Goal: Task Accomplishment & Management: Use online tool/utility

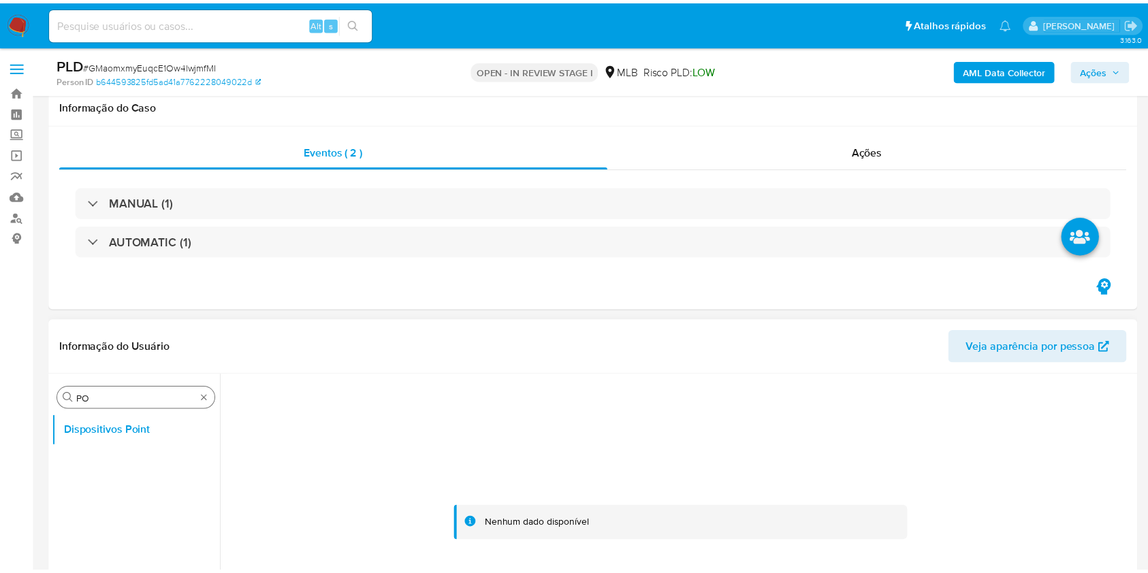
scroll to position [181, 0]
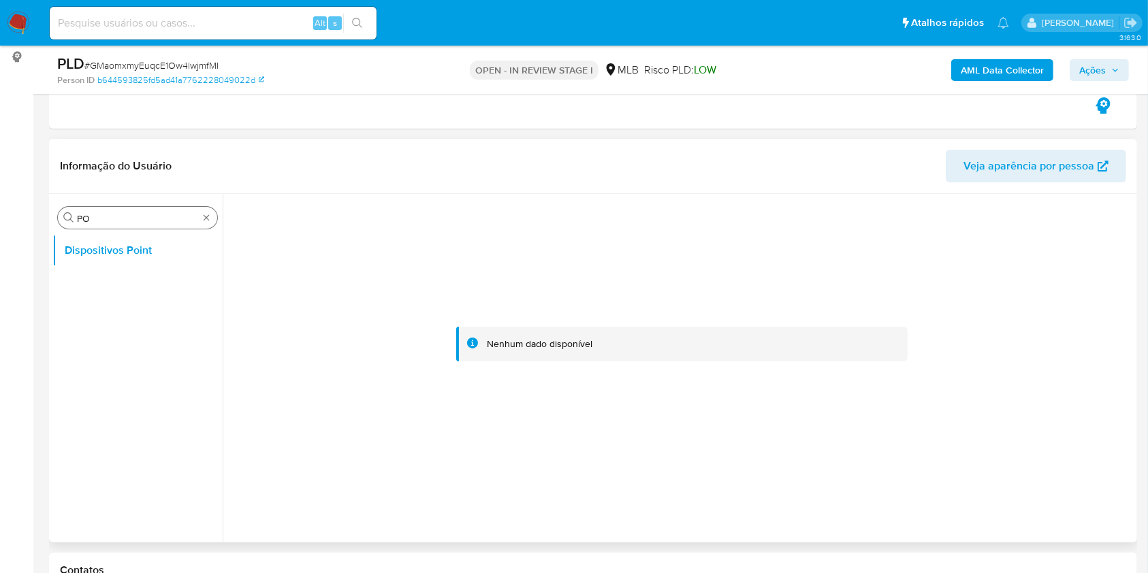
drag, startPoint x: 200, startPoint y: 214, endPoint x: 189, endPoint y: 217, distance: 10.6
click at [199, 214] on div "Procurar PO" at bounding box center [137, 218] width 159 height 22
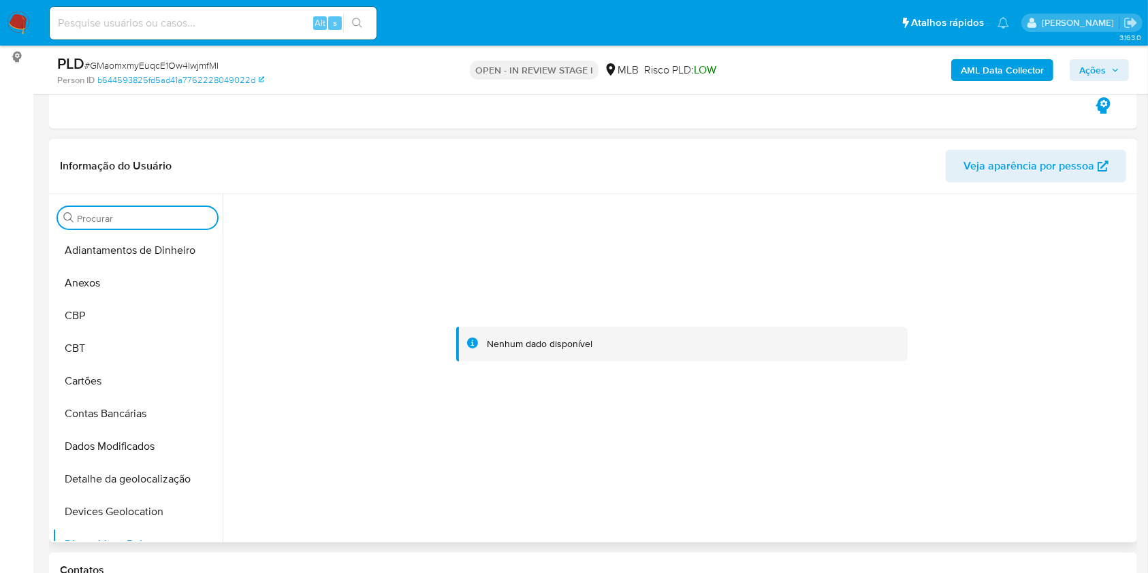
click at [144, 227] on div "Procurar PO" at bounding box center [137, 218] width 159 height 22
click at [136, 219] on input "PO" at bounding box center [144, 218] width 135 height 12
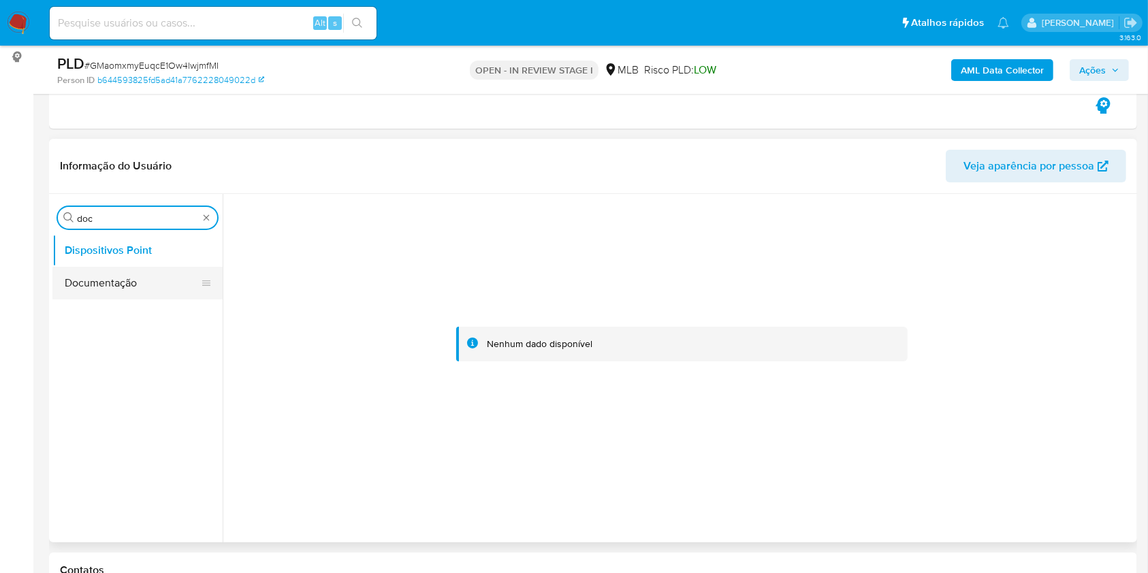
click at [131, 289] on button "Documentação" at bounding box center [131, 283] width 159 height 33
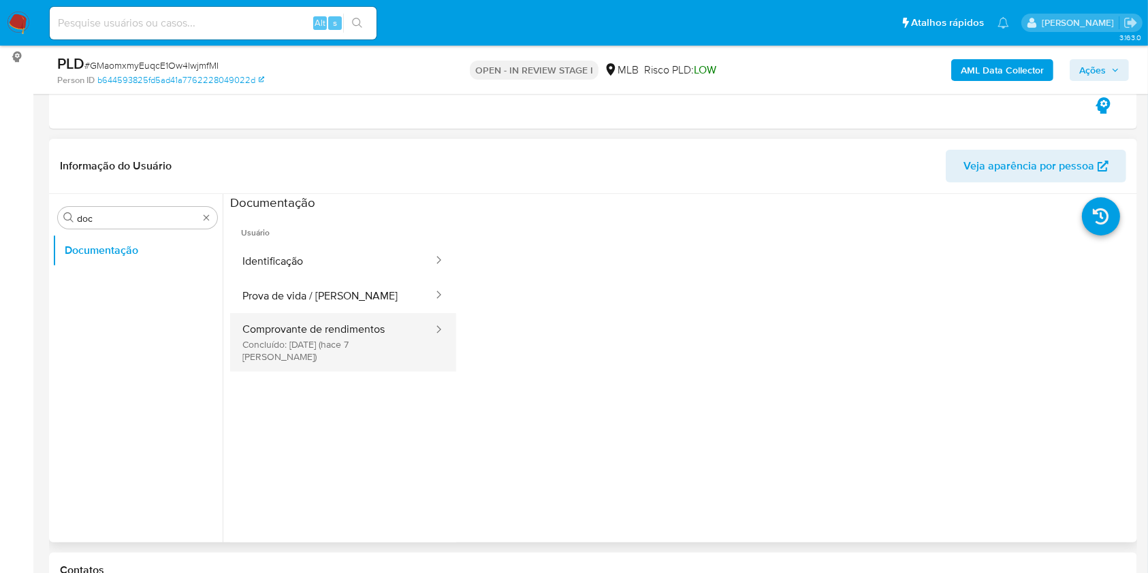
click at [374, 334] on button "Comprovante de rendimentos Concluído: 06/10/2025 (hace 7 días)" at bounding box center [332, 342] width 204 height 59
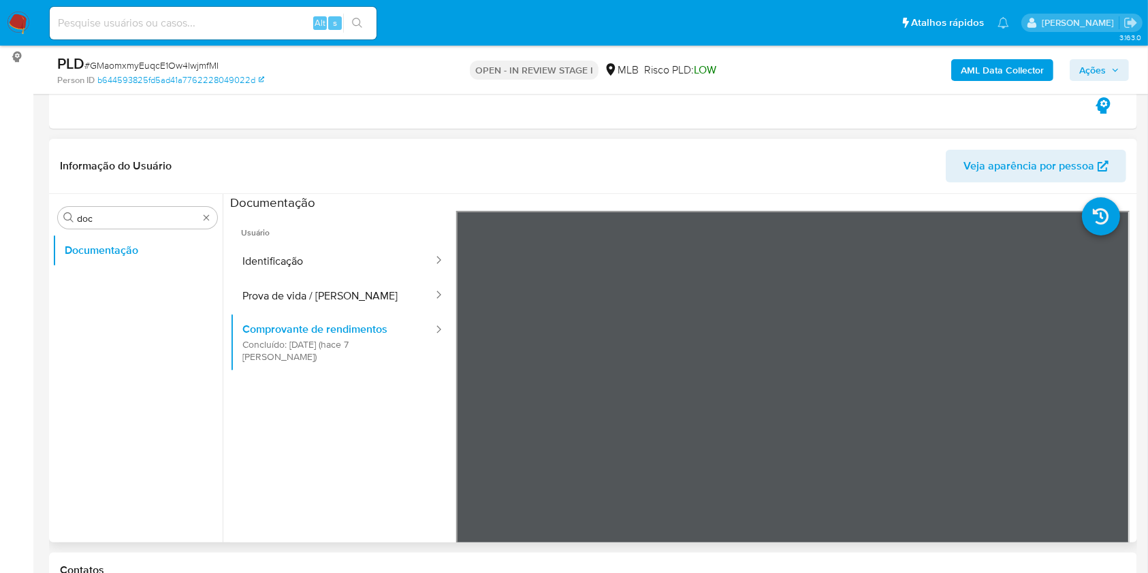
click at [360, 449] on ul "Usuário Identificação Prova de vida / Selfie Comprovante de rendimentos Concluí…" at bounding box center [343, 407] width 226 height 392
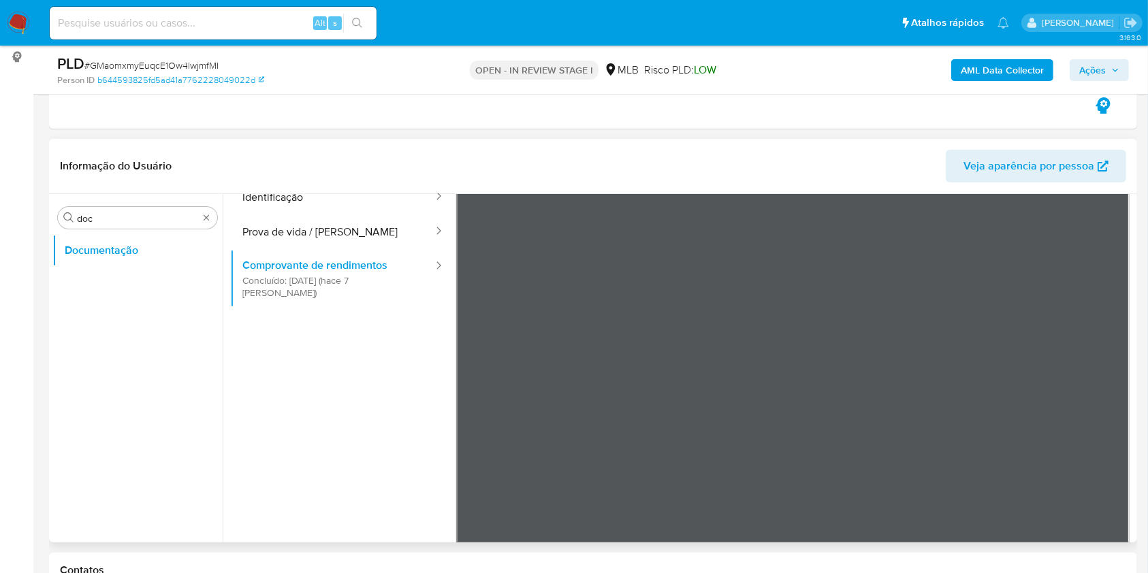
scroll to position [27, 0]
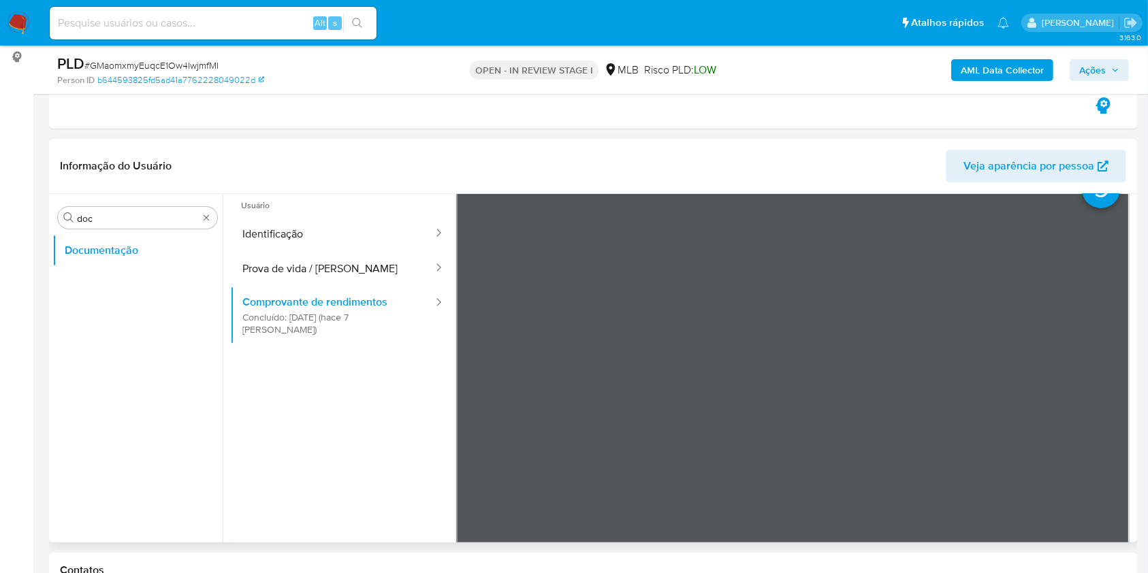
click at [404, 152] on header "Informação do Usuário Veja aparência por pessoa" at bounding box center [593, 166] width 1066 height 33
click at [120, 219] on input "doc" at bounding box center [137, 218] width 121 height 12
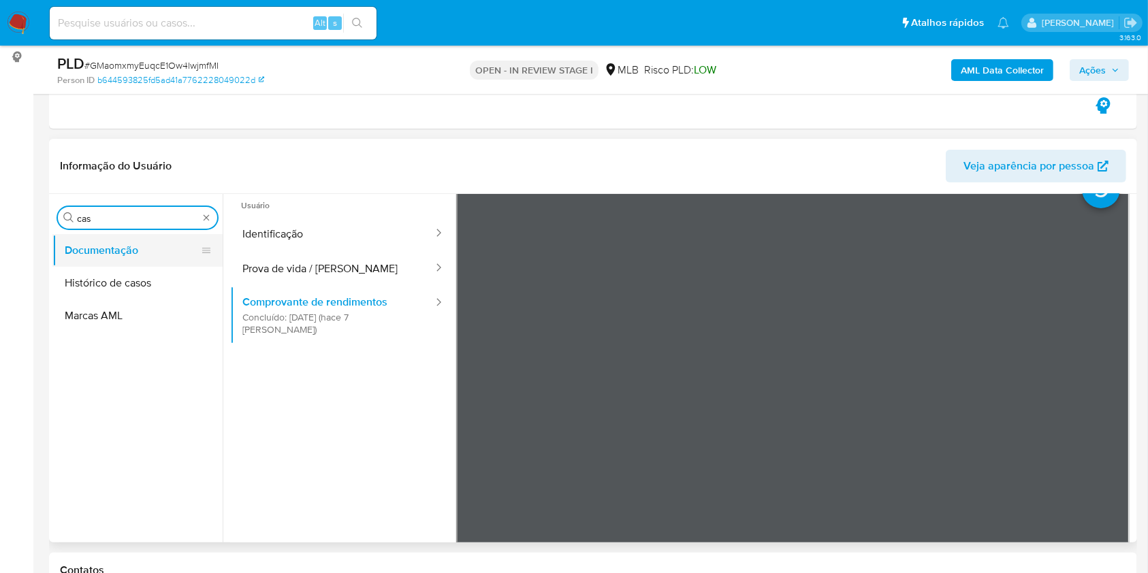
type input "cas"
click at [103, 259] on button "Documentação" at bounding box center [131, 250] width 159 height 33
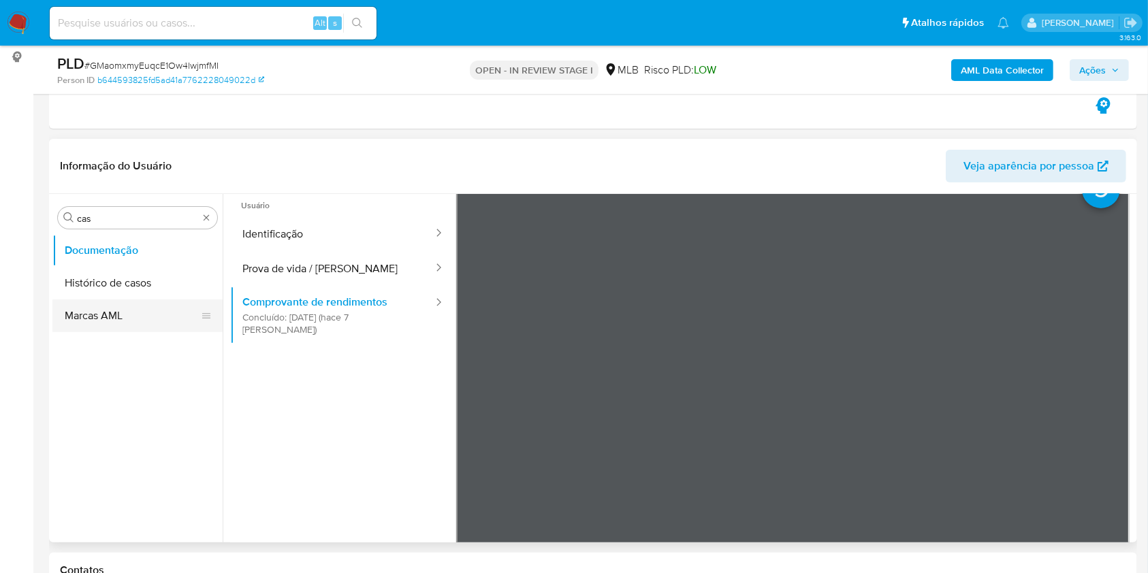
click at [83, 272] on button "Histórico de casos" at bounding box center [137, 283] width 170 height 33
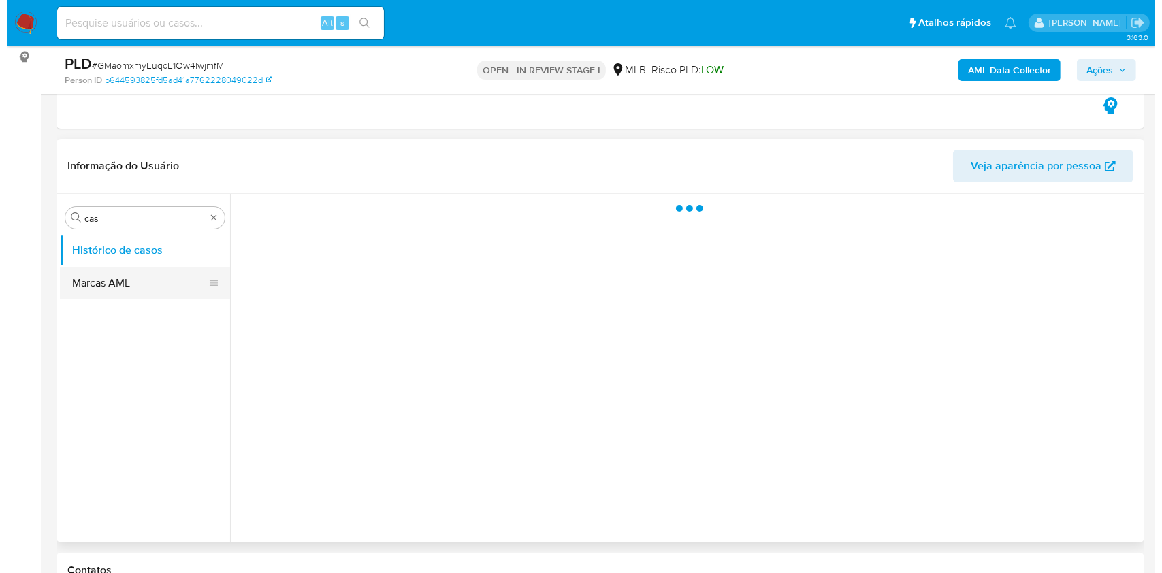
scroll to position [0, 0]
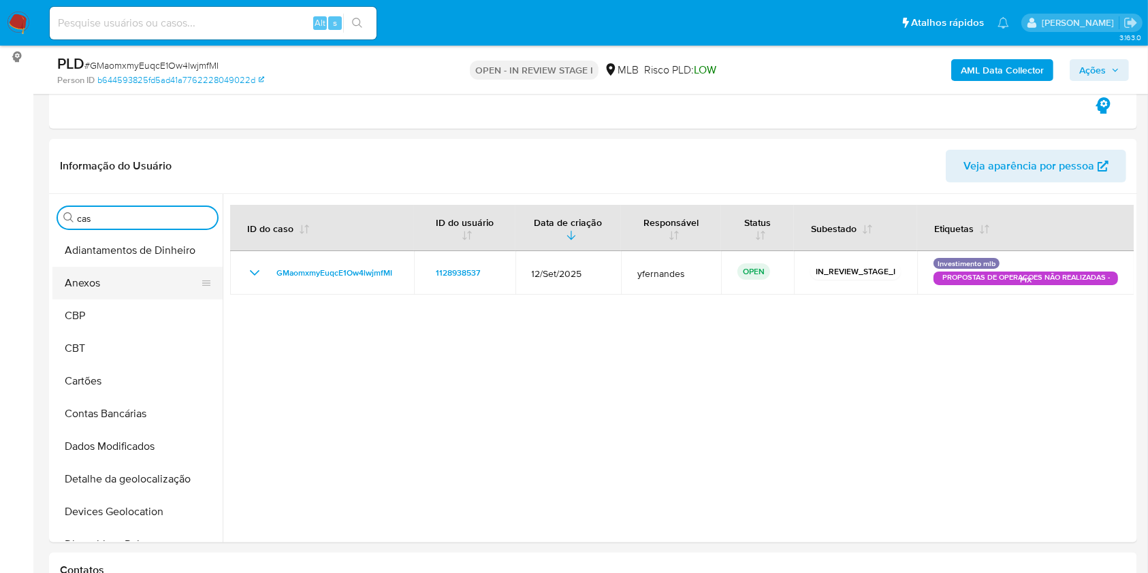
click at [125, 293] on button "Anexos" at bounding box center [131, 283] width 159 height 33
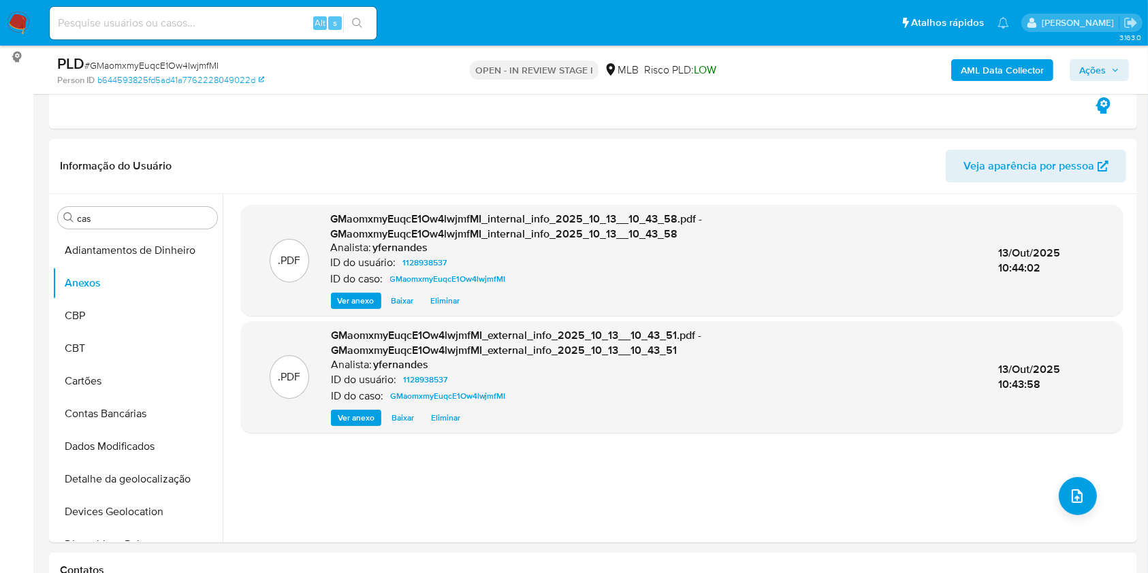
click at [1051, 498] on div ".PDF GMaomxmyEuqcE1Ow4lwjmfMI_internal_info_2025_10_13__10_43_58.pdf - GMaomxmy…" at bounding box center [682, 368] width 882 height 327
click at [1069, 498] on icon "upload-file" at bounding box center [1077, 496] width 16 height 16
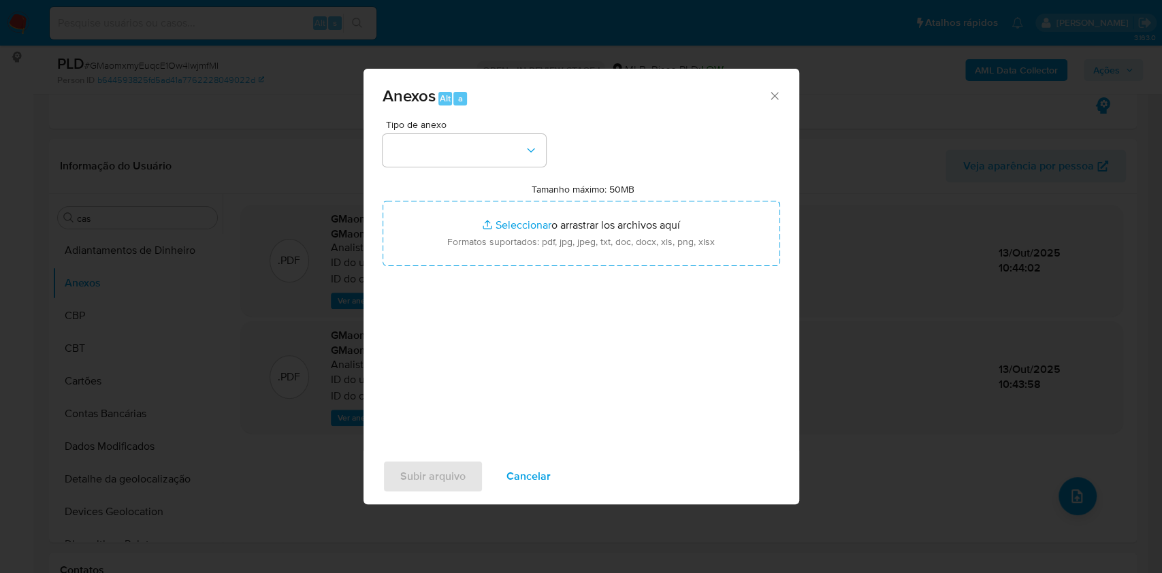
click at [409, 132] on div "Tipo de anexo" at bounding box center [464, 143] width 163 height 47
click at [424, 144] on button "button" at bounding box center [464, 150] width 163 height 33
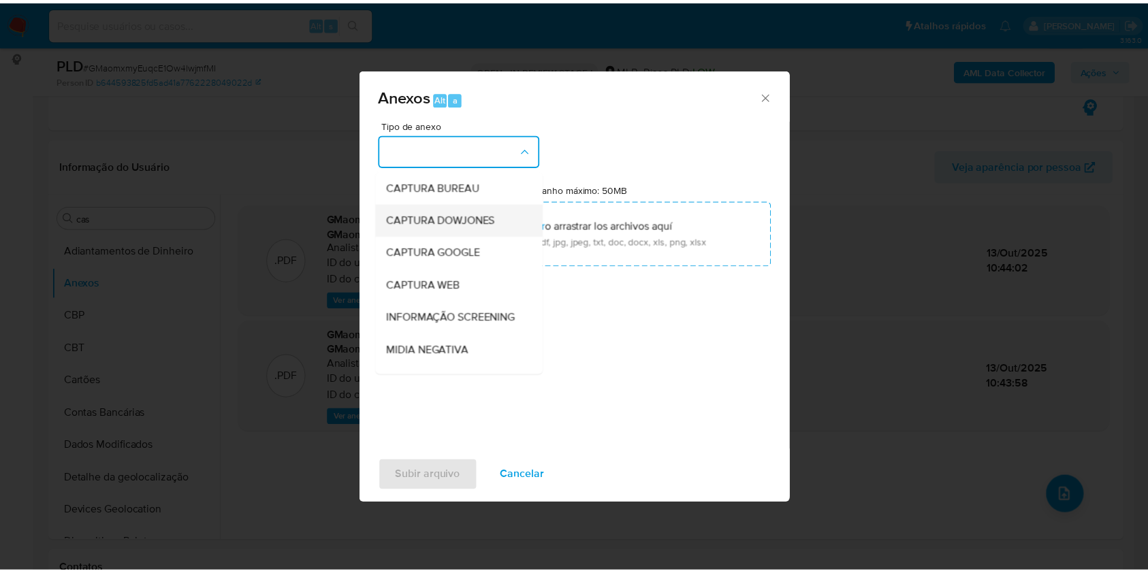
scroll to position [209, 0]
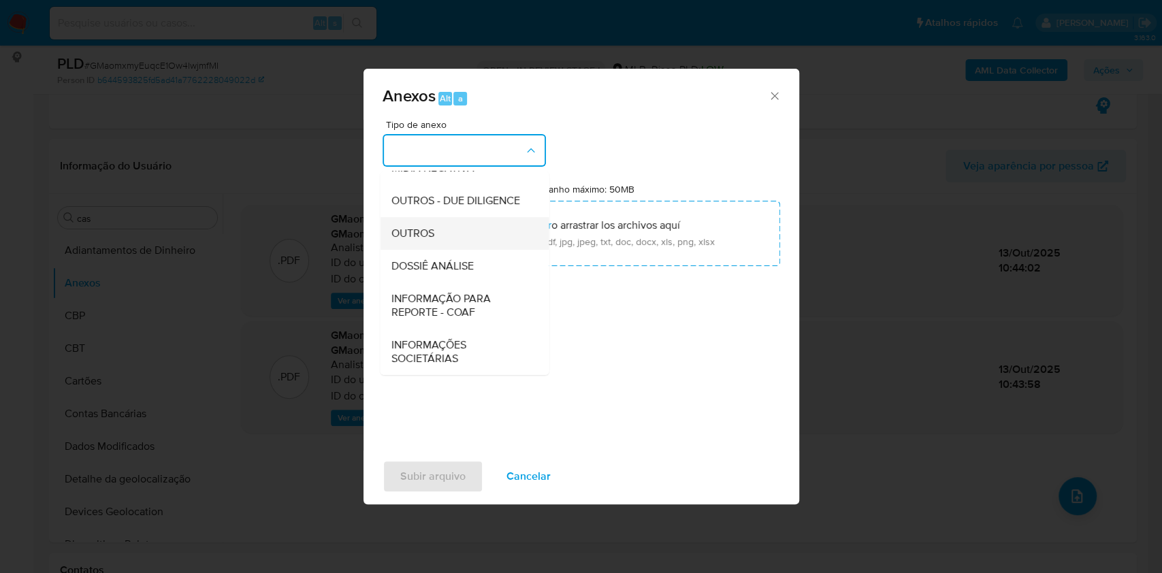
click at [412, 223] on div "OUTROS" at bounding box center [460, 233] width 139 height 33
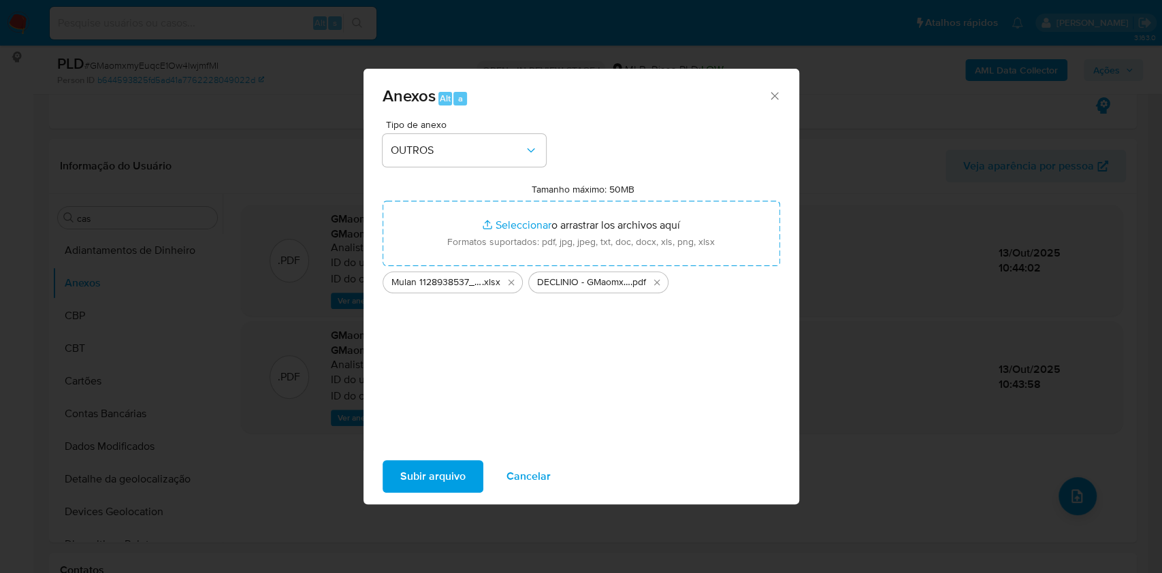
click at [421, 471] on span "Subir arquivo" at bounding box center [432, 477] width 65 height 30
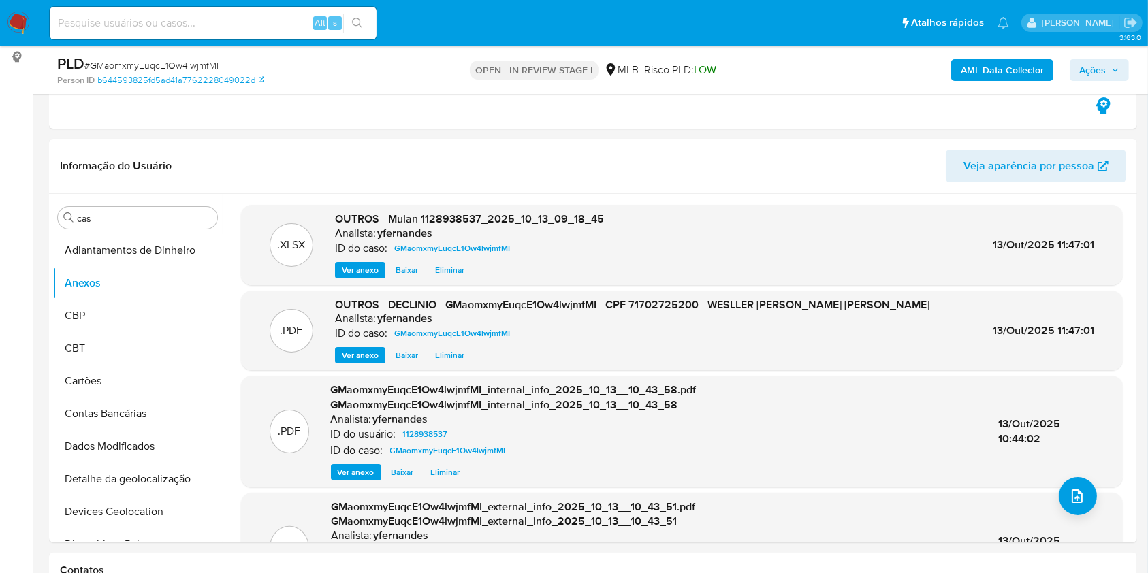
click at [1083, 67] on span "Ações" at bounding box center [1092, 70] width 27 height 22
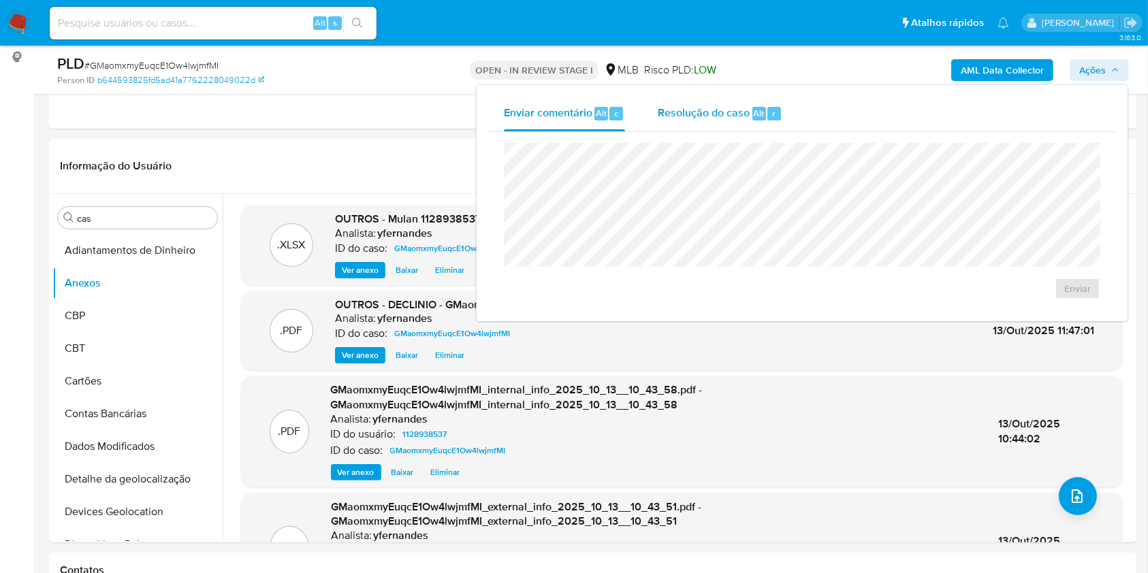
click at [697, 125] on div "Resolução do caso Alt r" at bounding box center [720, 113] width 125 height 35
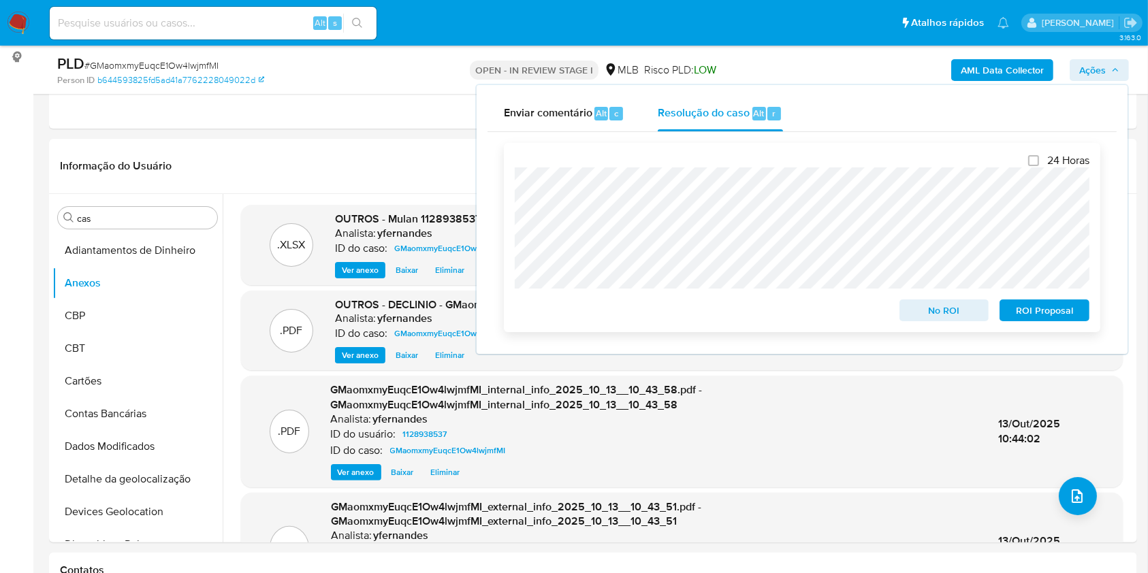
click at [914, 311] on span "No ROI" at bounding box center [944, 310] width 71 height 19
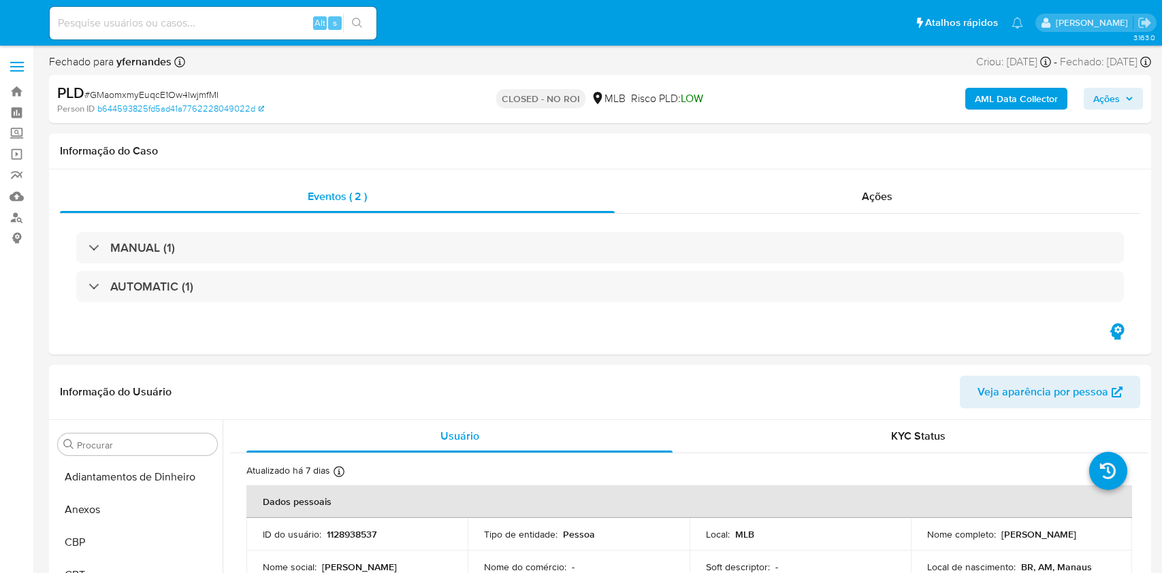
select select "10"
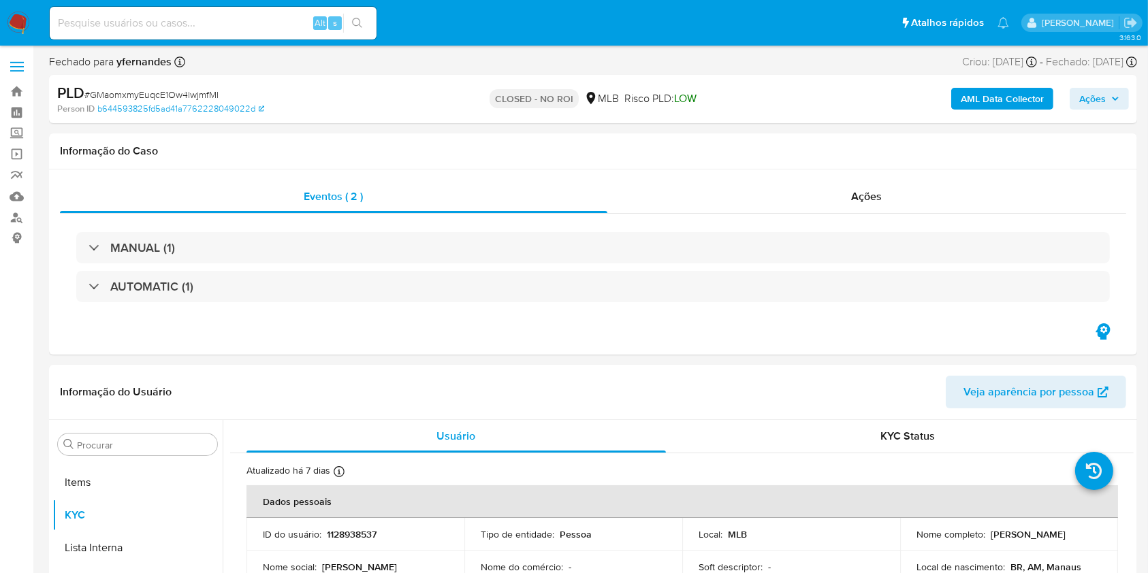
scroll to position [739, 0]
click at [746, 199] on div "Ações" at bounding box center [866, 196] width 519 height 33
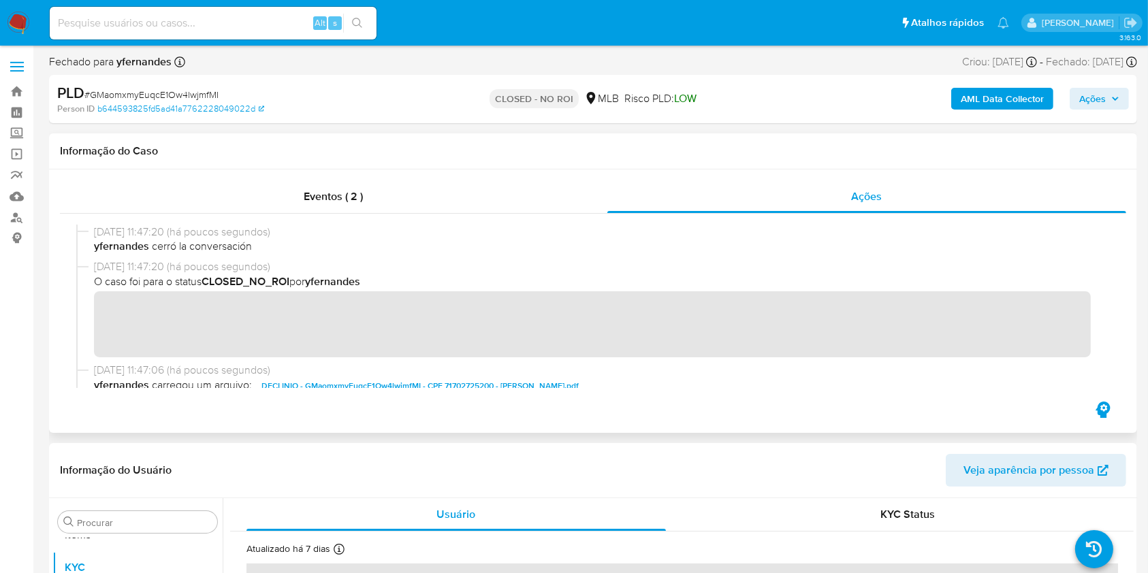
scroll to position [272, 0]
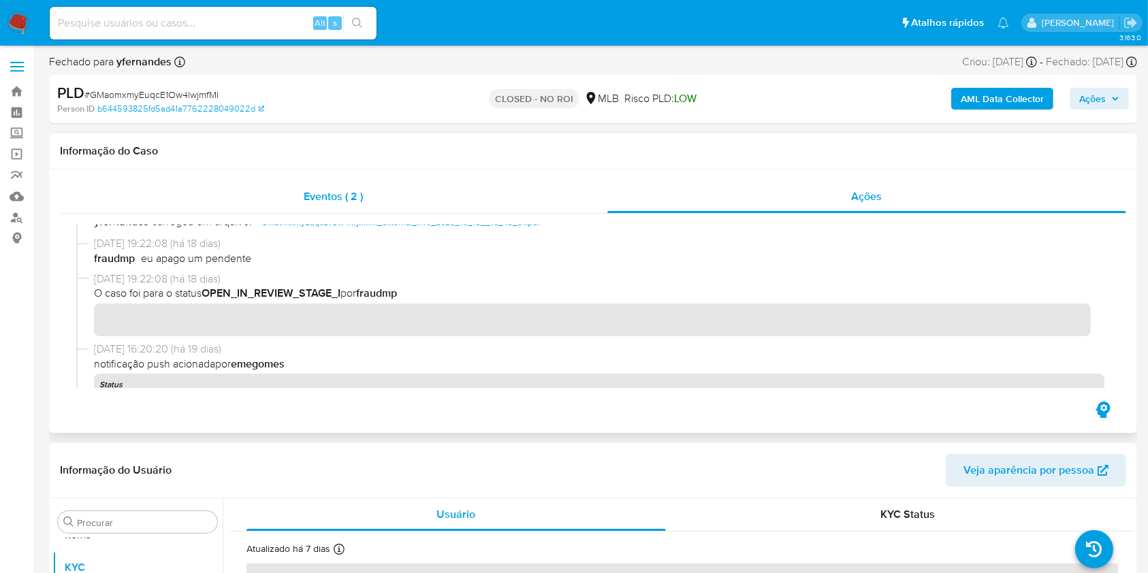
click at [363, 185] on div "Eventos ( 2 )" at bounding box center [333, 196] width 547 height 33
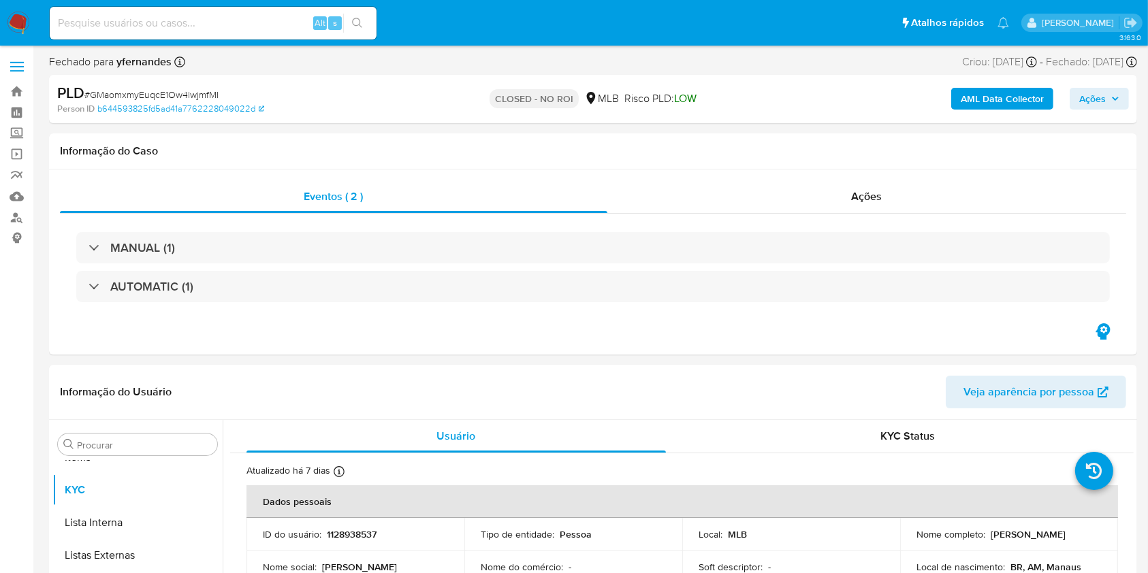
click at [414, 289] on div "AUTOMATIC (1)" at bounding box center [593, 286] width 1034 height 31
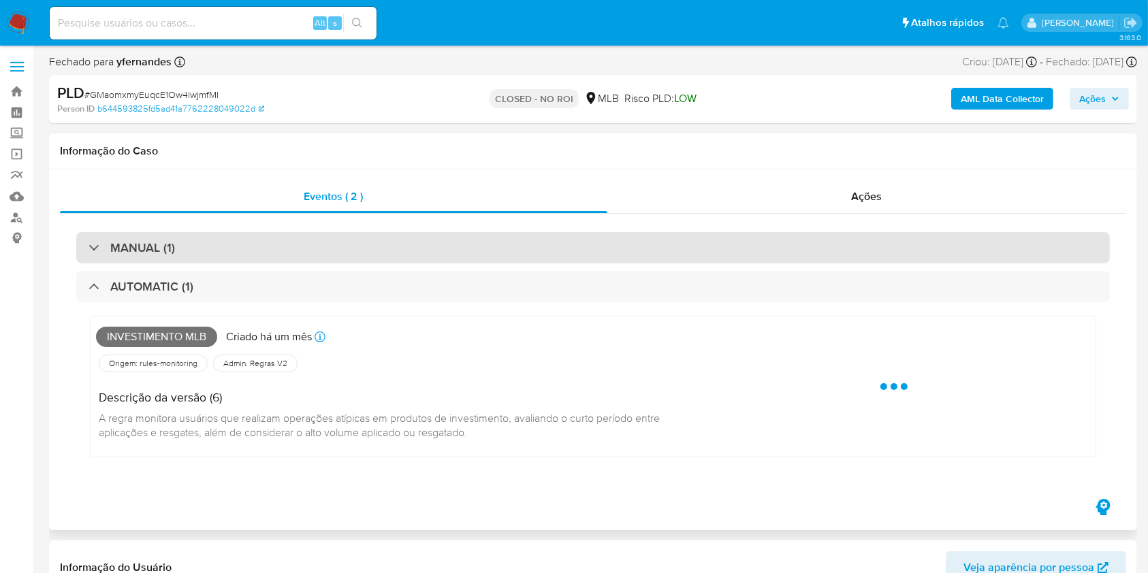
click at [383, 254] on div "MANUAL (1)" at bounding box center [593, 247] width 1034 height 31
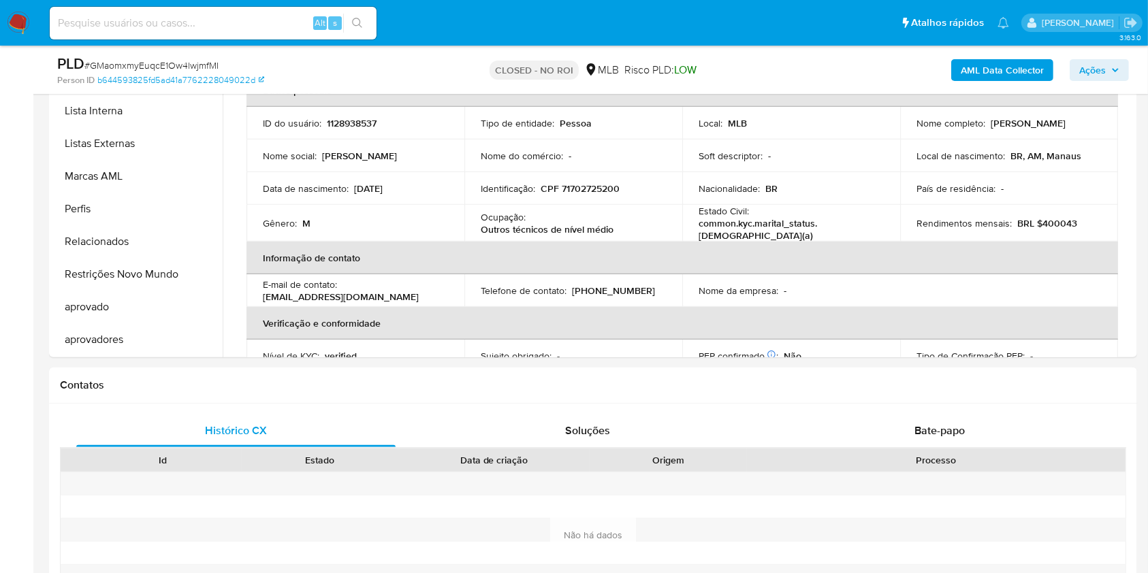
scroll to position [726, 0]
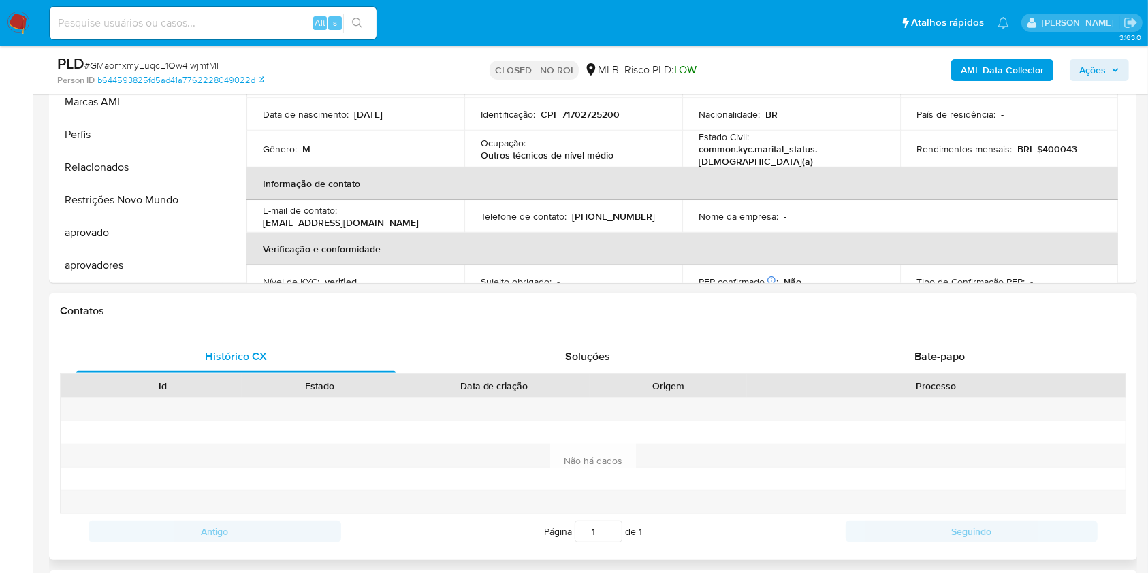
click at [892, 337] on div "Histórico CX Soluções Bate-papo Id Estado Data de criação Origem Processo Antig…" at bounding box center [593, 445] width 1088 height 230
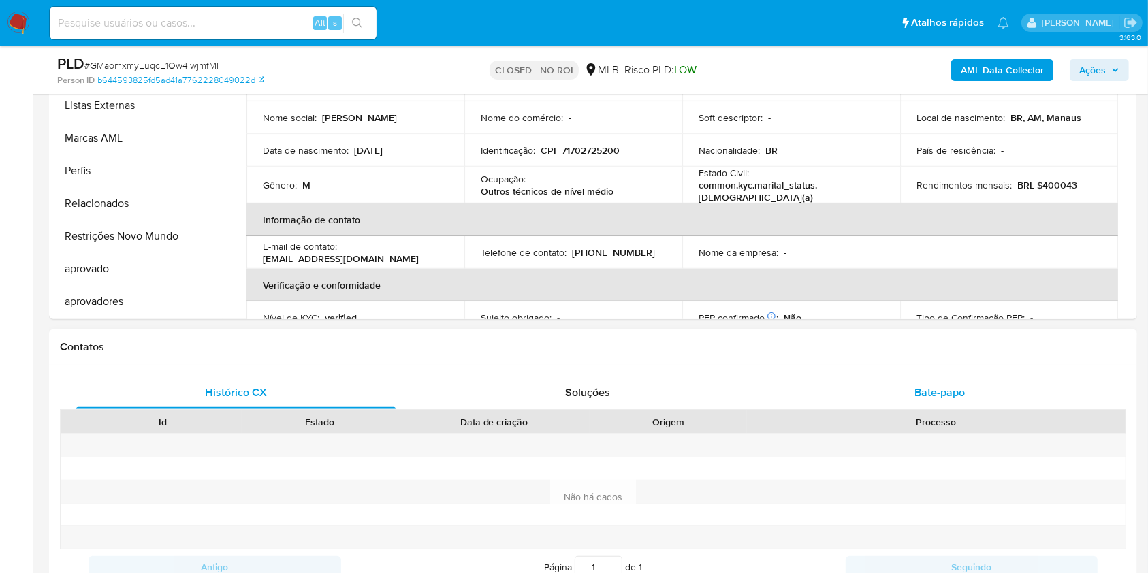
click at [948, 400] on span "Bate-papo" at bounding box center [939, 393] width 50 height 16
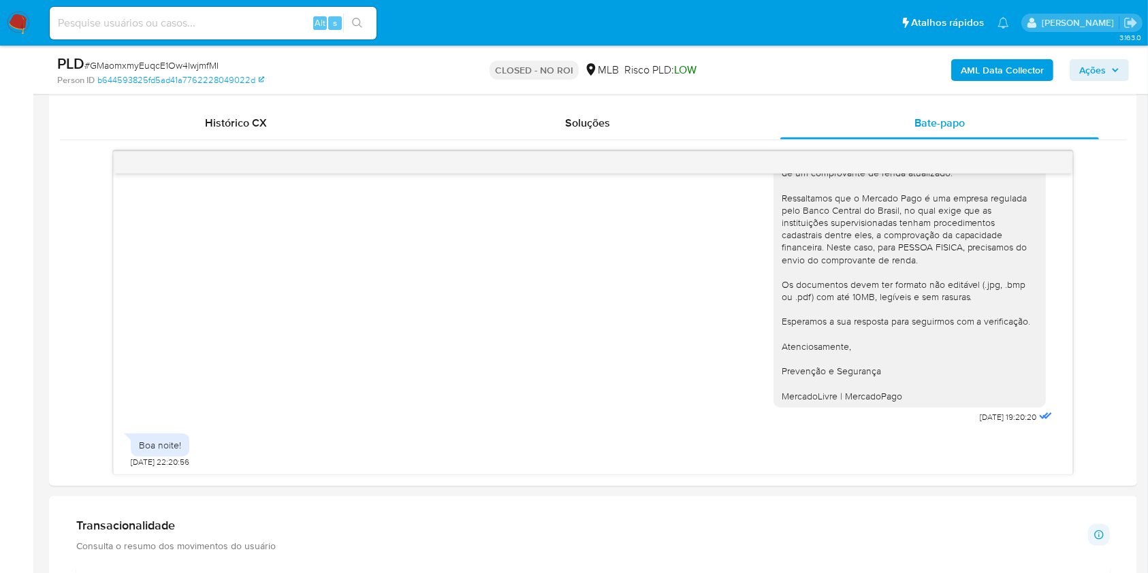
scroll to position [1180, 0]
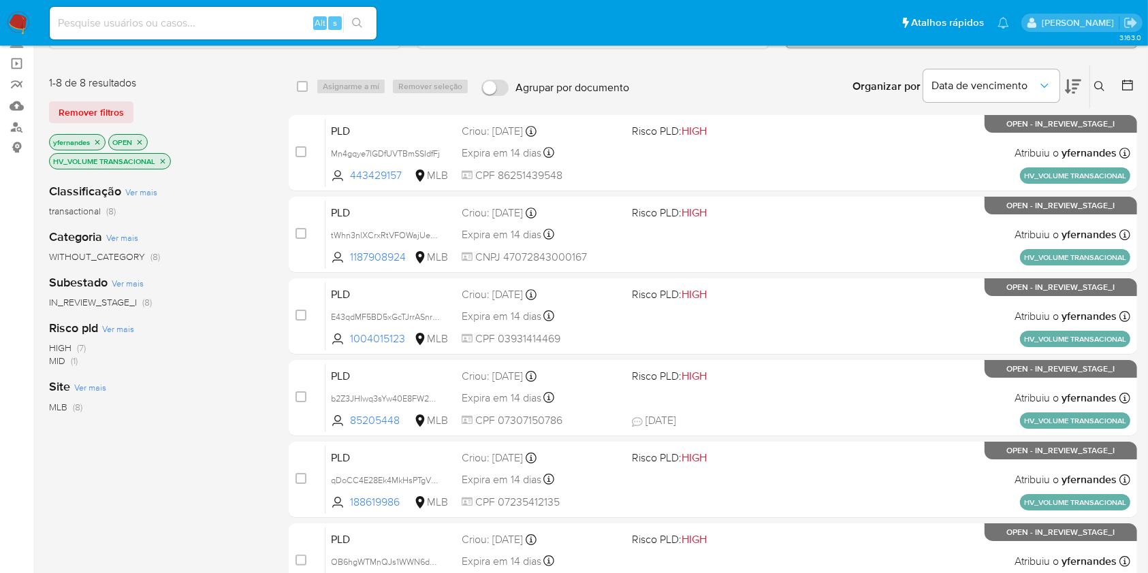
click at [11, 22] on img at bounding box center [18, 23] width 23 height 23
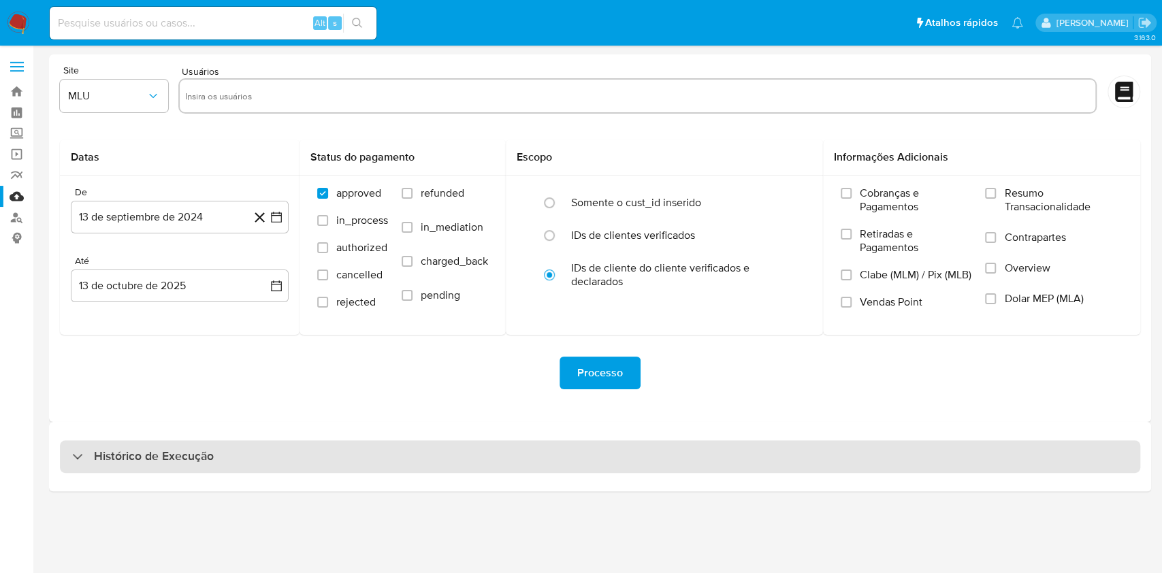
drag, startPoint x: 339, startPoint y: 354, endPoint x: 508, endPoint y: 453, distance: 195.6
click at [340, 354] on div "Processo" at bounding box center [600, 373] width 1081 height 76
click at [511, 445] on div "Histórico de Execução" at bounding box center [600, 457] width 1081 height 33
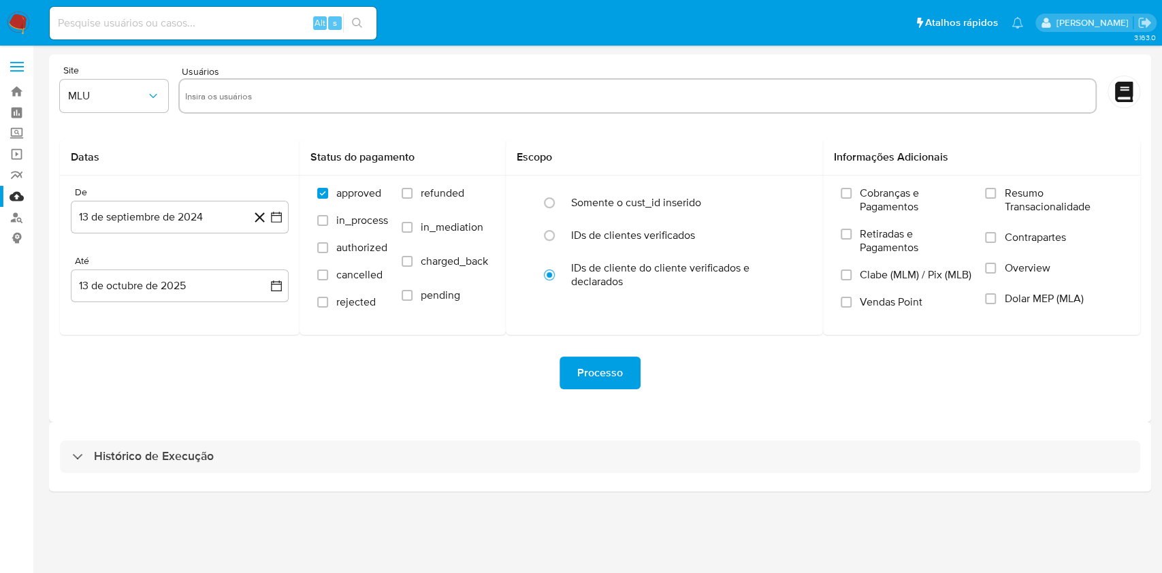
select select "10"
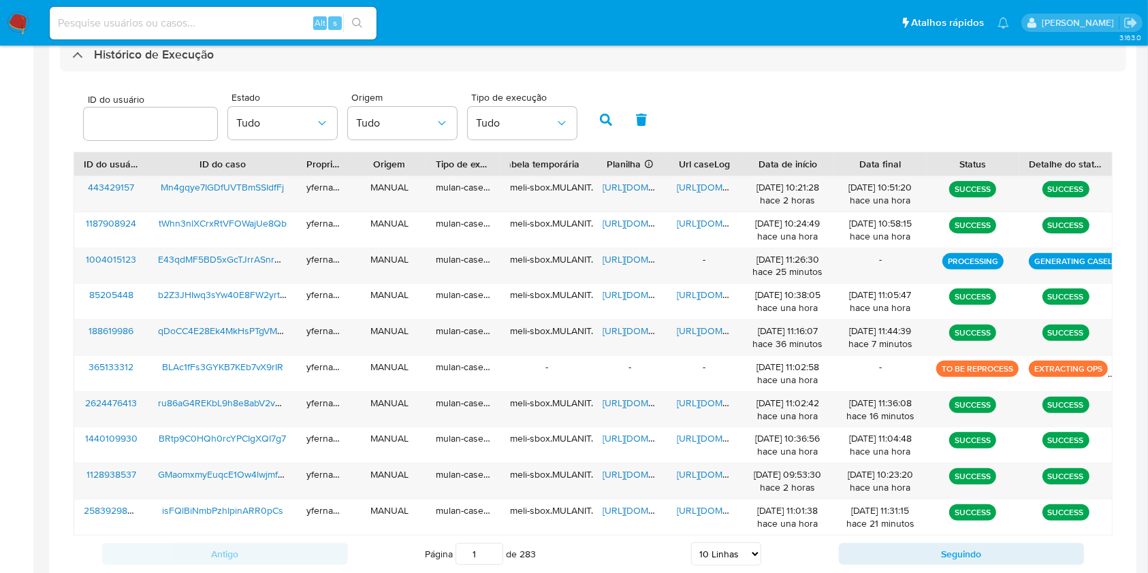
scroll to position [399, 0]
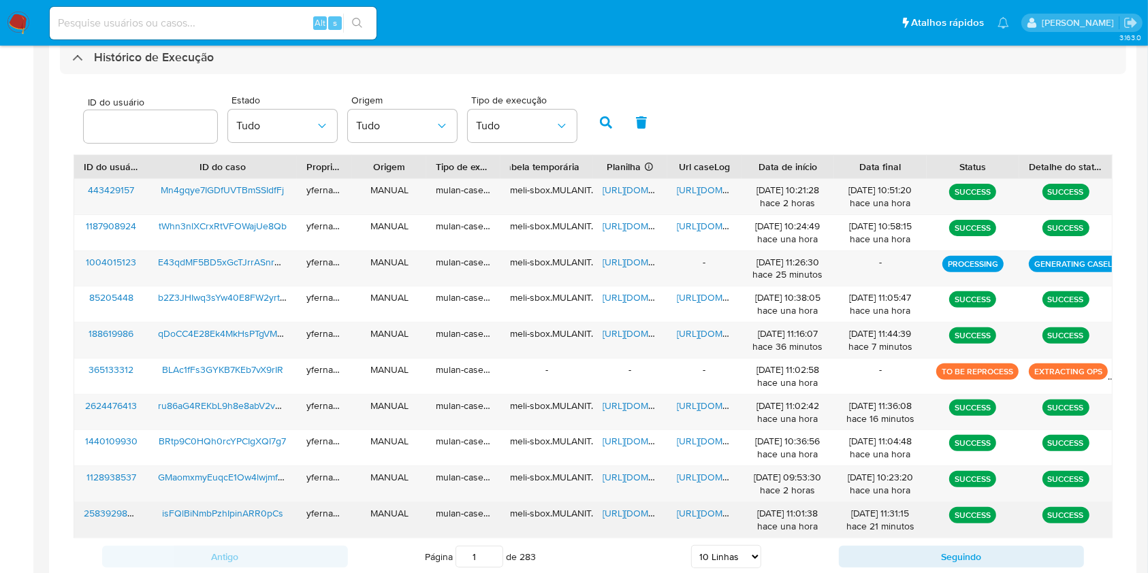
click at [624, 514] on span "https://docs.google.com/spreadsheets/d/1ykZYCwoG52fGUd_PPHpSJ-Qa0N-a0SMdvFbnCeF…" at bounding box center [650, 514] width 94 height 14
click at [707, 513] on span "https://docs.google.com/document/d/1lbjouIyMKnya0pCrd1B91caXzbFVCJT8PeSGf1UjX4w…" at bounding box center [724, 514] width 94 height 14
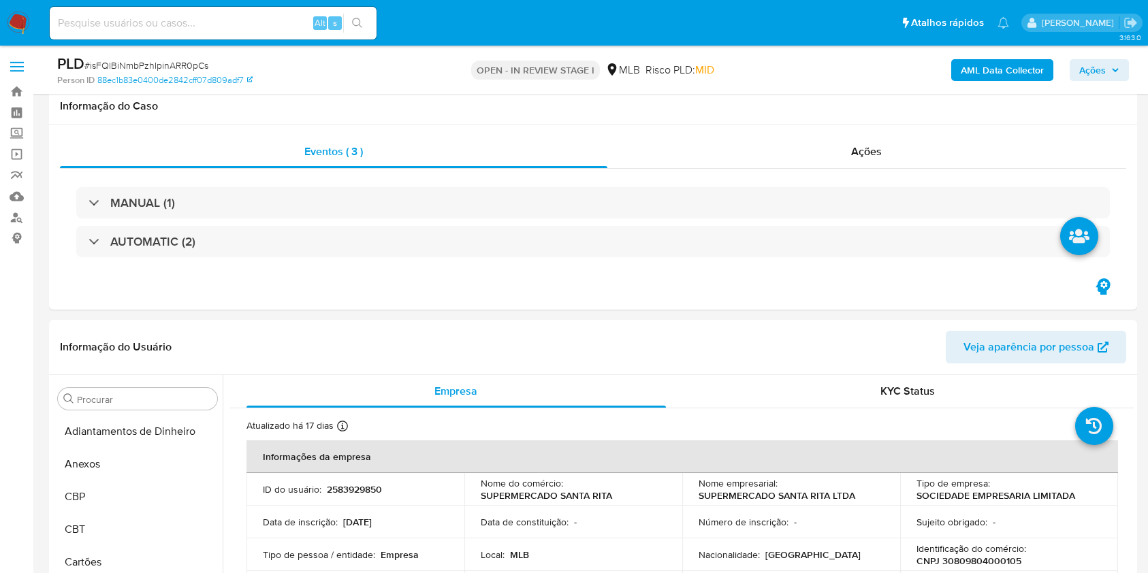
click at [159, 66] on span "# isFQlBiNmbPzhIpinARR0pCs" at bounding box center [146, 66] width 124 height 14
drag, startPoint x: 0, startPoint y: 0, endPoint x: 283, endPoint y: 9, distance: 283.4
click at [159, 66] on span "# isFQlBiNmbPzhIpinARR0pCs" at bounding box center [146, 66] width 124 height 14
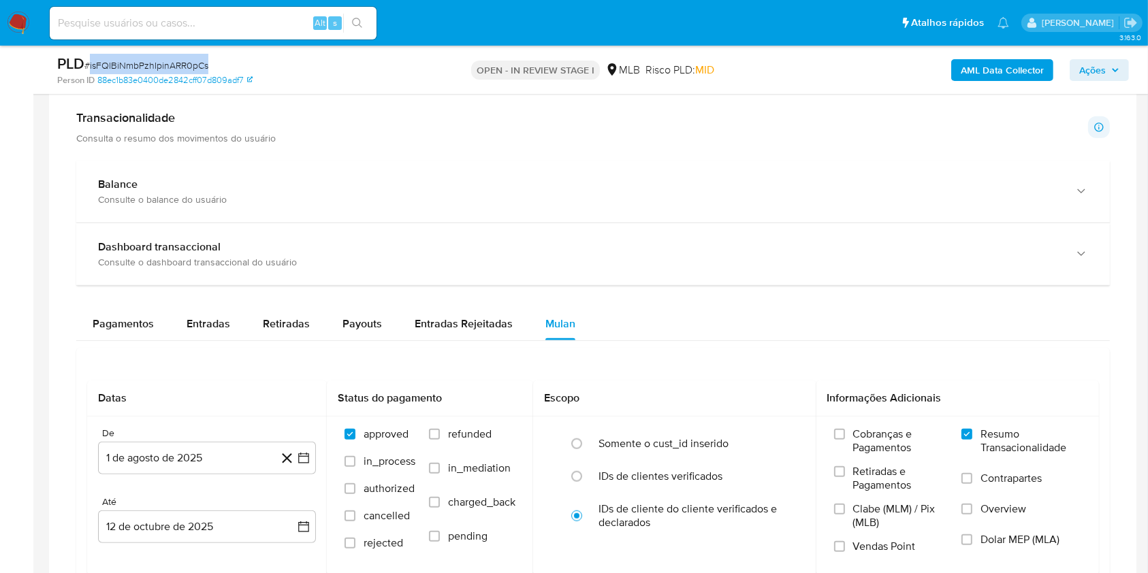
scroll to position [908, 0]
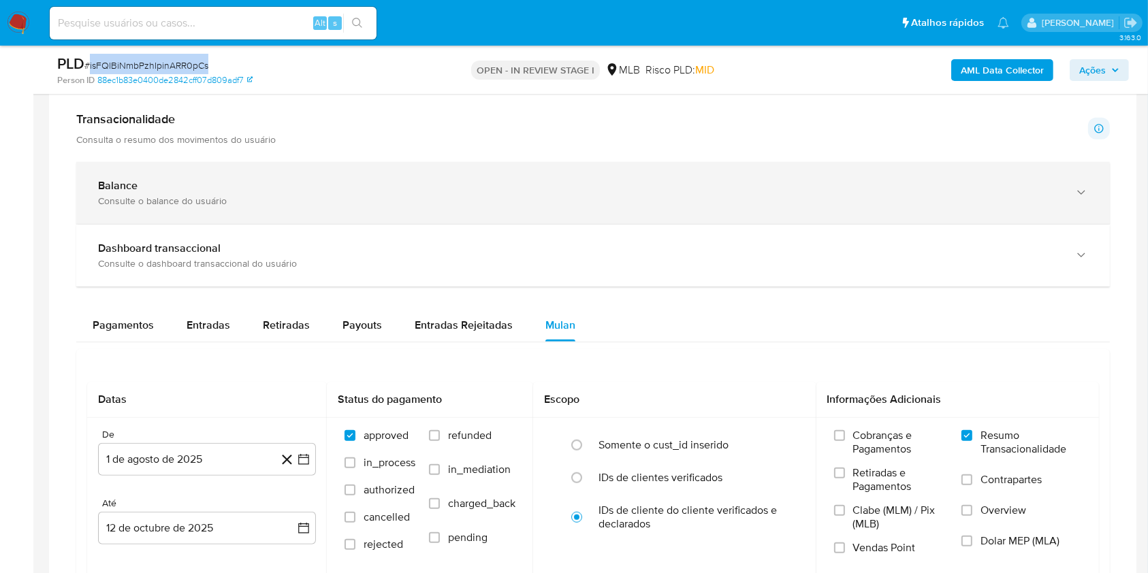
click at [214, 219] on div "Balance Consulte o balance do usuário" at bounding box center [593, 193] width 1034 height 62
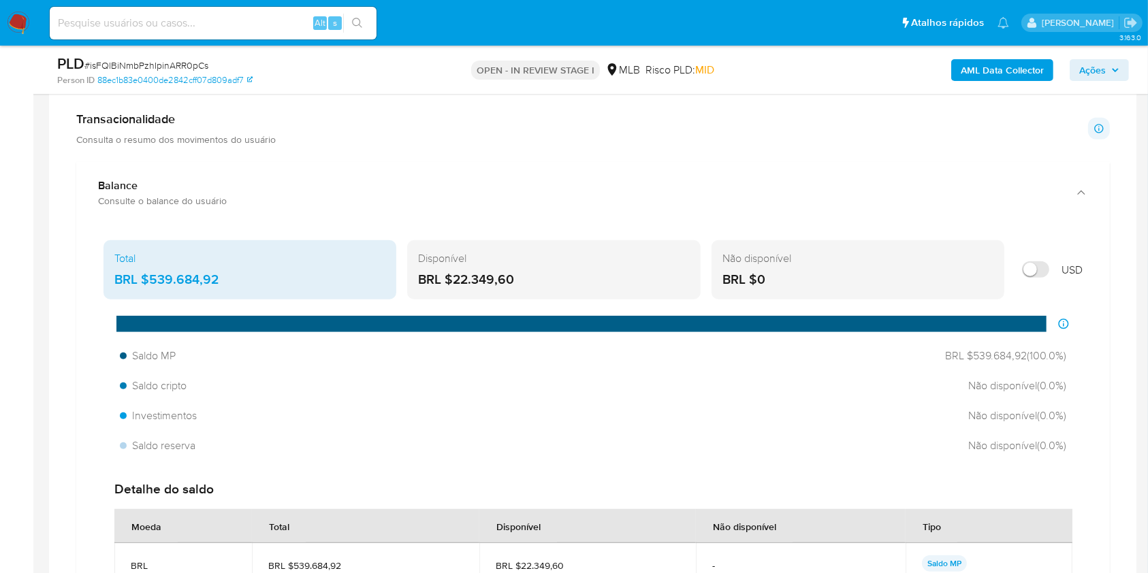
click at [182, 272] on div "BRL $539.684,92" at bounding box center [249, 280] width 271 height 18
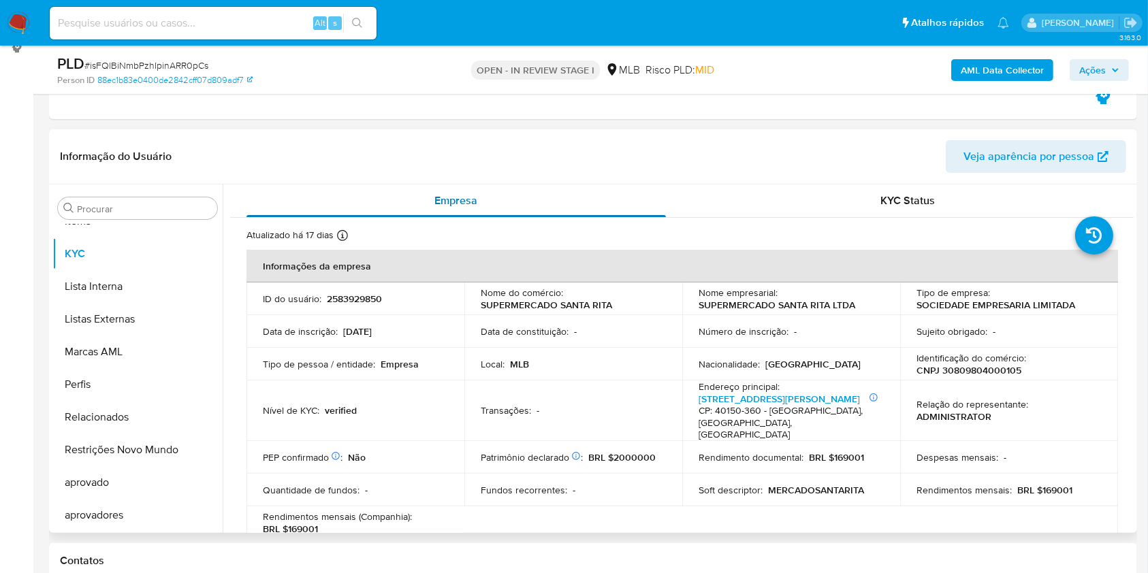
scroll to position [181, 0]
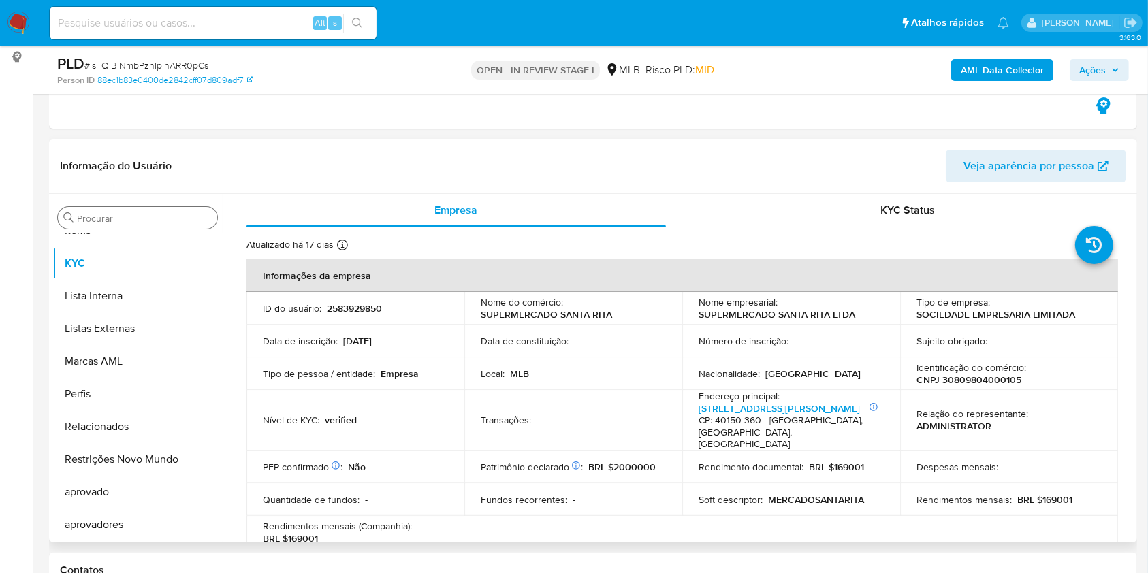
click at [86, 210] on div "Procurar" at bounding box center [137, 218] width 159 height 22
click at [118, 215] on input "Procurar" at bounding box center [144, 218] width 135 height 12
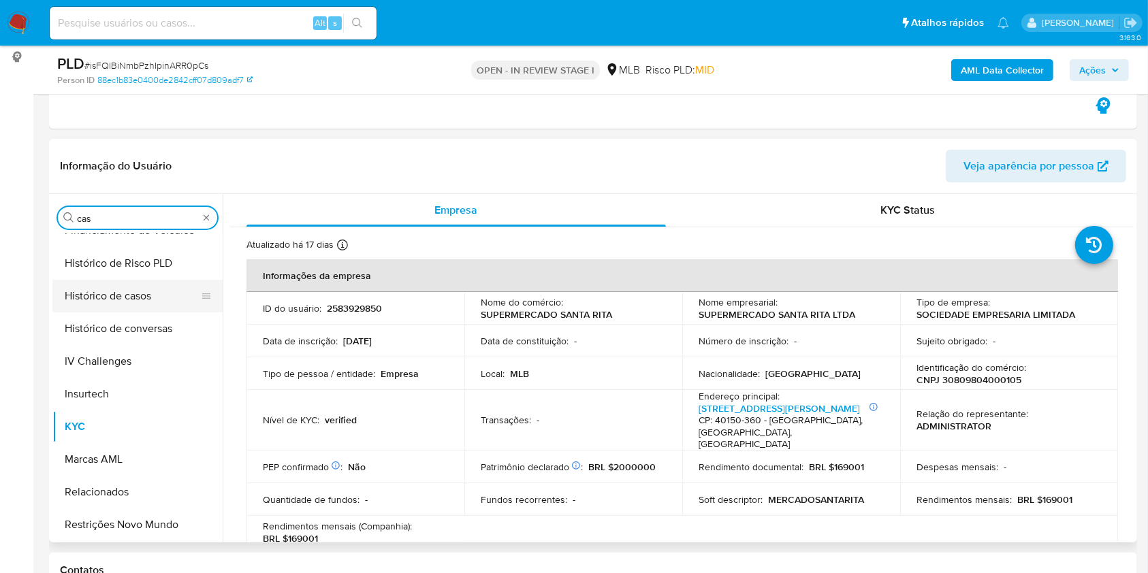
scroll to position [0, 0]
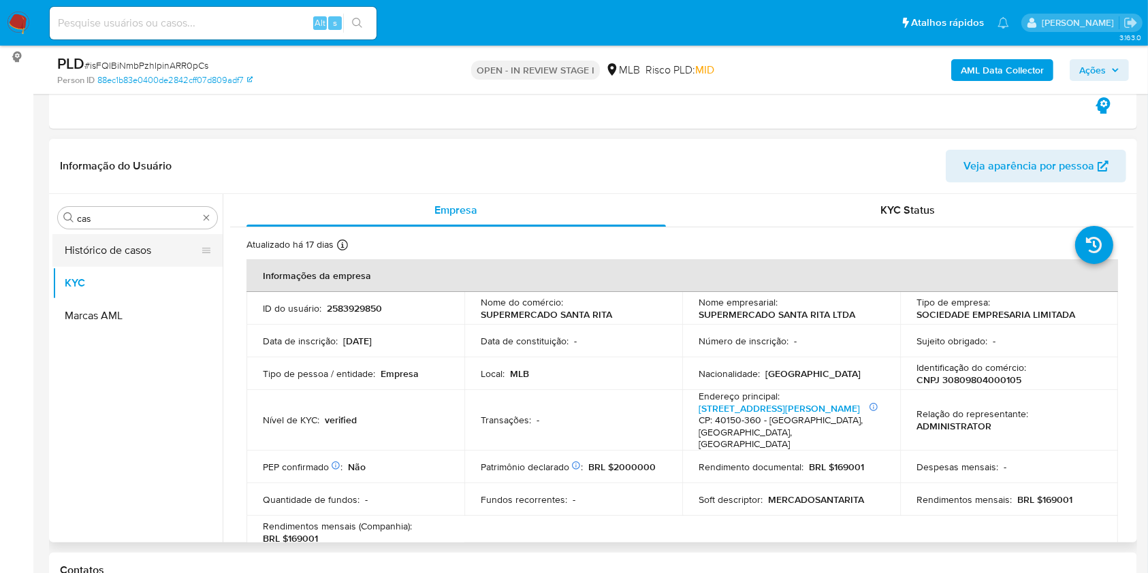
click at [109, 248] on button "Histórico de casos" at bounding box center [131, 250] width 159 height 33
click at [98, 246] on button "Histórico de casos" at bounding box center [137, 250] width 170 height 33
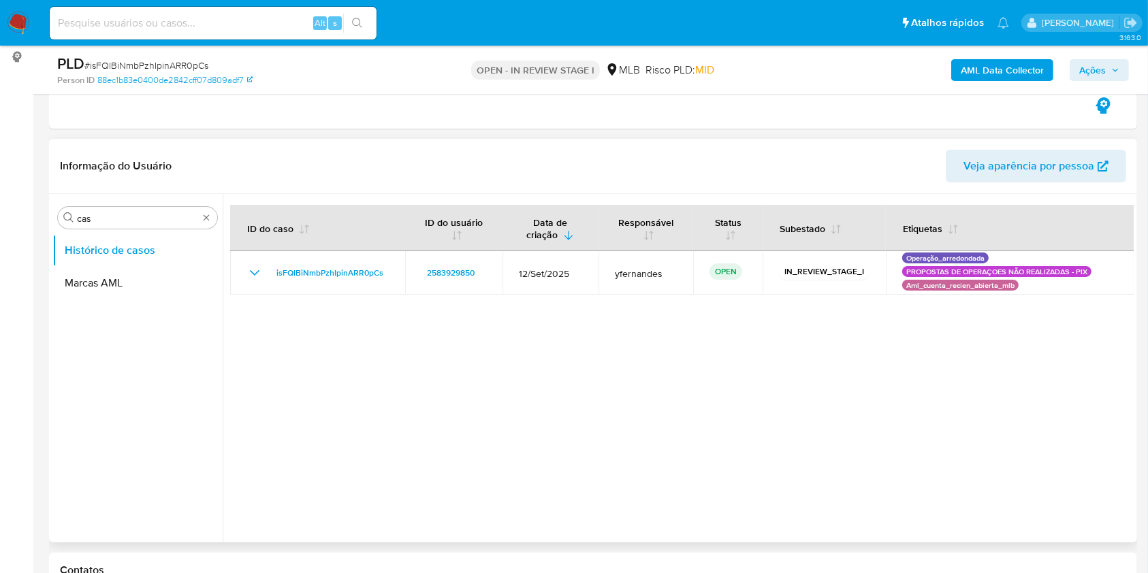
click at [296, 339] on div at bounding box center [678, 368] width 911 height 349
click at [93, 221] on input "cas" at bounding box center [137, 218] width 121 height 12
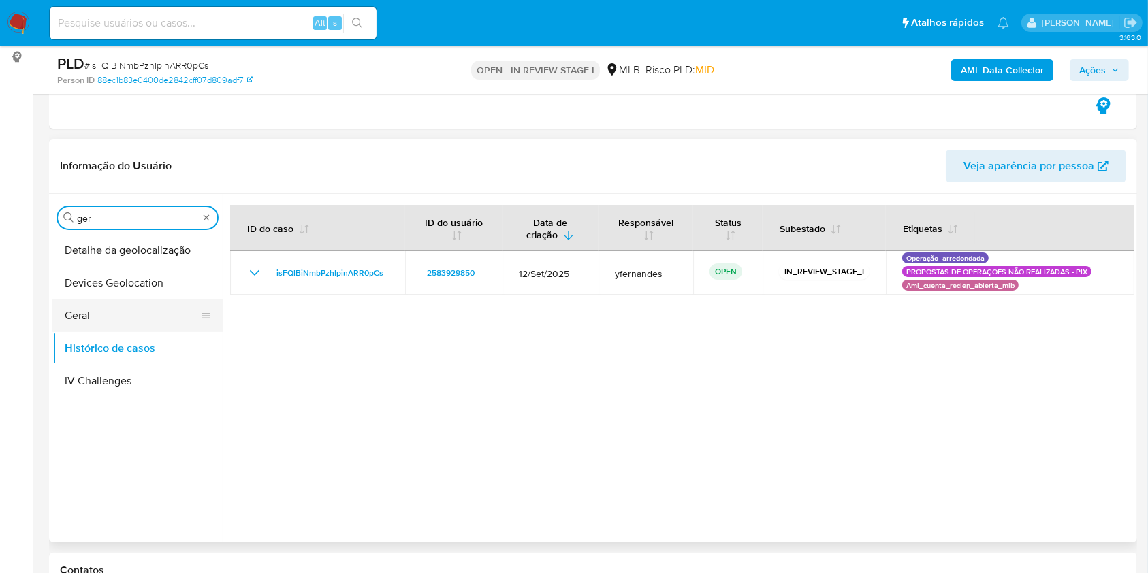
type input "ger"
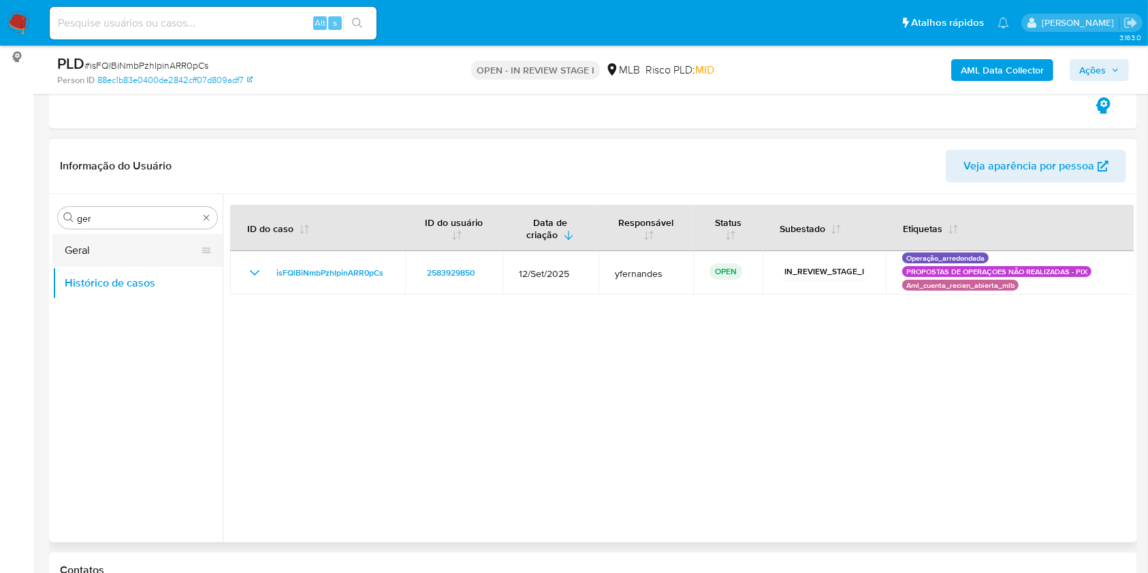
click at [84, 249] on button "Geral" at bounding box center [131, 250] width 159 height 33
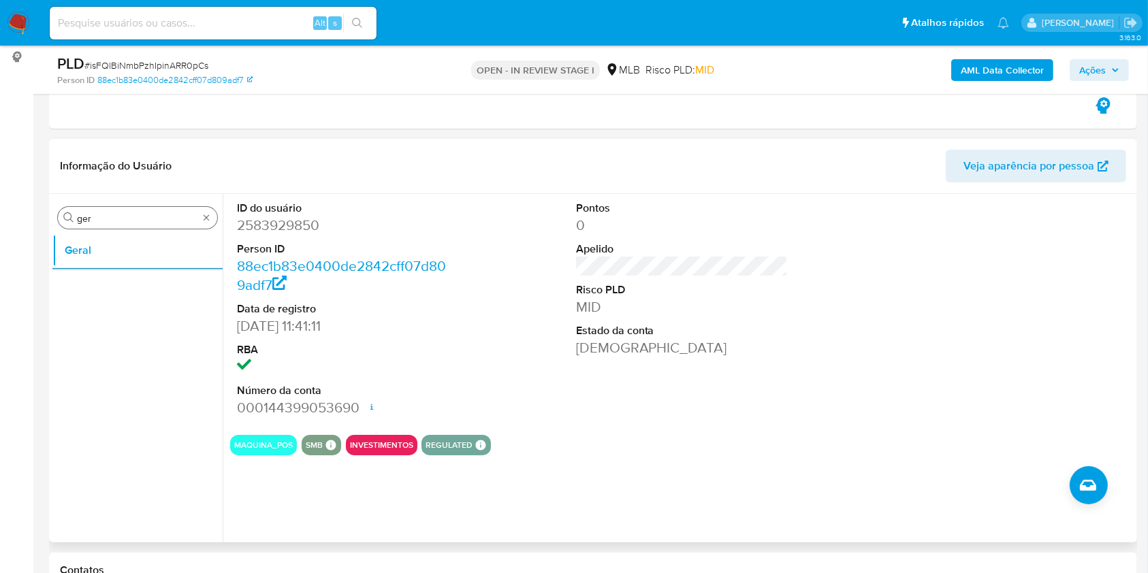
click at [144, 213] on input "ger" at bounding box center [137, 218] width 121 height 12
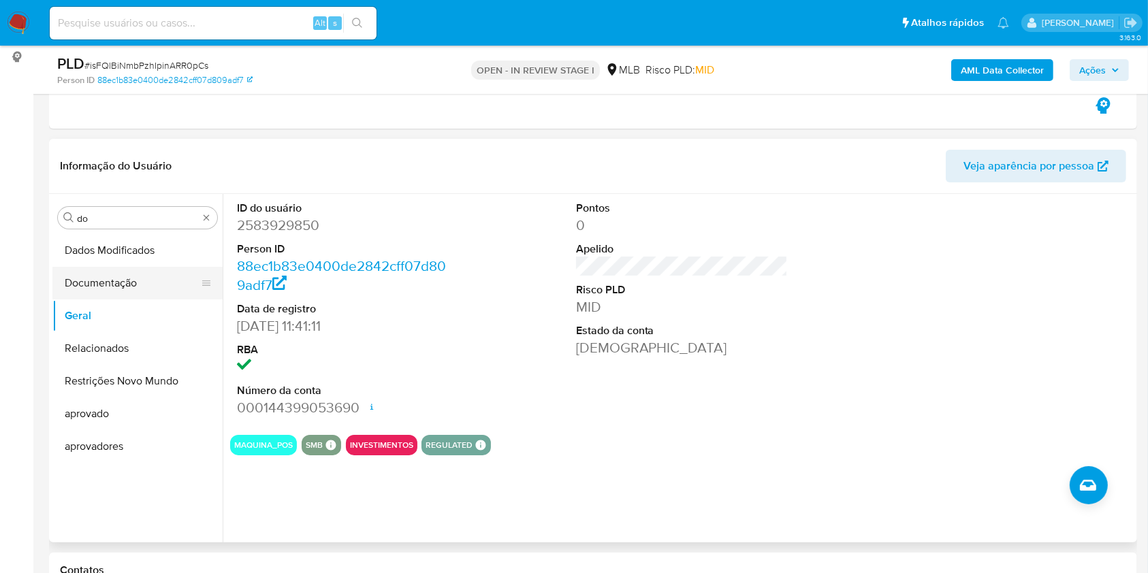
click at [121, 270] on button "Documentação" at bounding box center [131, 283] width 159 height 33
drag, startPoint x: 110, startPoint y: 274, endPoint x: 114, endPoint y: 266, distance: 8.9
click at [113, 270] on button "Documentação" at bounding box center [131, 283] width 159 height 33
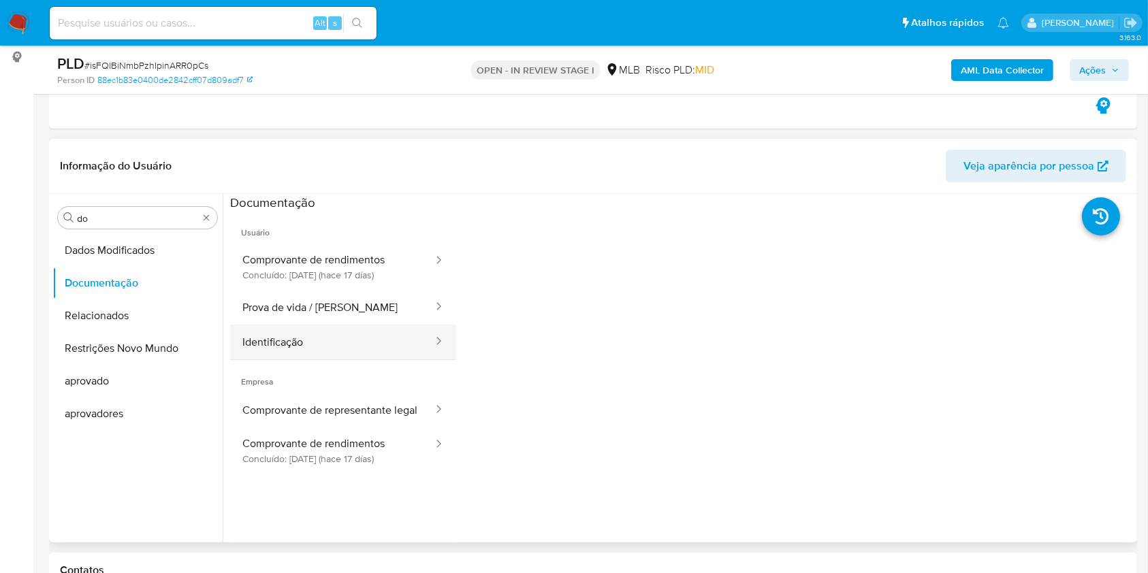
click at [357, 325] on button "Identificação" at bounding box center [332, 342] width 204 height 35
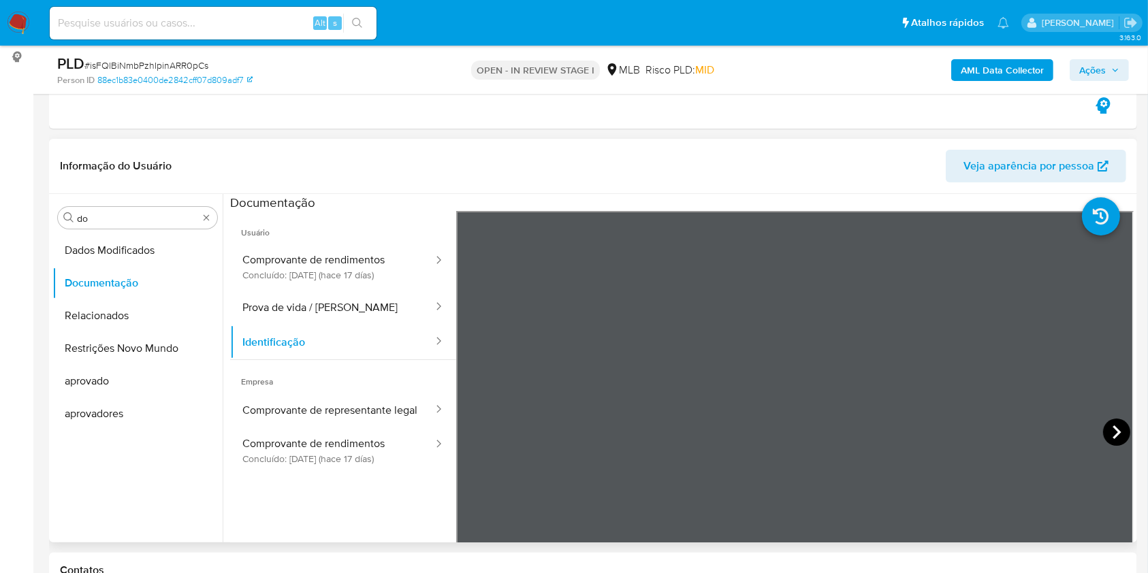
click at [1113, 434] on icon at bounding box center [1116, 432] width 27 height 27
click at [681, 168] on div "Informação do Usuário Veja aparência por pessoa Procurar do Dados Modificados D…" at bounding box center [593, 341] width 1088 height 404
click at [319, 293] on button "Prova de vida / Selfie" at bounding box center [332, 307] width 204 height 35
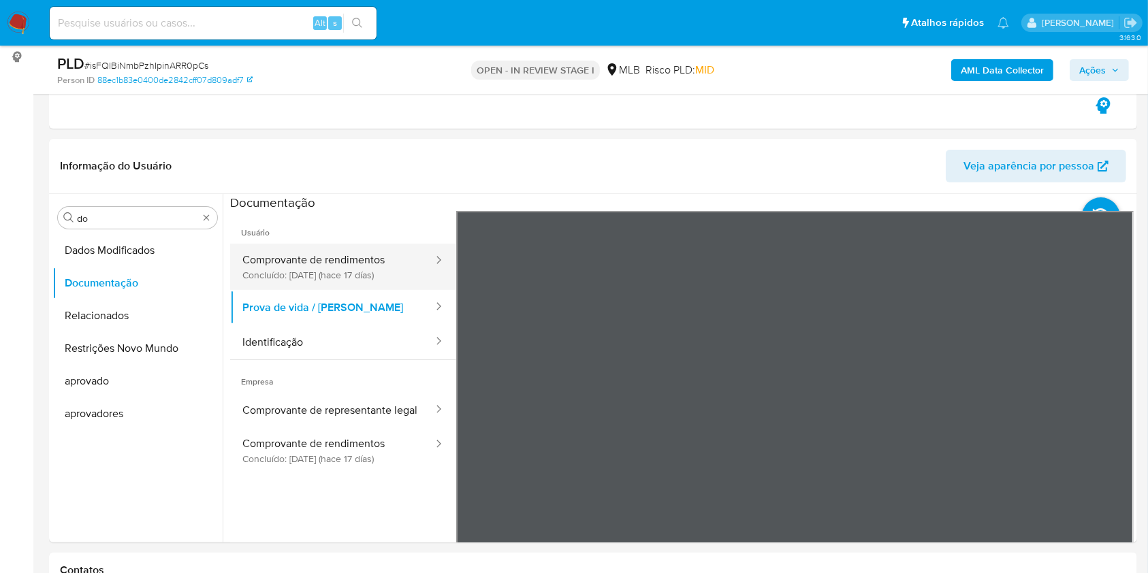
click at [345, 272] on button "Comprovante de rendimentos Concluído: 26/09/2025 (hace 17 días)" at bounding box center [332, 267] width 204 height 46
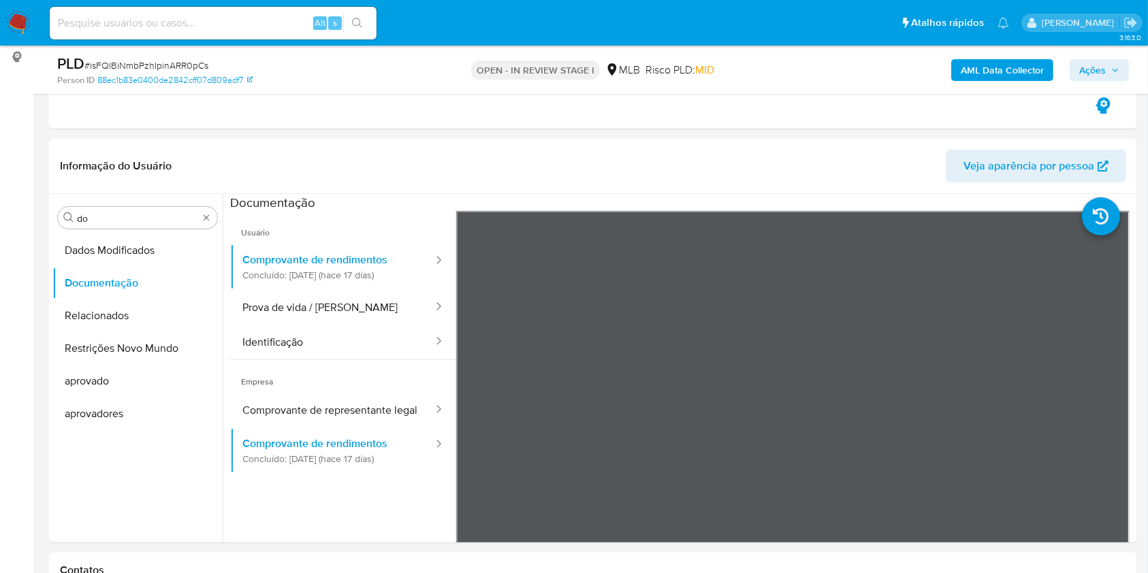
click at [419, 172] on header "Informação do Usuário Veja aparência por pessoa" at bounding box center [593, 166] width 1066 height 33
click at [289, 322] on button "Prova de vida / [PERSON_NAME]" at bounding box center [332, 307] width 204 height 35
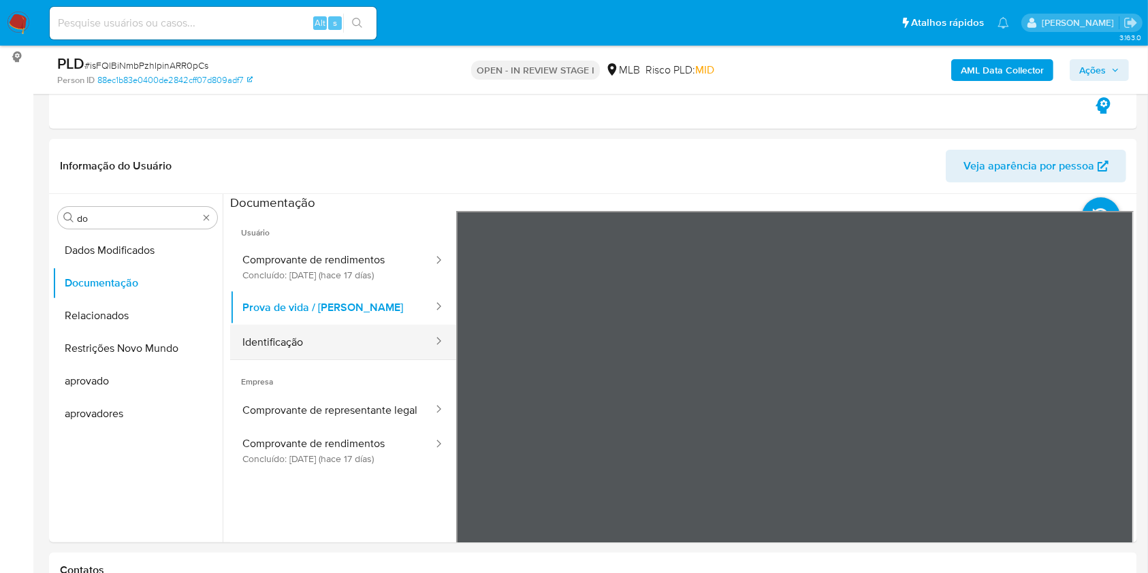
click at [286, 341] on button "Identificação" at bounding box center [332, 342] width 204 height 35
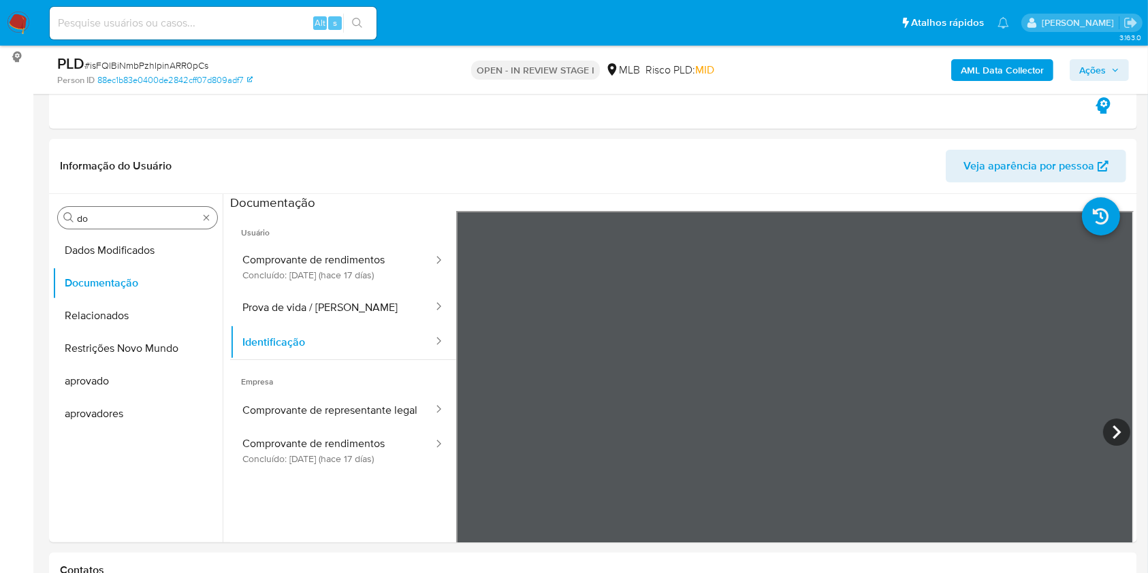
click at [104, 212] on input "do" at bounding box center [137, 218] width 121 height 12
click at [103, 212] on input "do" at bounding box center [137, 218] width 121 height 12
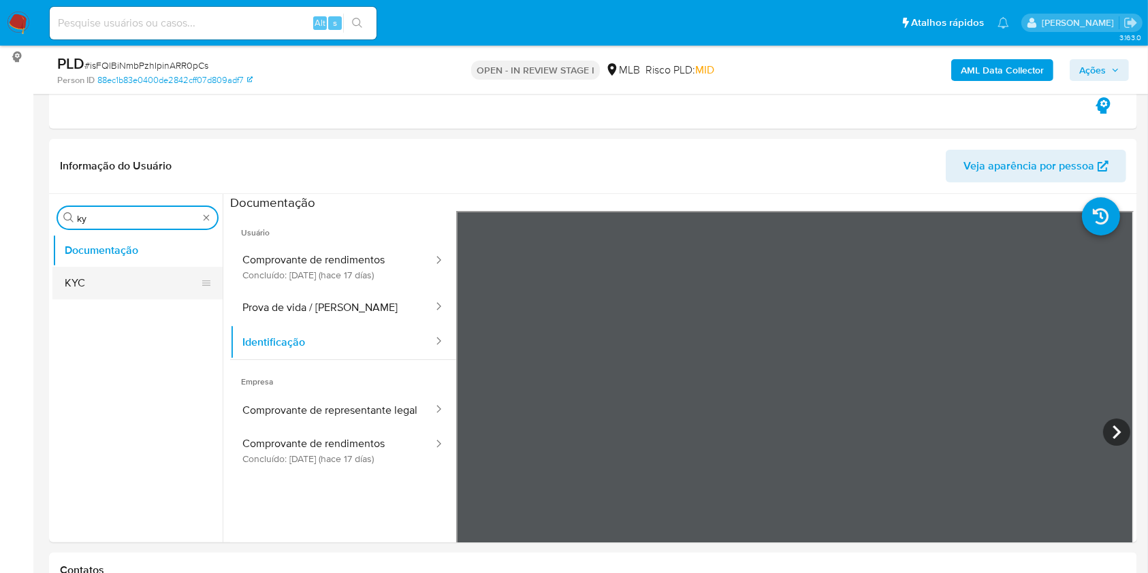
type input "ky"
click at [121, 283] on button "KYC" at bounding box center [131, 283] width 159 height 33
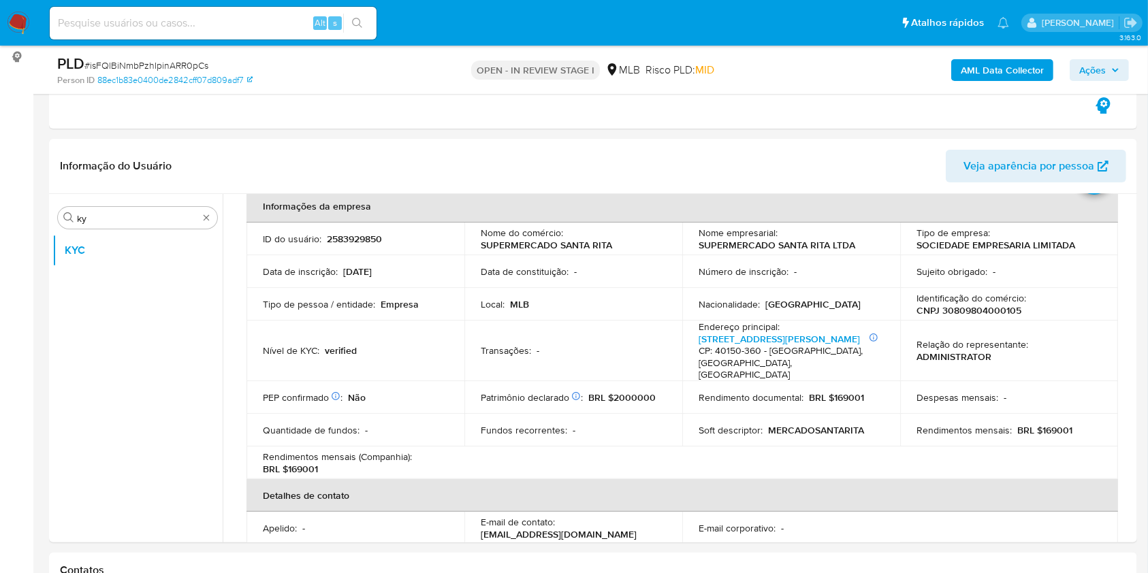
scroll to position [65, 0]
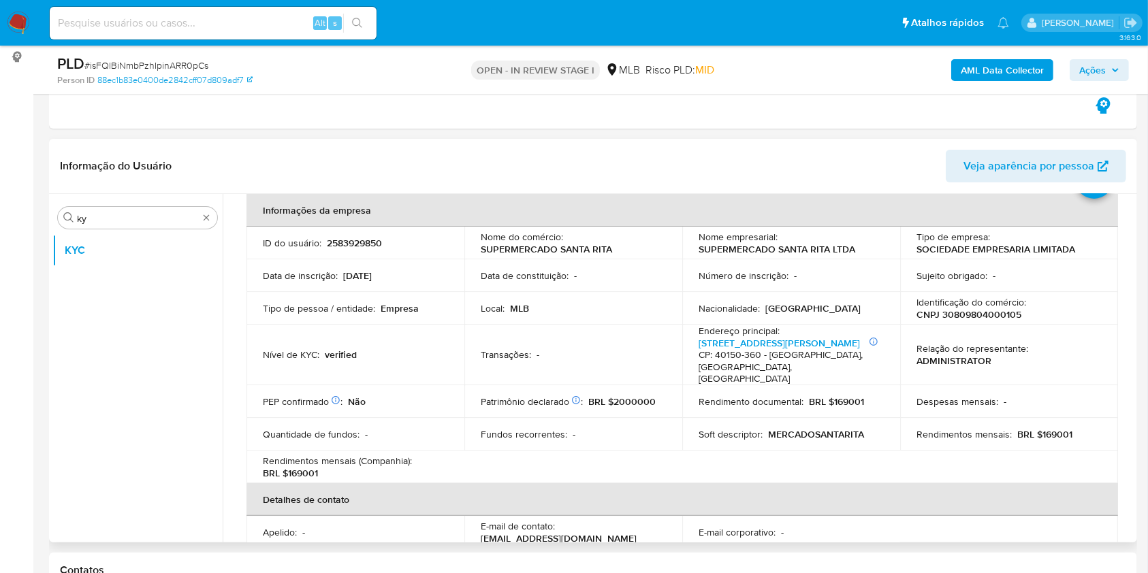
click at [1060, 428] on p "BRL $169001" at bounding box center [1044, 434] width 55 height 12
copy p "169001"
drag, startPoint x: 549, startPoint y: 422, endPoint x: 684, endPoint y: 383, distance: 141.0
click at [548, 428] on p "Fundos recorrentes :" at bounding box center [524, 434] width 86 height 12
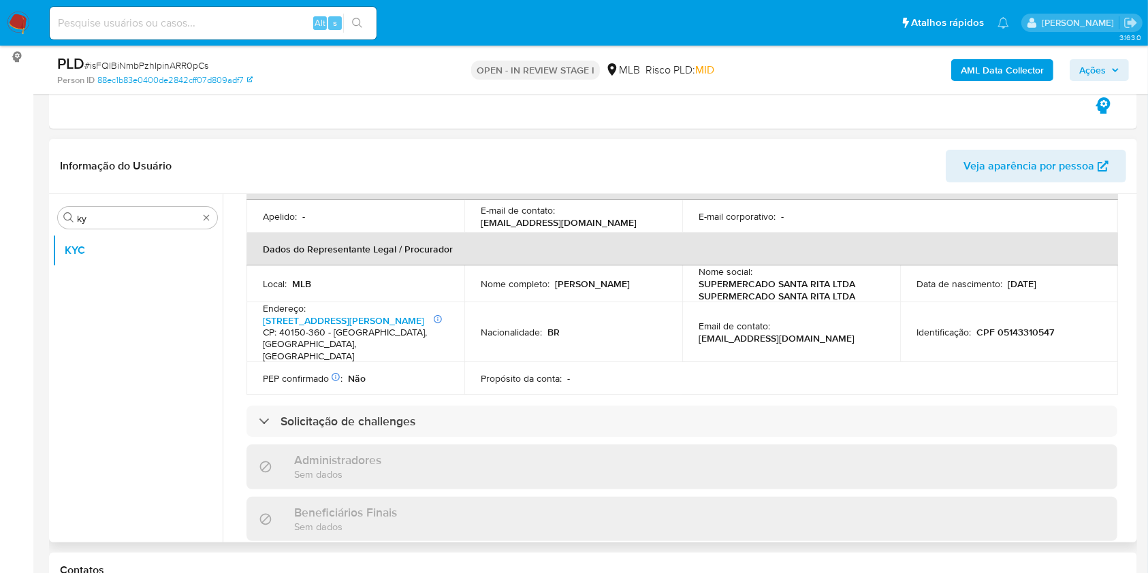
scroll to position [429, 0]
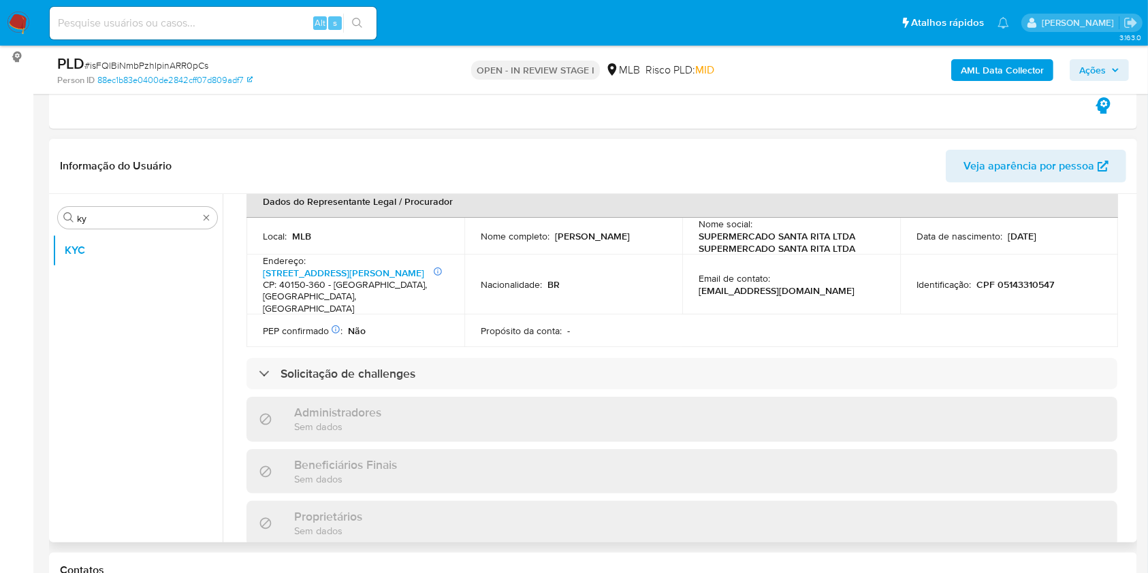
click at [635, 369] on div "Informações da empresa ID do usuário : 2583929850 Nome do comércio : SUPERMERCA…" at bounding box center [681, 394] width 871 height 1128
click at [633, 397] on div "Administradores Sem dados" at bounding box center [681, 419] width 871 height 44
click at [624, 372] on div "Informações da empresa ID do usuário : 2583929850 Nome do comércio : SUPERMERCA…" at bounding box center [681, 394] width 871 height 1128
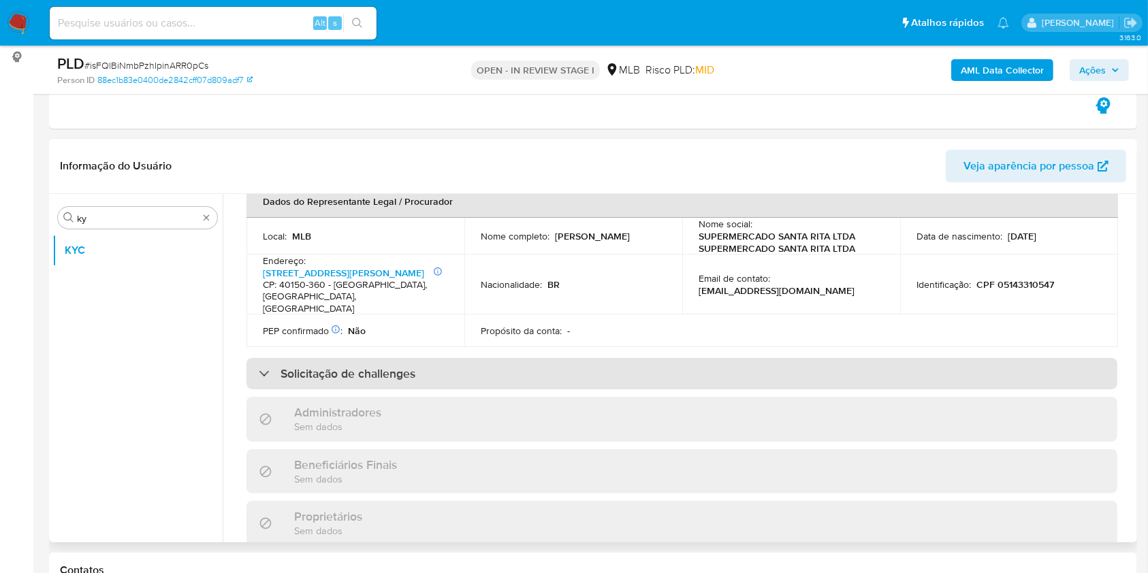
click at [615, 358] on div "Solicitação de challenges" at bounding box center [681, 373] width 871 height 31
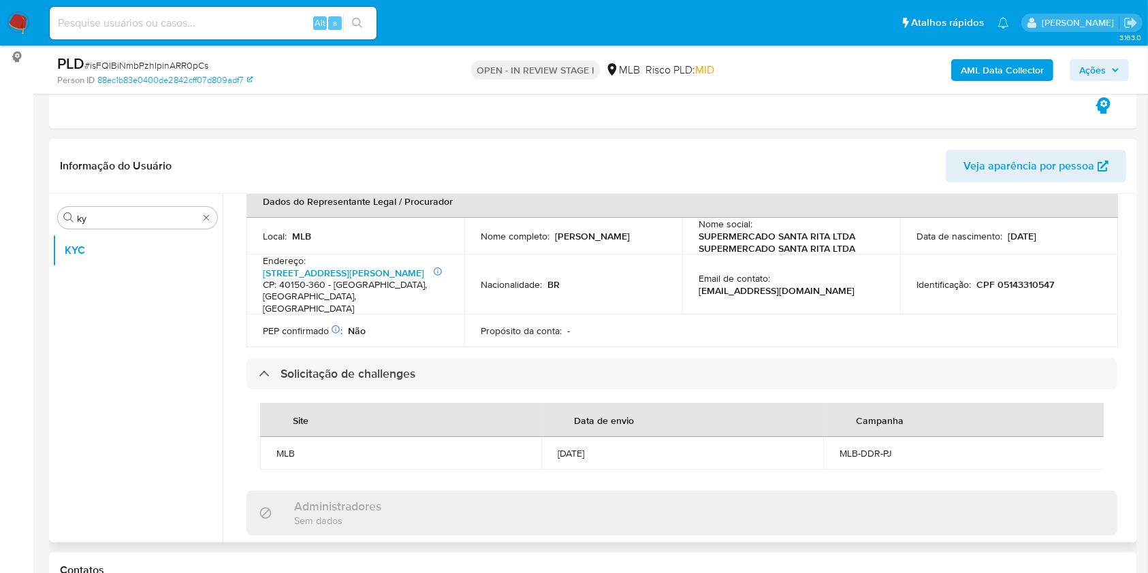
drag, startPoint x: 552, startPoint y: 221, endPoint x: 629, endPoint y: 223, distance: 77.7
click at [629, 230] on div "Nome completo : Iuri Ribeiro Silva" at bounding box center [573, 236] width 185 height 12
copy div "Iuri Ribeiro Silva"
click at [557, 276] on td "Nacionalidade : BR" at bounding box center [573, 285] width 218 height 61
drag, startPoint x: 972, startPoint y: 264, endPoint x: 1055, endPoint y: 264, distance: 83.8
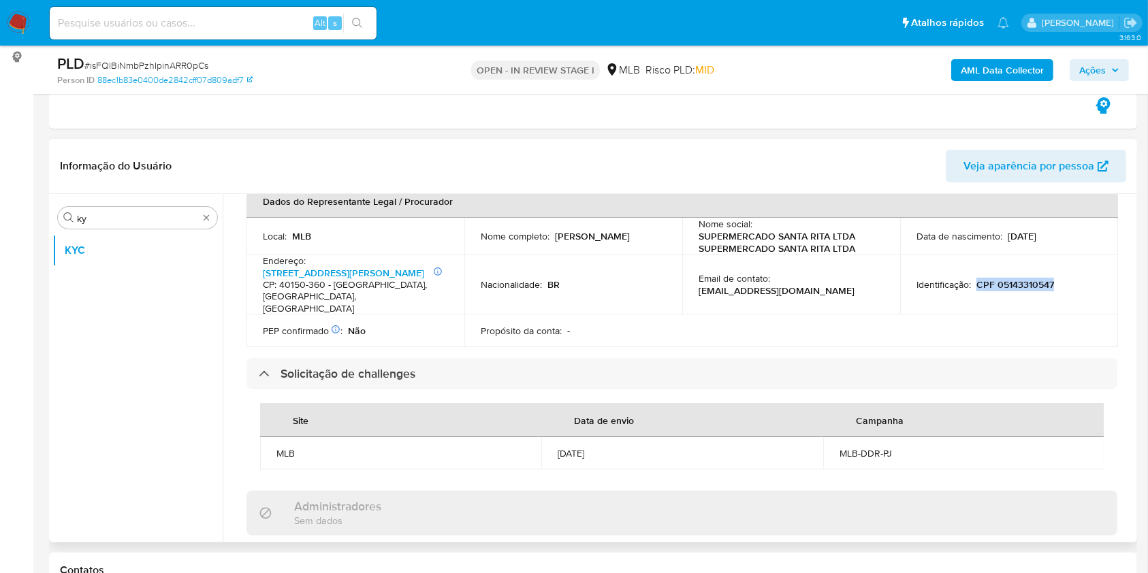
click at [1055, 279] on div "Identificação : CPF 05143310547" at bounding box center [1009, 285] width 185 height 12
copy p "CPF 05143310547"
click at [496, 325] on p "Propósito da conta :" at bounding box center [521, 331] width 81 height 12
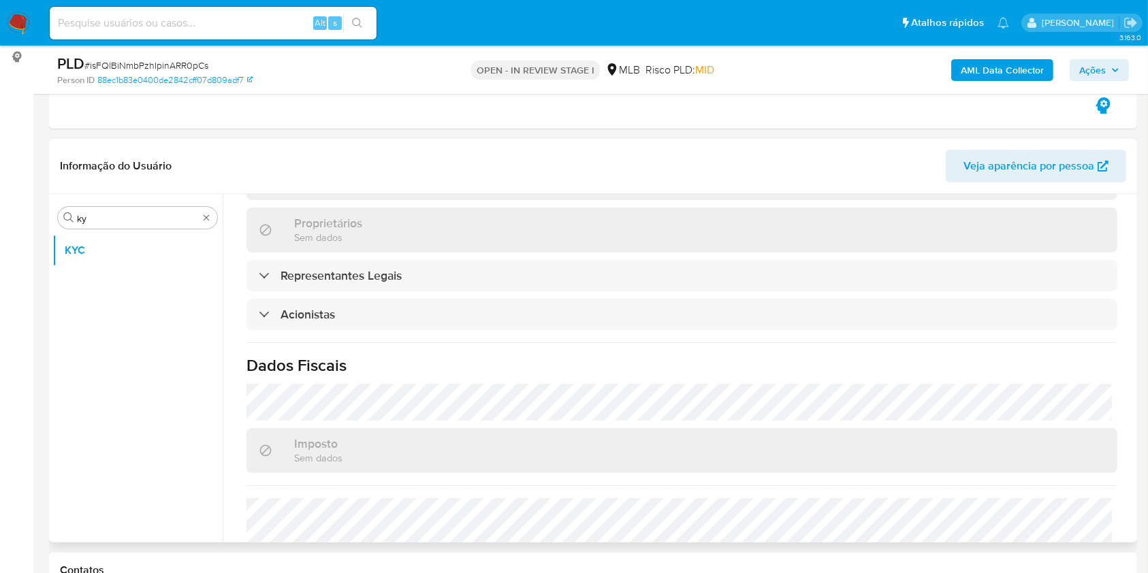
scroll to position [940, 0]
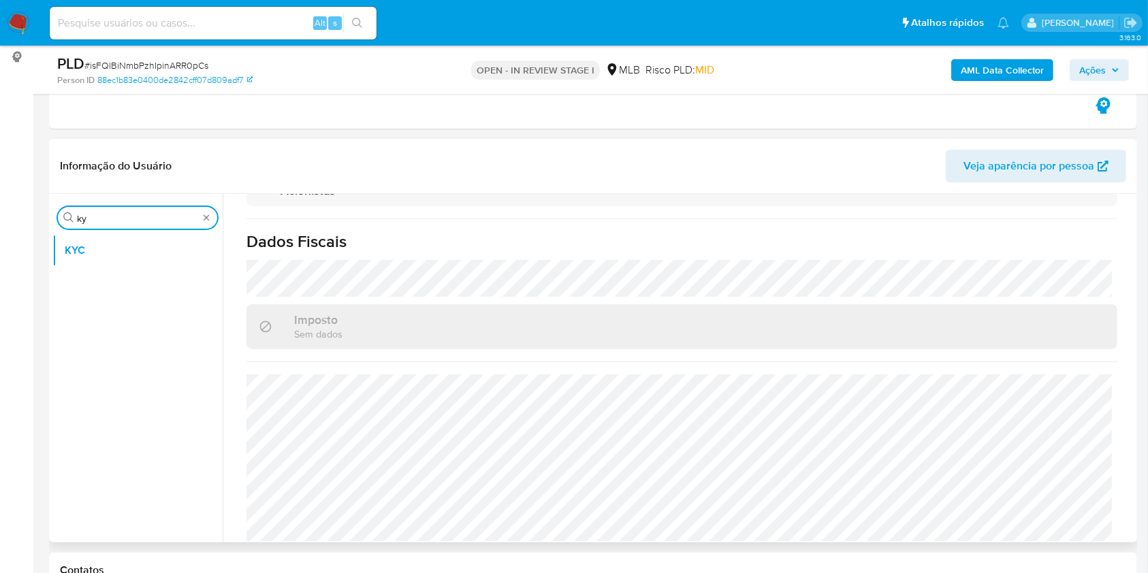
click at [86, 216] on input "ky" at bounding box center [137, 218] width 121 height 12
click at [85, 215] on input "ky" at bounding box center [137, 218] width 121 height 12
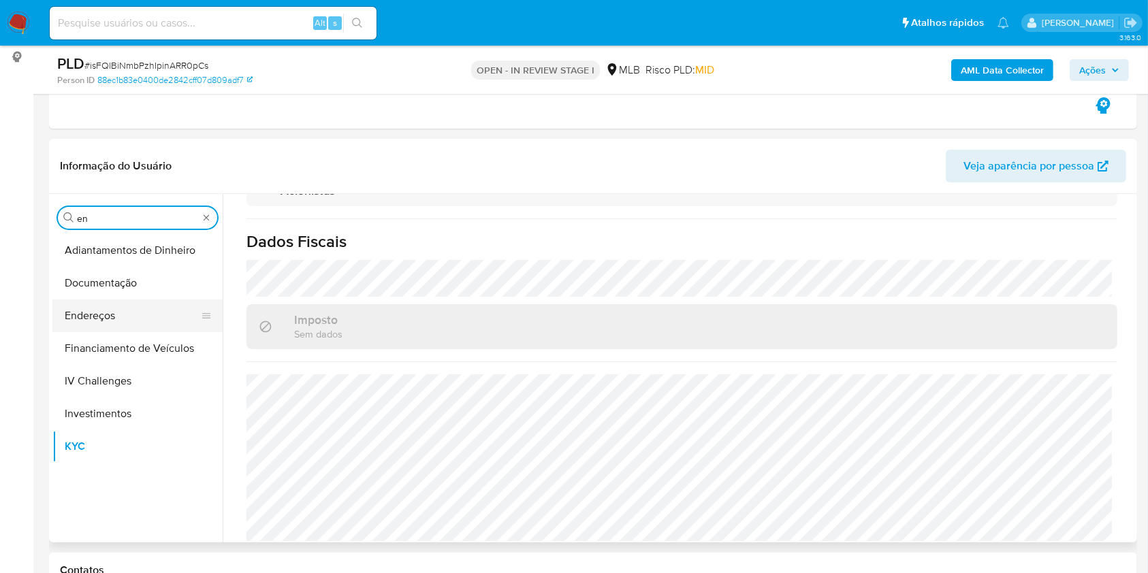
type input "en"
click at [106, 313] on button "Endereços" at bounding box center [131, 316] width 159 height 33
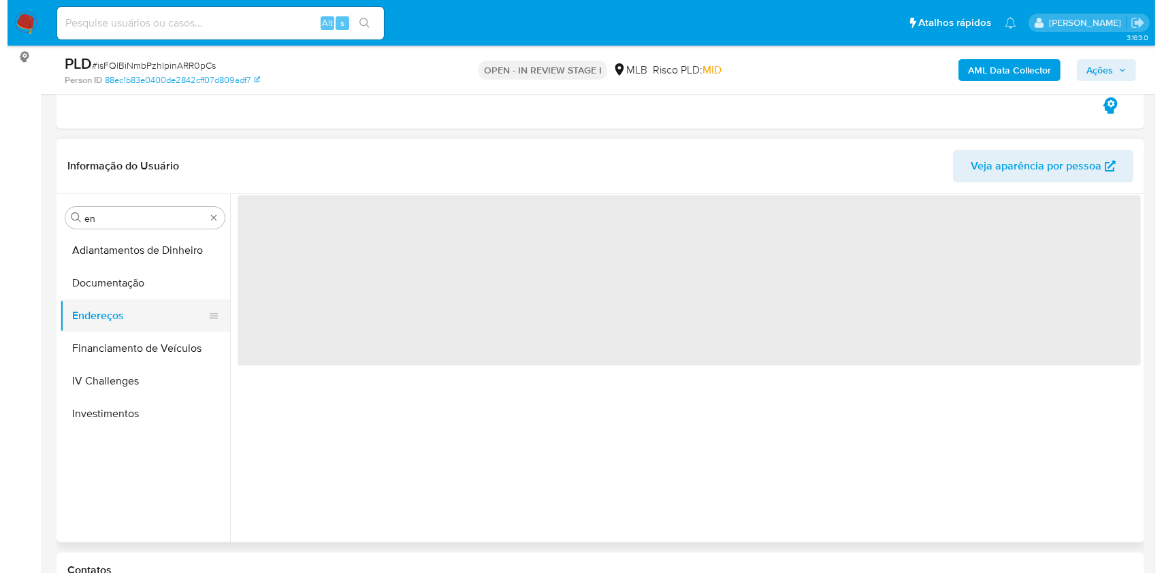
scroll to position [0, 0]
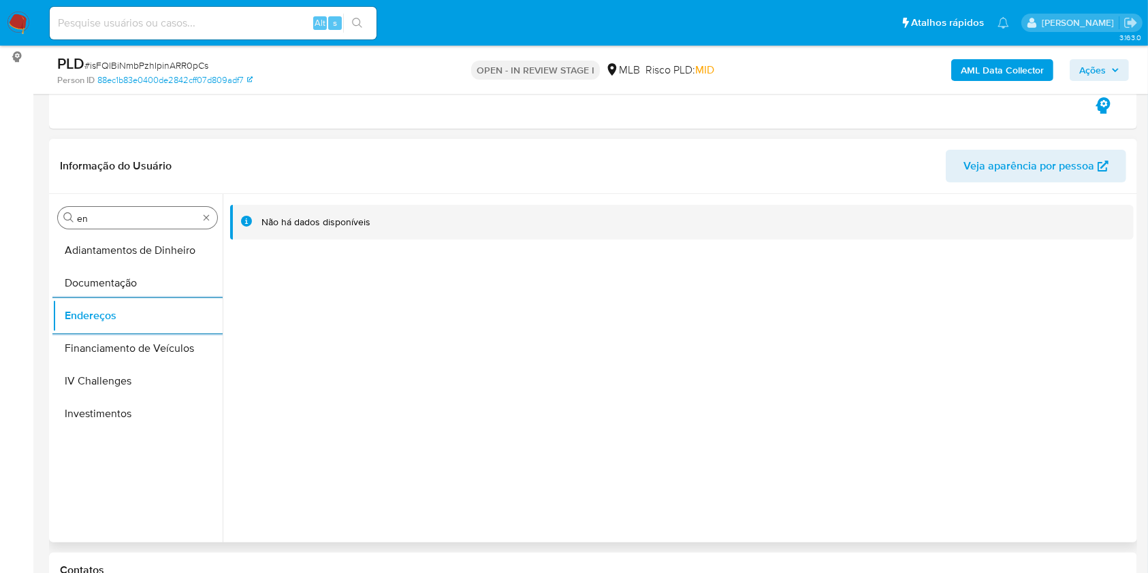
click at [130, 219] on input "en" at bounding box center [137, 218] width 121 height 12
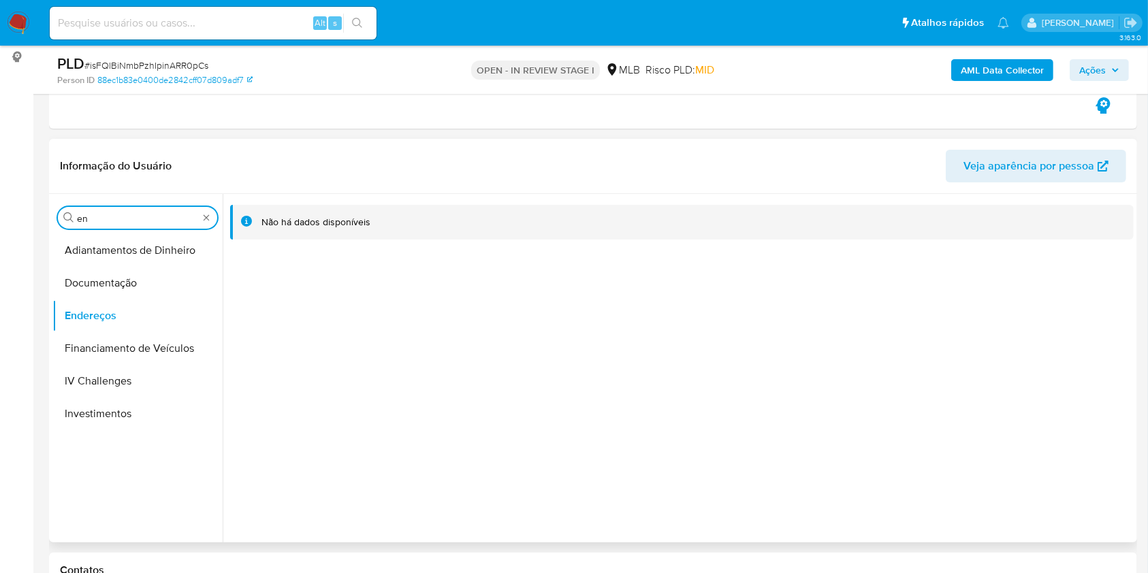
click at [130, 219] on input "en" at bounding box center [137, 218] width 121 height 12
type input "ge"
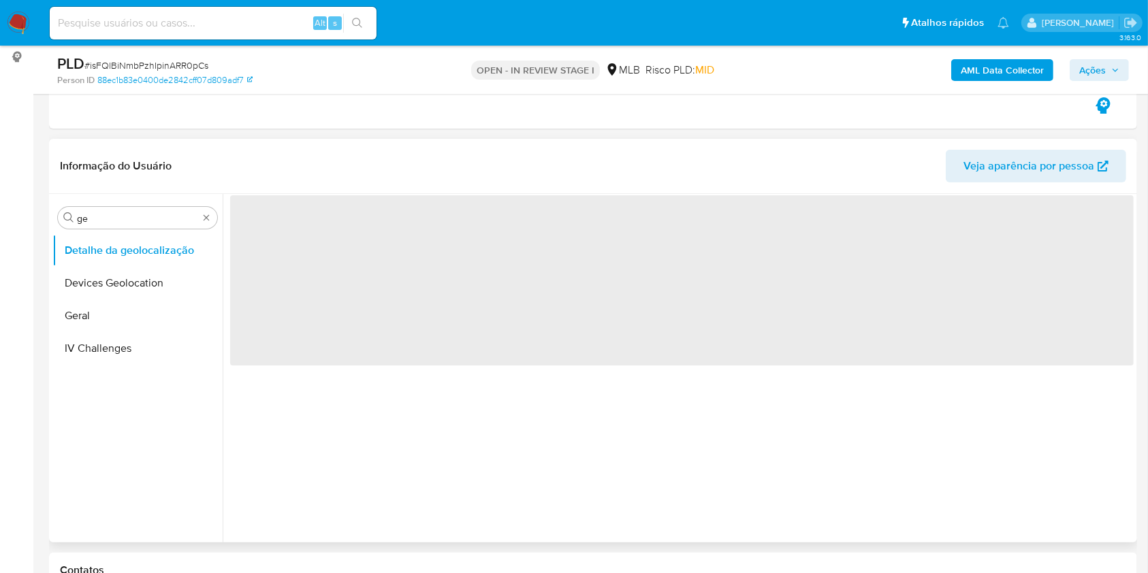
click at [114, 254] on button "Detalhe da geolocalização" at bounding box center [137, 250] width 170 height 33
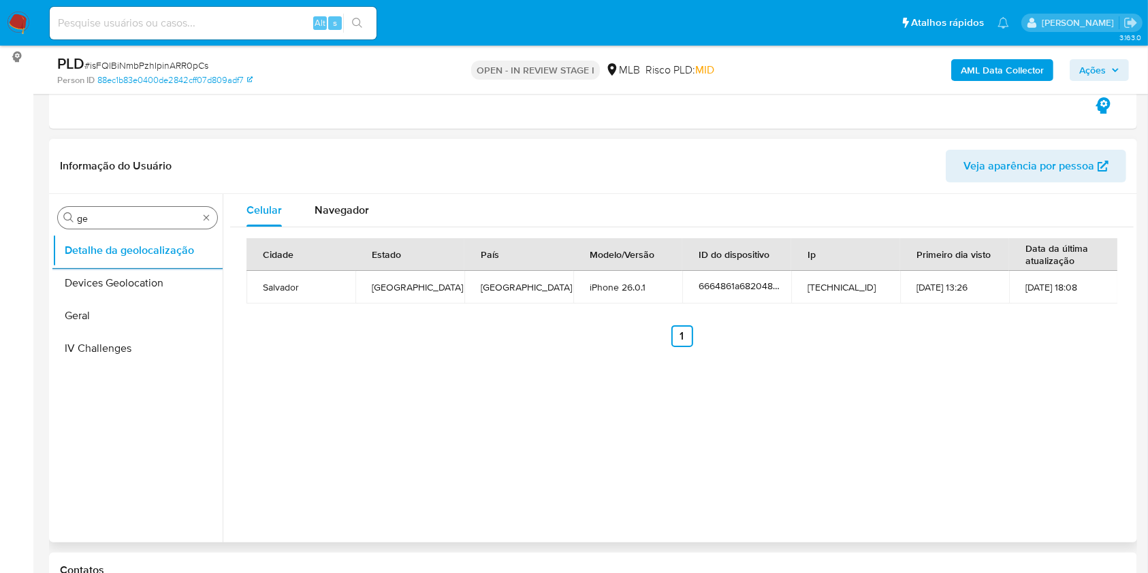
click at [99, 215] on input "ge" at bounding box center [137, 218] width 121 height 12
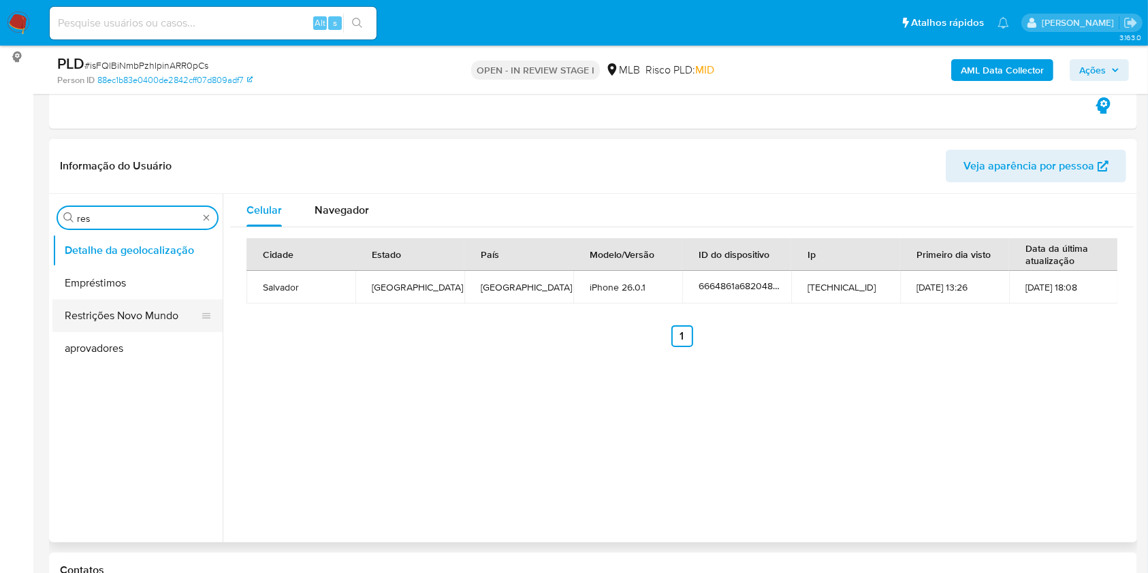
type input "res"
click at [102, 308] on button "Restrições Novo Mundo" at bounding box center [131, 316] width 159 height 33
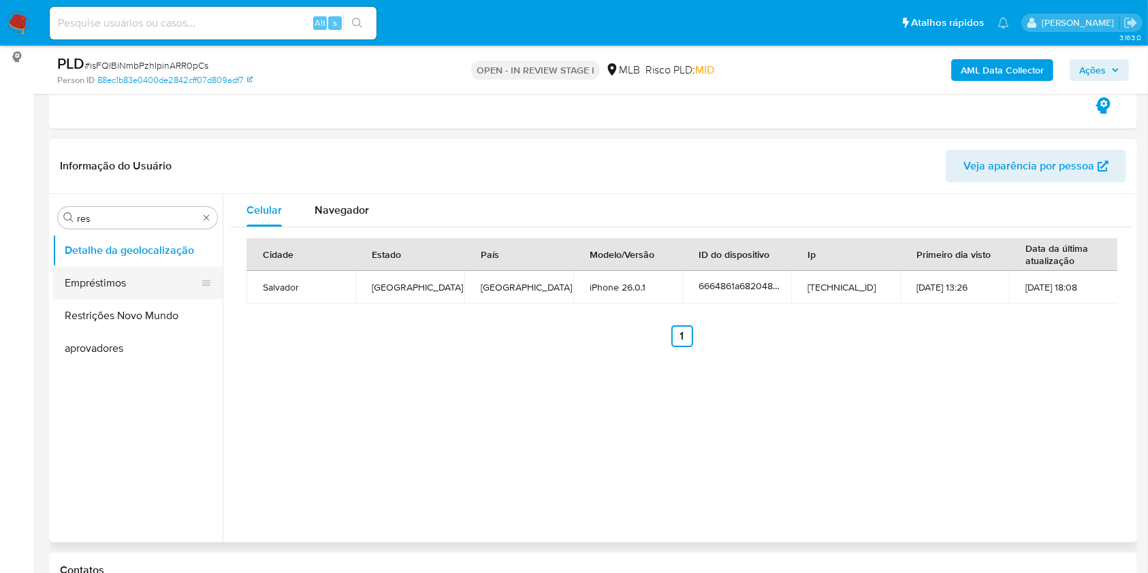
click at [93, 287] on button "Empréstimos" at bounding box center [131, 283] width 159 height 33
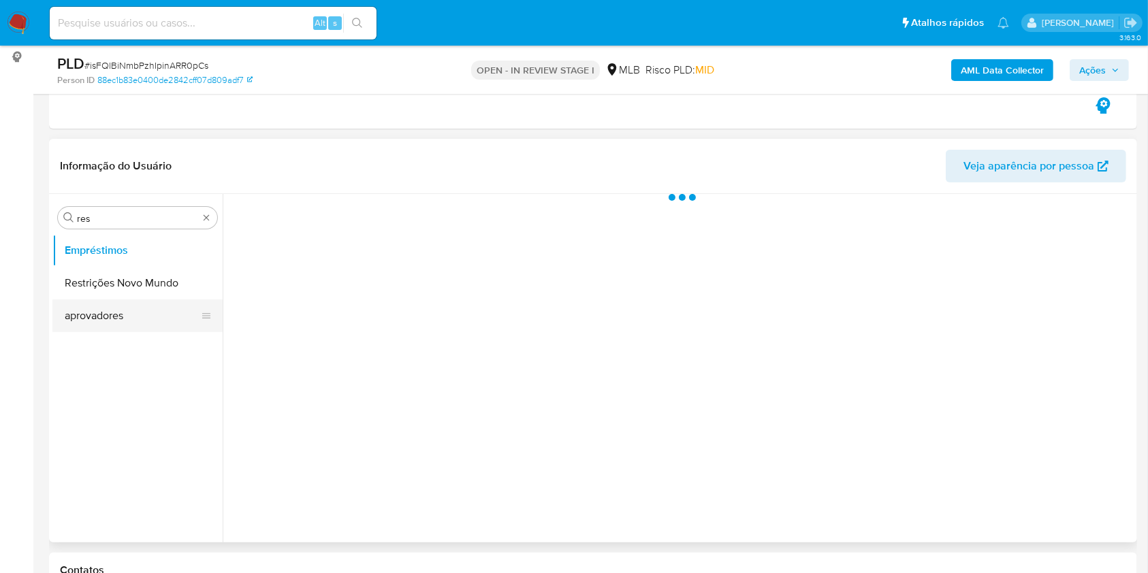
click at [101, 307] on button "aprovadores" at bounding box center [131, 316] width 159 height 33
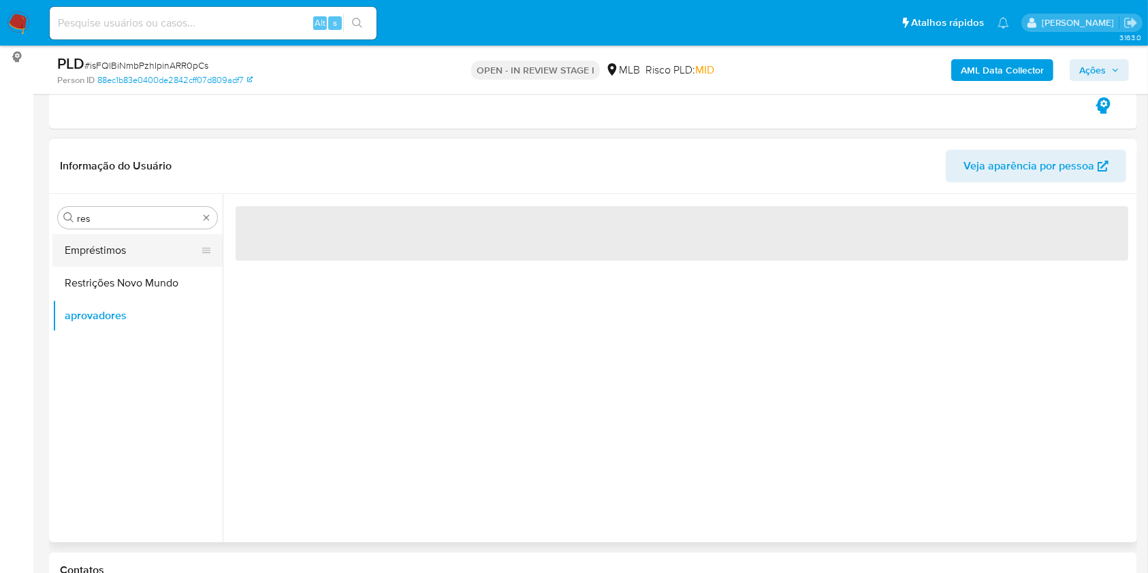
click at [161, 258] on button "Empréstimos" at bounding box center [131, 250] width 159 height 33
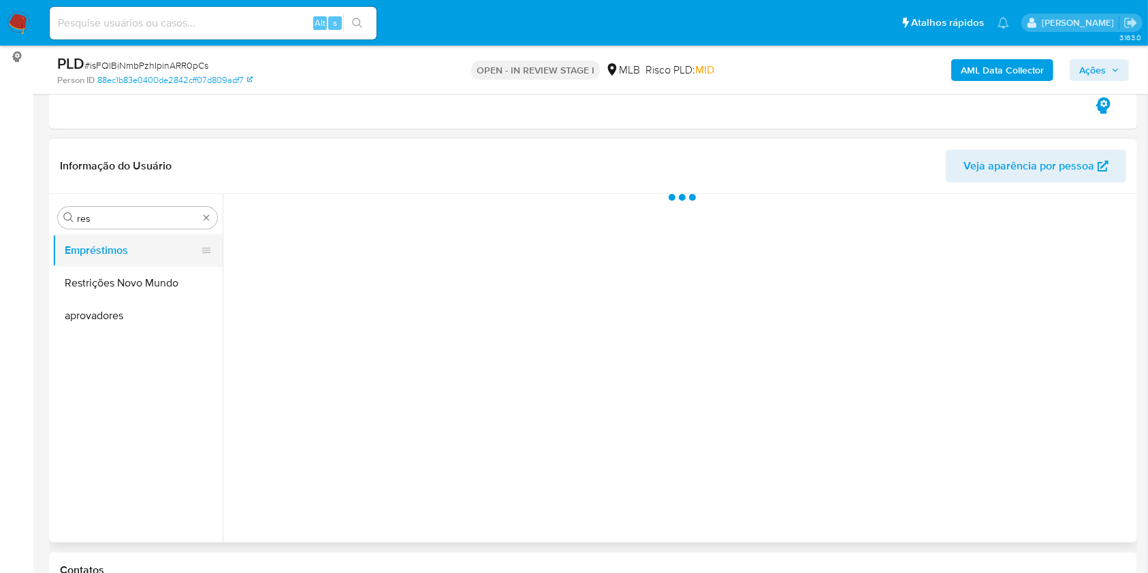
drag, startPoint x: 119, startPoint y: 277, endPoint x: 188, endPoint y: 253, distance: 72.8
click at [119, 277] on button "Restrições Novo Mundo" at bounding box center [137, 283] width 170 height 33
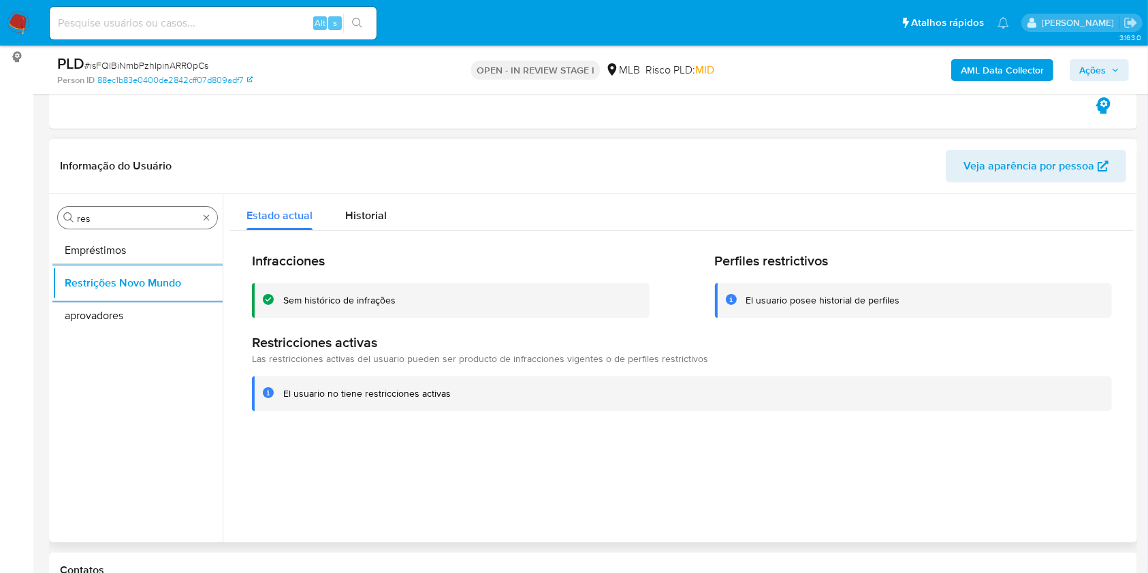
click at [138, 223] on input "res" at bounding box center [137, 218] width 121 height 12
click at [137, 223] on input "res" at bounding box center [137, 218] width 121 height 12
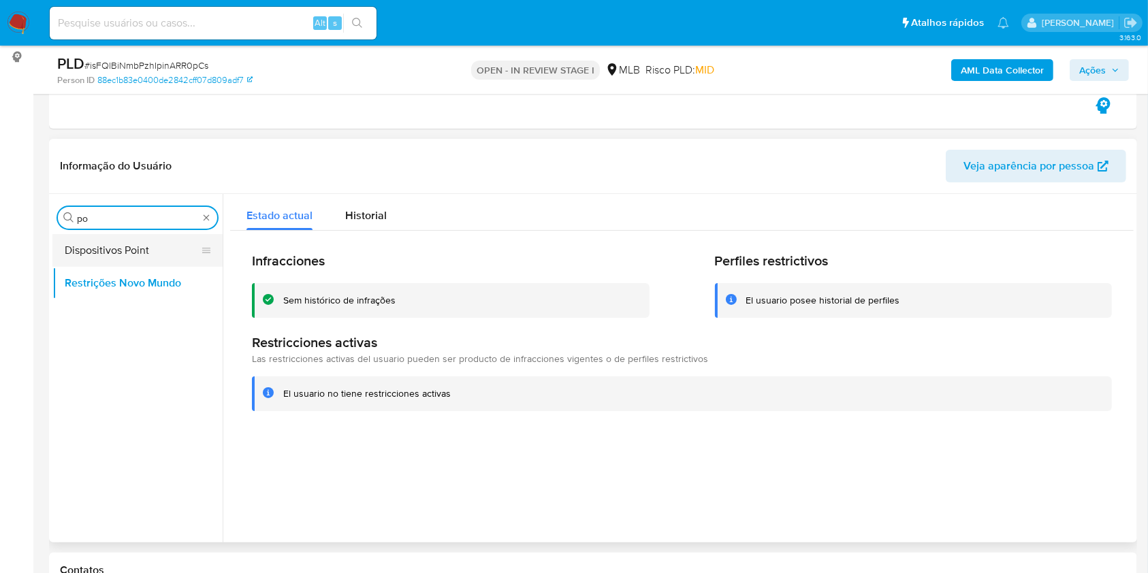
type input "po"
click at [125, 240] on button "Dispositivos Point" at bounding box center [131, 250] width 159 height 33
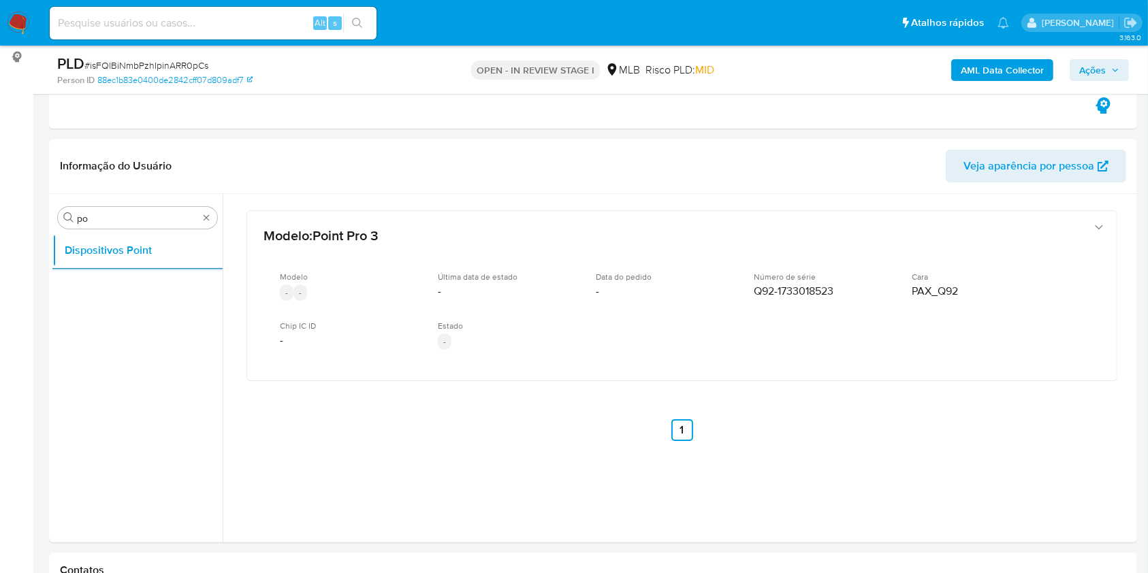
click at [989, 80] on b "AML Data Collector" at bounding box center [1002, 70] width 83 height 22
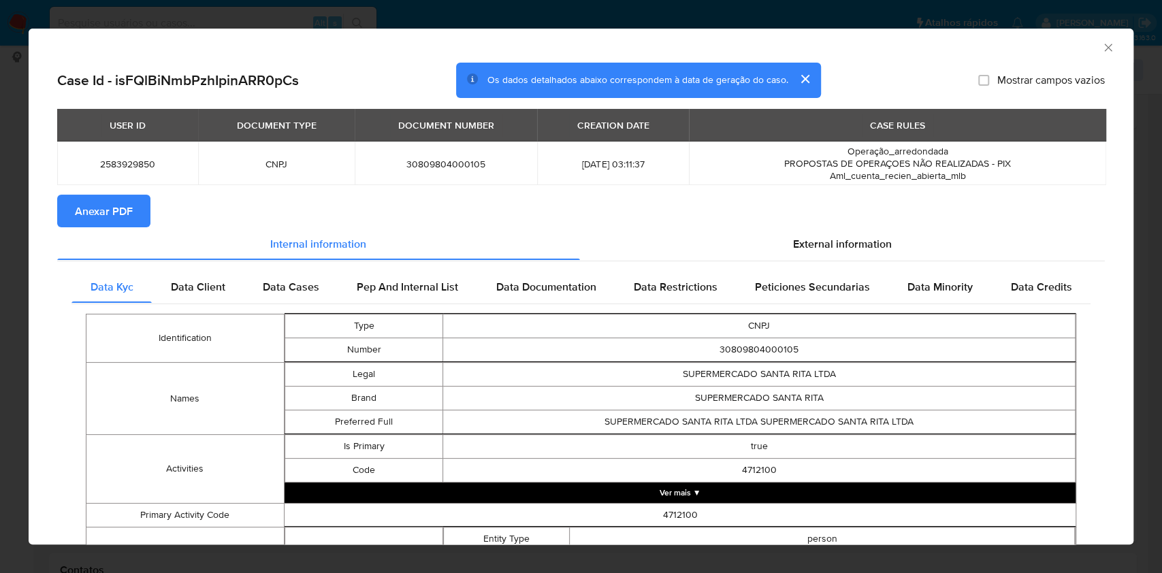
click at [116, 210] on span "Anexar PDF" at bounding box center [104, 211] width 58 height 30
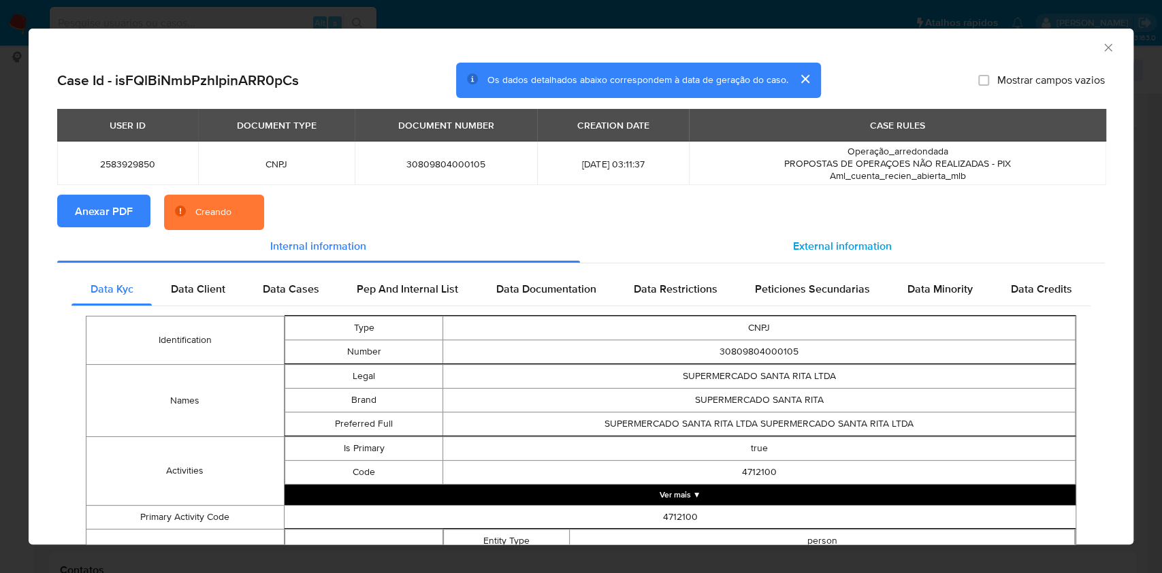
click at [836, 242] on span "External information" at bounding box center [842, 246] width 99 height 16
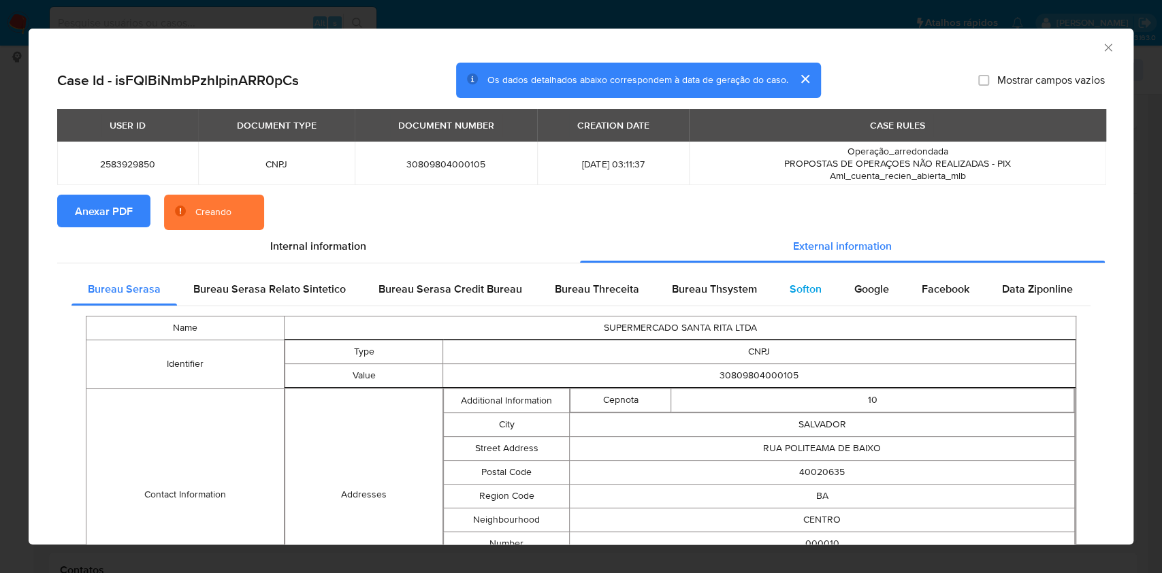
click at [808, 284] on span "Softon" at bounding box center [806, 289] width 32 height 16
click at [724, 296] on span "Bureau Thsystem" at bounding box center [714, 289] width 85 height 16
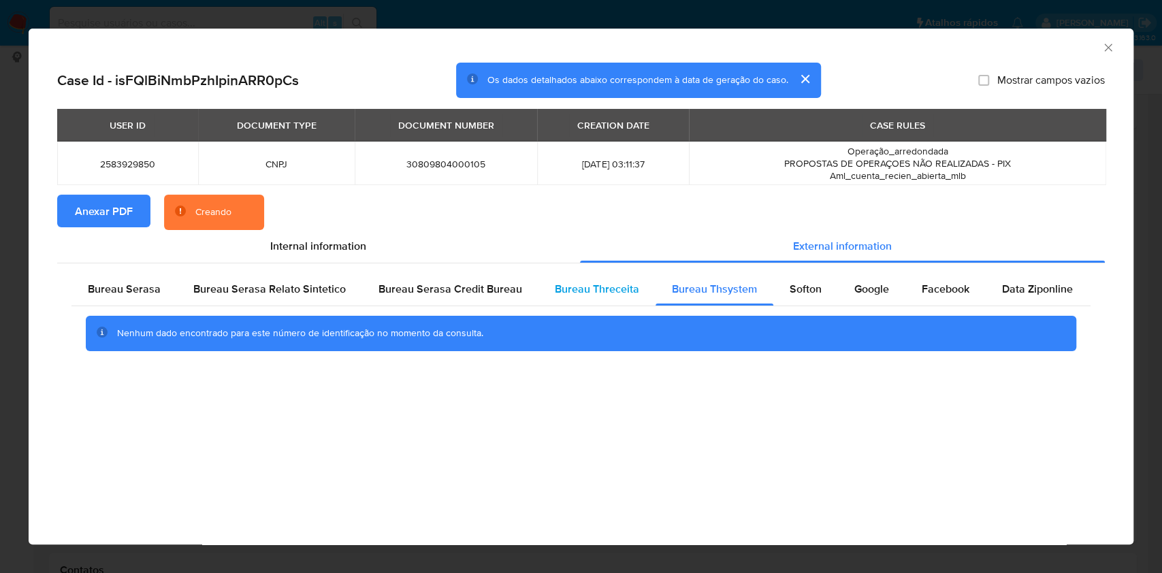
click at [621, 292] on span "Bureau Threceita" at bounding box center [597, 289] width 84 height 16
click at [121, 298] on div "Bureau Serasa" at bounding box center [124, 289] width 106 height 33
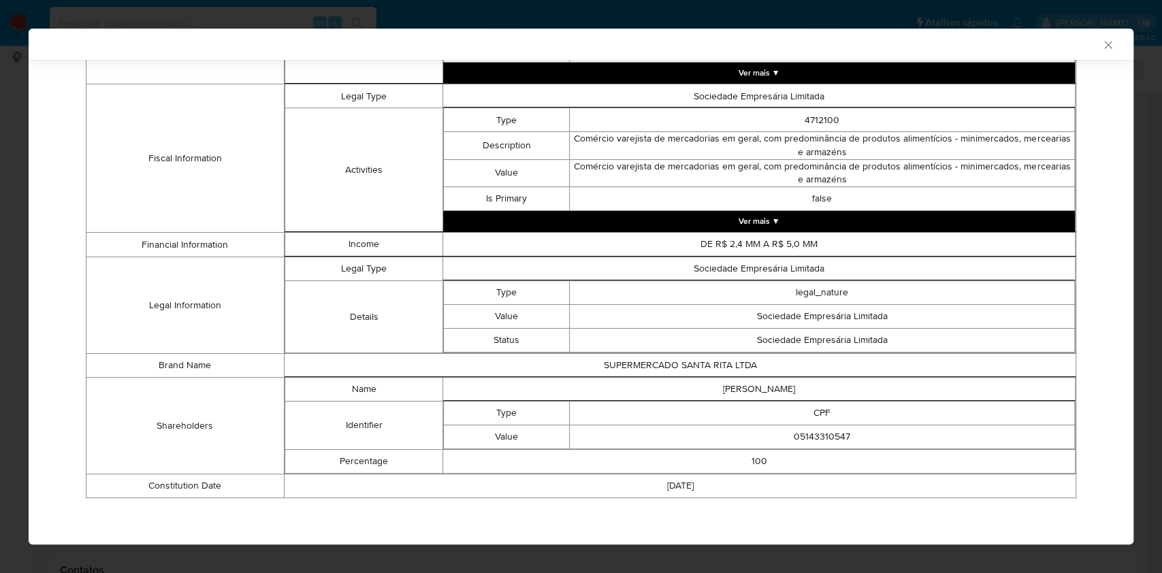
scroll to position [510, 0]
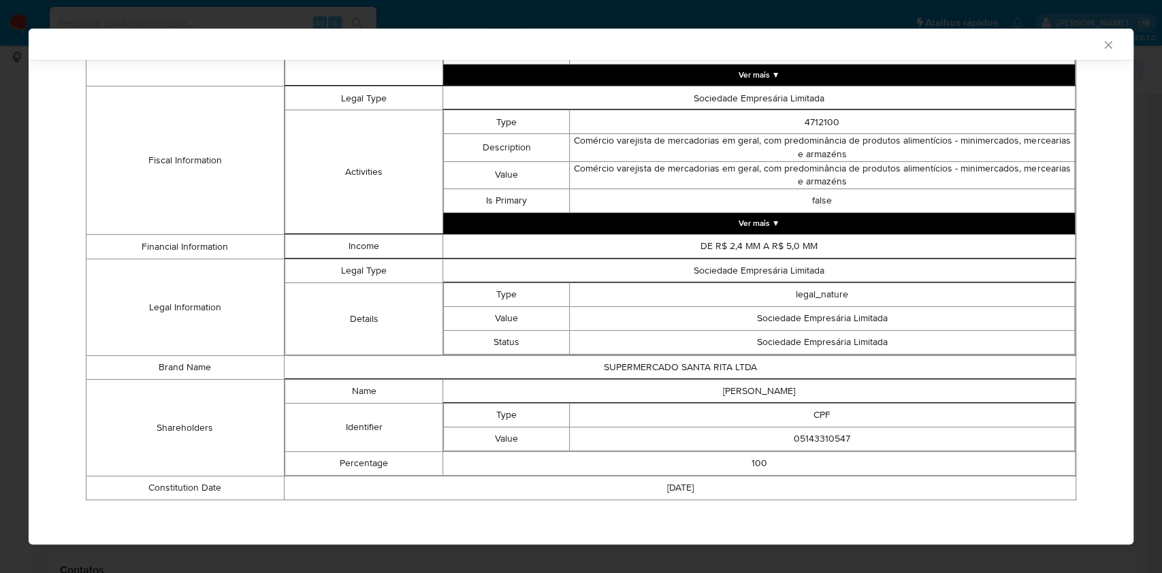
drag, startPoint x: 311, startPoint y: 246, endPoint x: 111, endPoint y: 256, distance: 199.7
click at [311, 246] on td "Income" at bounding box center [364, 246] width 158 height 24
click at [0, 257] on div "AML Data Collector Case Id - isFQlBiNmbPzhIpinARR0pCs Os dados detalhados abaix…" at bounding box center [581, 286] width 1162 height 573
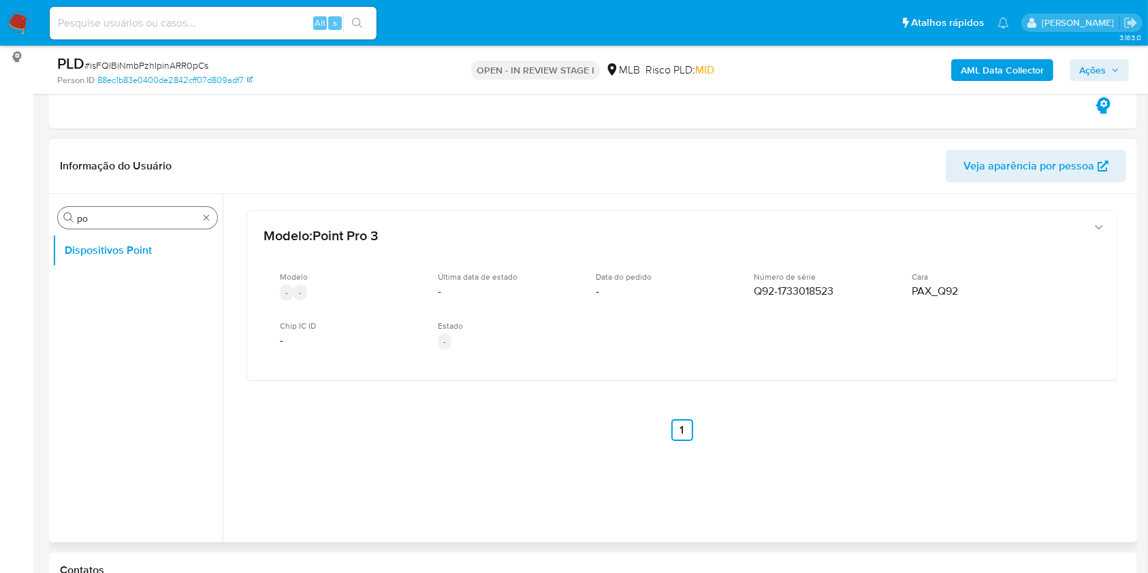
drag, startPoint x: 207, startPoint y: 210, endPoint x: 203, endPoint y: 224, distance: 14.2
click at [207, 210] on div "Procurar po" at bounding box center [137, 218] width 159 height 22
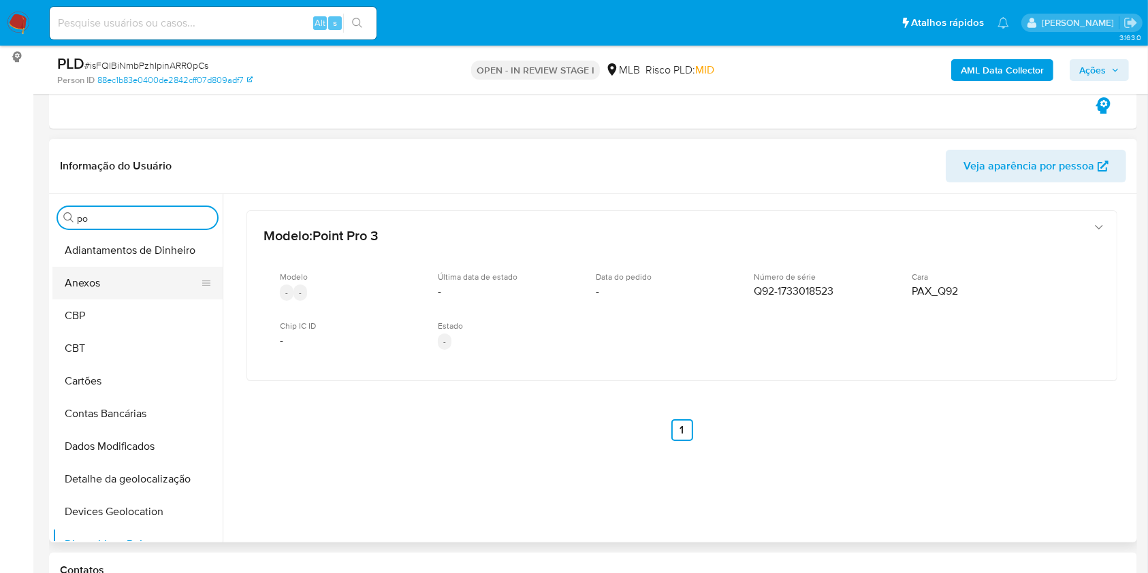
click at [143, 286] on button "Anexos" at bounding box center [131, 283] width 159 height 33
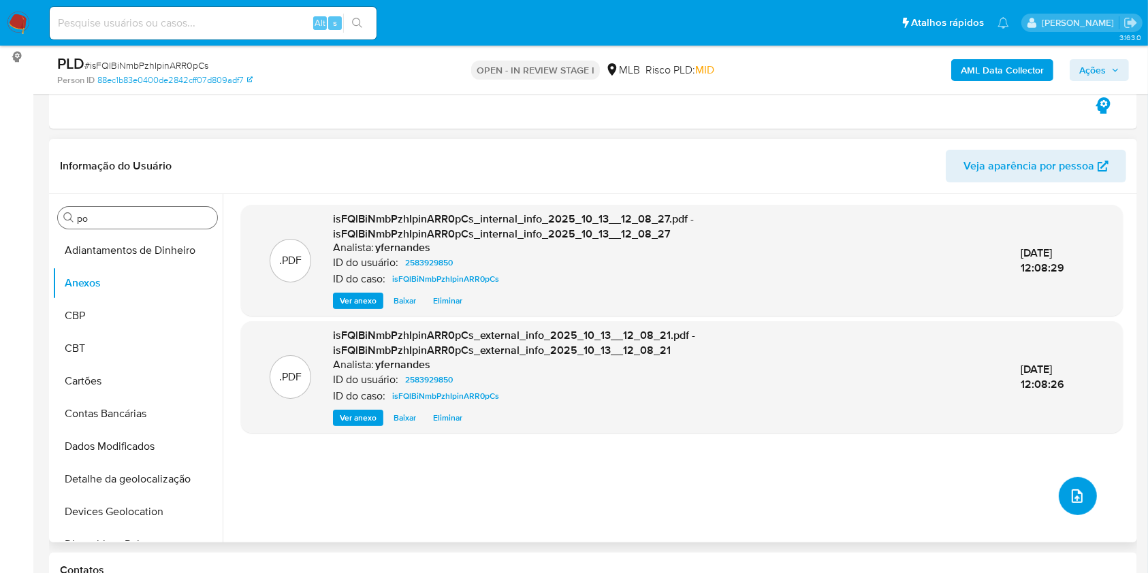
click at [1080, 493] on button "upload-file" at bounding box center [1078, 496] width 38 height 38
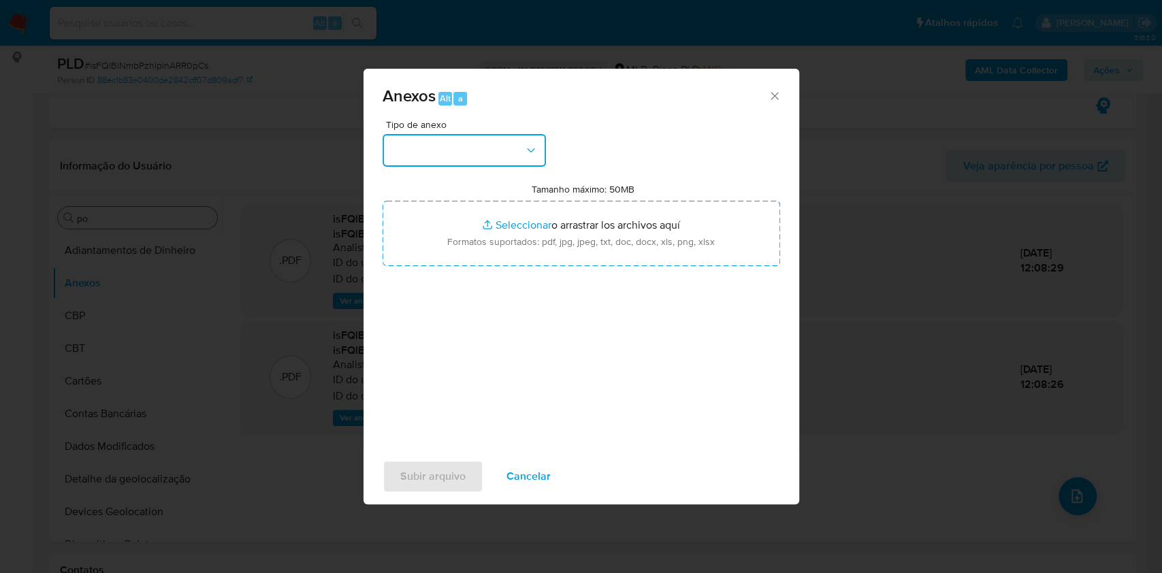
click at [468, 139] on button "button" at bounding box center [464, 150] width 163 height 33
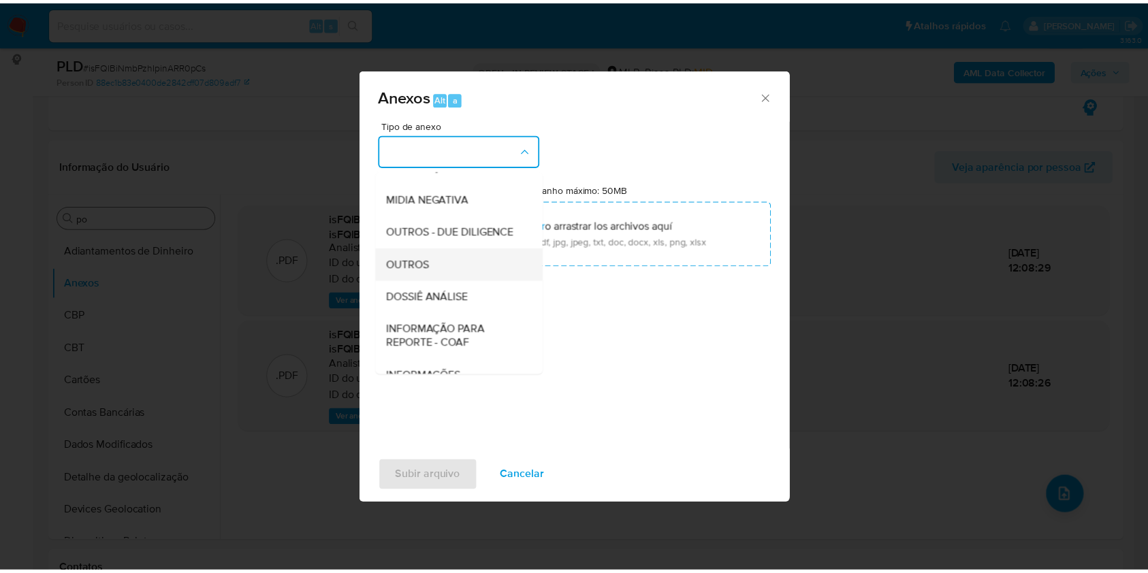
scroll to position [209, 0]
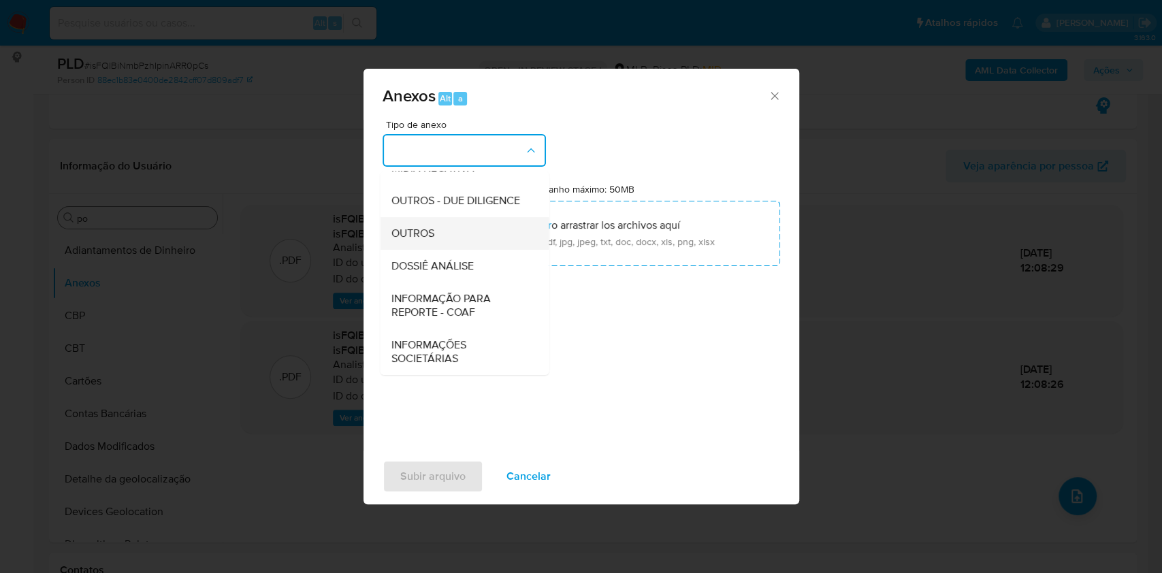
click at [434, 242] on div "OUTROS" at bounding box center [460, 233] width 139 height 33
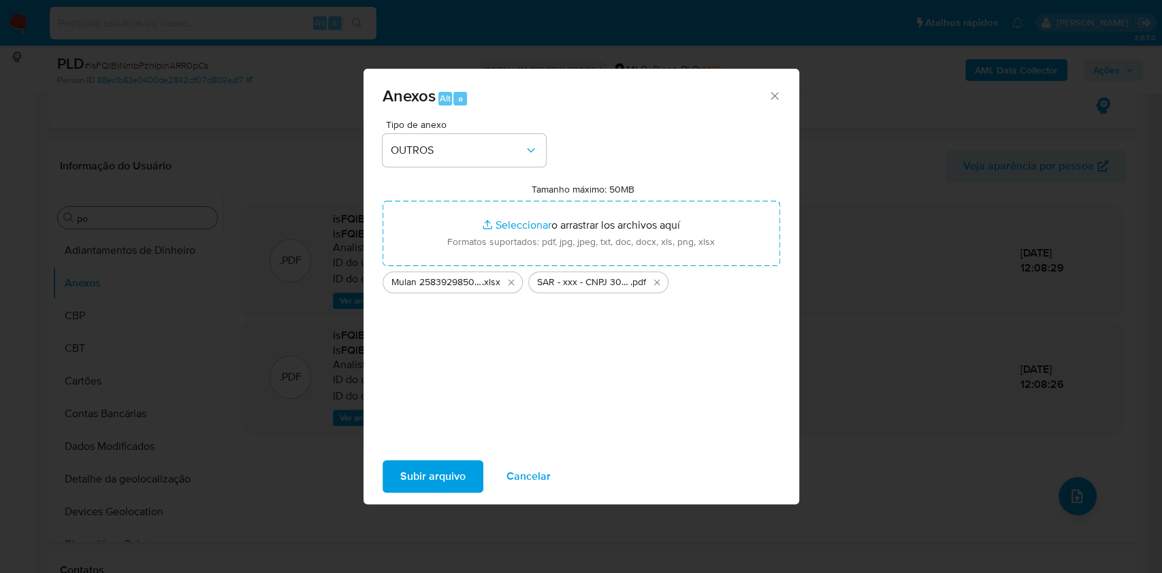
click at [444, 474] on span "Subir arquivo" at bounding box center [432, 477] width 65 height 30
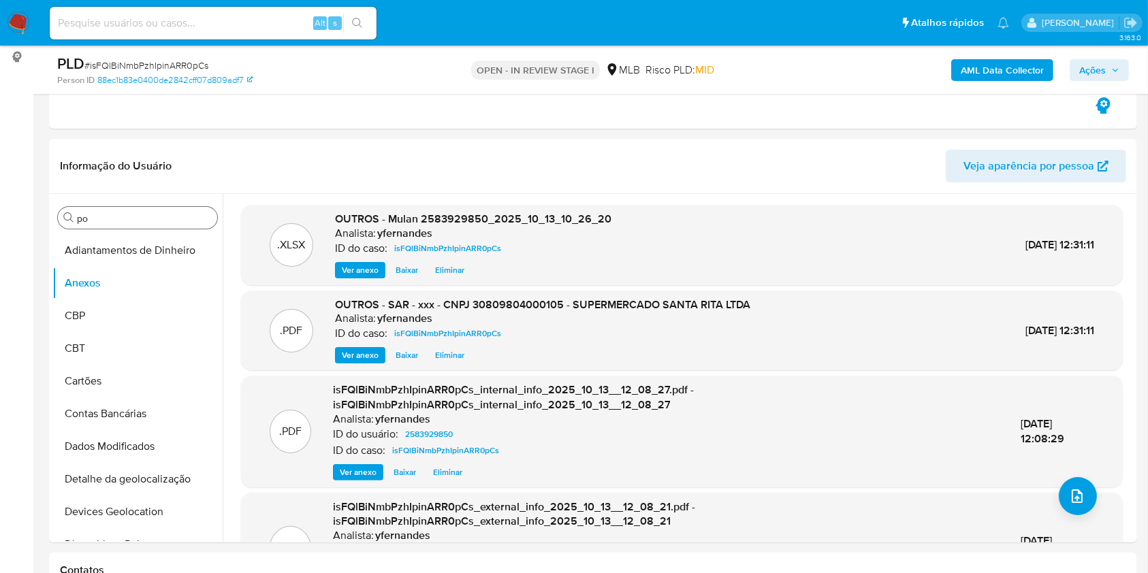
click at [1106, 63] on span "Ações" at bounding box center [1092, 70] width 27 height 22
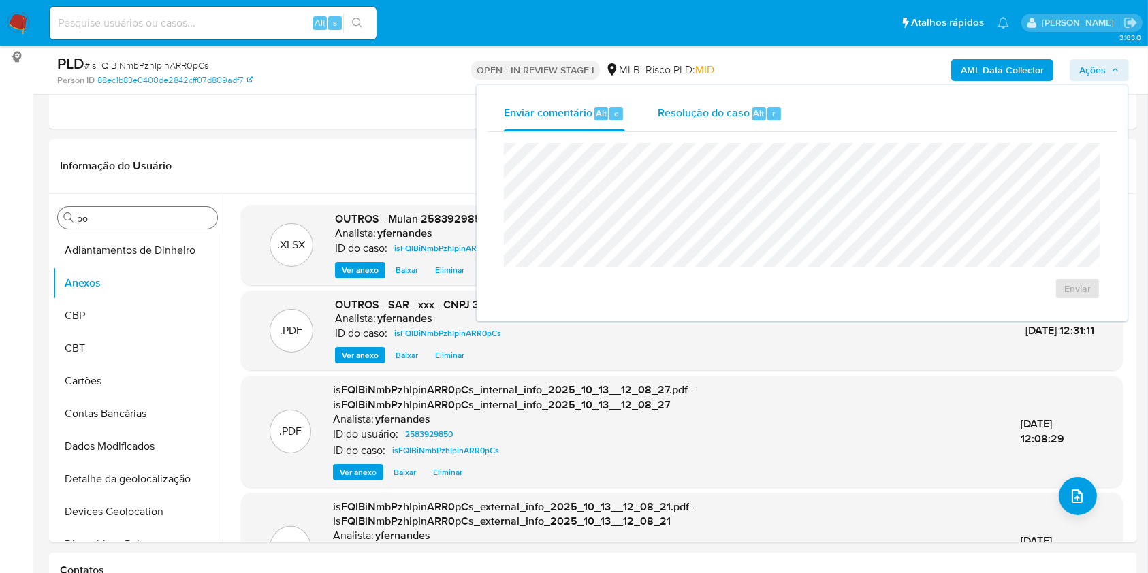
click at [705, 122] on div "Resolução do caso Alt r" at bounding box center [720, 113] width 125 height 35
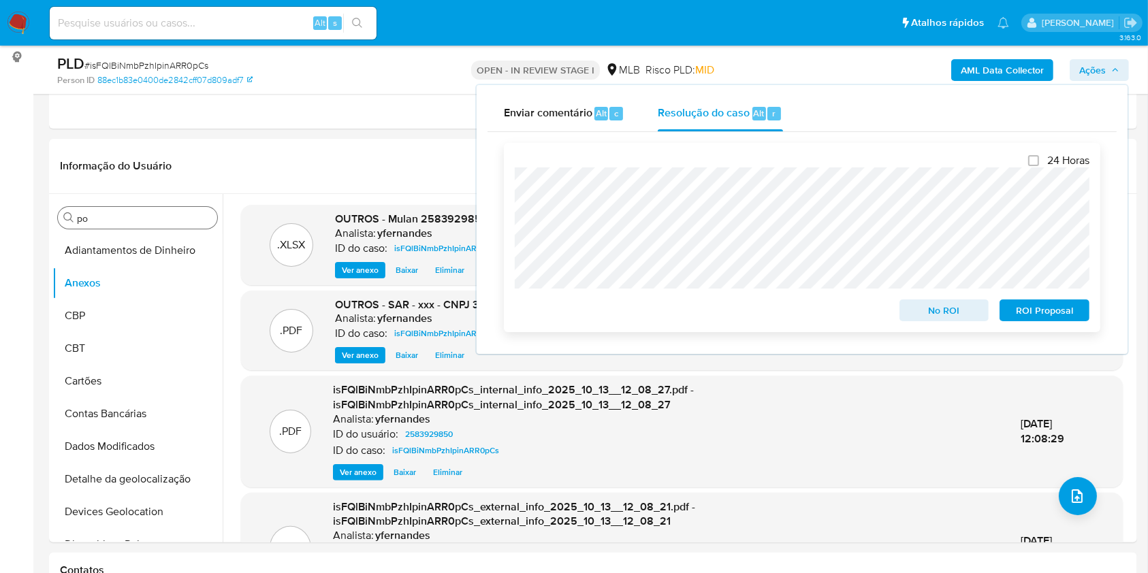
click at [1024, 308] on span "ROI Proposal" at bounding box center [1044, 310] width 71 height 19
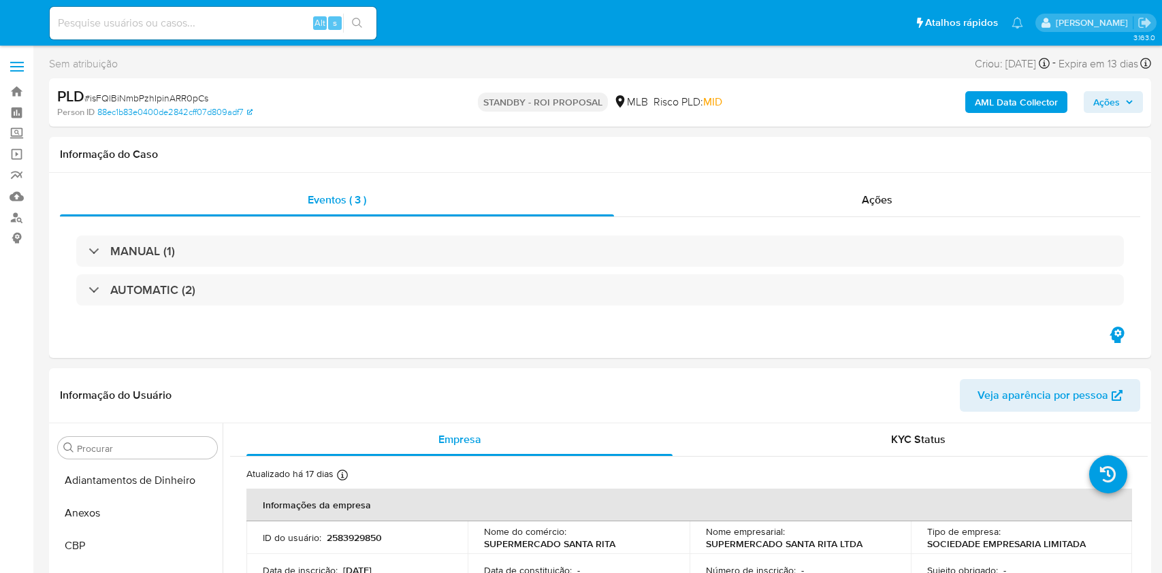
select select "10"
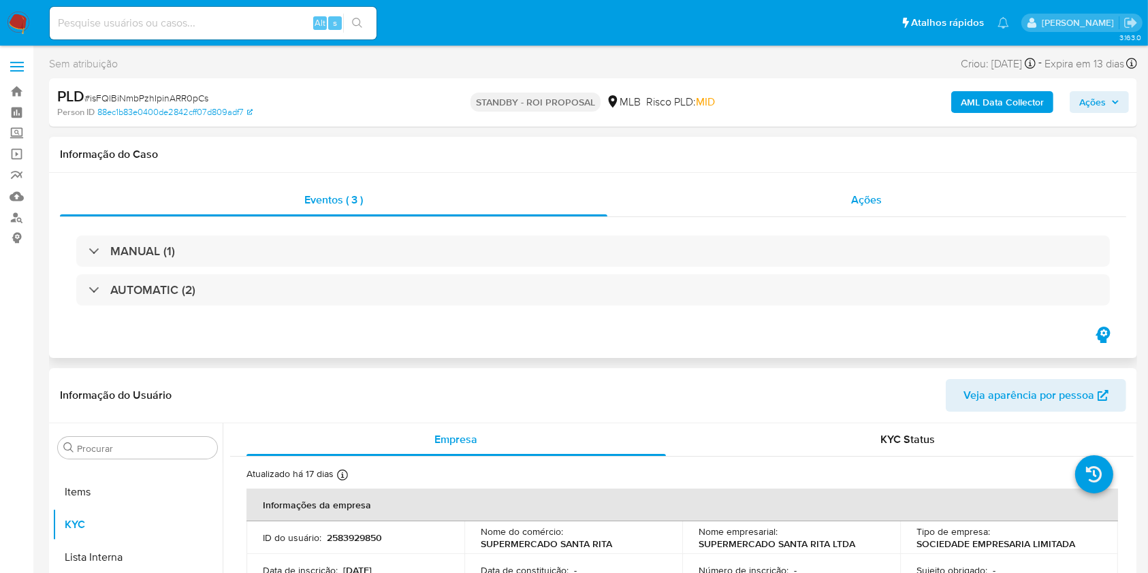
click at [812, 197] on div "Ações" at bounding box center [867, 200] width 520 height 33
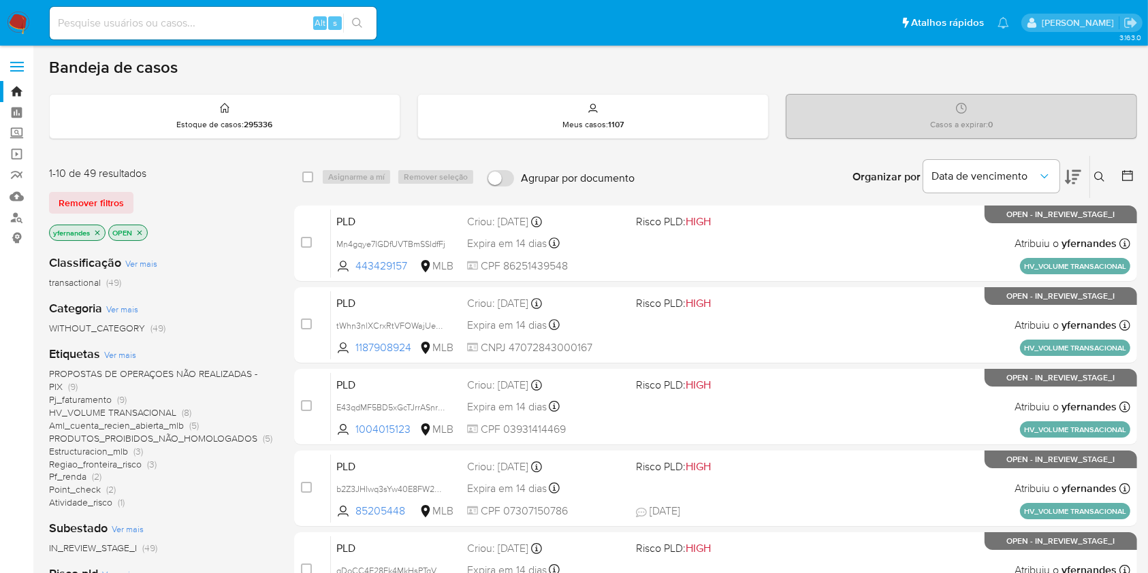
click at [15, 21] on img at bounding box center [18, 23] width 23 height 23
click at [18, 24] on img at bounding box center [18, 23] width 23 height 23
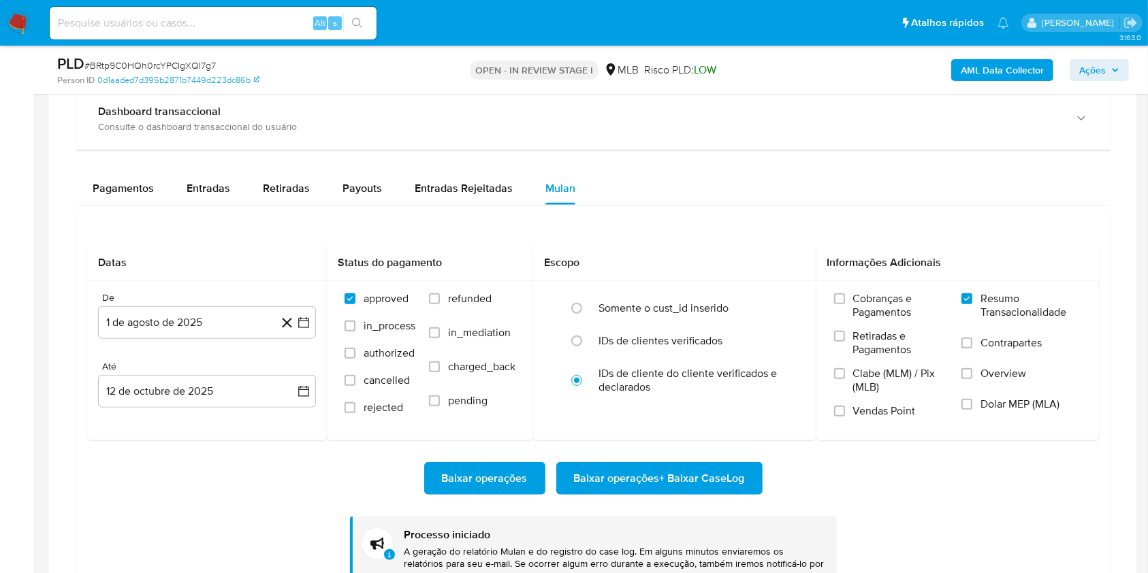
scroll to position [739, 0]
click at [125, 67] on span "# BRtp9C0HQh0rcYPCIgXQI7g7" at bounding box center [149, 66] width 131 height 14
copy span "BRtp9C0HQh0rcYPCIgXQI7g7"
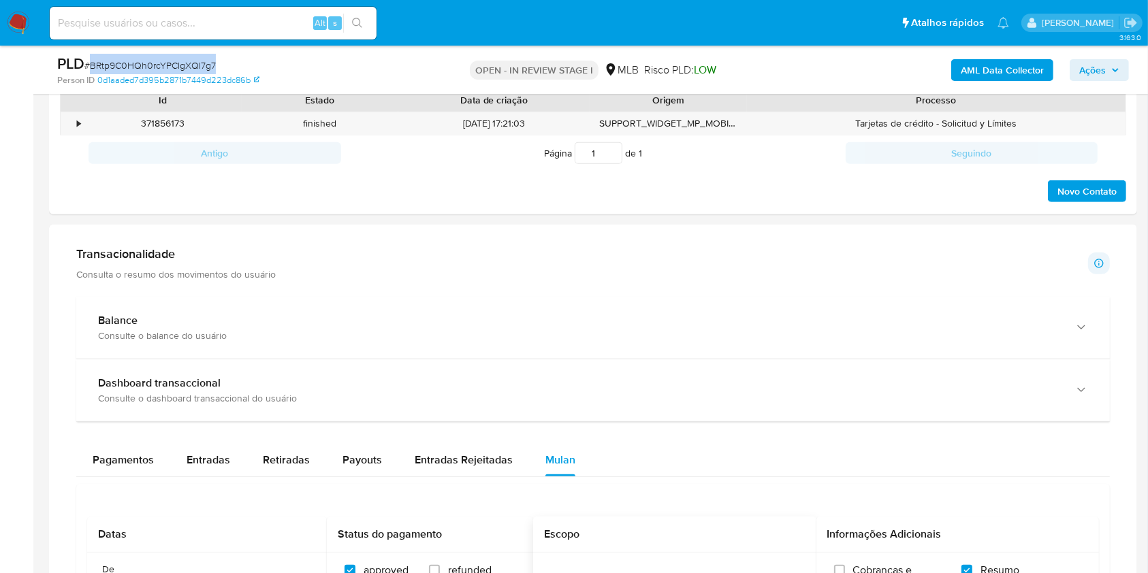
scroll to position [726, 0]
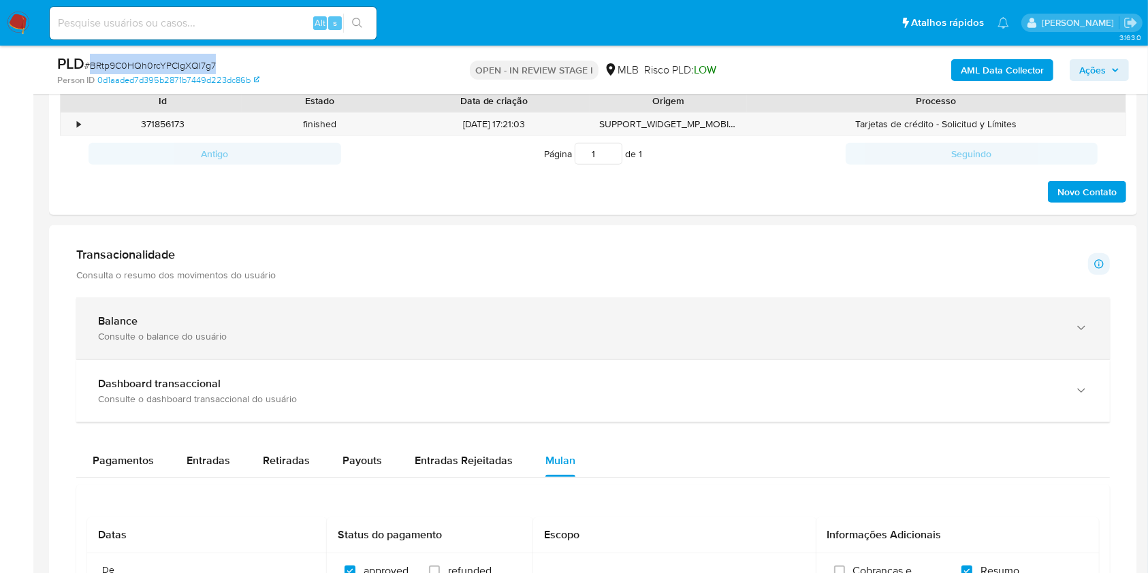
click at [383, 315] on div "Balance" at bounding box center [579, 322] width 963 height 14
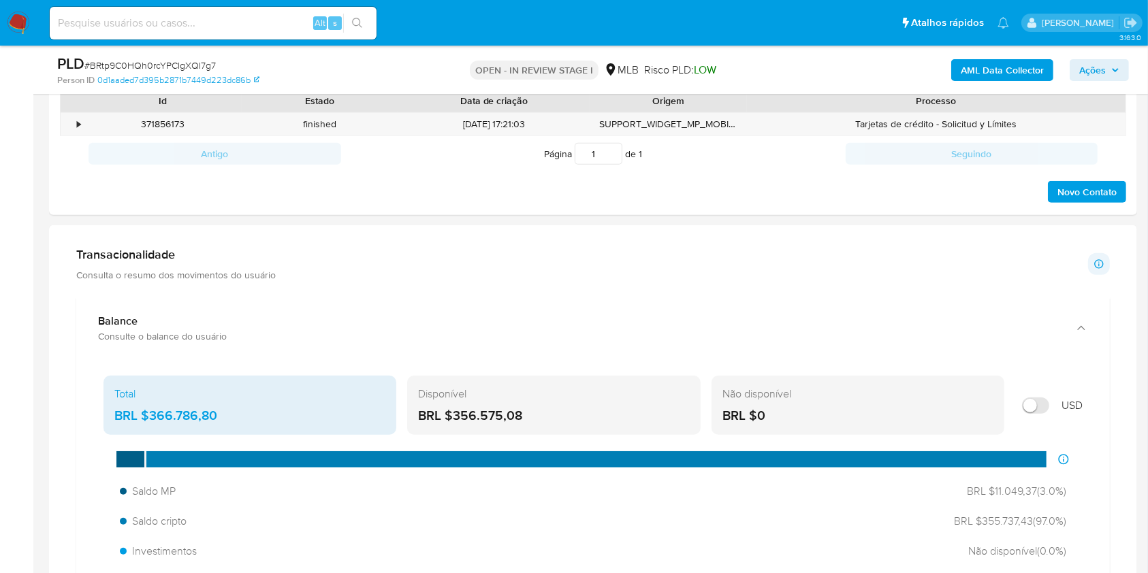
click at [154, 411] on div "BRL $366.786,80" at bounding box center [249, 416] width 271 height 18
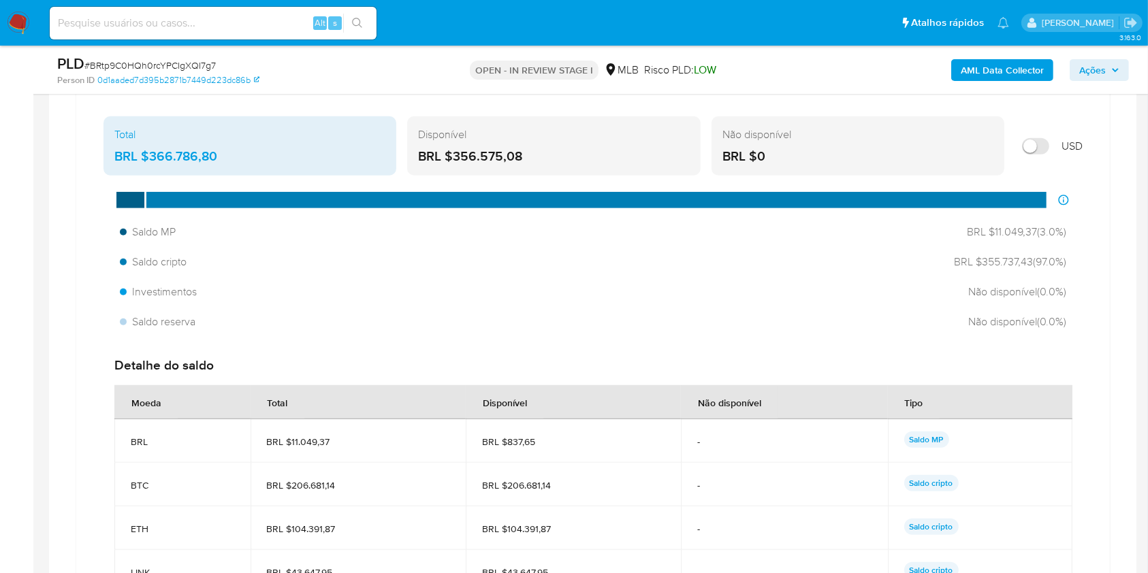
scroll to position [1089, 0]
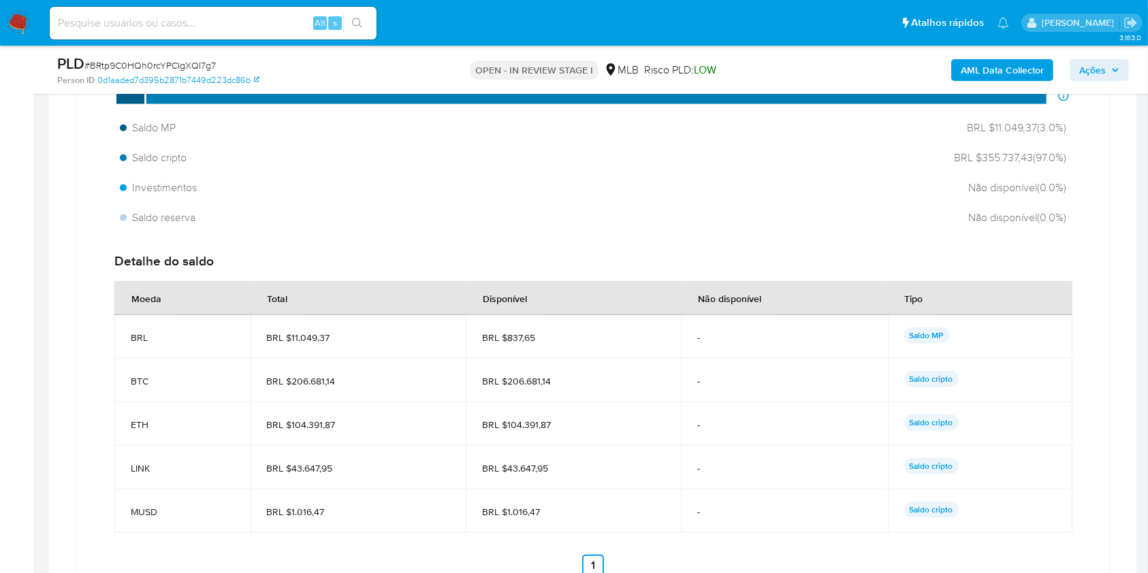
click at [358, 344] on td "BRL $11.049,37" at bounding box center [358, 337] width 215 height 44
click at [525, 338] on span "BRL $837,65" at bounding box center [573, 338] width 182 height 12
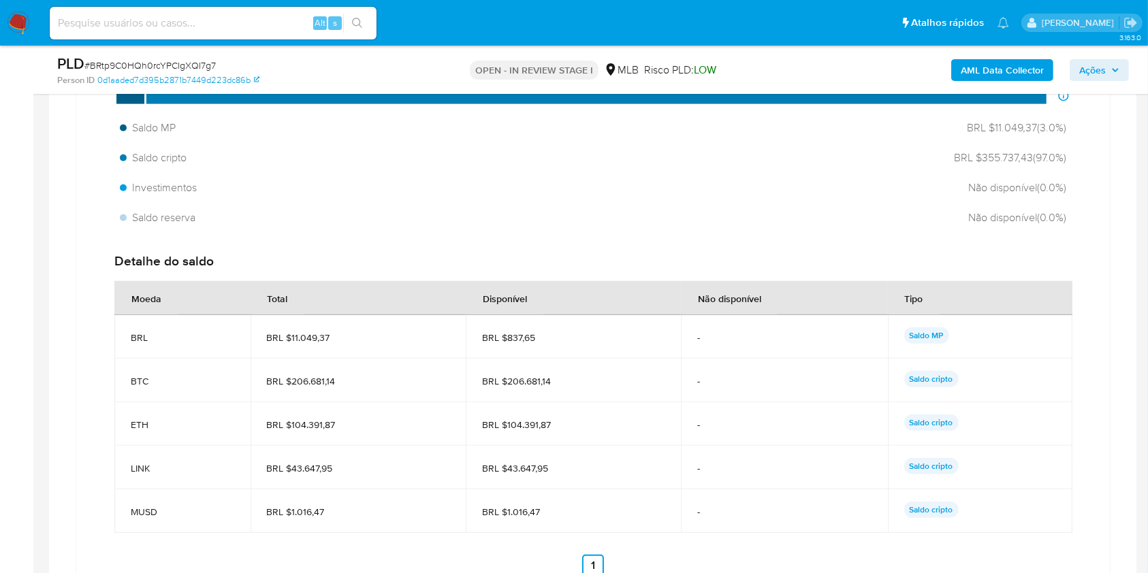
click at [525, 338] on span "BRL $837,65" at bounding box center [573, 338] width 182 height 12
click at [327, 344] on td "BRL $11.049,37" at bounding box center [358, 337] width 215 height 44
click at [311, 336] on span "BRL $11.049,37" at bounding box center [358, 338] width 182 height 12
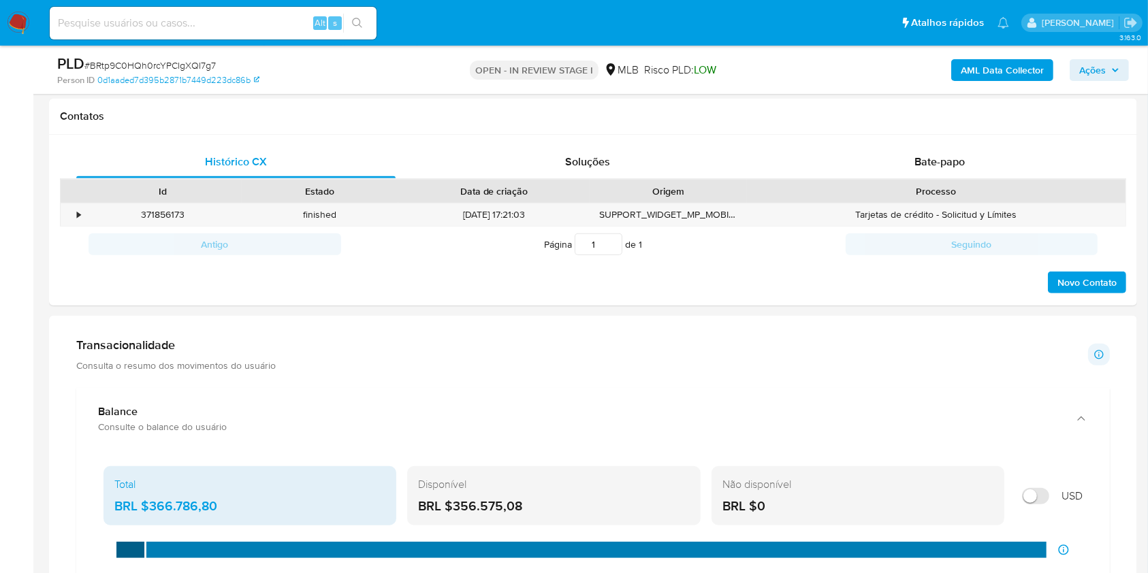
scroll to position [272, 0]
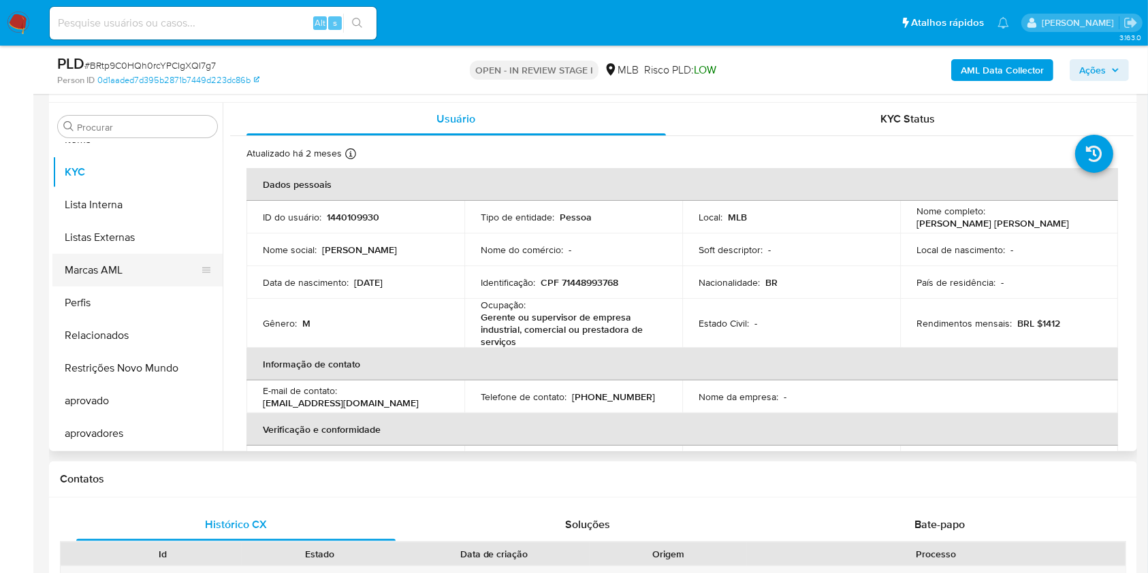
drag, startPoint x: 0, startPoint y: 395, endPoint x: 99, endPoint y: 281, distance: 151.6
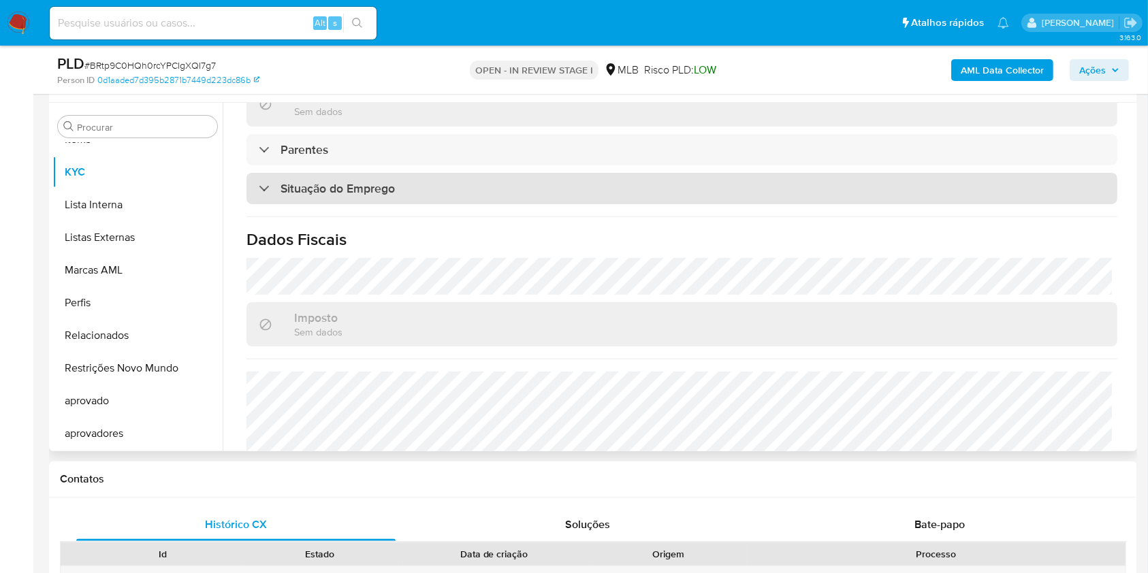
scroll to position [0, 0]
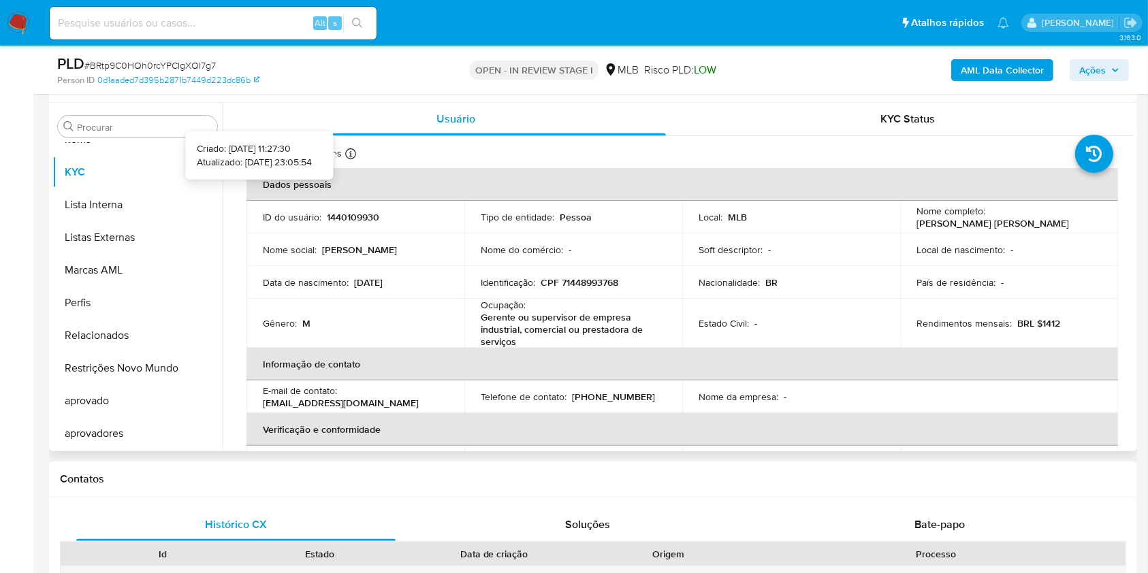
click at [351, 155] on icon at bounding box center [350, 153] width 11 height 11
click at [123, 128] on input "Procurar" at bounding box center [144, 127] width 135 height 12
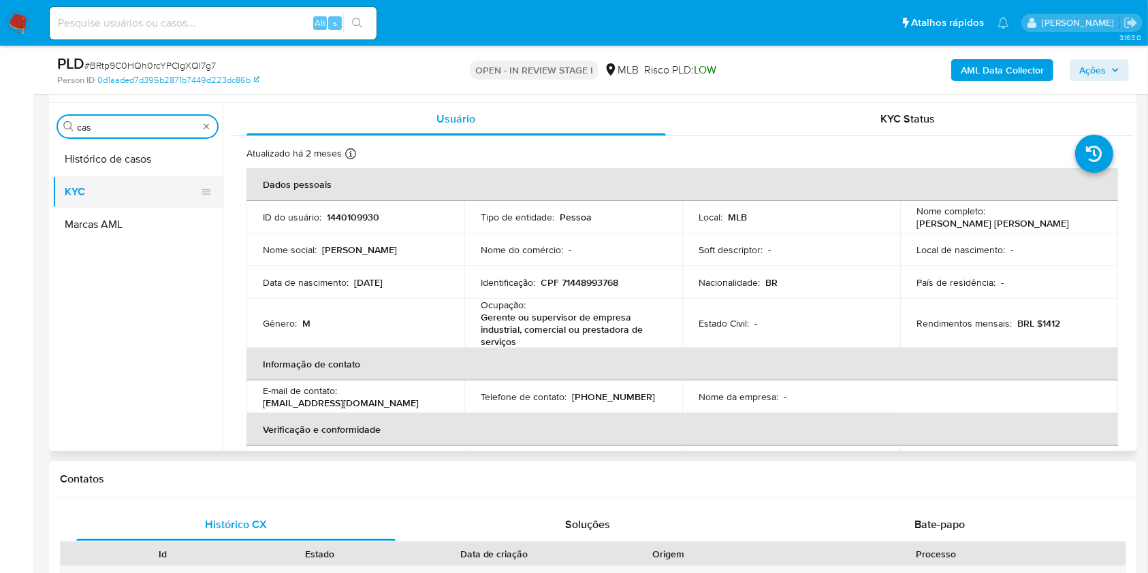
click at [80, 194] on button "KYC" at bounding box center [131, 192] width 159 height 33
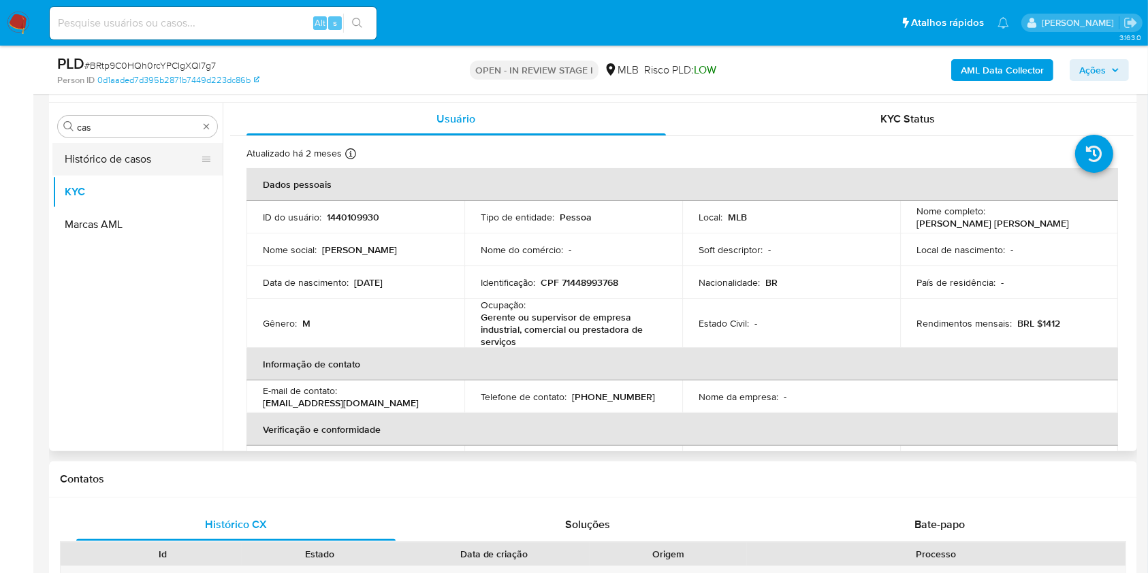
click at [73, 166] on button "Histórico de casos" at bounding box center [131, 159] width 159 height 33
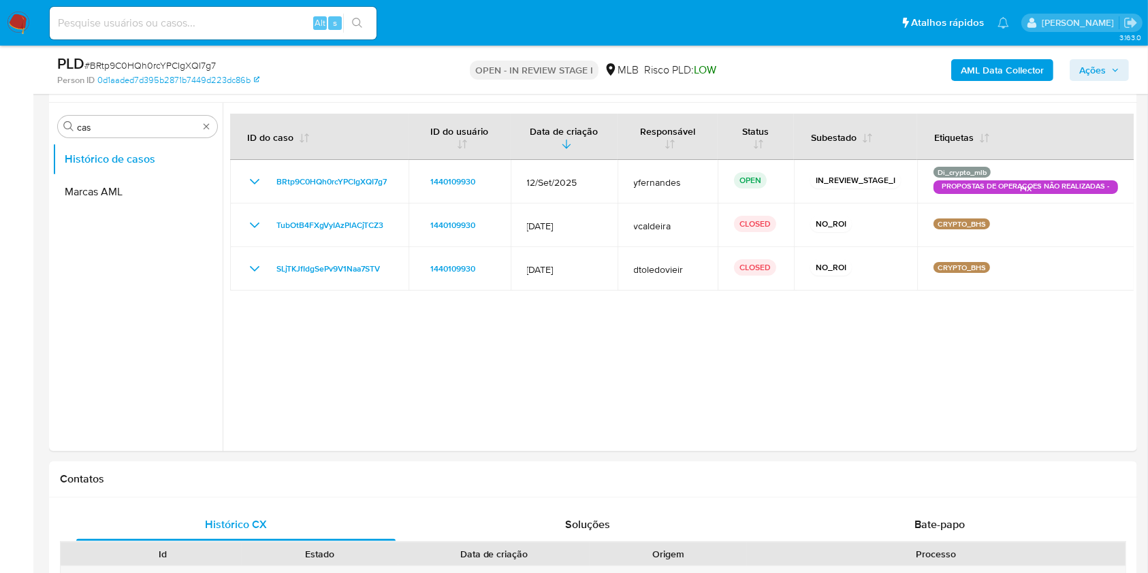
scroll to position [181, 0]
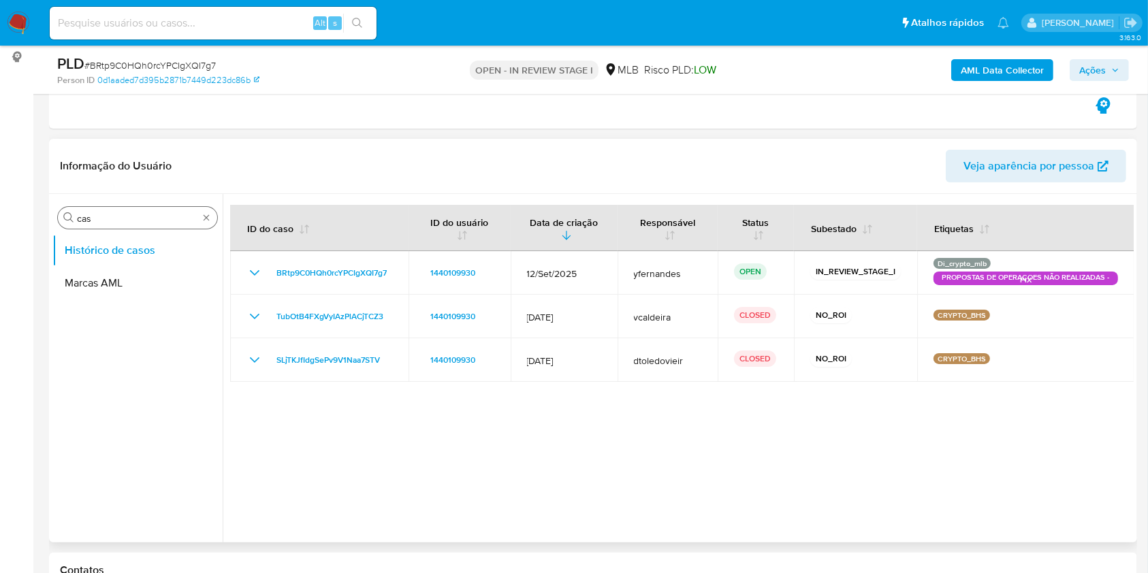
click at [95, 217] on input "cas" at bounding box center [137, 218] width 121 height 12
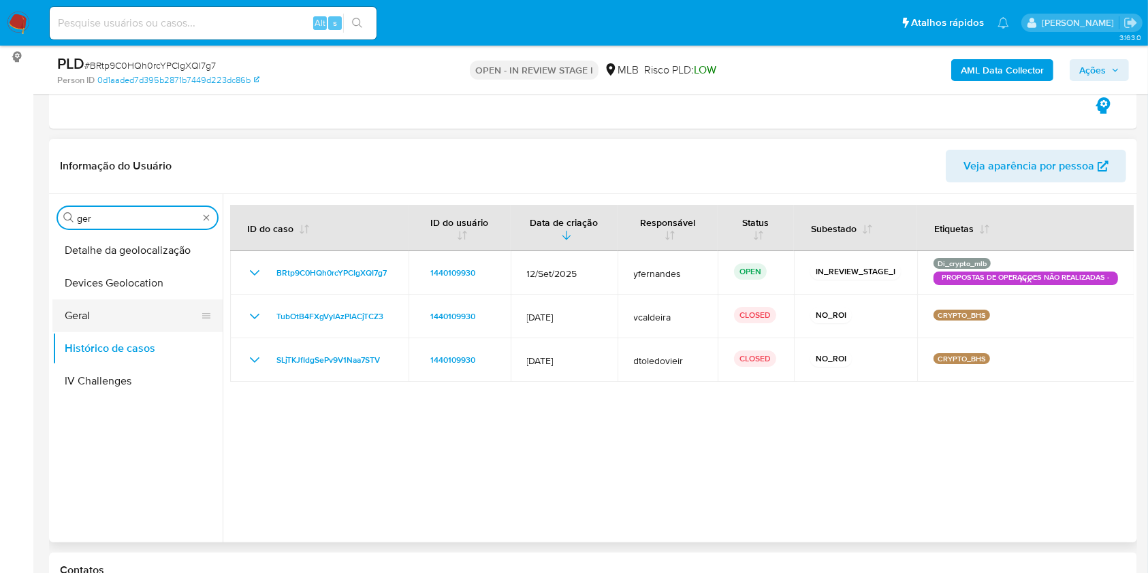
click at [90, 300] on button "Geral" at bounding box center [131, 316] width 159 height 33
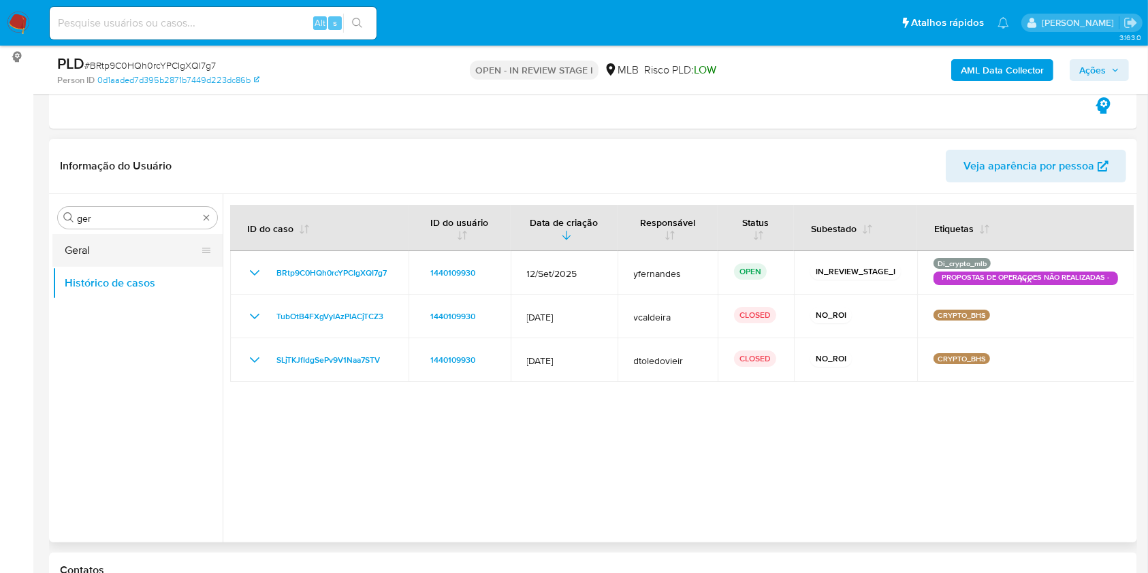
click at [90, 247] on button "Geral" at bounding box center [131, 250] width 159 height 33
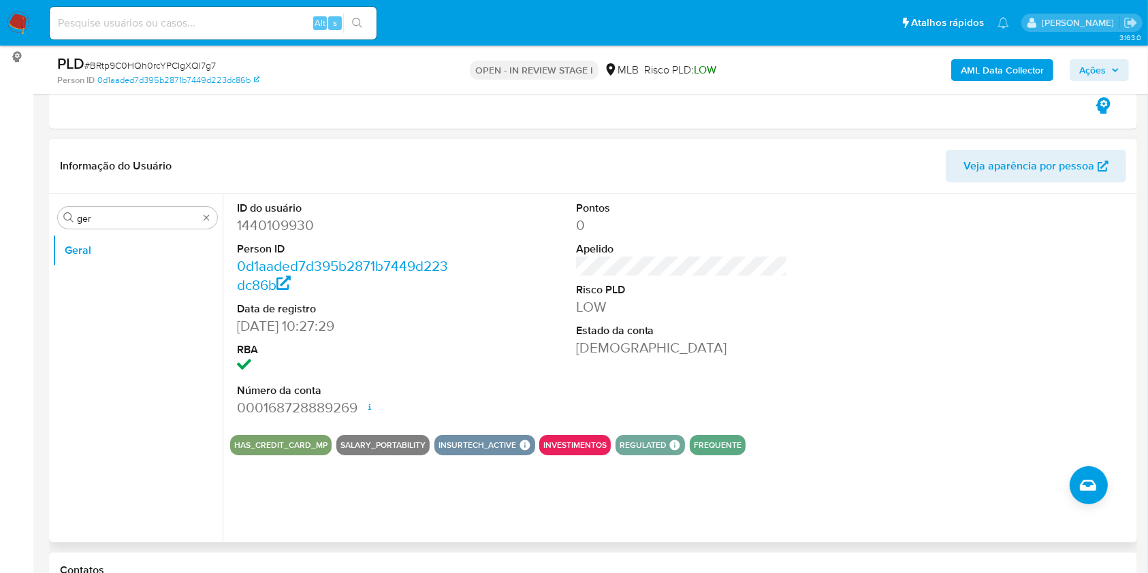
click at [445, 279] on dd "0d1aaded7d395b2871b7449d223dc86b" at bounding box center [343, 276] width 212 height 38
click at [135, 228] on div "Procurar ger Geral" at bounding box center [137, 369] width 170 height 347
click at [123, 218] on input "ger" at bounding box center [137, 218] width 121 height 12
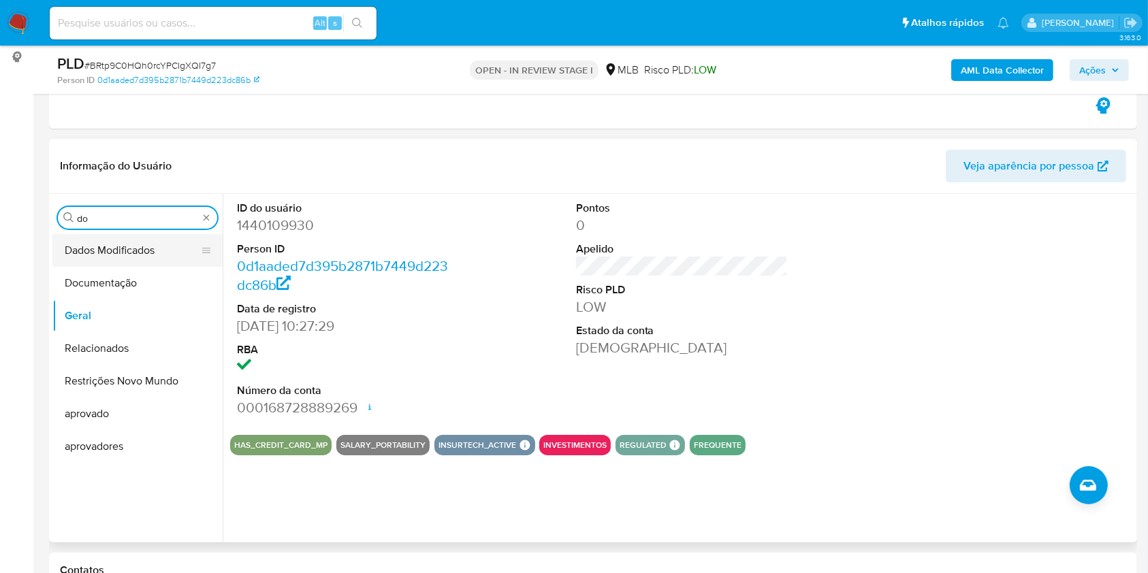
click at [131, 264] on button "Dados Modificados" at bounding box center [131, 250] width 159 height 33
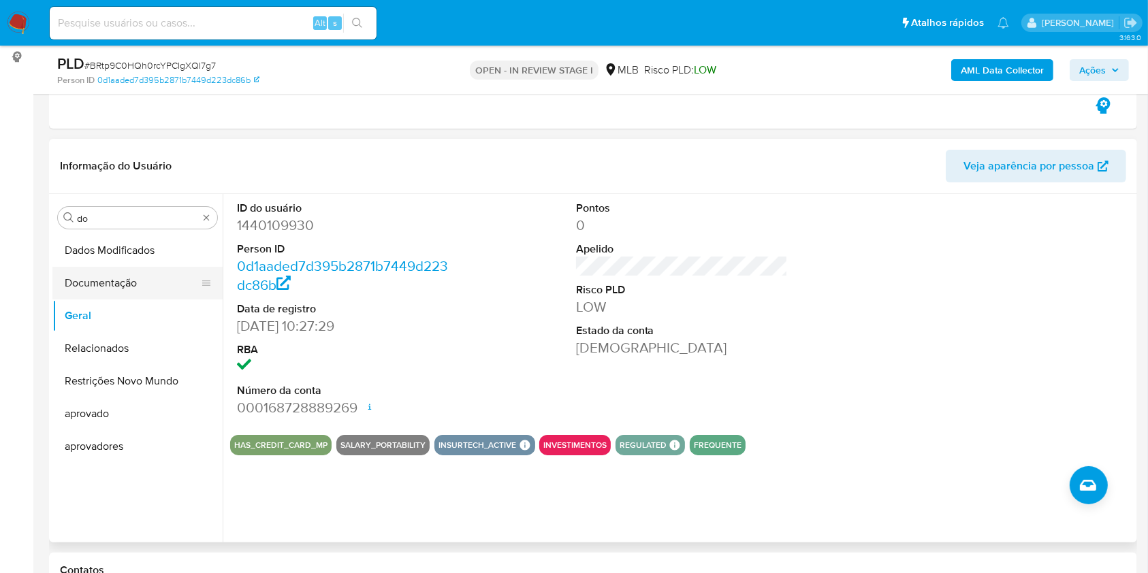
click at [99, 276] on button "Documentação" at bounding box center [131, 283] width 159 height 33
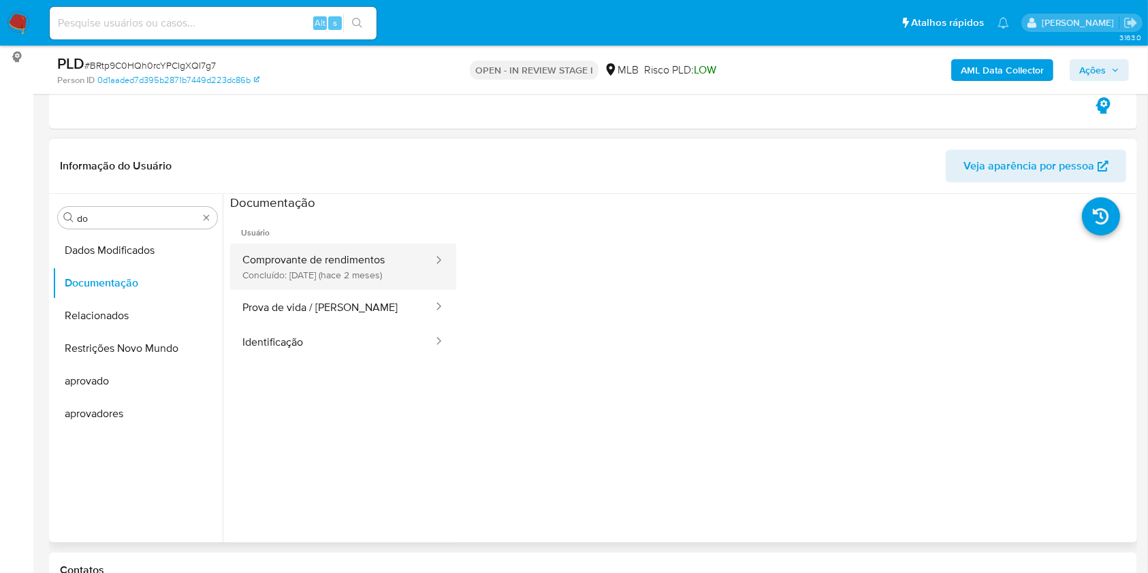
click at [363, 253] on button "Comprovante de rendimentos Concluído: 29/07/2025 (hace 2 meses)" at bounding box center [332, 267] width 204 height 46
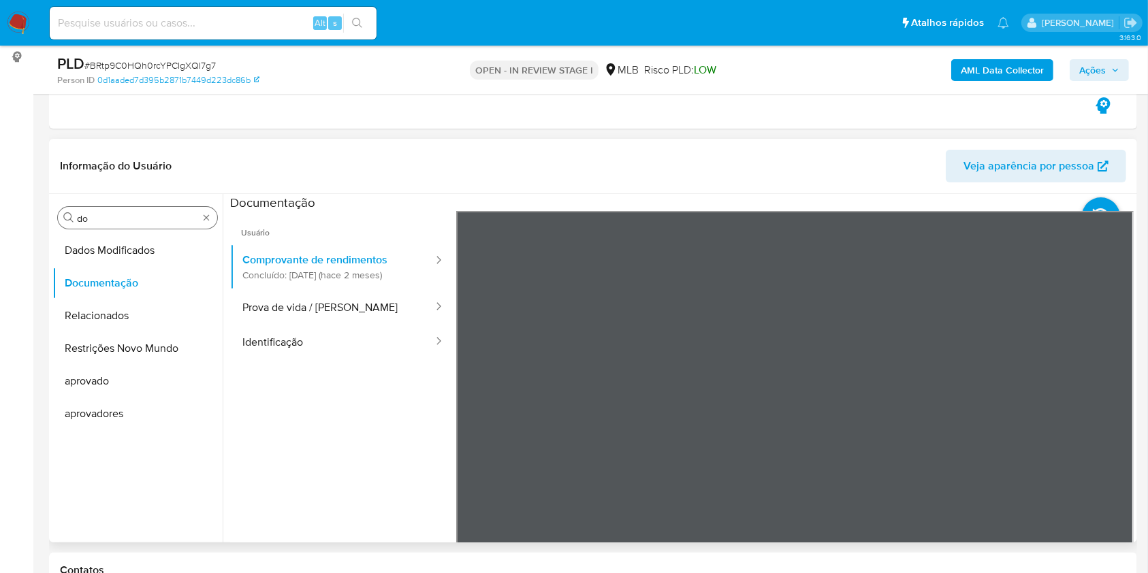
click at [153, 217] on input "do" at bounding box center [137, 218] width 121 height 12
click at [154, 217] on input "do" at bounding box center [137, 218] width 121 height 12
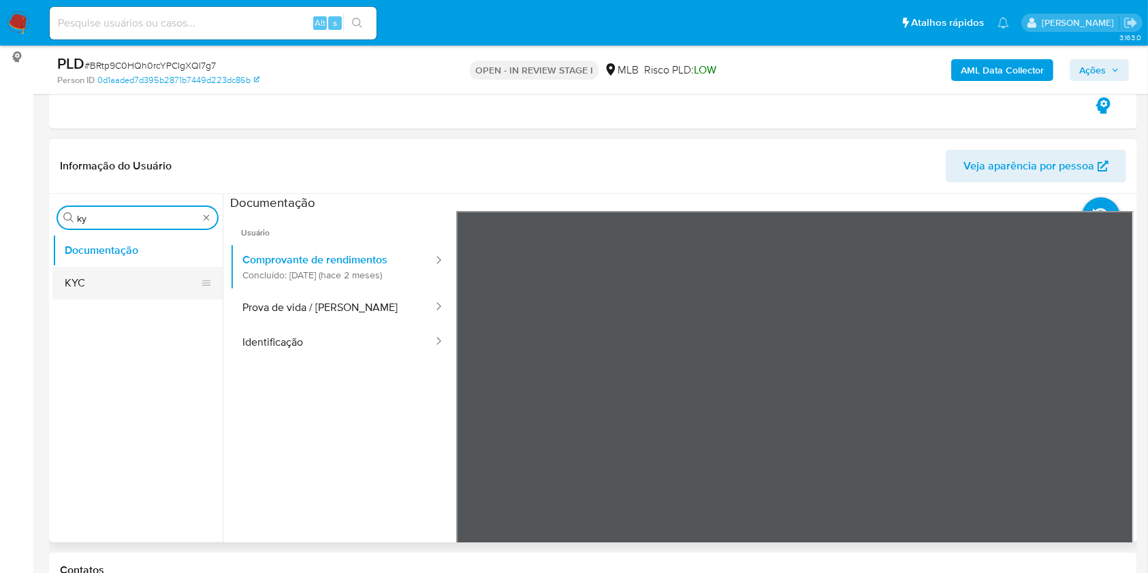
click at [132, 297] on button "KYC" at bounding box center [131, 283] width 159 height 33
click at [110, 282] on button "KYC" at bounding box center [131, 283] width 159 height 33
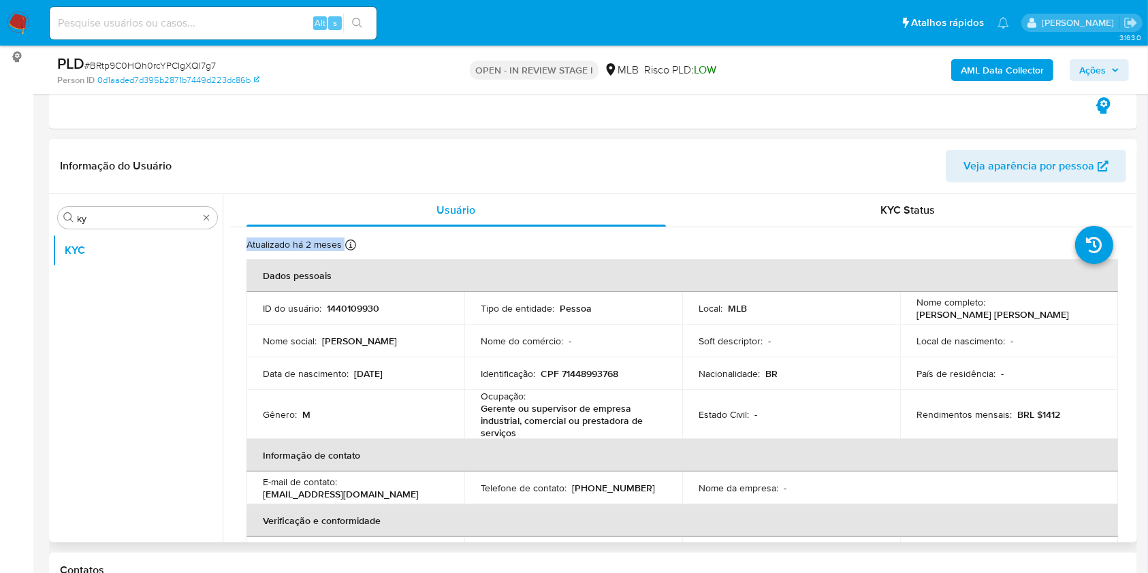
drag, startPoint x: 1133, startPoint y: 222, endPoint x: 1136, endPoint y: 253, distance: 31.5
click at [1136, 253] on div "Procurar ky KYC Usuário KYC Status Atualizado há 2 meses Criado: 02/08/2023 11:…" at bounding box center [593, 368] width 1088 height 349
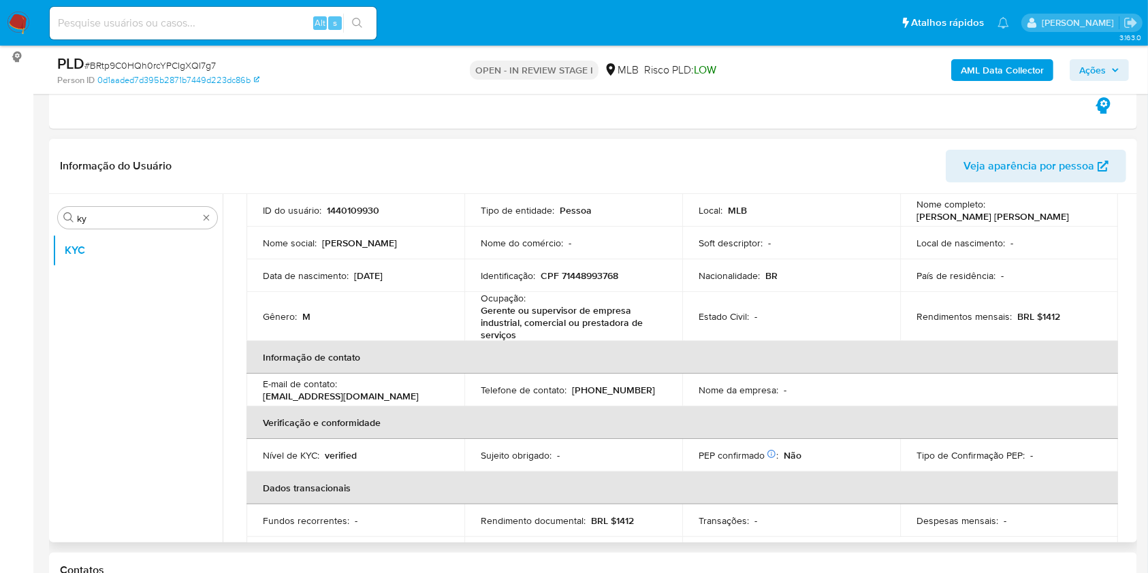
scroll to position [595, 0]
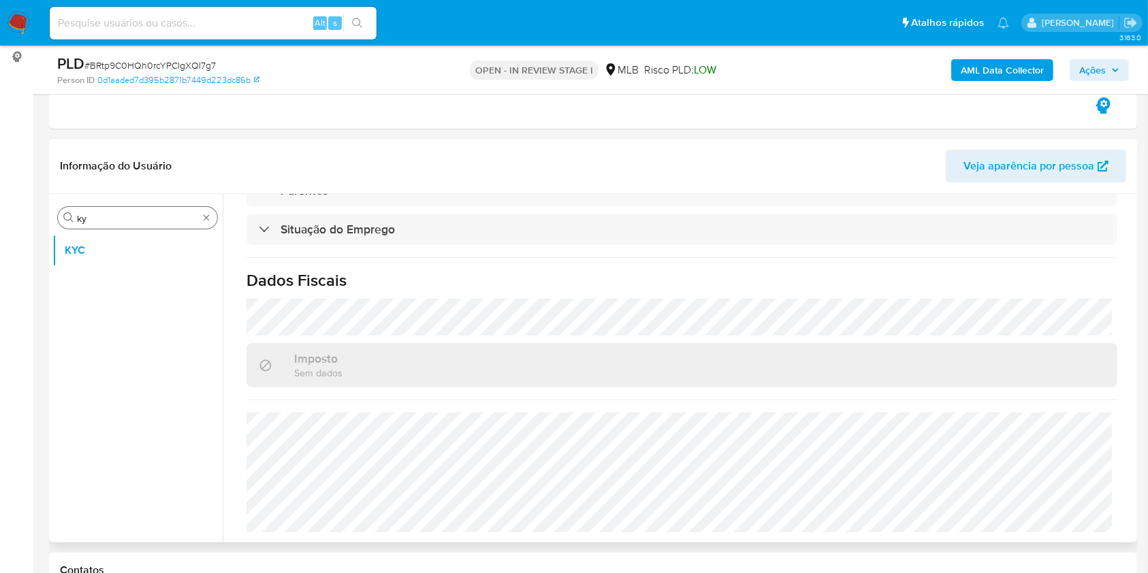
click at [98, 223] on input "ky" at bounding box center [137, 218] width 121 height 12
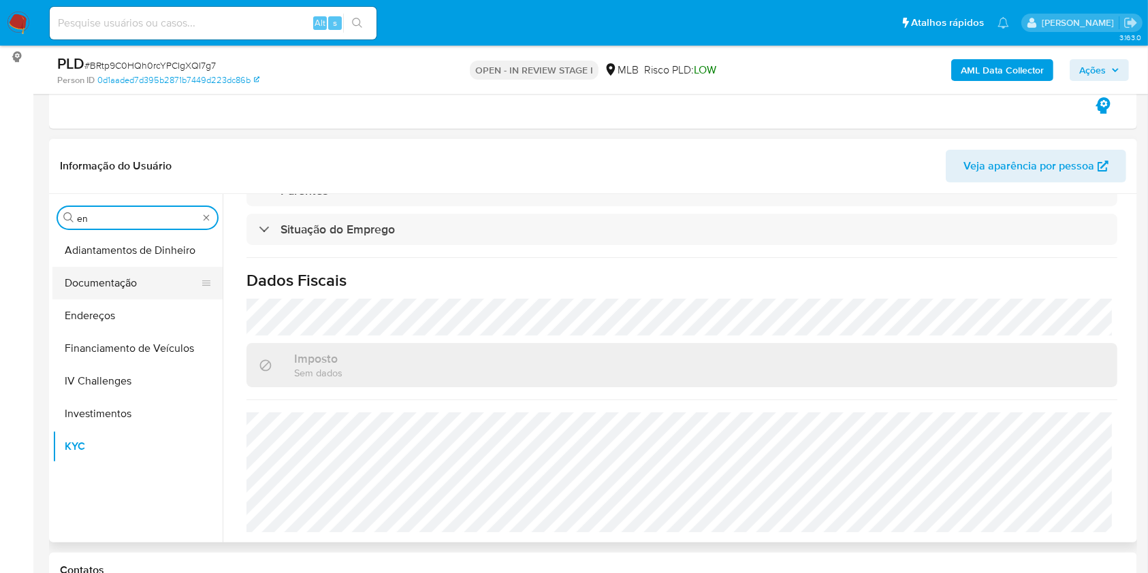
type input "en"
click at [87, 285] on button "Documentação" at bounding box center [131, 283] width 159 height 33
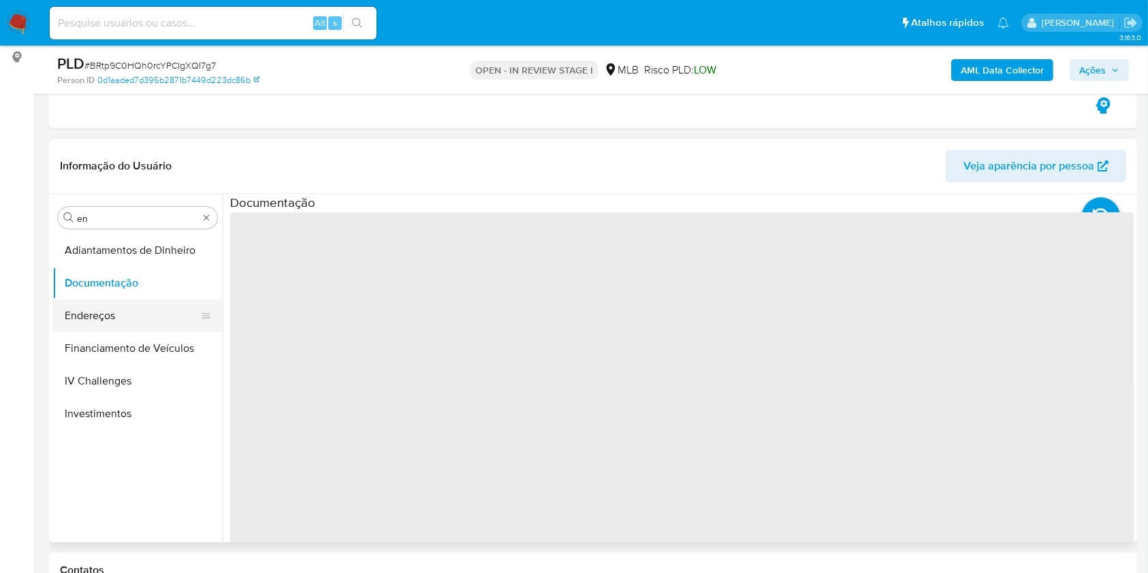
click at [64, 304] on button "Endereços" at bounding box center [131, 316] width 159 height 33
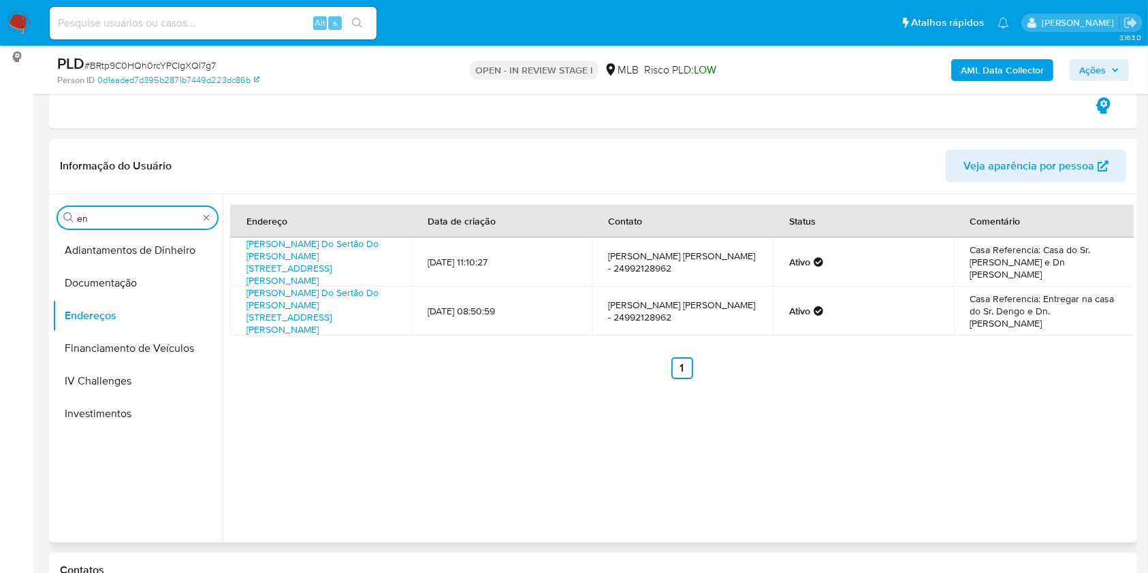
click at [116, 217] on input "en" at bounding box center [137, 218] width 121 height 12
type input "ge"
click at [99, 267] on button "Devices Geolocation" at bounding box center [137, 283] width 170 height 33
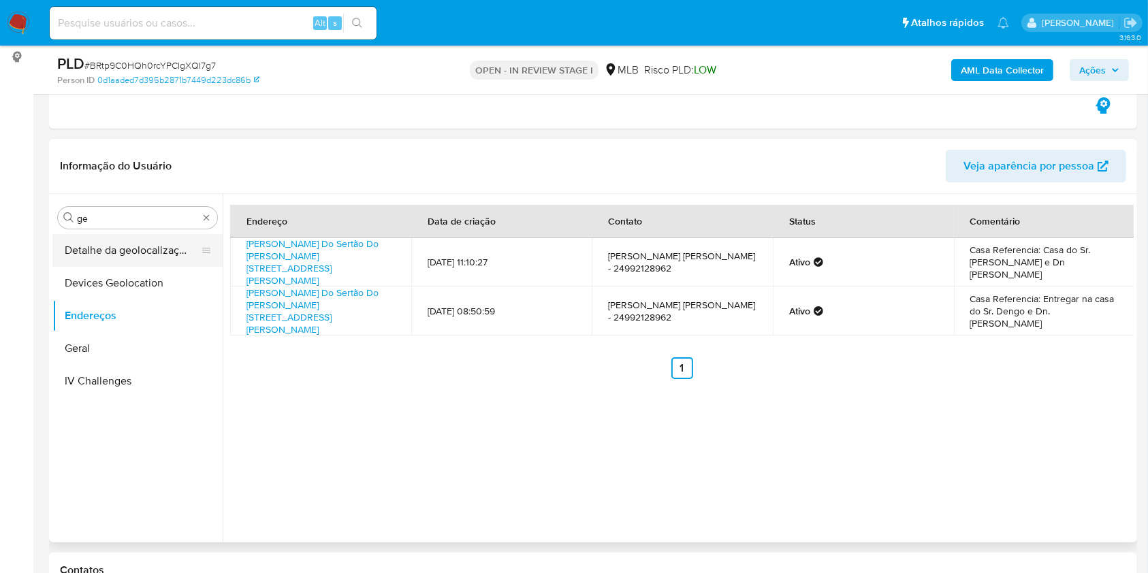
click at [92, 259] on button "Detalhe da geolocalização" at bounding box center [131, 250] width 159 height 33
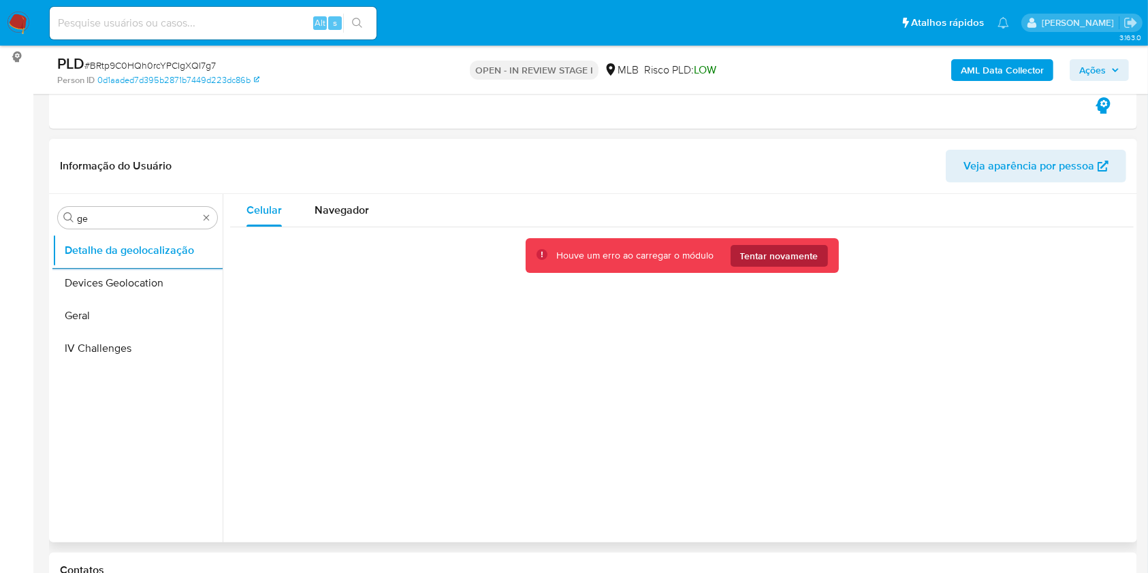
click at [774, 264] on span "Tentar novamente" at bounding box center [779, 256] width 78 height 22
click at [768, 249] on span "Tentar novamente" at bounding box center [779, 256] width 78 height 22
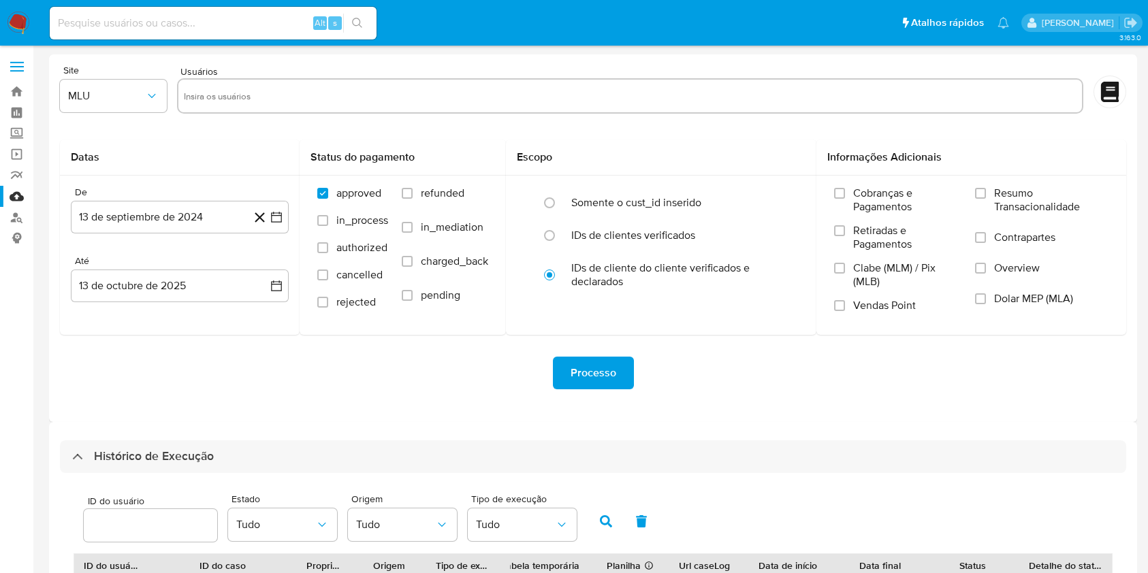
select select "10"
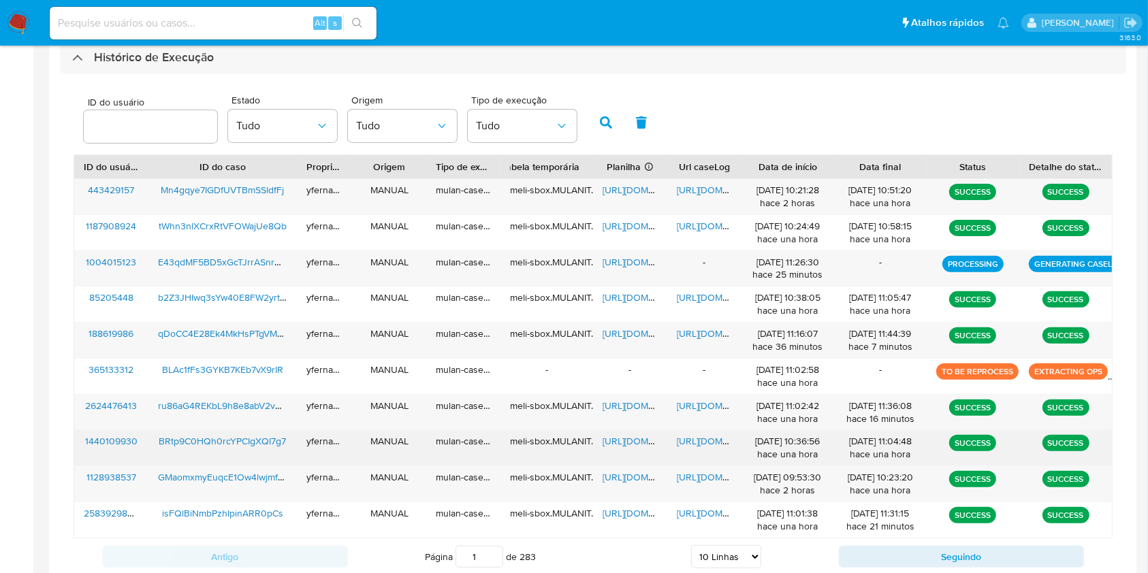
click at [621, 444] on span "https://docs.google.com/spreadsheets/d/1B9RJyNAi4UbVCvlkn4ubmawRF281tHlLQrC3qcL…" at bounding box center [650, 441] width 94 height 14
click at [712, 447] on span "https://docs.google.com/document/d/1kgLNy8LxuJRQr6emEXJLHClBkDznsjWLjEhyUgrdMaY…" at bounding box center [724, 441] width 94 height 14
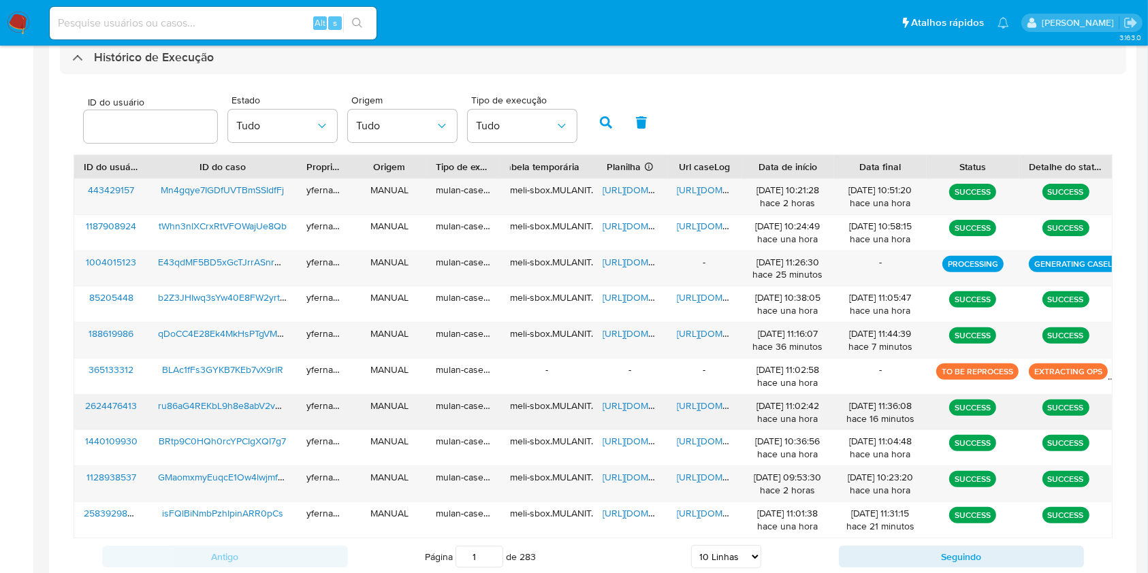
click at [626, 407] on span "https://docs.google.com/spreadsheets/d/12i09uxsk0bUm2mGh2ZLtLViypMbEa2ag-nAU4OK…" at bounding box center [650, 406] width 94 height 14
click at [686, 409] on span "https://docs.google.com/document/d/1q54plnR40A4b-Lqv8_sNbLVHDaOZKw9SnVqn4yP8ITk…" at bounding box center [724, 406] width 94 height 14
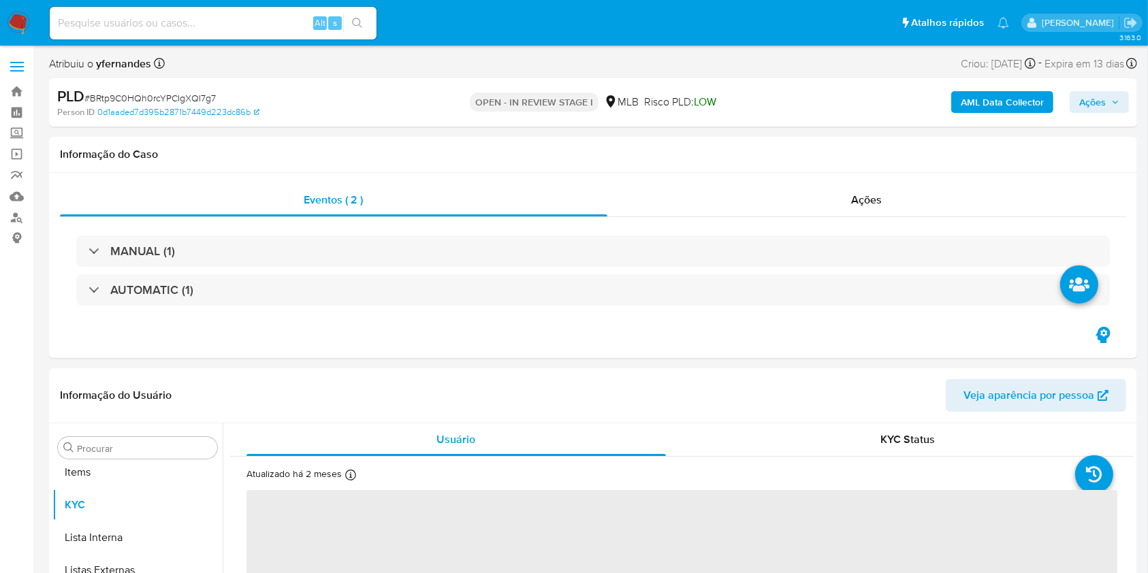
scroll to position [739, 0]
click at [131, 449] on input "Procurar" at bounding box center [144, 449] width 135 height 12
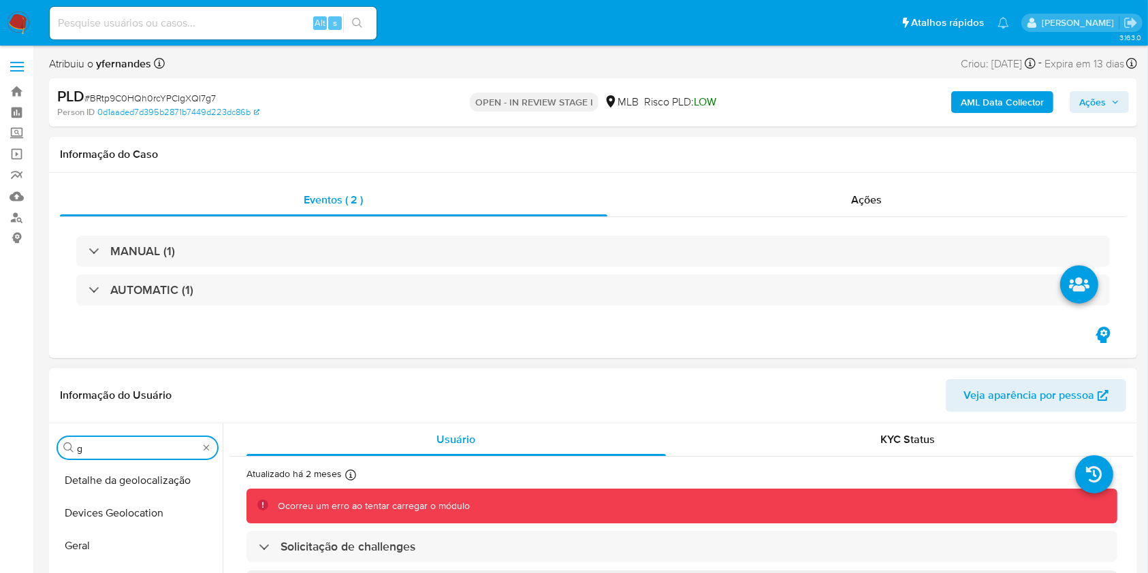
type input "ge"
select select "10"
type input "ge"
click at [91, 473] on button "Detalhe da geolocalização" at bounding box center [131, 480] width 159 height 33
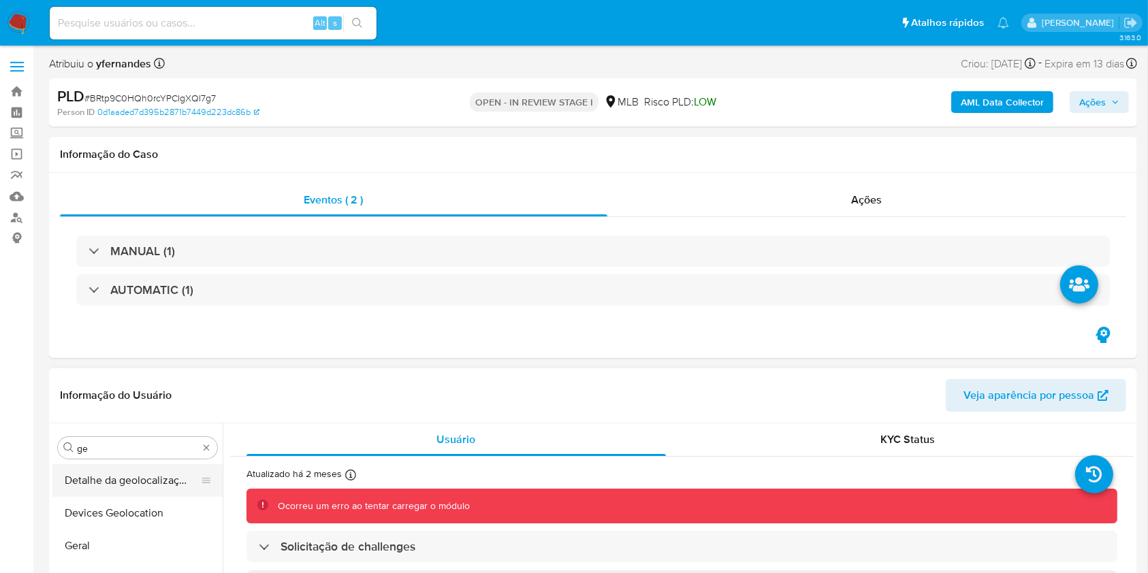
click at [84, 477] on button "Detalhe da geolocalização" at bounding box center [131, 480] width 159 height 33
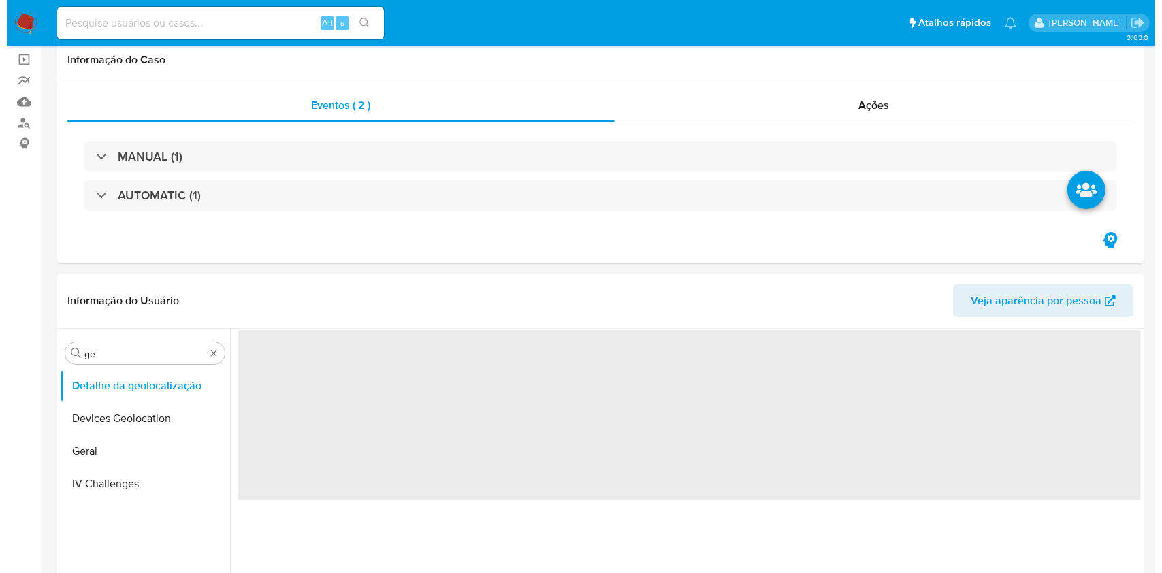
scroll to position [181, 0]
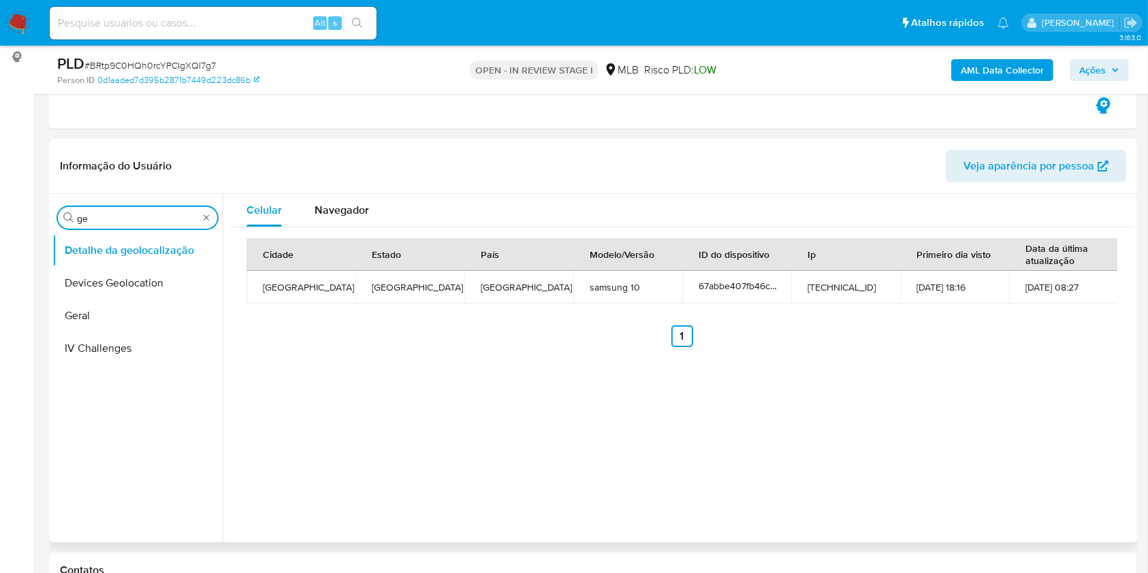
click at [136, 214] on input "ge" at bounding box center [137, 218] width 121 height 12
type input "res"
click at [102, 313] on button "Restrições Novo Mundo" at bounding box center [131, 316] width 159 height 33
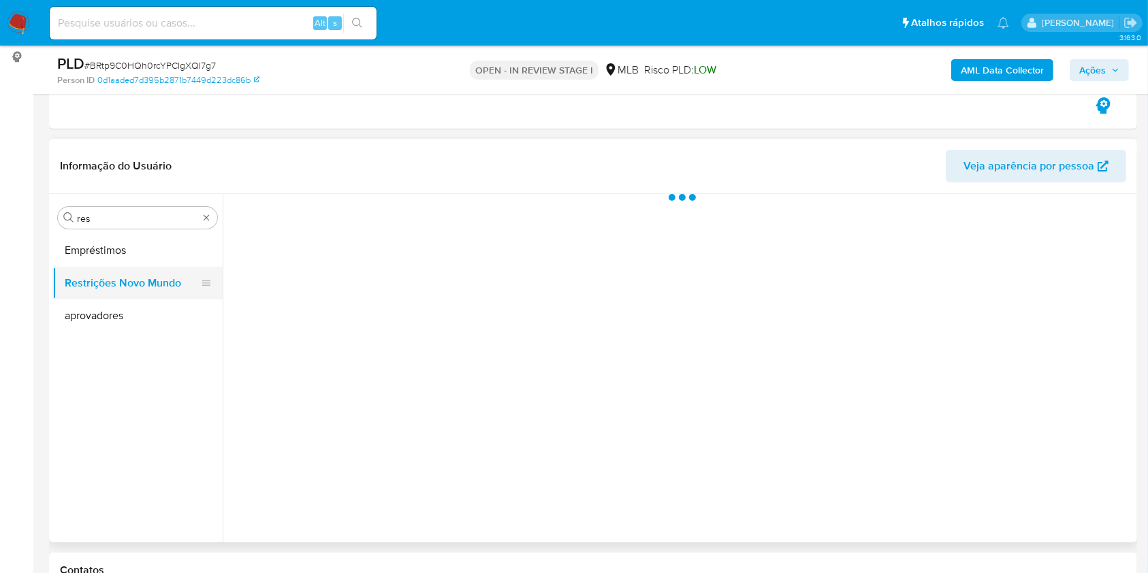
click at [102, 313] on button "aprovadores" at bounding box center [137, 316] width 170 height 33
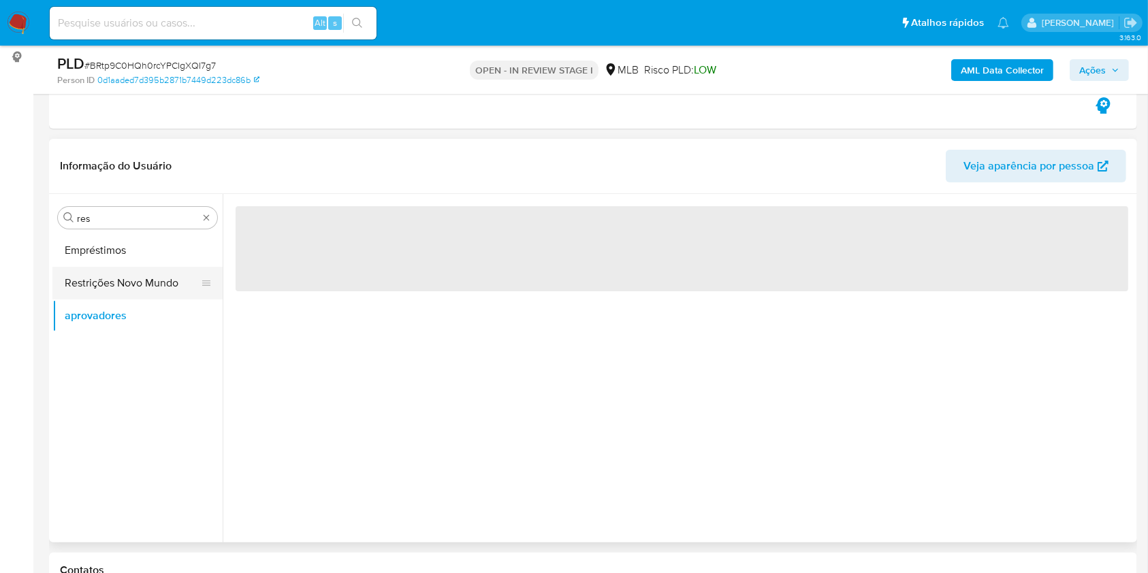
click at [92, 275] on button "Restrições Novo Mundo" at bounding box center [131, 283] width 159 height 33
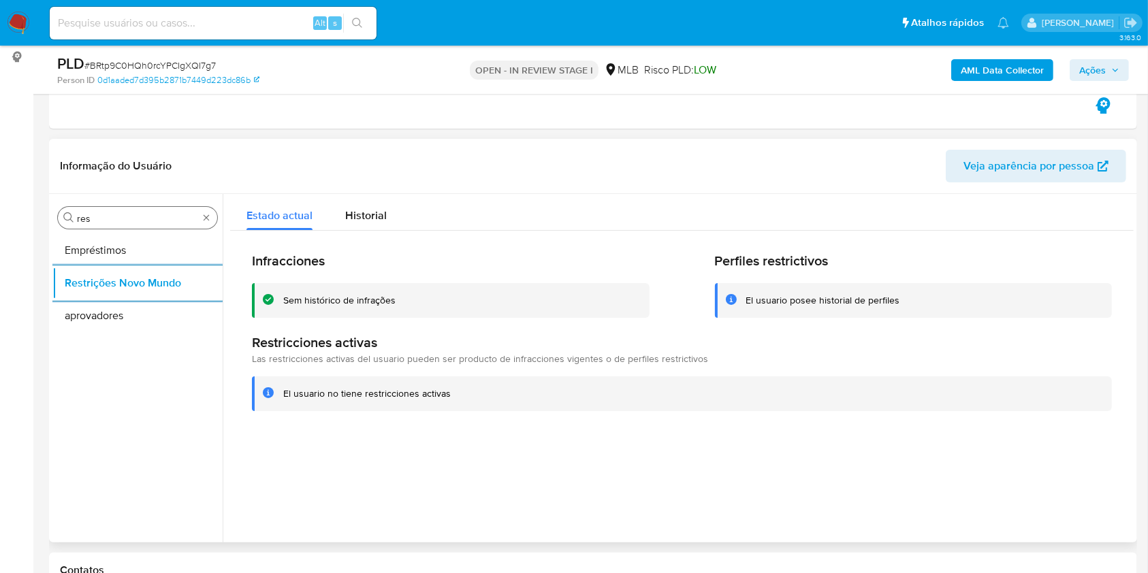
click at [124, 217] on input "res" at bounding box center [137, 218] width 121 height 12
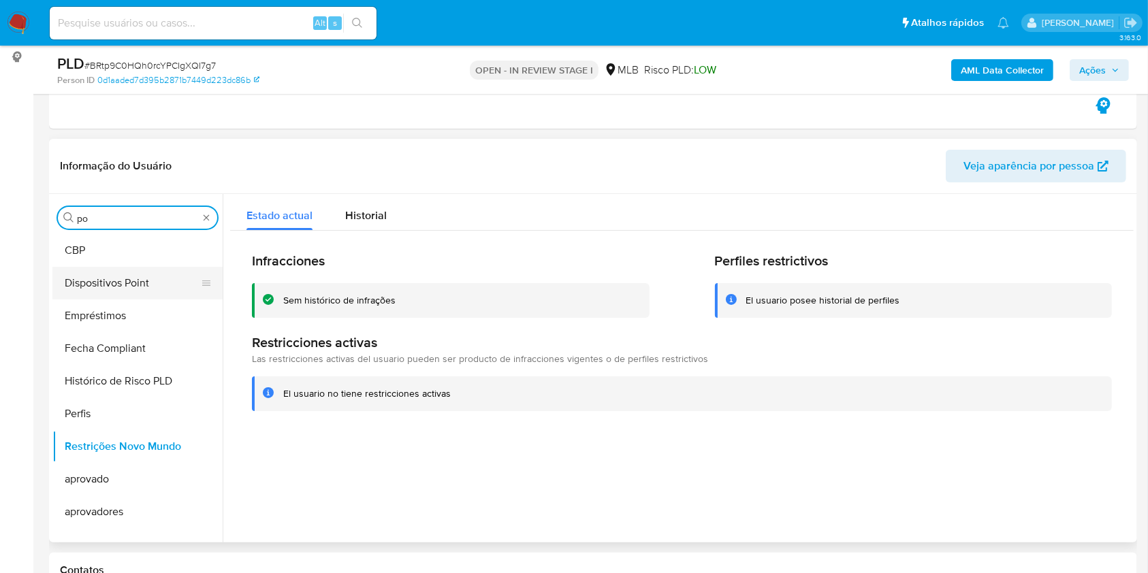
type input "po"
click at [106, 267] on button "Dispositivos Point" at bounding box center [131, 283] width 159 height 33
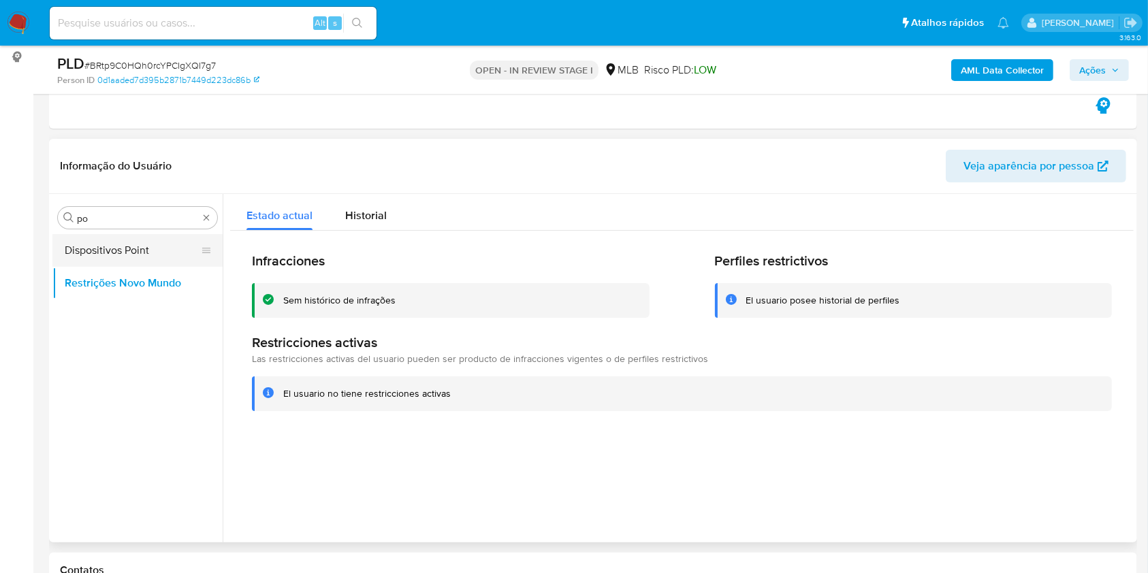
click at [106, 242] on button "Dispositivos Point" at bounding box center [131, 250] width 159 height 33
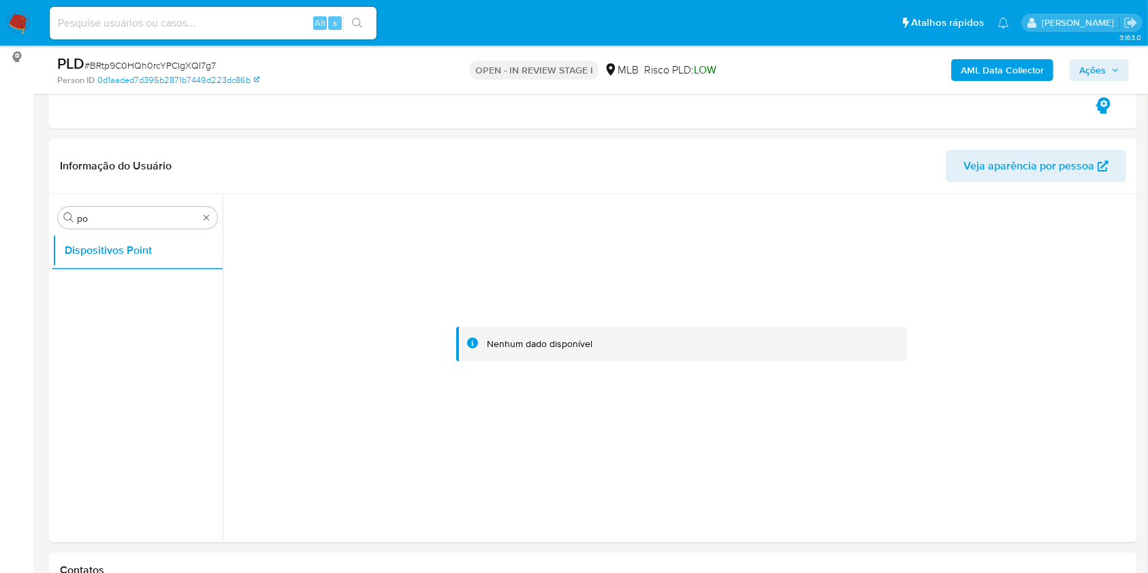
click at [1018, 63] on b "AML Data Collector" at bounding box center [1002, 70] width 83 height 22
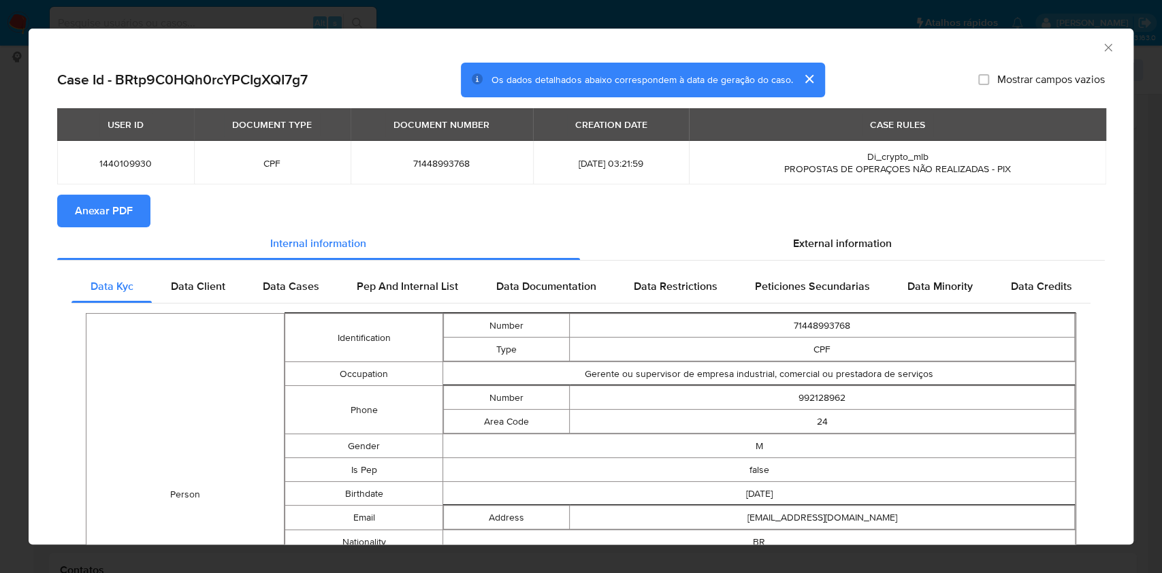
click at [87, 213] on span "Anexar PDF" at bounding box center [104, 211] width 58 height 30
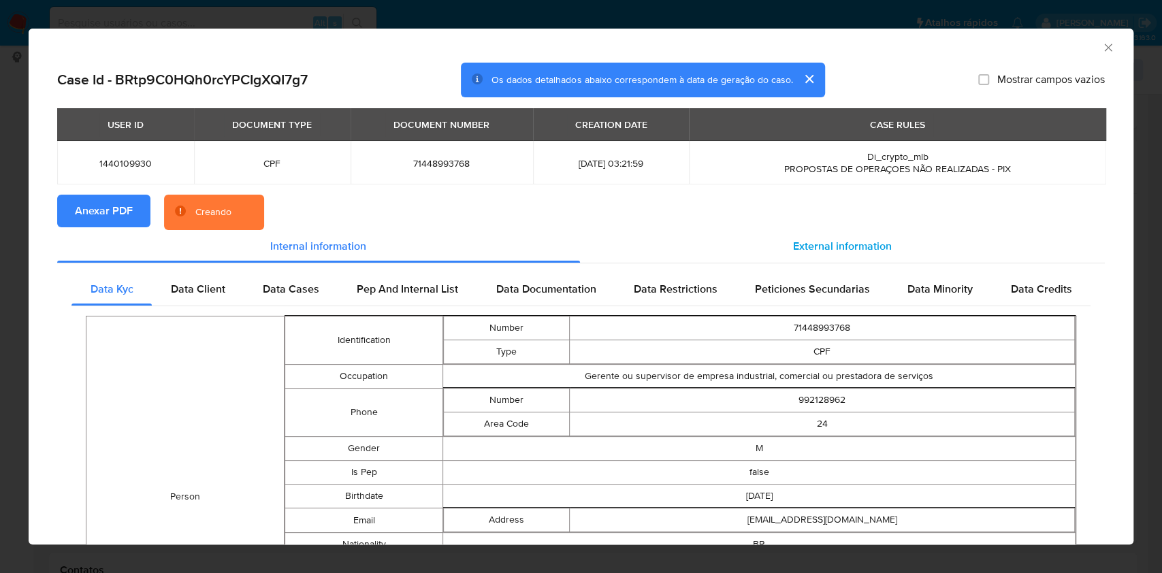
click at [776, 240] on div "External information" at bounding box center [843, 246] width 526 height 33
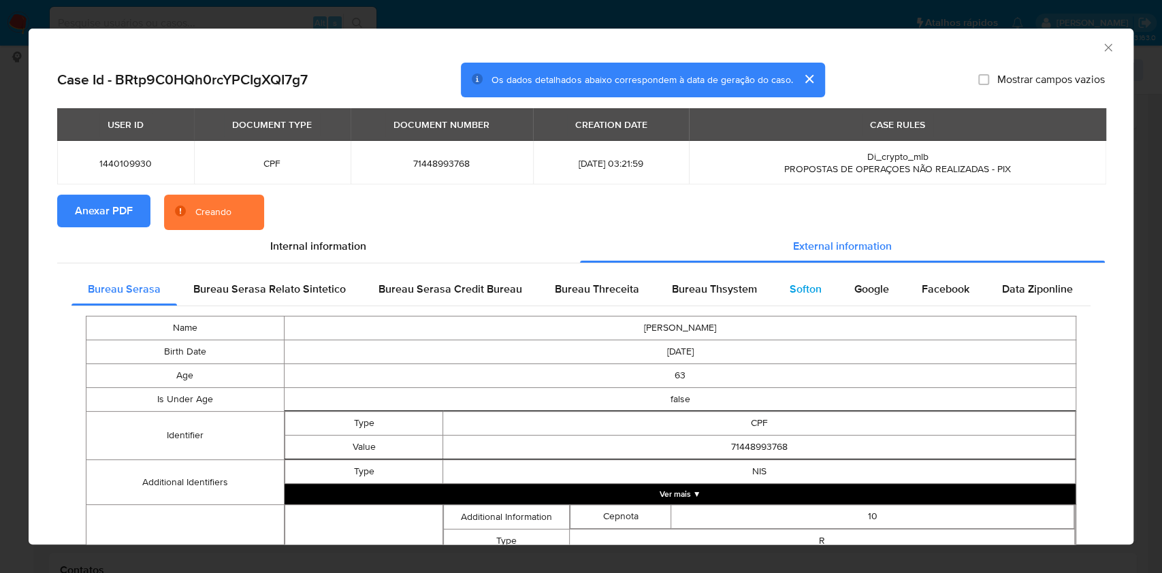
click at [790, 295] on span "Softon" at bounding box center [806, 289] width 32 height 16
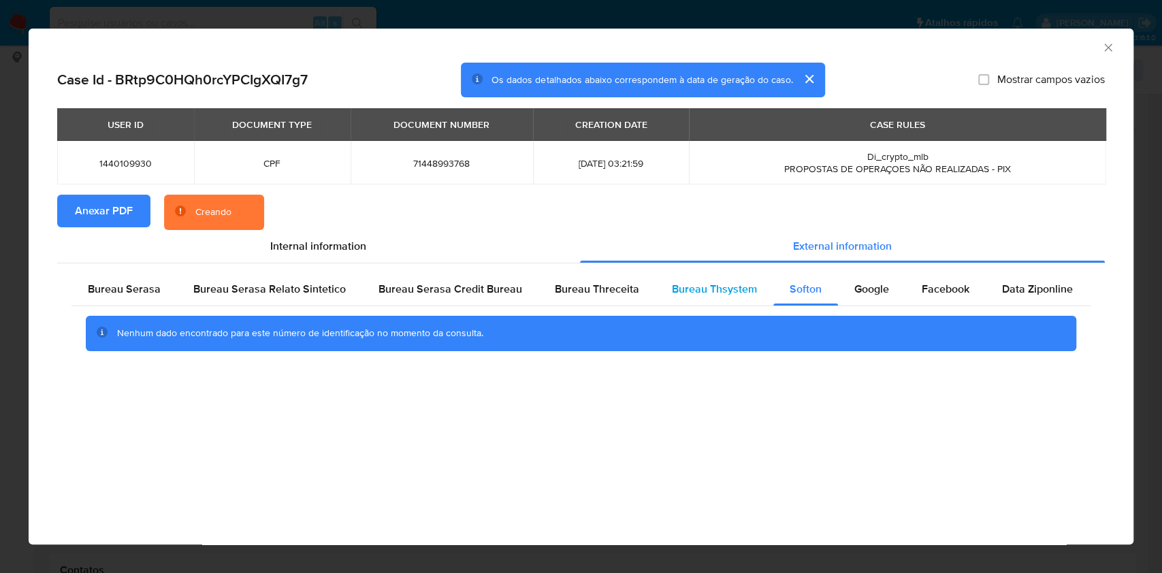
click at [723, 292] on span "Bureau Thsystem" at bounding box center [714, 289] width 85 height 16
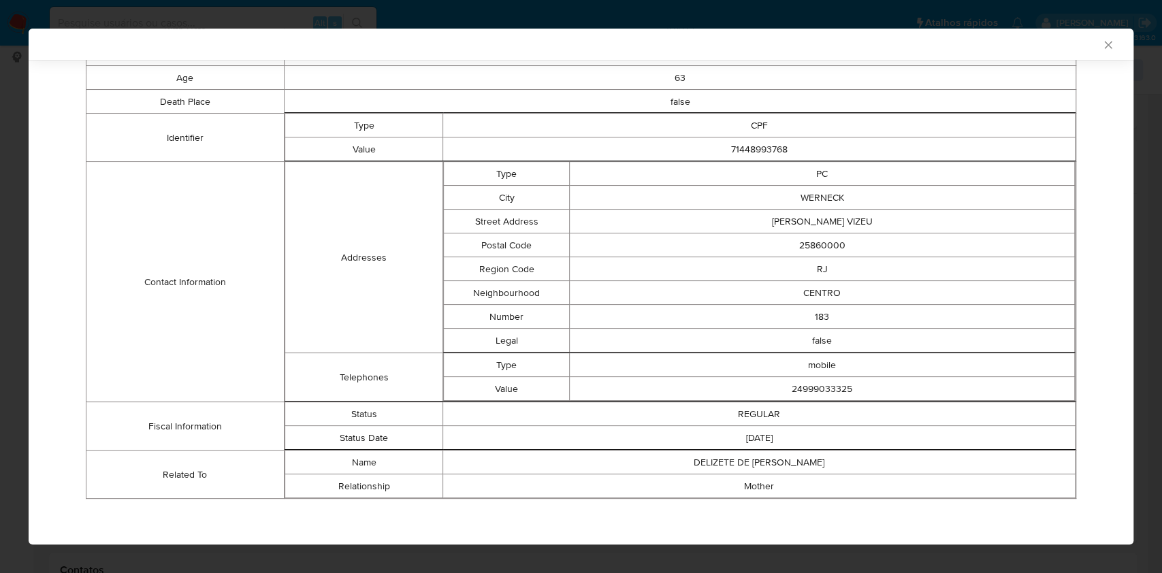
scroll to position [0, 0]
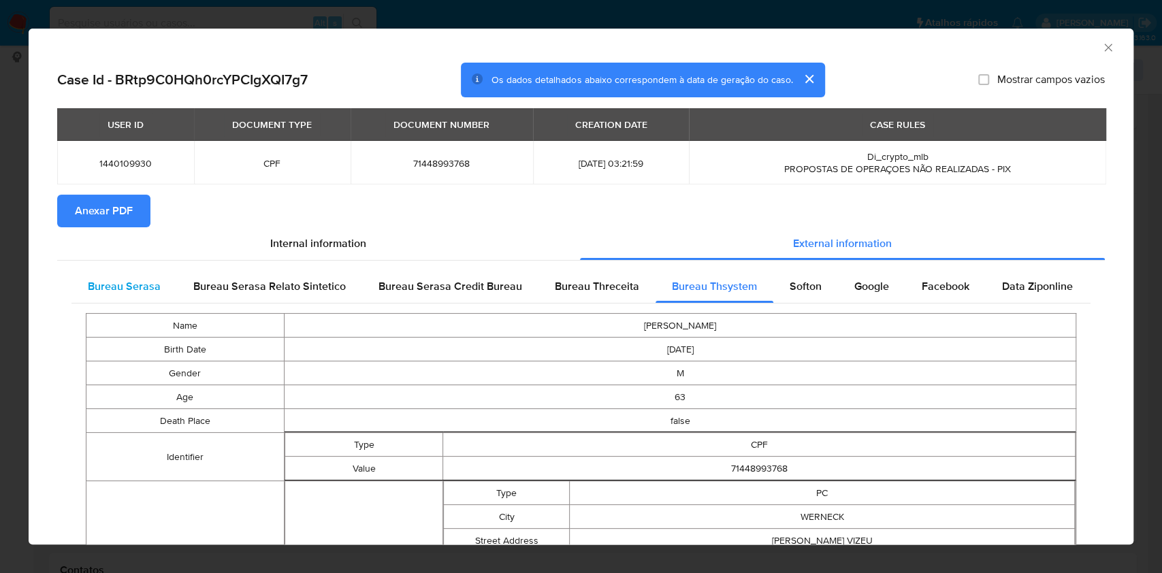
click at [108, 293] on span "Bureau Serasa" at bounding box center [124, 287] width 73 height 16
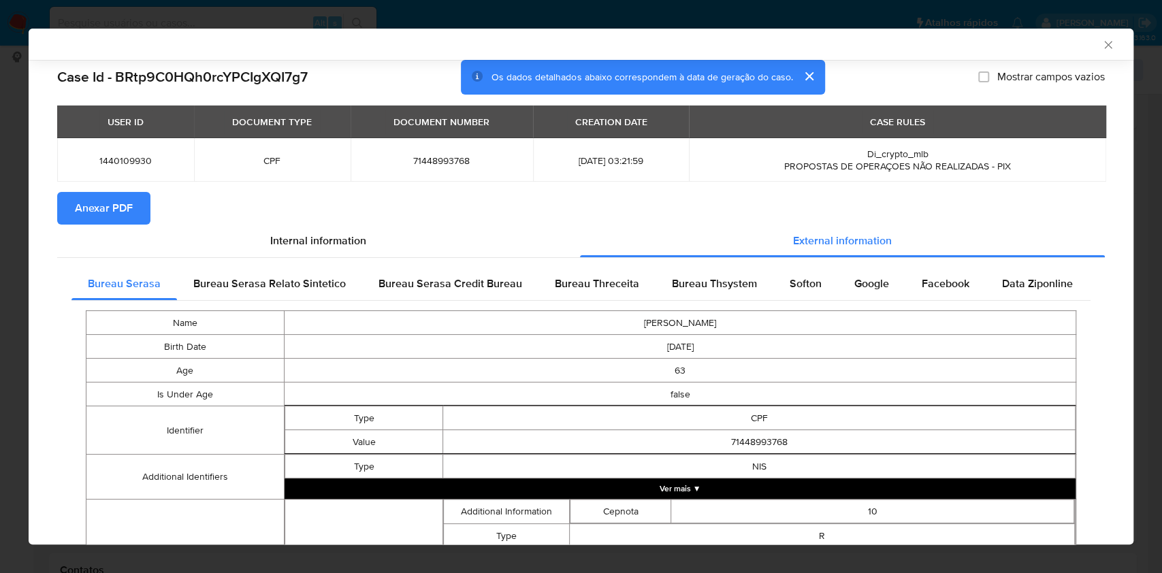
scroll to position [379, 0]
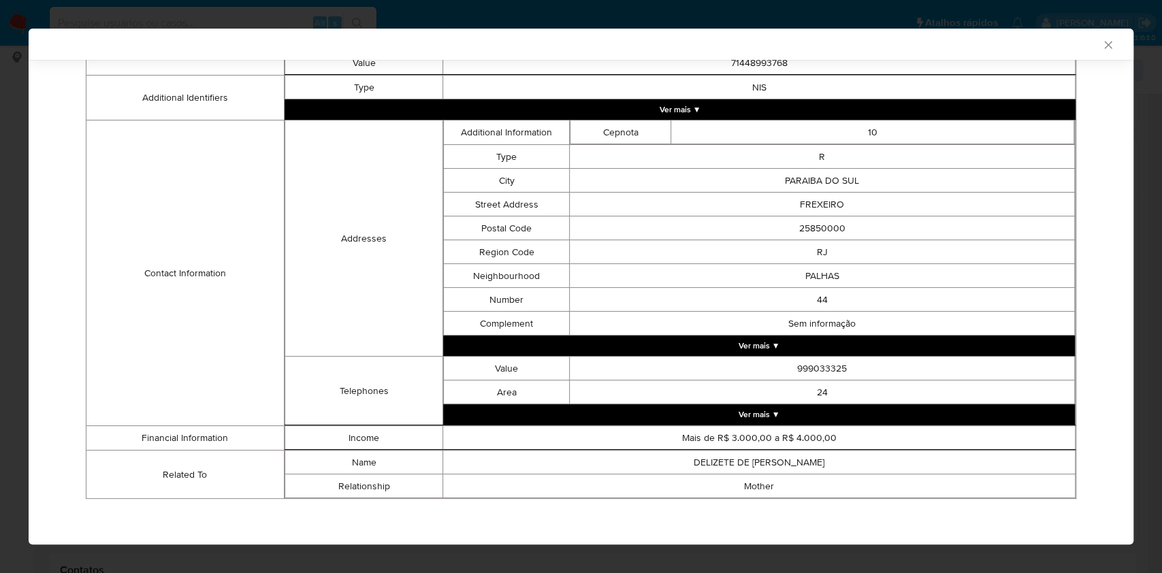
click at [0, 152] on div "AML Data Collector Case Id - BRtp9C0HQh0rcYPCIgXQI7g7 Os dados detalhados abaix…" at bounding box center [581, 286] width 1162 height 573
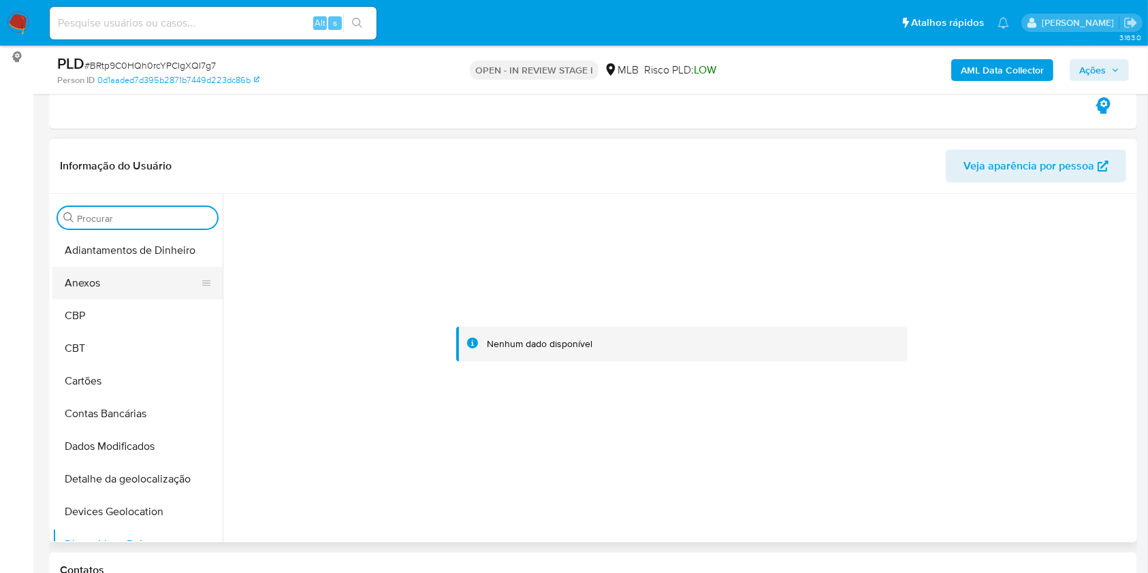
click at [116, 287] on button "Anexos" at bounding box center [131, 283] width 159 height 33
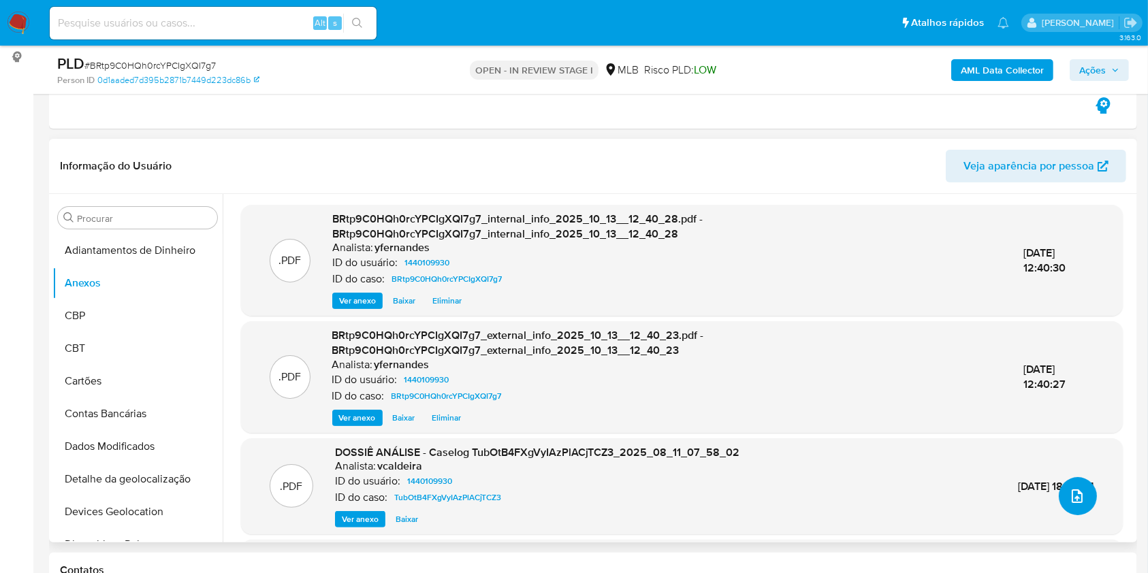
click at [1076, 506] on button "upload-file" at bounding box center [1078, 496] width 38 height 38
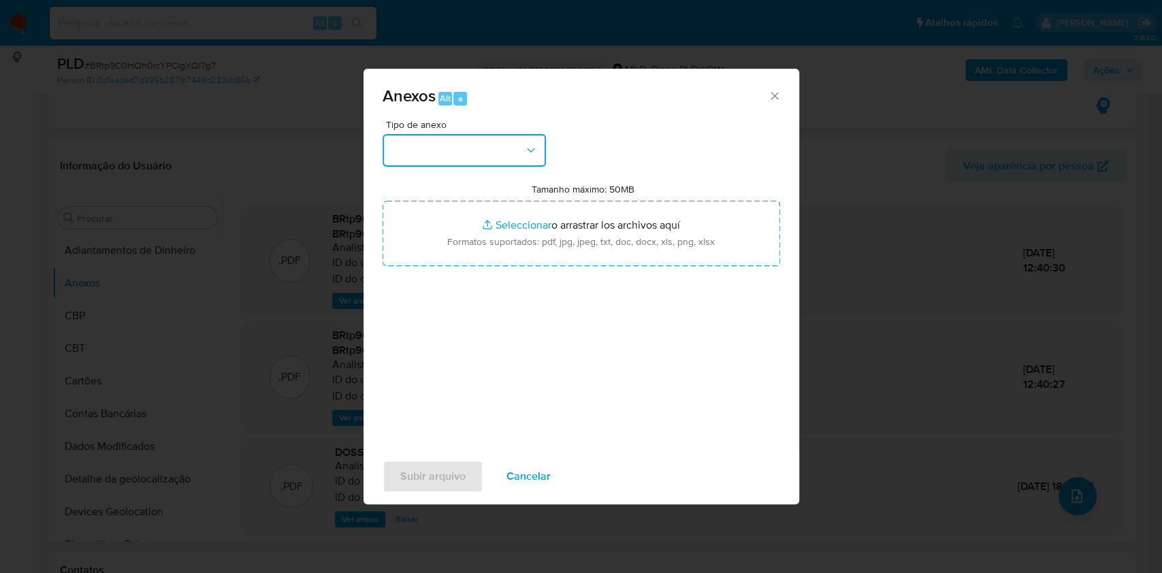
click at [454, 135] on button "button" at bounding box center [464, 150] width 163 height 33
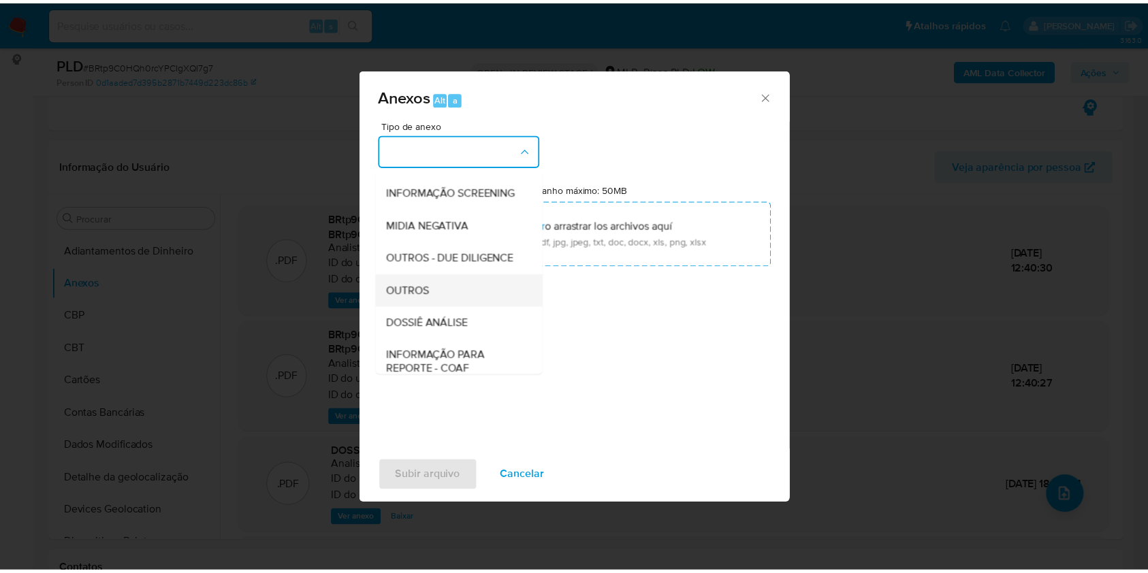
scroll to position [209, 0]
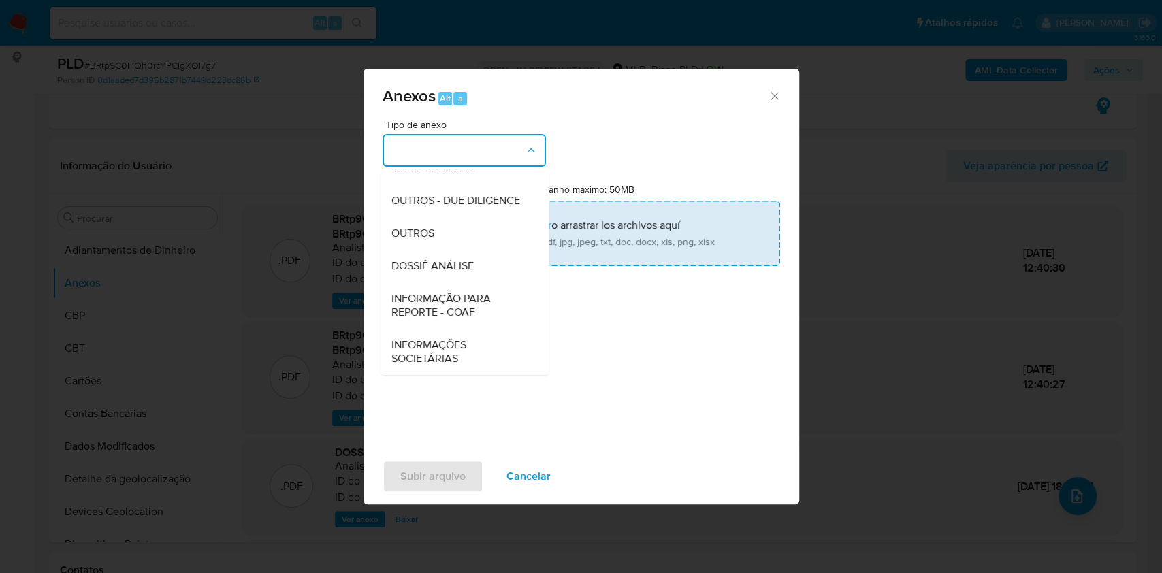
click at [415, 223] on div "OUTROS" at bounding box center [460, 233] width 139 height 33
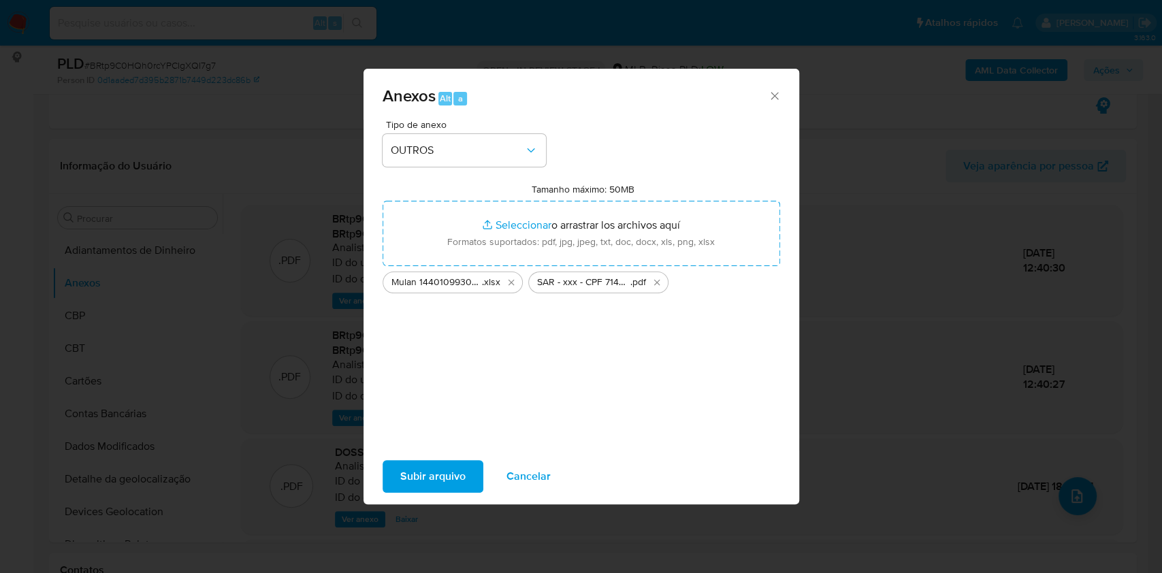
click at [415, 493] on div "Subir arquivo Cancelar" at bounding box center [582, 477] width 436 height 52
click at [418, 472] on span "Subir arquivo" at bounding box center [432, 477] width 65 height 30
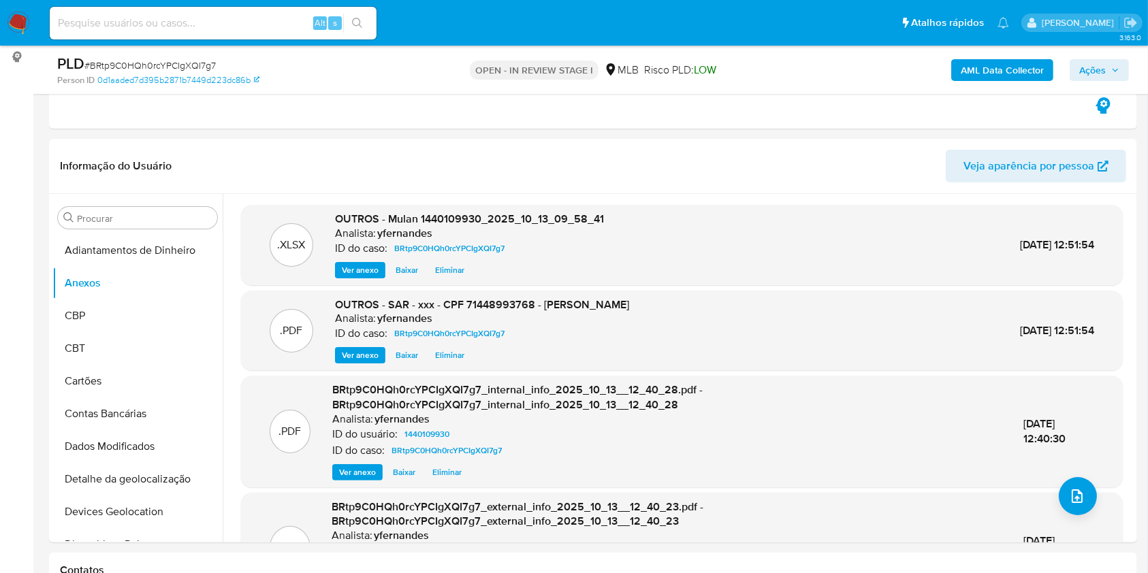
click at [1080, 67] on span "Ações" at bounding box center [1092, 70] width 27 height 22
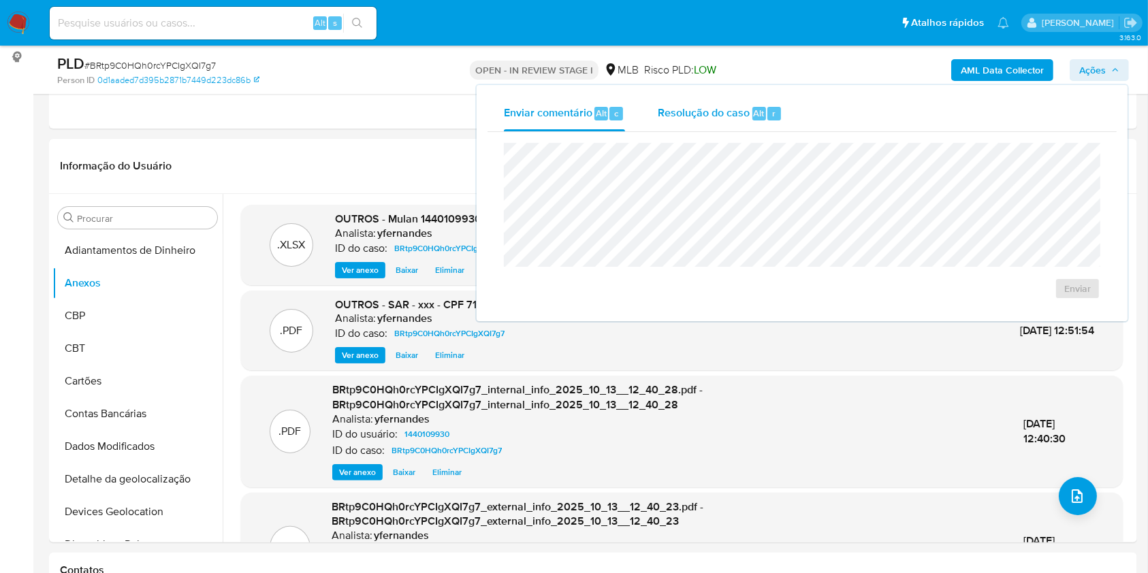
click at [739, 117] on span "Resolução do caso" at bounding box center [704, 113] width 92 height 16
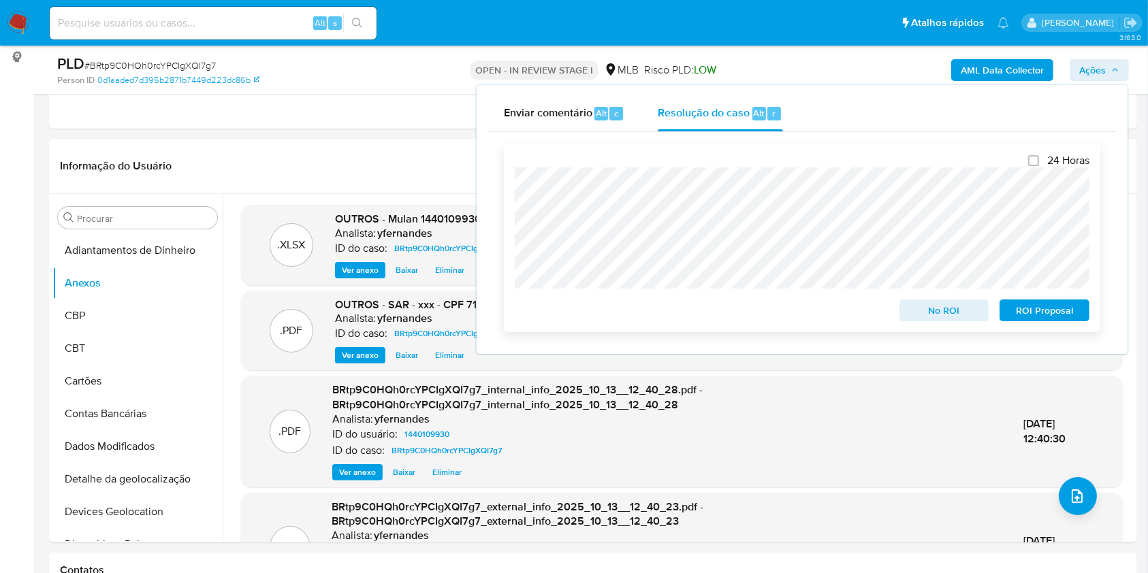
click at [1040, 312] on span "ROI Proposal" at bounding box center [1044, 310] width 71 height 19
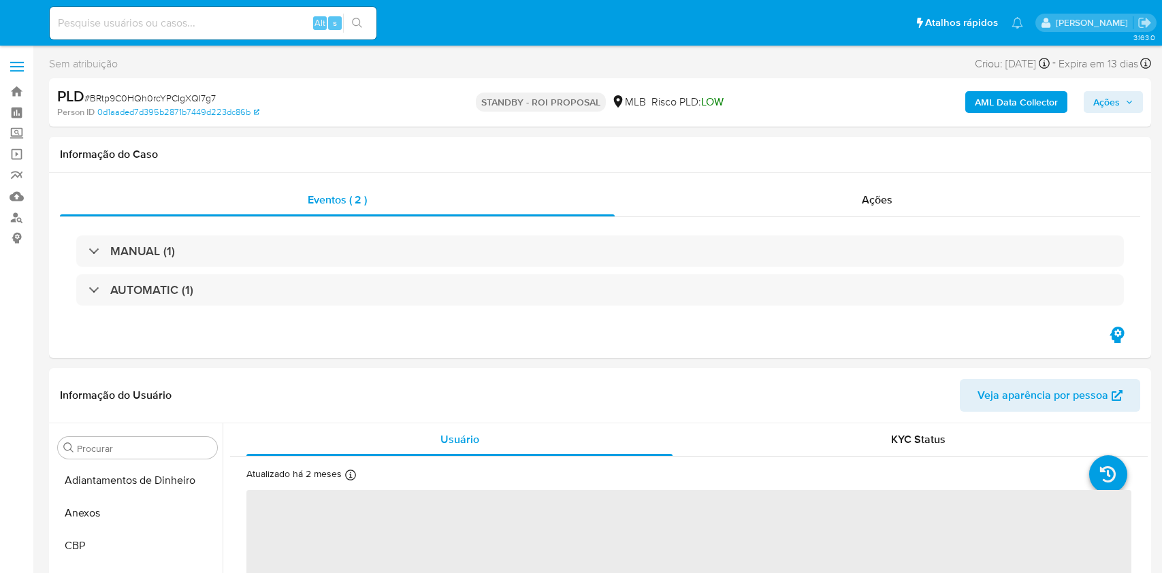
select select "10"
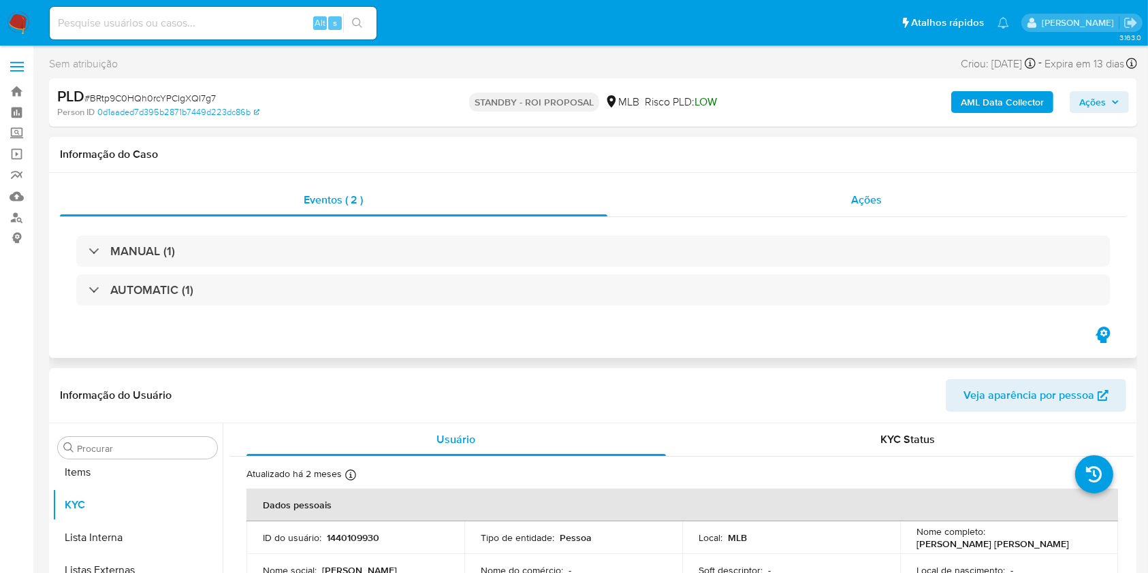
click at [717, 189] on div "Ações" at bounding box center [866, 200] width 519 height 33
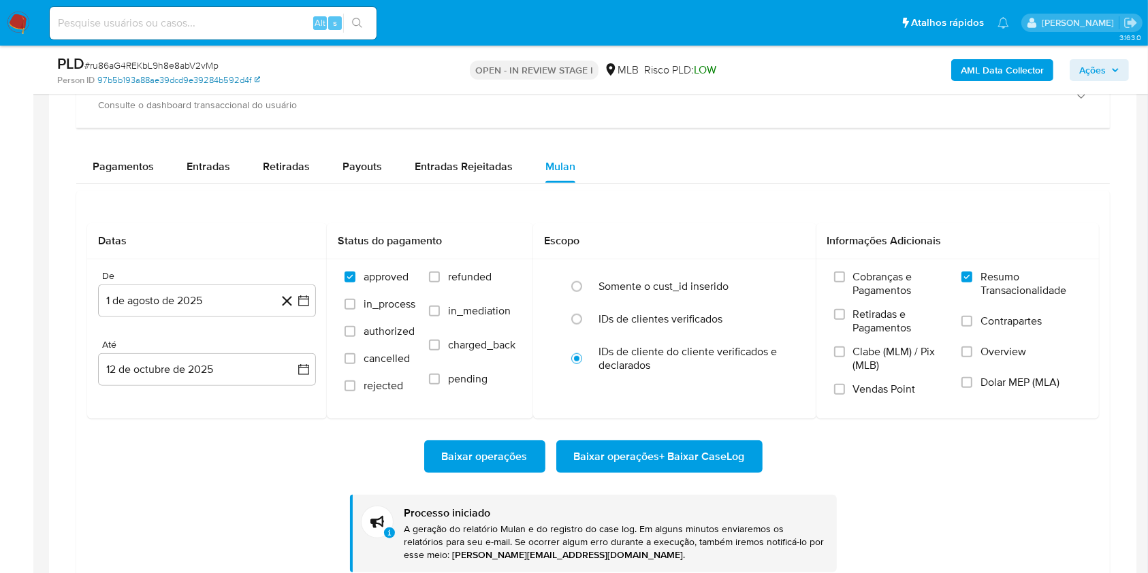
scroll to position [739, 0]
click at [162, 66] on span "# ru86aG4REKbL9h8e8abV2vMp" at bounding box center [151, 66] width 134 height 14
copy span "ru86aG4REKbL9h8e8abV2vMp"
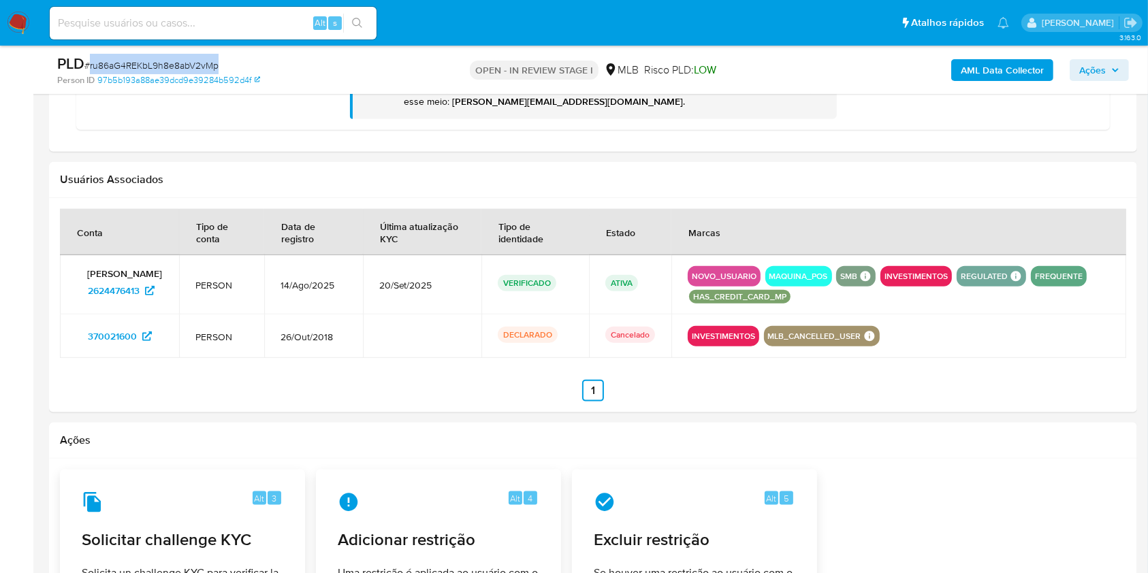
scroll to position [998, 0]
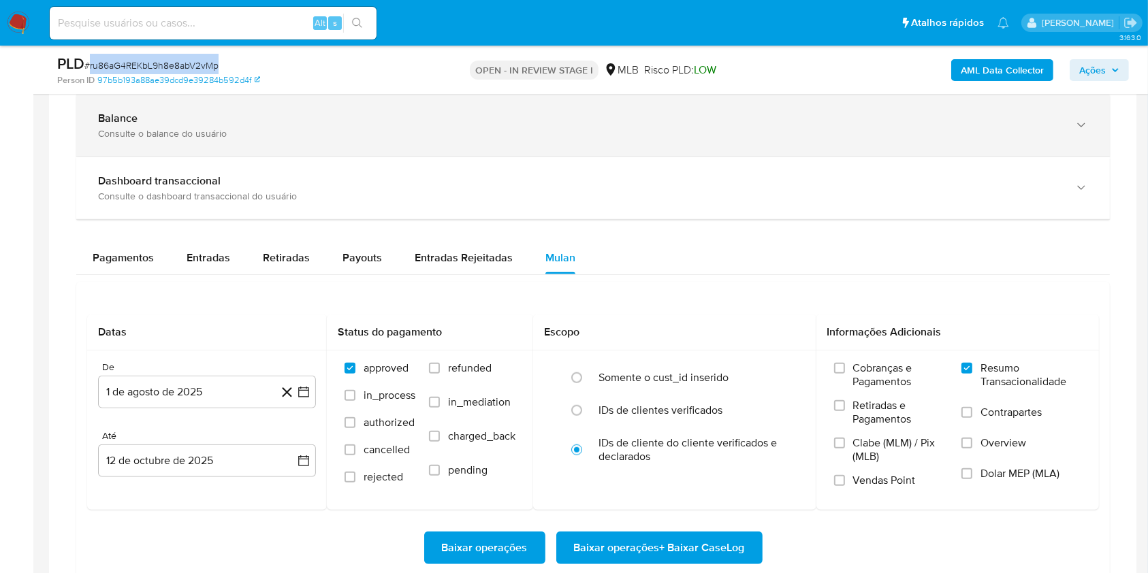
click at [119, 127] on div "Consulte o balance do usuário" at bounding box center [579, 133] width 963 height 12
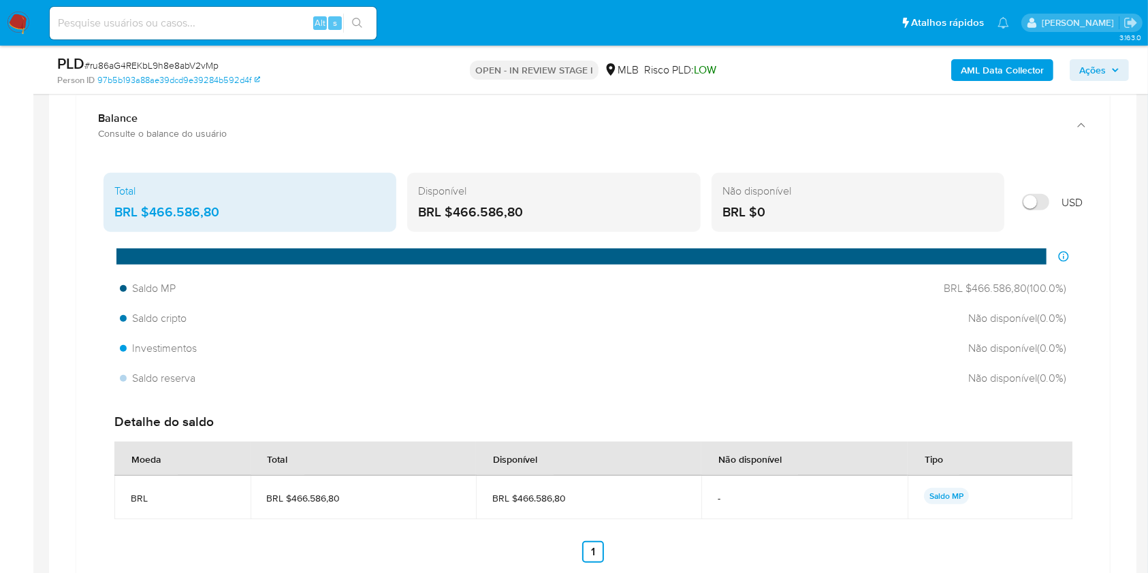
click at [180, 210] on div "BRL $466.586,80" at bounding box center [249, 213] width 271 height 18
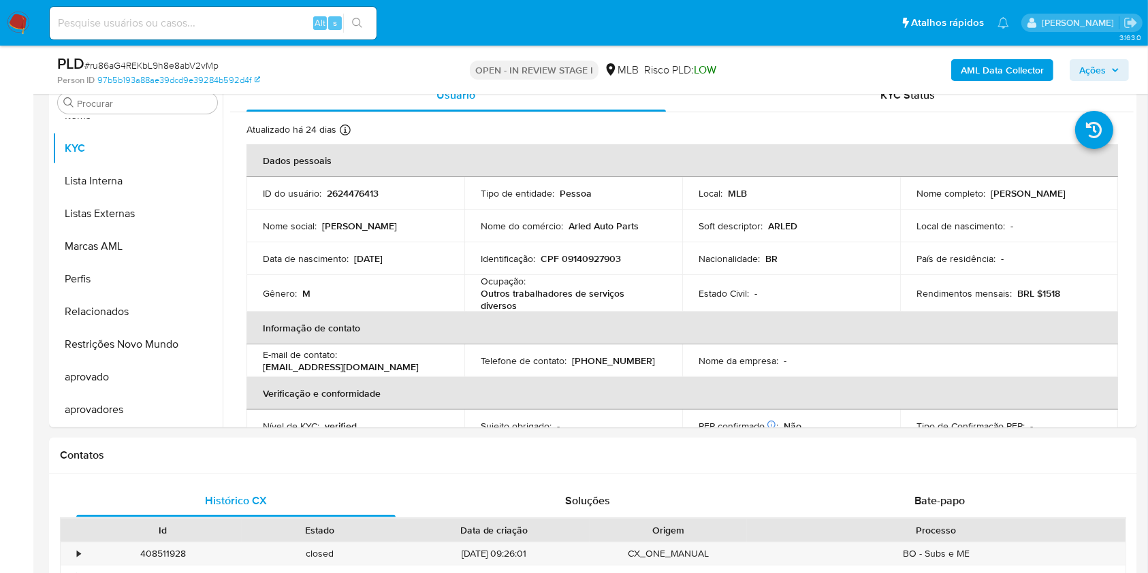
scroll to position [272, 0]
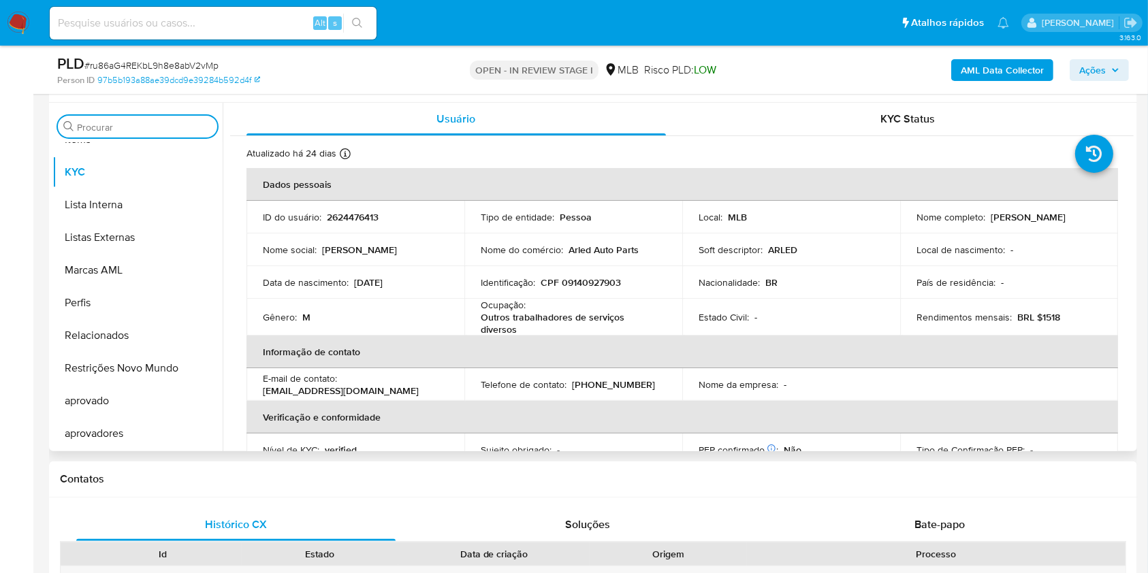
click at [133, 131] on input "Procurar" at bounding box center [144, 127] width 135 height 12
click at [124, 125] on input "Procurar" at bounding box center [144, 127] width 135 height 12
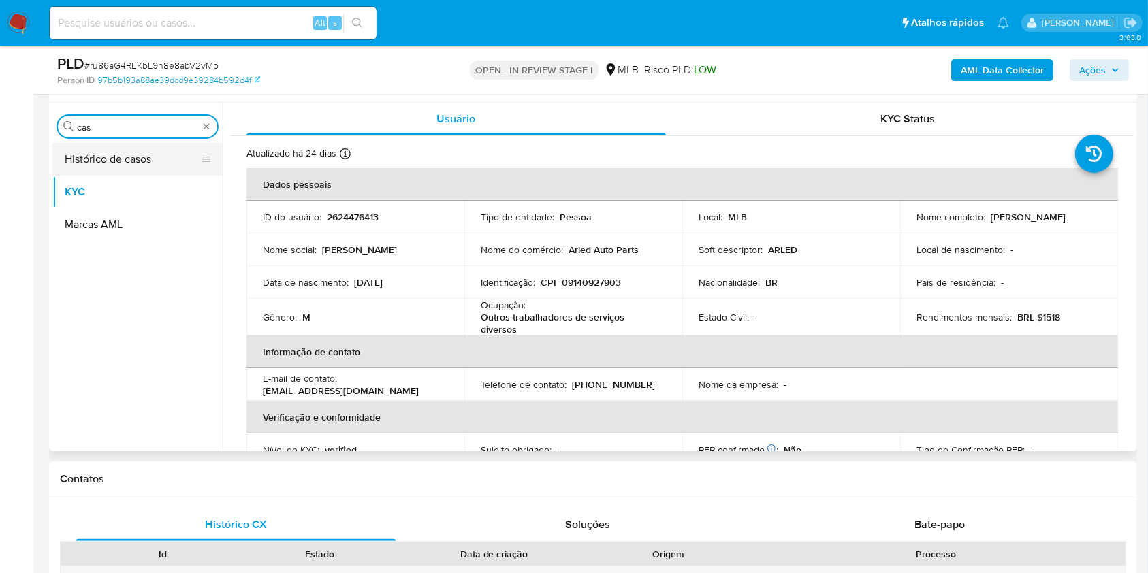
click at [114, 157] on button "Histórico de casos" at bounding box center [131, 159] width 159 height 33
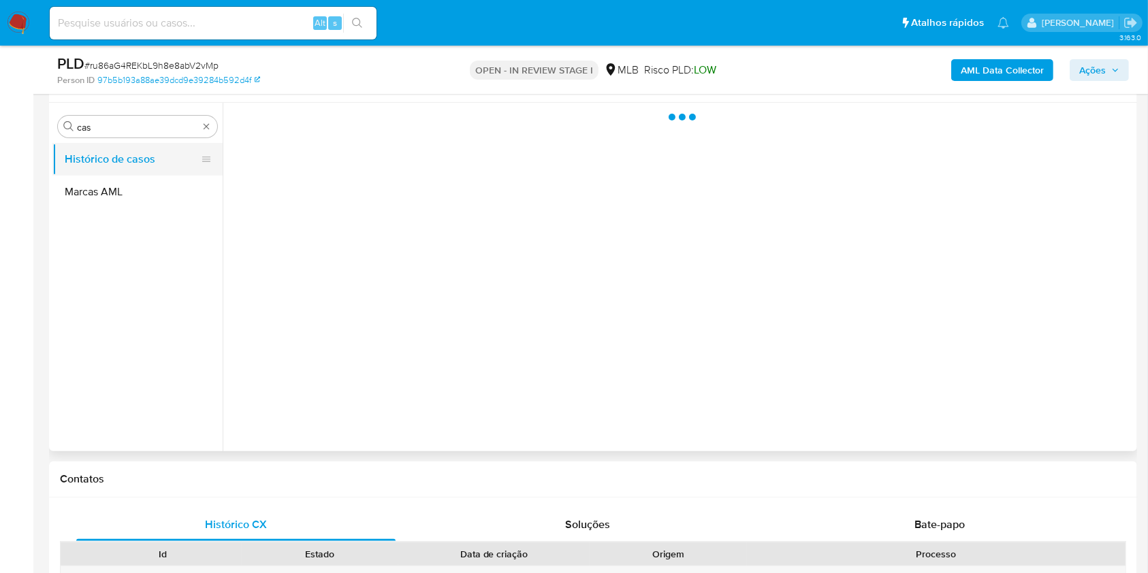
click at [114, 157] on button "Histórico de casos" at bounding box center [131, 159] width 159 height 33
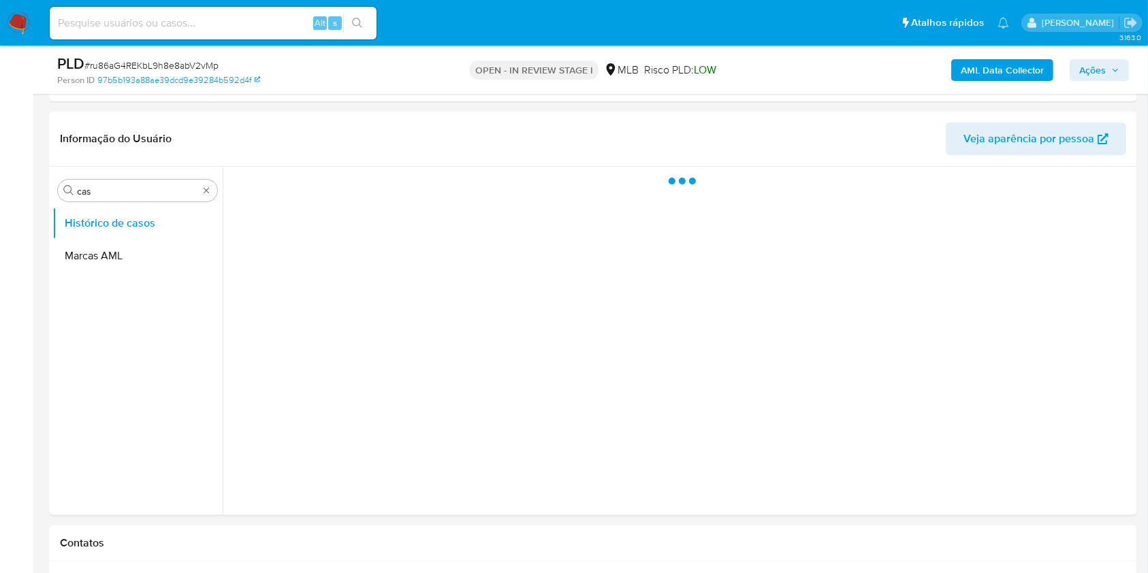
scroll to position [181, 0]
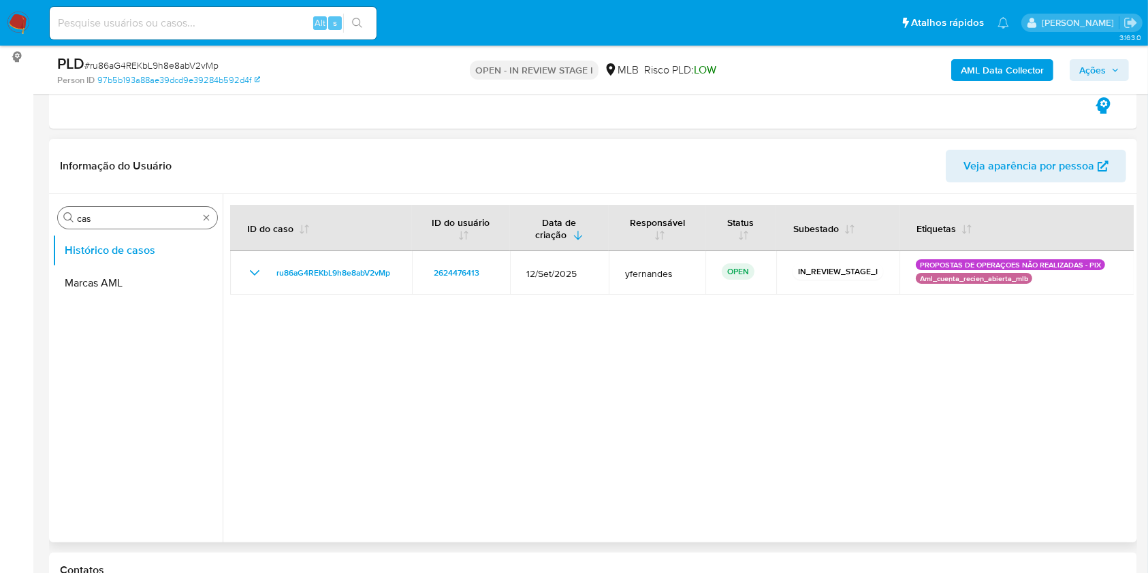
click at [92, 215] on input "cas" at bounding box center [137, 218] width 121 height 12
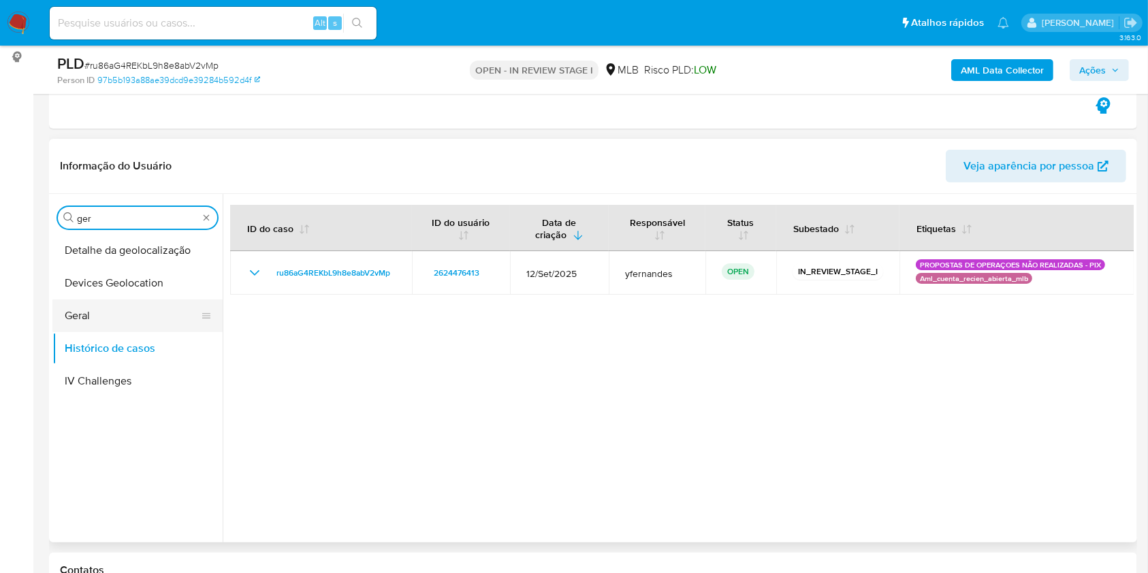
type input "ger"
click at [89, 300] on button "Geral" at bounding box center [131, 316] width 159 height 33
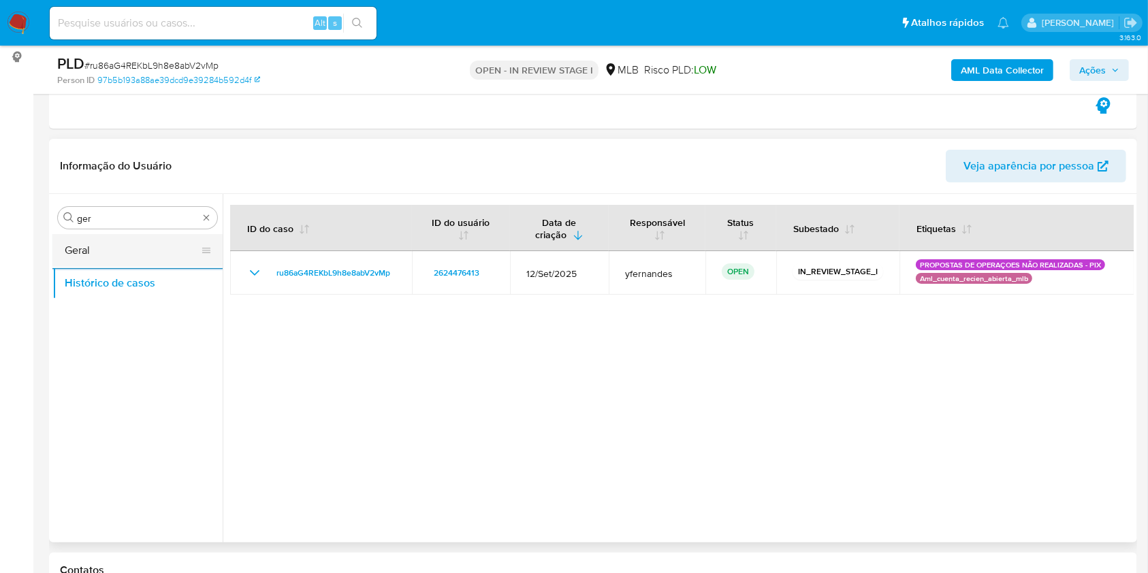
click at [89, 236] on button "Geral" at bounding box center [131, 250] width 159 height 33
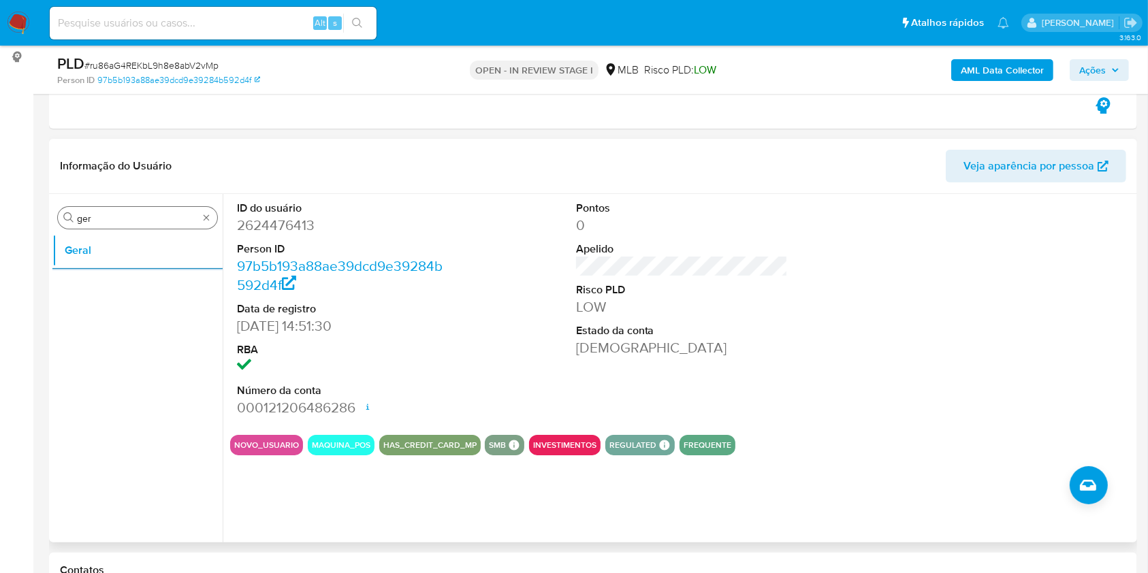
click at [108, 221] on input "ger" at bounding box center [137, 218] width 121 height 12
click at [108, 219] on input "ger" at bounding box center [137, 218] width 121 height 12
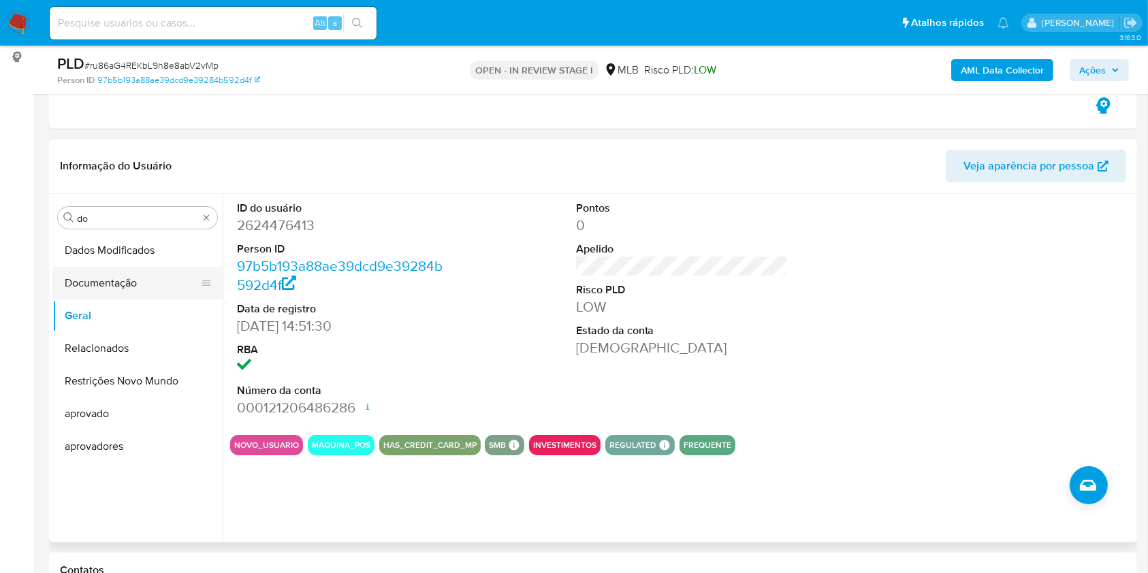
click at [125, 283] on button "Documentação" at bounding box center [131, 283] width 159 height 33
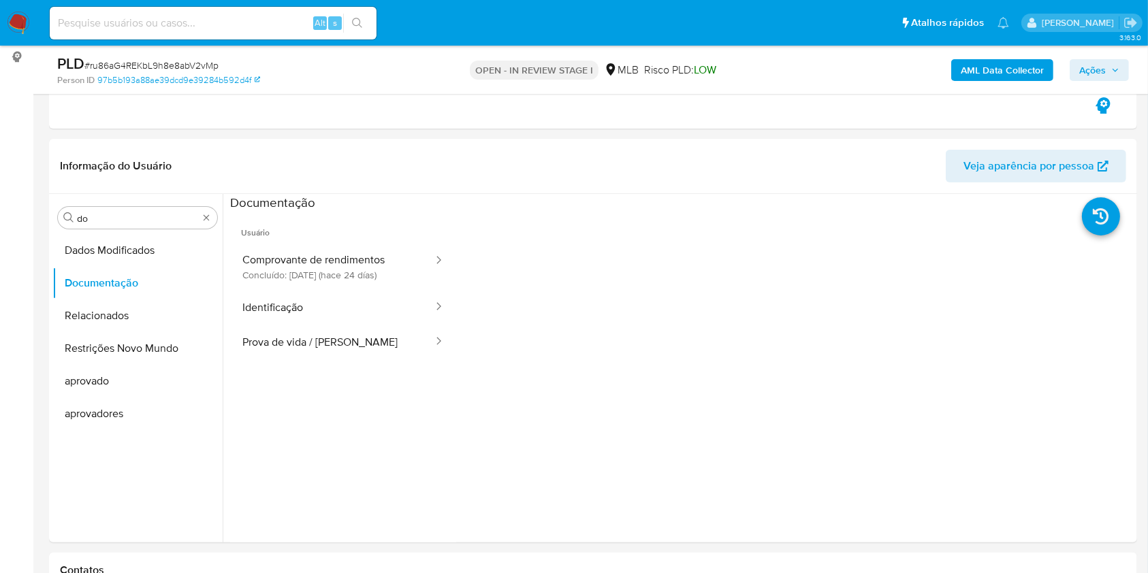
click at [298, 248] on button "Comprovante de rendimentos Concluído: 19/09/2025 (hace 24 días)" at bounding box center [332, 267] width 204 height 46
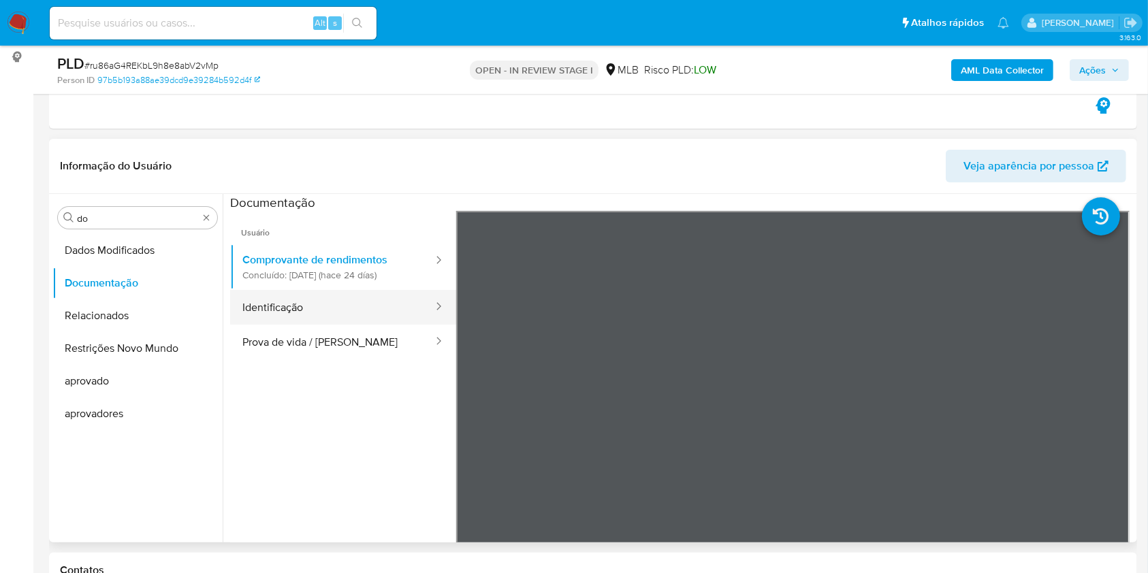
click at [295, 313] on button "Identificação" at bounding box center [332, 307] width 204 height 35
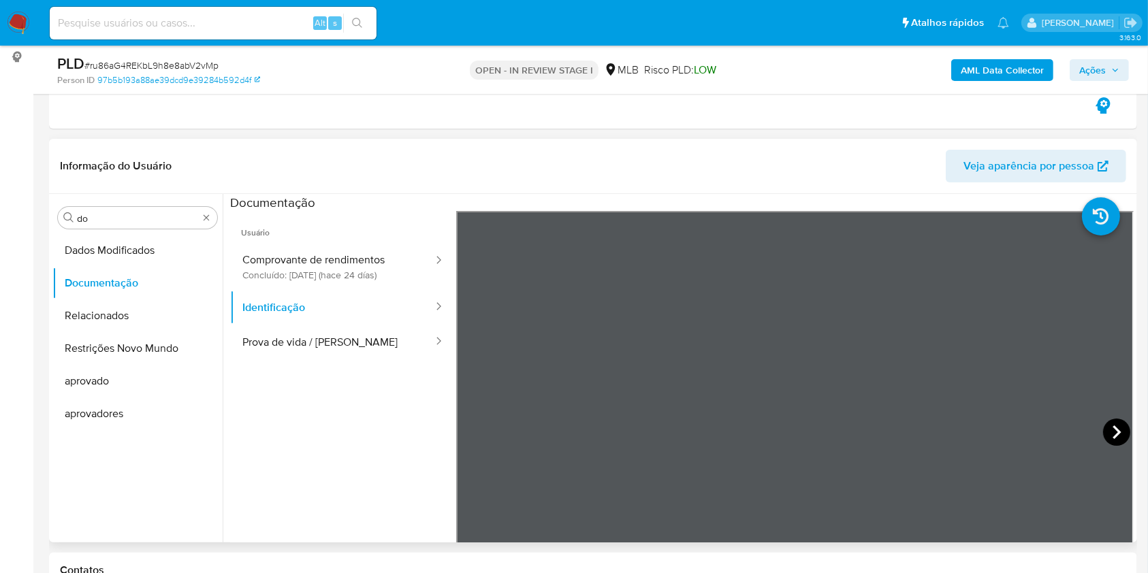
click at [1122, 427] on icon at bounding box center [1116, 432] width 27 height 27
click at [349, 344] on button "Prova de vida / Selfie" at bounding box center [332, 342] width 204 height 35
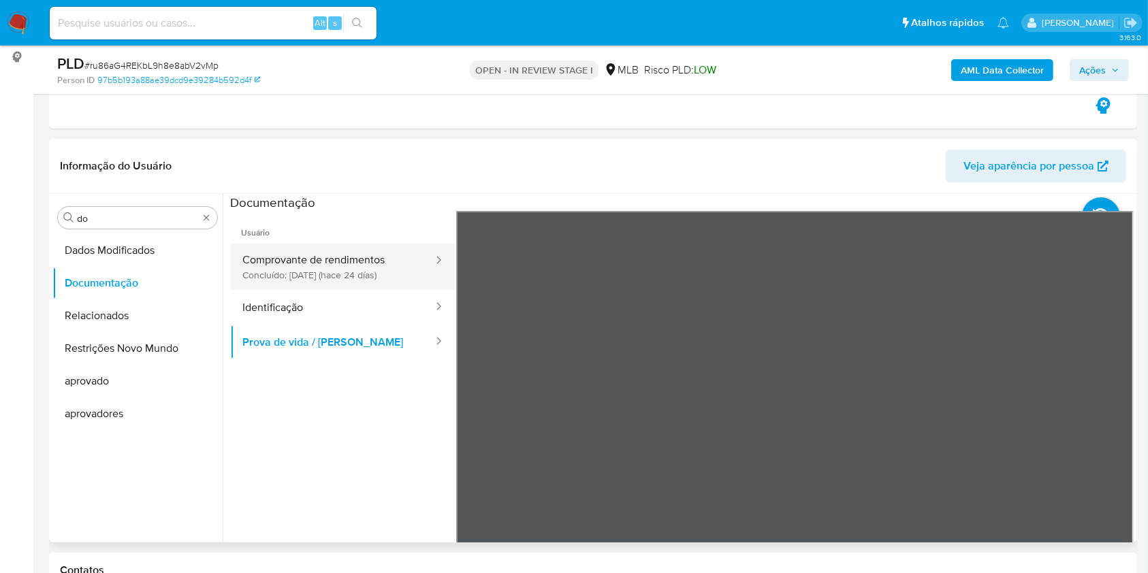
click at [322, 275] on button "Comprovante de rendimentos Concluído: 19/09/2025 (hace 24 días)" at bounding box center [332, 267] width 204 height 46
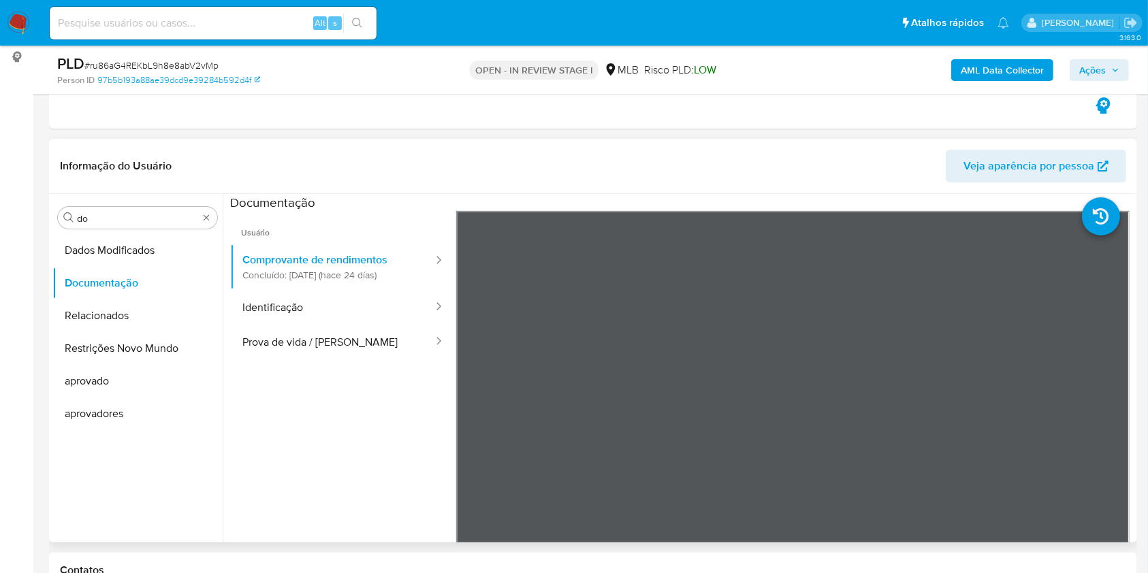
click at [437, 154] on header "Informação do Usuário Veja aparência por pessoa" at bounding box center [593, 166] width 1066 height 33
drag, startPoint x: 255, startPoint y: 405, endPoint x: 229, endPoint y: 237, distance: 170.3
click at [255, 405] on ul "Usuário Comprovante de rendimentos Concluído: 19/09/2025 (hace 24 días) Identif…" at bounding box center [343, 407] width 226 height 392
click at [265, 286] on button "Comprovante de rendimentos Concluído: 19/09/2025 (hace 24 días)" at bounding box center [332, 267] width 204 height 46
click at [294, 325] on button "Prova de vida / Selfie" at bounding box center [332, 342] width 204 height 35
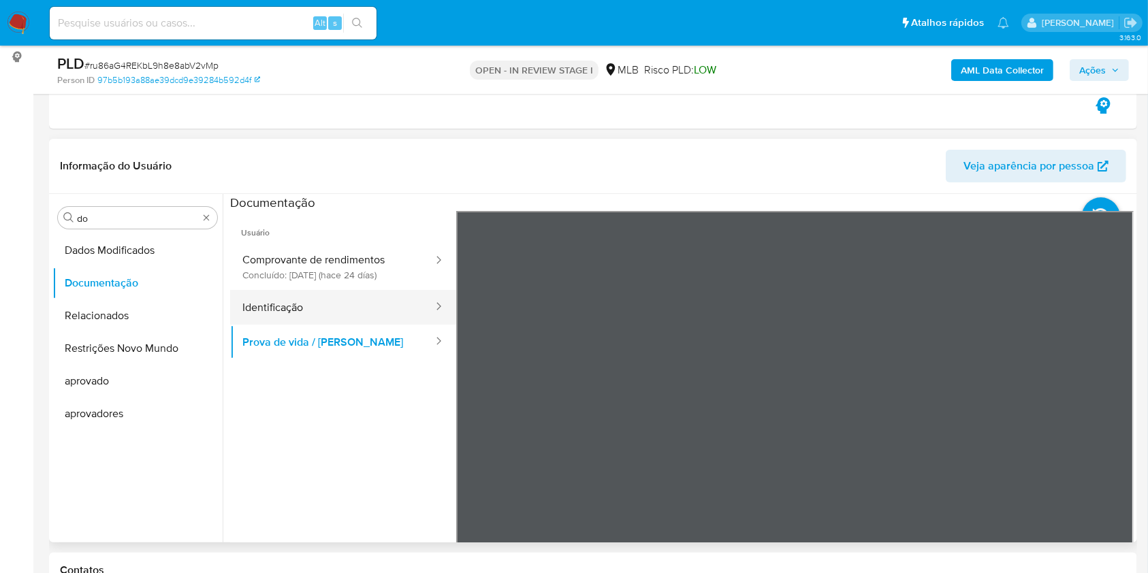
click at [294, 302] on button "Identificação" at bounding box center [332, 307] width 204 height 35
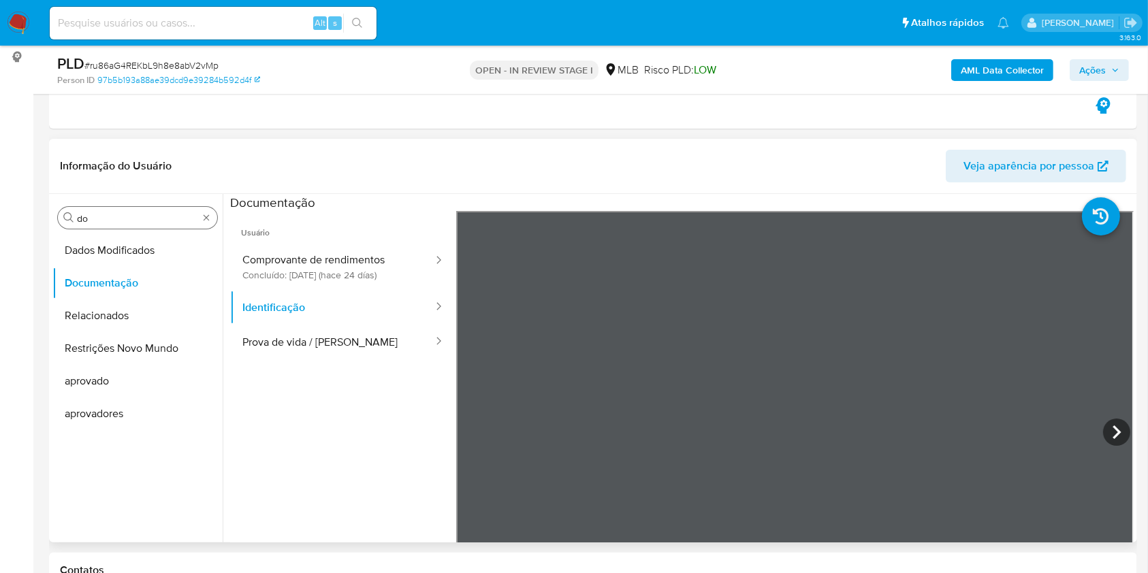
click at [125, 218] on input "do" at bounding box center [137, 218] width 121 height 12
click at [124, 217] on input "do" at bounding box center [137, 218] width 121 height 12
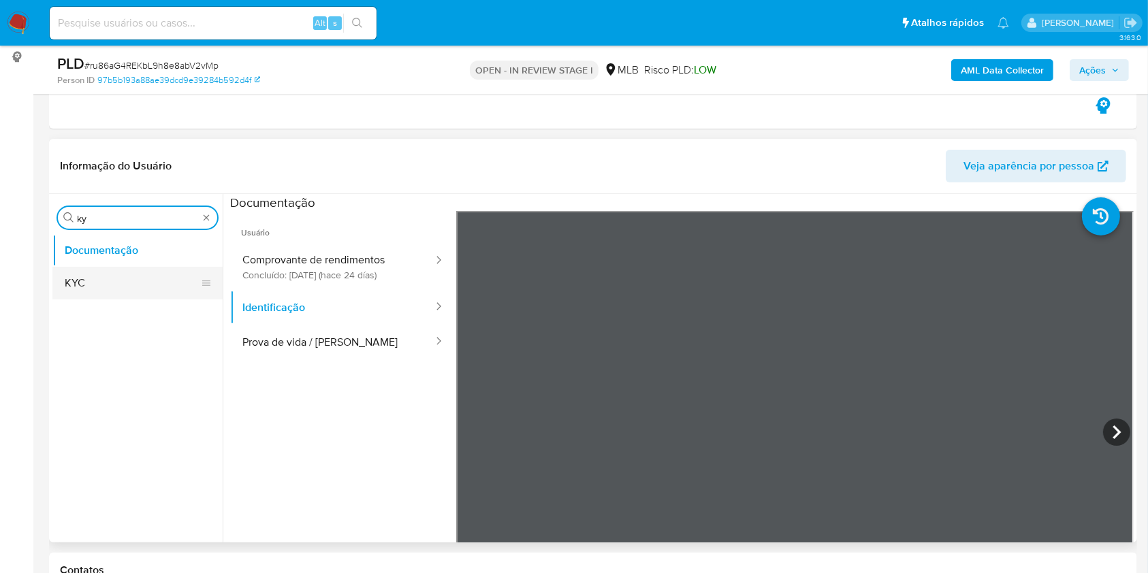
type input "ky"
click at [108, 287] on button "KYC" at bounding box center [131, 283] width 159 height 33
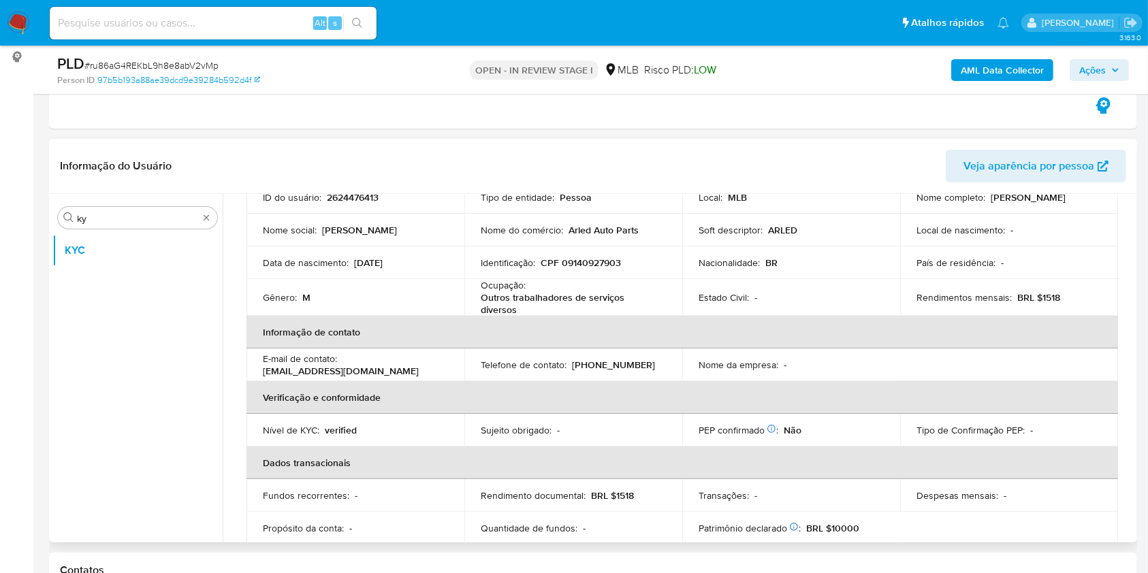
scroll to position [104, 0]
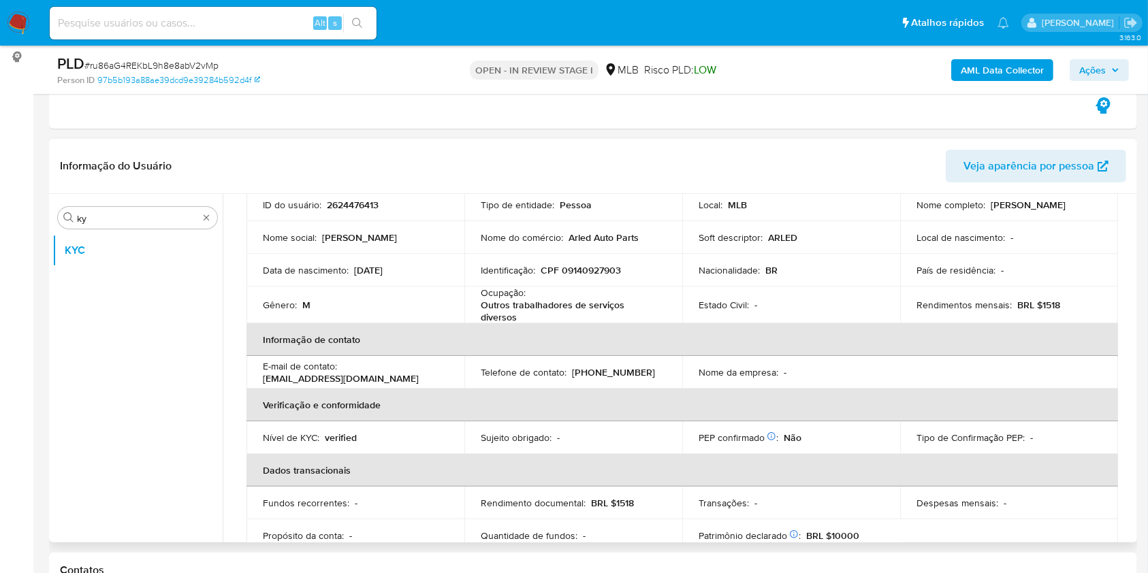
click at [633, 377] on p "(41) 998125632" at bounding box center [613, 372] width 83 height 12
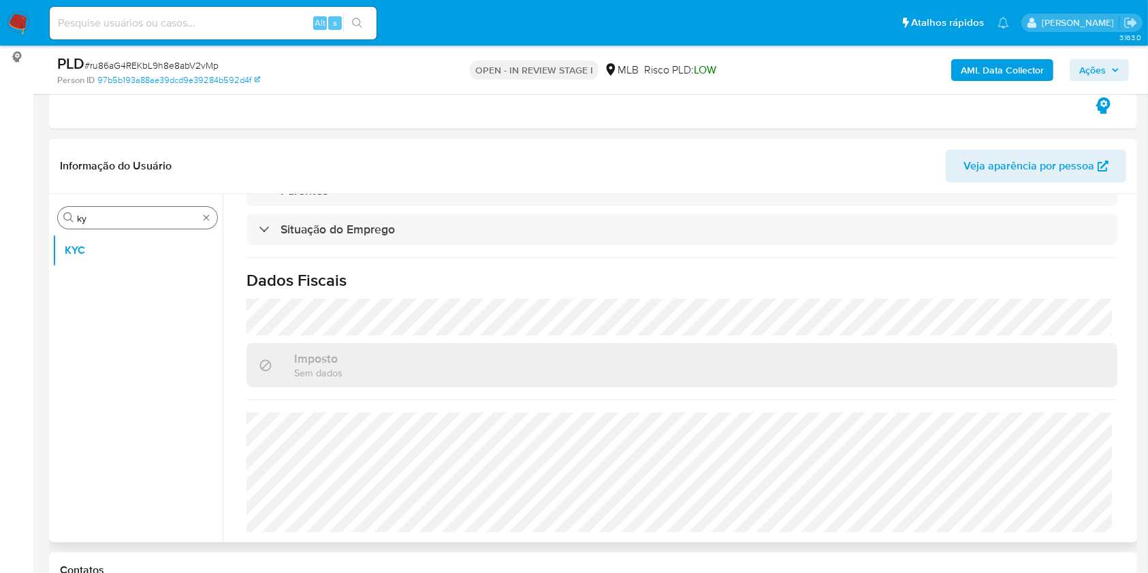
click at [92, 221] on input "ky" at bounding box center [137, 218] width 121 height 12
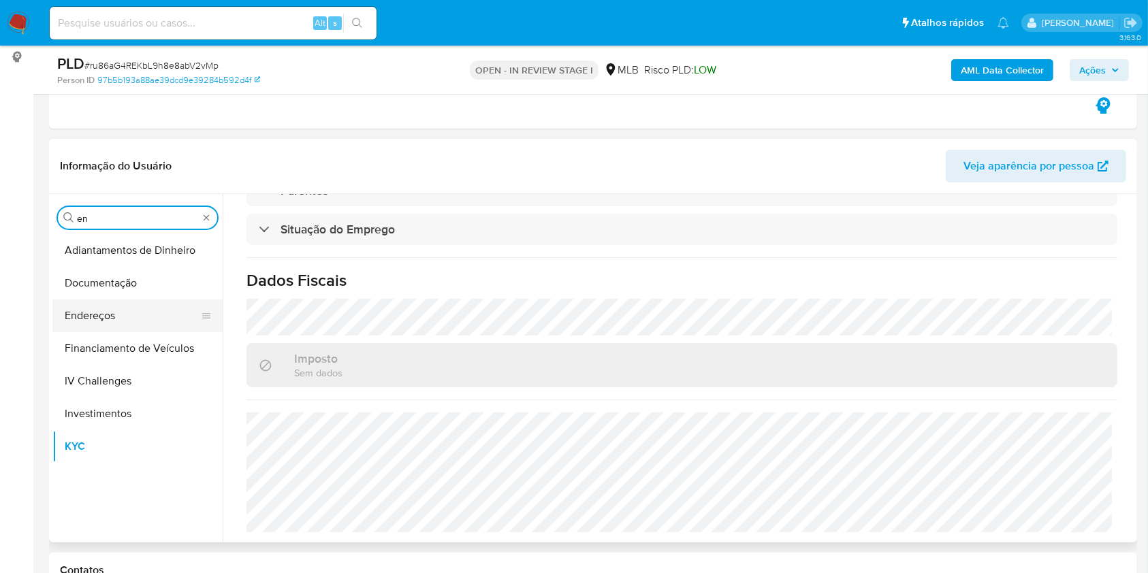
type input "en"
click at [108, 301] on button "Endereços" at bounding box center [131, 316] width 159 height 33
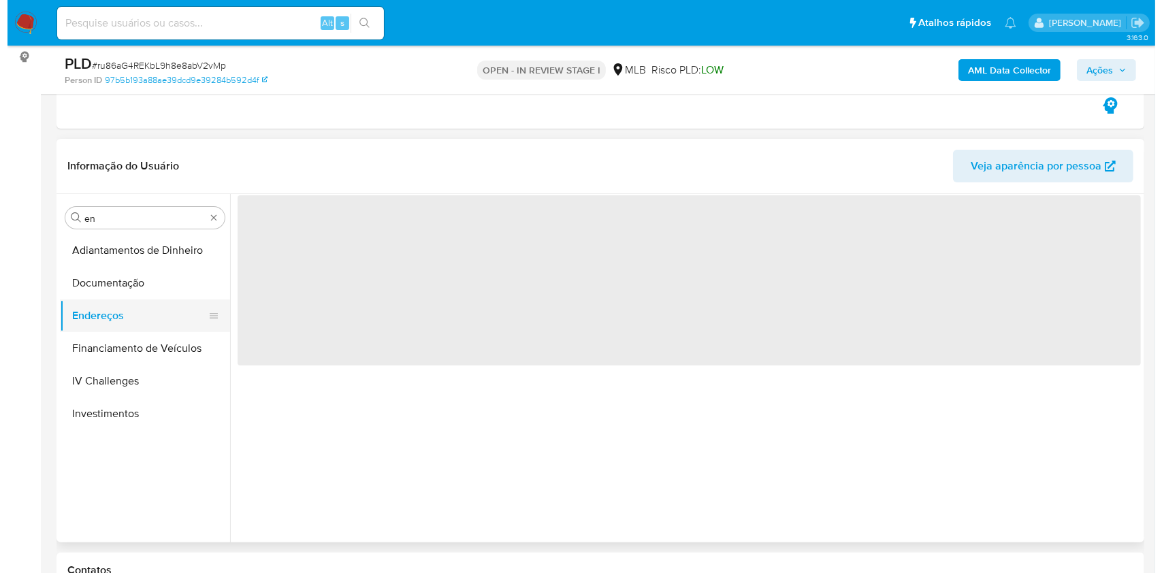
scroll to position [0, 0]
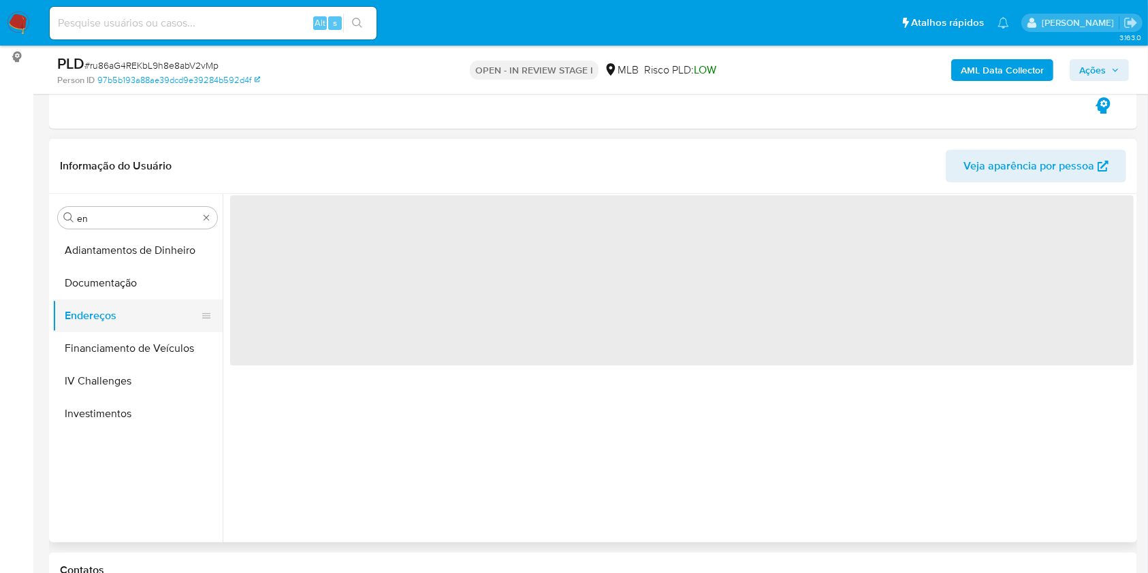
click at [99, 302] on button "Endereços" at bounding box center [131, 316] width 159 height 33
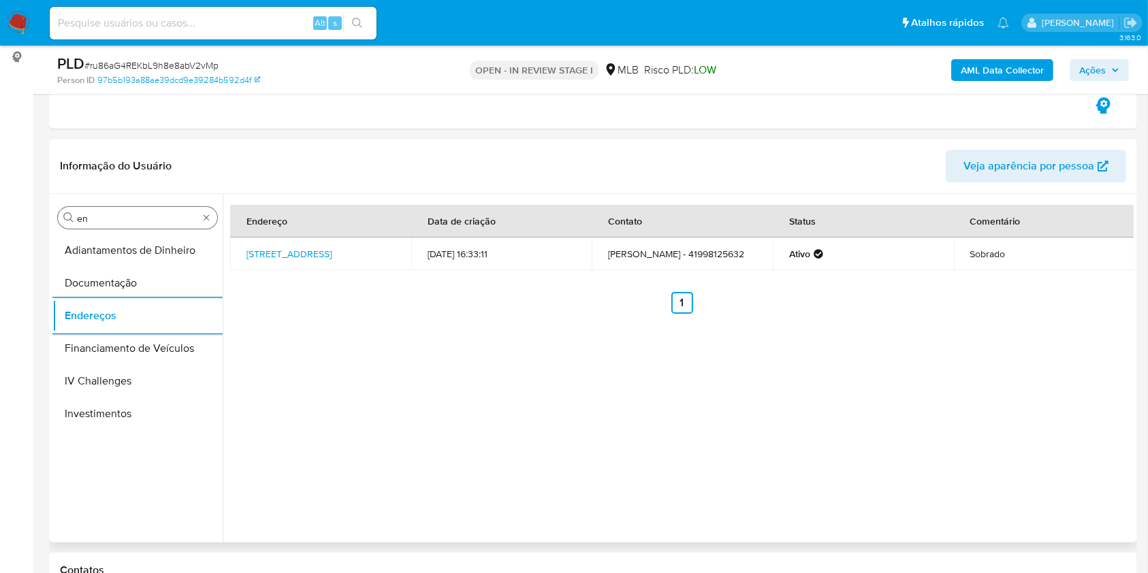
click at [127, 219] on input "en" at bounding box center [137, 218] width 121 height 12
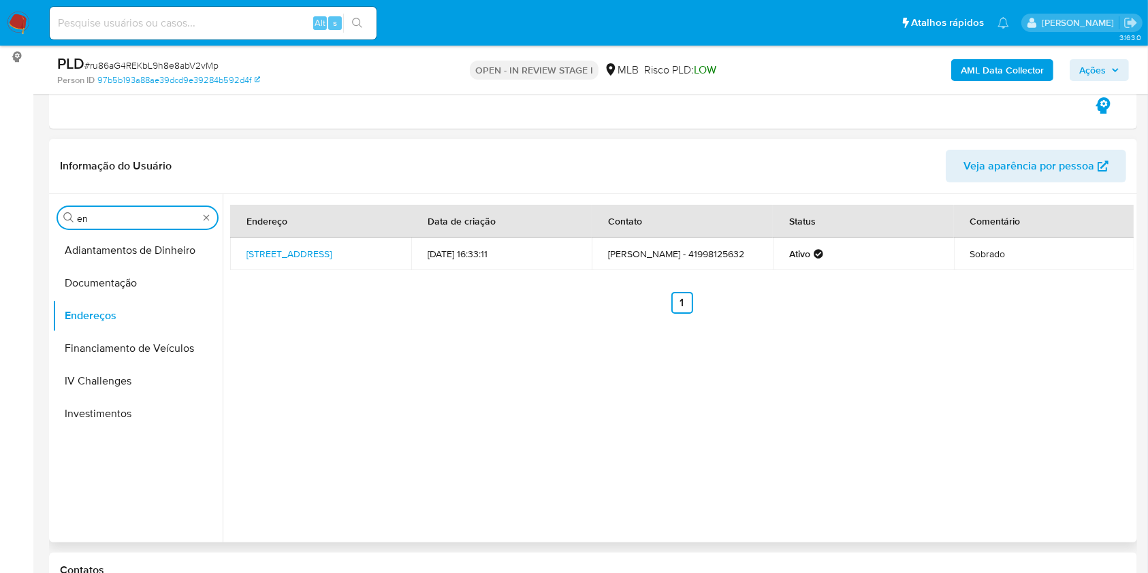
click at [127, 219] on input "en" at bounding box center [137, 218] width 121 height 12
click at [107, 253] on button "Detalhe da geolocalização" at bounding box center [131, 250] width 159 height 33
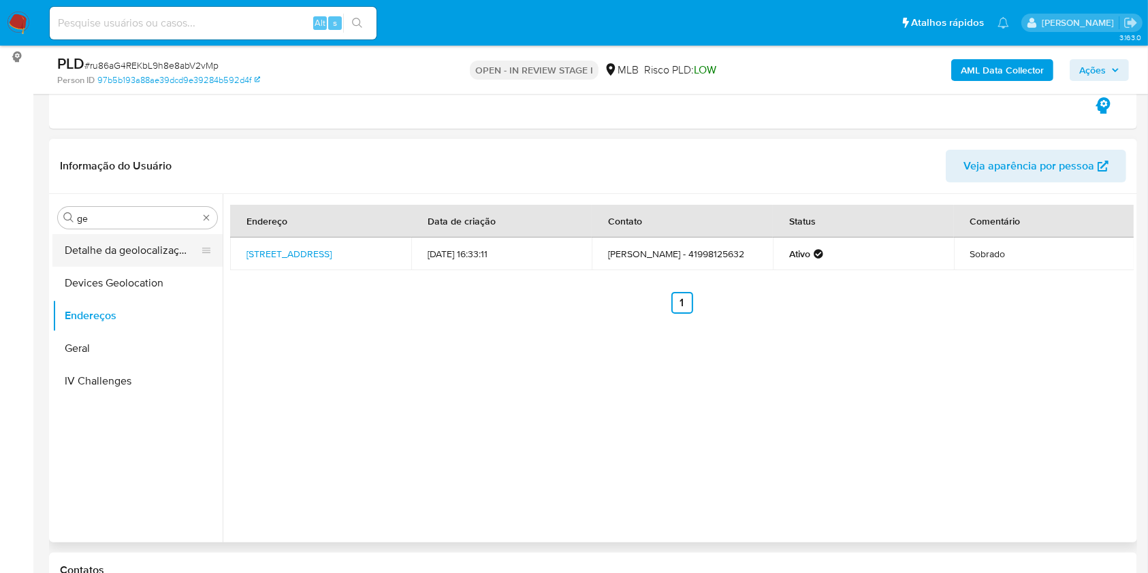
click at [107, 253] on button "Detalhe da geolocalização" at bounding box center [131, 250] width 159 height 33
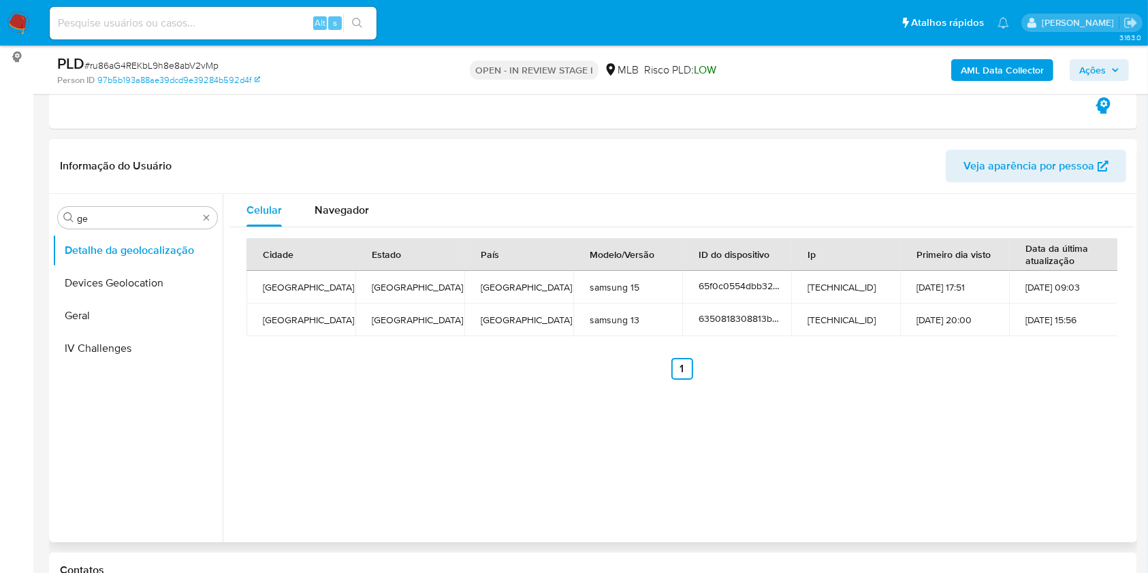
click at [385, 395] on div "Celular Navegador Cidade Estado País Modelo/Versão ID do dispositivo Ip Primeir…" at bounding box center [678, 368] width 911 height 349
click at [119, 215] on input "ge" at bounding box center [137, 218] width 121 height 12
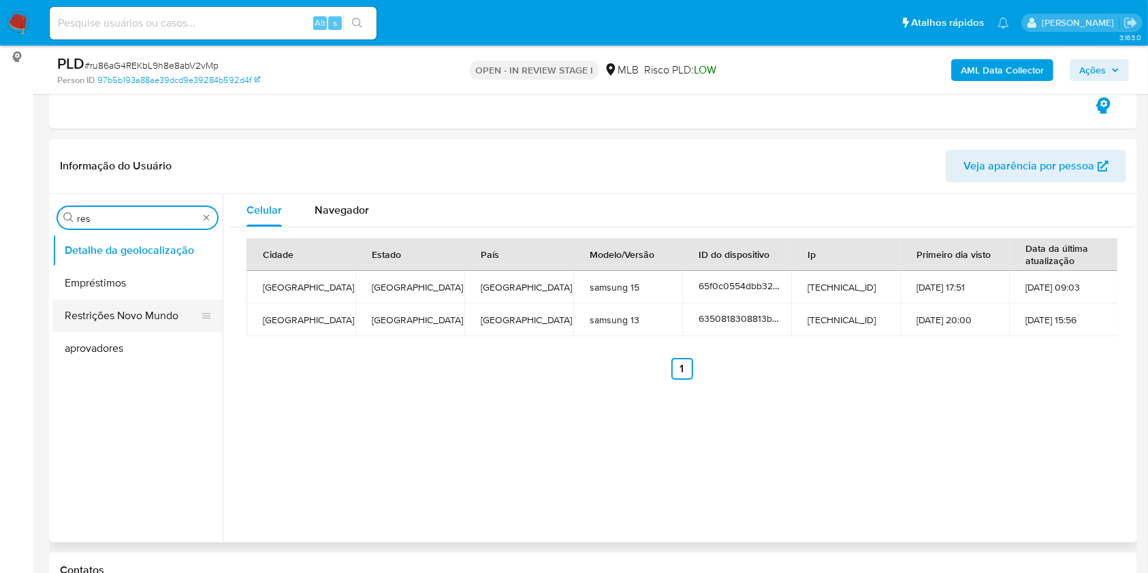
type input "res"
click at [65, 324] on button "Restrições Novo Mundo" at bounding box center [131, 316] width 159 height 33
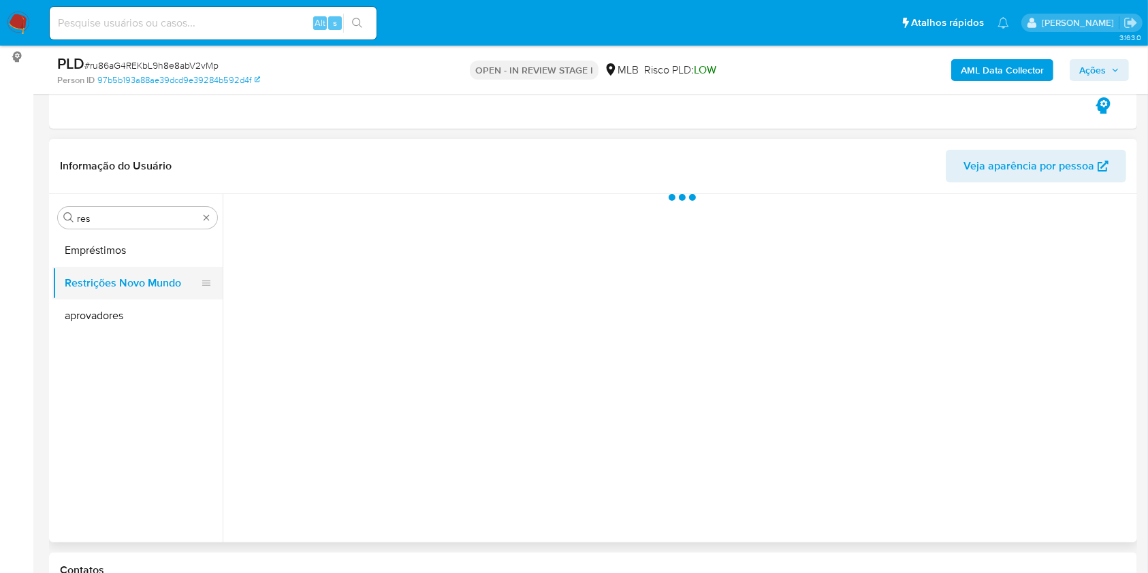
click at [65, 324] on button "aprovadores" at bounding box center [137, 316] width 170 height 33
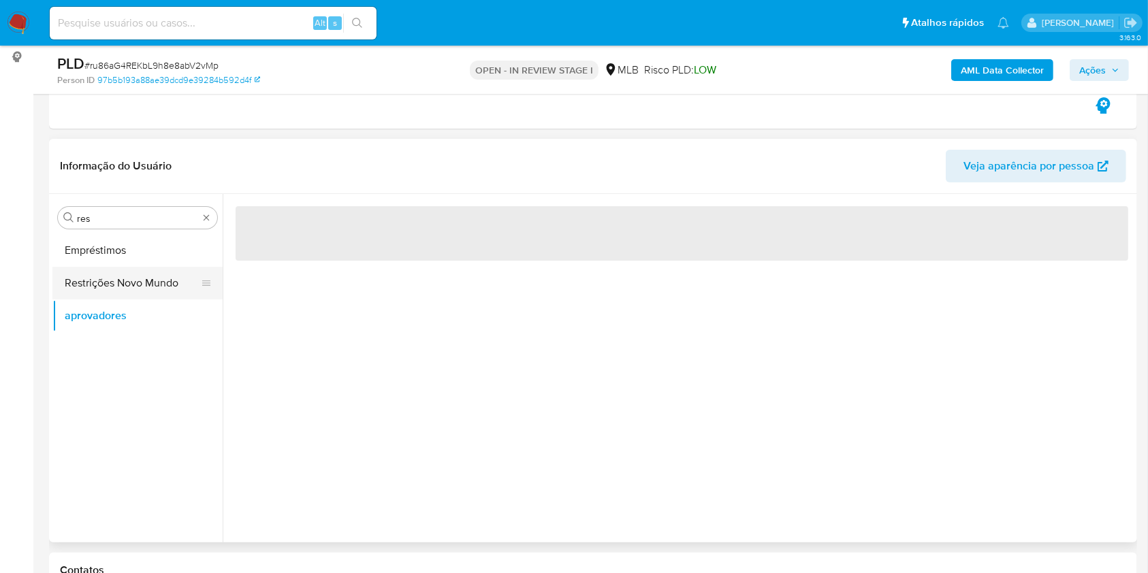
click at [130, 286] on button "Restrições Novo Mundo" at bounding box center [131, 283] width 159 height 33
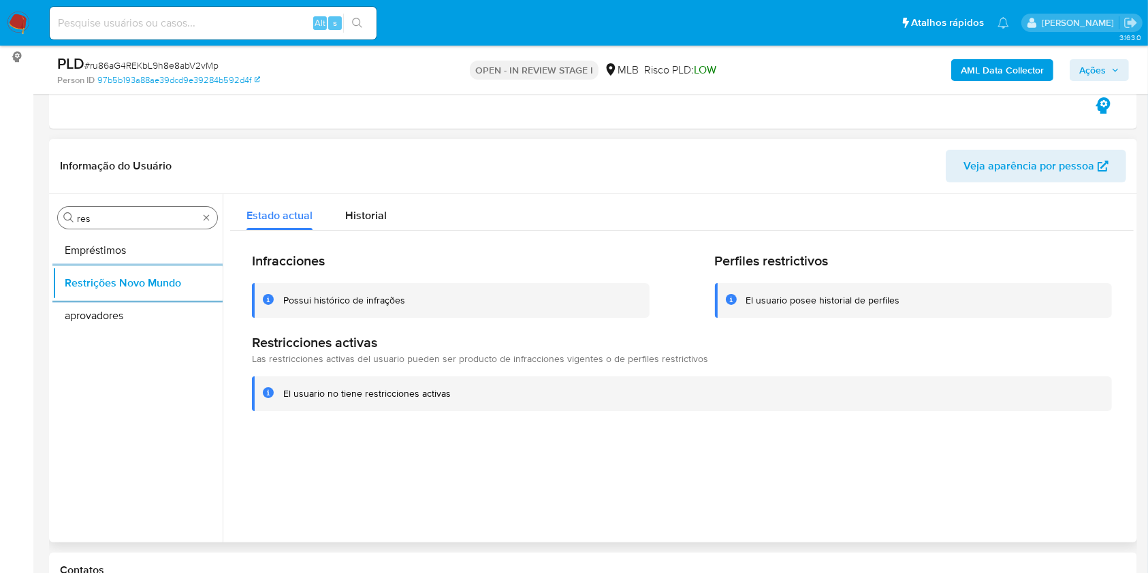
click at [137, 216] on input "res" at bounding box center [137, 218] width 121 height 12
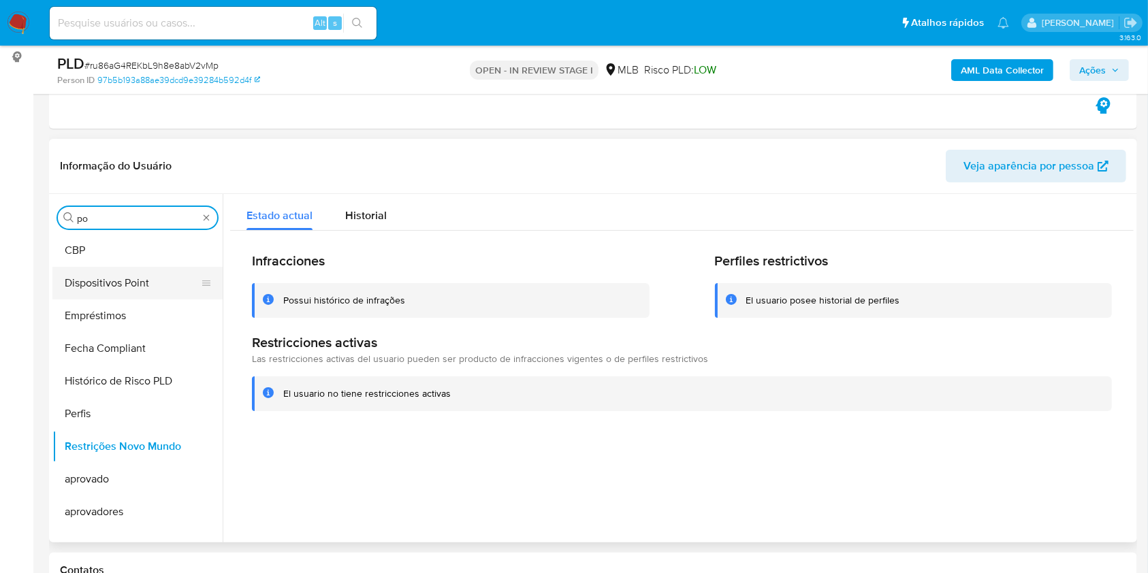
type input "po"
click at [91, 267] on button "Dispositivos Point" at bounding box center [131, 283] width 159 height 33
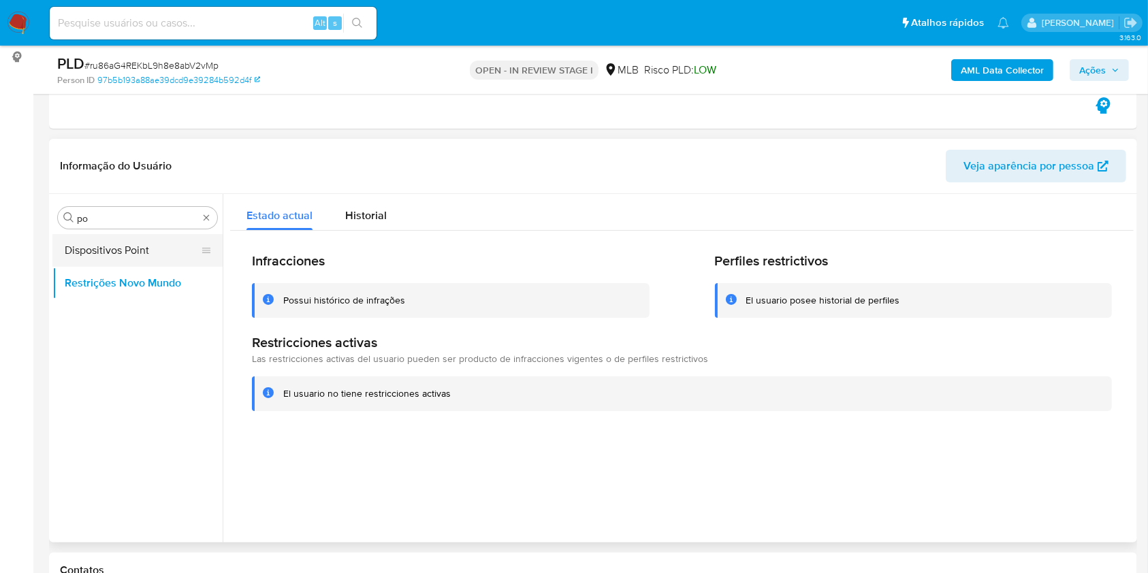
click at [91, 252] on button "Dispositivos Point" at bounding box center [131, 250] width 159 height 33
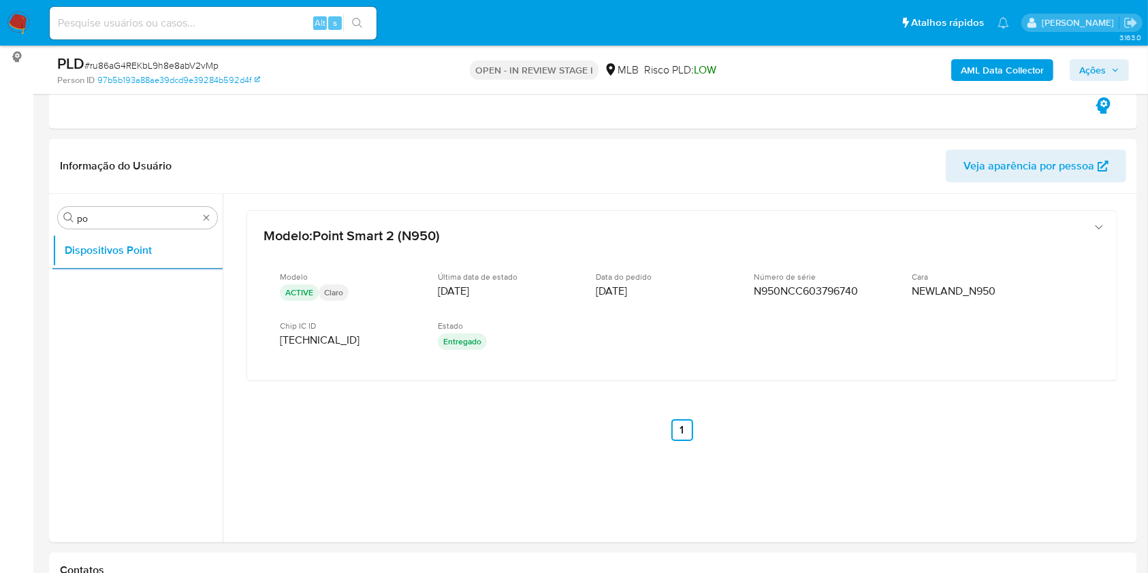
click at [992, 66] on b "AML Data Collector" at bounding box center [1002, 70] width 83 height 22
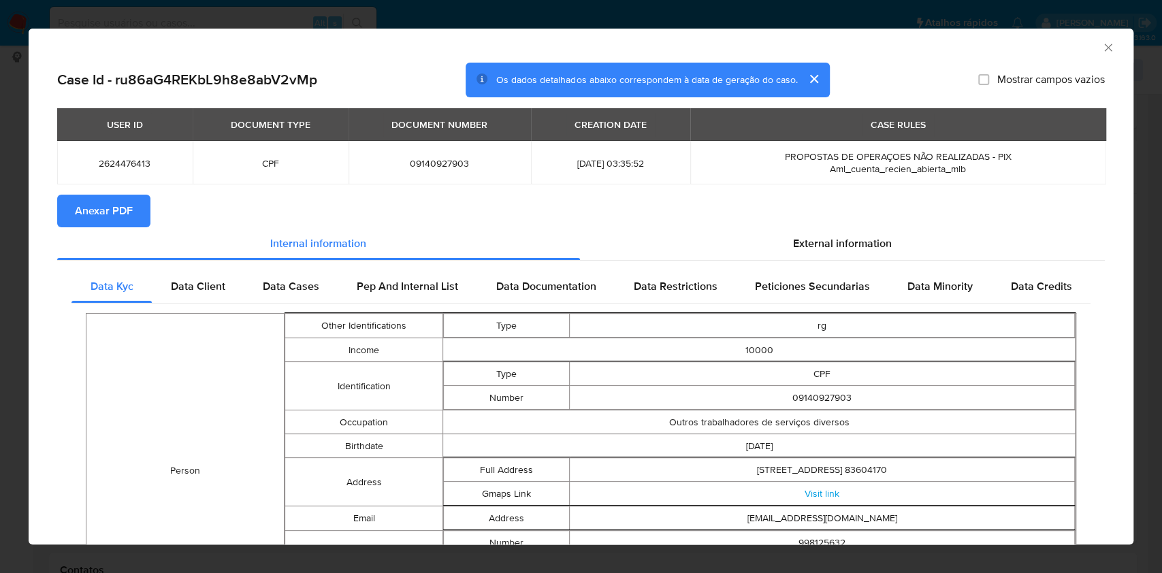
click at [99, 200] on span "Anexar PDF" at bounding box center [104, 211] width 58 height 30
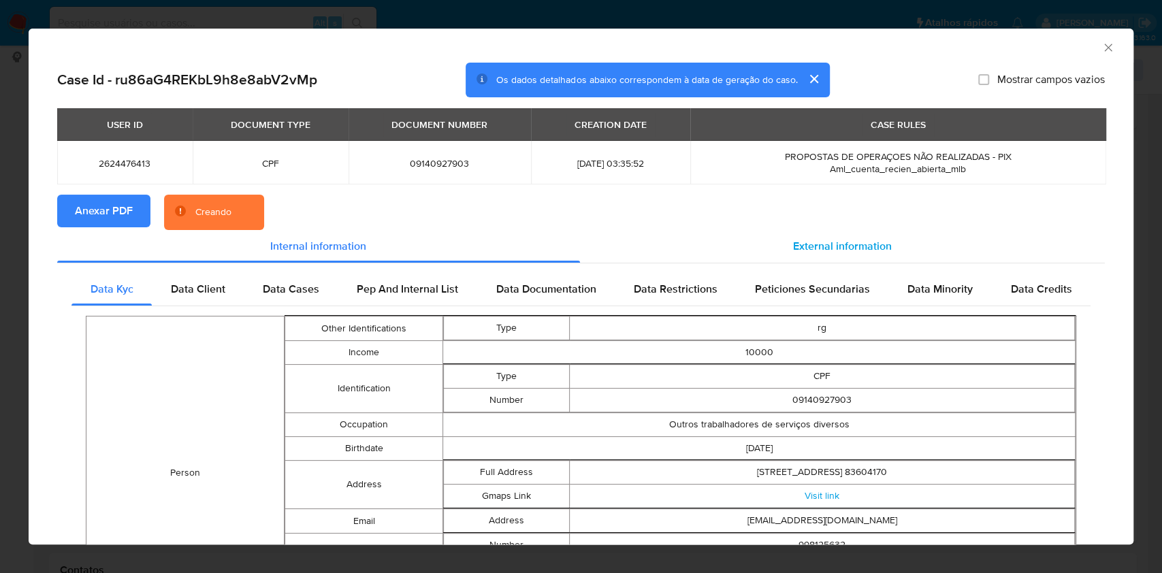
click at [780, 236] on div "External information" at bounding box center [843, 246] width 526 height 33
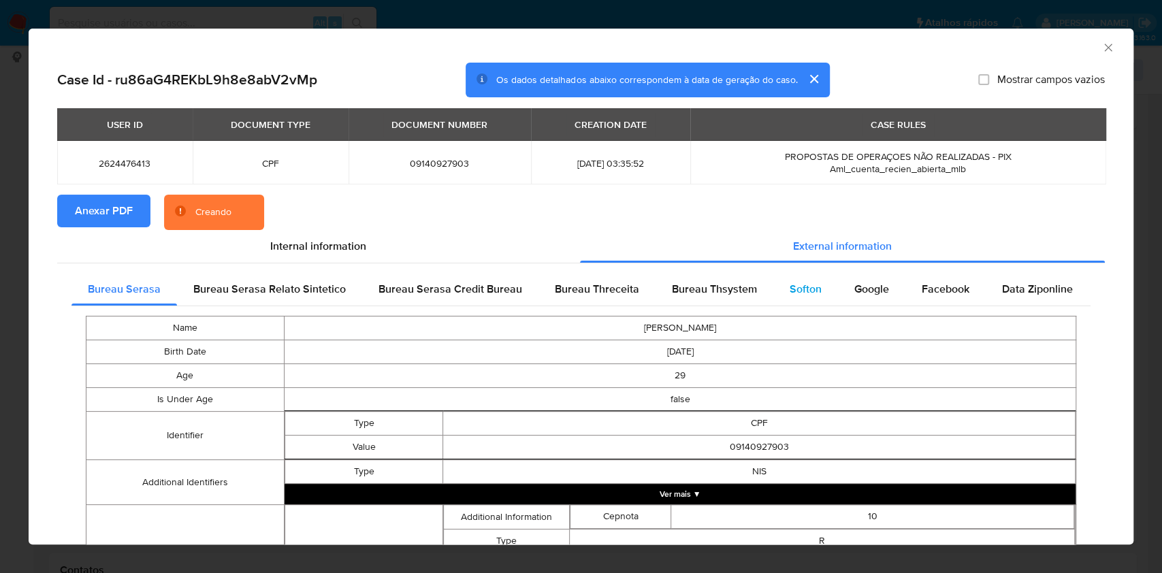
click at [775, 299] on div "Softon" at bounding box center [806, 289] width 65 height 33
click at [717, 302] on div "Bureau Thsystem" at bounding box center [715, 289] width 118 height 33
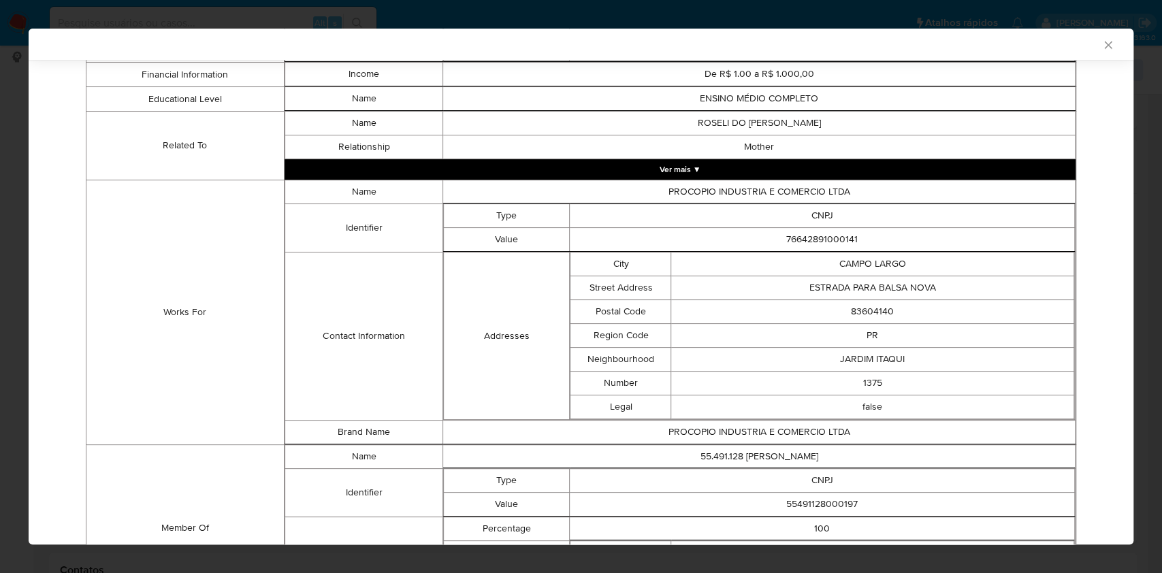
scroll to position [934, 0]
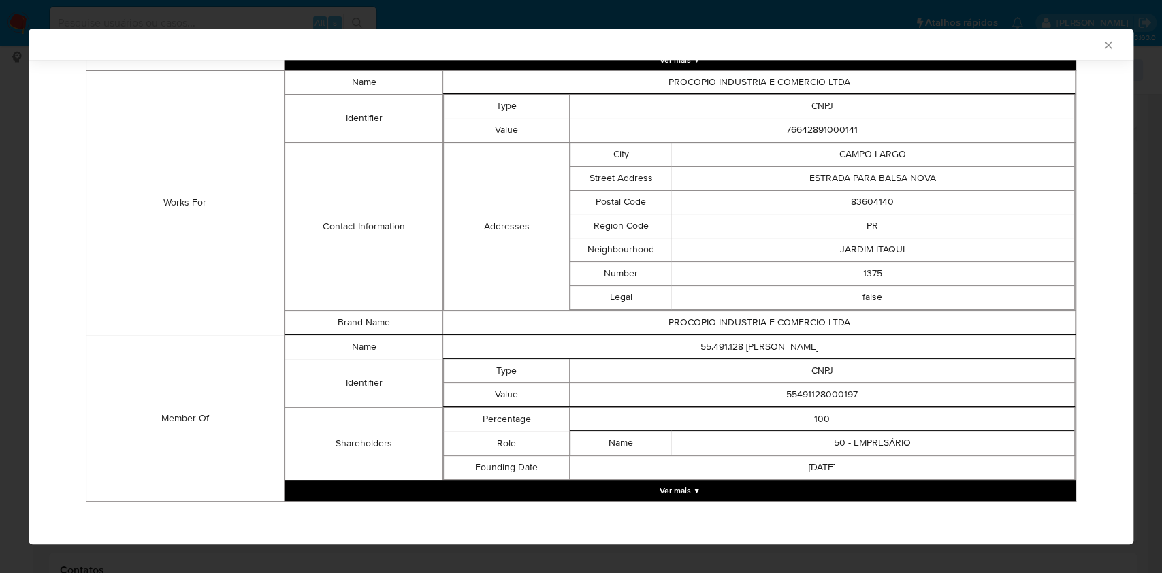
click at [605, 490] on button "Ver mais ▼" at bounding box center [680, 491] width 791 height 20
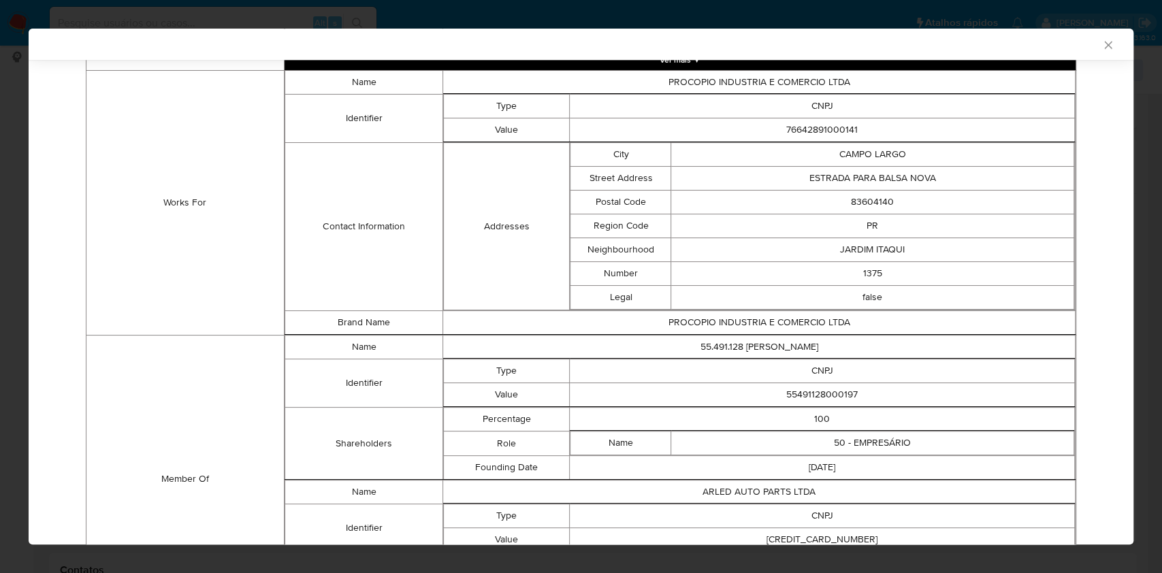
click at [799, 392] on td "55491128000197" at bounding box center [822, 395] width 505 height 24
copy td "55491128000197"
drag, startPoint x: 613, startPoint y: 330, endPoint x: 778, endPoint y: 423, distance: 189.6
click at [613, 335] on th "closure-recommendation-modal" at bounding box center [759, 335] width 633 height 1
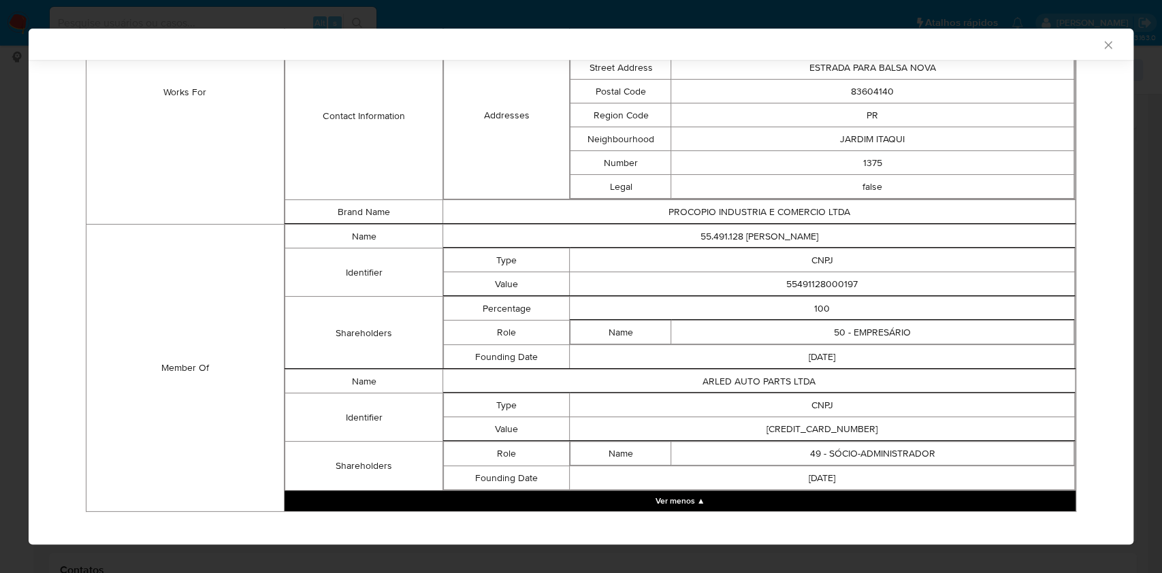
scroll to position [1052, 0]
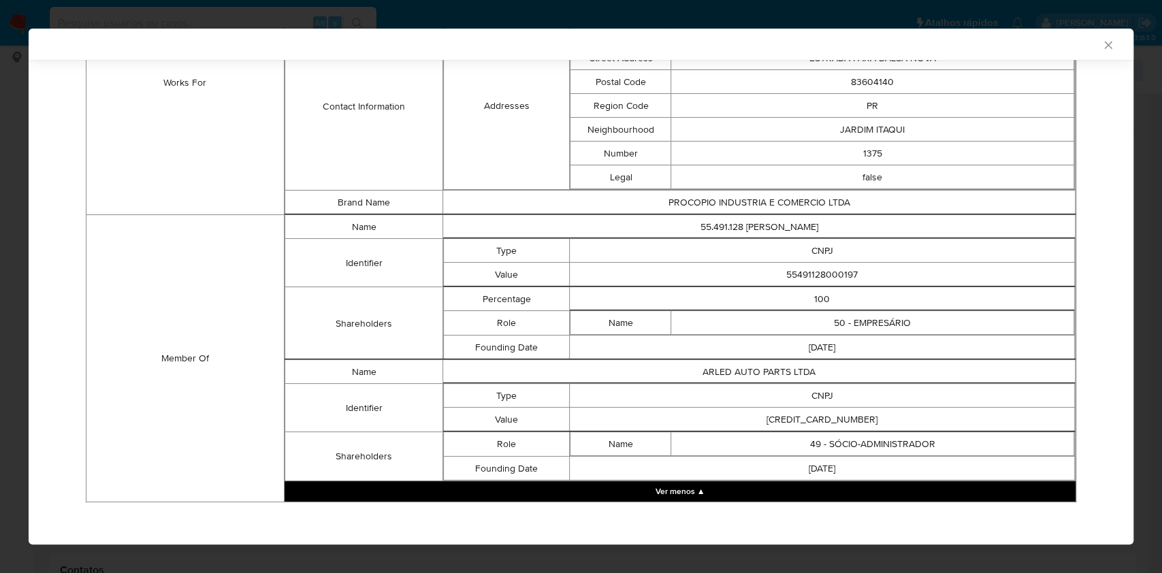
click at [781, 417] on td "61331379000107" at bounding box center [822, 420] width 505 height 24
copy td "61331379000107"
click at [468, 411] on td "Value" at bounding box center [507, 420] width 126 height 24
click at [0, 257] on div "AML Data Collector Case Id - ru86aG4REKbL9h8e8abV2vMp Os dados detalhados abaix…" at bounding box center [581, 286] width 1162 height 573
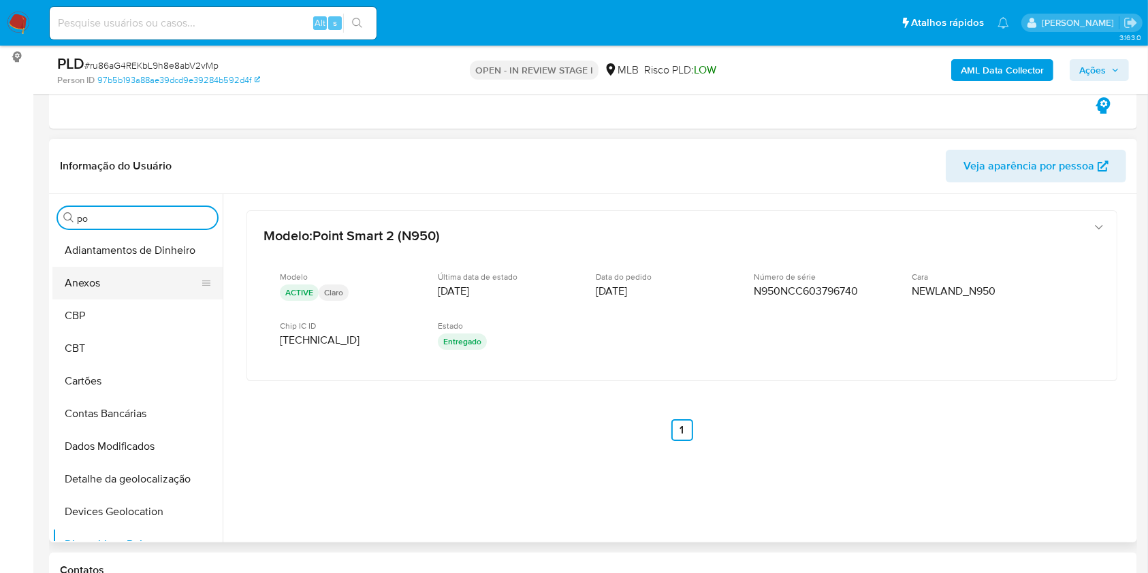
click at [126, 278] on button "Anexos" at bounding box center [131, 283] width 159 height 33
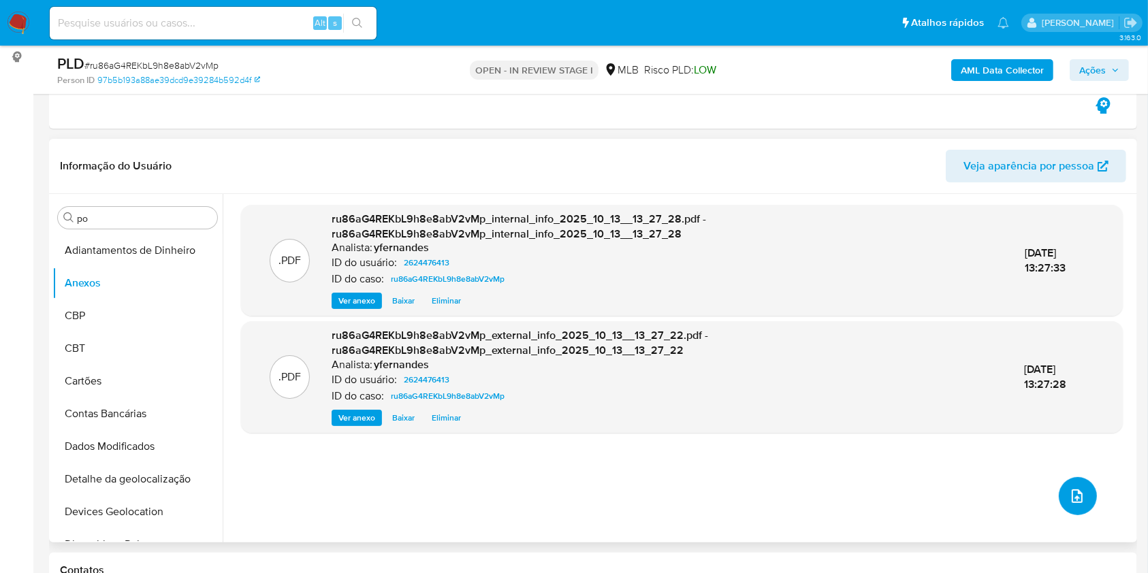
click at [1075, 500] on icon "upload-file" at bounding box center [1077, 496] width 16 height 16
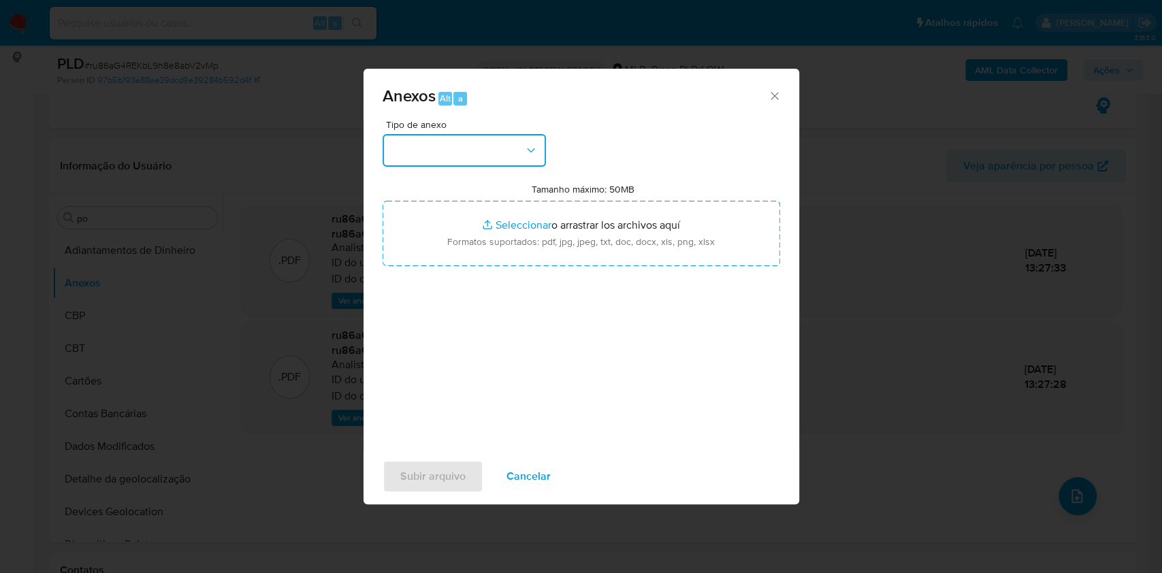
click at [460, 144] on button "button" at bounding box center [464, 150] width 163 height 33
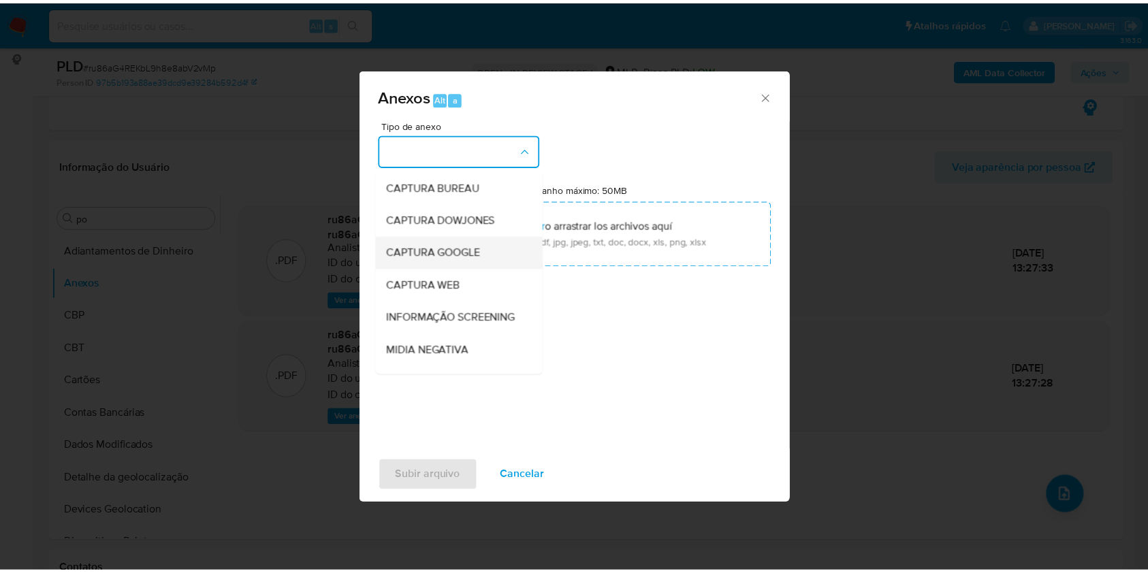
scroll to position [209, 0]
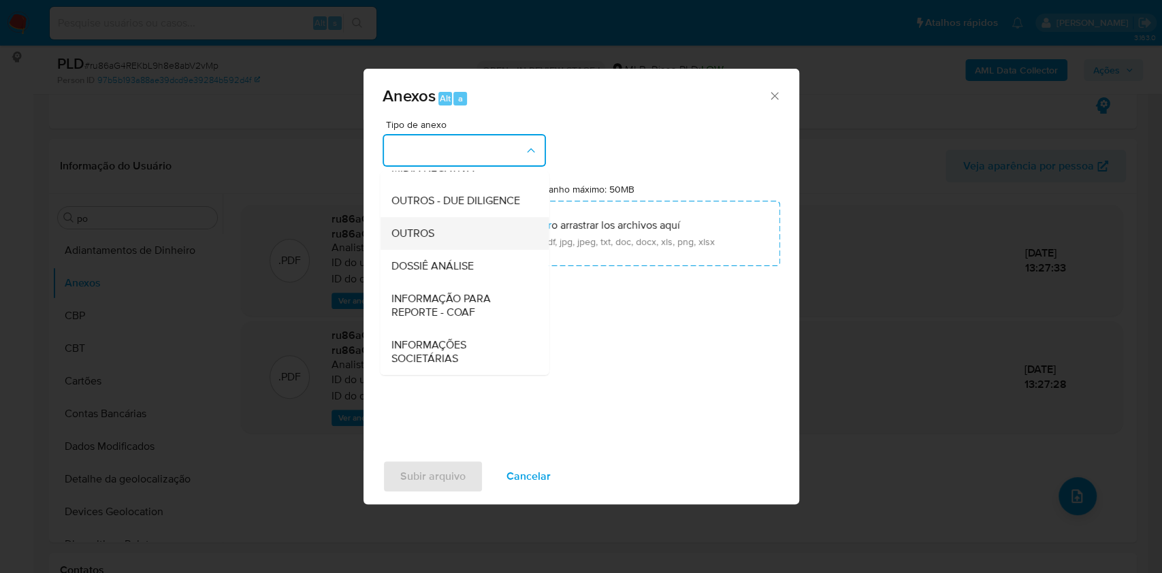
click at [418, 233] on span "OUTROS" at bounding box center [412, 234] width 43 height 14
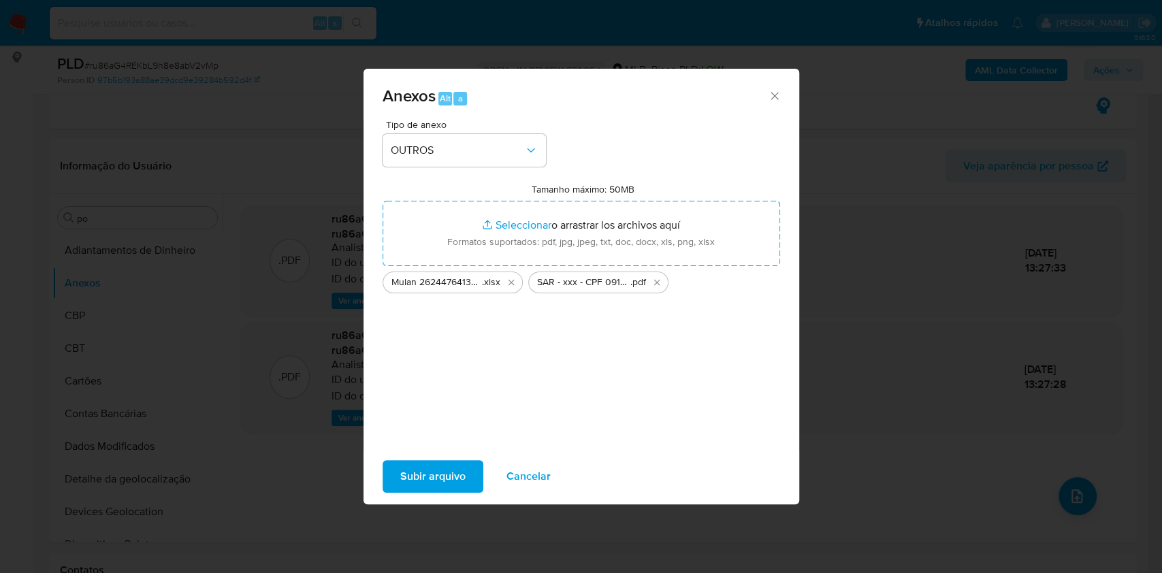
click at [432, 466] on span "Subir arquivo" at bounding box center [432, 477] width 65 height 30
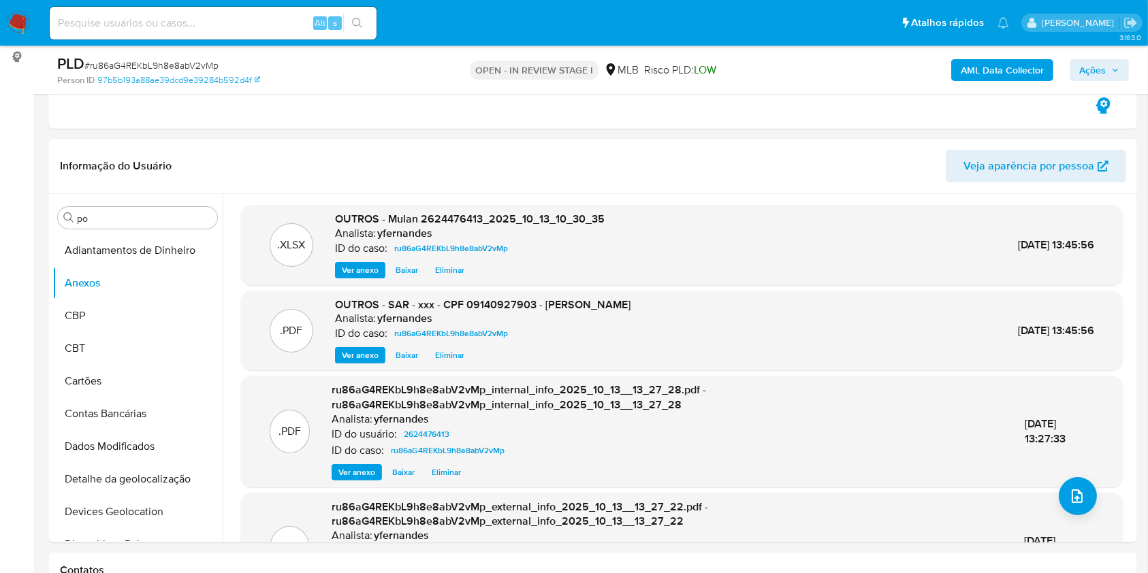
click at [1109, 64] on span "Ações" at bounding box center [1099, 70] width 40 height 19
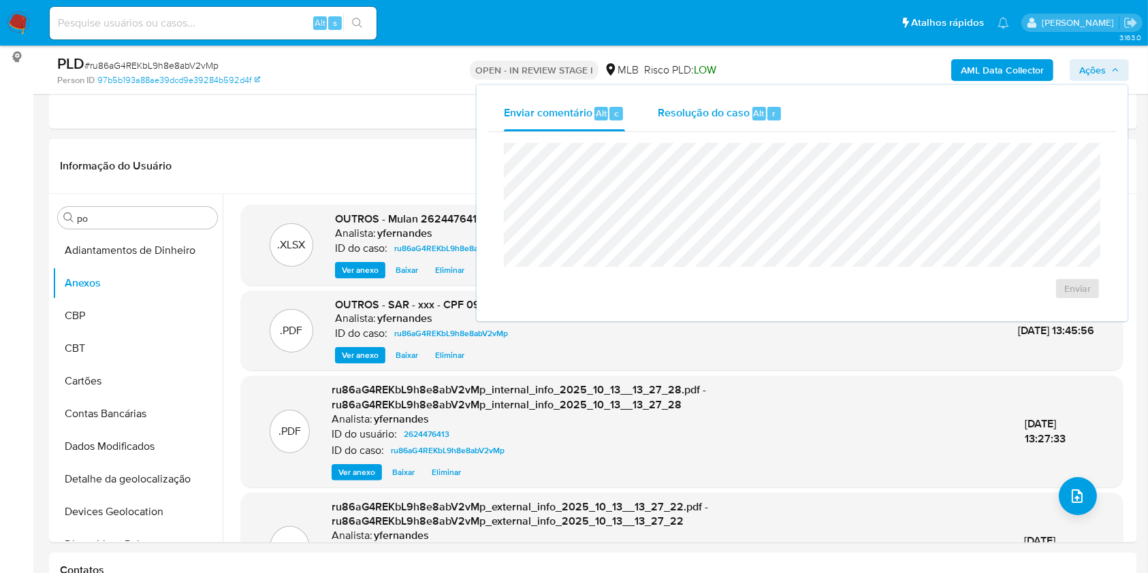
click at [733, 125] on div "Resolução do caso Alt r" at bounding box center [720, 113] width 125 height 35
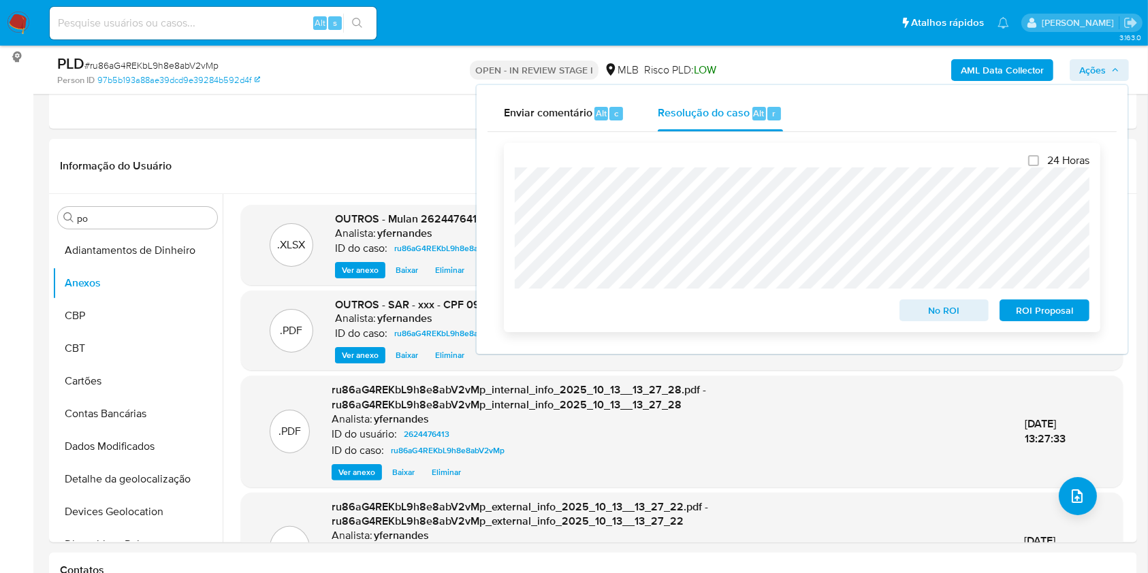
click at [1034, 304] on span "ROI Proposal" at bounding box center [1044, 310] width 71 height 19
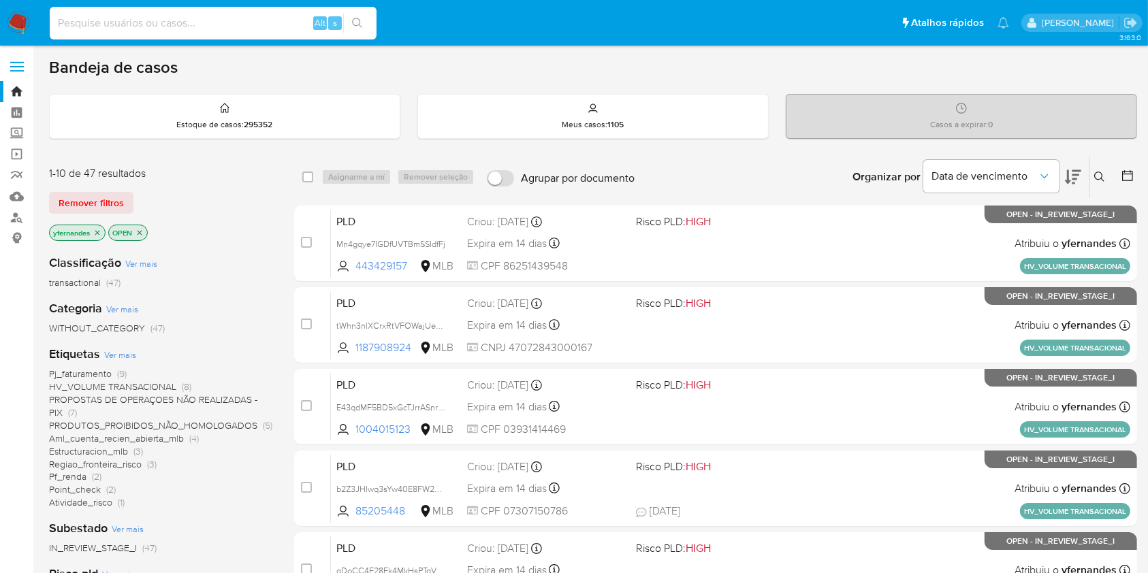
click at [206, 20] on input at bounding box center [213, 23] width 327 height 18
click at [206, 20] on input "2935905" at bounding box center [213, 23] width 327 height 18
type input "29359056"
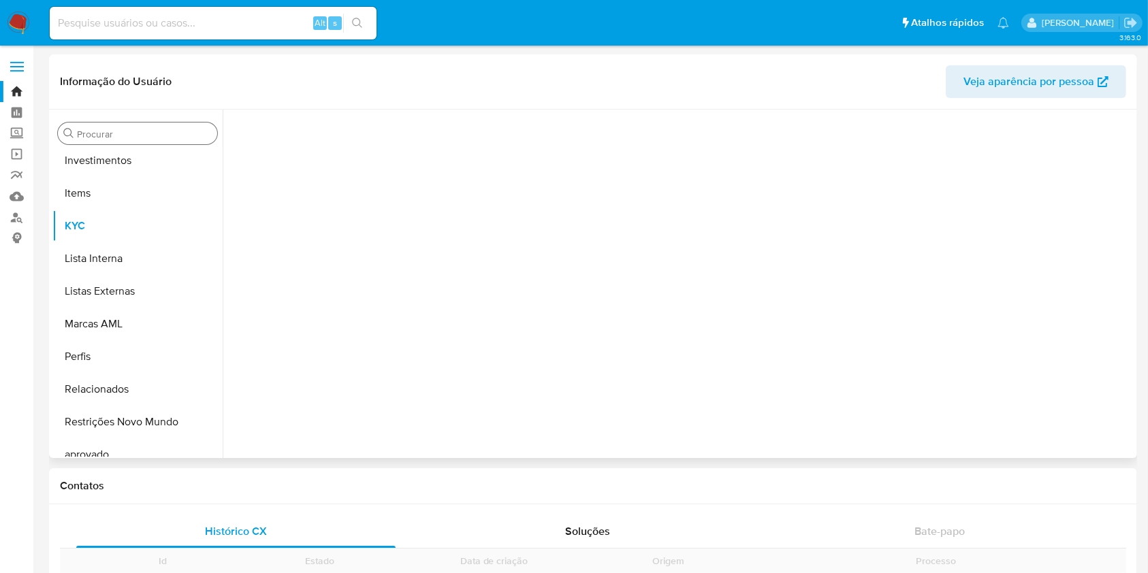
click at [121, 131] on input "Procurar" at bounding box center [144, 134] width 135 height 12
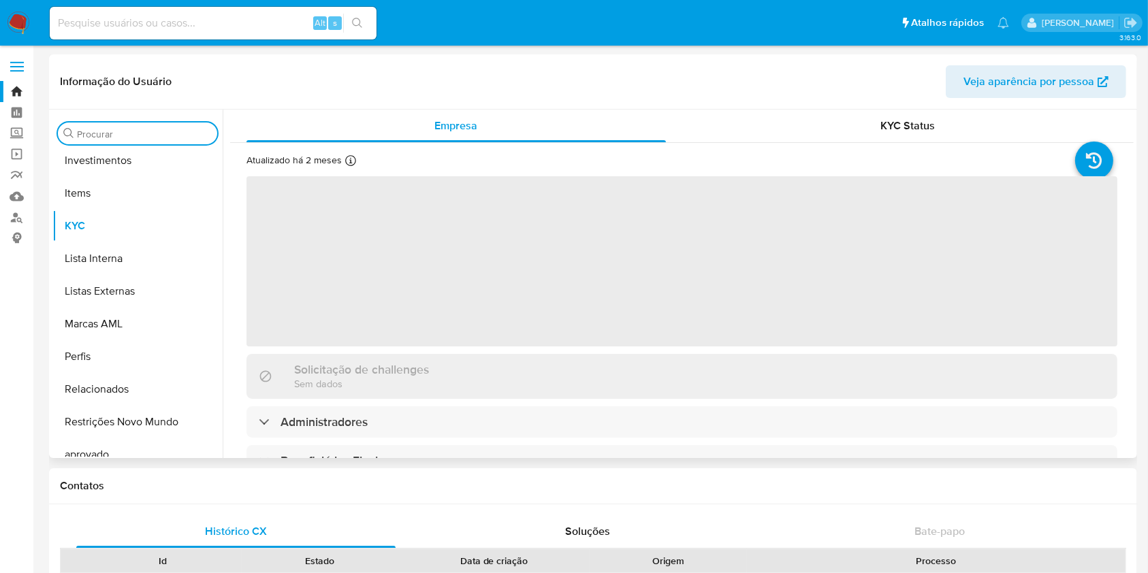
scroll to position [739, 0]
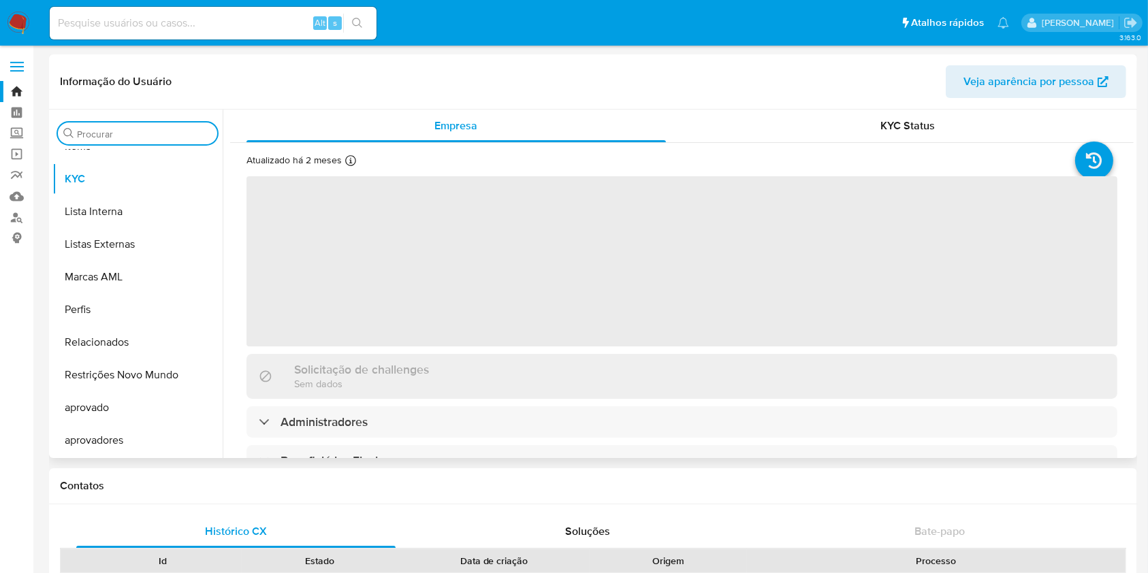
click at [120, 130] on input "Procurar" at bounding box center [144, 134] width 135 height 12
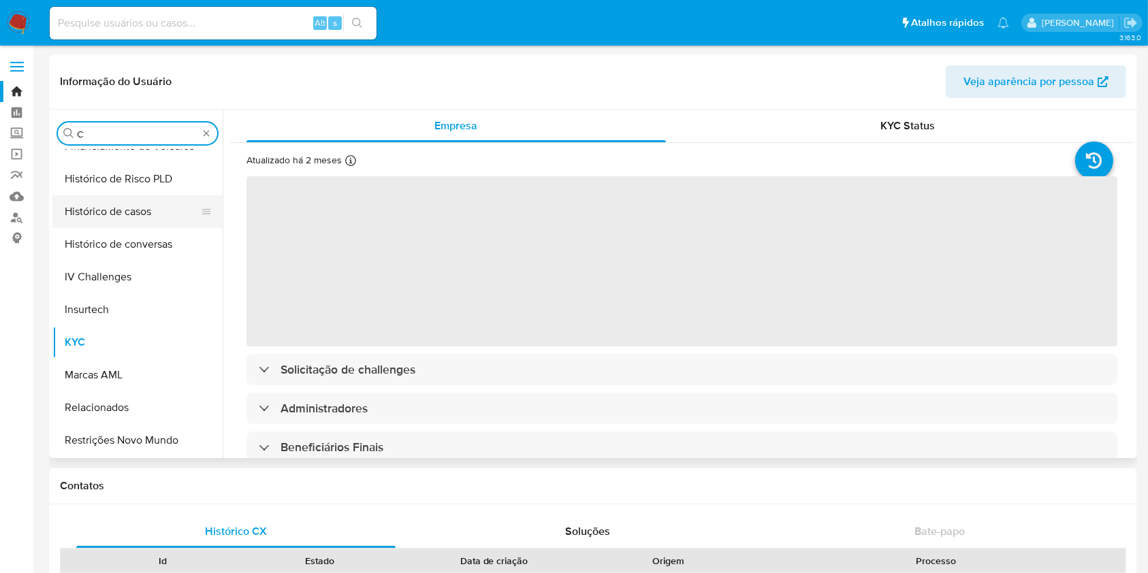
scroll to position [0, 0]
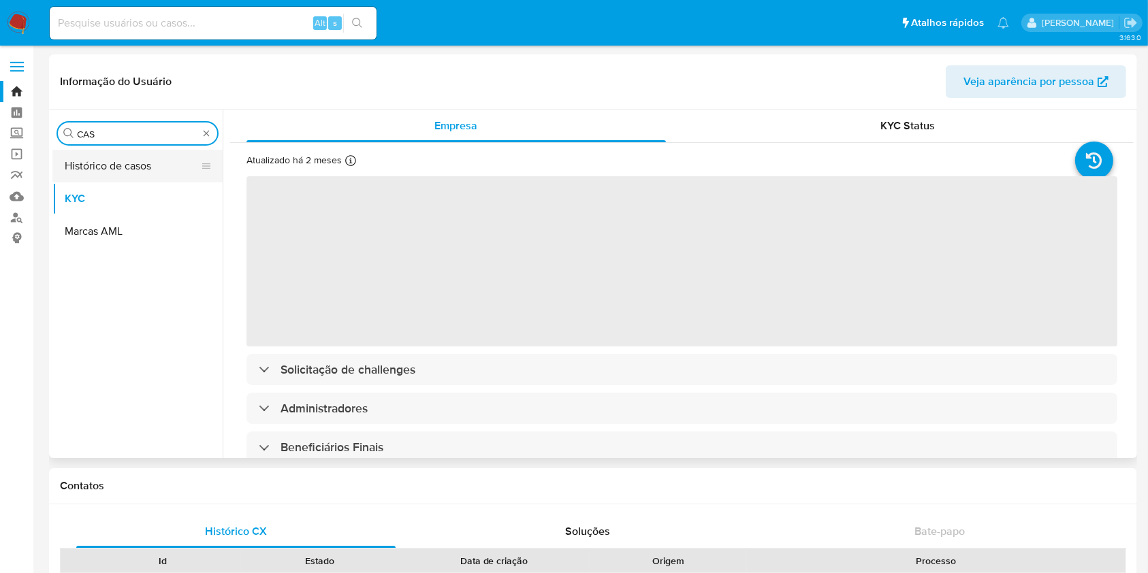
type input "CAS"
click at [104, 165] on button "Histórico de casos" at bounding box center [131, 166] width 159 height 33
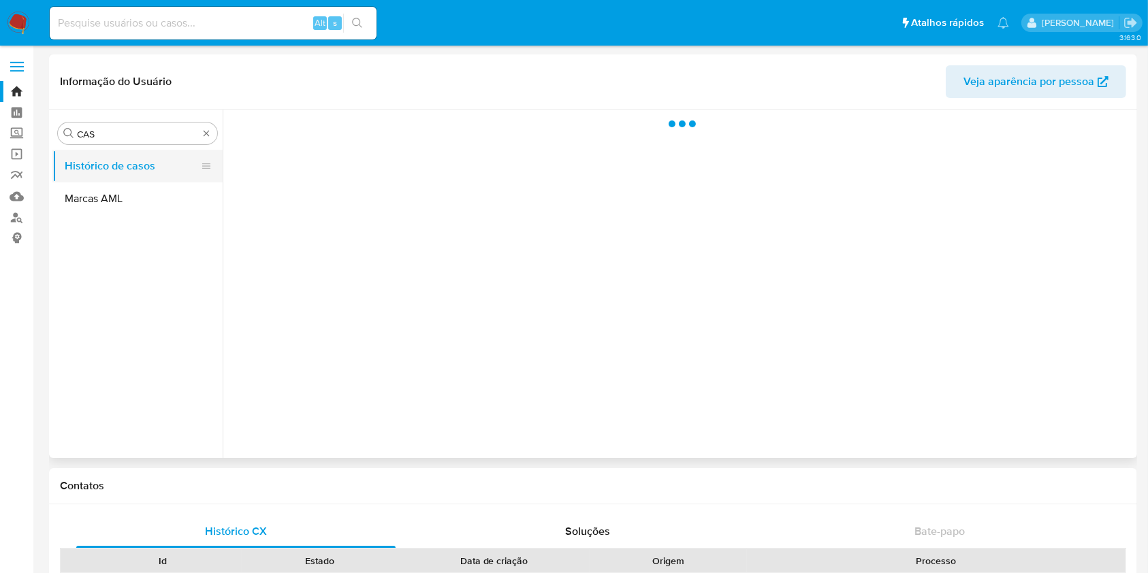
select select "10"
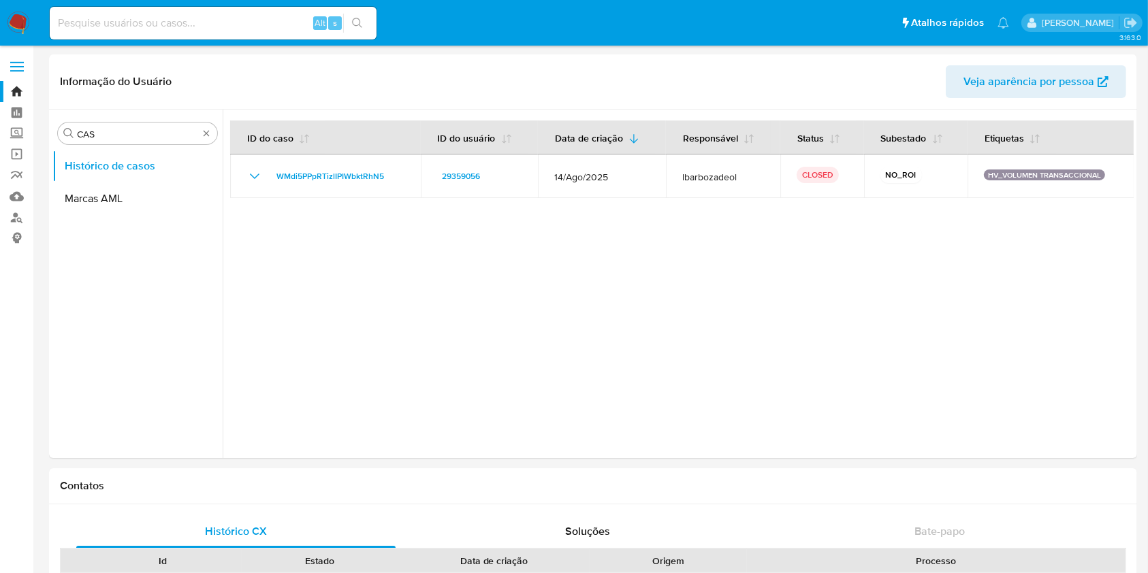
click at [22, 19] on img at bounding box center [18, 23] width 23 height 23
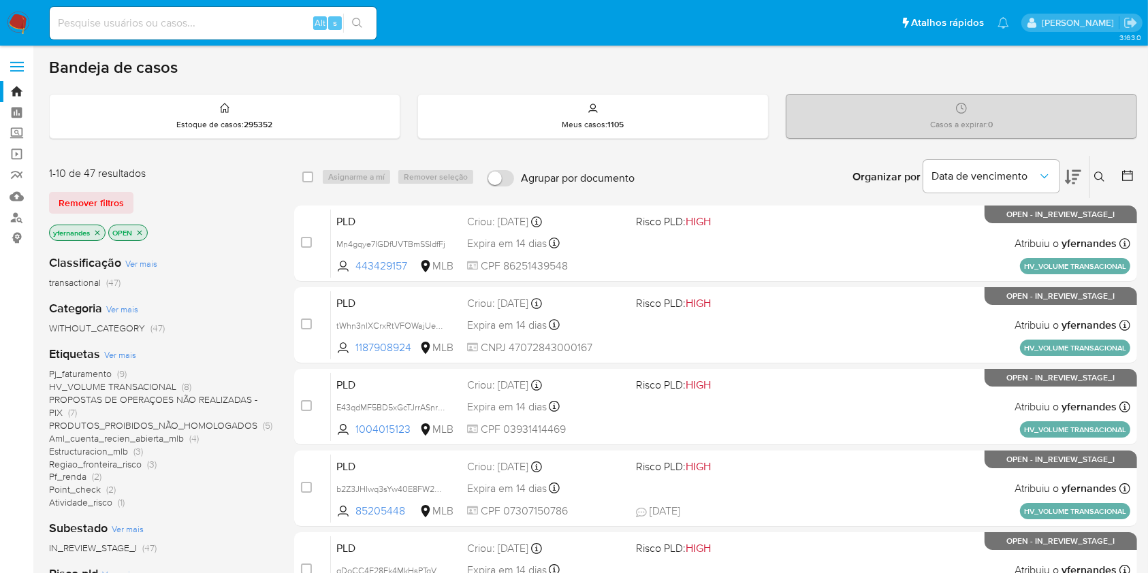
click at [11, 26] on img at bounding box center [18, 23] width 23 height 23
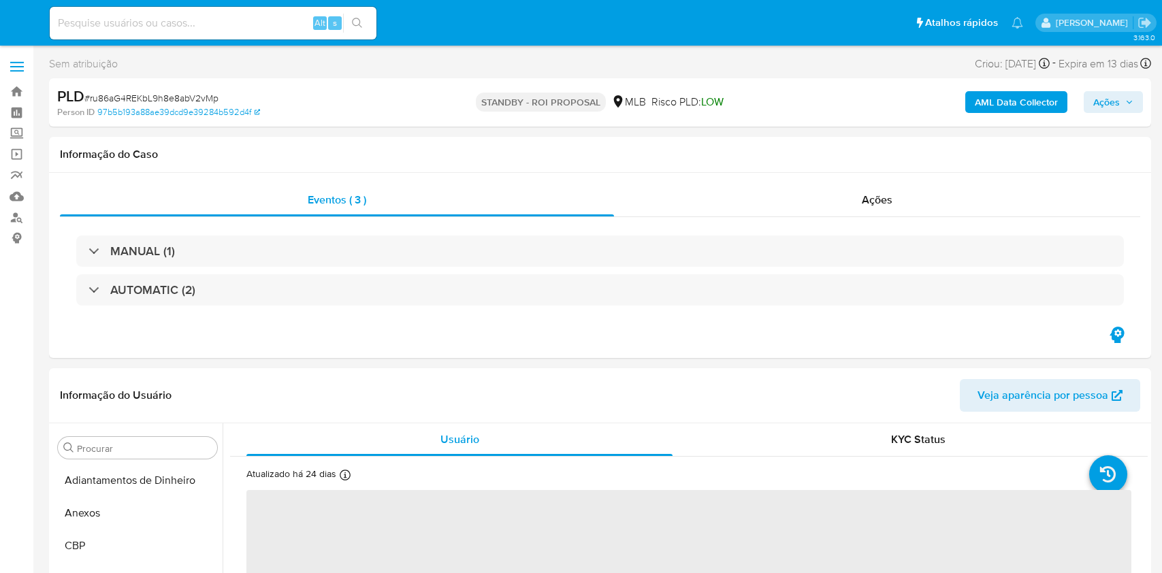
select select "10"
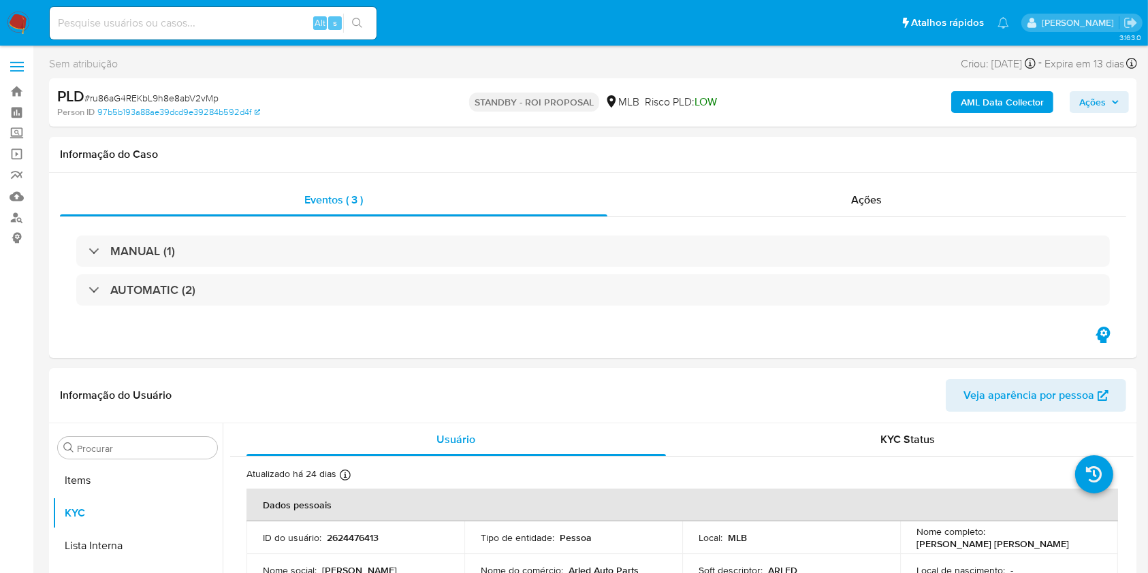
scroll to position [739, 0]
click at [737, 179] on div "Eventos ( 3 ) Ações MANUAL (1) AUTOMATIC (2)" at bounding box center [593, 266] width 1088 height 186
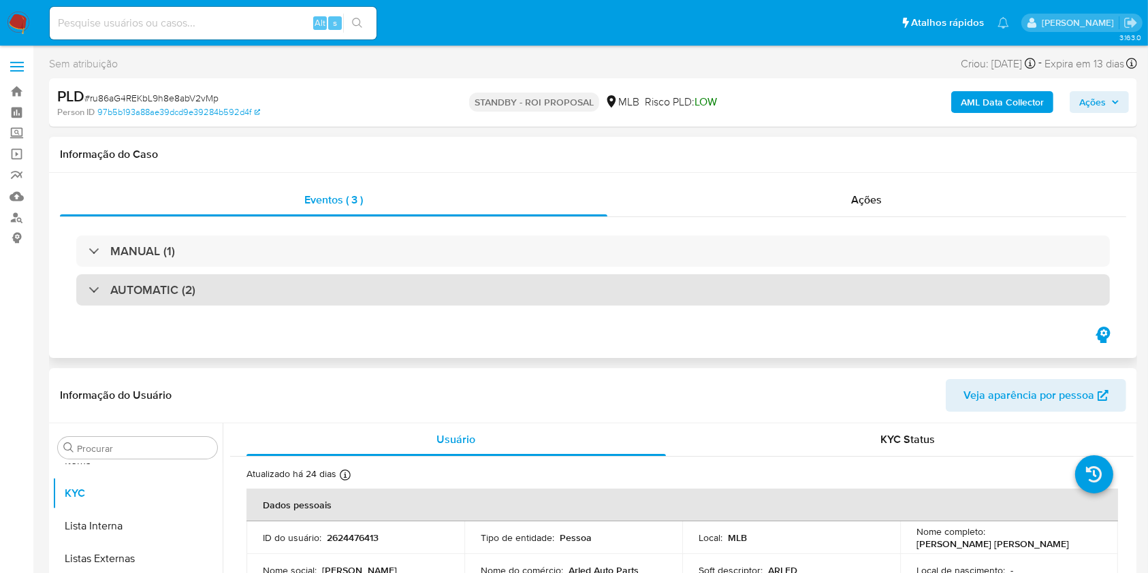
click at [345, 274] on div "AUTOMATIC (2)" at bounding box center [593, 289] width 1034 height 31
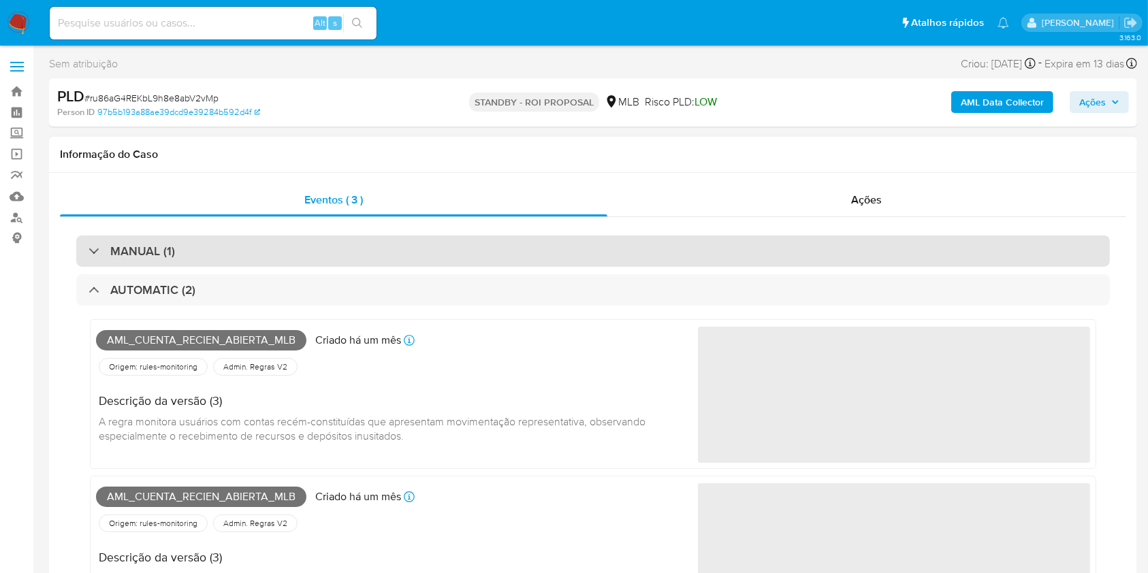
click at [311, 244] on div "MANUAL (1)" at bounding box center [593, 251] width 1034 height 31
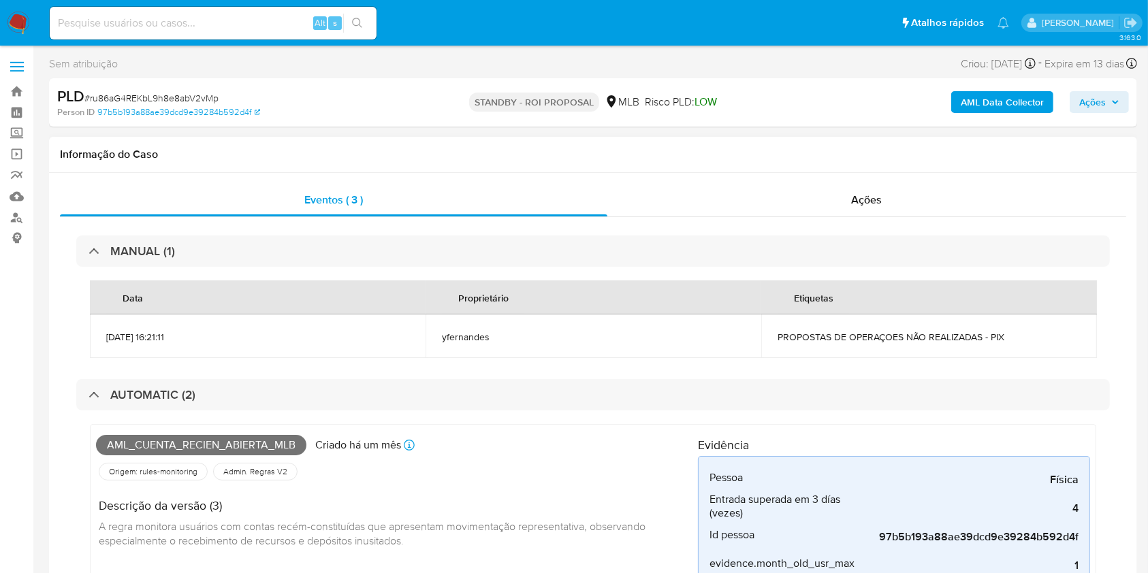
click at [746, 187] on div "Ações" at bounding box center [867, 200] width 520 height 33
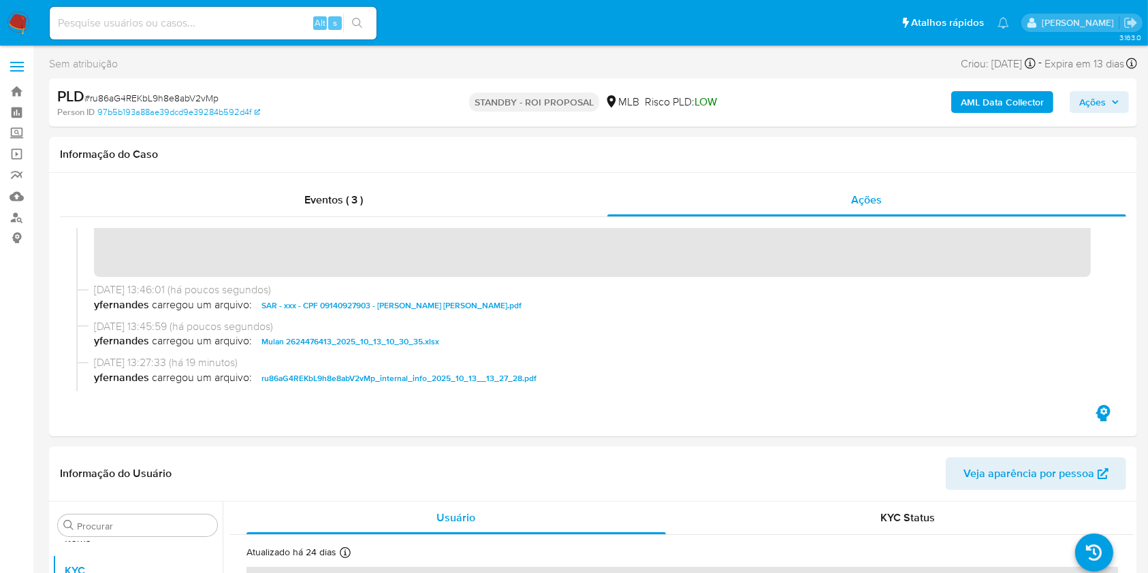
scroll to position [0, 0]
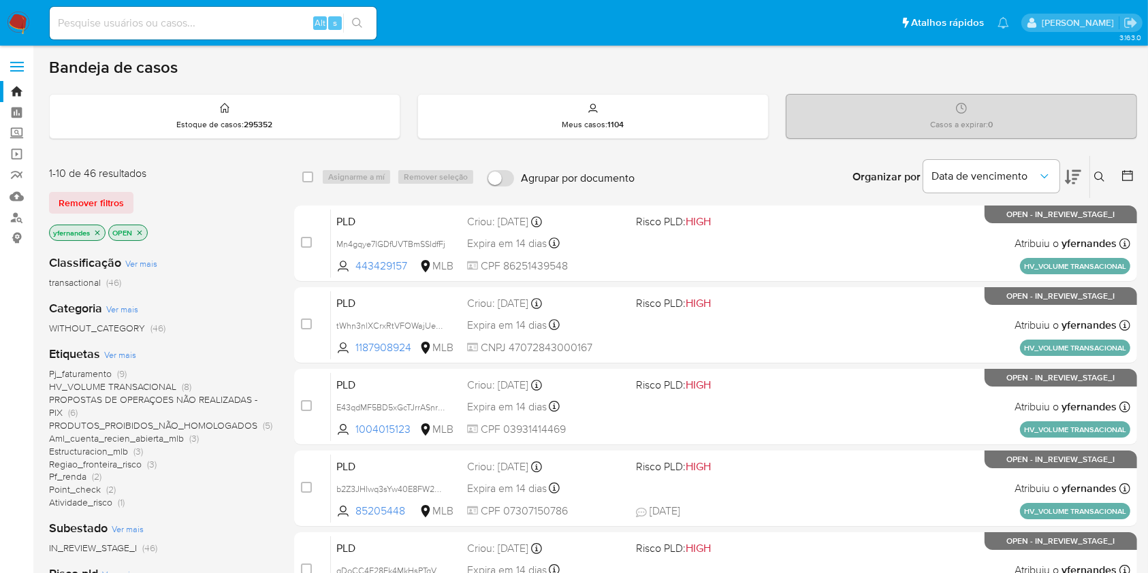
click at [12, 19] on img at bounding box center [18, 23] width 23 height 23
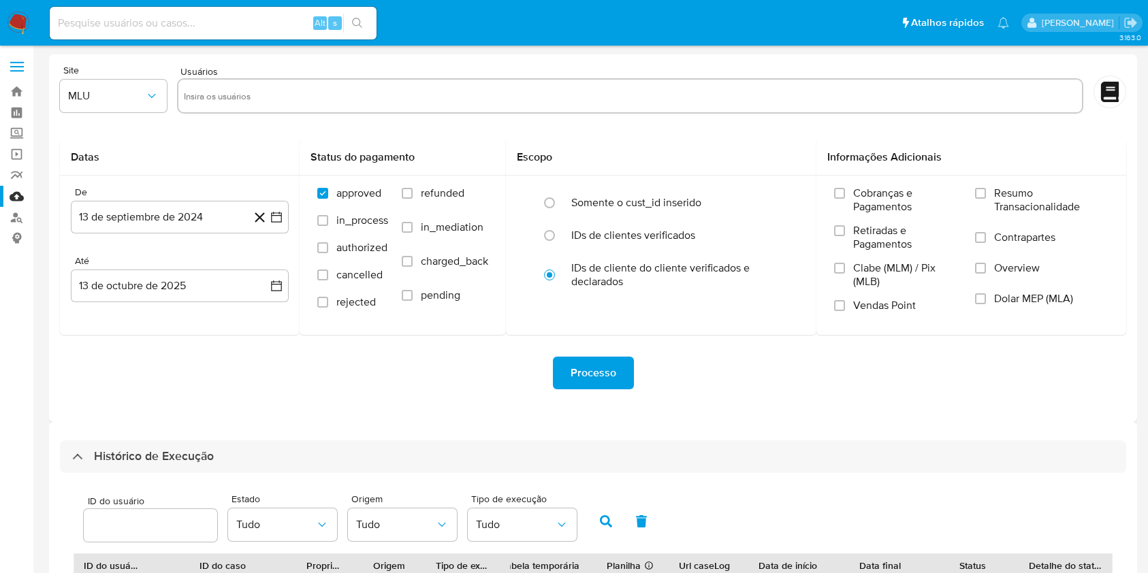
select select "10"
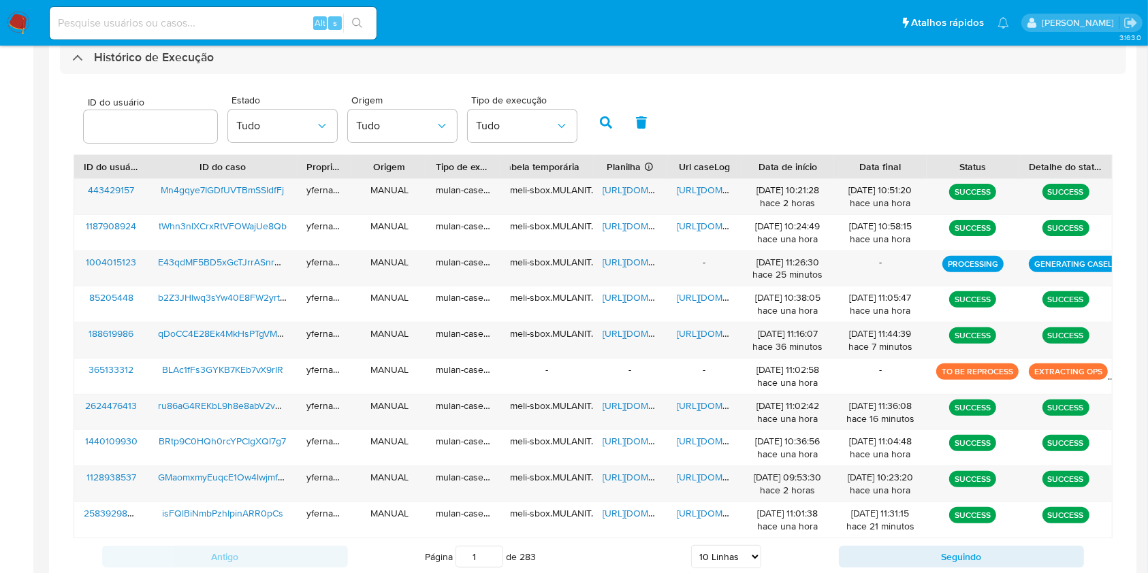
click at [12, 349] on aside "Bandeja Painel Screening Pesquisa em Listas Watchlist Ferramentas Operações em …" at bounding box center [16, 133] width 33 height 1064
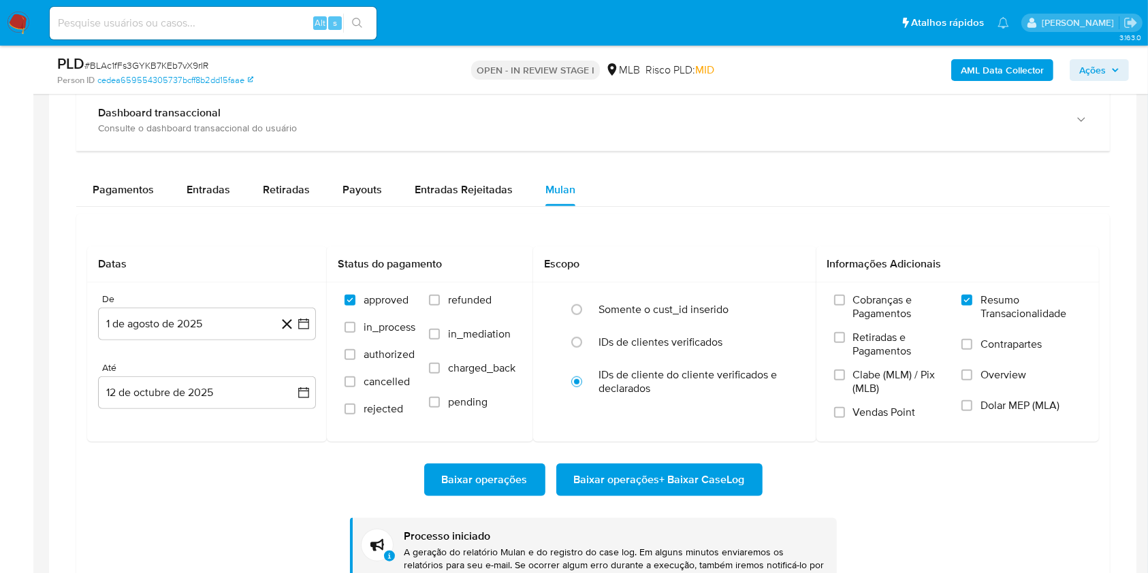
scroll to position [739, 0]
click at [171, 59] on span "# BLAc1fFs3GYKB7KEb7vX9rIR" at bounding box center [146, 66] width 124 height 14
copy span "BLAc1fFs3GYKB7KEb7vX9rIR"
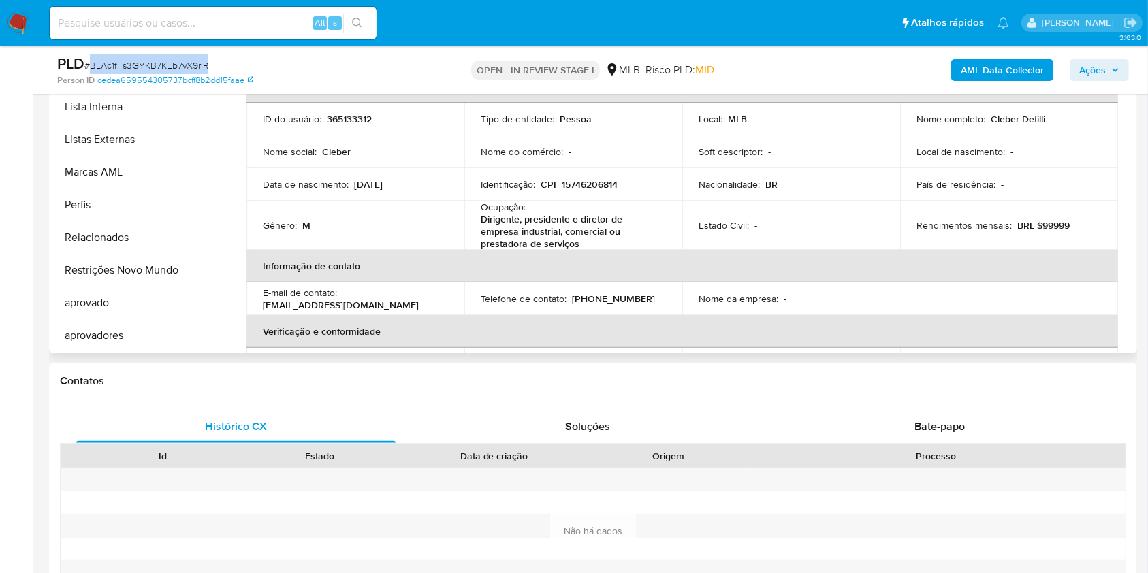
scroll to position [0, 0]
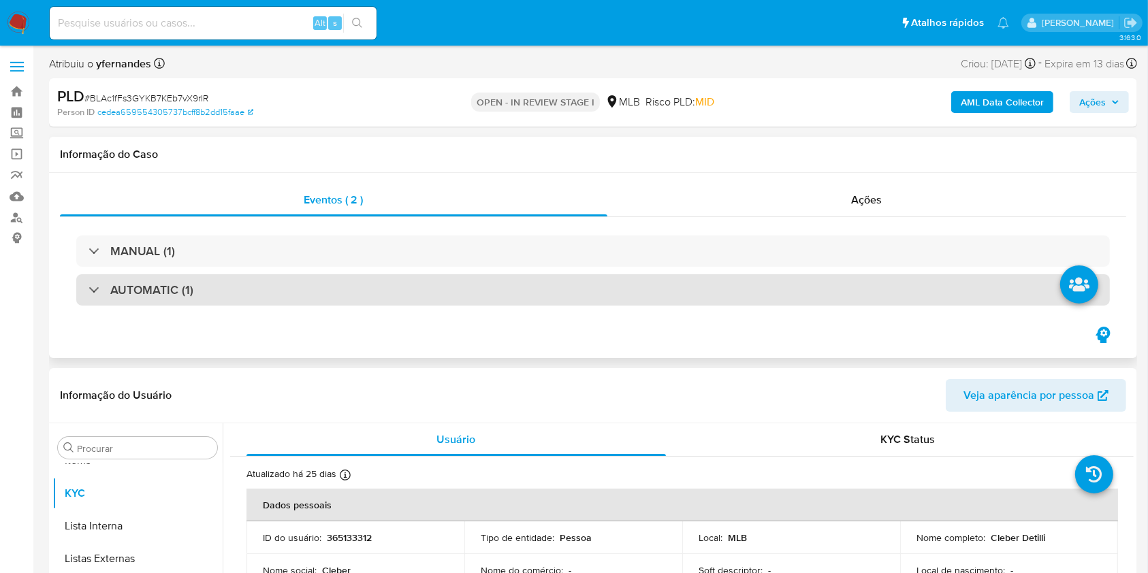
click at [419, 292] on div "AUTOMATIC (1)" at bounding box center [593, 289] width 1034 height 31
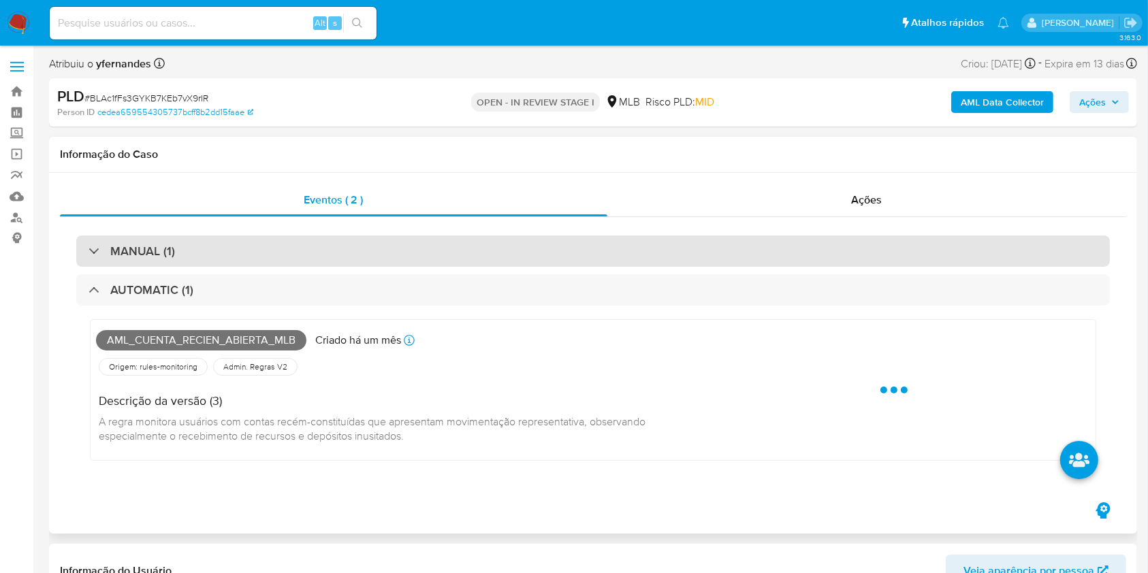
click at [396, 253] on div "MANUAL (1)" at bounding box center [593, 251] width 1034 height 31
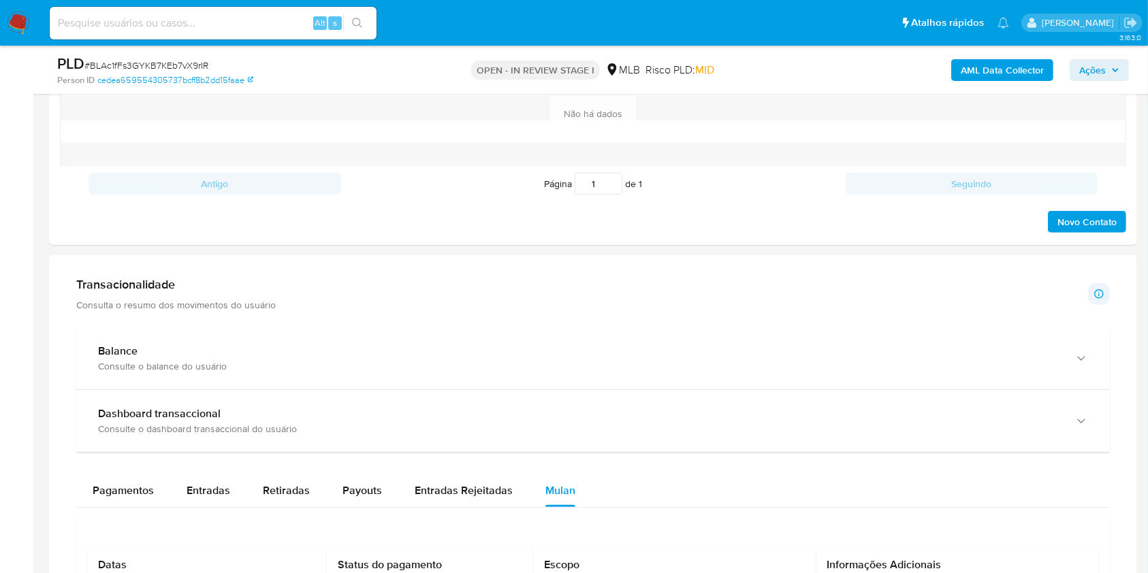
scroll to position [1180, 0]
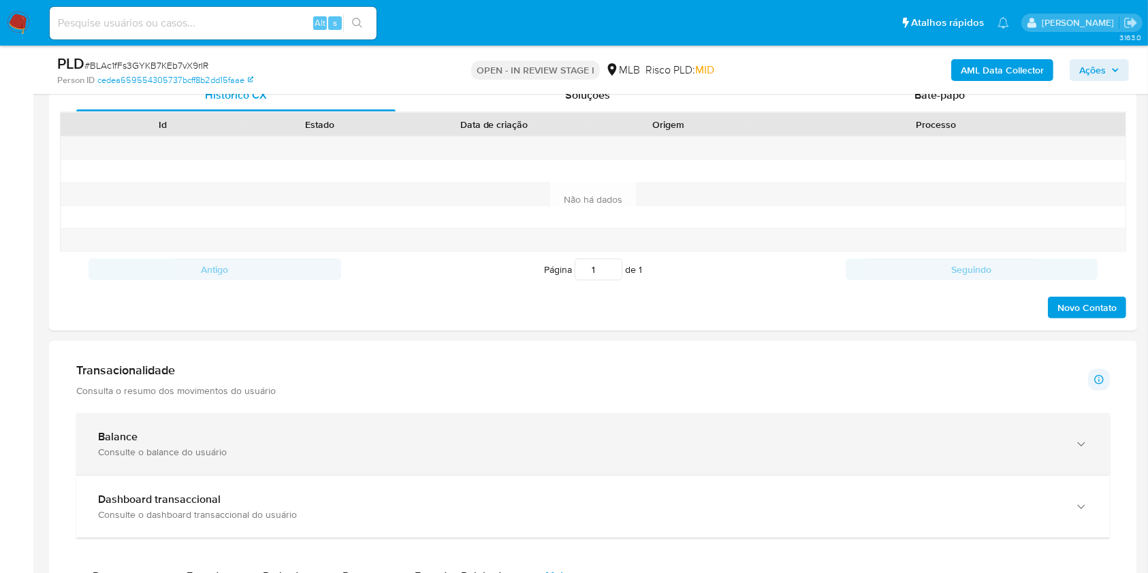
click at [107, 439] on b "Balance" at bounding box center [117, 437] width 39 height 16
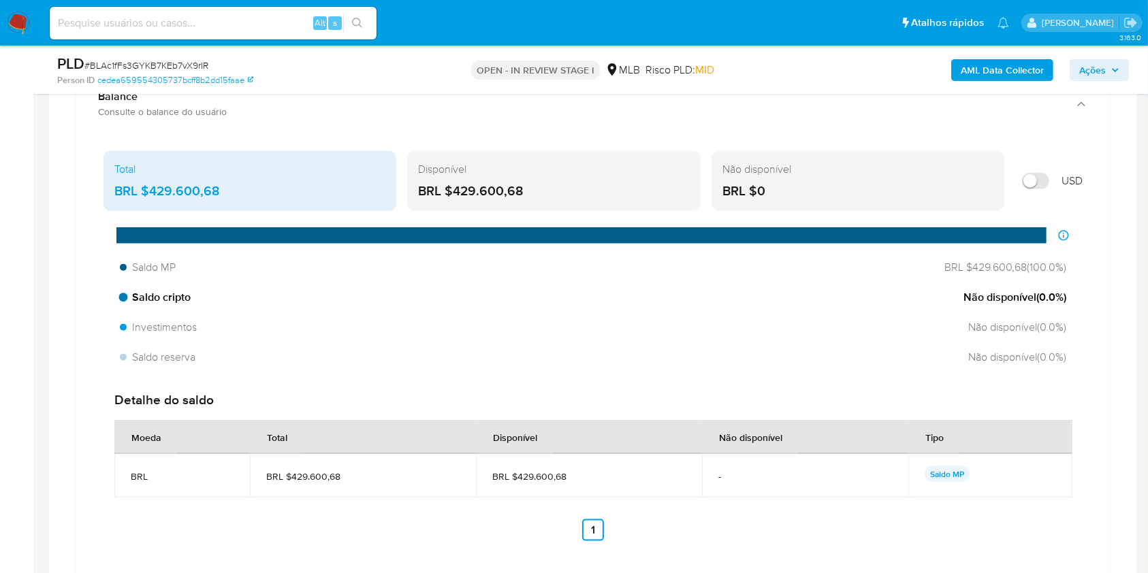
scroll to position [1543, 0]
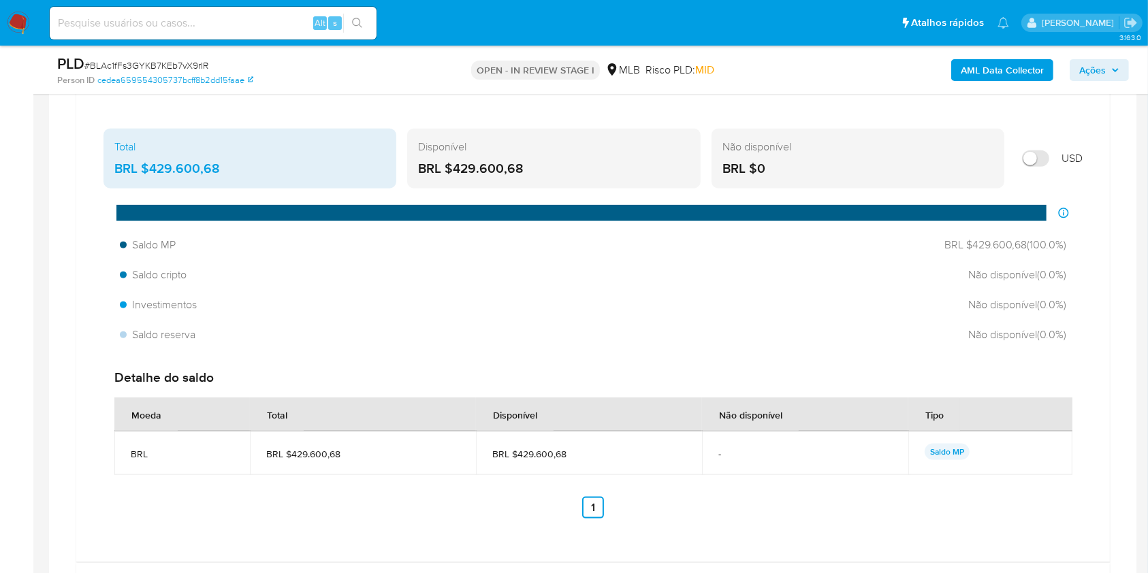
click at [183, 155] on div "Total BRL $429.600,68" at bounding box center [250, 159] width 293 height 60
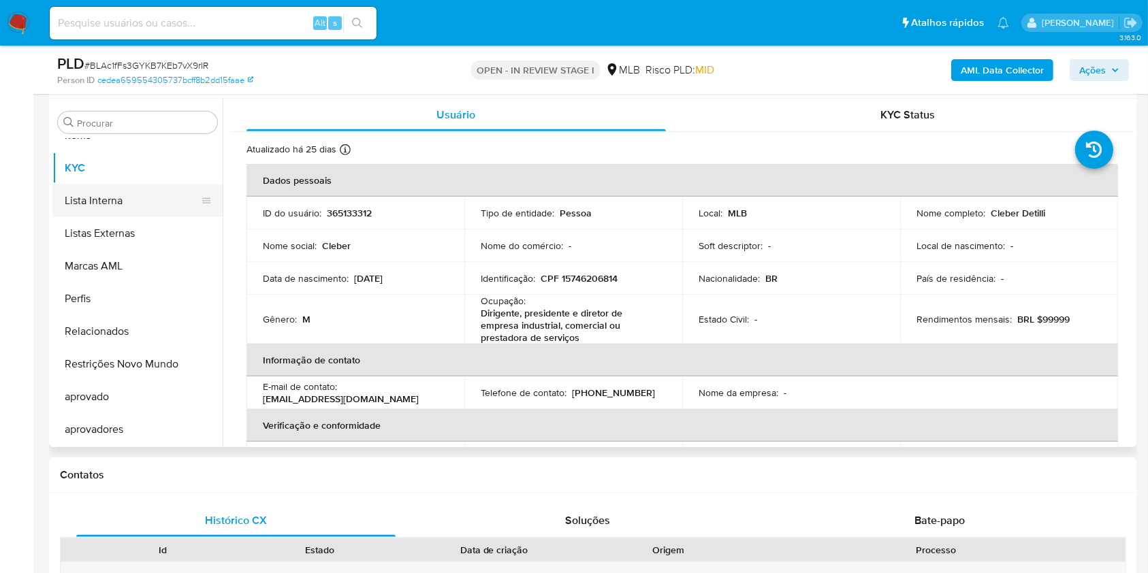
scroll to position [726, 0]
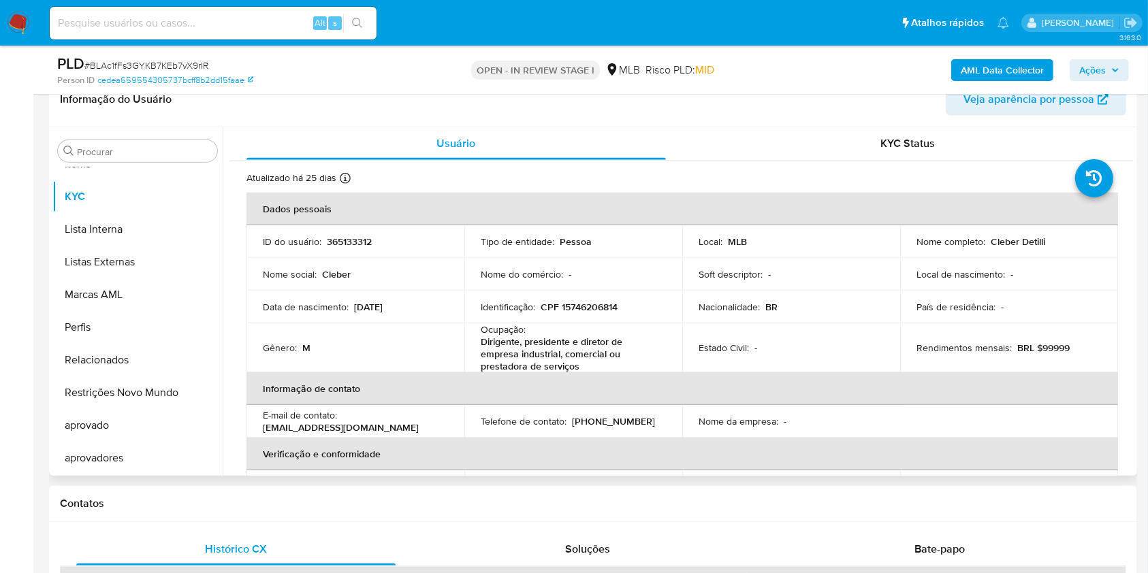
click at [133, 133] on div "Procurar Adiantamentos de Dinheiro Anexos CBP CBT Cartões Contas Bancárias Dado…" at bounding box center [137, 302] width 170 height 347
click at [139, 150] on input "Procurar" at bounding box center [144, 152] width 135 height 12
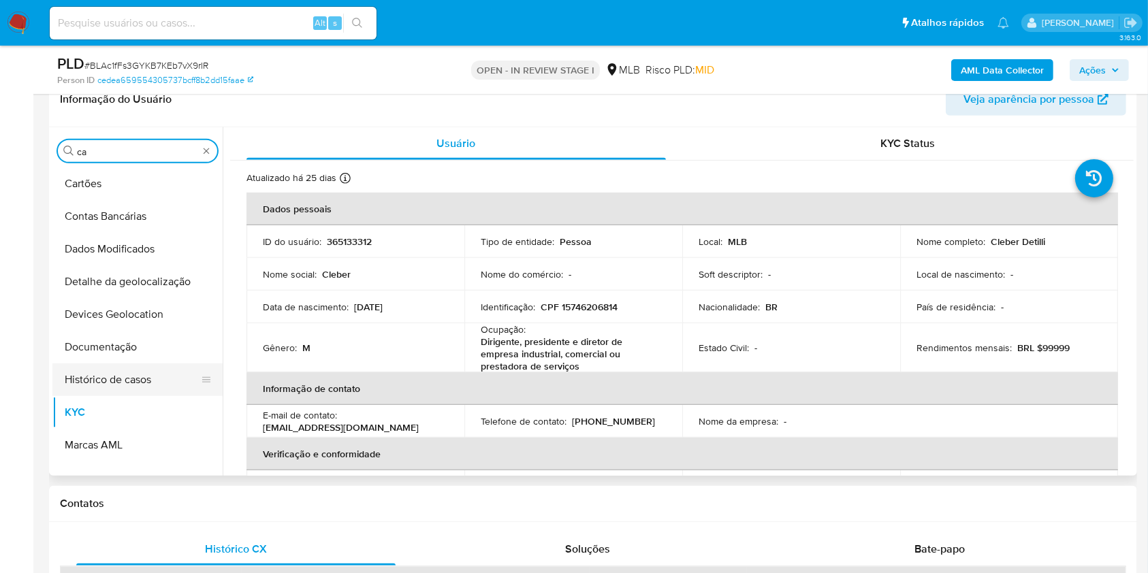
scroll to position [0, 0]
click at [90, 364] on button "Histórico de casos" at bounding box center [131, 380] width 159 height 33
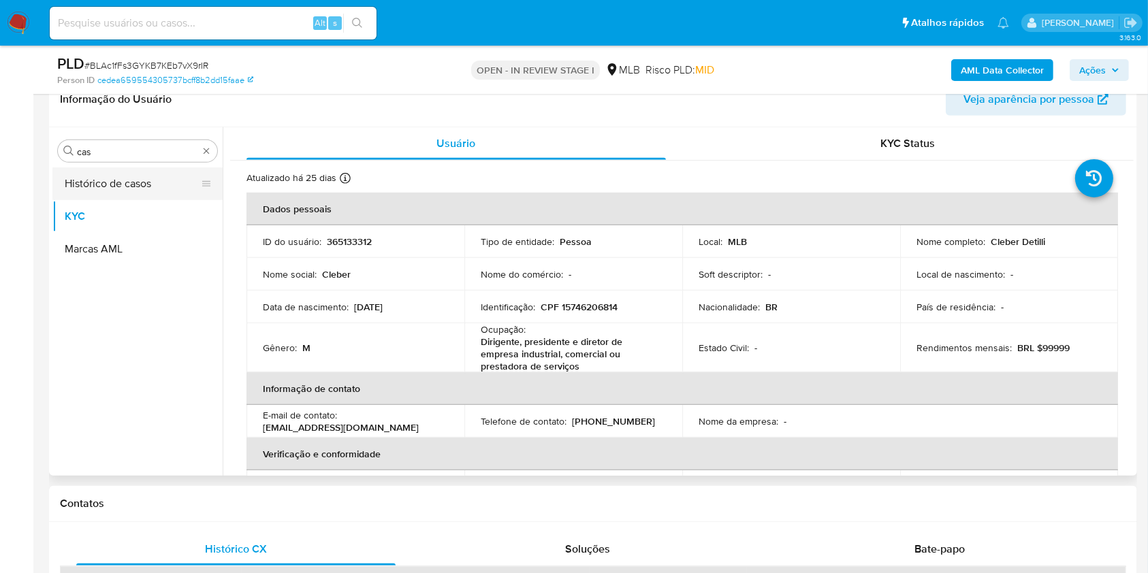
click at [90, 181] on button "Histórico de casos" at bounding box center [131, 184] width 159 height 33
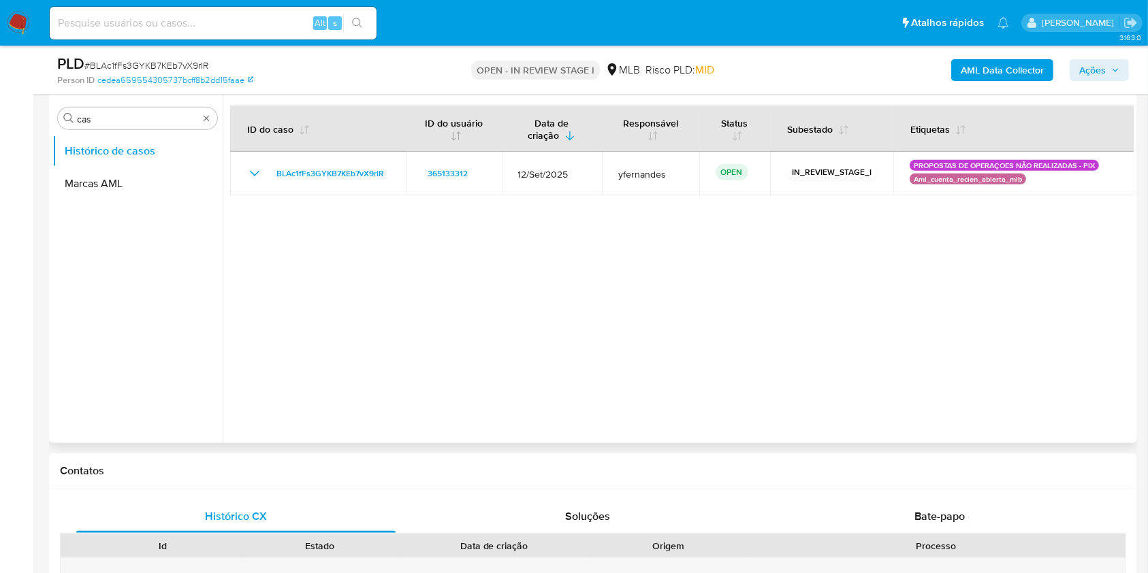
drag, startPoint x: 349, startPoint y: 275, endPoint x: 454, endPoint y: 131, distance: 177.9
click at [345, 279] on div at bounding box center [678, 269] width 911 height 349
click at [86, 113] on input "cas" at bounding box center [137, 119] width 121 height 12
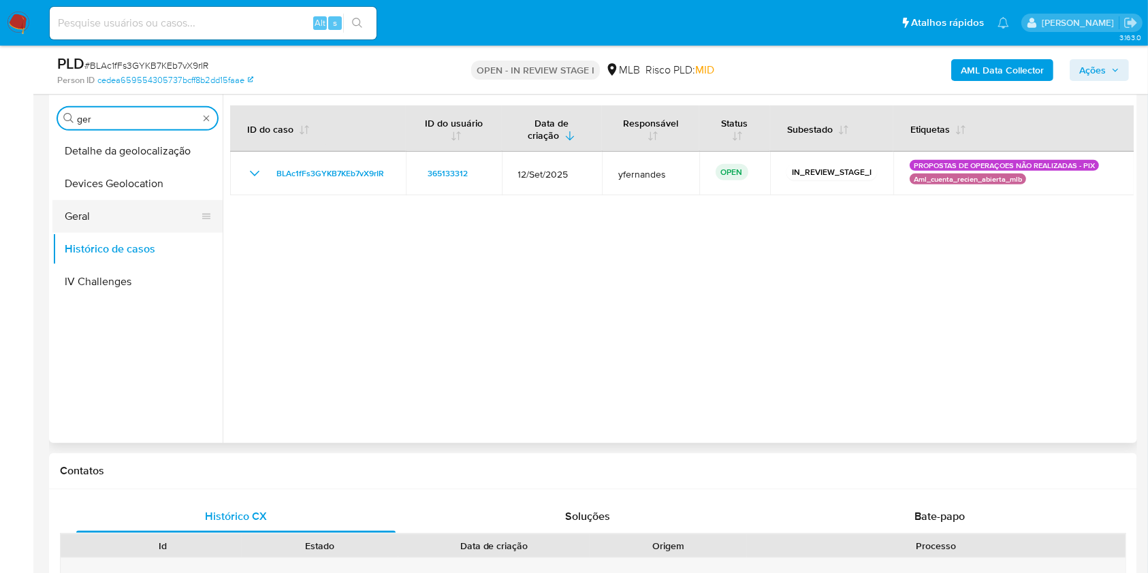
type input "ger"
click at [63, 200] on button "Geral" at bounding box center [131, 216] width 159 height 33
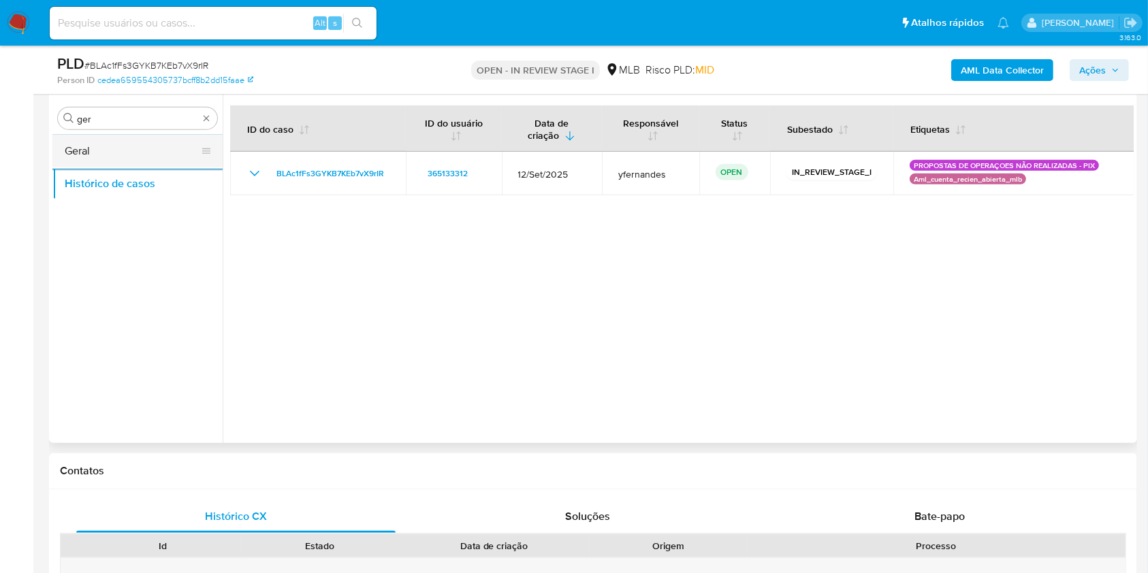
click at [63, 135] on button "Geral" at bounding box center [131, 151] width 159 height 33
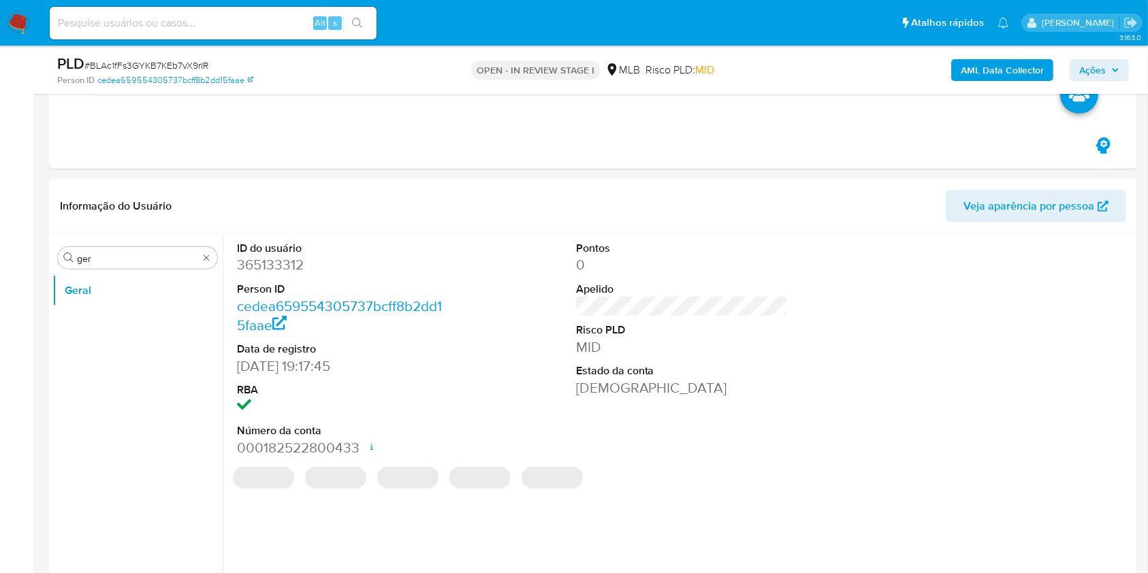
scroll to position [635, 0]
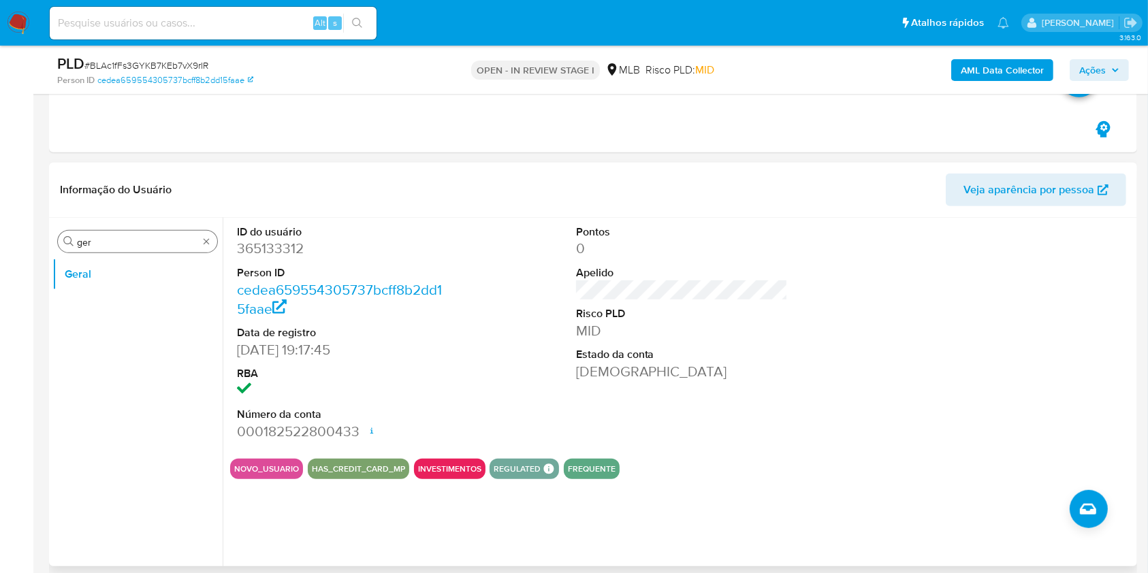
click at [127, 232] on div "Procurar ger" at bounding box center [137, 242] width 159 height 22
click at [86, 244] on input "ger" at bounding box center [137, 242] width 121 height 12
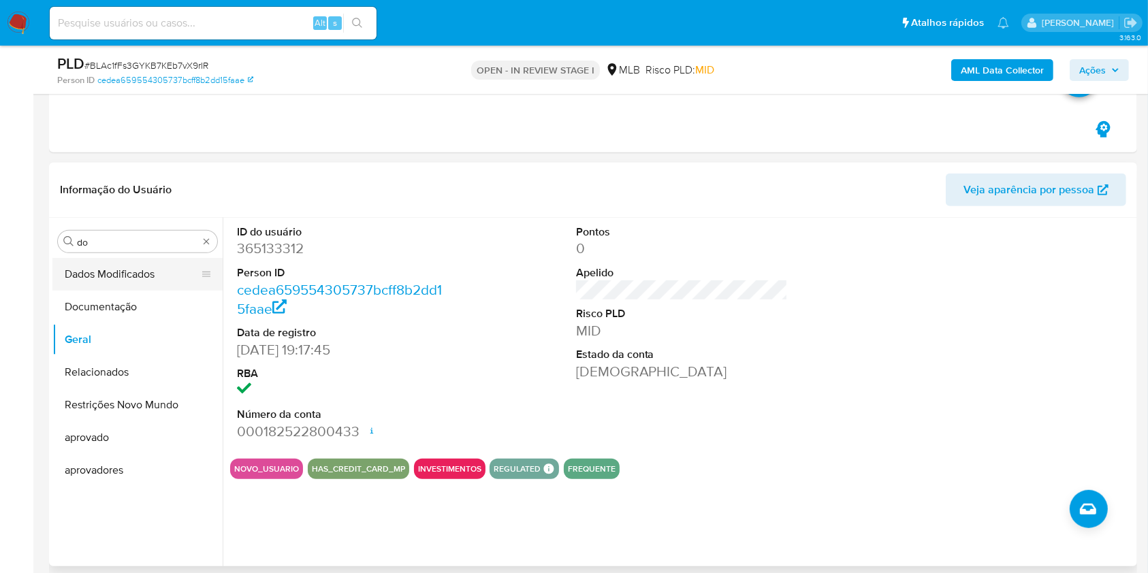
click at [113, 283] on button "Dados Modificados" at bounding box center [131, 274] width 159 height 33
click at [111, 300] on button "Documentação" at bounding box center [131, 307] width 159 height 33
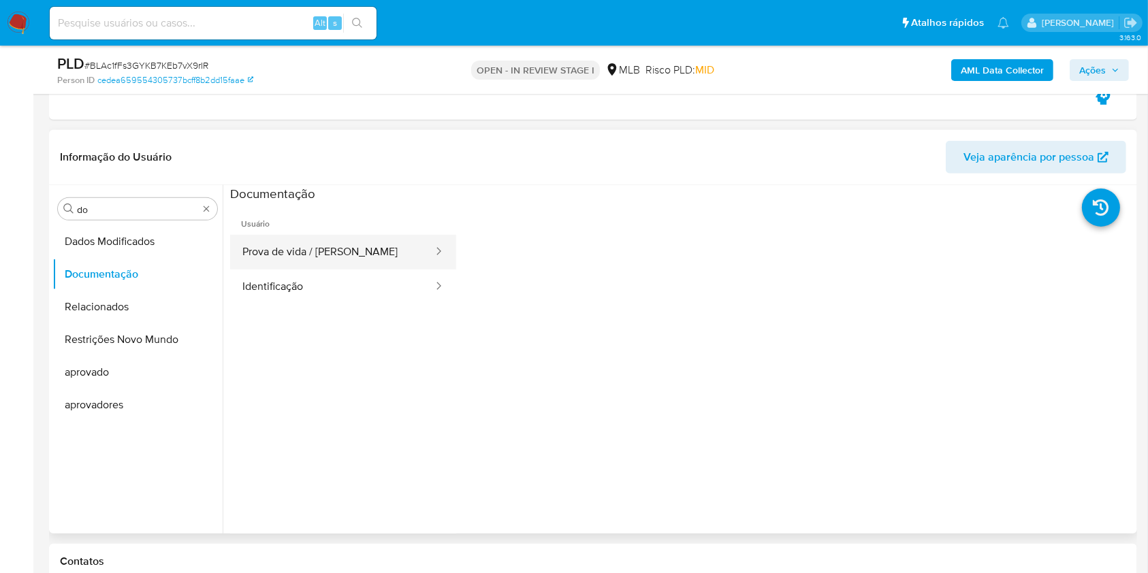
click at [331, 266] on button "Prova de vida / Selfie" at bounding box center [332, 252] width 204 height 35
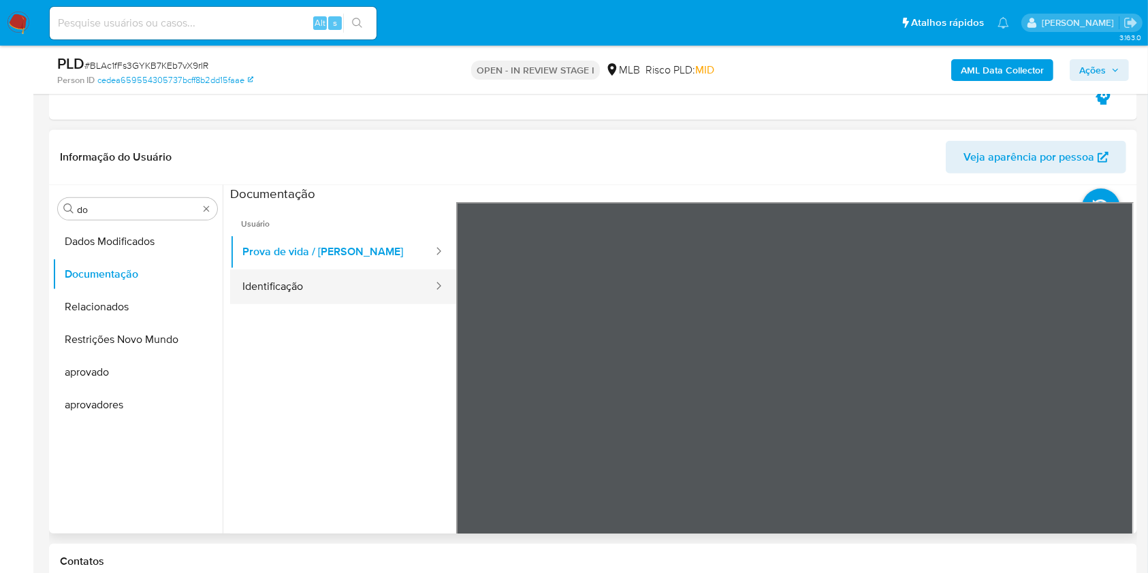
click at [343, 281] on button "Identificação" at bounding box center [332, 287] width 204 height 35
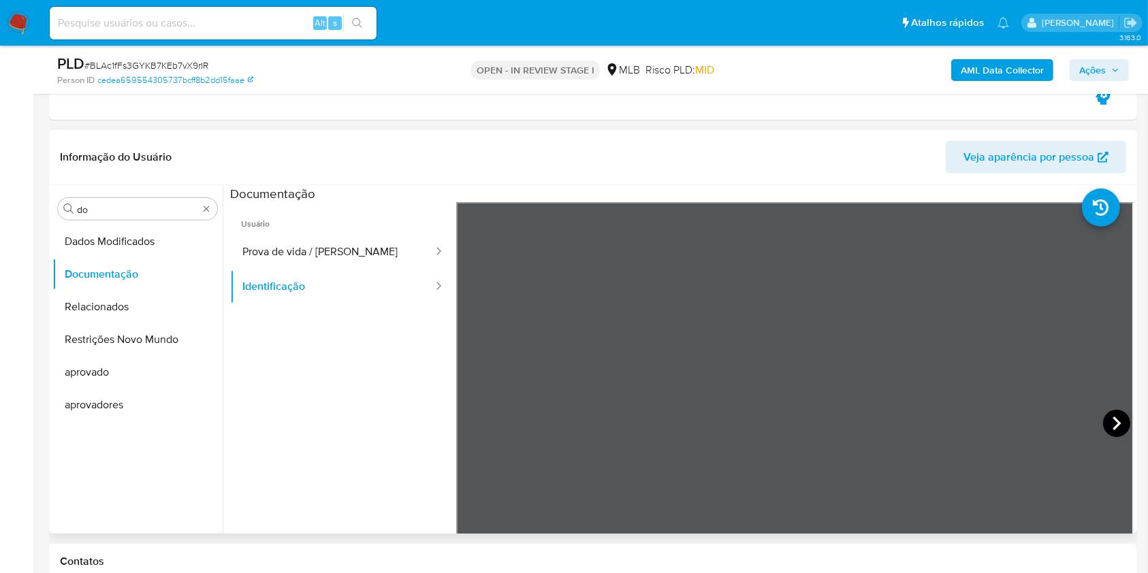
click at [1121, 424] on icon at bounding box center [1116, 423] width 27 height 27
click at [131, 214] on input "do" at bounding box center [137, 210] width 121 height 12
click at [127, 212] on input "do" at bounding box center [137, 210] width 121 height 12
click at [127, 211] on input "do" at bounding box center [137, 210] width 121 height 12
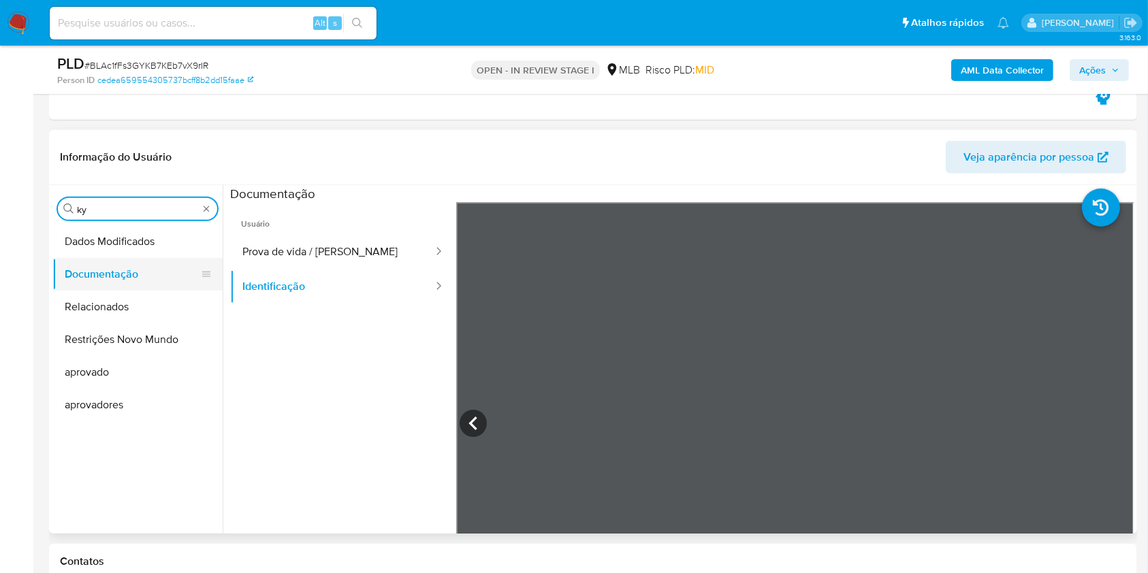
type input "ky"
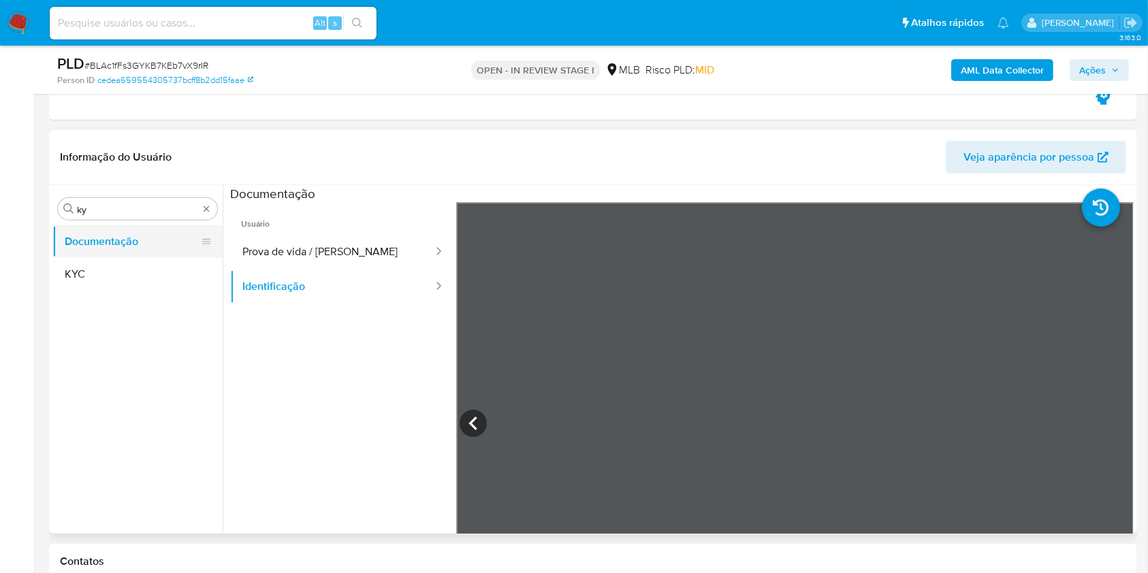
click at [127, 266] on button "KYC" at bounding box center [137, 274] width 170 height 33
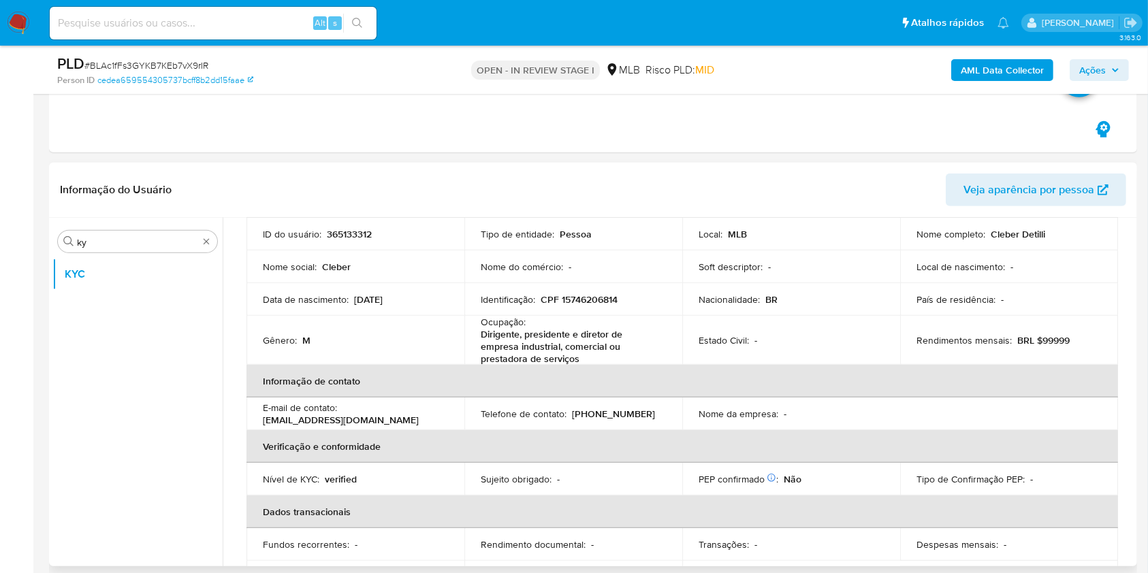
scroll to position [101, 0]
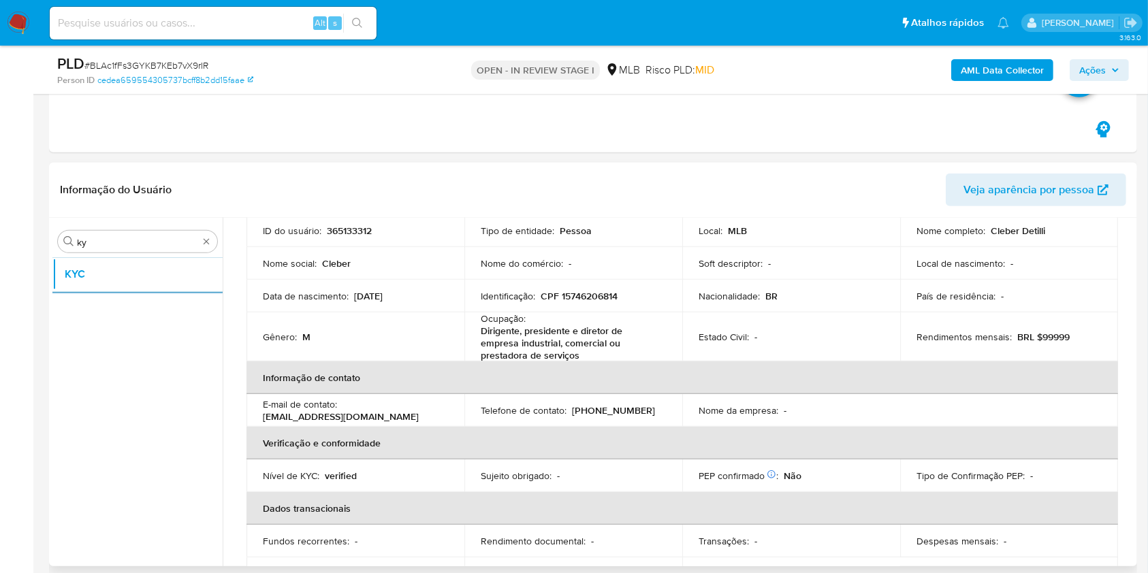
click at [505, 328] on p "Dirigente, presidente e diretor de empresa industrial, comercial ou prestadora …" at bounding box center [571, 343] width 180 height 37
copy div "Ocupação : Dirigente, presidente e diretor de empresa industrial, comercial ou …"
click at [733, 560] on td "Patrimônio declarado Conformado por Investimentos financeiros Não Bens imóveis …" at bounding box center [791, 574] width 218 height 33
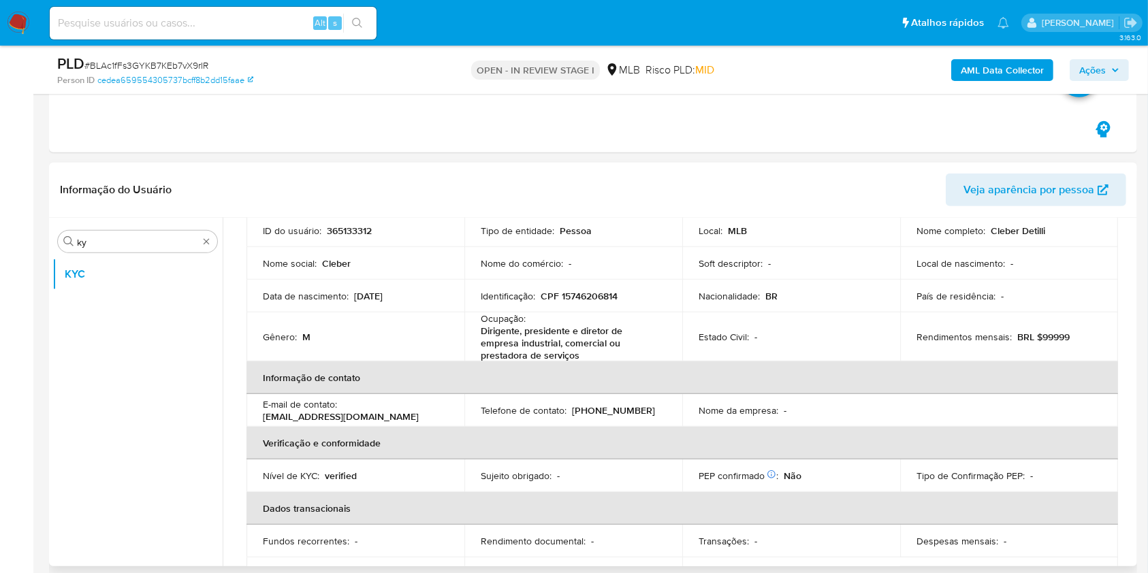
click at [656, 319] on div "Ocupação : Dirigente, presidente e diretor de empresa industrial, comercial ou …" at bounding box center [573, 337] width 185 height 49
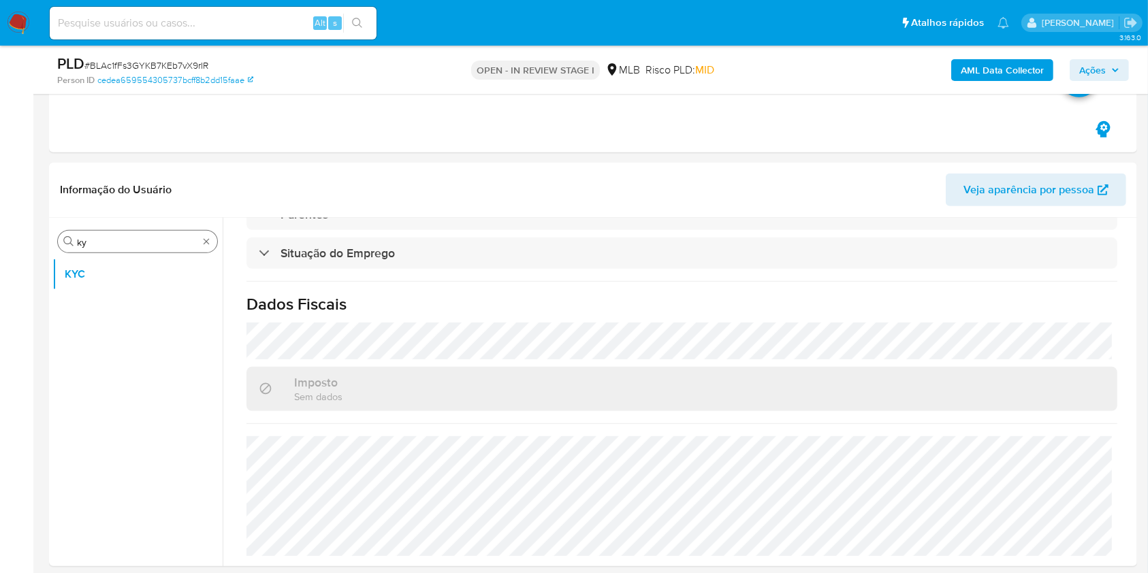
click at [130, 240] on input "ky" at bounding box center [137, 242] width 121 height 12
click at [130, 239] on input "ky" at bounding box center [137, 242] width 121 height 12
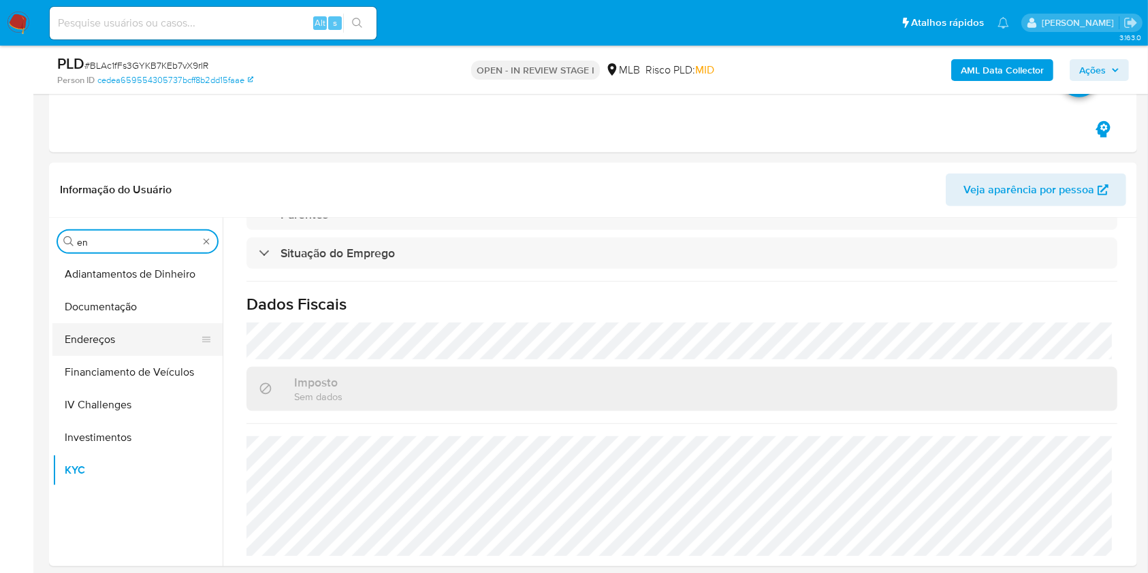
type input "en"
click at [109, 328] on button "Endereços" at bounding box center [131, 339] width 159 height 33
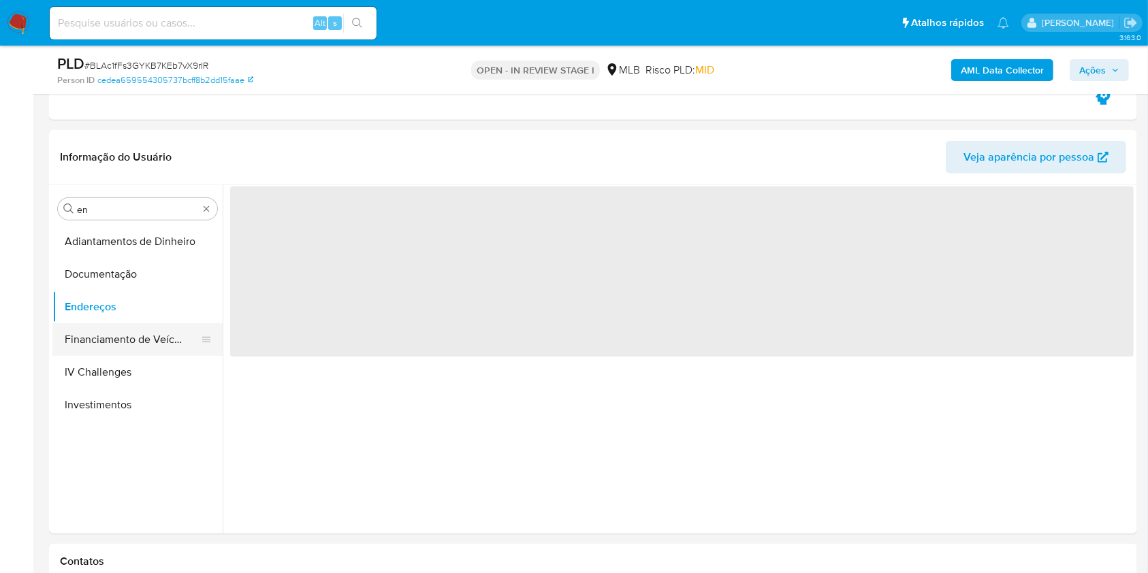
drag, startPoint x: 109, startPoint y: 328, endPoint x: 120, endPoint y: 323, distance: 11.6
click at [109, 328] on button "Financiamento de Veículos" at bounding box center [131, 339] width 159 height 33
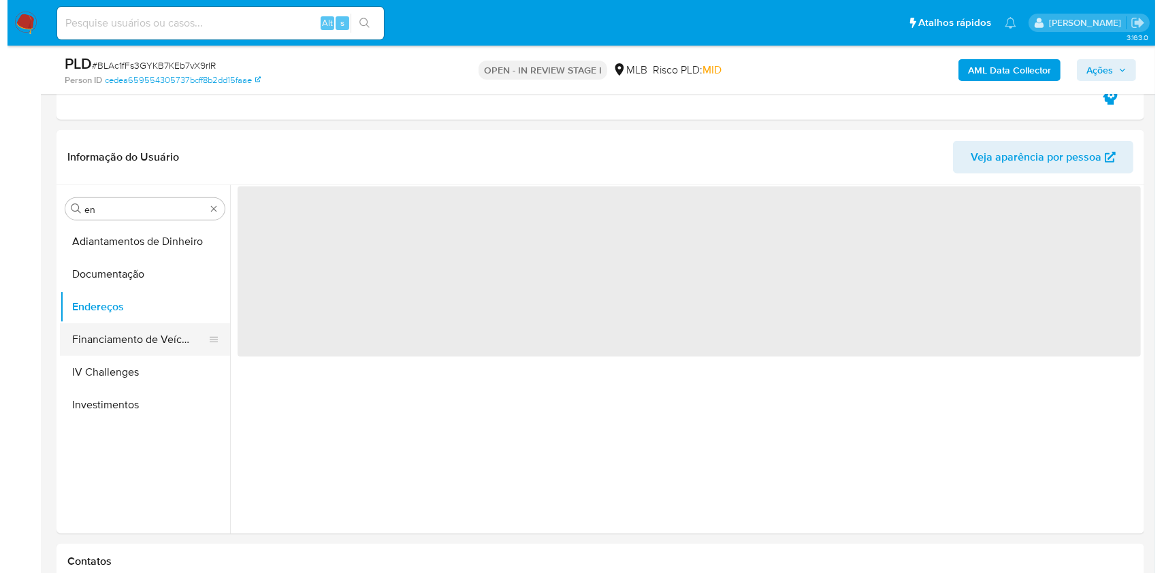
scroll to position [0, 0]
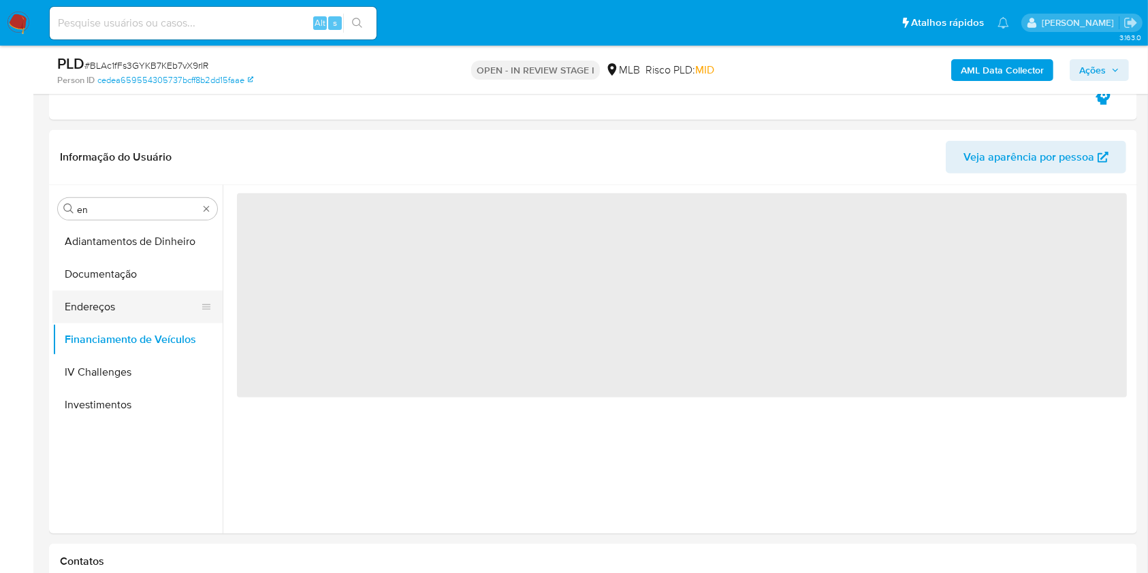
click at [129, 291] on button "Endereços" at bounding box center [131, 307] width 159 height 33
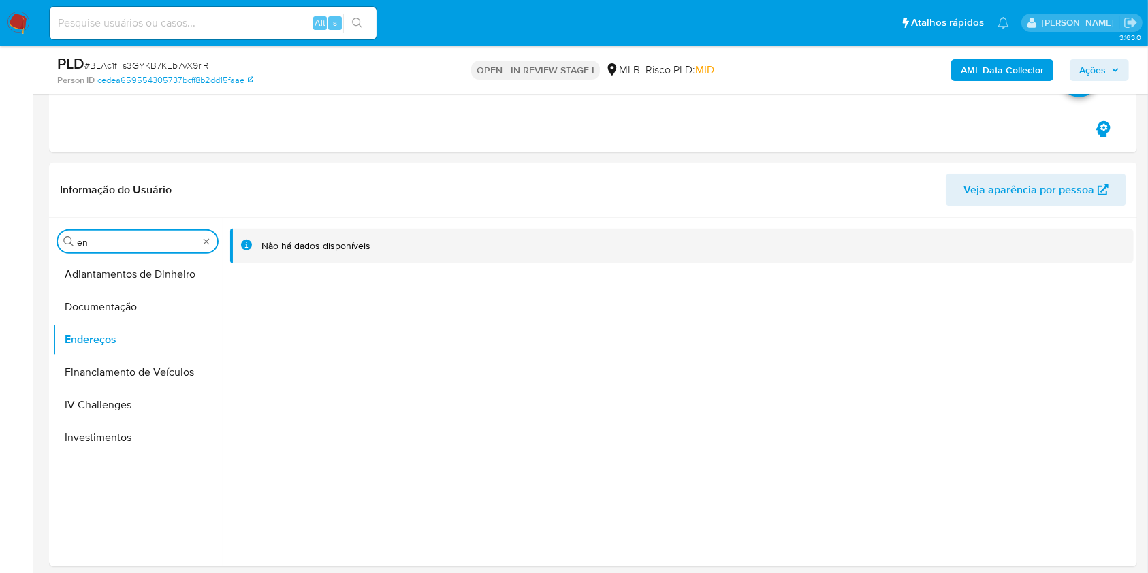
click at [119, 238] on input "en" at bounding box center [137, 242] width 121 height 12
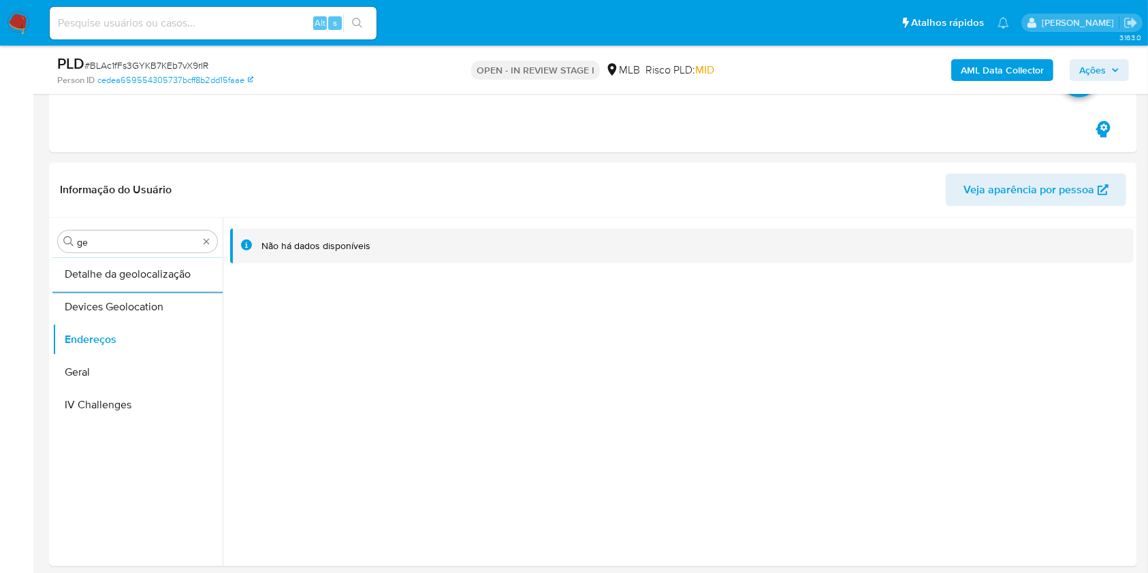
click at [87, 268] on button "Detalhe da geolocalização" at bounding box center [137, 274] width 170 height 33
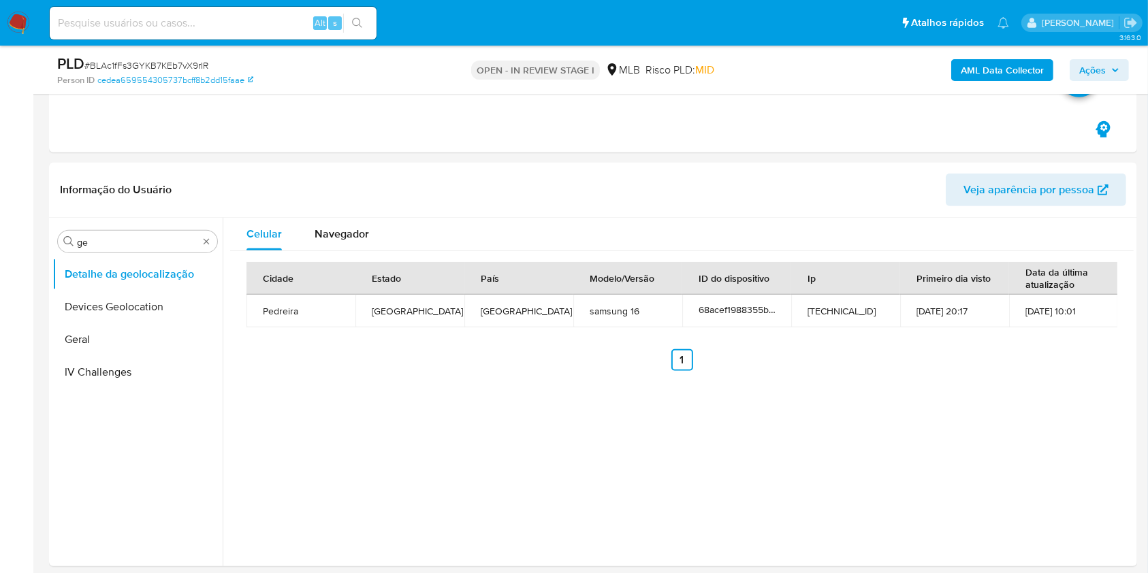
click at [396, 185] on header "Informação do Usuário Veja aparência por pessoa" at bounding box center [593, 190] width 1066 height 33
click at [146, 243] on input "ge" at bounding box center [137, 242] width 121 height 12
type input "res"
click at [91, 330] on button "Restrições Novo Mundo" at bounding box center [131, 339] width 159 height 33
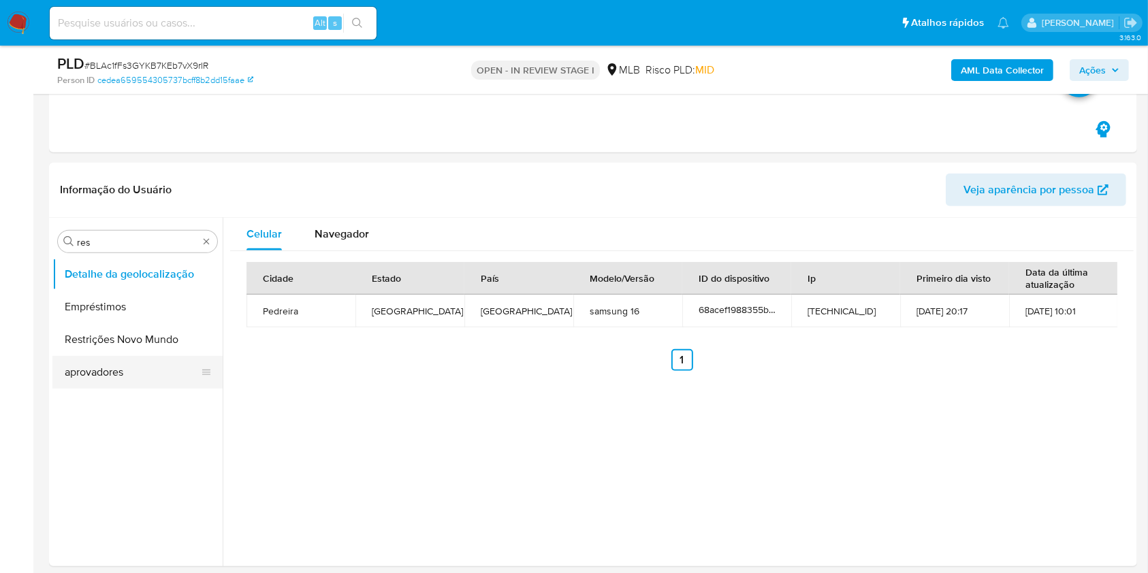
click at [91, 329] on button "Restrições Novo Mundo" at bounding box center [137, 339] width 170 height 33
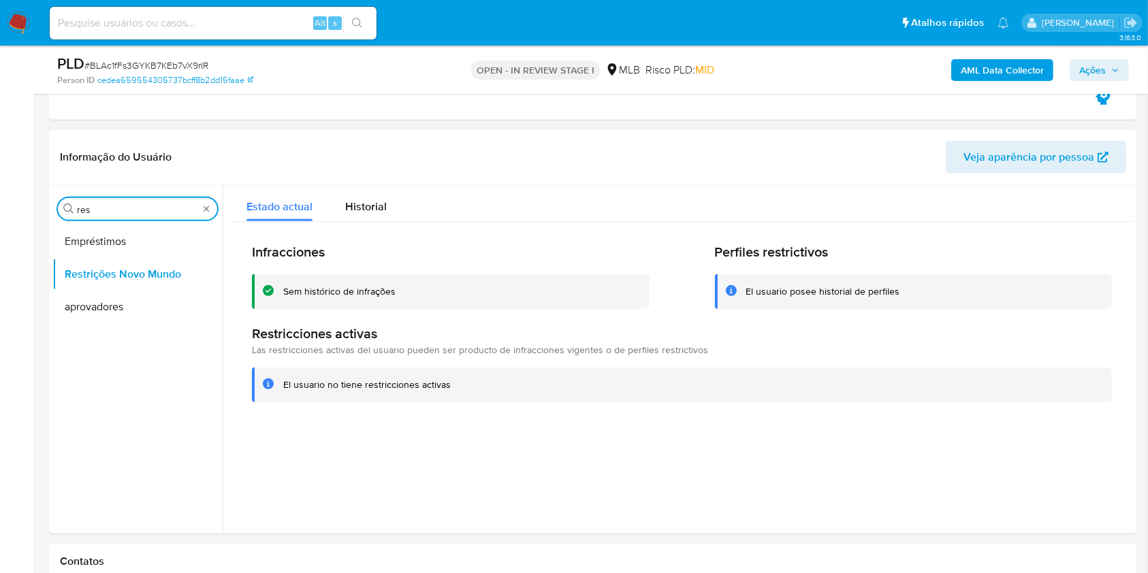
click at [142, 212] on input "res" at bounding box center [137, 210] width 121 height 12
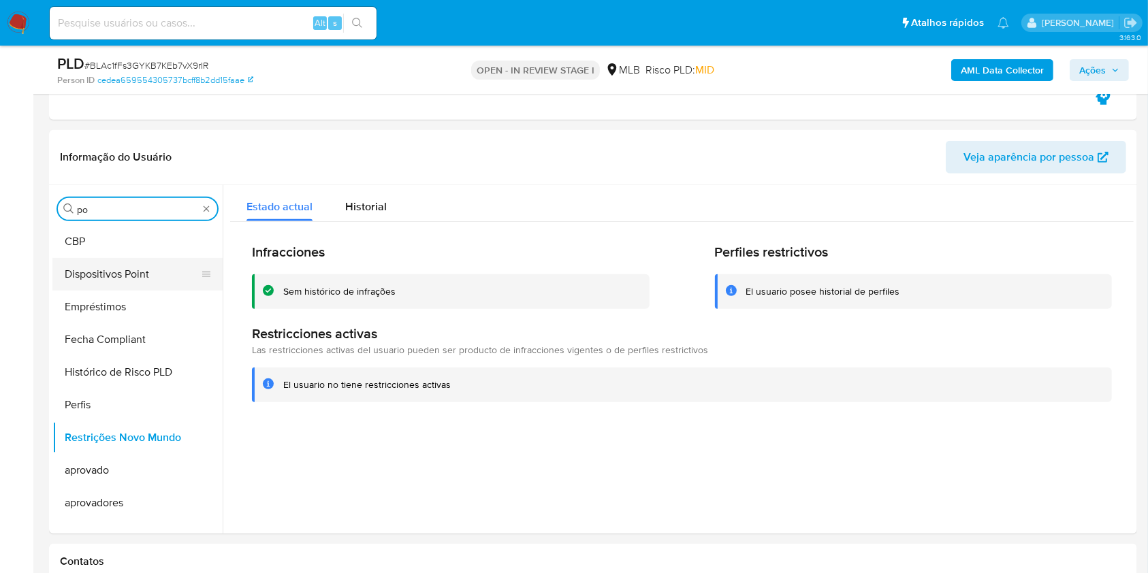
type input "po"
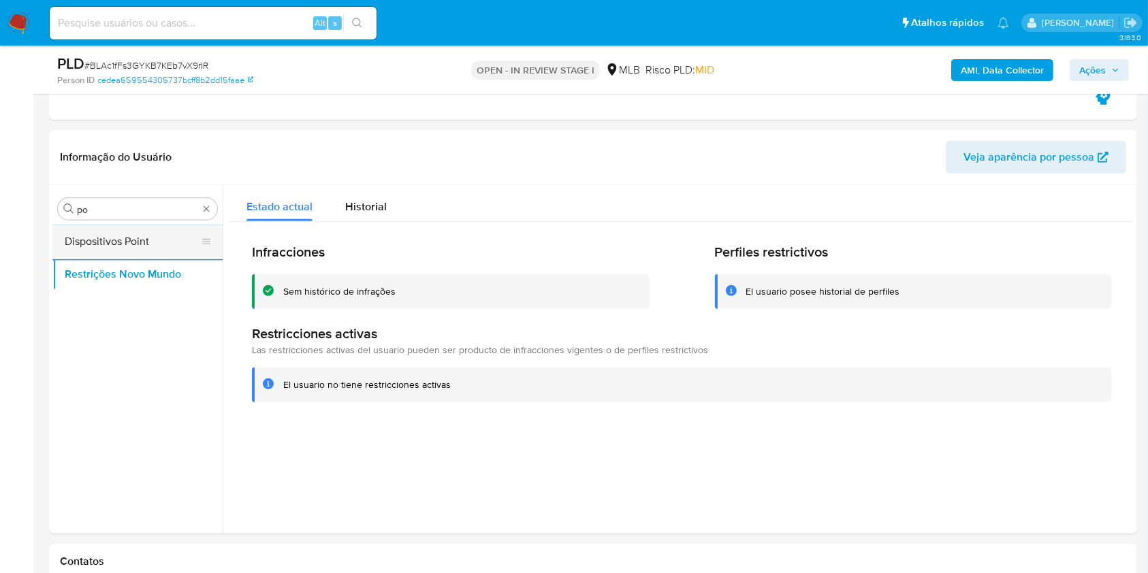
click at [120, 227] on button "Dispositivos Point" at bounding box center [131, 241] width 159 height 33
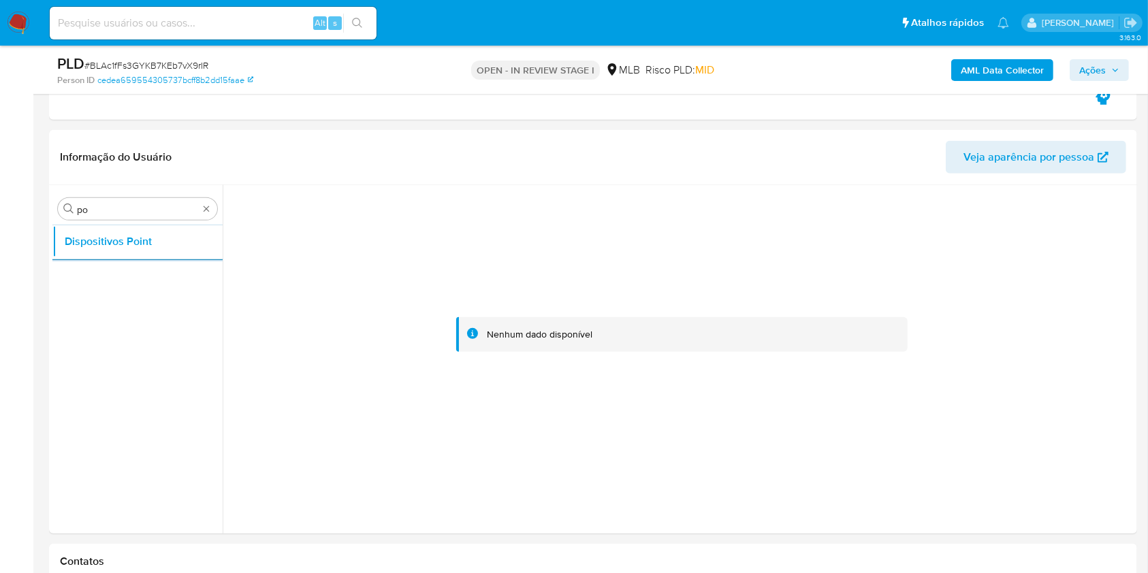
click at [1014, 61] on b "AML Data Collector" at bounding box center [1002, 70] width 83 height 22
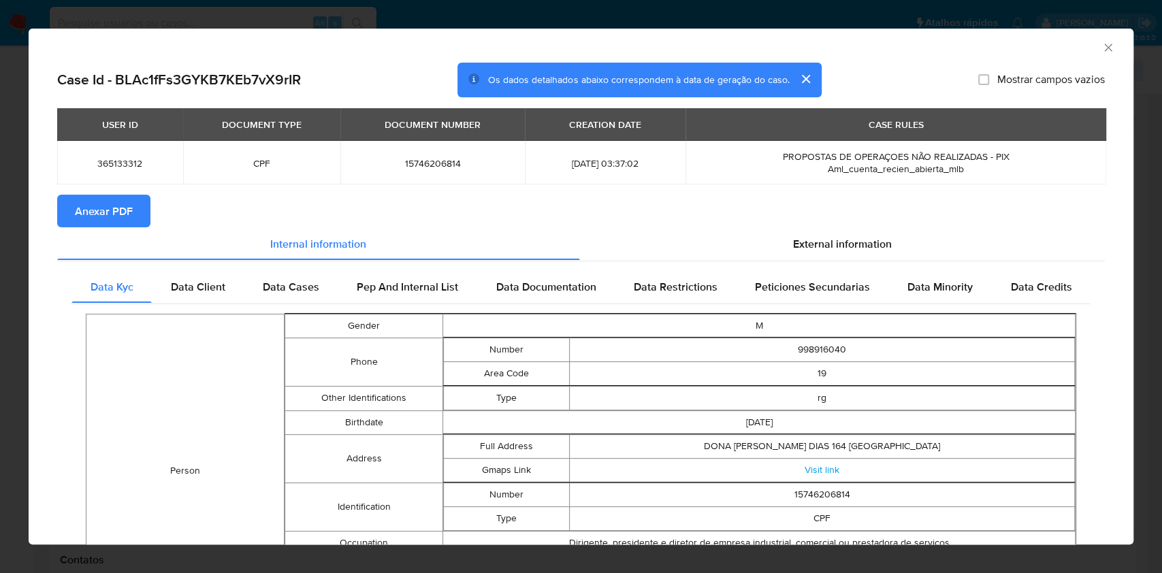
click at [97, 210] on span "Anexar PDF" at bounding box center [104, 211] width 58 height 30
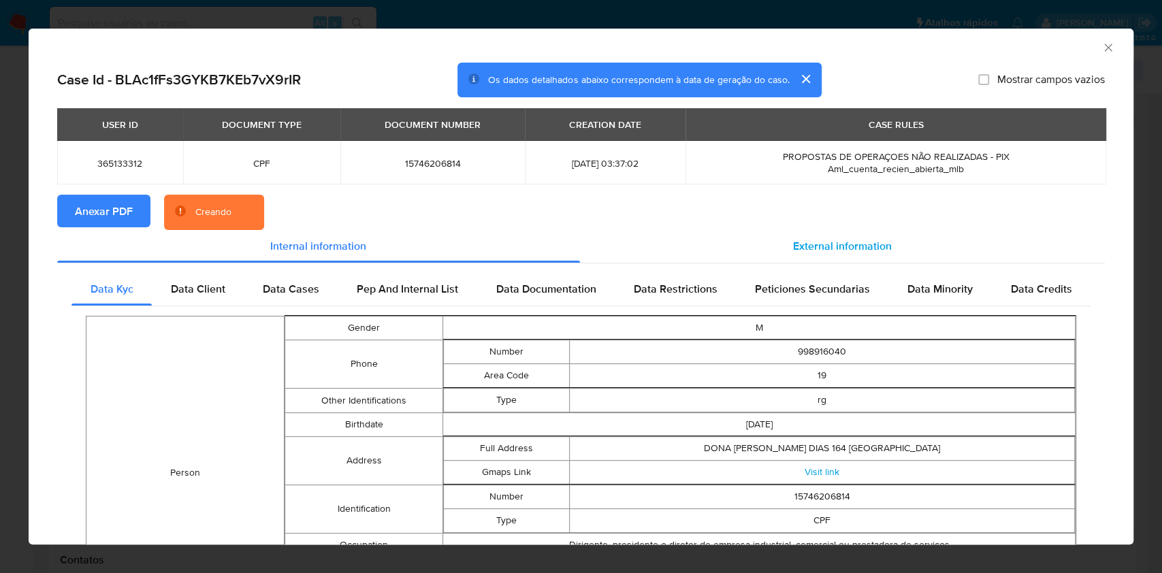
click at [838, 238] on span "External information" at bounding box center [842, 246] width 99 height 16
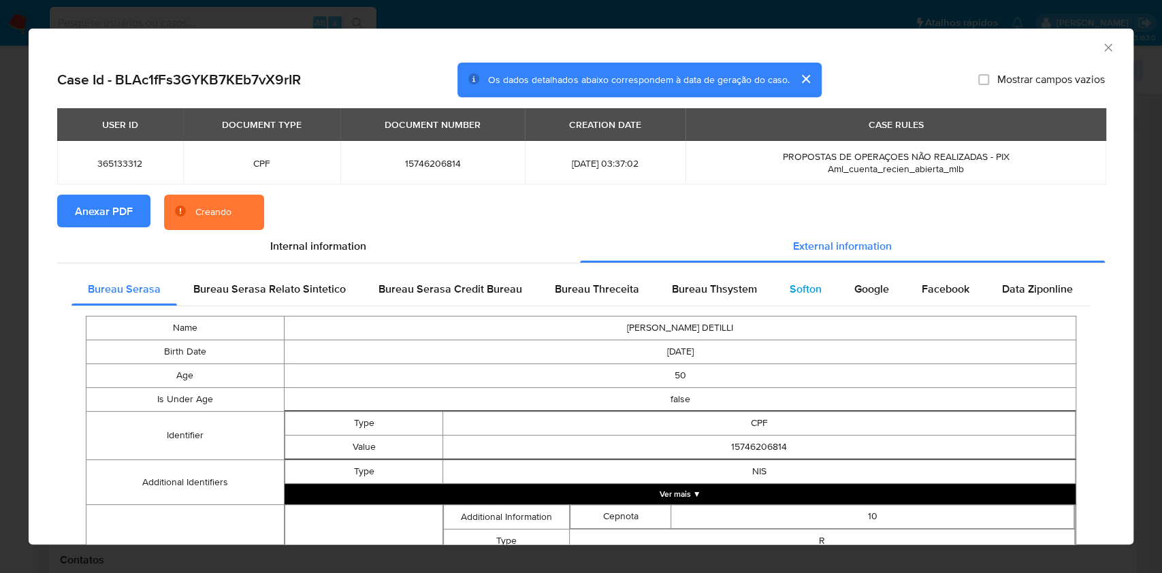
click at [819, 284] on div "Softon" at bounding box center [806, 289] width 65 height 33
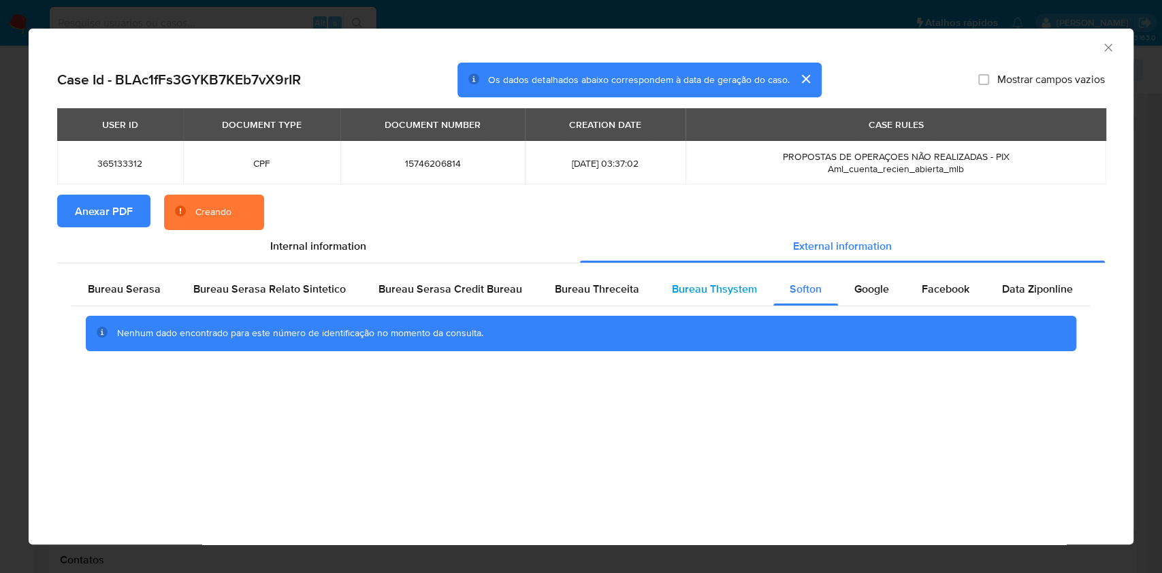
click at [740, 291] on span "Bureau Thsystem" at bounding box center [714, 289] width 85 height 16
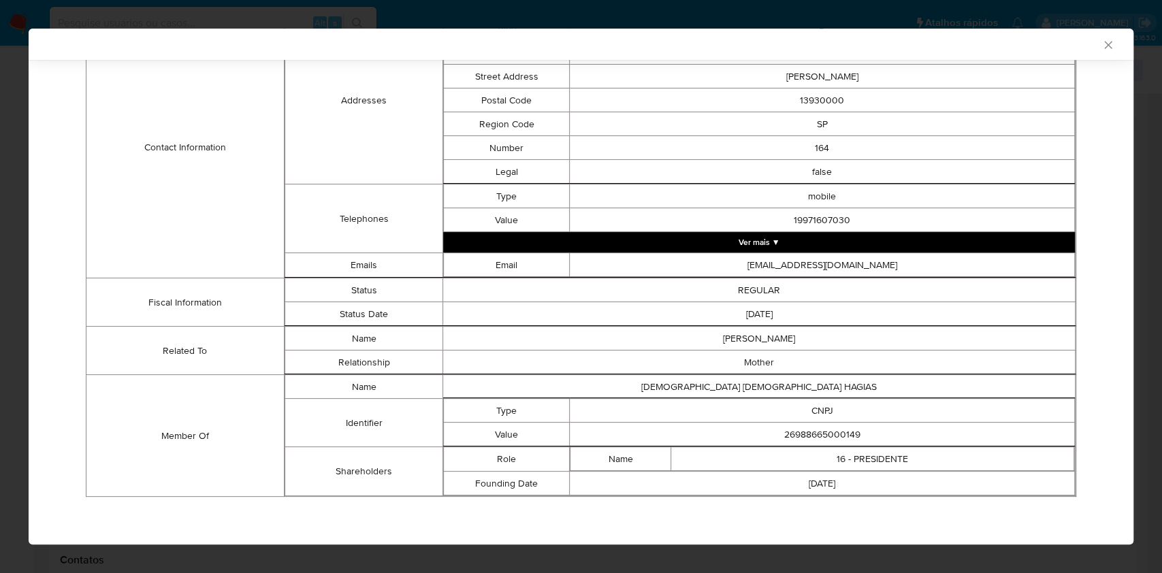
scroll to position [459, 0]
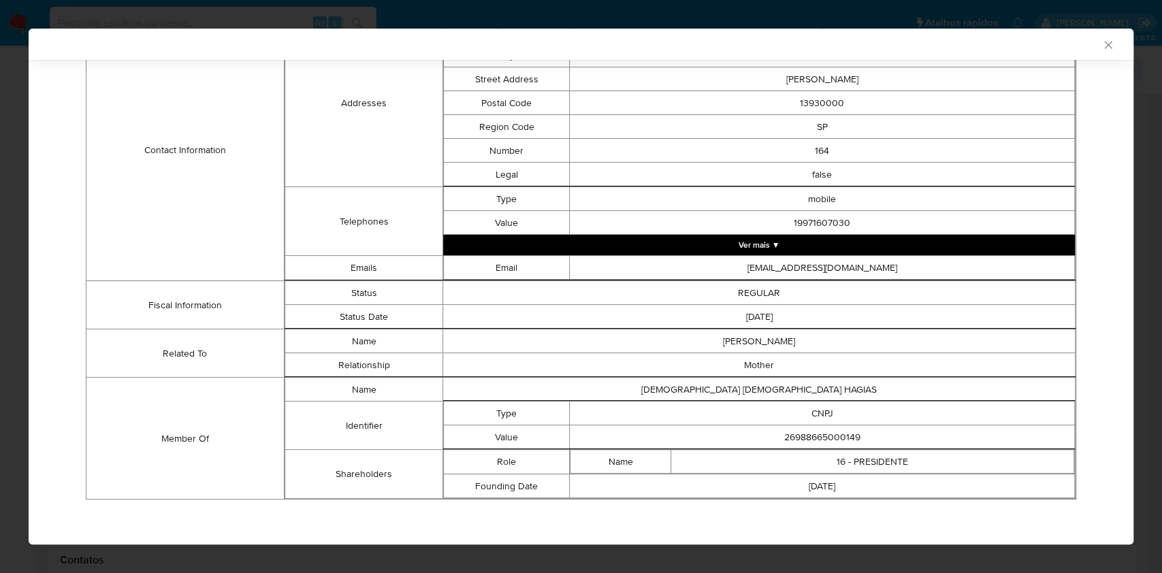
click at [811, 432] on td "26988665000149" at bounding box center [822, 438] width 505 height 24
click at [811, 431] on td "26988665000149" at bounding box center [822, 438] width 505 height 24
copy td "26988665000149"
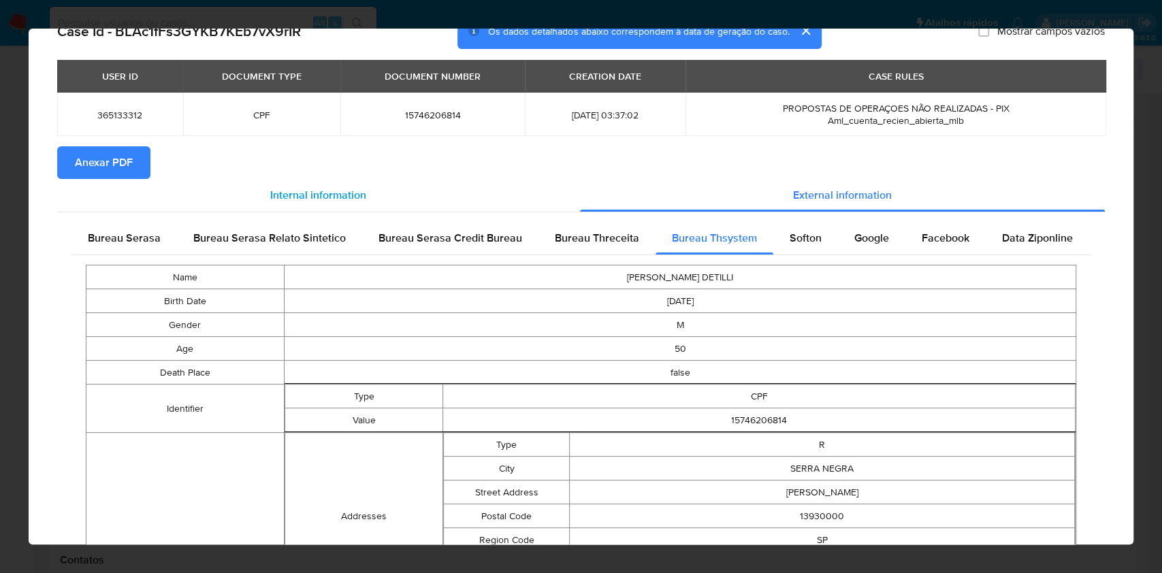
scroll to position [0, 0]
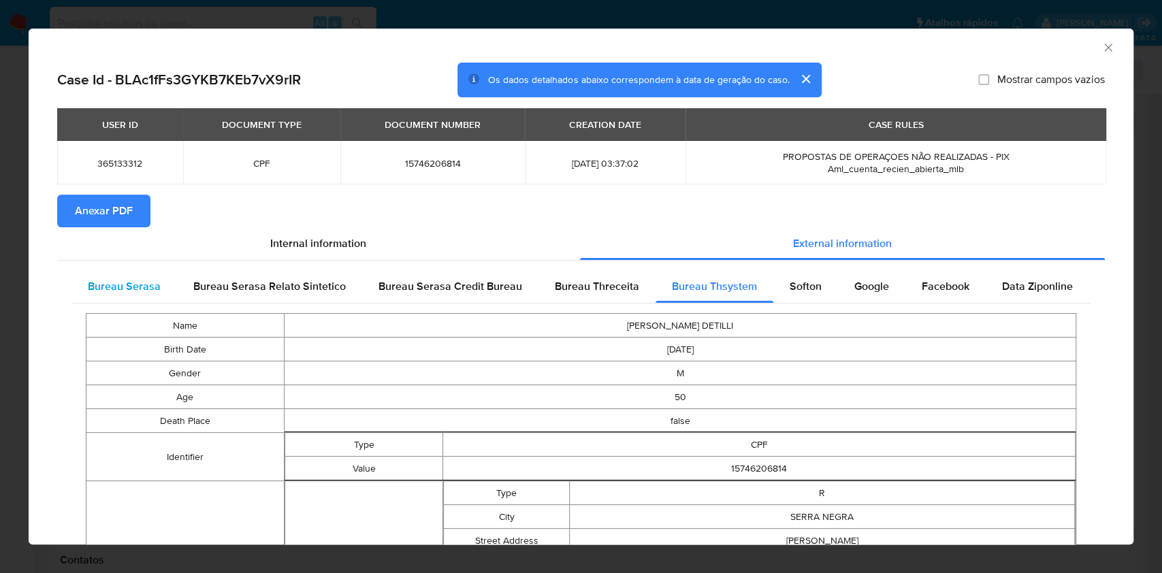
drag, startPoint x: 105, startPoint y: 307, endPoint x: 113, endPoint y: 292, distance: 17.1
drag, startPoint x: 113, startPoint y: 292, endPoint x: 159, endPoint y: 309, distance: 49.3
click at [113, 293] on span "Bureau Serasa" at bounding box center [124, 287] width 73 height 16
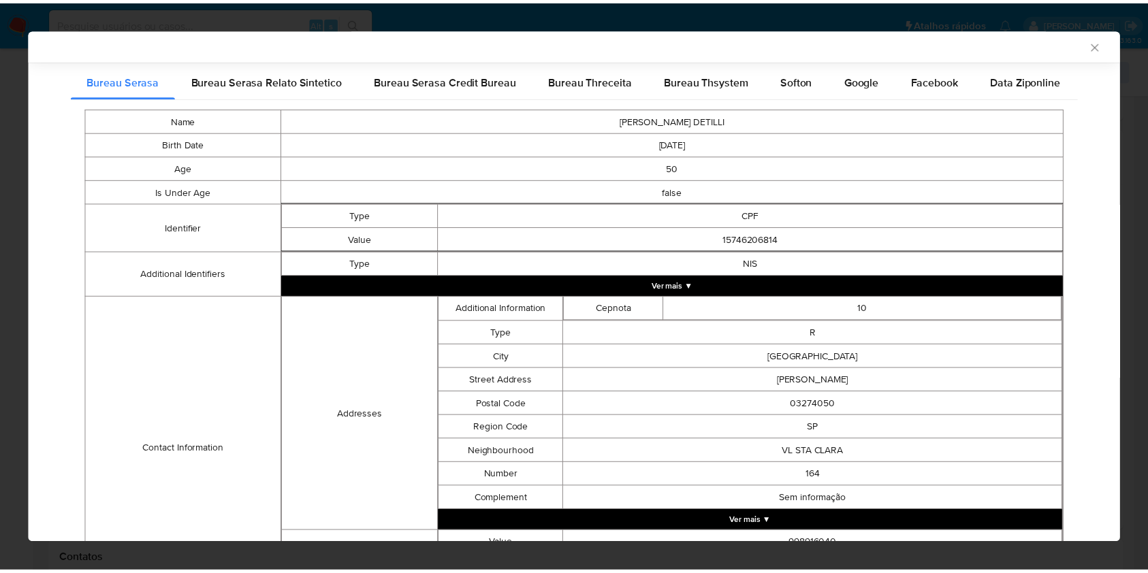
scroll to position [379, 0]
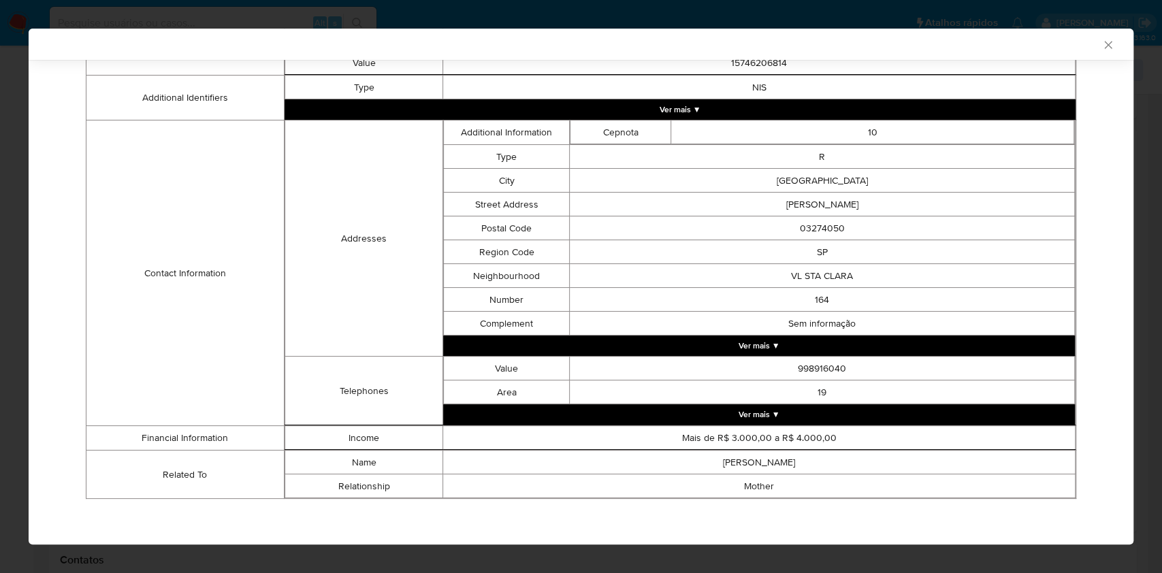
click at [0, 226] on div "AML Data Collector Case Id - BLAc1fFs3GYKB7KEb7vX9rIR Os dados detalhados abaix…" at bounding box center [581, 286] width 1162 height 573
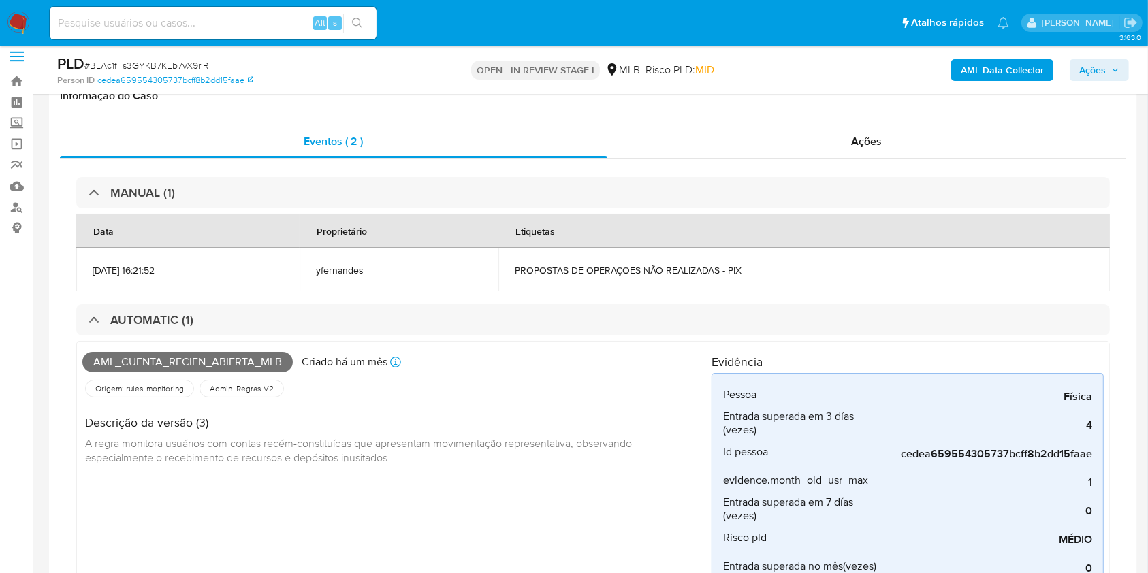
scroll to position [0, 0]
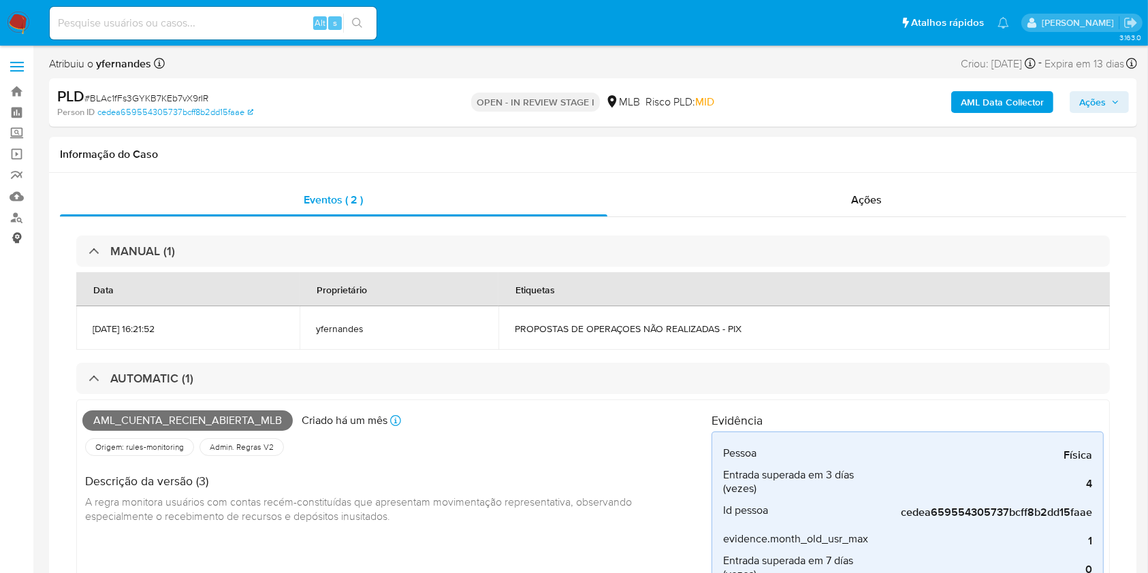
click at [0, 237] on link "Consolidado" at bounding box center [81, 238] width 162 height 21
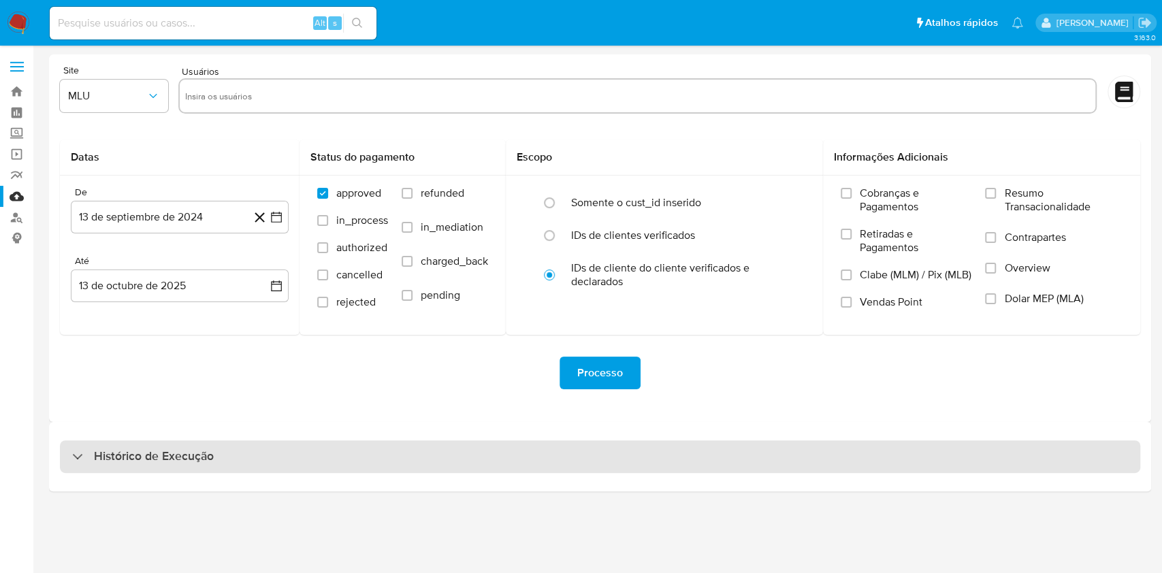
click at [466, 467] on div "Histórico de Execução" at bounding box center [600, 457] width 1081 height 33
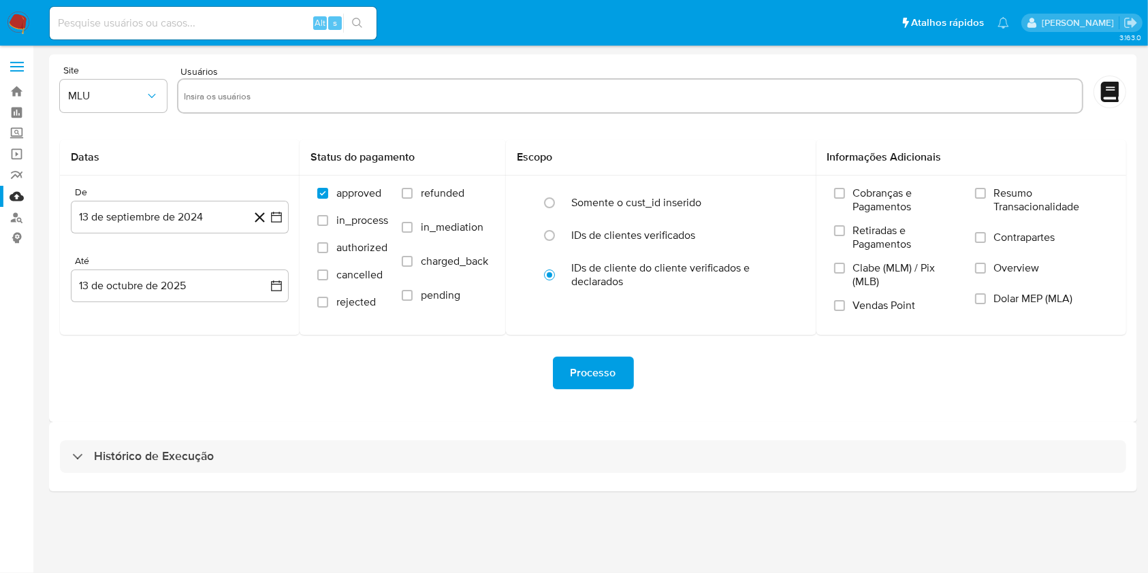
select select "10"
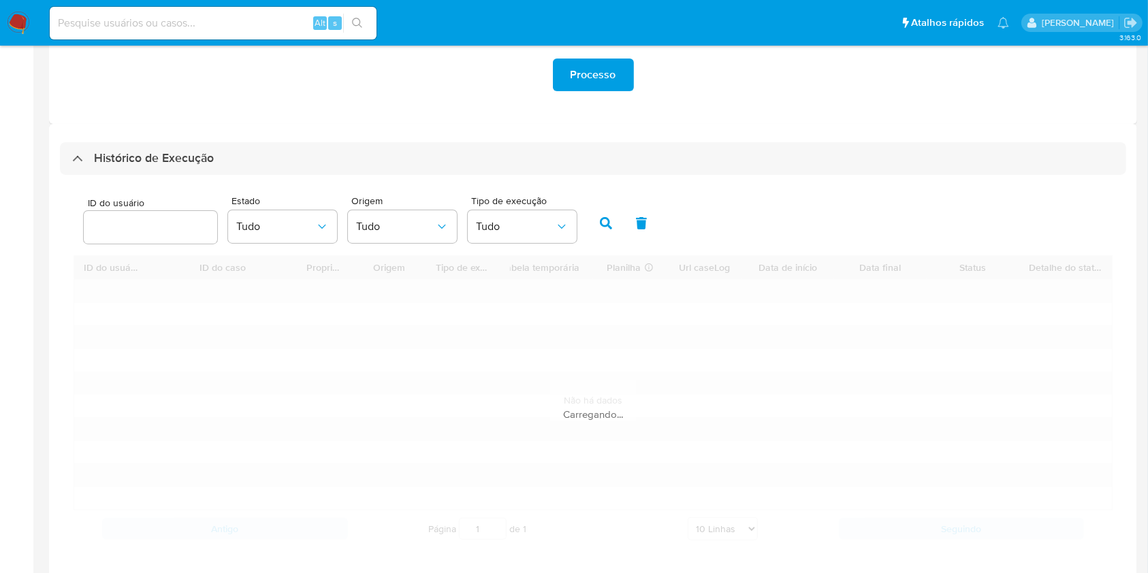
scroll to position [362, 0]
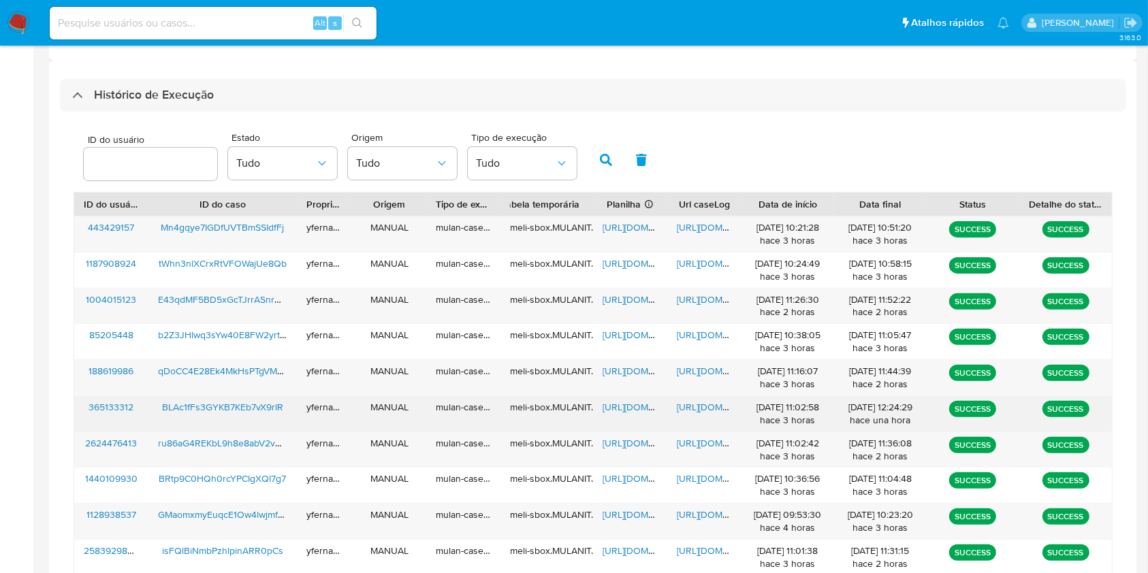
click at [636, 400] on span "https://docs.google.com/spreadsheets/d/1TDKkknqesX89JihMx8SbuiFWqxKjEzKbMIIAHSs…" at bounding box center [650, 407] width 94 height 14
click at [714, 411] on span "https://docs.google.com/document/d/1xjtxyXvpm1jiRLrnXsV_P3bXsW1ZKDYG_N99LqysP6U…" at bounding box center [724, 407] width 94 height 14
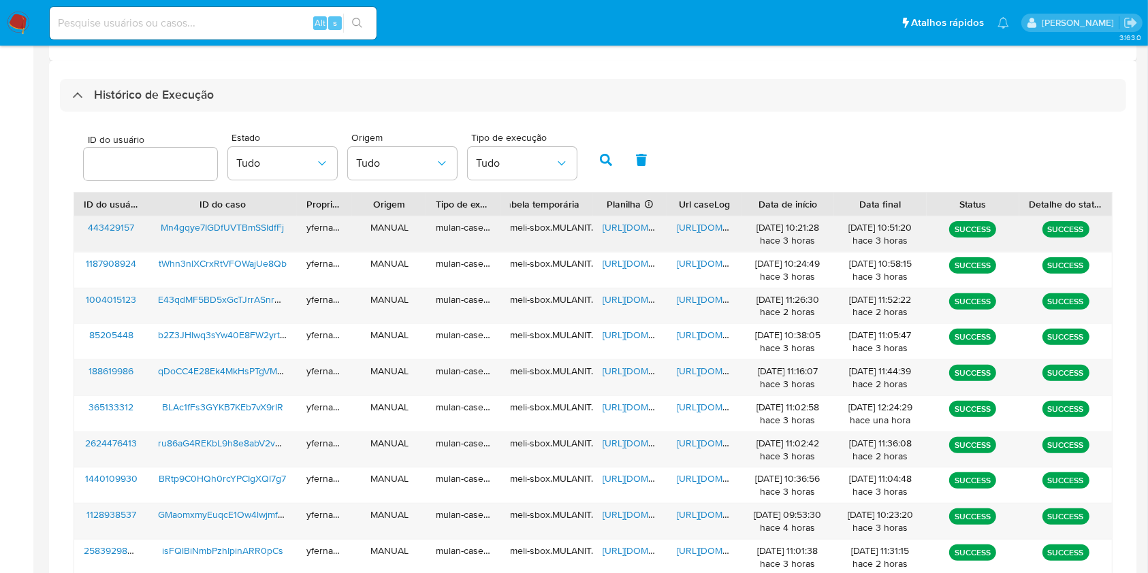
click at [631, 223] on span "https://docs.google.com/spreadsheets/d/1mH2L1hShm592VNjS4gSIuwzUCvc9AaWIrHNexHg…" at bounding box center [650, 228] width 94 height 14
click at [703, 230] on span "https://docs.google.com/document/d/1DK1rBeblDVWBfLL2rATVX9_FJqFlpdZB0qxo3Esg7gQ…" at bounding box center [724, 228] width 94 height 14
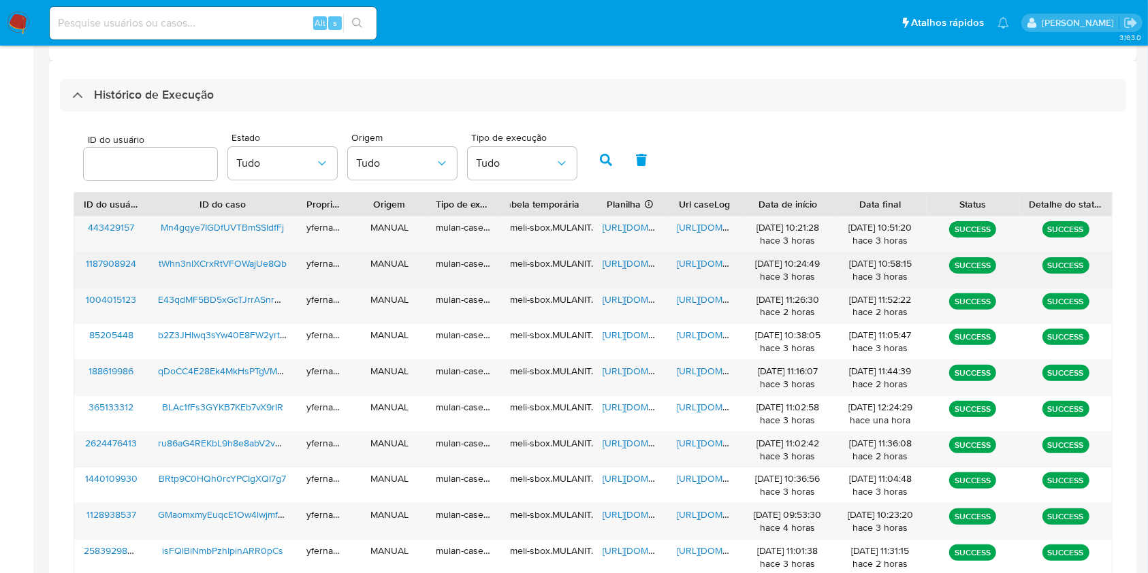
click at [624, 263] on span "https://docs.google.com/spreadsheets/d/1qthKv1uXL7Q8Wi6BJgh-Zf3vlLZG5BV5EysMTni…" at bounding box center [650, 264] width 94 height 14
click at [712, 259] on span "https://docs.google.com/document/d/1zkBUsNNDwKEMsjFjd3_C1BhY_CCf6EQCebKgpisspGc…" at bounding box center [724, 264] width 94 height 14
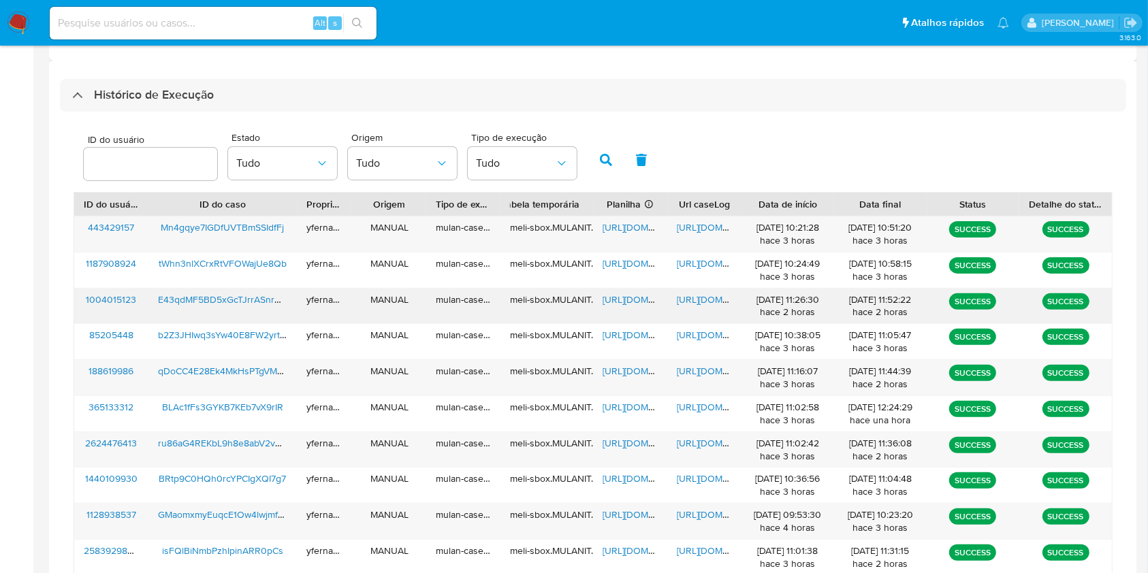
click at [643, 297] on span "https://docs.google.com/spreadsheets/d/16pp0R2as21wckWBJyJ4CVDlr03oGWpKz0Z9ztSk…" at bounding box center [650, 300] width 94 height 14
click at [703, 302] on span "https://docs.google.com/document/d/1XSVjrKkRg9UtOocbvv-Omt1Cl9pobrQ0Fb9G0o57f3w…" at bounding box center [724, 300] width 94 height 14
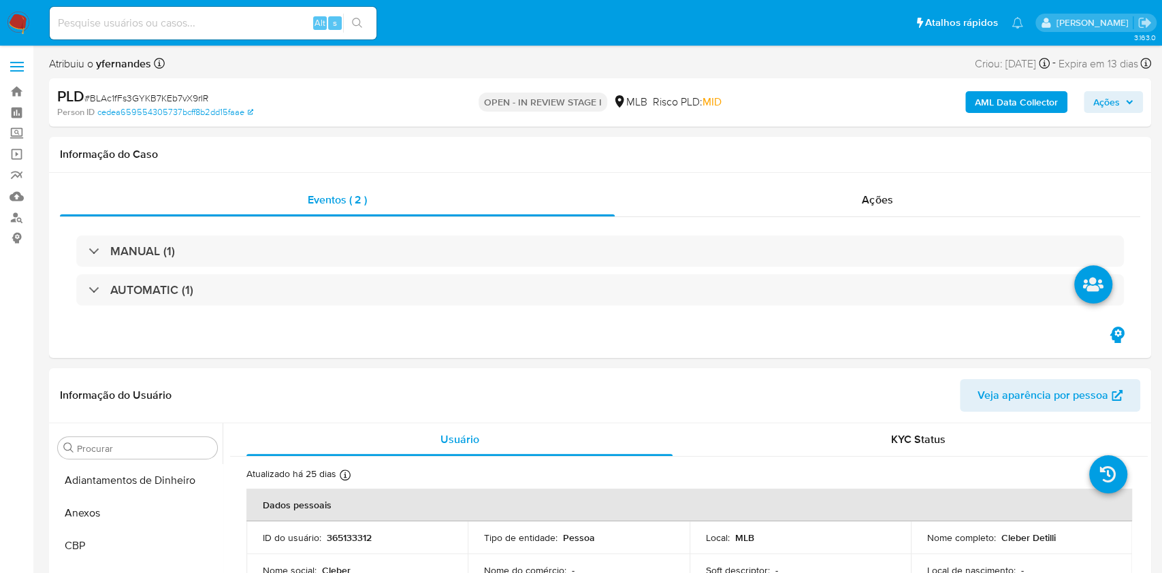
select select "10"
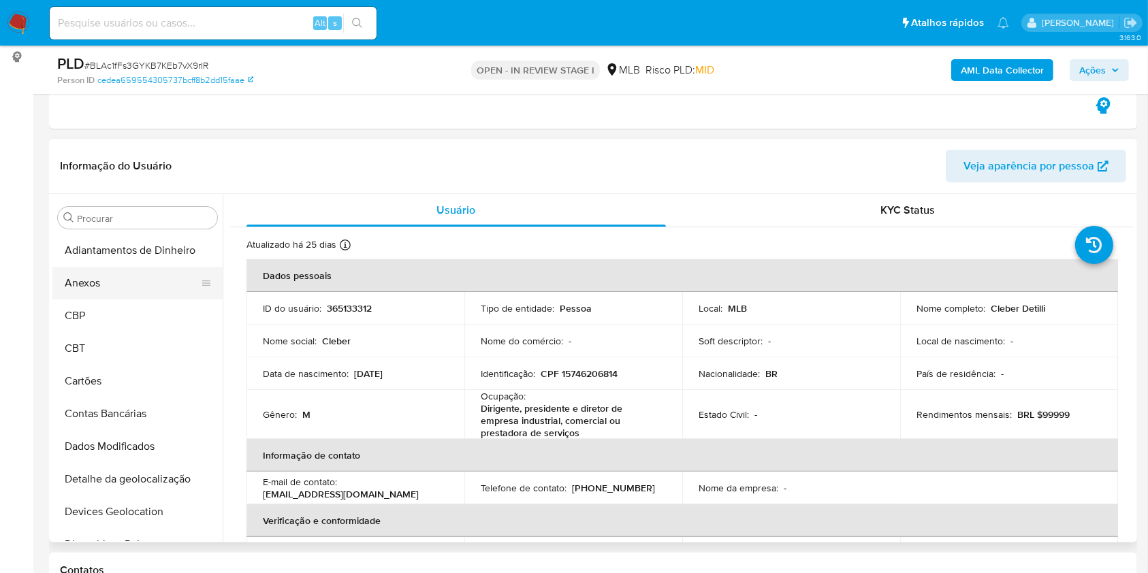
click at [134, 285] on button "Anexos" at bounding box center [131, 283] width 159 height 33
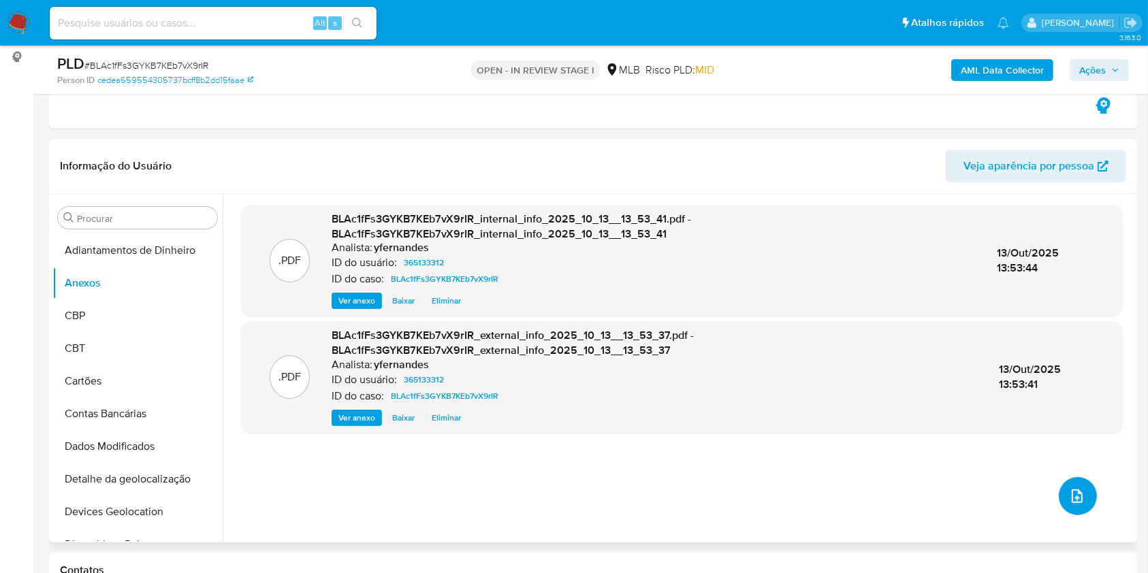
click at [1079, 483] on button "upload-file" at bounding box center [1078, 496] width 38 height 38
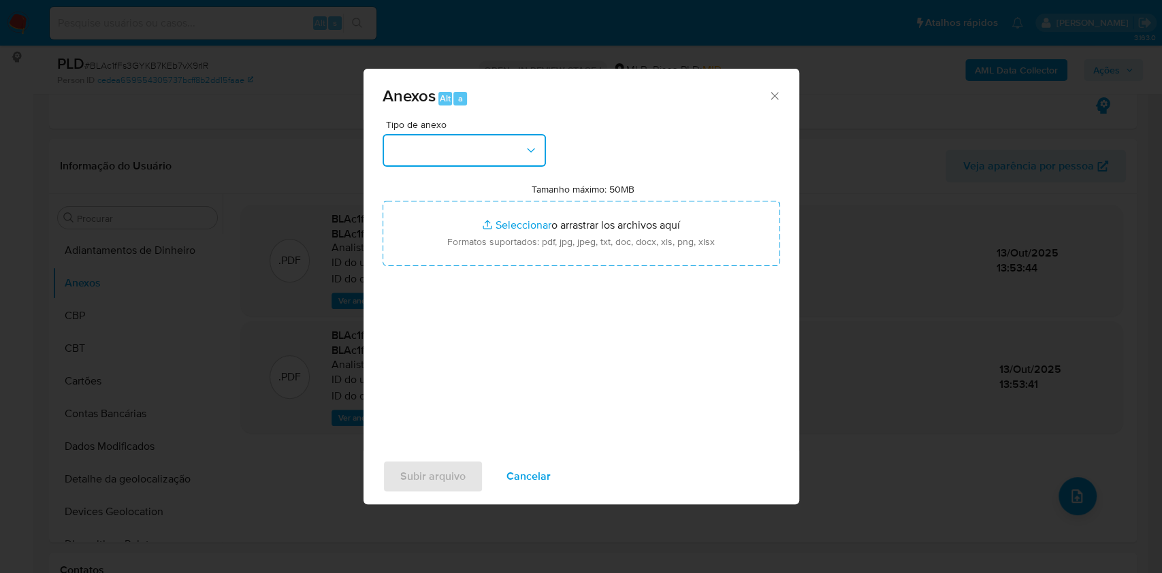
click at [501, 152] on button "button" at bounding box center [464, 150] width 163 height 33
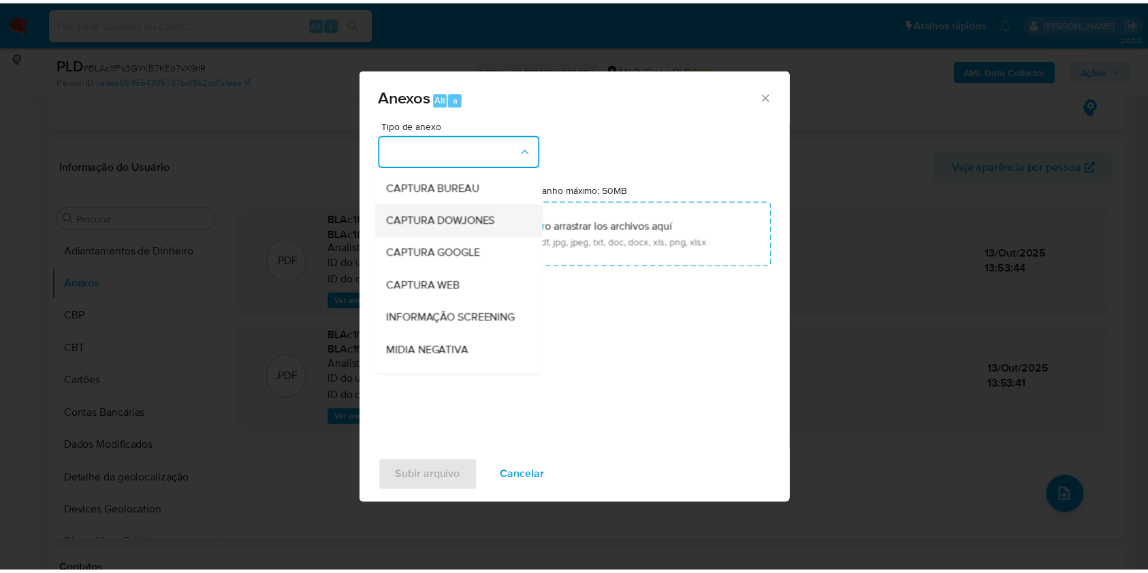
scroll to position [209, 0]
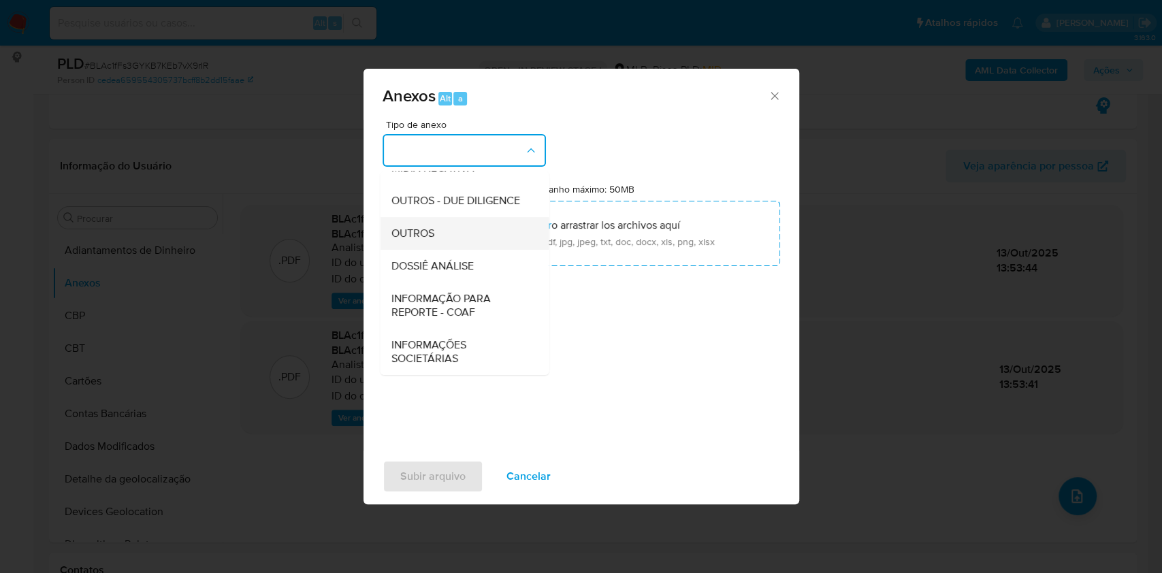
click at [425, 232] on span "OUTROS" at bounding box center [412, 234] width 43 height 14
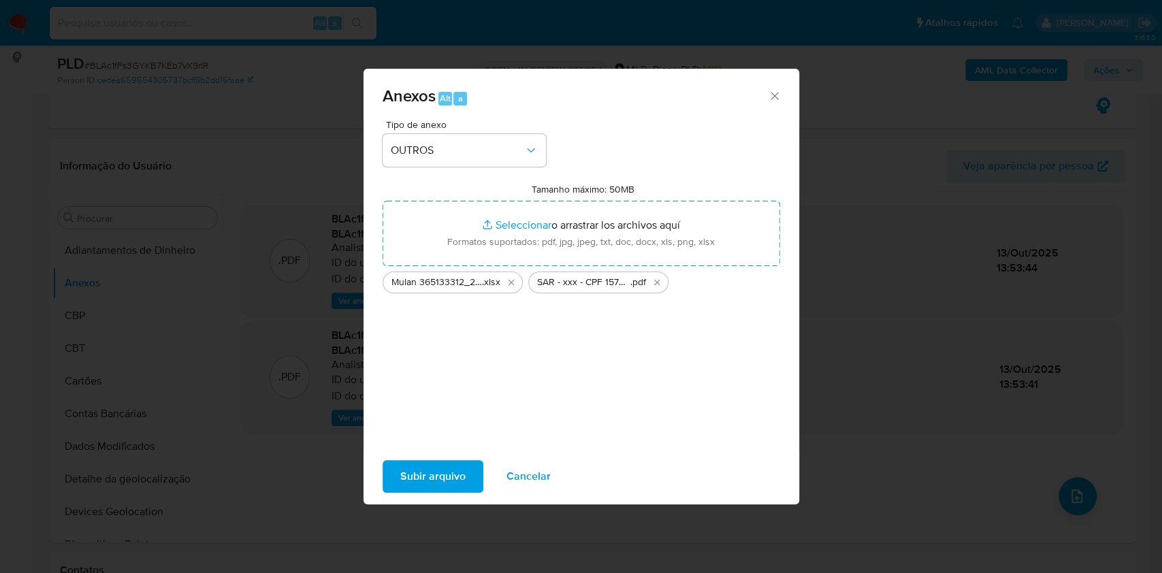
click at [444, 472] on span "Subir arquivo" at bounding box center [432, 477] width 65 height 30
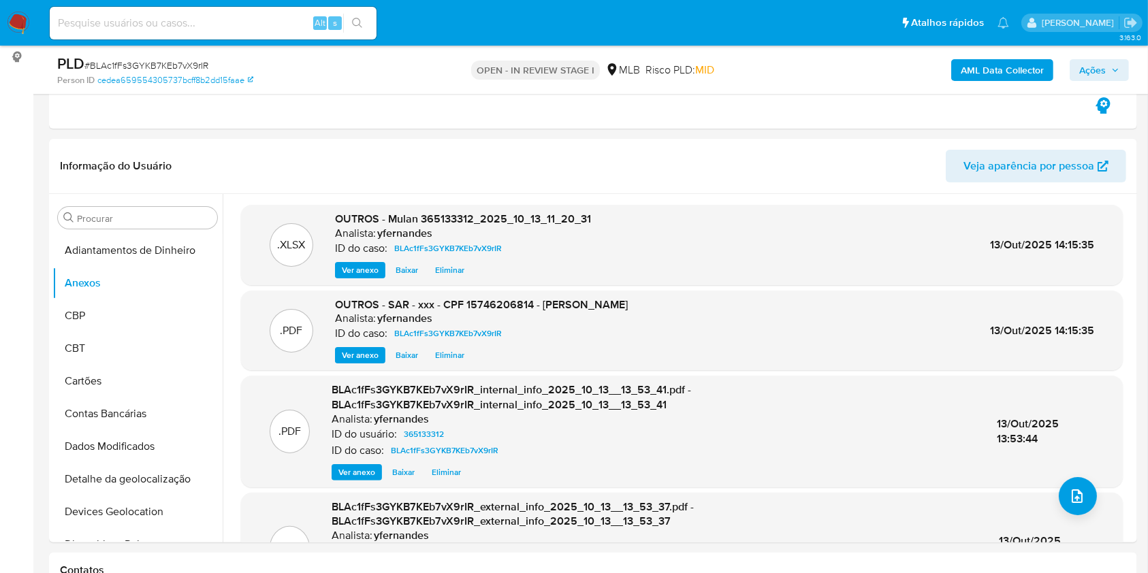
click at [1096, 73] on span "Ações" at bounding box center [1092, 70] width 27 height 22
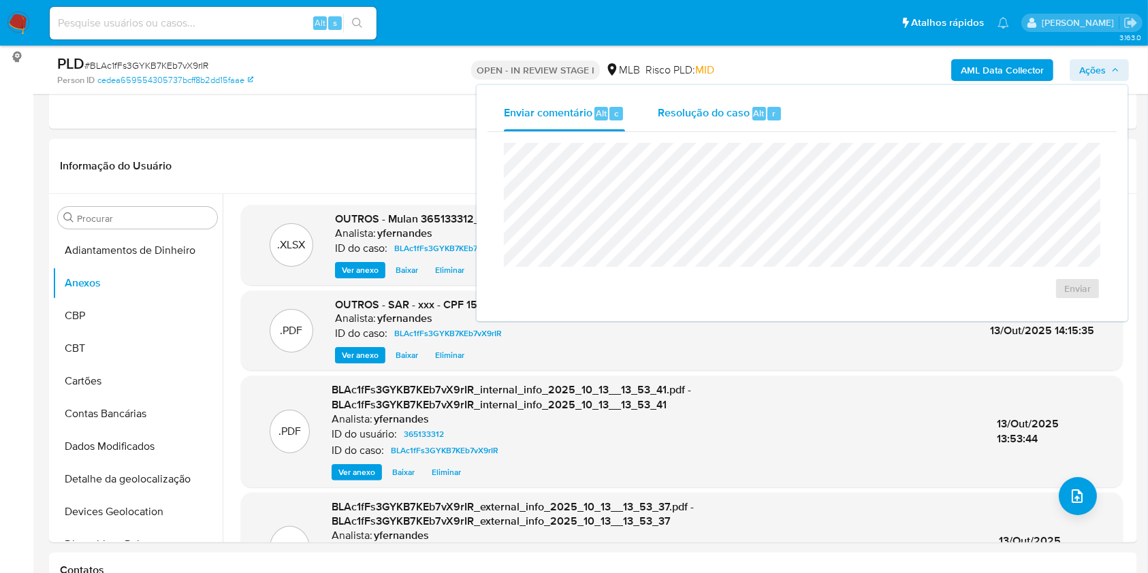
click at [674, 106] on span "Resolução do caso" at bounding box center [704, 113] width 92 height 16
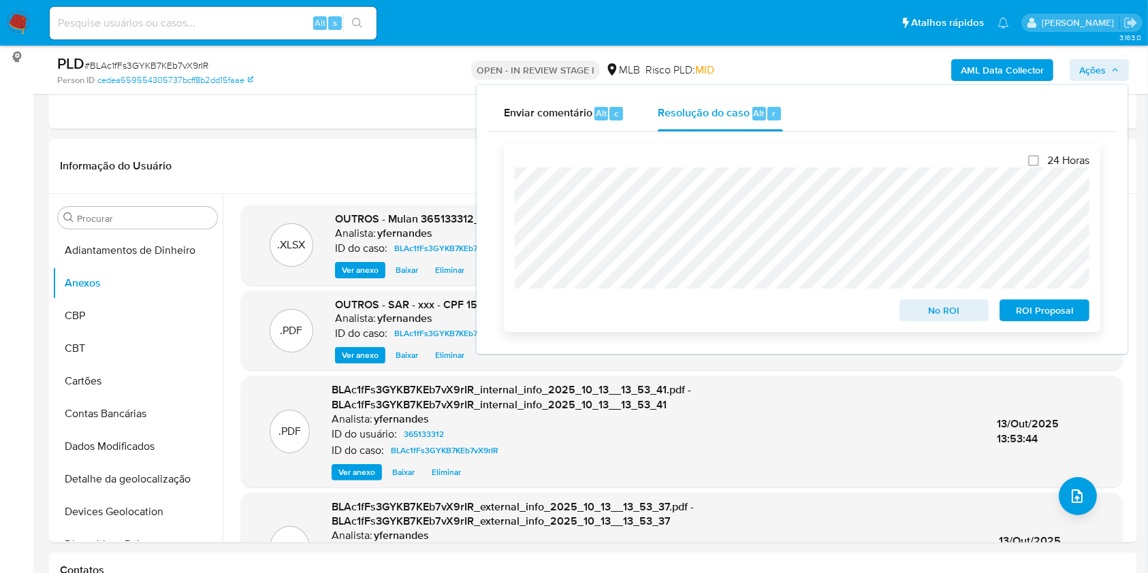
click at [1057, 317] on span "ROI Proposal" at bounding box center [1044, 310] width 71 height 19
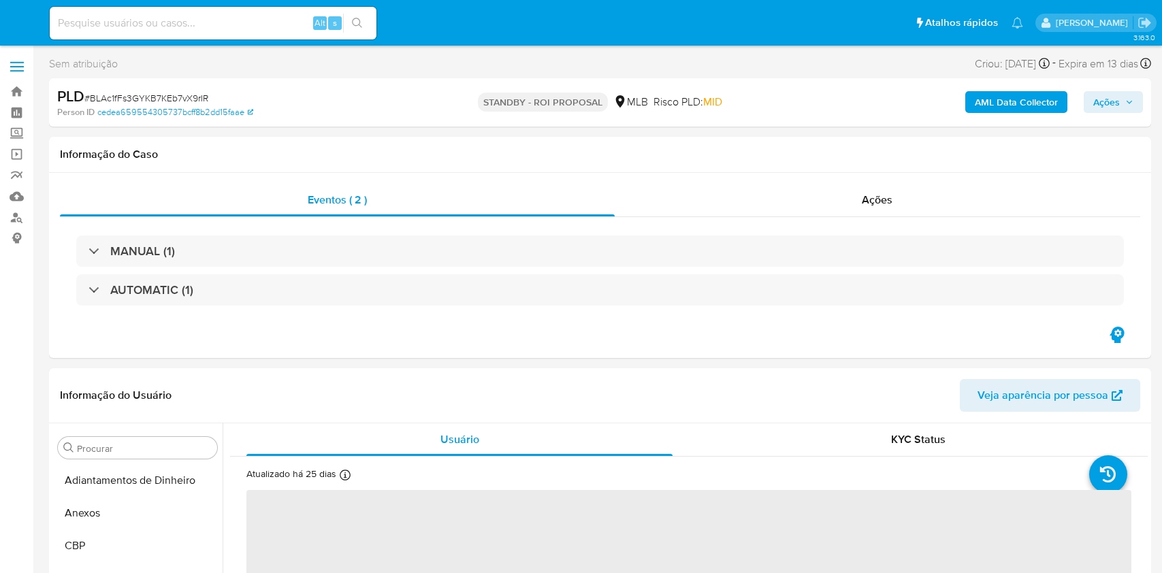
select select "10"
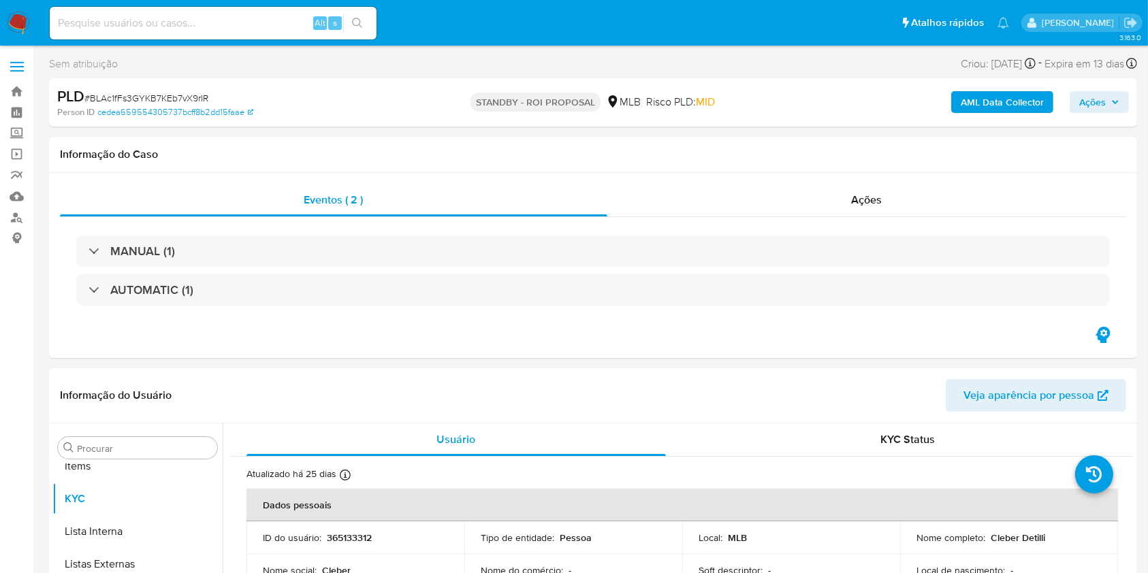
scroll to position [739, 0]
click at [721, 192] on div "Ações" at bounding box center [866, 200] width 519 height 33
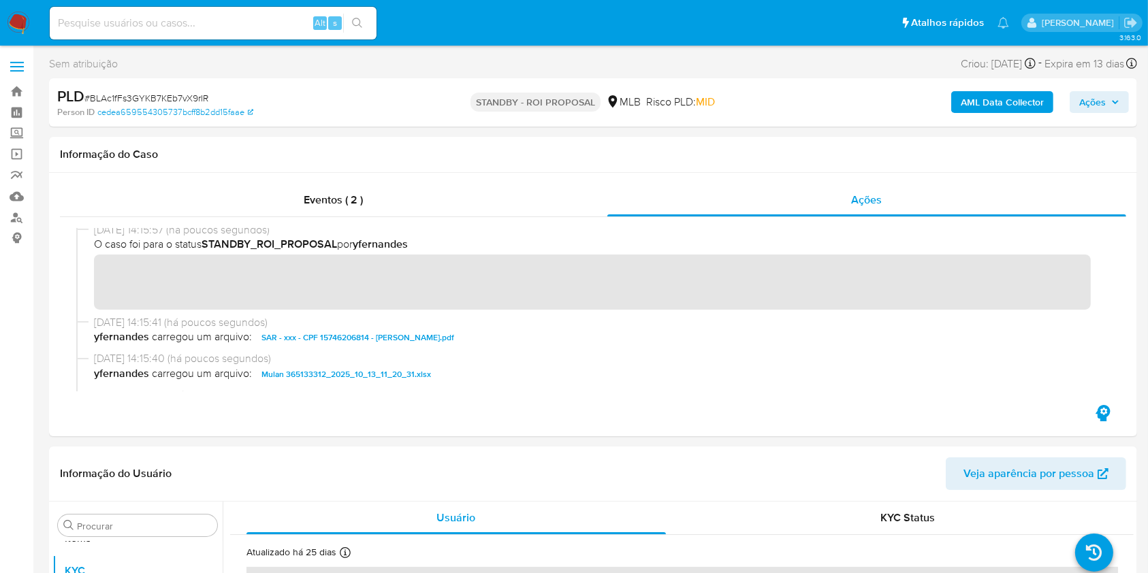
scroll to position [0, 0]
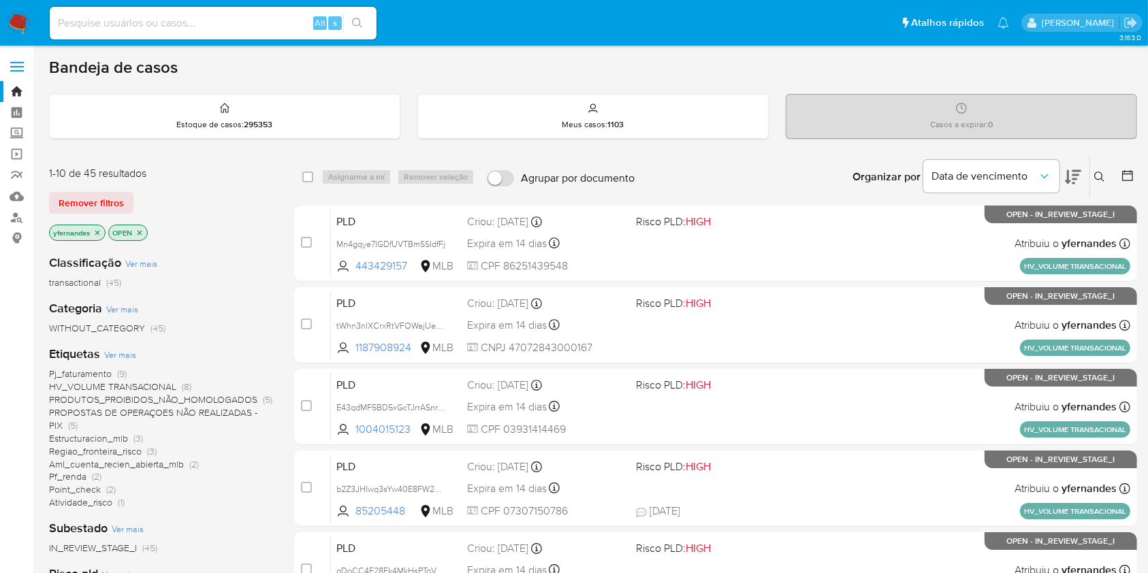
click at [191, 31] on input at bounding box center [213, 23] width 327 height 18
paste input "1256111343"
type input "1256111343"
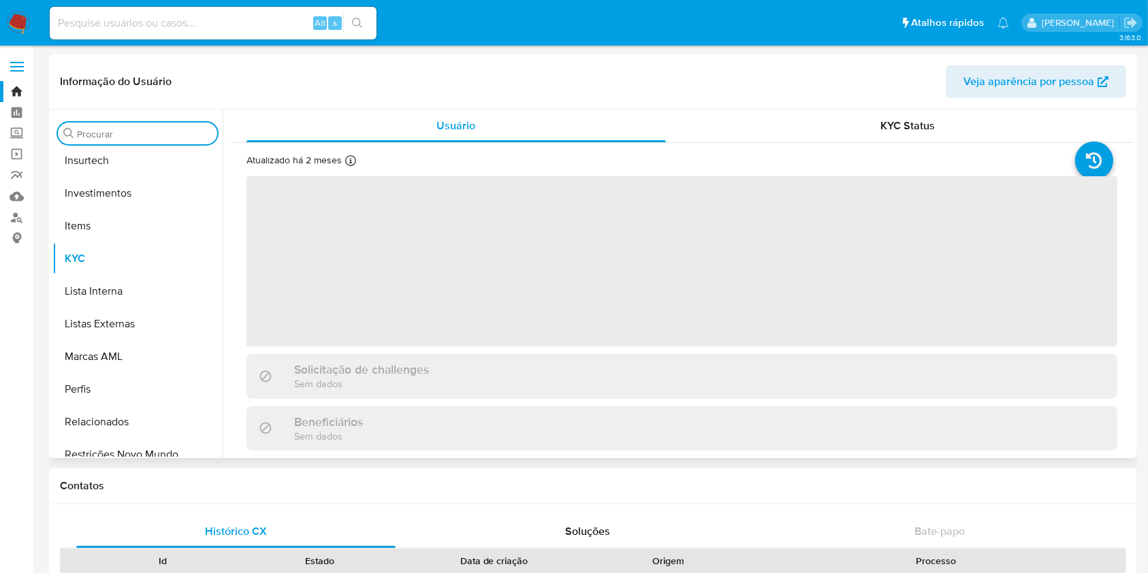
click at [128, 133] on input "Procurar" at bounding box center [144, 134] width 135 height 12
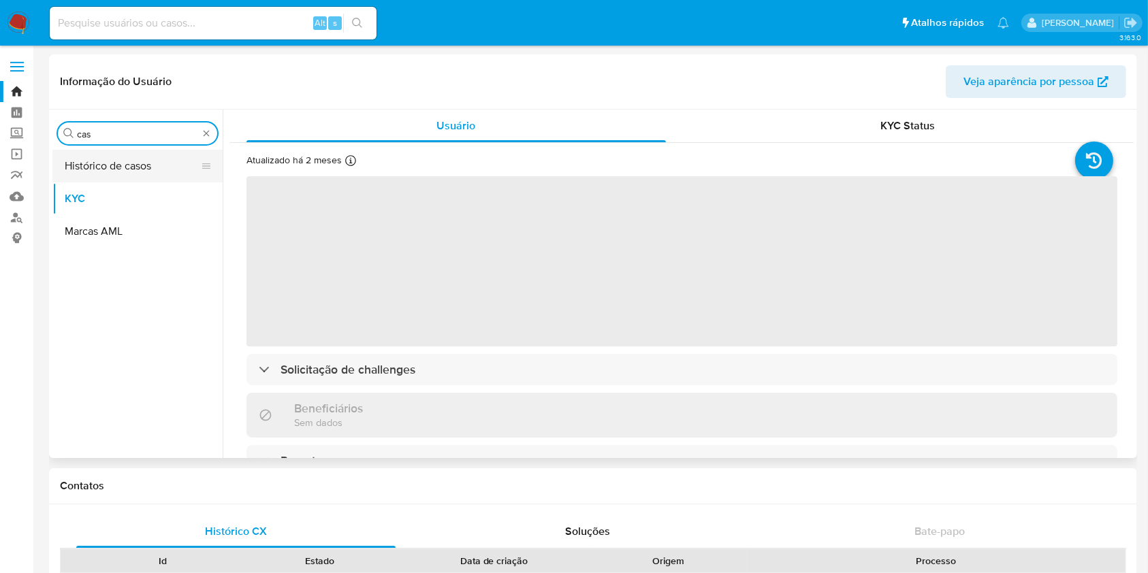
type input "cas"
click at [104, 161] on button "Histórico de casos" at bounding box center [131, 166] width 159 height 33
select select "10"
click at [104, 161] on button "Histórico de casos" at bounding box center [131, 166] width 159 height 33
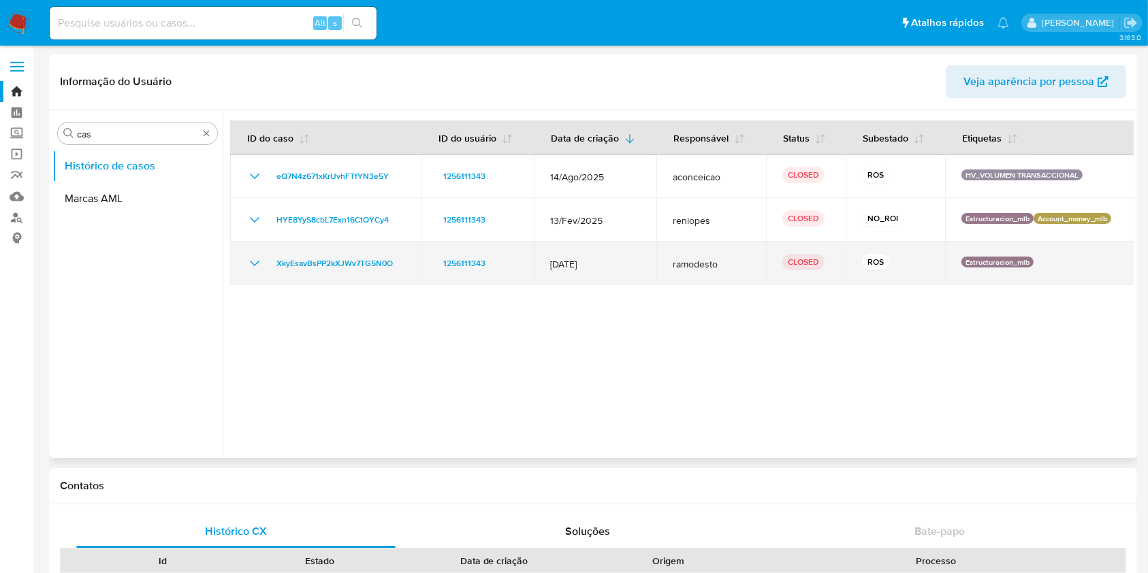
click at [257, 273] on td "XkyEsavBsPP2kXJWv7TG5N0O" at bounding box center [325, 264] width 191 height 44
click at [258, 263] on icon "Mostrar/Ocultar" at bounding box center [254, 263] width 16 height 16
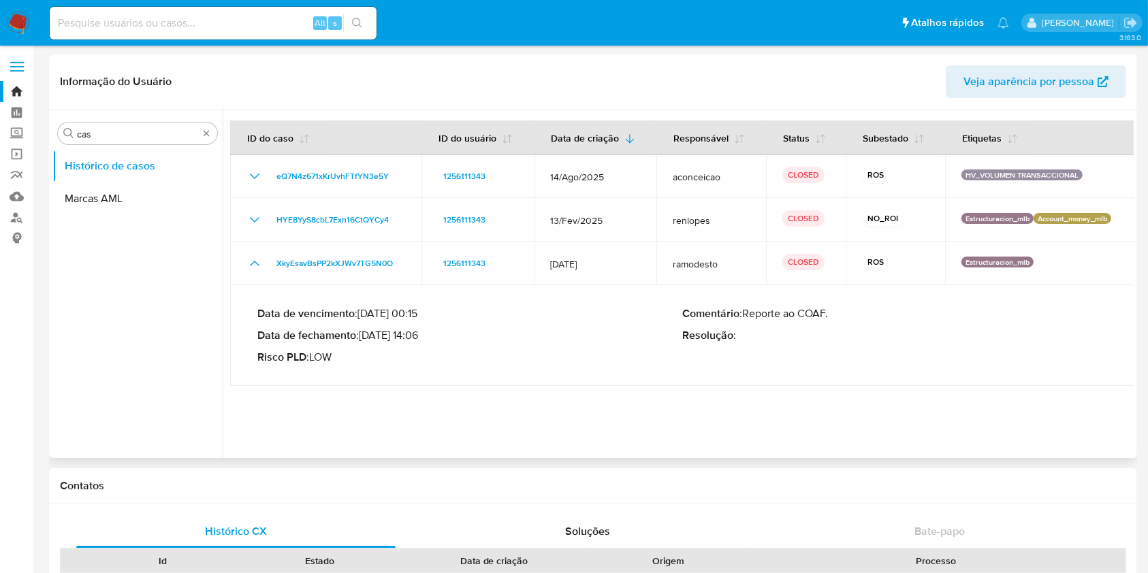
drag, startPoint x: 382, startPoint y: 334, endPoint x: 424, endPoint y: 330, distance: 42.4
click at [424, 331] on p "Data de fechamento : 25/02/2025 14:06" at bounding box center [469, 336] width 425 height 14
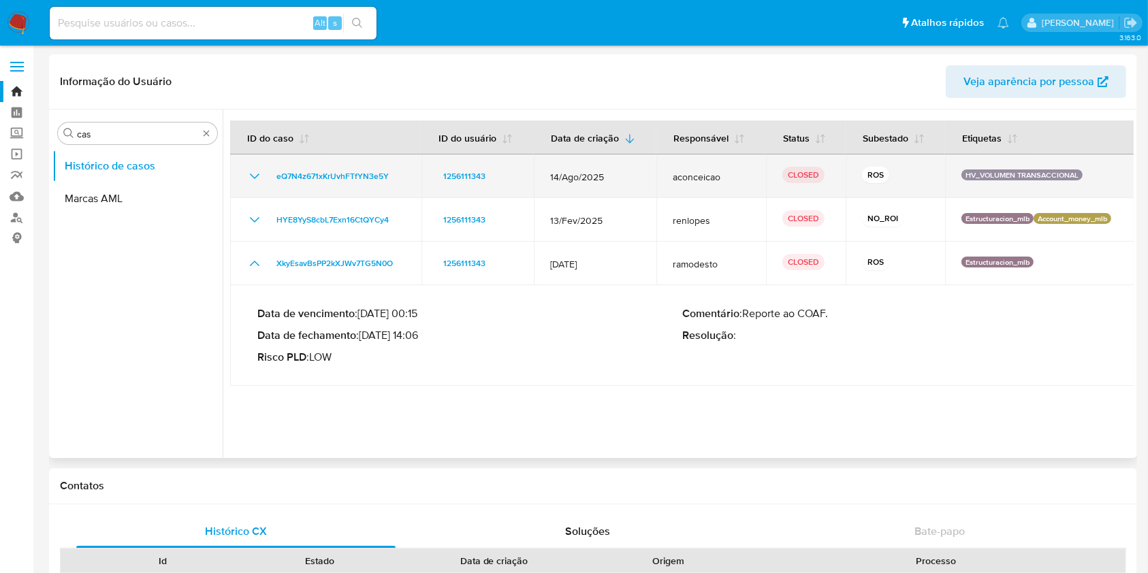
click at [266, 175] on div "eQ7N4z671xKrUvhFTfYN3e5Y" at bounding box center [325, 176] width 159 height 16
click at [253, 173] on icon "Mostrar/Ocultar" at bounding box center [254, 176] width 16 height 16
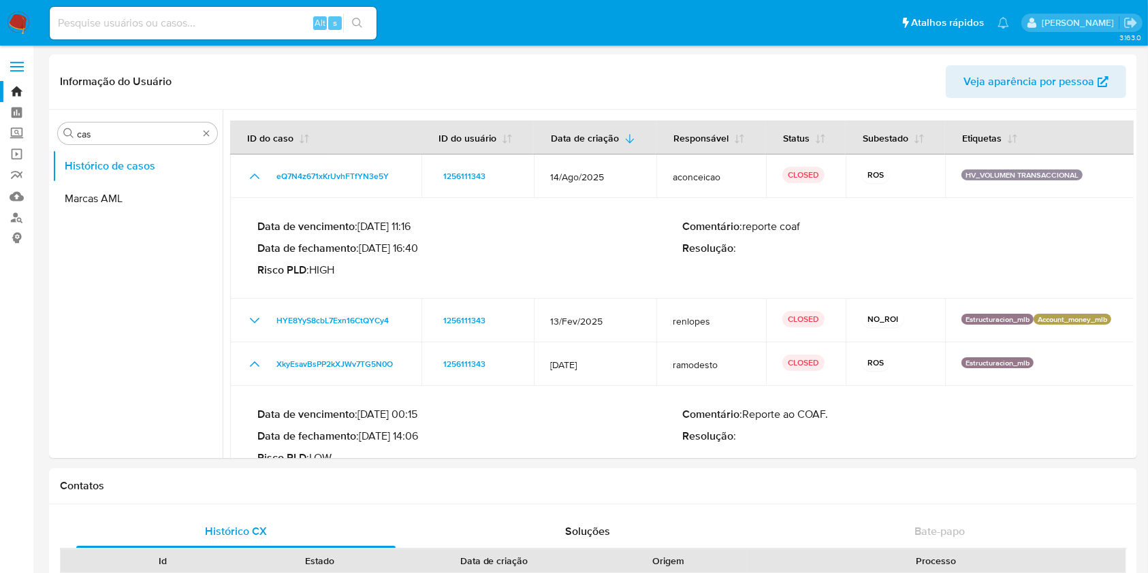
drag, startPoint x: 380, startPoint y: 246, endPoint x: 599, endPoint y: 3, distance: 327.9
click at [419, 244] on p "Data de fechamento : 29/08/2025 16:40" at bounding box center [469, 249] width 425 height 14
click at [21, 14] on img at bounding box center [18, 23] width 23 height 23
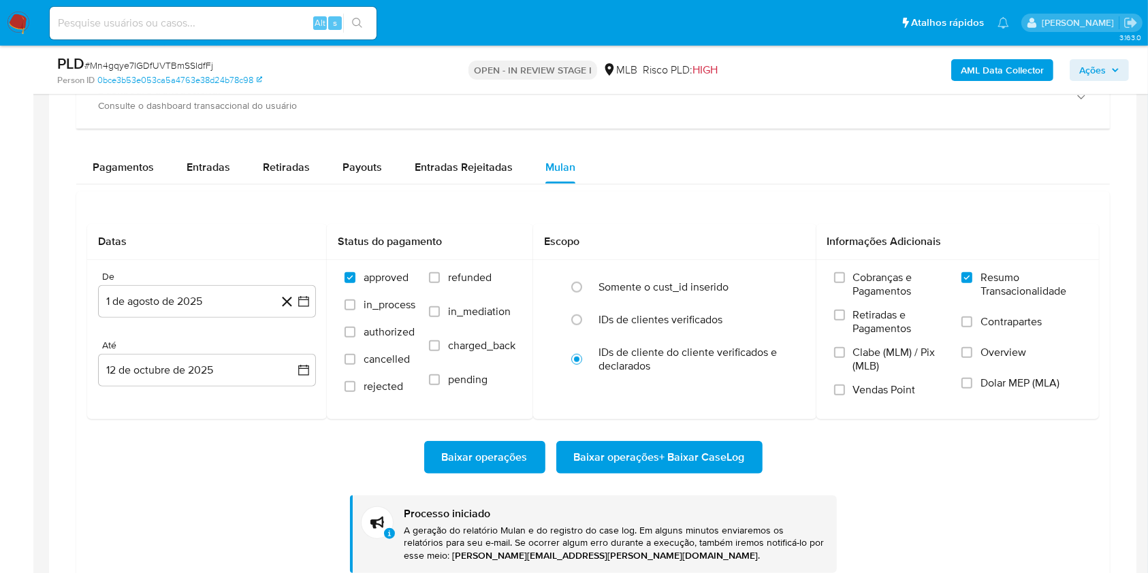
scroll to position [739, 0]
click at [169, 64] on span "# Mn4gqye7IGDfUVTBmSSIdfFj" at bounding box center [148, 66] width 129 height 14
copy span "Mn4gqye7IGDfUVTBmSSIdfFj"
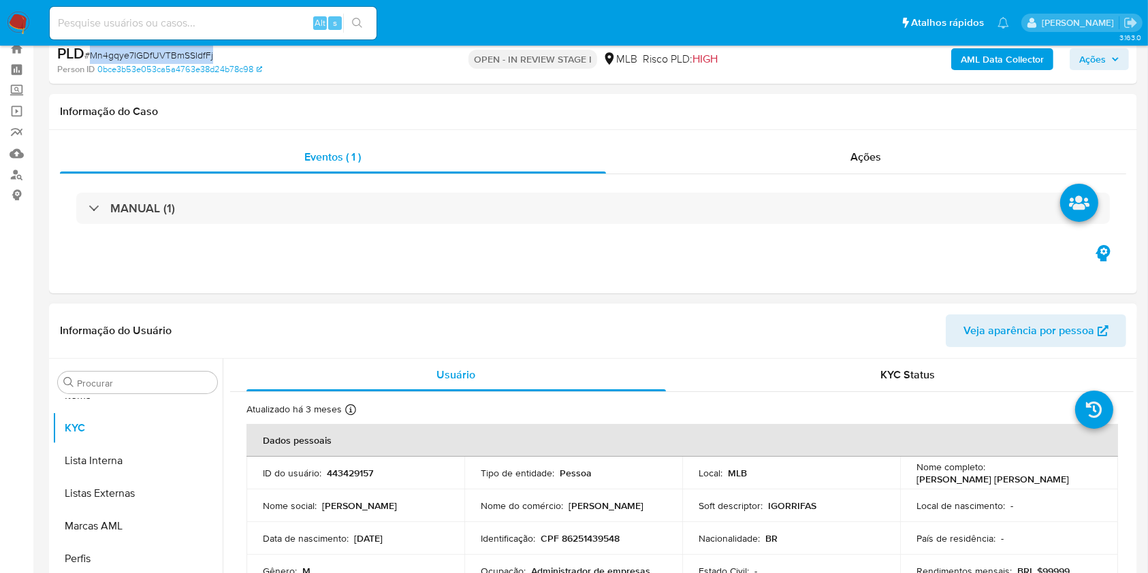
scroll to position [0, 0]
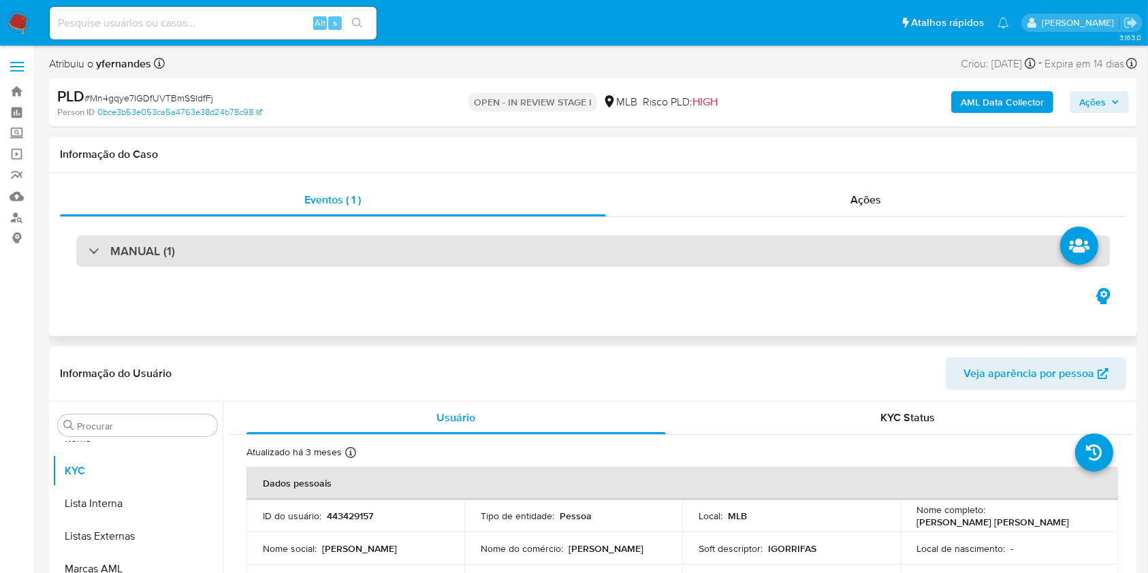
click at [389, 242] on div "MANUAL (1)" at bounding box center [593, 251] width 1034 height 31
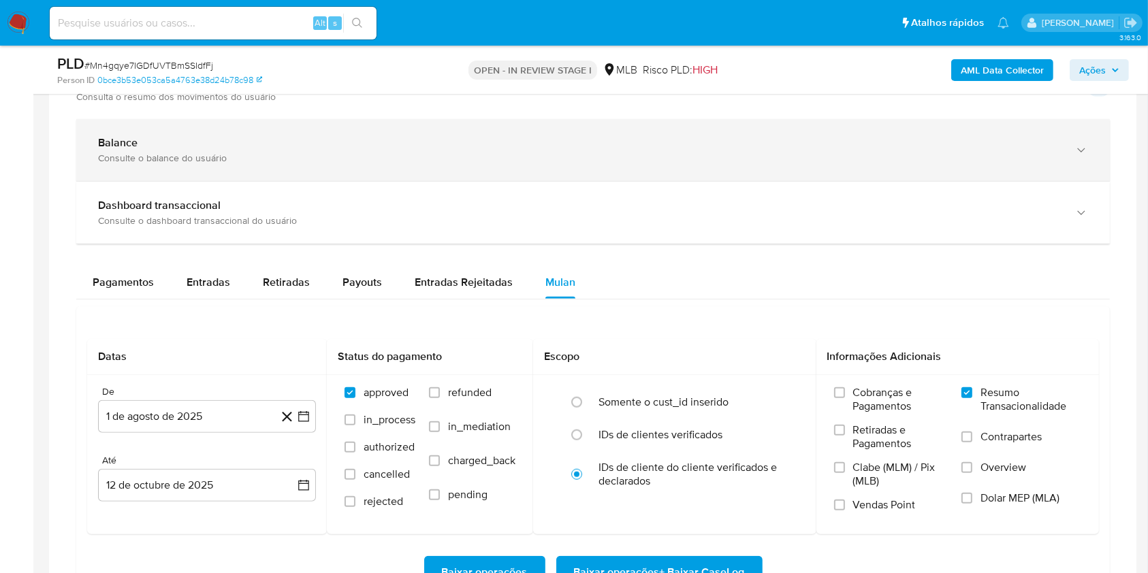
scroll to position [998, 0]
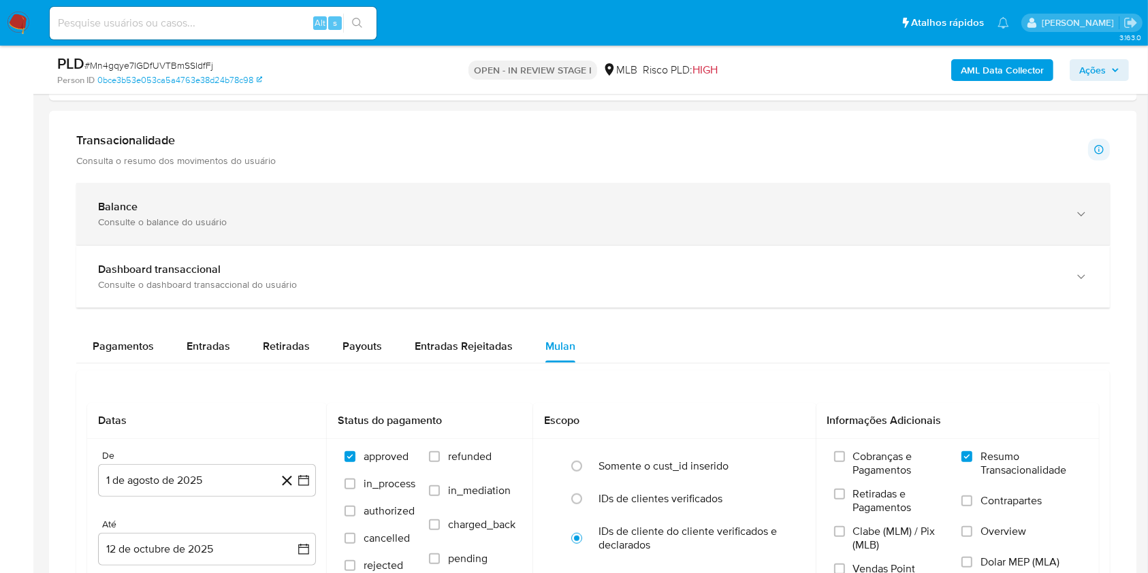
click at [257, 226] on div "Consulte o balance do usuário" at bounding box center [579, 222] width 963 height 12
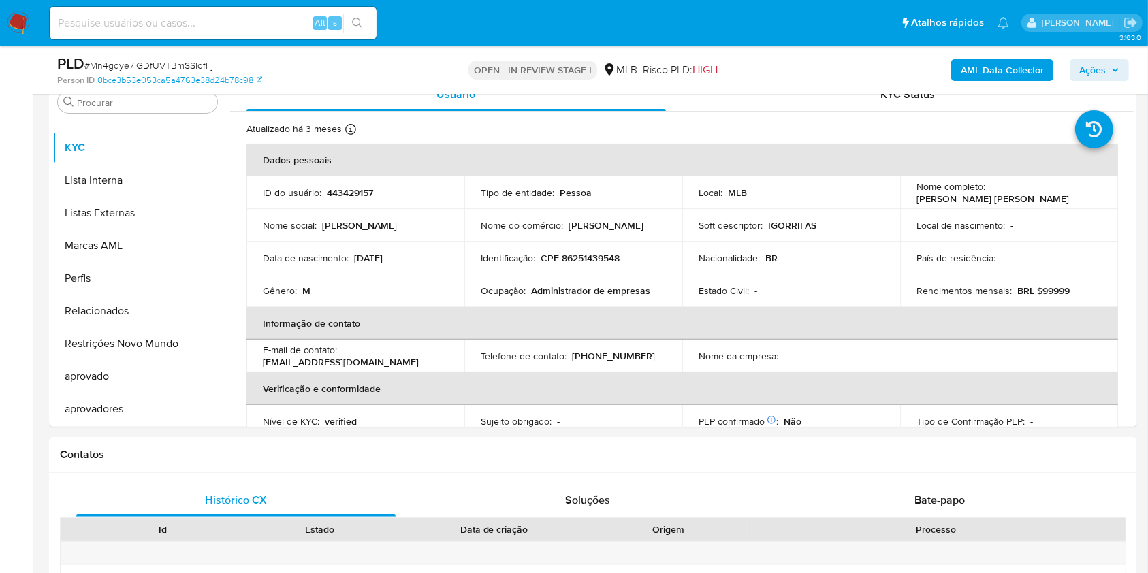
scroll to position [272, 0]
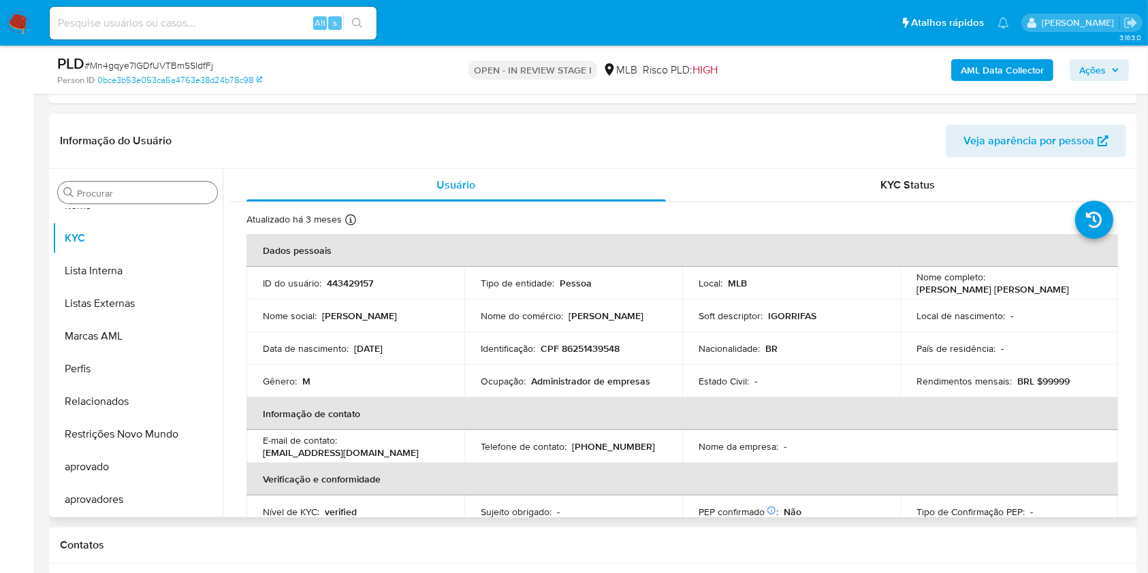
click at [152, 182] on div "Procurar" at bounding box center [137, 193] width 159 height 22
click at [136, 191] on input "Procurar" at bounding box center [144, 193] width 135 height 12
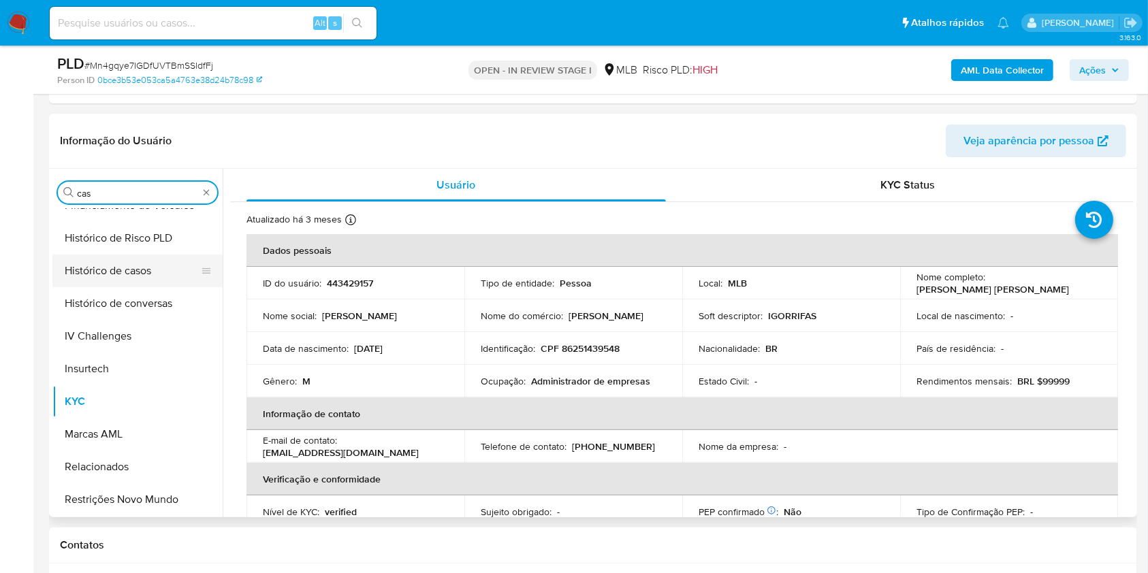
scroll to position [0, 0]
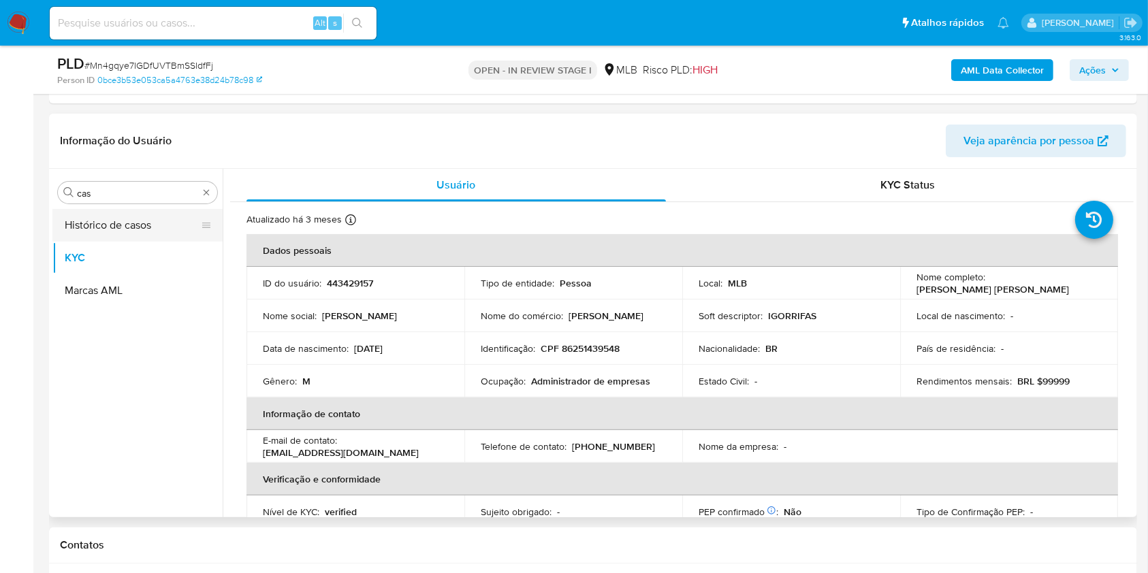
click at [82, 230] on button "Histórico de casos" at bounding box center [131, 225] width 159 height 33
drag, startPoint x: 82, startPoint y: 230, endPoint x: 123, endPoint y: 242, distance: 43.1
click at [82, 232] on button "Histórico de casos" at bounding box center [137, 225] width 170 height 33
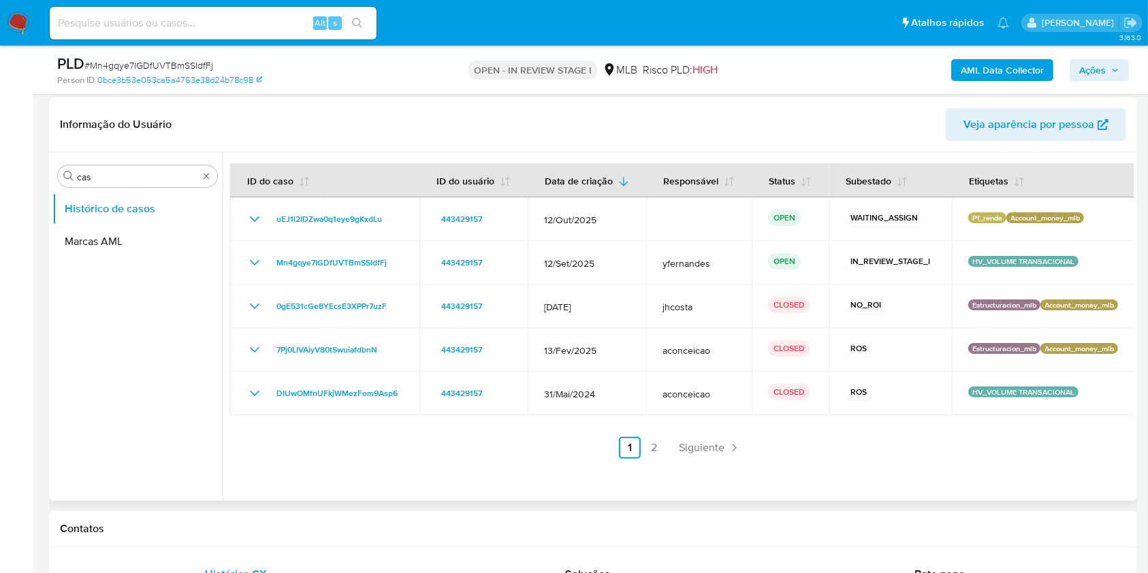
click at [692, 440] on div "ID do caso ID do usuário Data de criação Responsável Status Subestado Etiquetas…" at bounding box center [682, 311] width 904 height 296
click at [701, 454] on span "Siguiente" at bounding box center [702, 448] width 46 height 11
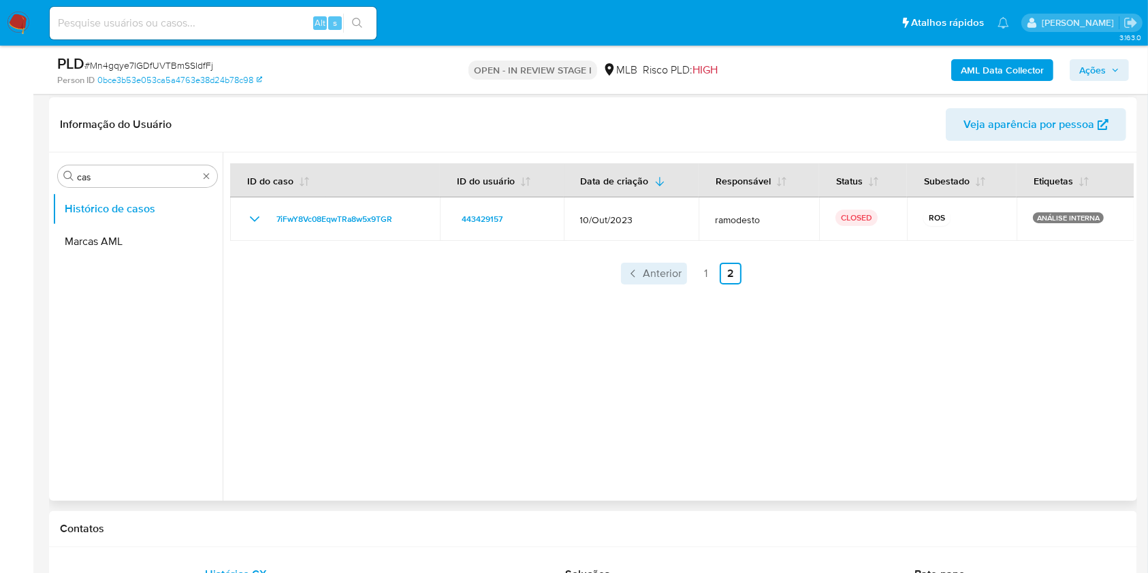
click at [647, 270] on span "Anterior" at bounding box center [662, 273] width 39 height 11
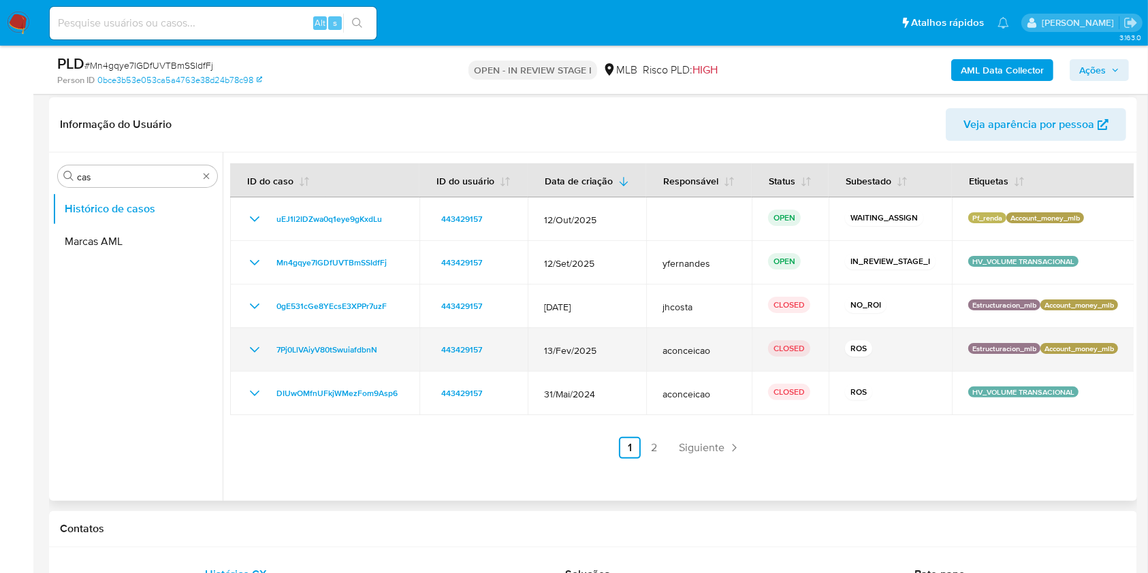
click at [257, 353] on icon "Mostrar/Ocultar" at bounding box center [255, 349] width 10 height 5
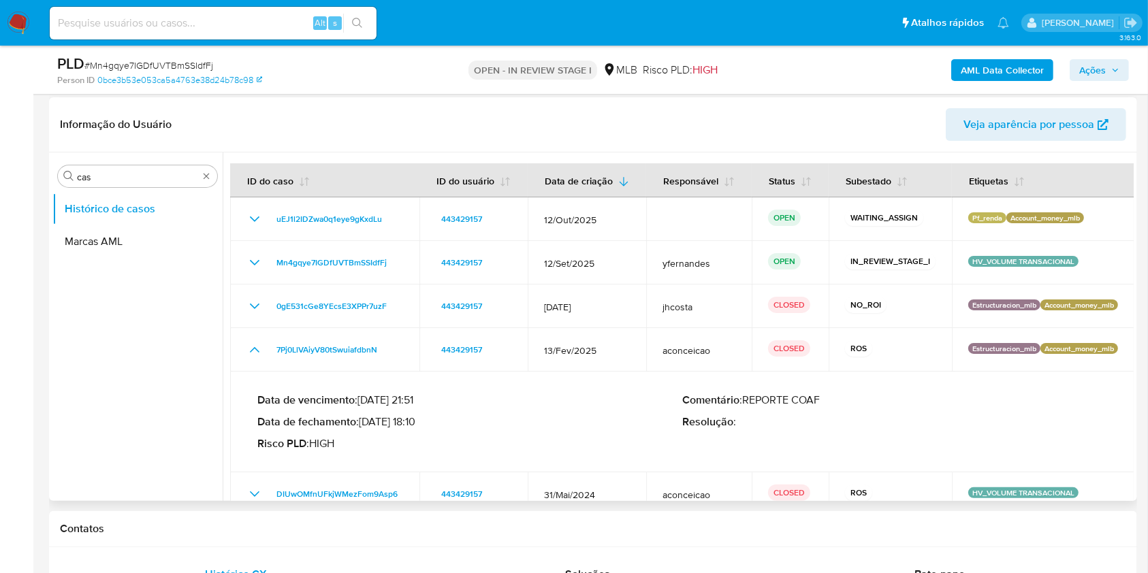
drag, startPoint x: 381, startPoint y: 436, endPoint x: 403, endPoint y: 436, distance: 21.8
click at [403, 429] on p "Data de fechamento : [DATE] 18:10" at bounding box center [469, 422] width 425 height 14
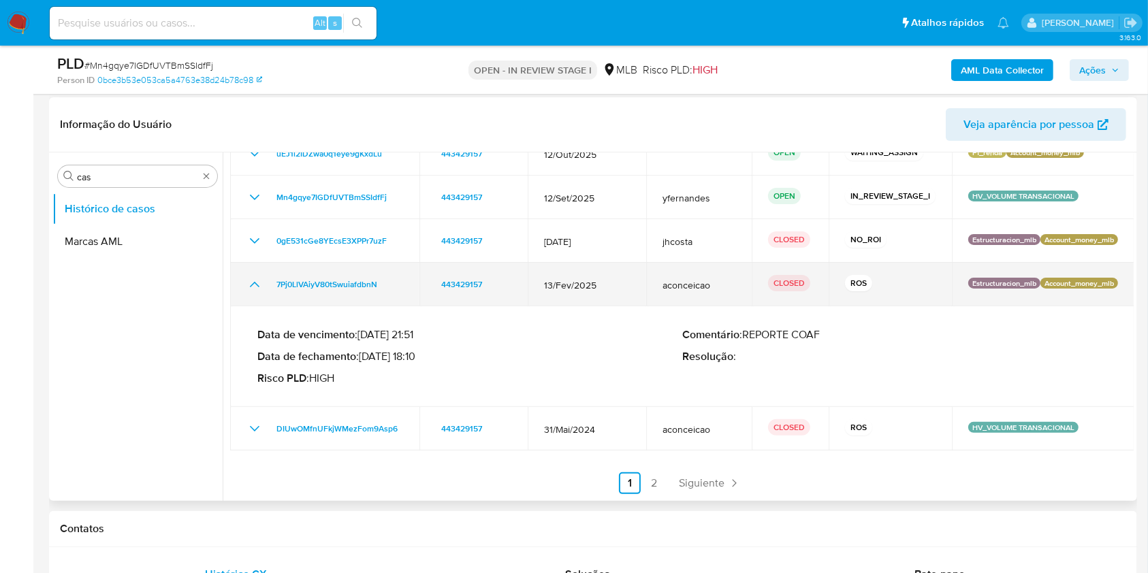
click at [250, 290] on icon "Mostrar/Ocultar" at bounding box center [254, 284] width 16 height 16
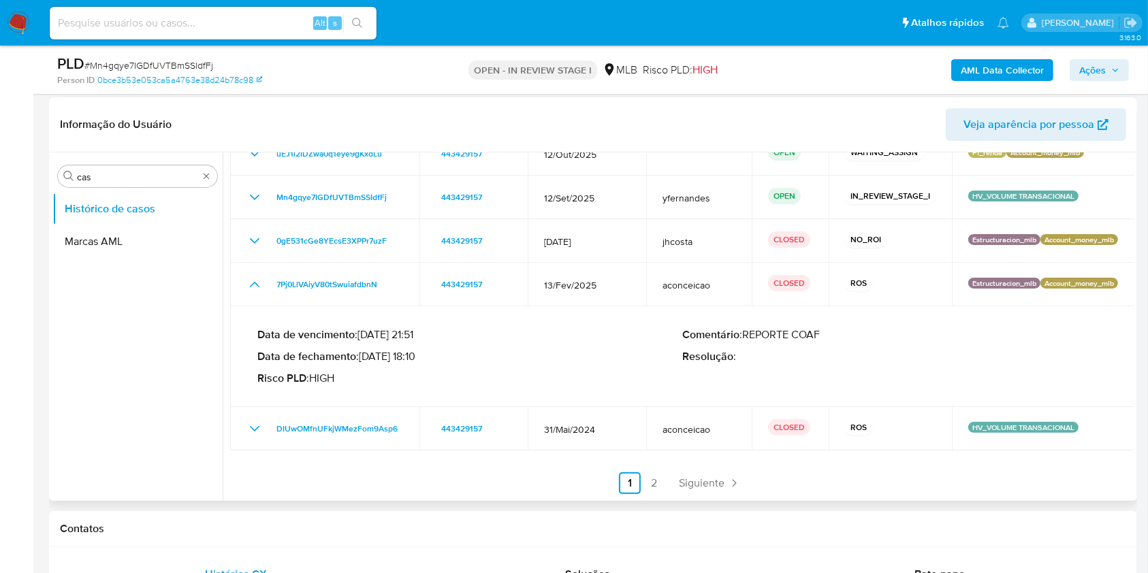
scroll to position [0, 0]
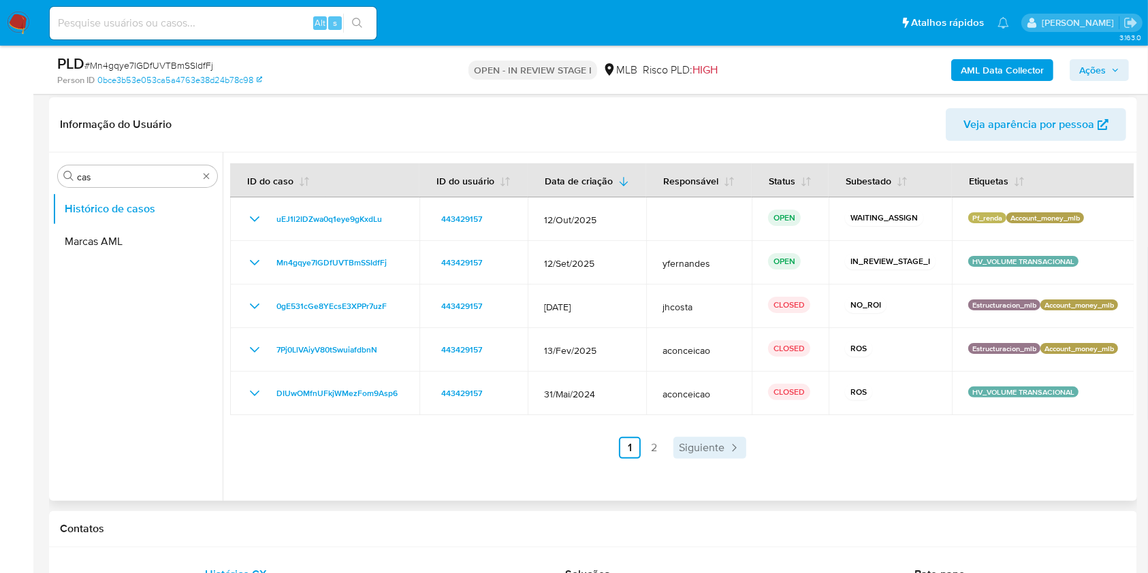
click at [695, 449] on link "Siguiente" at bounding box center [709, 448] width 73 height 22
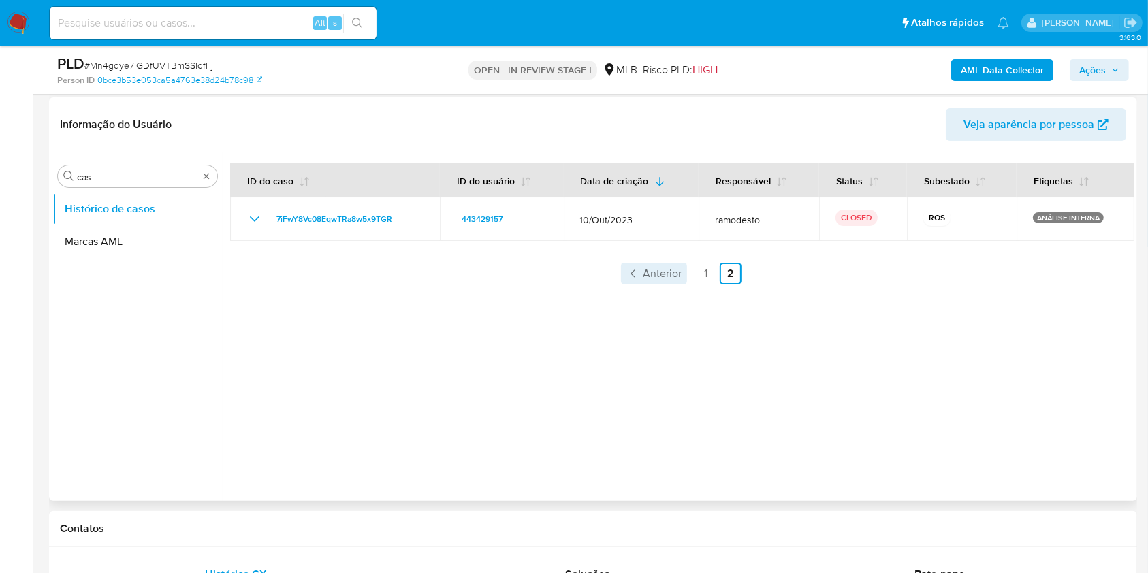
click at [645, 276] on span "Anterior" at bounding box center [662, 273] width 39 height 11
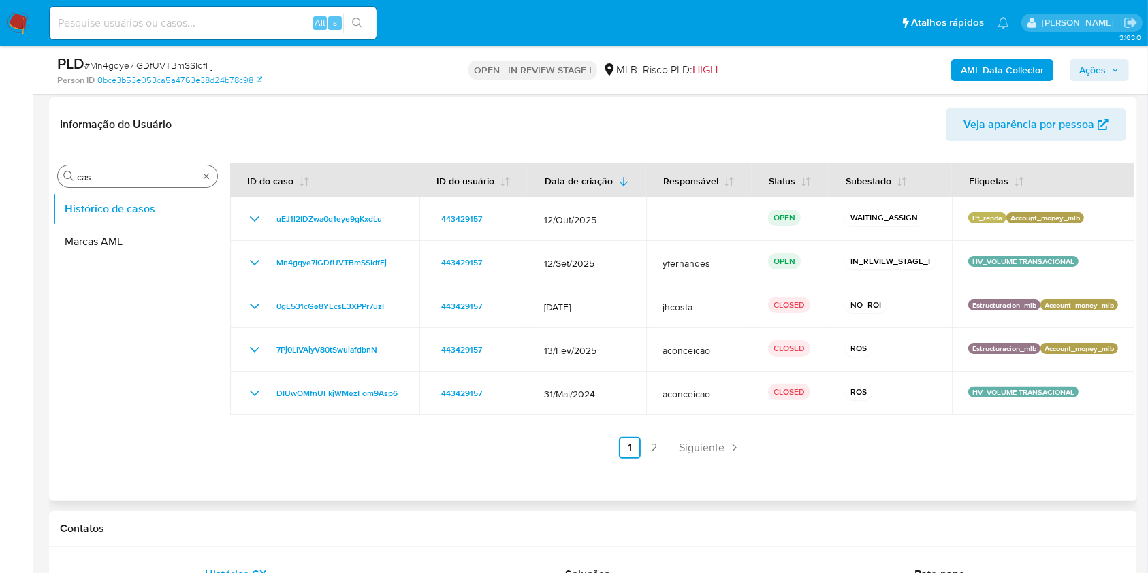
click at [155, 179] on input "cas" at bounding box center [137, 177] width 121 height 12
click at [699, 454] on span "Siguiente" at bounding box center [702, 448] width 46 height 11
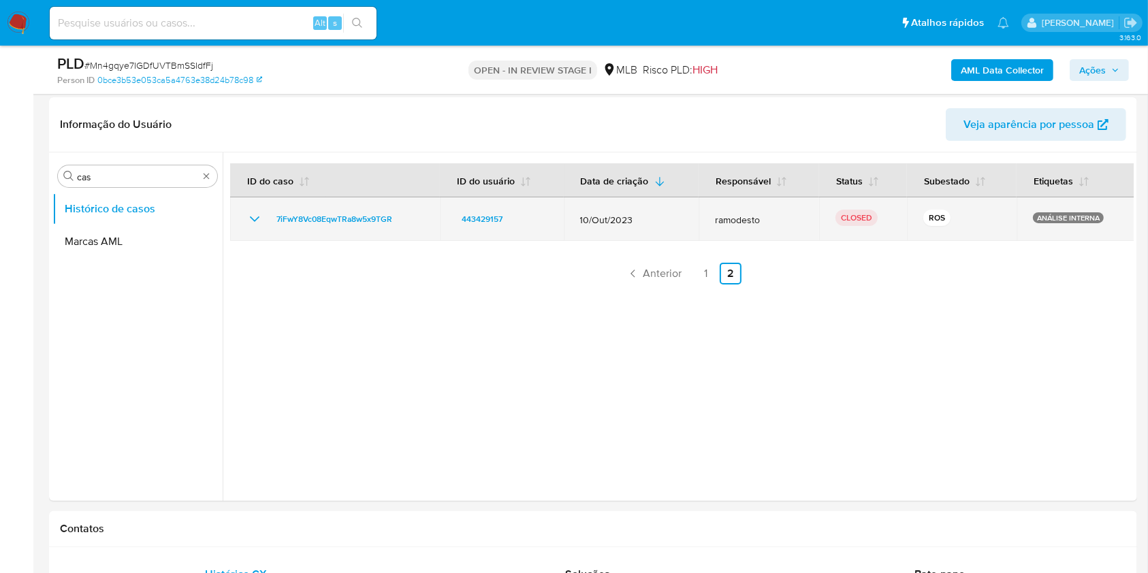
click at [261, 225] on icon "Mostrar/Ocultar" at bounding box center [254, 219] width 16 height 16
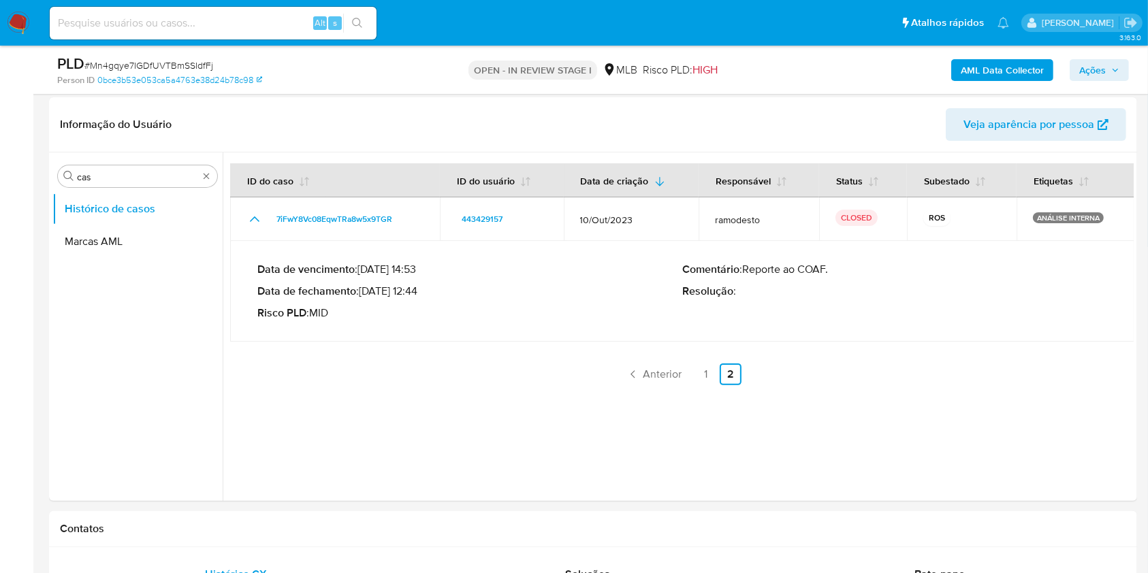
drag, startPoint x: 381, startPoint y: 291, endPoint x: 414, endPoint y: 289, distance: 33.4
click at [414, 289] on p "Data de fechamento : 07/11/2023 12:44" at bounding box center [469, 292] width 425 height 14
click at [705, 369] on link "1" at bounding box center [706, 375] width 22 height 22
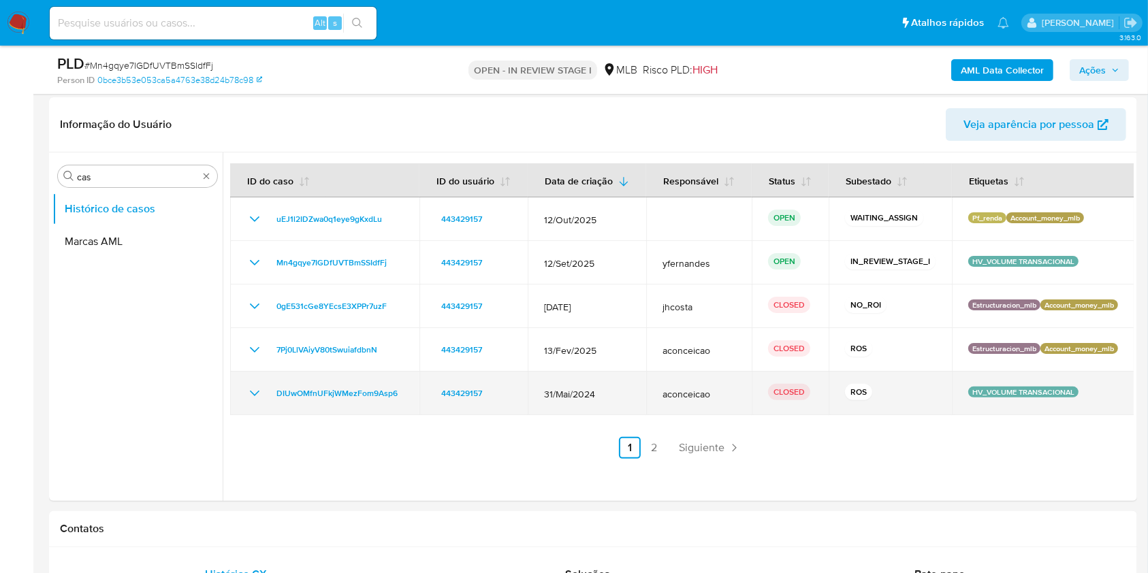
click at [268, 397] on div "DIUwOMfnUFkjWMezFom9Asp6" at bounding box center [324, 393] width 157 height 16
click at [259, 402] on icon "Mostrar/Ocultar" at bounding box center [254, 393] width 16 height 16
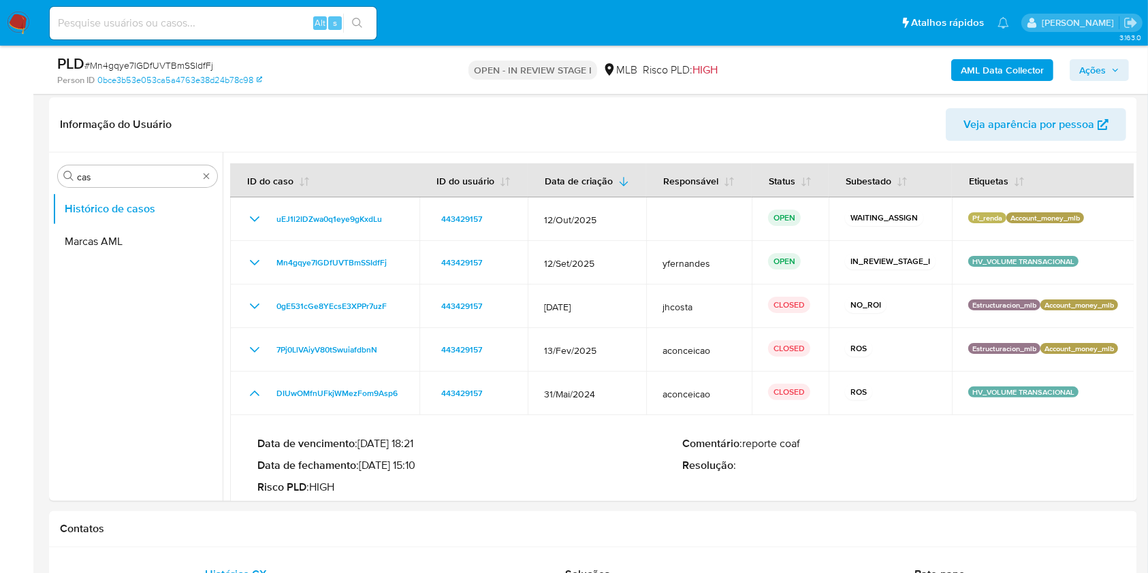
drag, startPoint x: 380, startPoint y: 477, endPoint x: 423, endPoint y: 477, distance: 42.9
click at [423, 473] on p "Data de fechamento : 06/06/2024 15:10" at bounding box center [469, 466] width 425 height 14
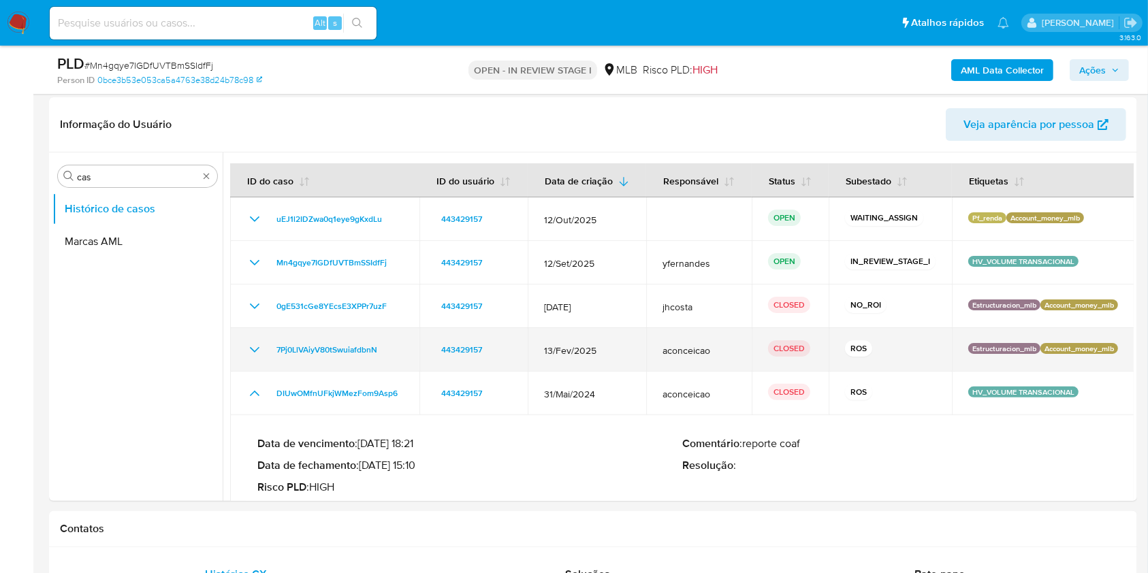
click at [254, 353] on icon "Mostrar/Ocultar" at bounding box center [255, 349] width 10 height 5
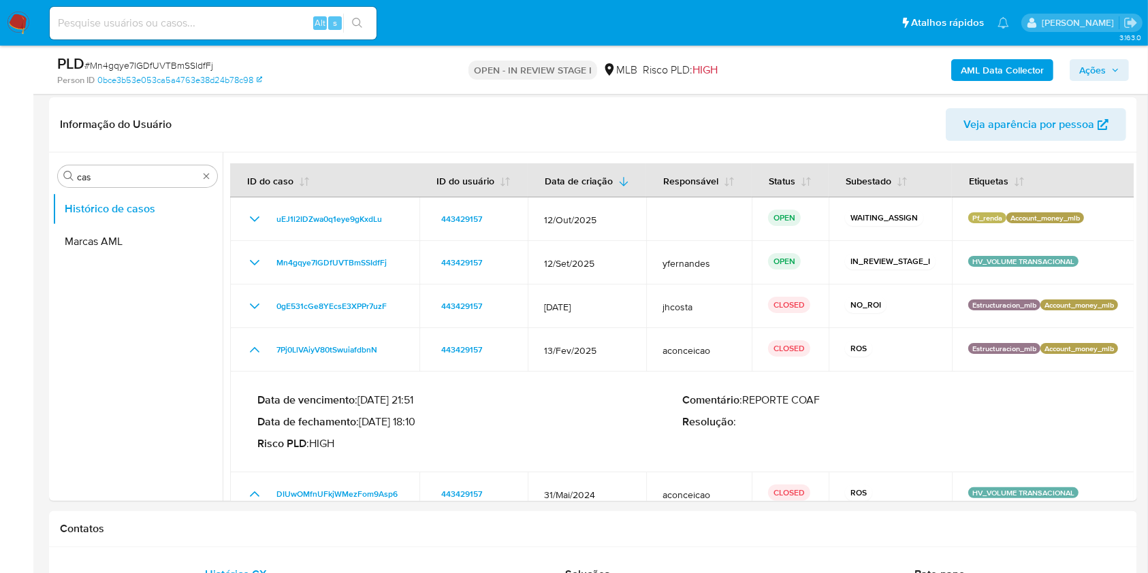
drag, startPoint x: 379, startPoint y: 431, endPoint x: 422, endPoint y: 434, distance: 43.0
click at [422, 429] on p "Data de fechamento : 25/03/2025 18:10" at bounding box center [469, 422] width 425 height 14
click at [114, 177] on input "cas" at bounding box center [137, 177] width 121 height 12
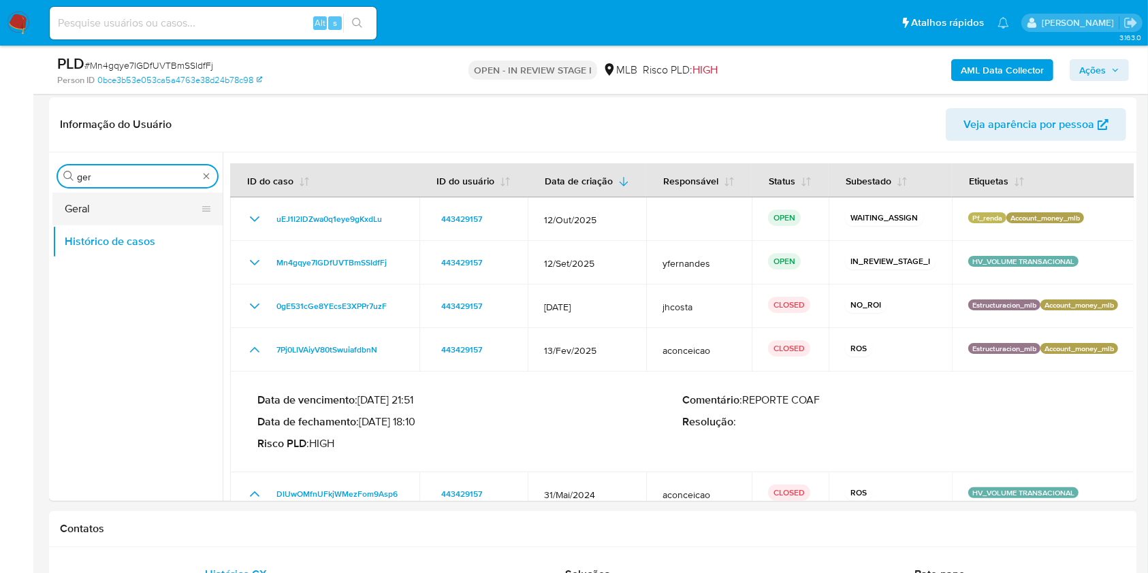
type input "ger"
click at [108, 212] on button "Geral" at bounding box center [131, 209] width 159 height 33
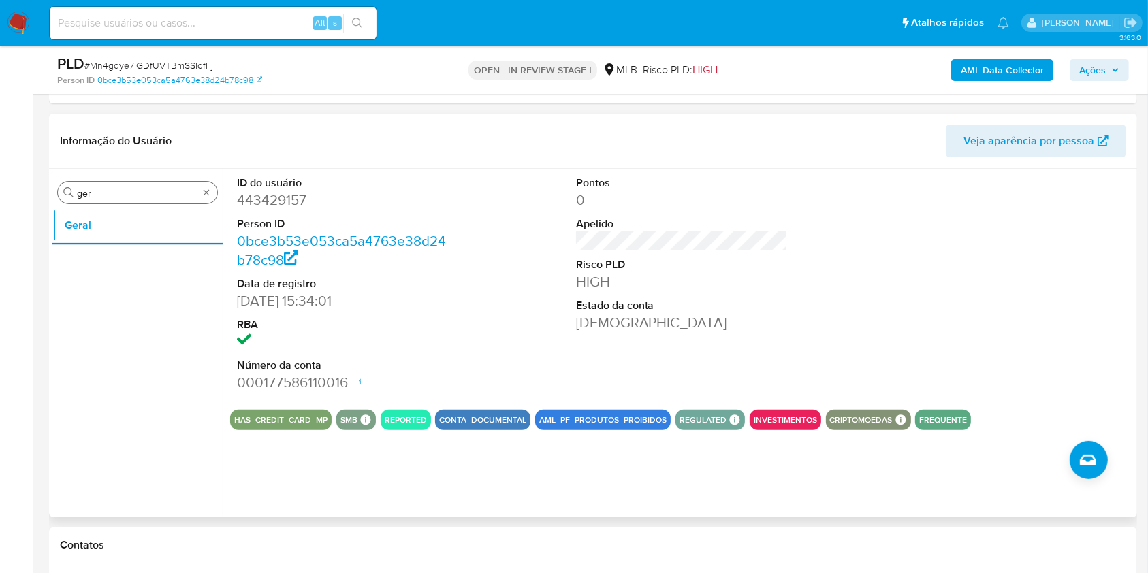
click at [165, 198] on input "ger" at bounding box center [137, 193] width 121 height 12
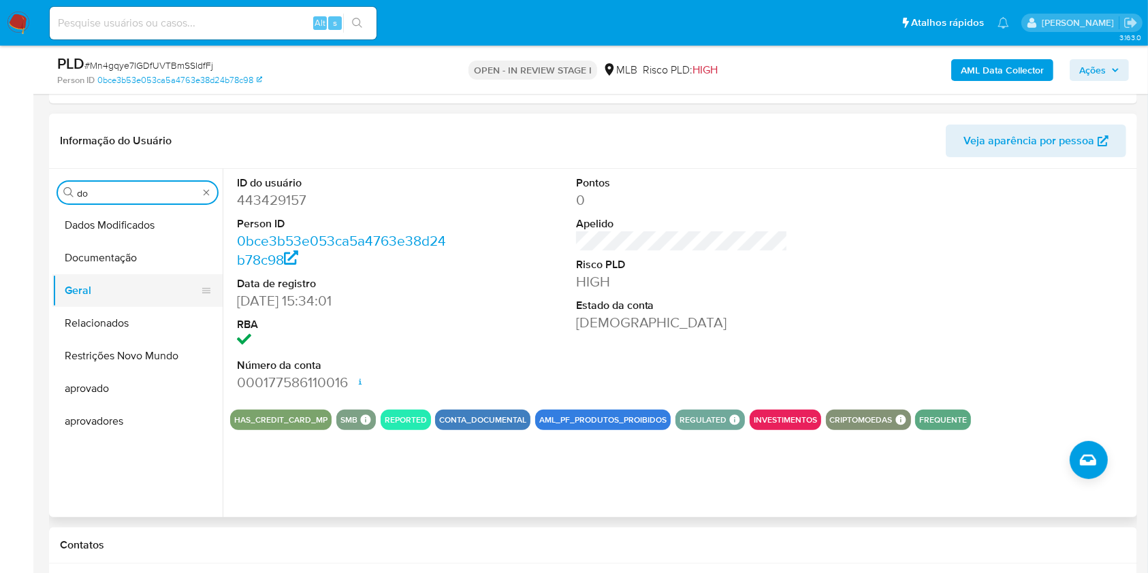
click at [69, 274] on button "Geral" at bounding box center [131, 290] width 159 height 33
click at [87, 252] on button "Documentação" at bounding box center [131, 258] width 159 height 33
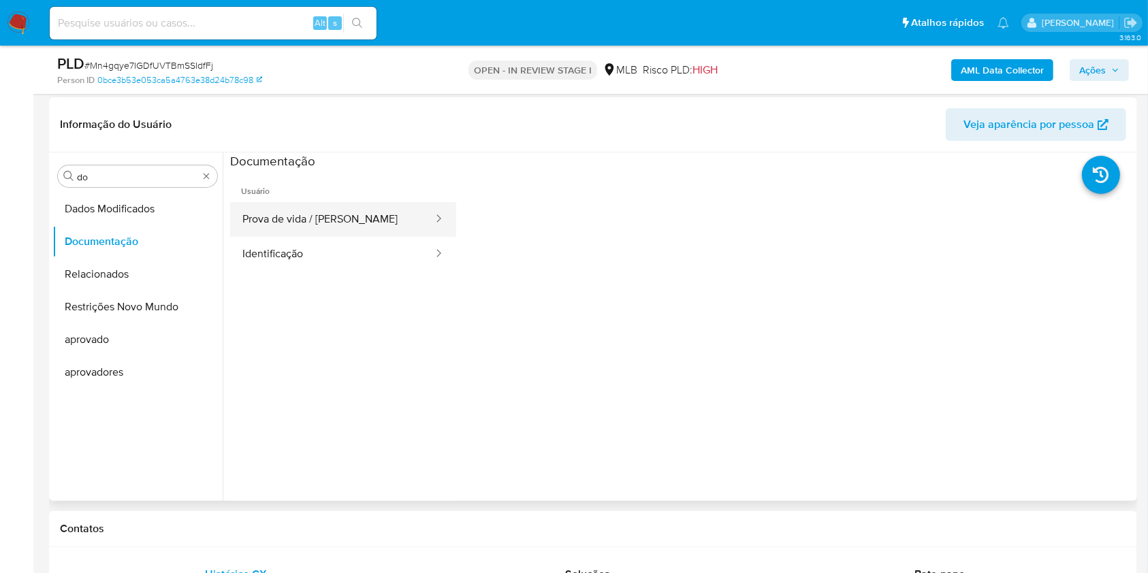
click at [357, 227] on button "Prova de vida / Selfie" at bounding box center [332, 219] width 204 height 35
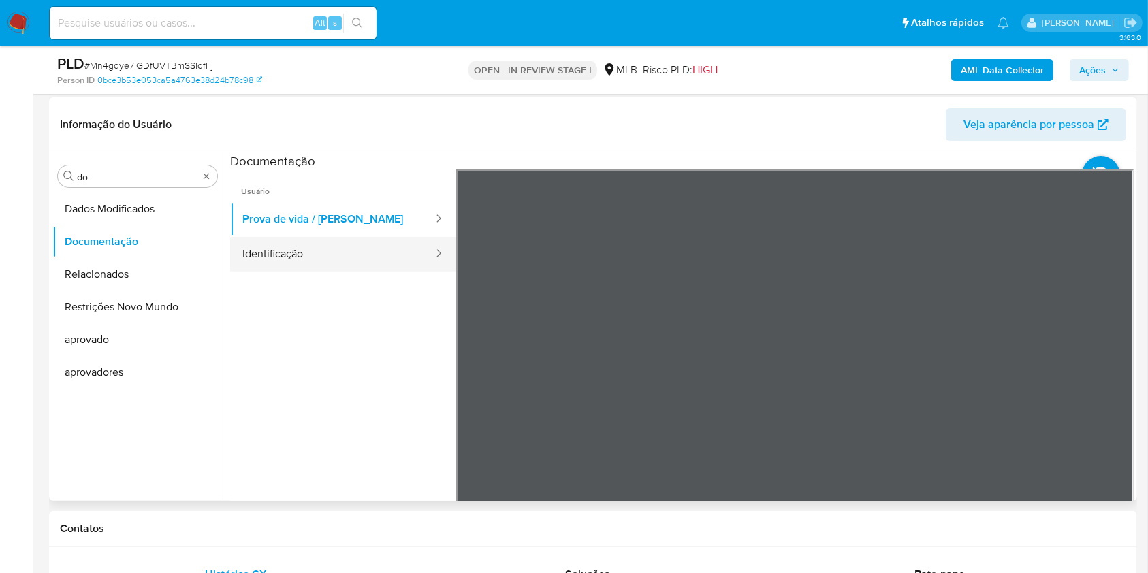
click at [351, 257] on button "Identificação" at bounding box center [332, 254] width 204 height 35
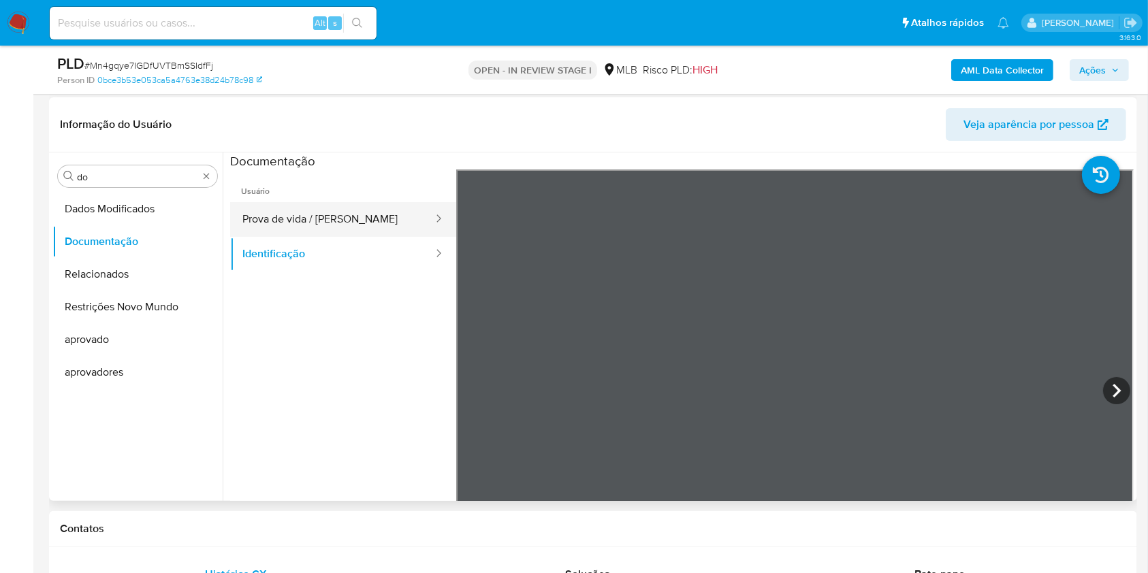
click at [281, 214] on button "Prova de vida / [PERSON_NAME]" at bounding box center [332, 219] width 204 height 35
click at [162, 165] on div "Procurar do" at bounding box center [137, 176] width 159 height 22
click at [131, 178] on input "do" at bounding box center [137, 177] width 121 height 12
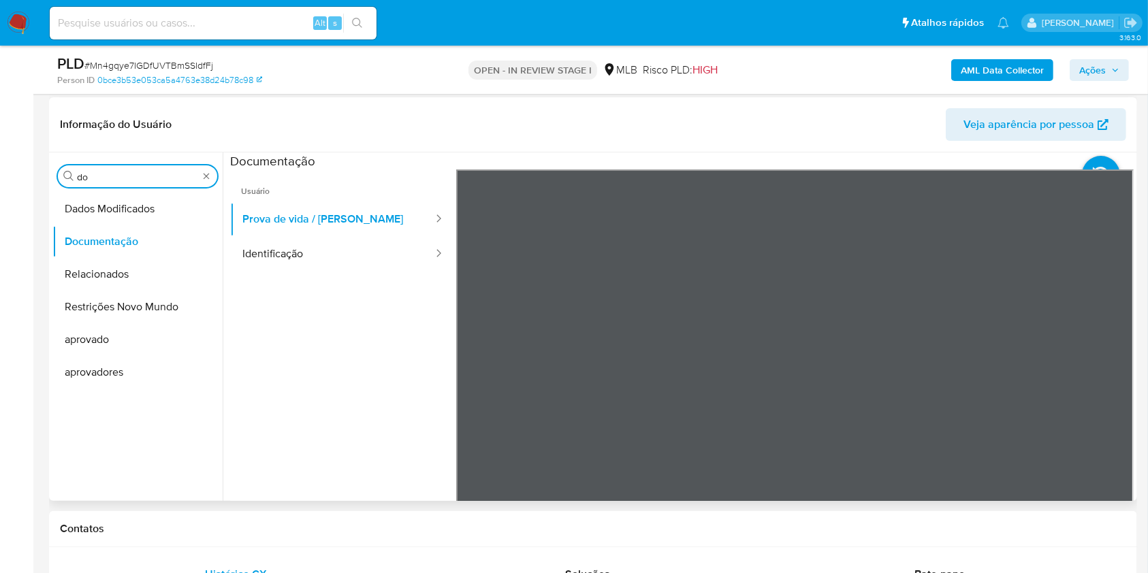
click at [132, 178] on input "do" at bounding box center [137, 177] width 121 height 12
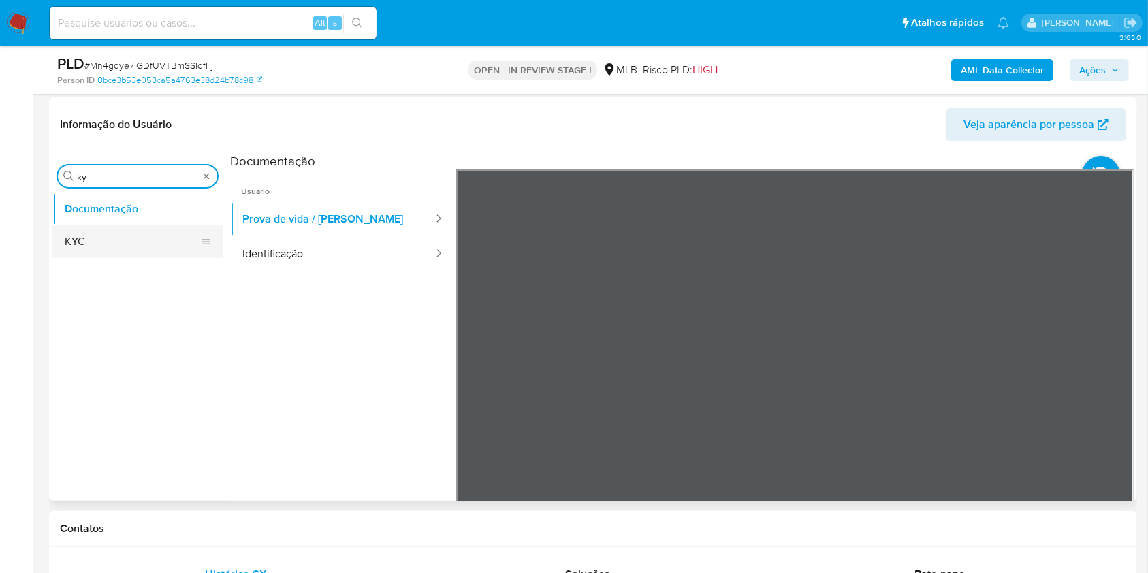
type input "ky"
click at [103, 246] on button "KYC" at bounding box center [131, 241] width 159 height 33
click at [103, 245] on button "KYC" at bounding box center [131, 241] width 159 height 33
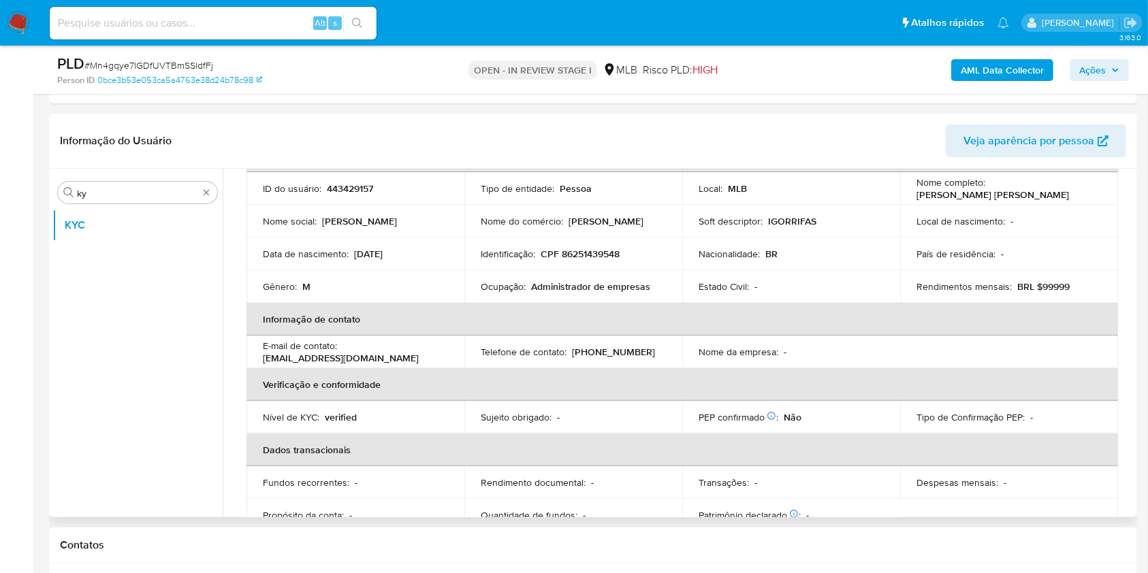
scroll to position [101, 0]
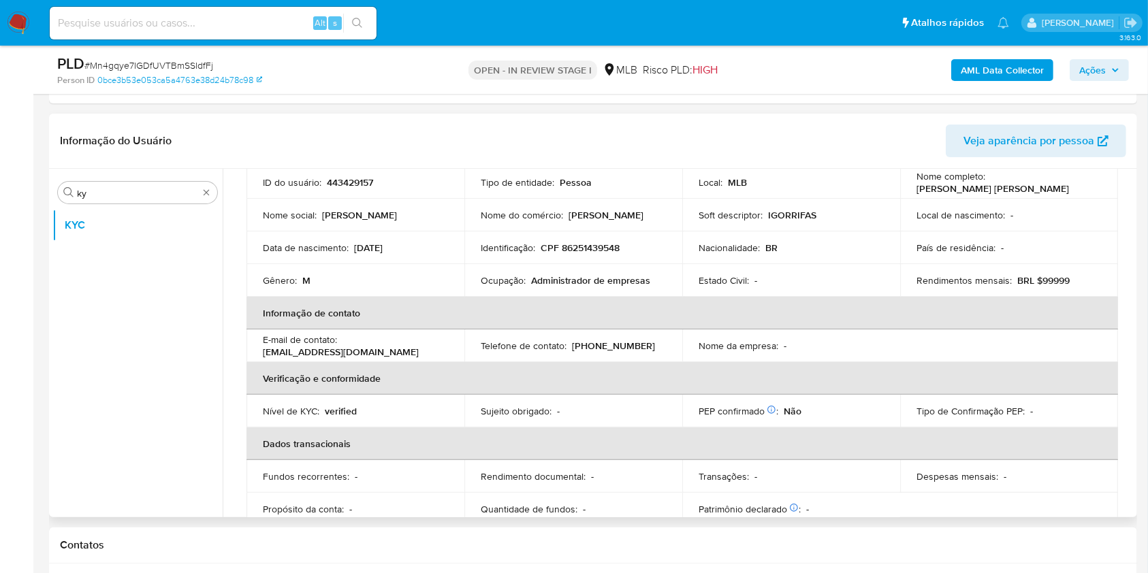
click at [605, 274] on p "Administrador de empresas" at bounding box center [590, 280] width 119 height 12
copy div "Ocupação : Administrador de empresas"
click at [169, 326] on ul "KYC" at bounding box center [137, 362] width 170 height 307
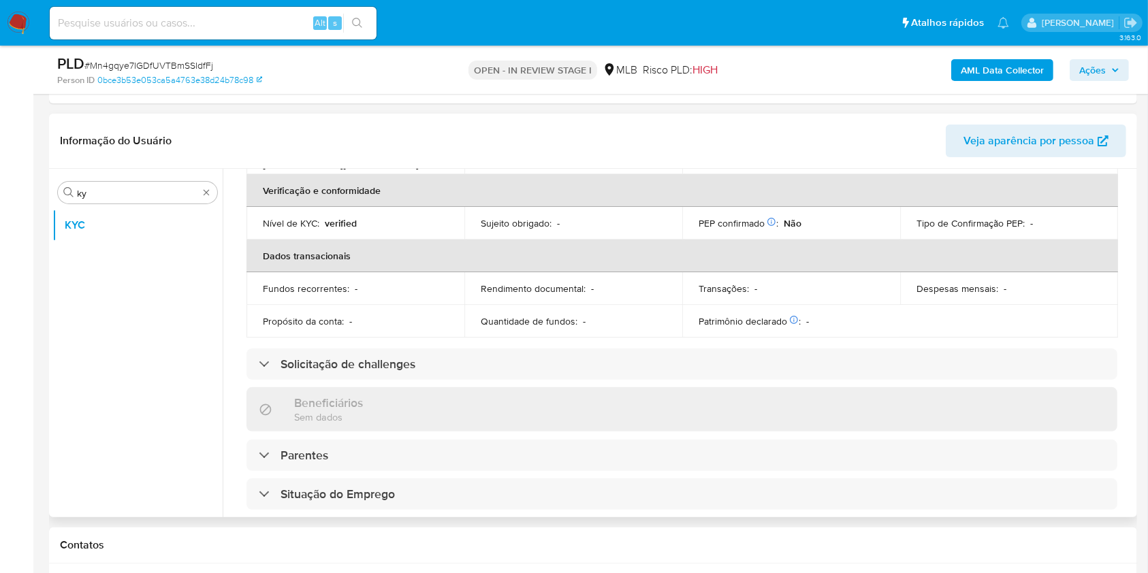
scroll to position [579, 0]
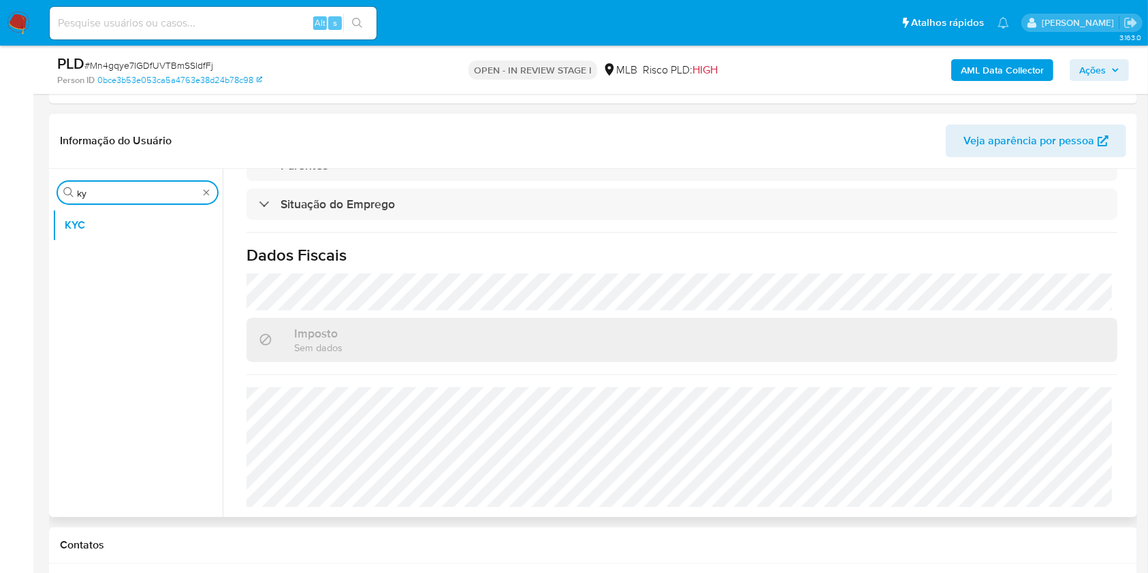
click at [102, 192] on input "ky" at bounding box center [137, 193] width 121 height 12
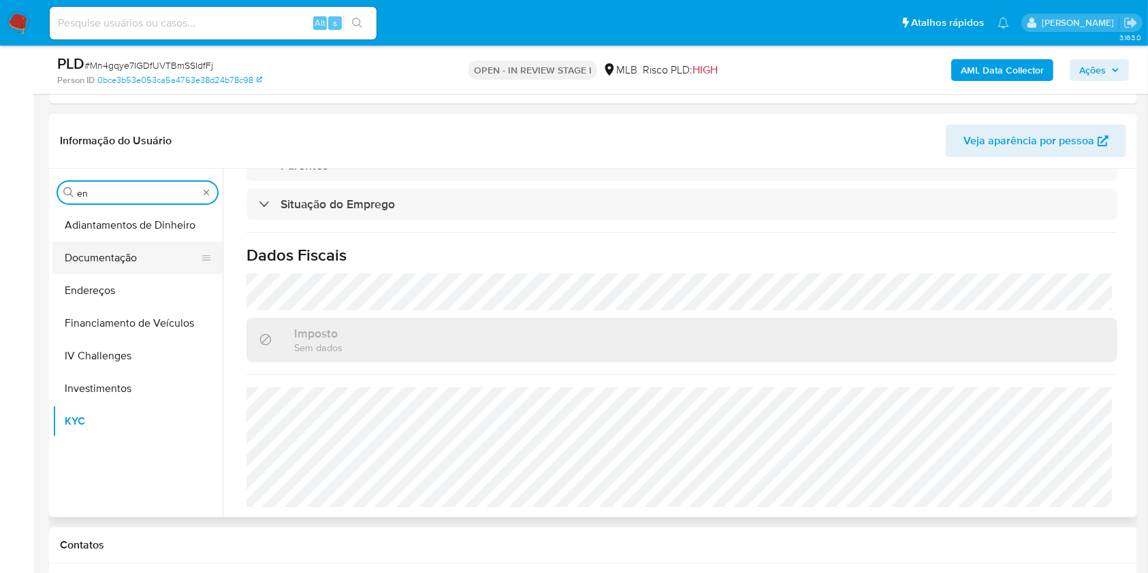
type input "en"
click at [94, 271] on button "Documentação" at bounding box center [131, 258] width 159 height 33
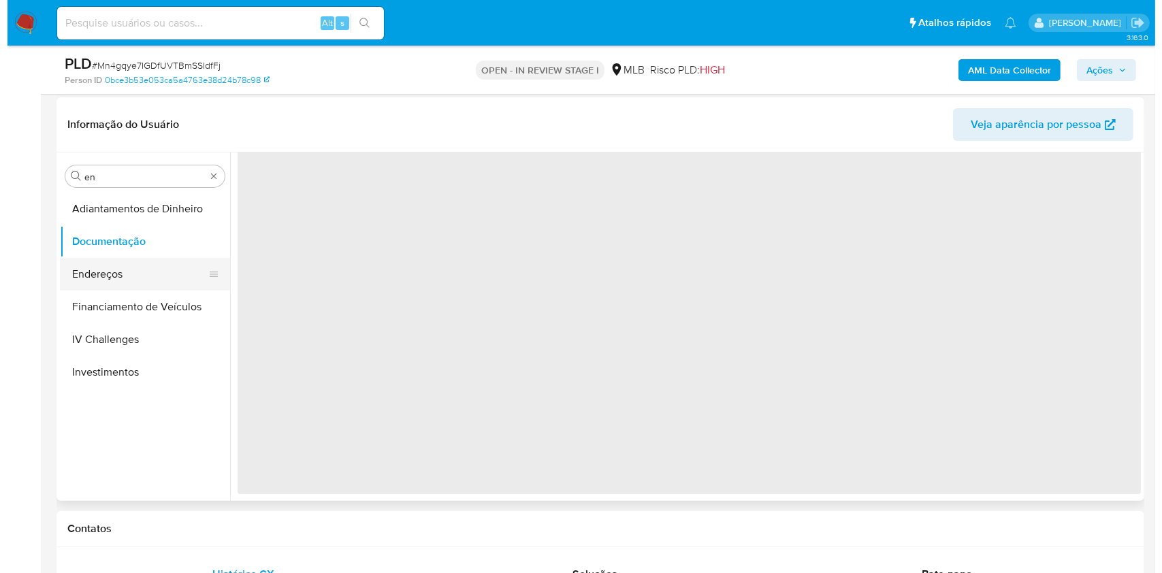
scroll to position [0, 0]
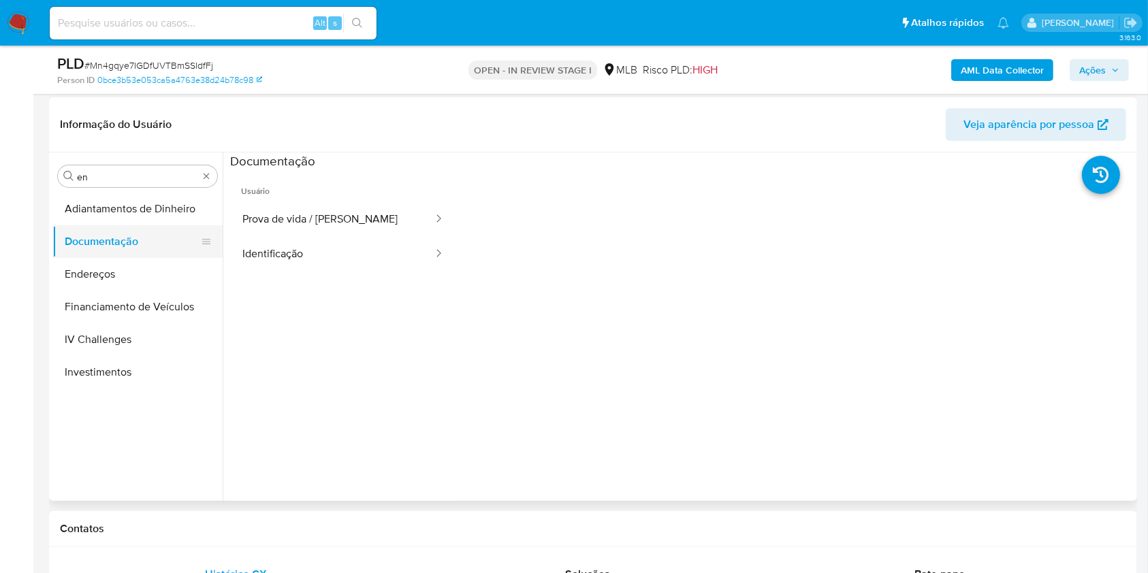
click at [89, 254] on button "Documentação" at bounding box center [131, 241] width 159 height 33
click at [151, 256] on button "Documentação" at bounding box center [131, 241] width 159 height 33
click at [129, 282] on button "Endereços" at bounding box center [131, 274] width 159 height 33
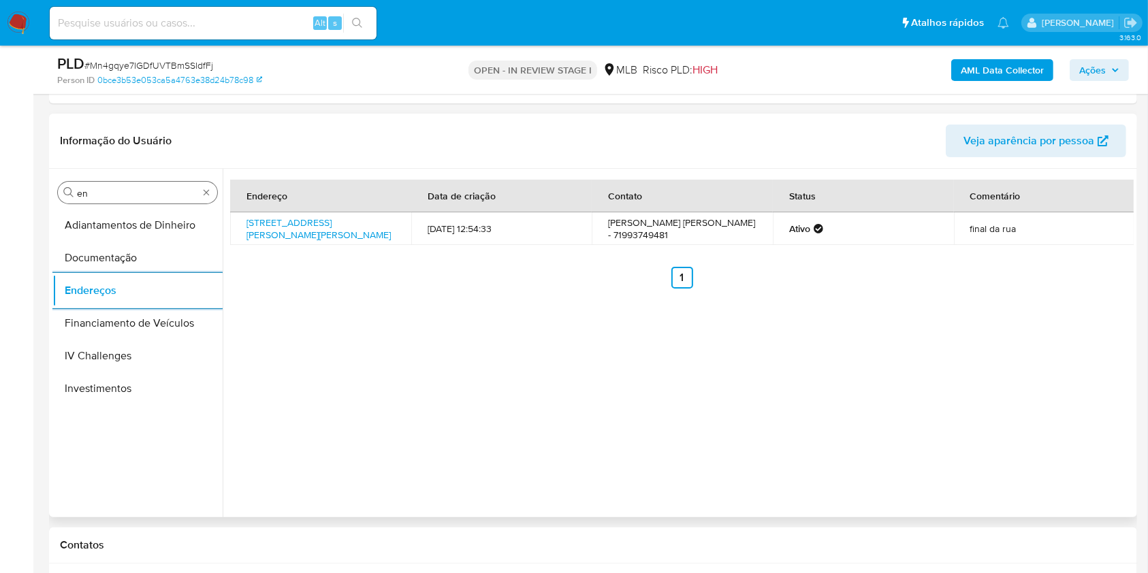
click at [155, 185] on div "Procurar en" at bounding box center [137, 193] width 159 height 22
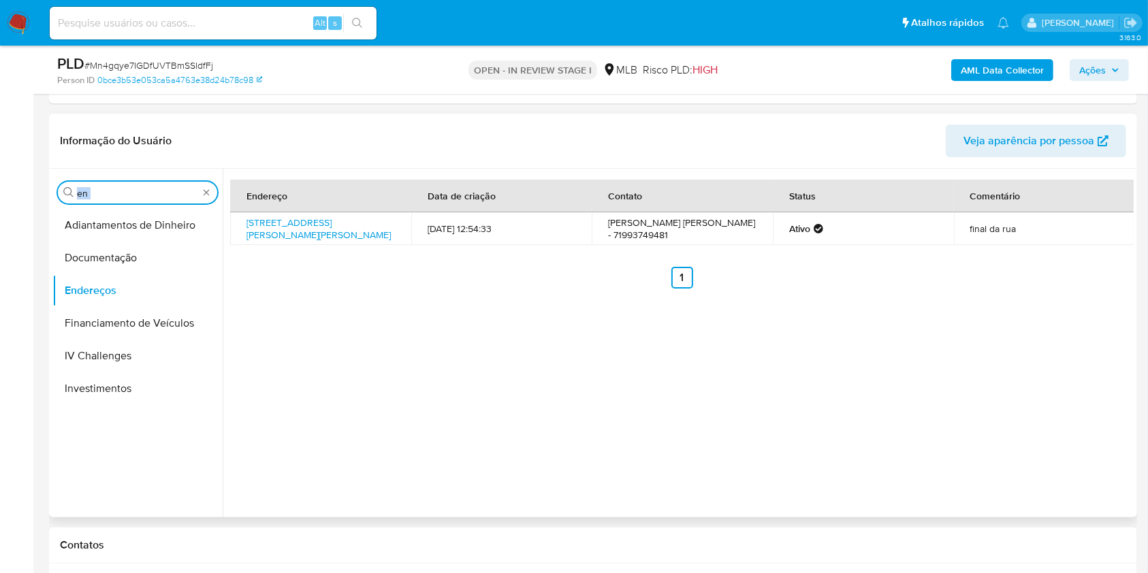
click at [137, 197] on input "en" at bounding box center [137, 193] width 121 height 12
click at [137, 196] on input "en" at bounding box center [137, 193] width 121 height 12
click at [137, 197] on input "en" at bounding box center [137, 193] width 121 height 12
type input "ge"
click at [120, 229] on button "Detalhe da geolocalização" at bounding box center [131, 225] width 159 height 33
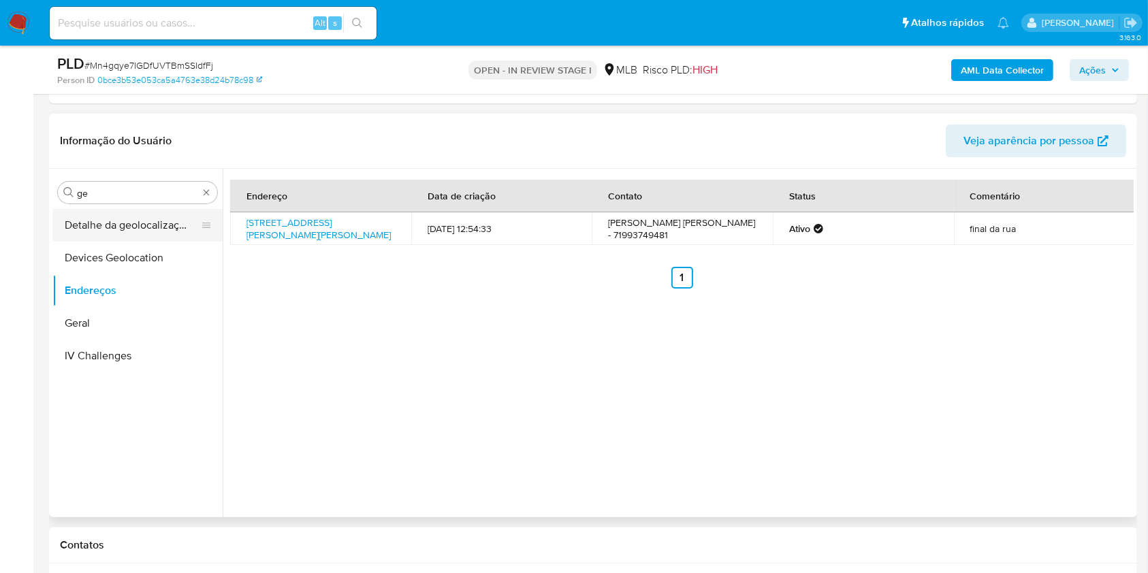
click at [120, 229] on button "Detalhe da geolocalização" at bounding box center [131, 225] width 159 height 33
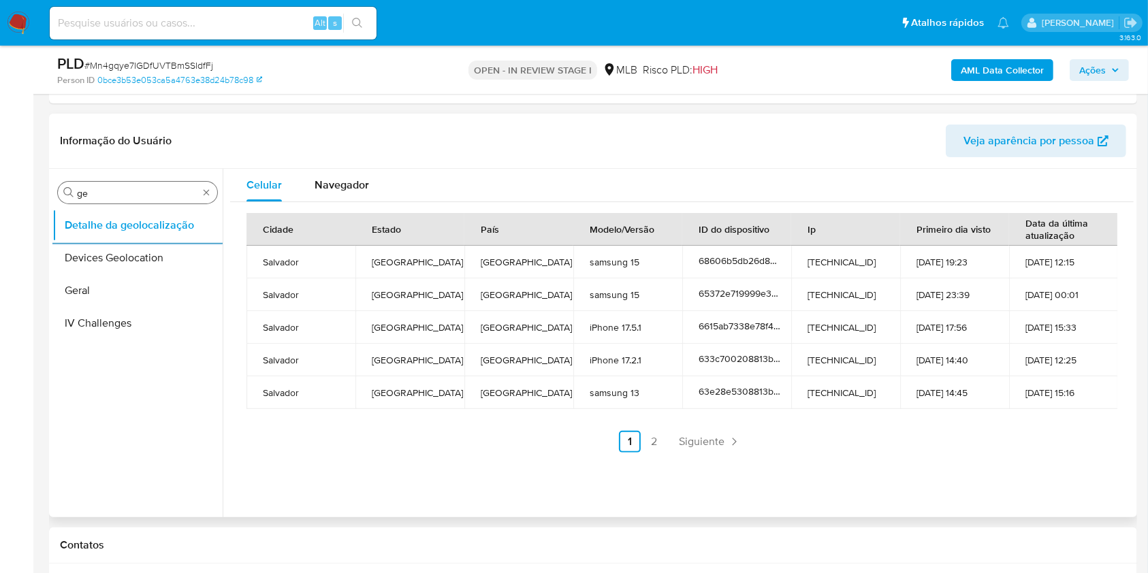
click at [140, 189] on input "ge" at bounding box center [137, 193] width 121 height 12
click at [140, 190] on input "ge" at bounding box center [137, 193] width 121 height 12
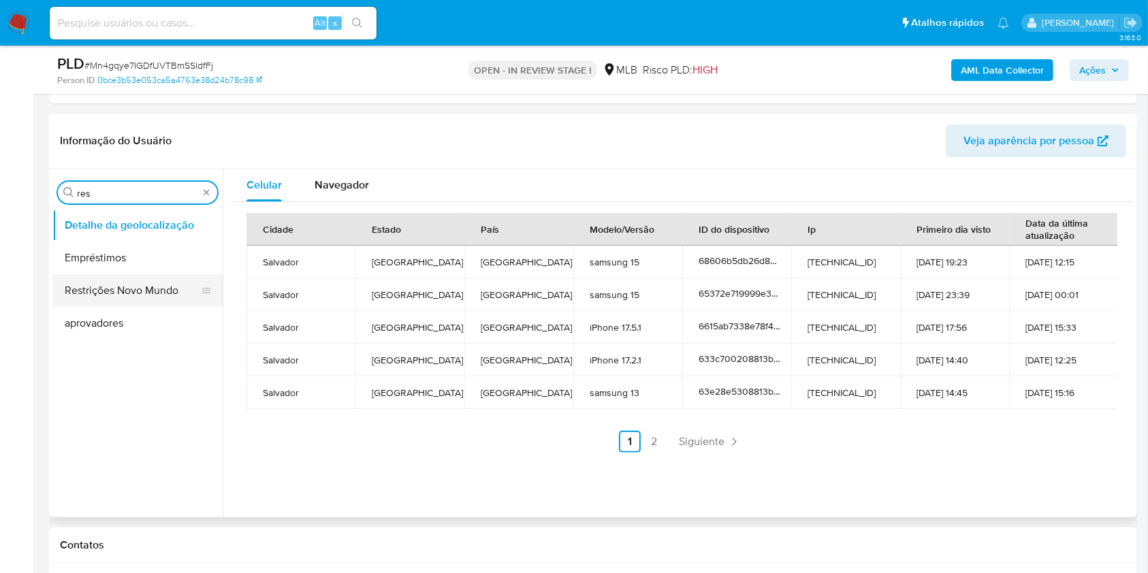
type input "res"
click at [93, 305] on button "Restrições Novo Mundo" at bounding box center [131, 290] width 159 height 33
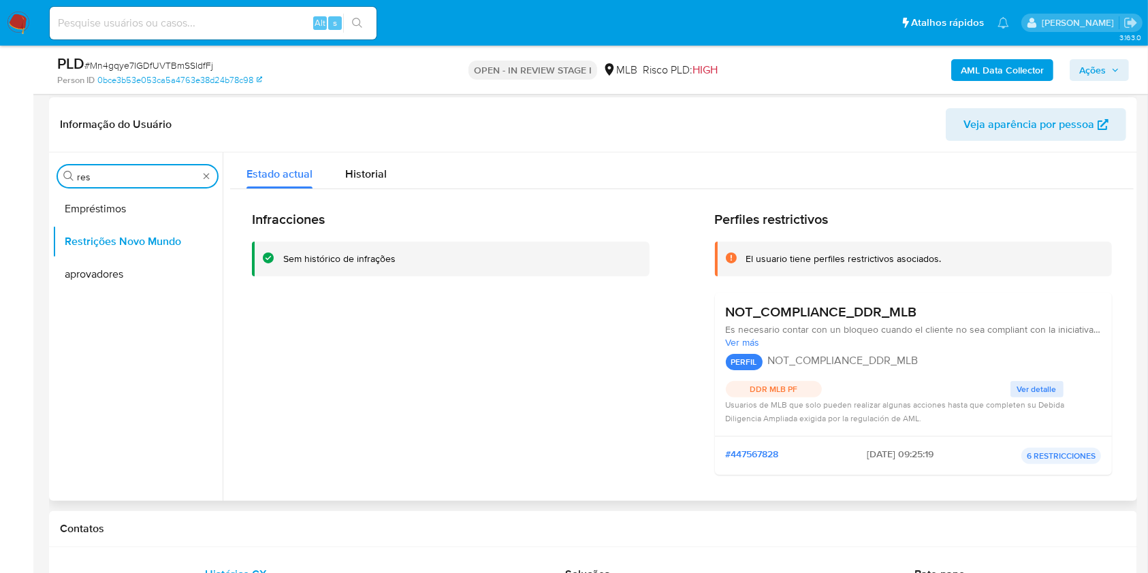
click at [116, 172] on input "res" at bounding box center [137, 177] width 121 height 12
click at [116, 171] on input "res" at bounding box center [137, 177] width 121 height 12
type input "po"
click at [101, 213] on button "Dispositivos Point" at bounding box center [131, 209] width 159 height 33
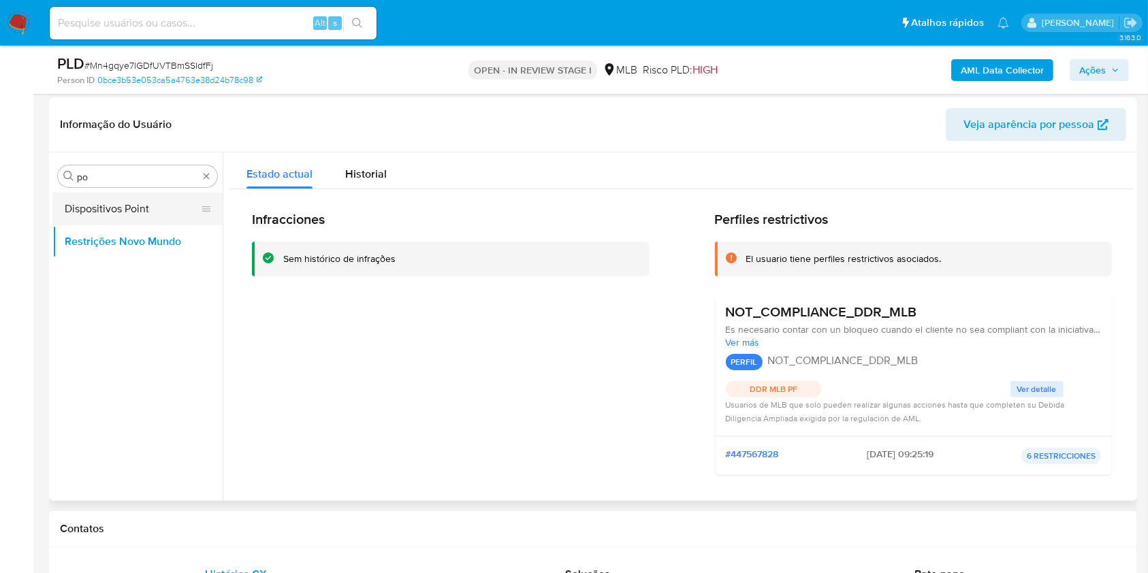
click at [101, 213] on button "Dispositivos Point" at bounding box center [131, 209] width 159 height 33
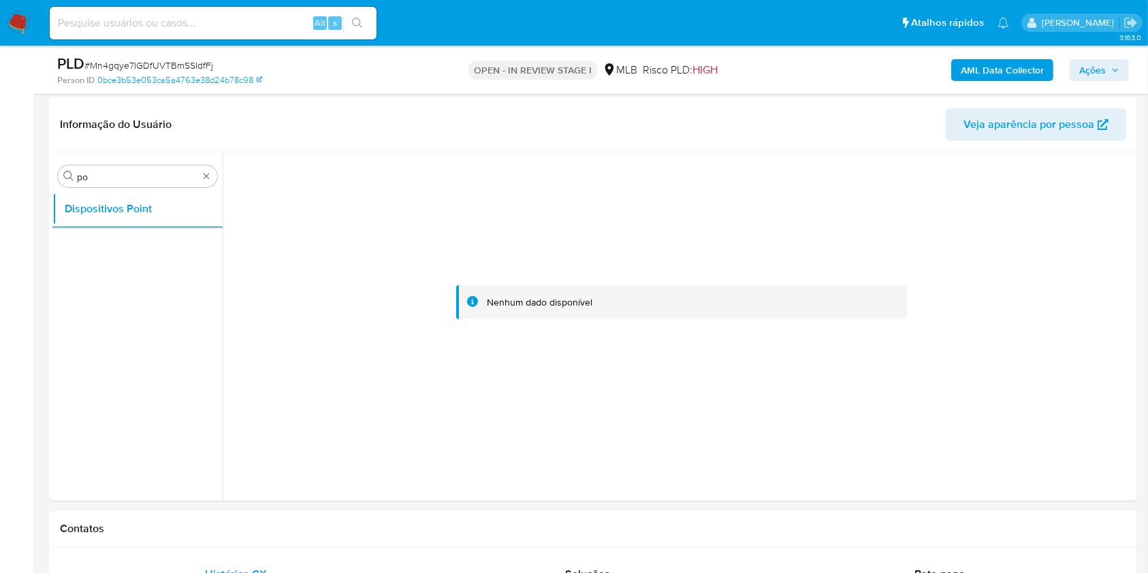
click at [1007, 67] on b "AML Data Collector" at bounding box center [1002, 70] width 83 height 22
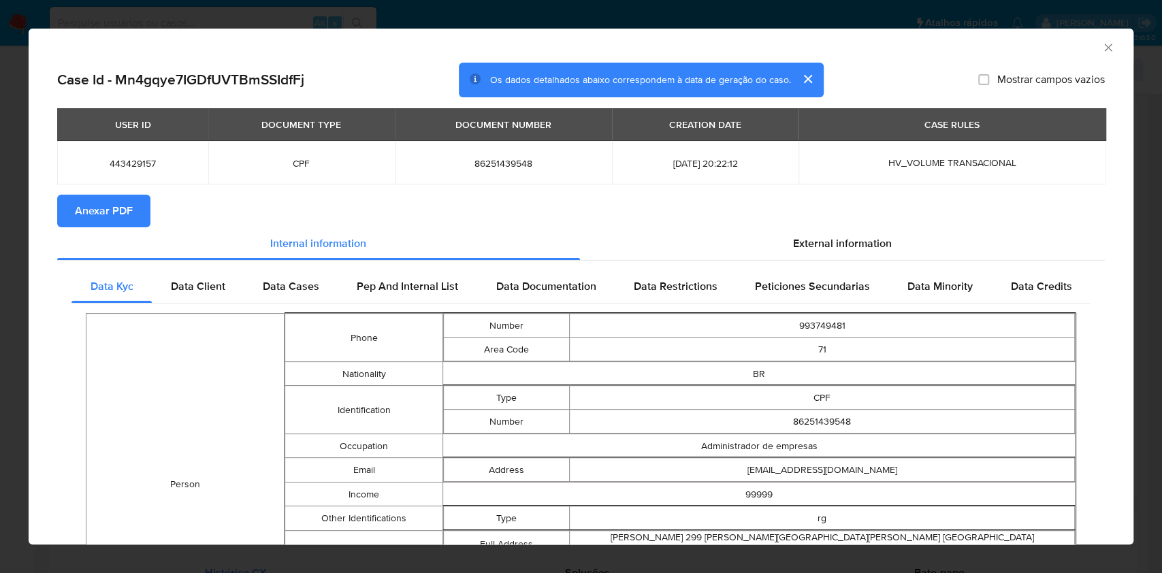
click at [138, 214] on button "Anexar PDF" at bounding box center [103, 211] width 93 height 33
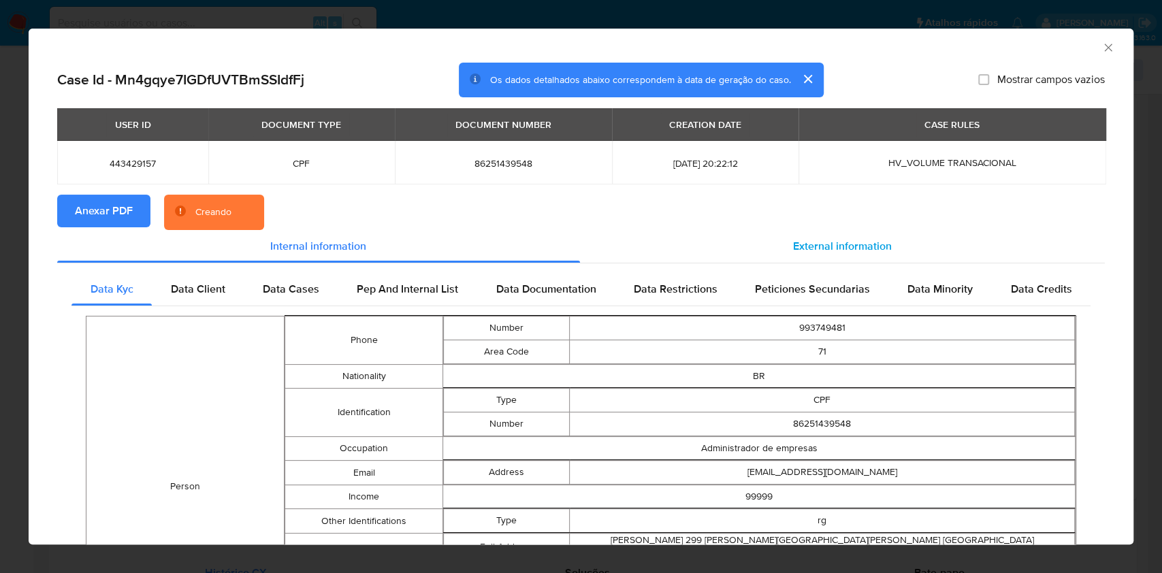
click at [799, 236] on div "External information" at bounding box center [843, 246] width 526 height 33
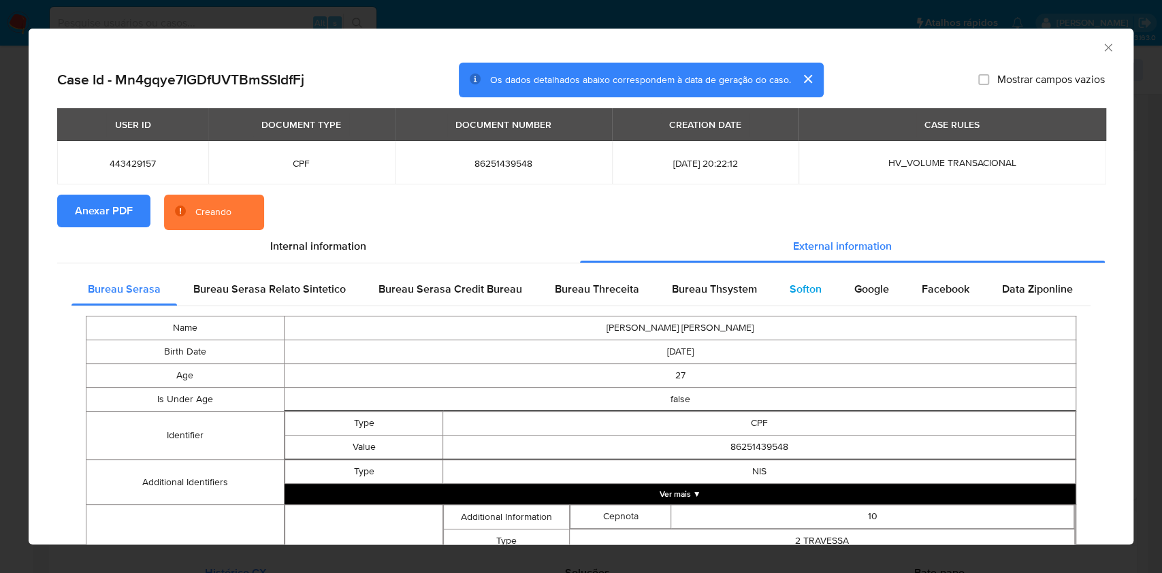
click at [795, 291] on span "Softon" at bounding box center [806, 289] width 32 height 16
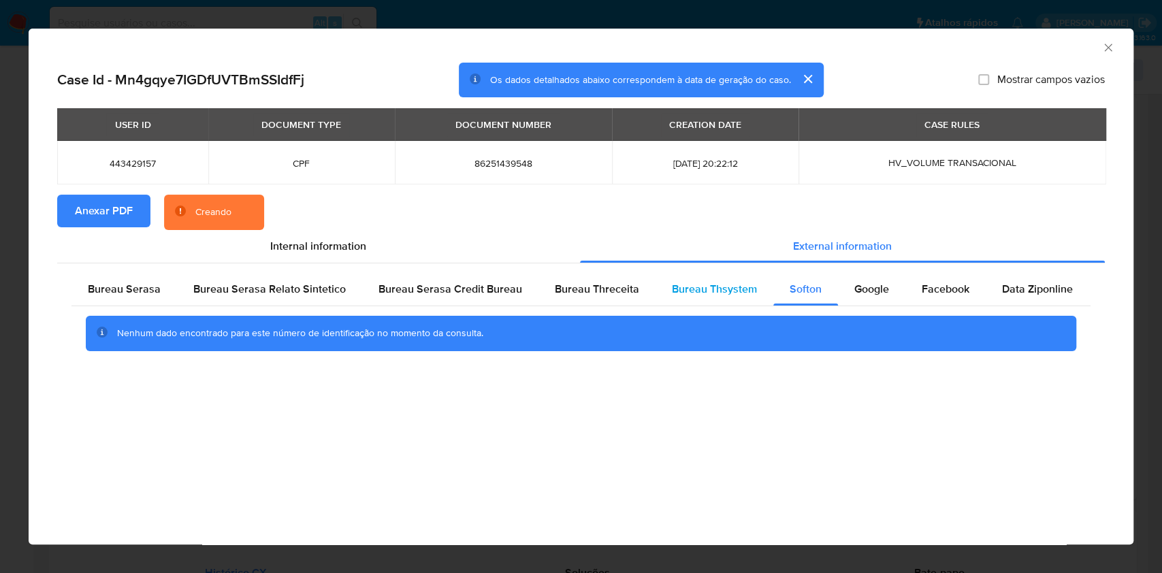
click at [703, 293] on span "Bureau Thsystem" at bounding box center [714, 289] width 85 height 16
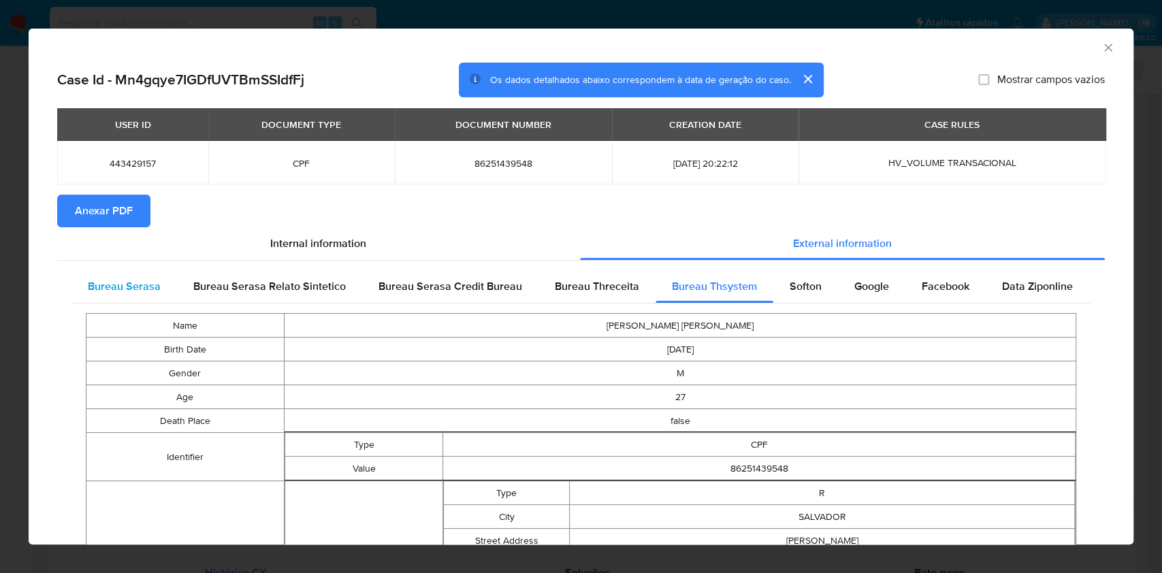
click at [145, 287] on span "Bureau Serasa" at bounding box center [124, 287] width 73 height 16
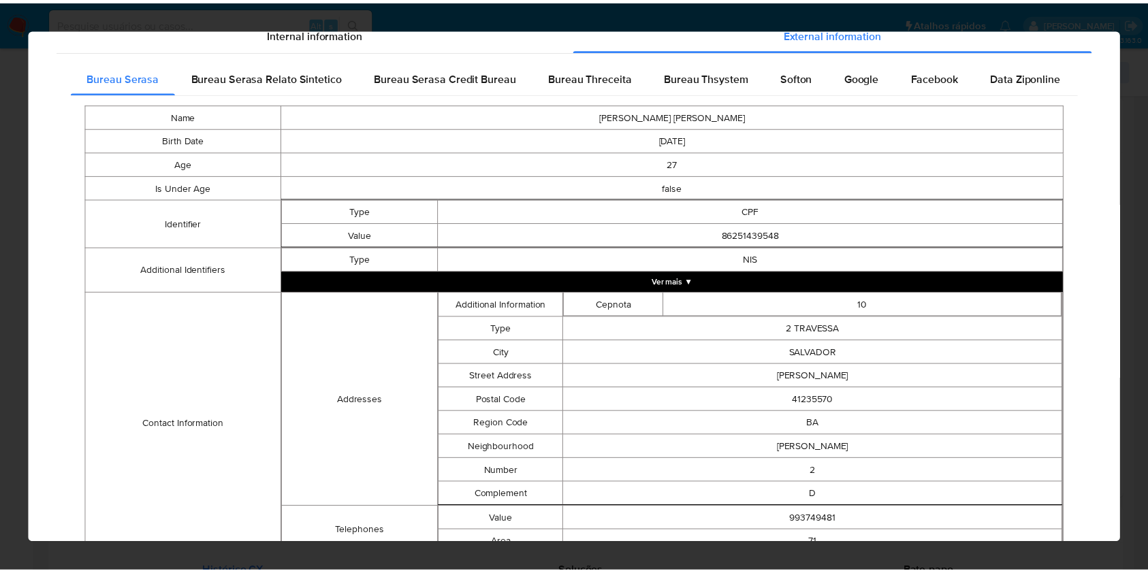
scroll to position [338, 0]
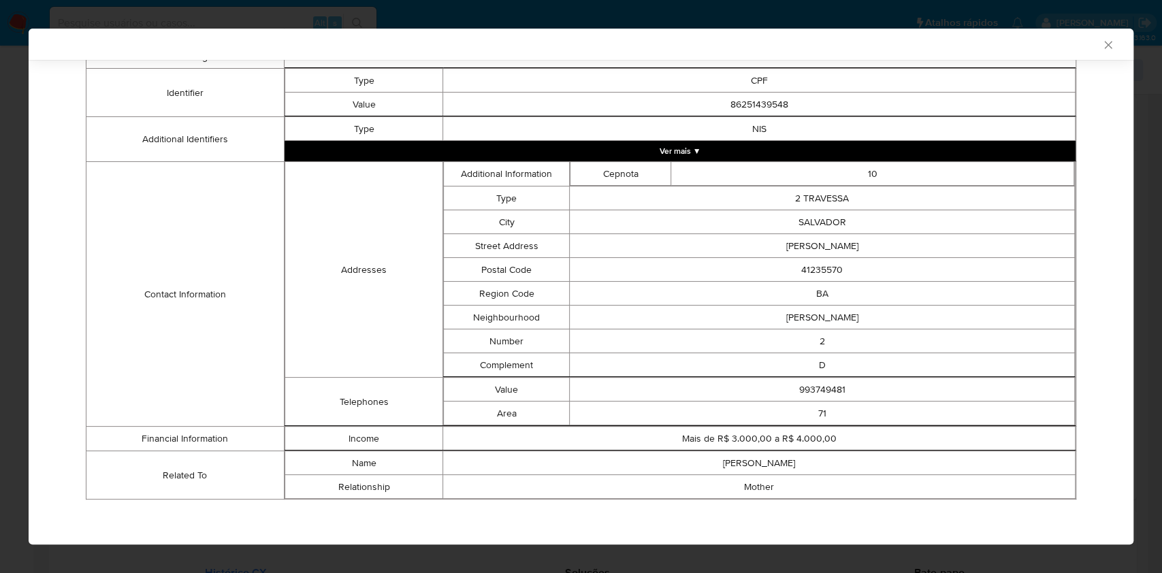
click at [0, 290] on div "AML Data Collector Case Id - Mn4gqye7IGDfUVTBmSSIdfFj Os dados detalhados abaix…" at bounding box center [581, 286] width 1162 height 573
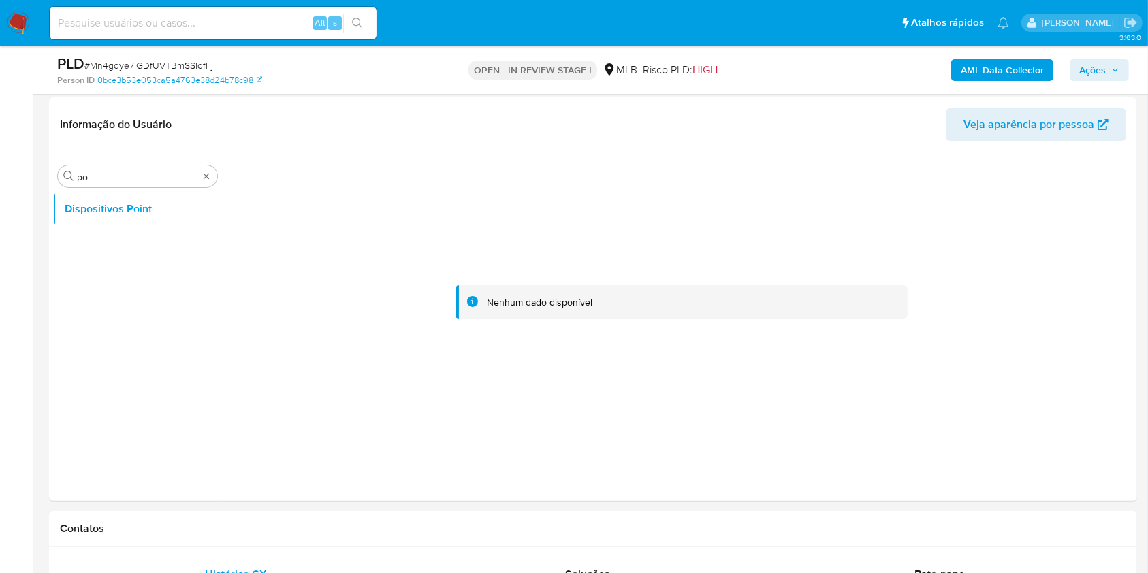
scroll to position [726, 0]
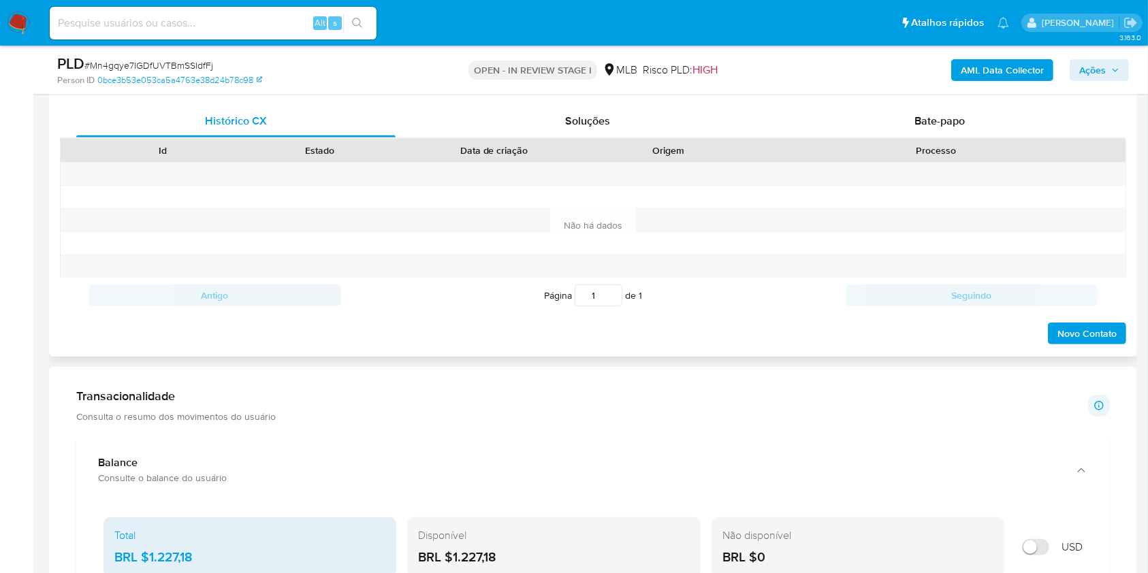
click at [895, 138] on div "Id Estado Data de criação Origem Processo" at bounding box center [593, 150] width 1066 height 24
click at [897, 127] on div "Bate-papo" at bounding box center [939, 121] width 319 height 33
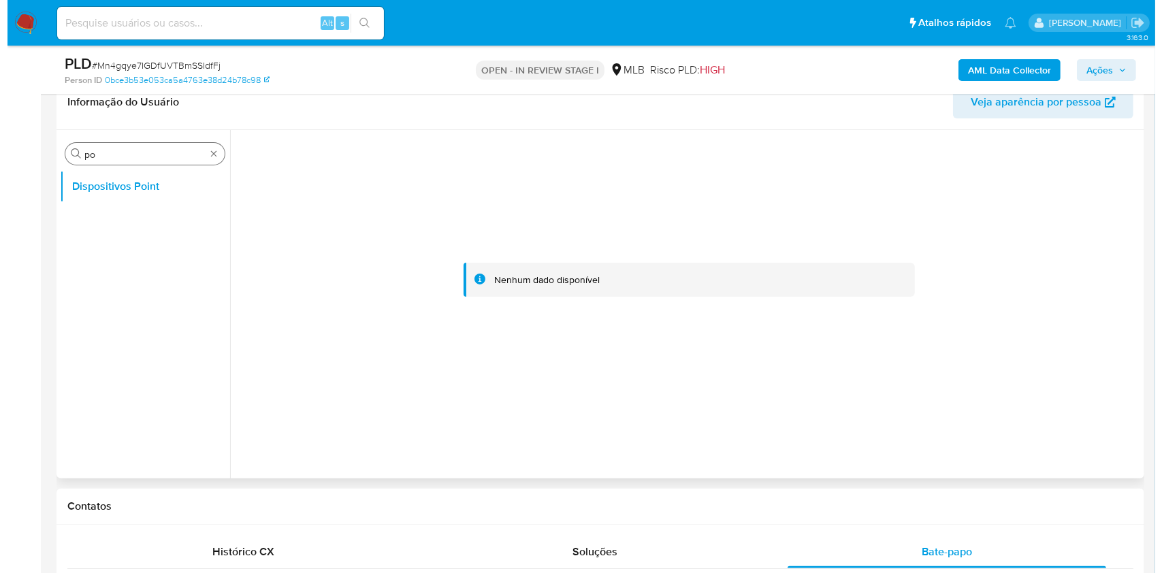
scroll to position [272, 0]
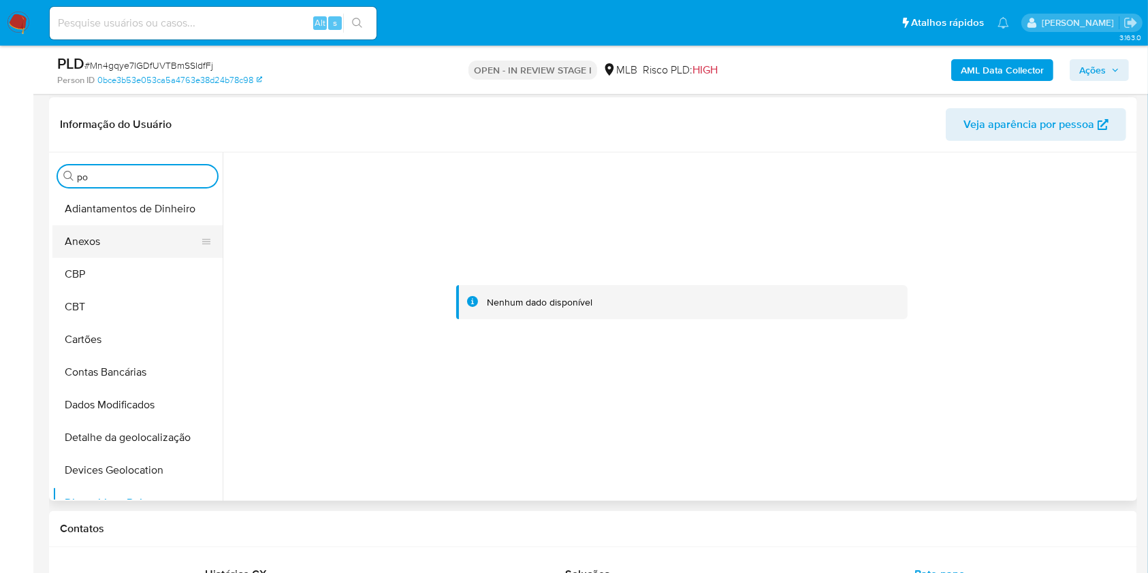
click at [155, 237] on button "Anexos" at bounding box center [131, 241] width 159 height 33
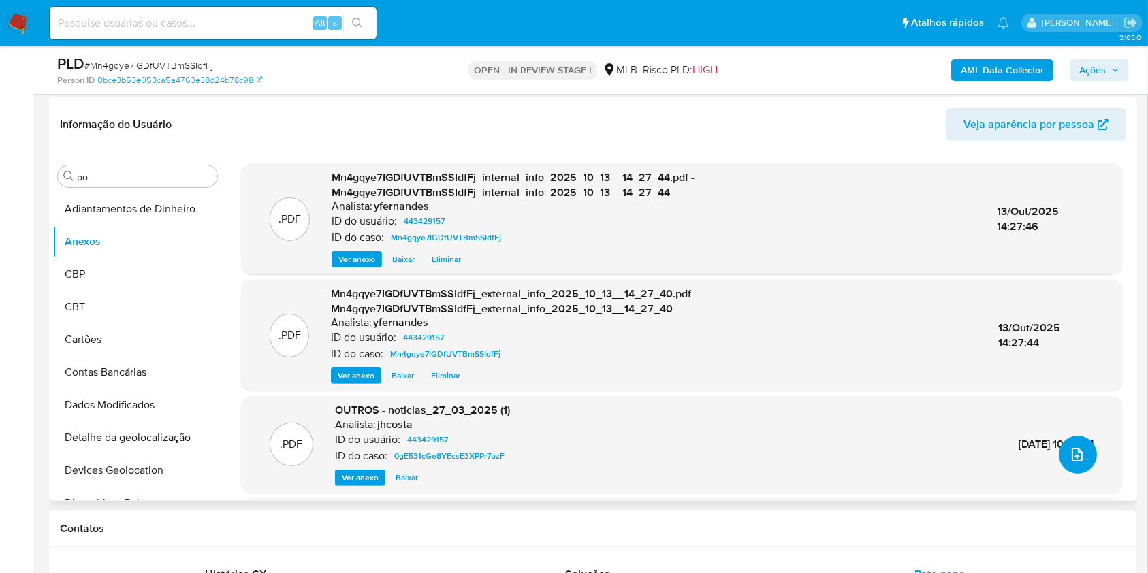
click at [1083, 456] on button "upload-file" at bounding box center [1078, 455] width 38 height 38
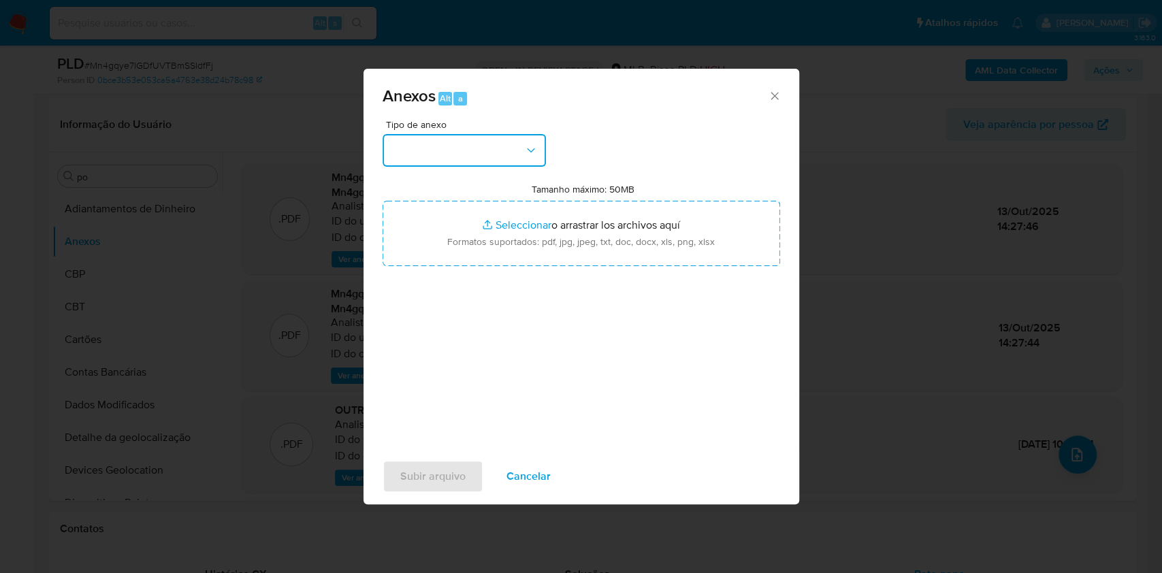
click at [490, 146] on button "button" at bounding box center [464, 150] width 163 height 33
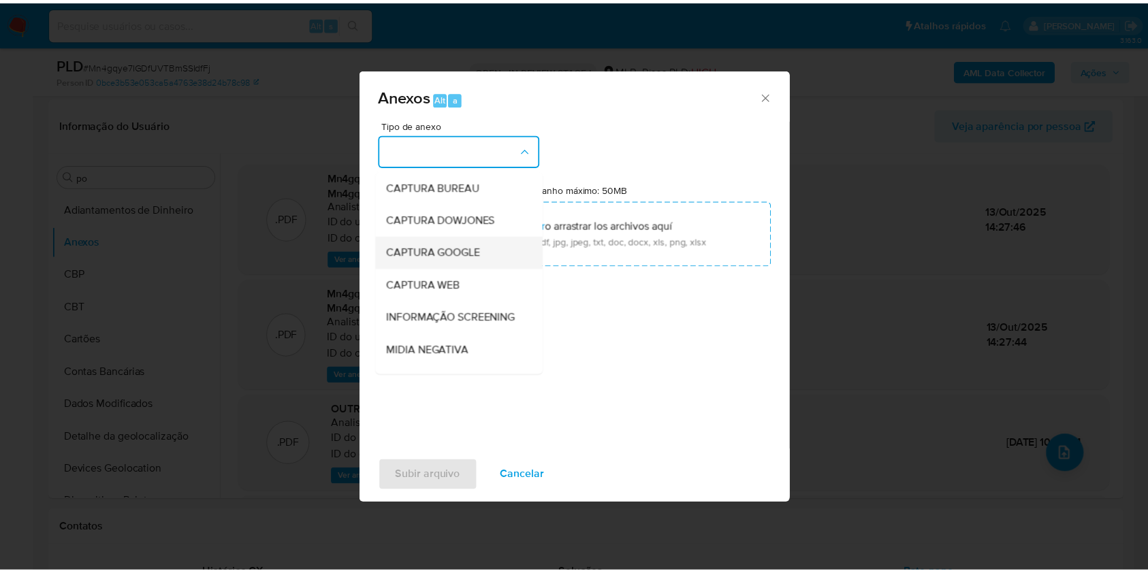
scroll to position [209, 0]
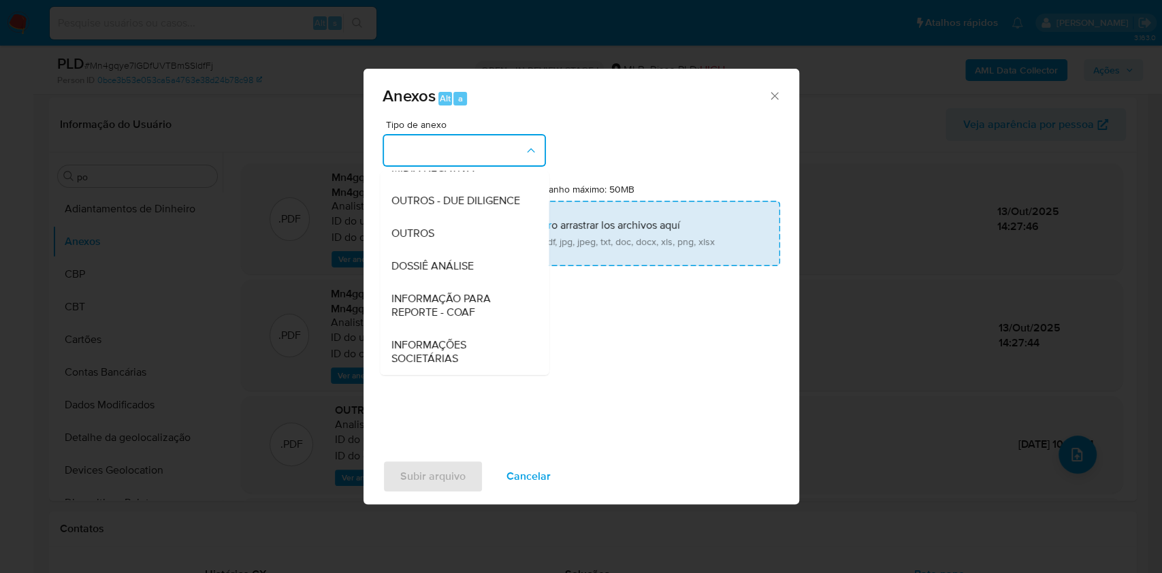
click at [434, 231] on div "OUTROS" at bounding box center [460, 233] width 139 height 33
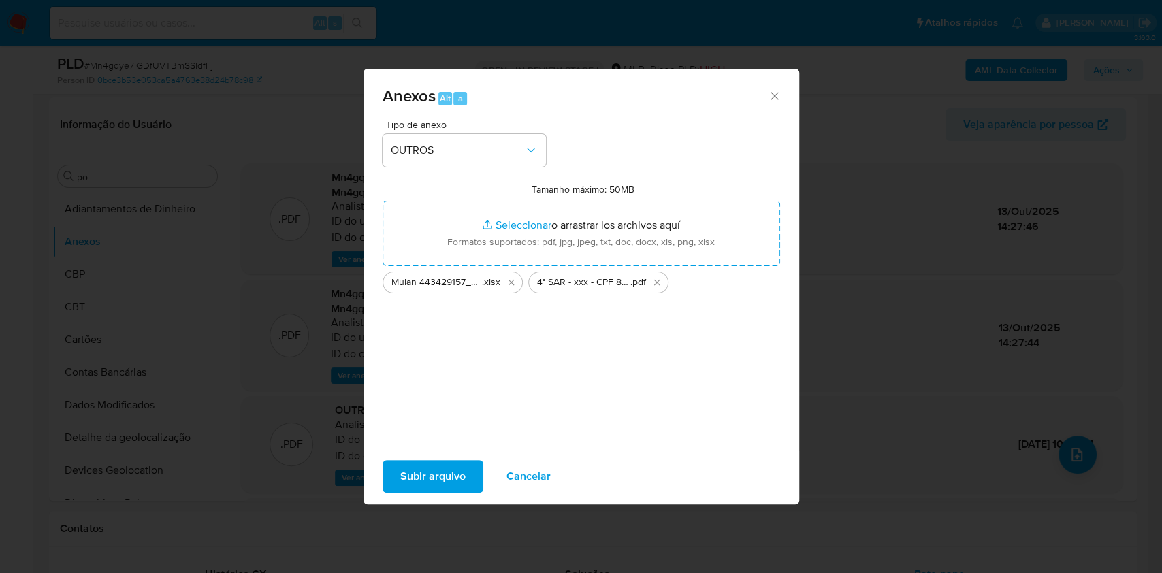
click at [438, 470] on span "Subir arquivo" at bounding box center [432, 477] width 65 height 30
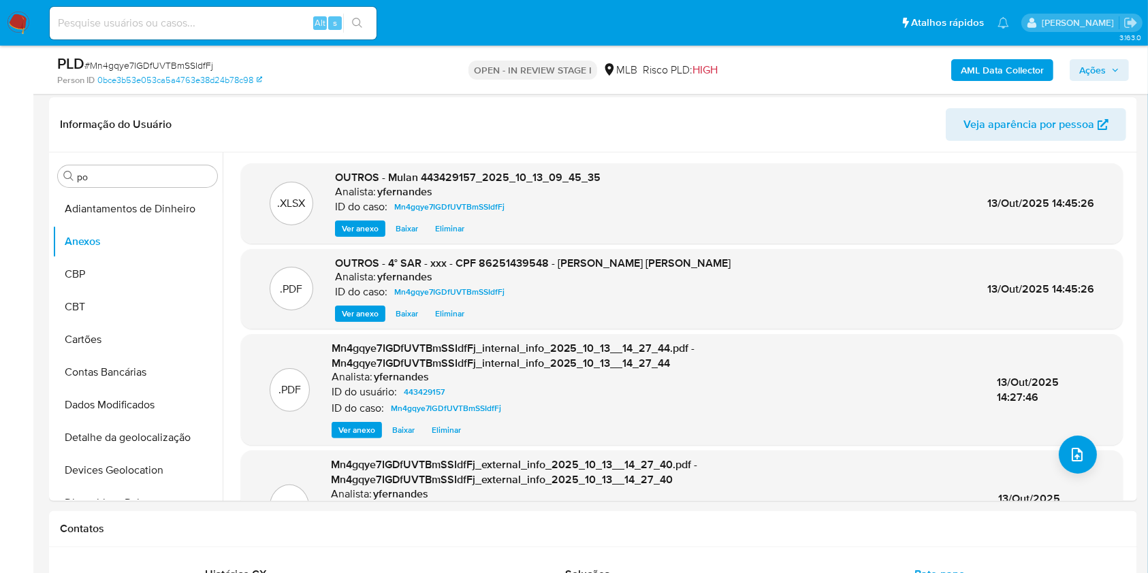
click at [1100, 78] on span "Ações" at bounding box center [1092, 70] width 27 height 22
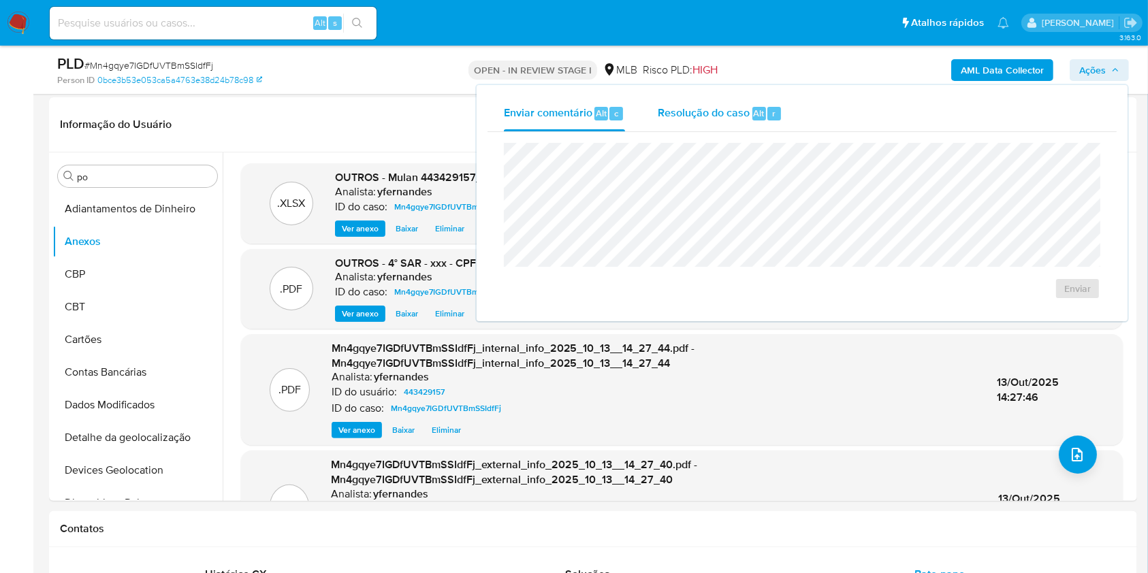
click at [667, 121] on span "Resolução do caso" at bounding box center [704, 113] width 92 height 16
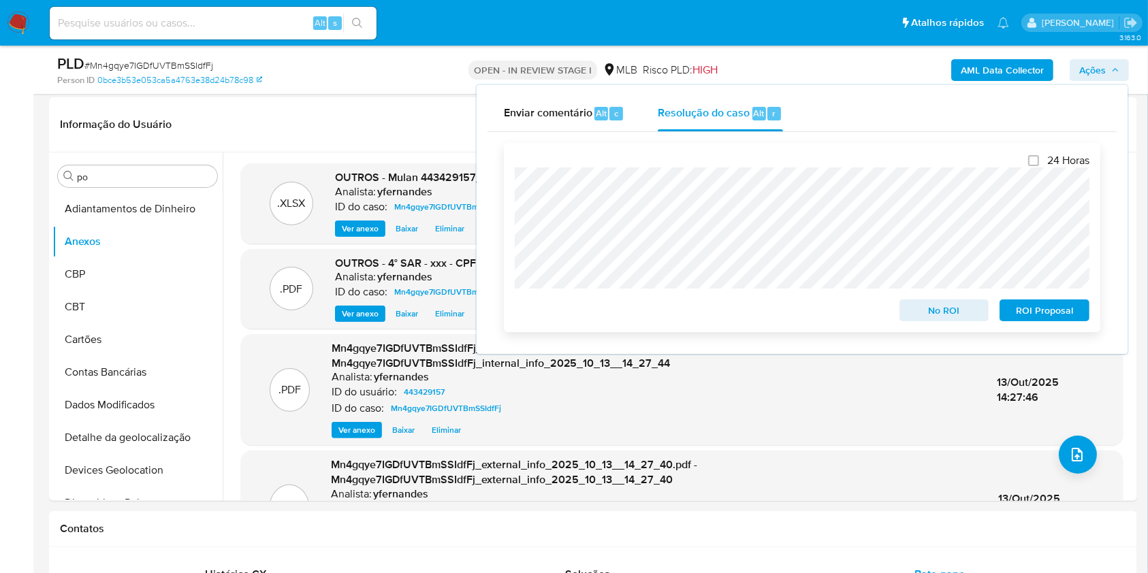
click at [1055, 308] on span "ROI Proposal" at bounding box center [1044, 310] width 71 height 19
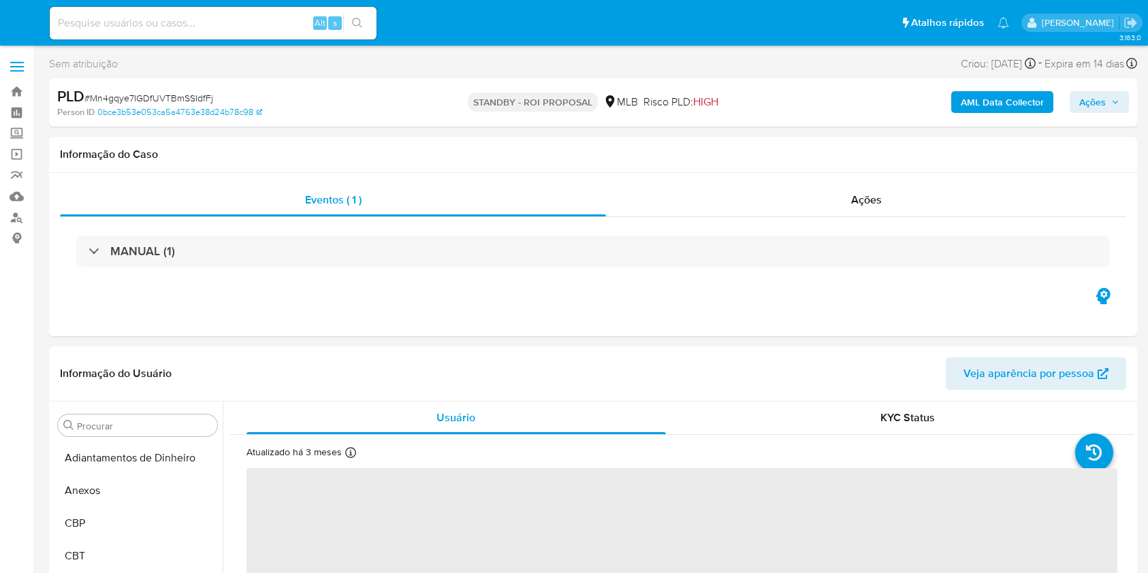
select select "10"
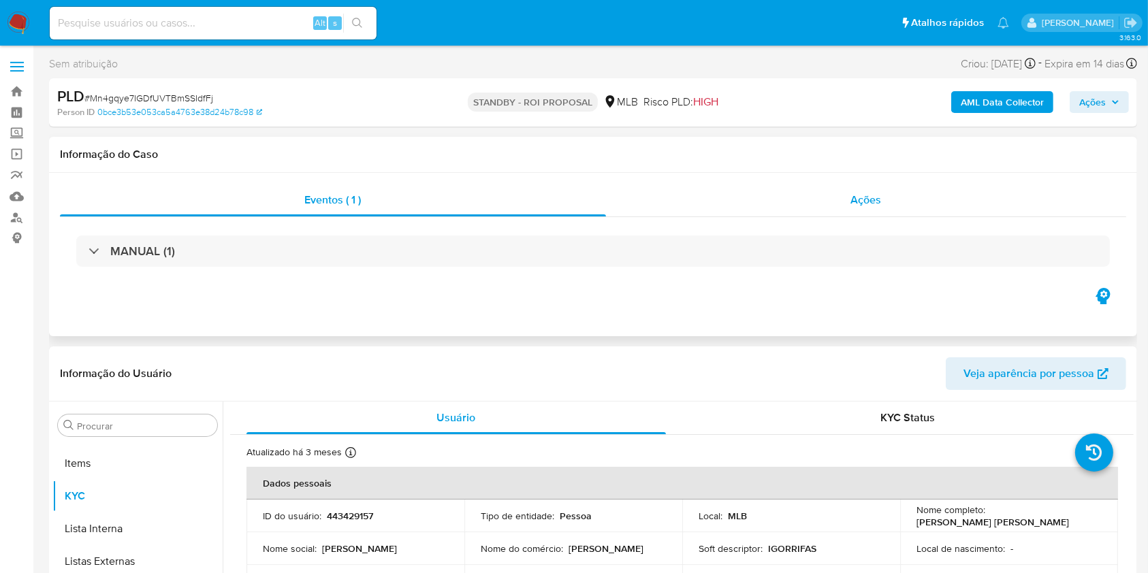
scroll to position [739, 0]
click at [754, 206] on div "Ações" at bounding box center [866, 200] width 520 height 33
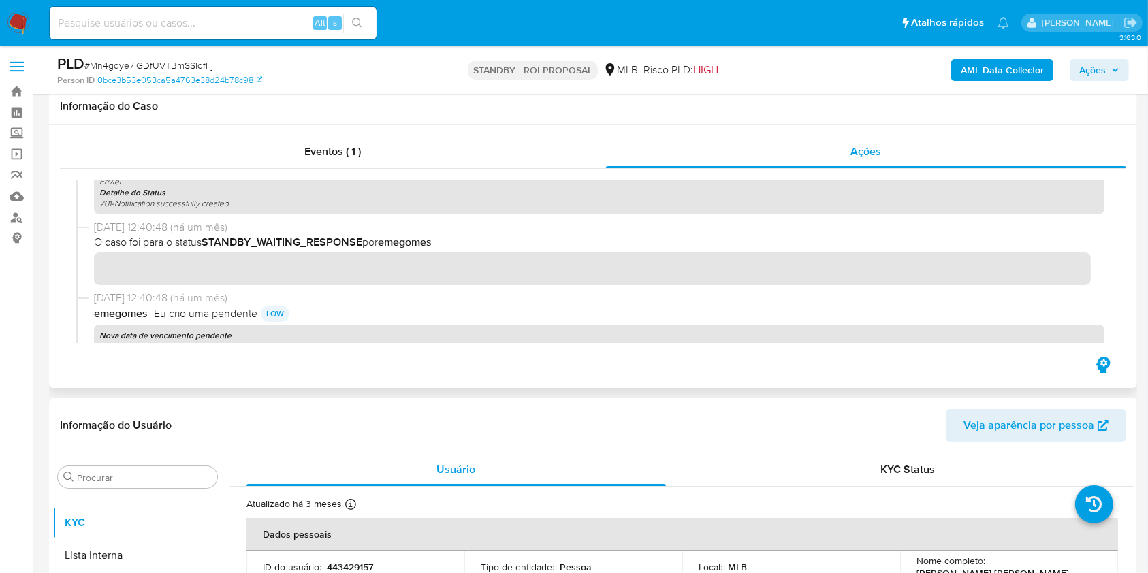
scroll to position [454, 0]
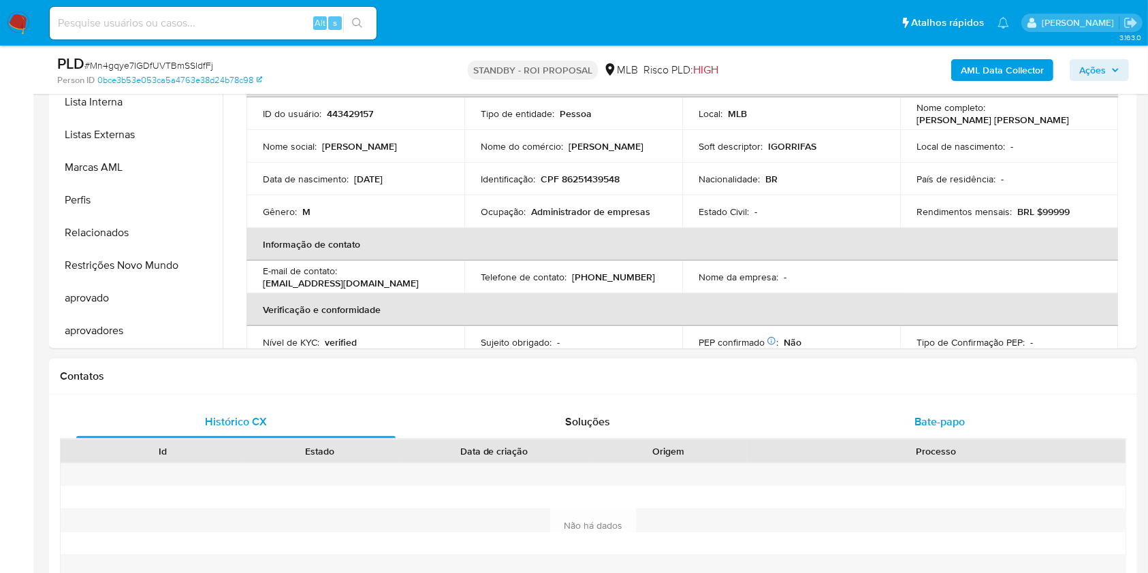
click at [965, 419] on div "Bate-papo" at bounding box center [939, 422] width 319 height 33
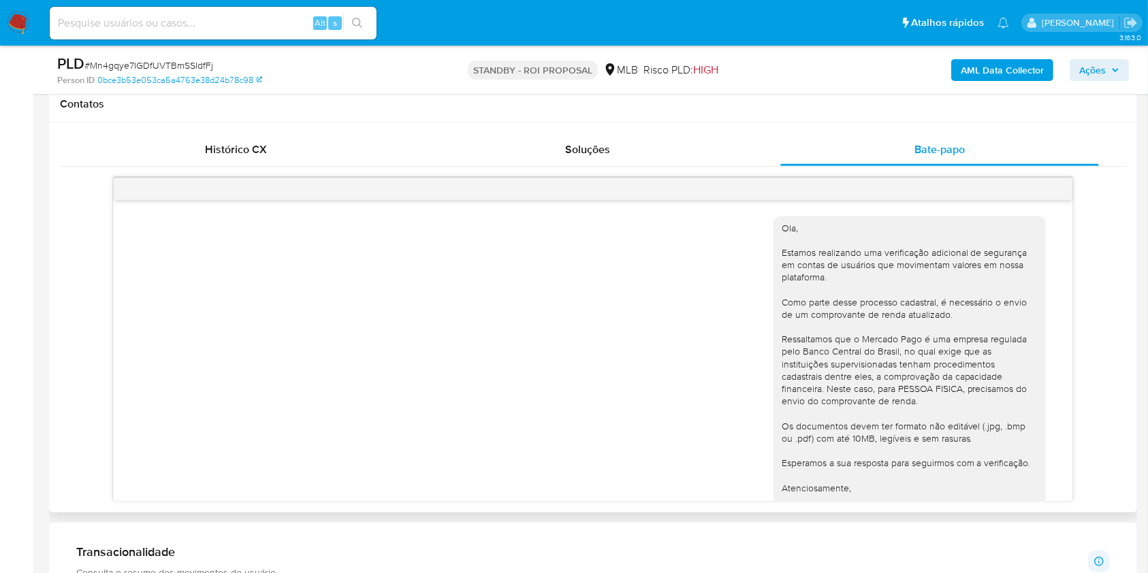
scroll to position [74, 0]
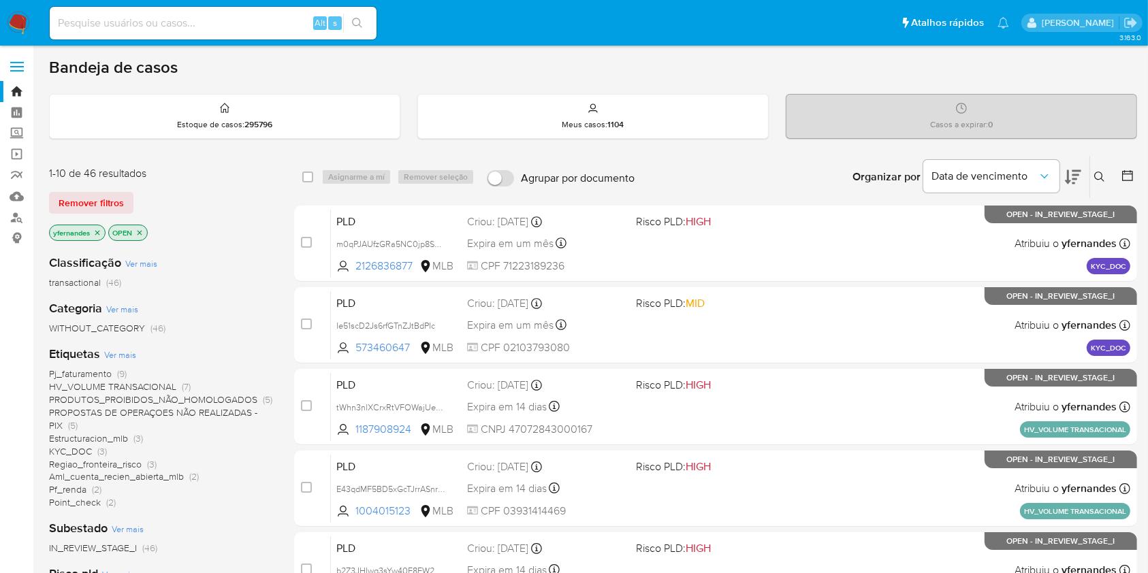
click at [264, 193] on div "Remover filtros" at bounding box center [158, 203] width 218 height 22
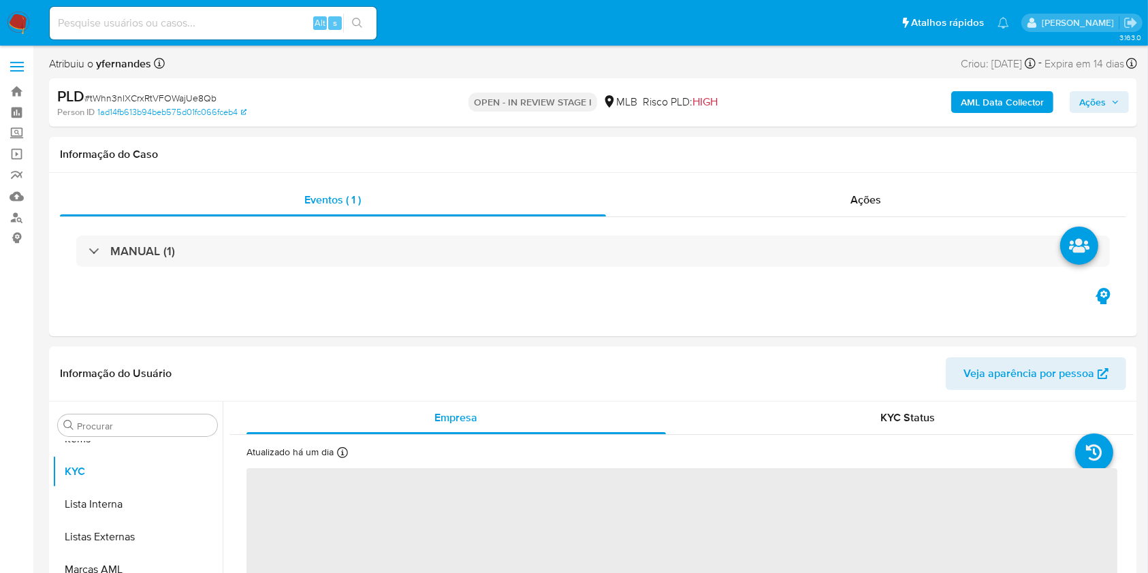
scroll to position [739, 0]
select select "10"
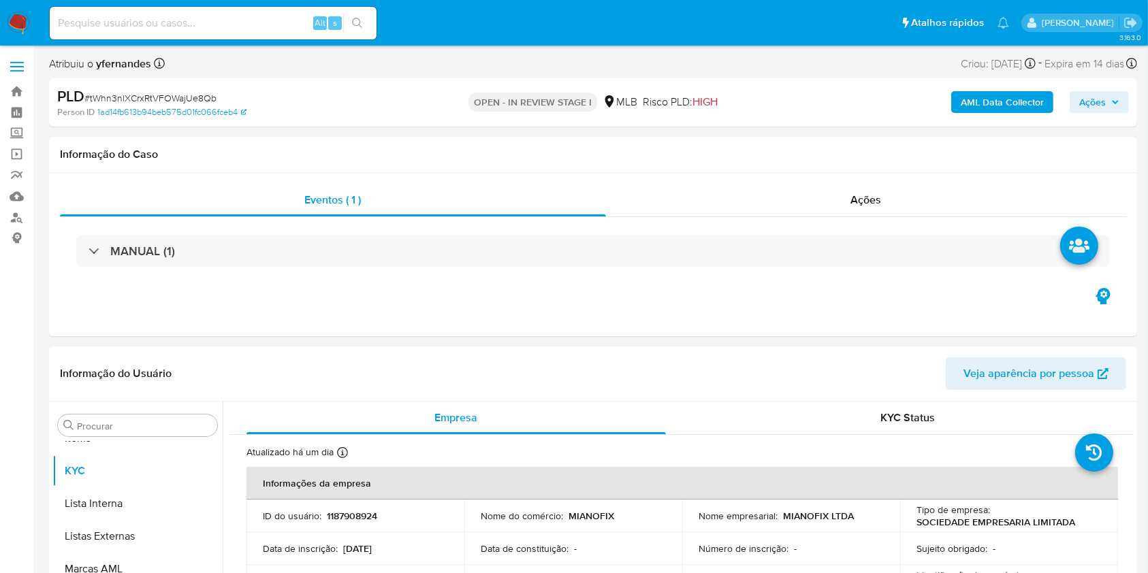
click at [149, 96] on span "# tWhn3nlXCrxRtVFOWajUe8Qb" at bounding box center [150, 98] width 132 height 14
click at [150, 96] on span "# tWhn3nlXCrxRtVFOWajUe8Qb" at bounding box center [150, 98] width 132 height 14
copy span "tWhn3nlXCrxRtVFOWajUe8Qb"
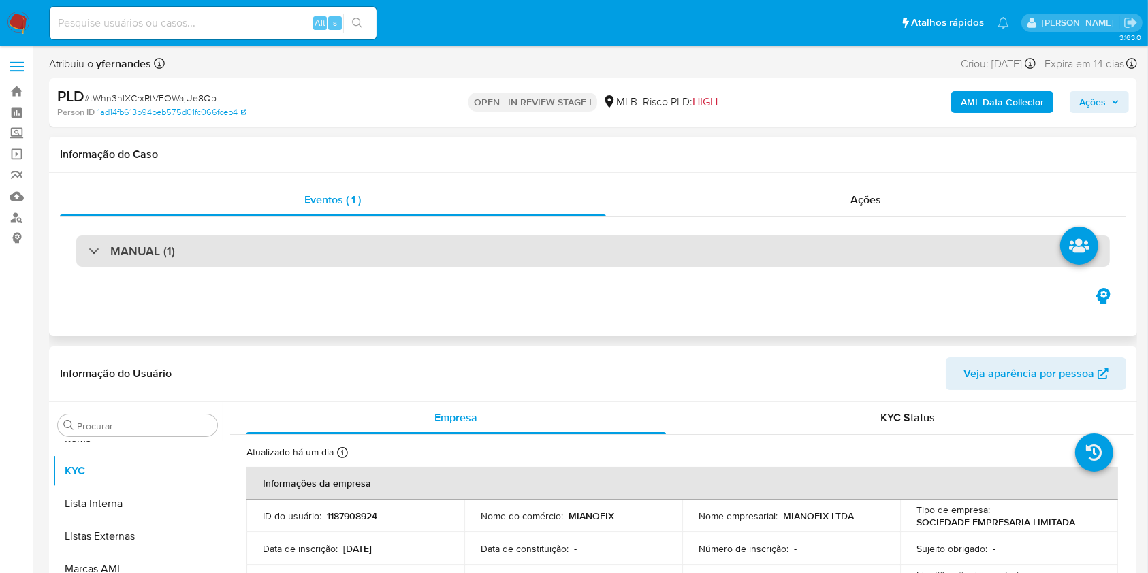
click at [556, 253] on div "MANUAL (1)" at bounding box center [593, 251] width 1034 height 31
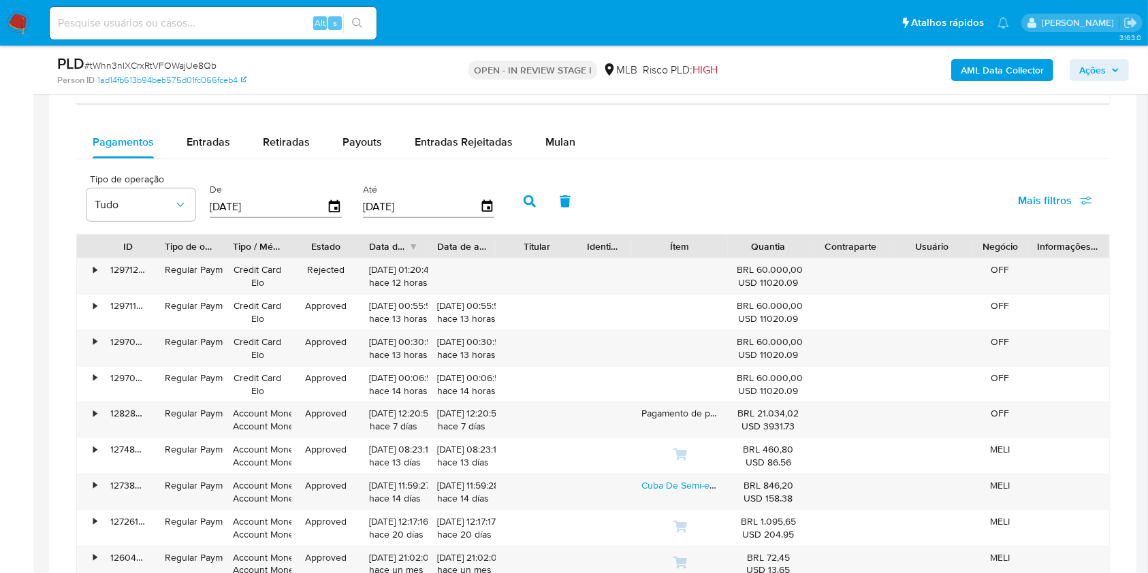
scroll to position [1180, 0]
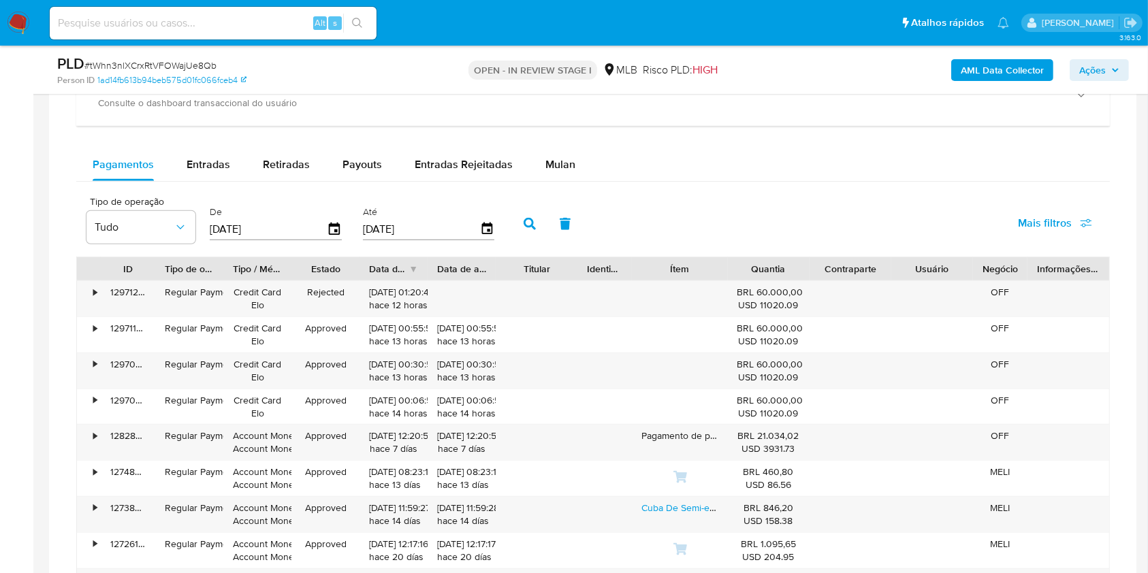
click at [539, 182] on div "Pagamentos Entradas Retiradas Payouts Entradas Rejeitadas Mulan Tipo de operaçã…" at bounding box center [593, 412] width 1034 height 529
click at [545, 174] on div "Mulan" at bounding box center [560, 164] width 30 height 33
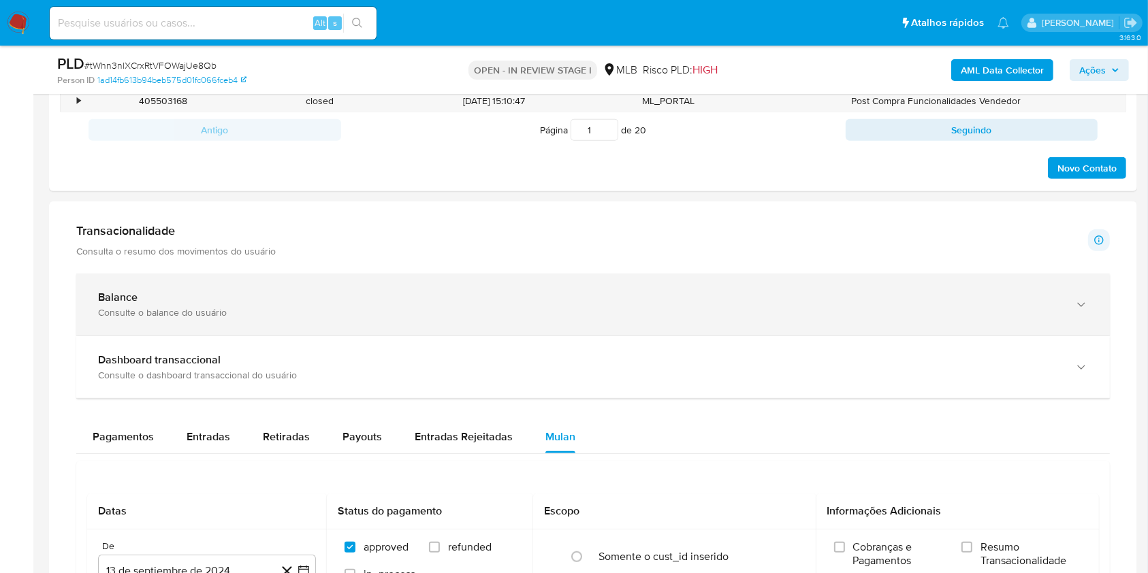
click at [99, 319] on div "Balance Consulte o balance do usuário" at bounding box center [593, 305] width 1034 height 62
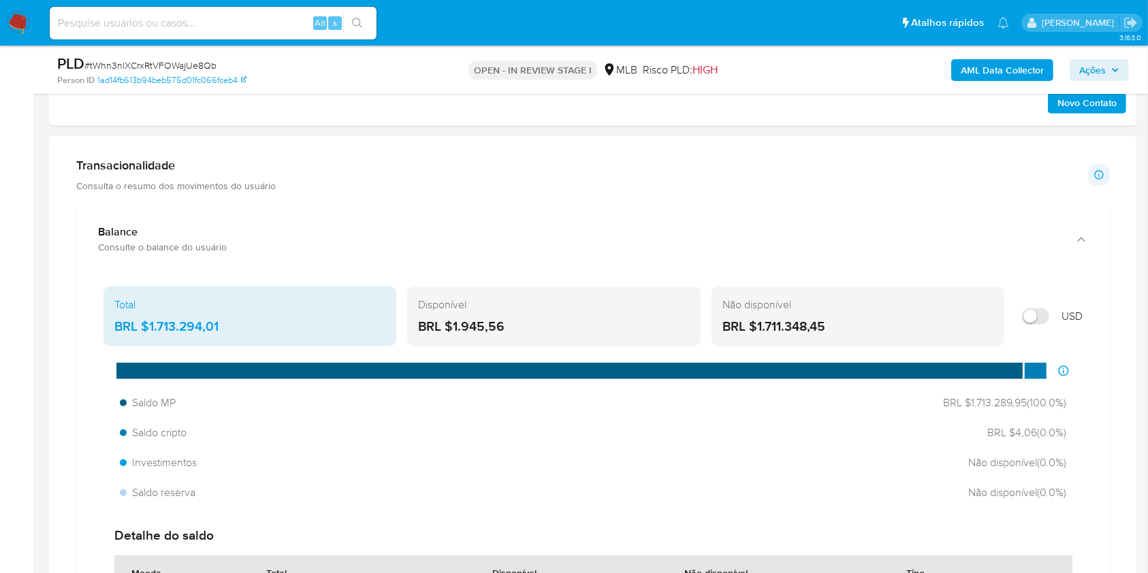
scroll to position [998, 0]
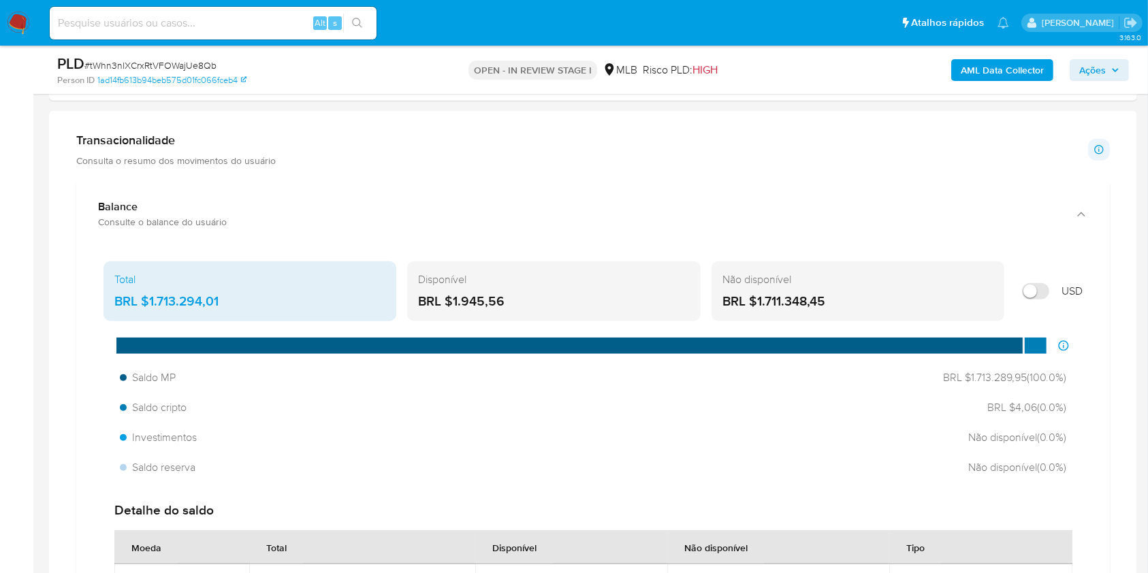
click at [185, 286] on div "Total BRL $1.713.294,01" at bounding box center [250, 291] width 293 height 60
click at [185, 287] on div "Total BRL $1.713.294,01" at bounding box center [250, 291] width 293 height 60
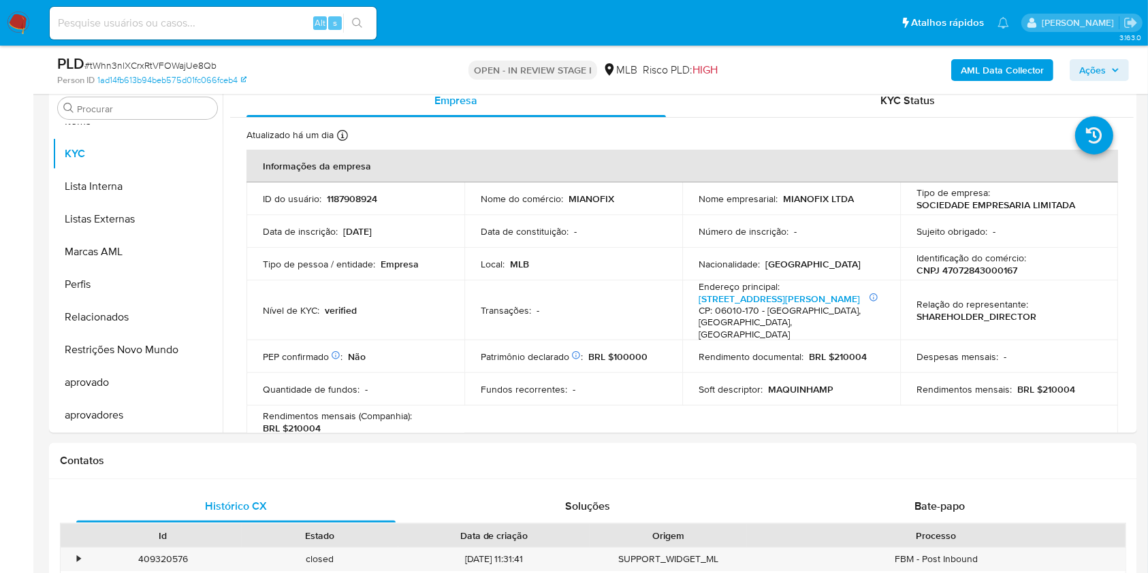
scroll to position [181, 0]
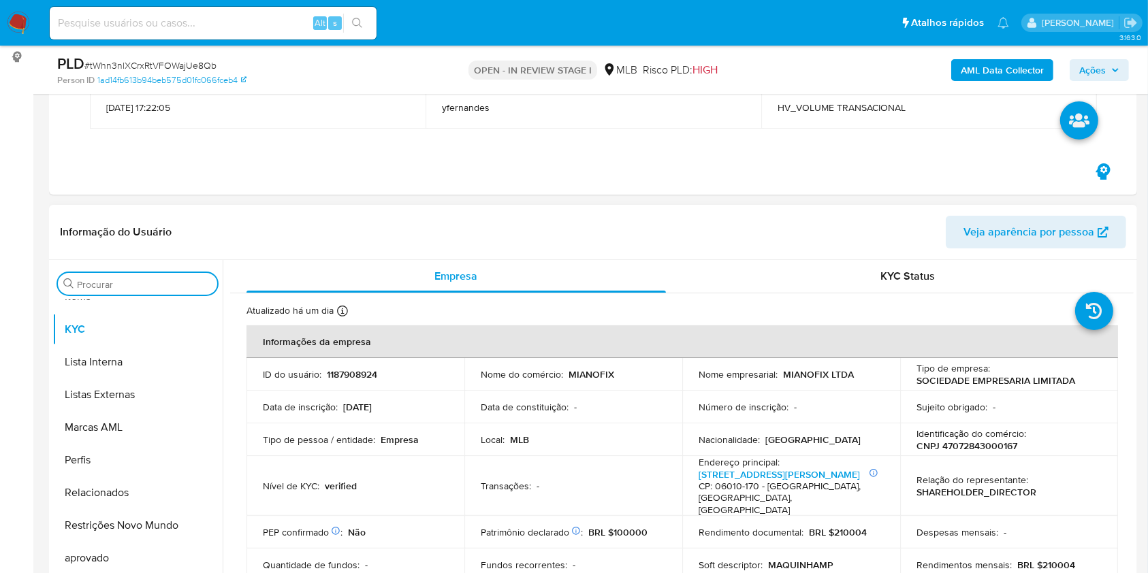
click at [183, 282] on input "Procurar" at bounding box center [144, 285] width 135 height 12
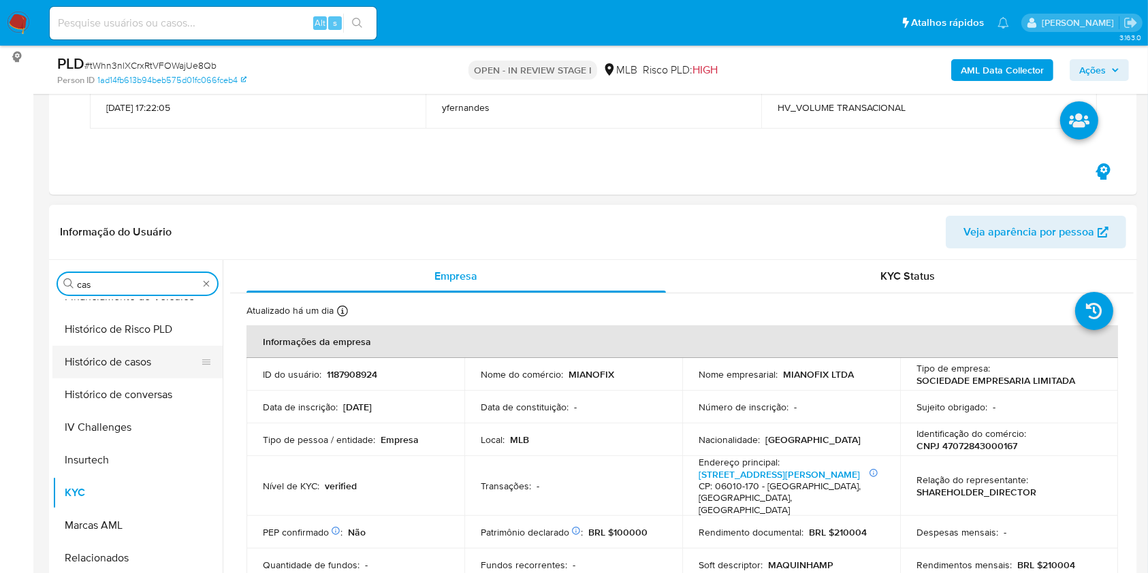
scroll to position [0, 0]
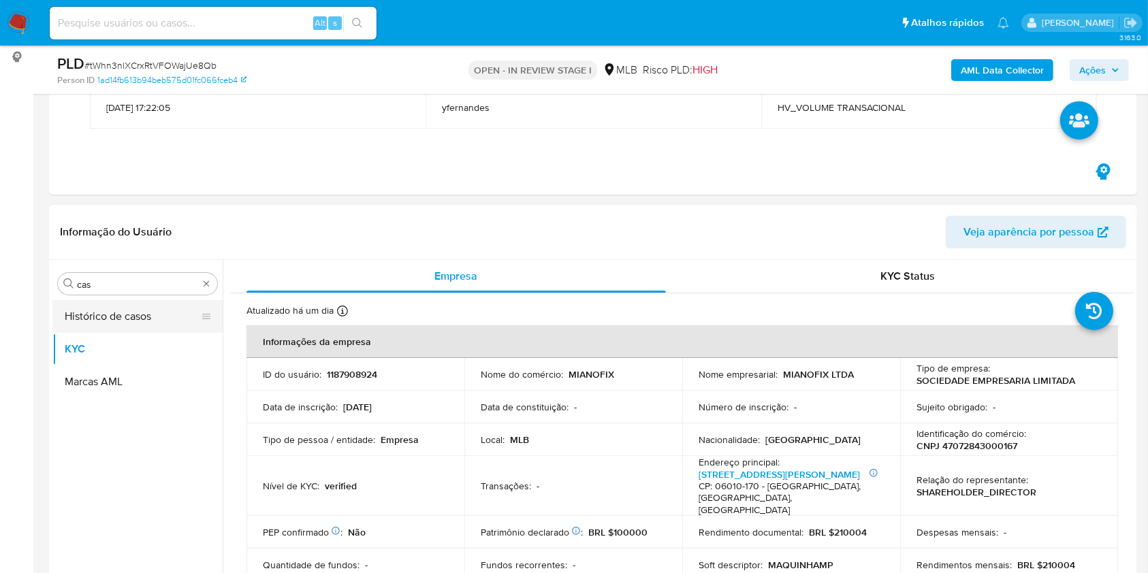
click at [136, 311] on button "Histórico de casos" at bounding box center [131, 316] width 159 height 33
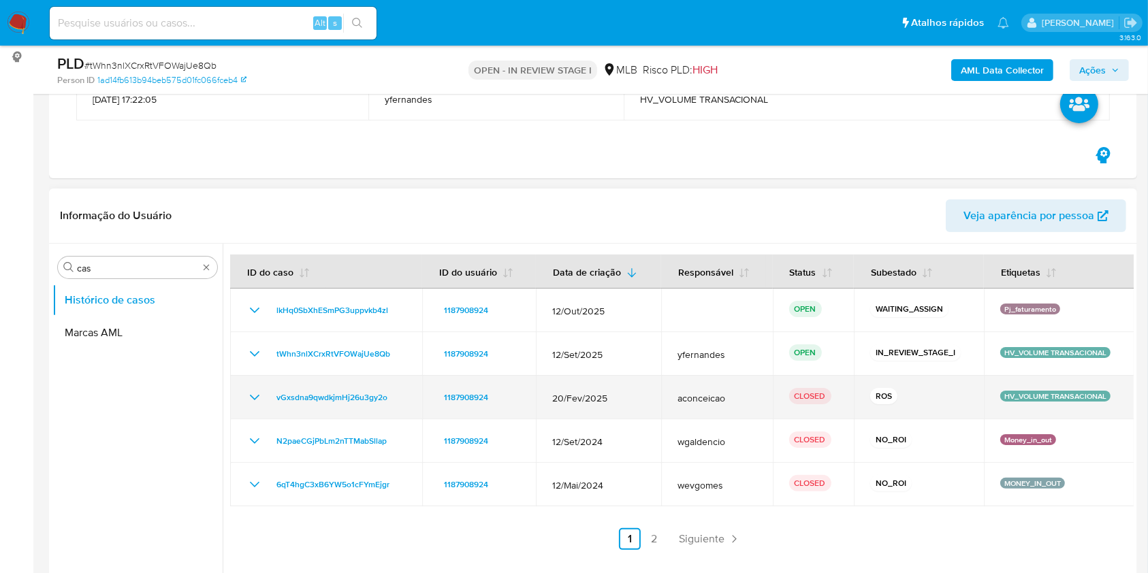
click at [665, 392] on td "aconceicao" at bounding box center [717, 398] width 112 height 44
click at [255, 396] on icon "Mostrar/Ocultar" at bounding box center [254, 397] width 16 height 16
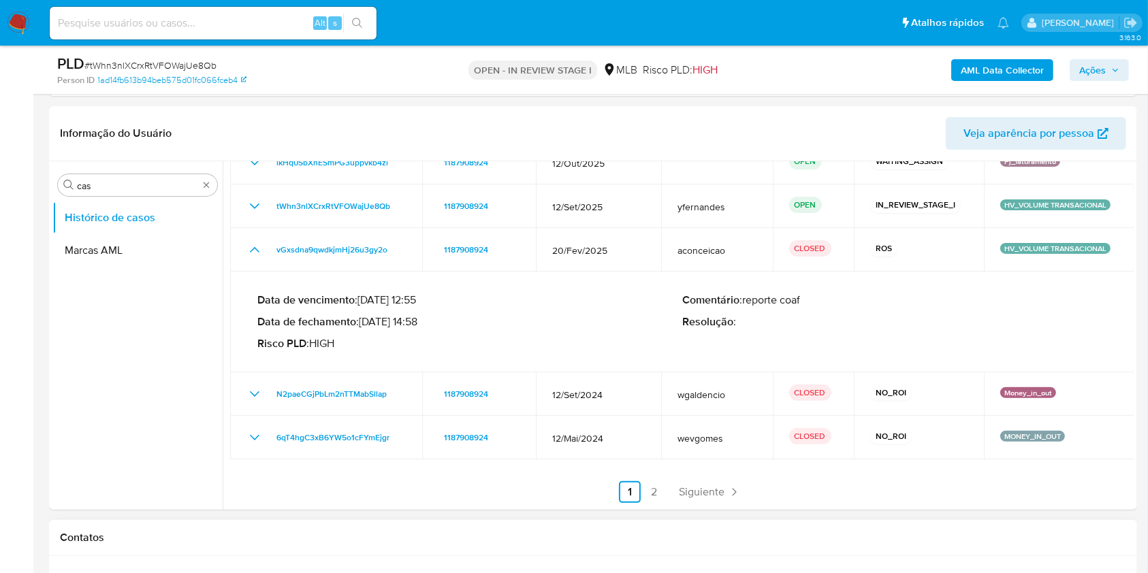
scroll to position [363, 0]
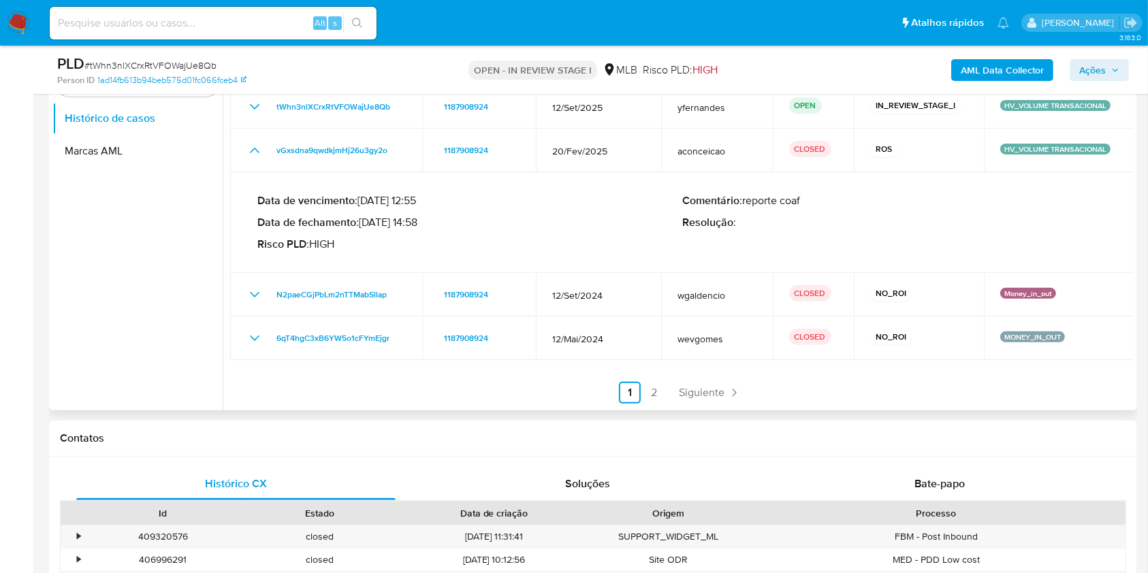
click at [694, 380] on div "ID do caso ID do usuário Data de criação Responsável Status Subestado Etiquetas…" at bounding box center [682, 205] width 904 height 396
click at [698, 404] on div at bounding box center [678, 236] width 911 height 349
click at [697, 396] on span "Siguiente" at bounding box center [702, 392] width 46 height 11
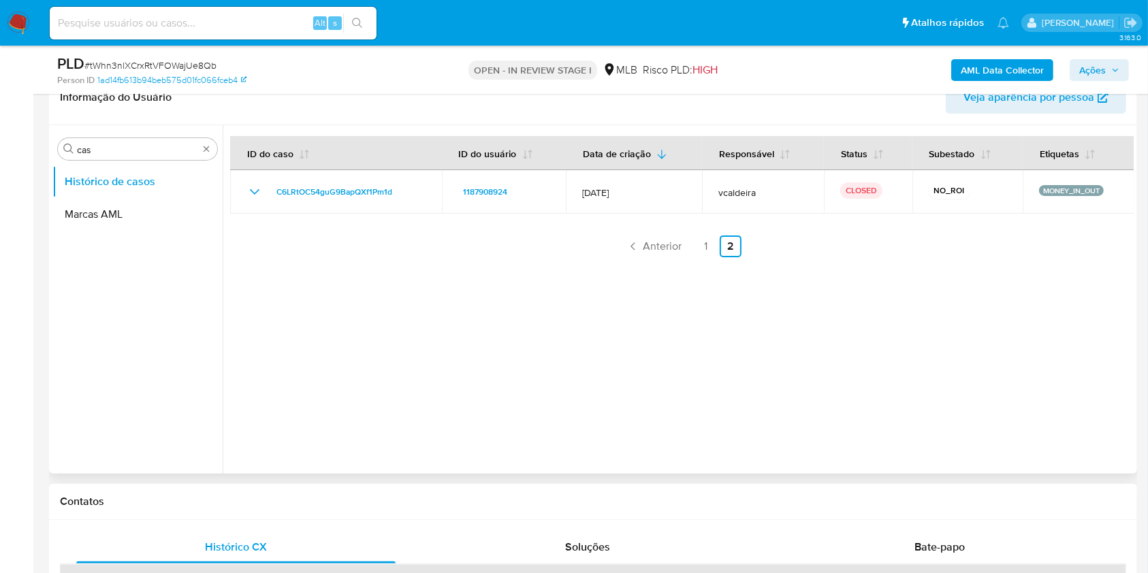
scroll to position [272, 0]
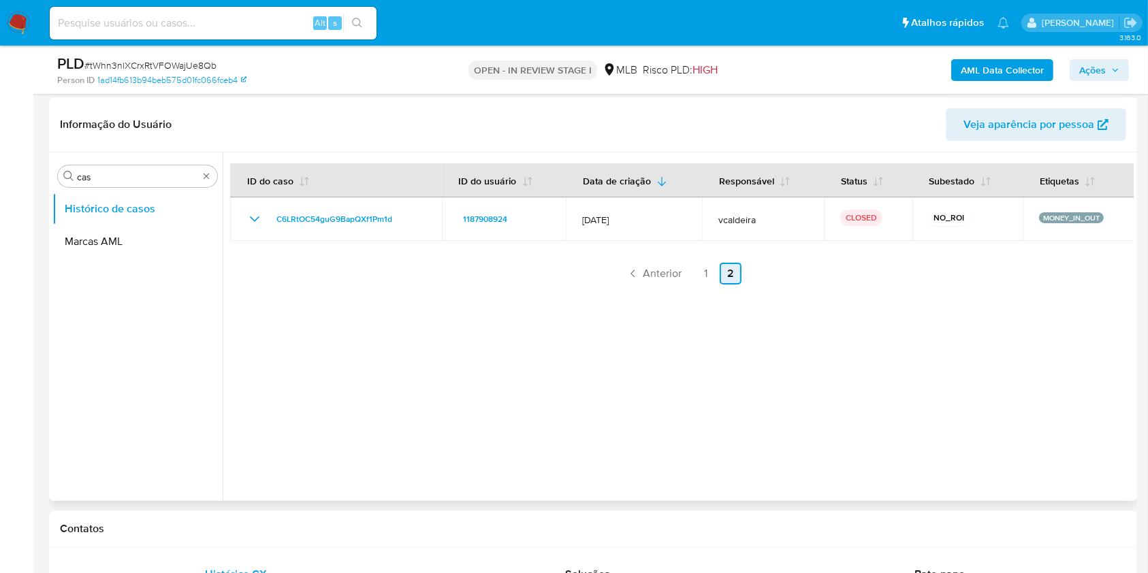
click at [652, 279] on span "Anterior" at bounding box center [662, 273] width 39 height 11
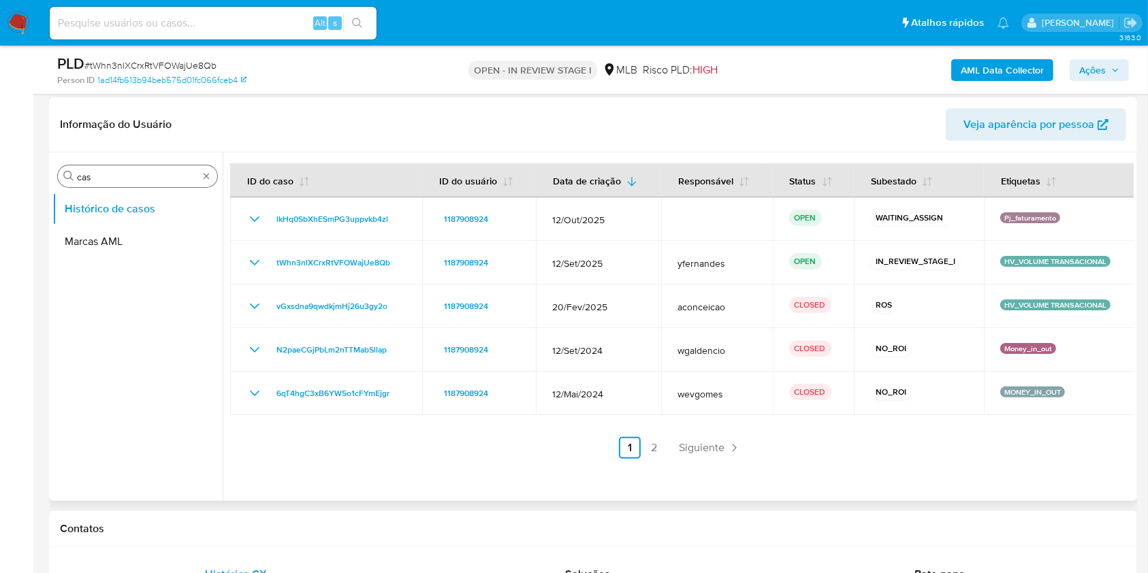
click at [131, 180] on input "cas" at bounding box center [137, 177] width 121 height 12
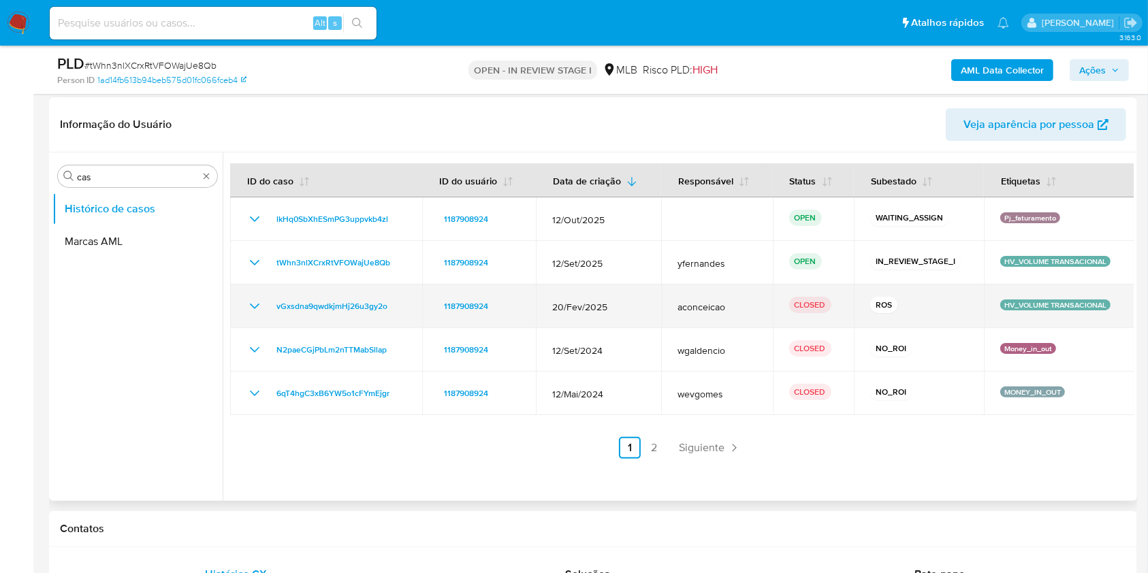
click at [256, 310] on icon "Mostrar/Ocultar" at bounding box center [254, 306] width 16 height 16
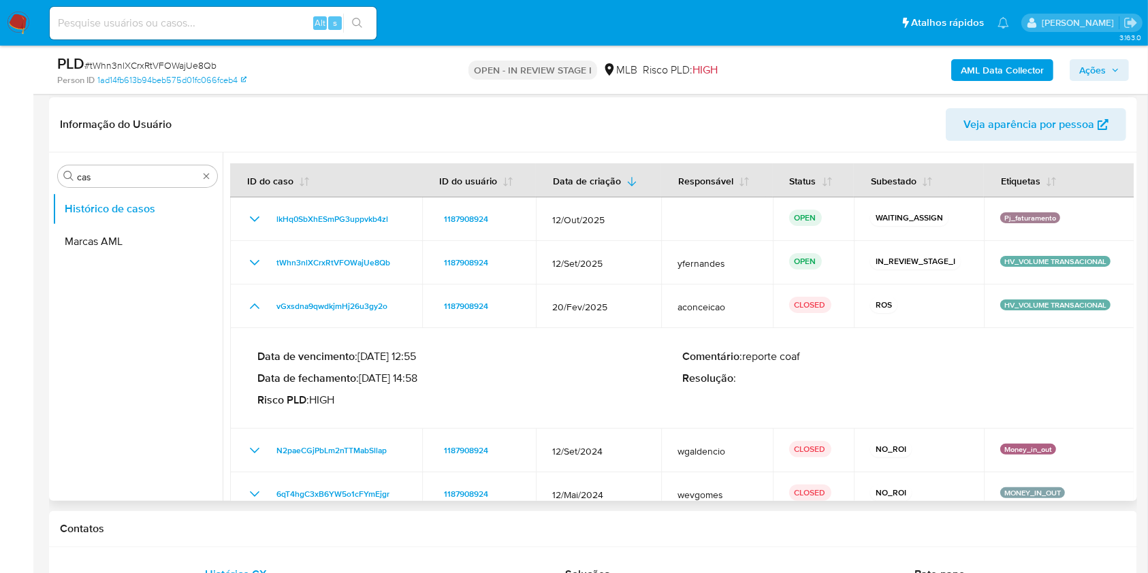
drag, startPoint x: 381, startPoint y: 378, endPoint x: 420, endPoint y: 378, distance: 38.8
click at [420, 378] on p "Data de fechamento : 28/03/2025 14:58" at bounding box center [469, 379] width 425 height 14
click at [108, 172] on input "cas" at bounding box center [137, 177] width 121 height 12
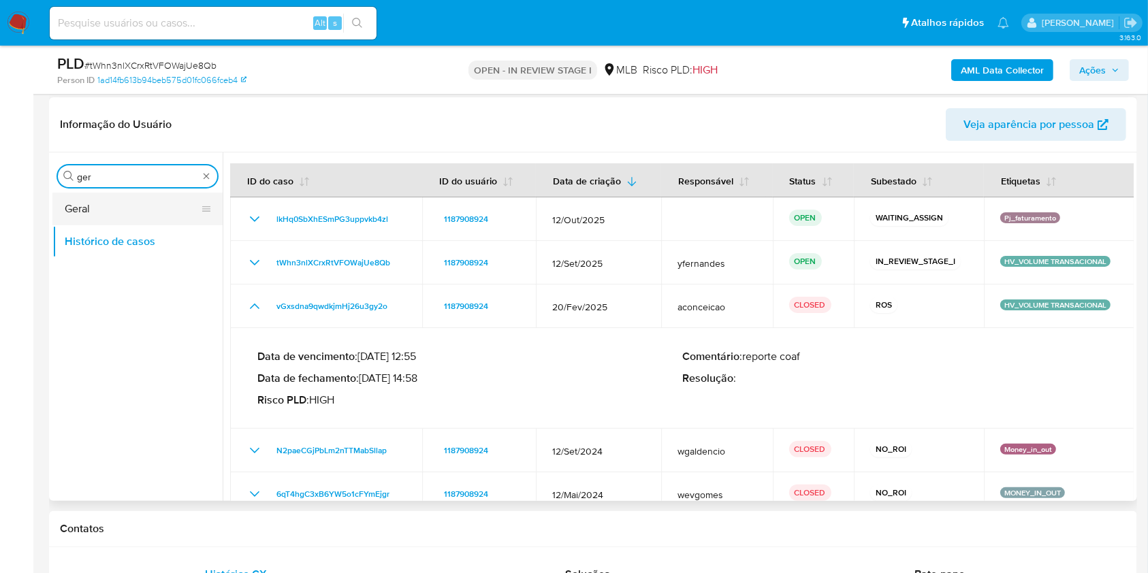
type input "ger"
click at [114, 197] on button "Geral" at bounding box center [131, 209] width 159 height 33
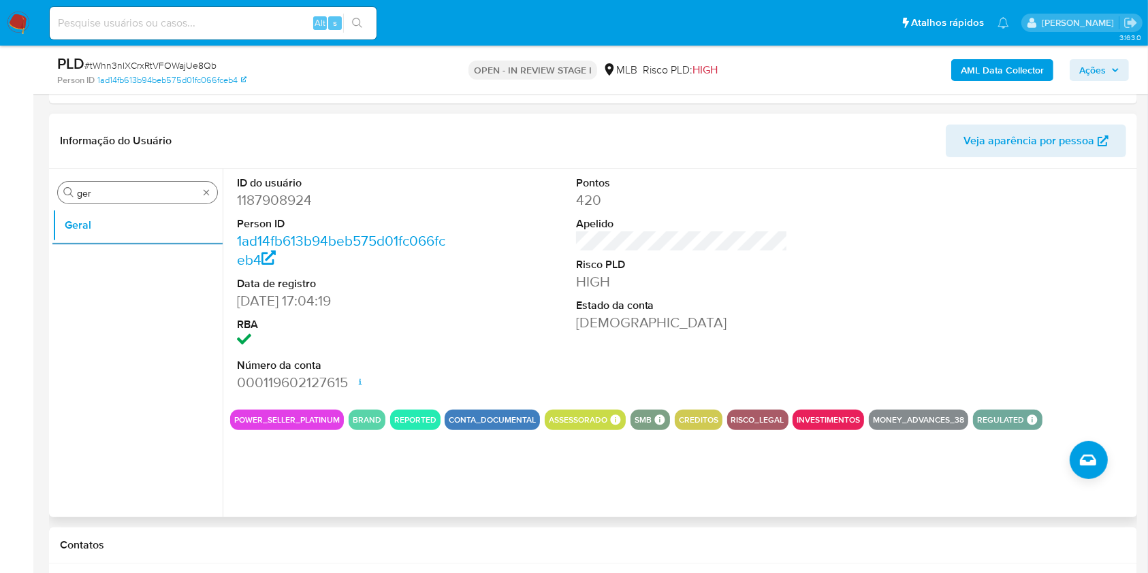
click at [134, 197] on input "ger" at bounding box center [137, 193] width 121 height 12
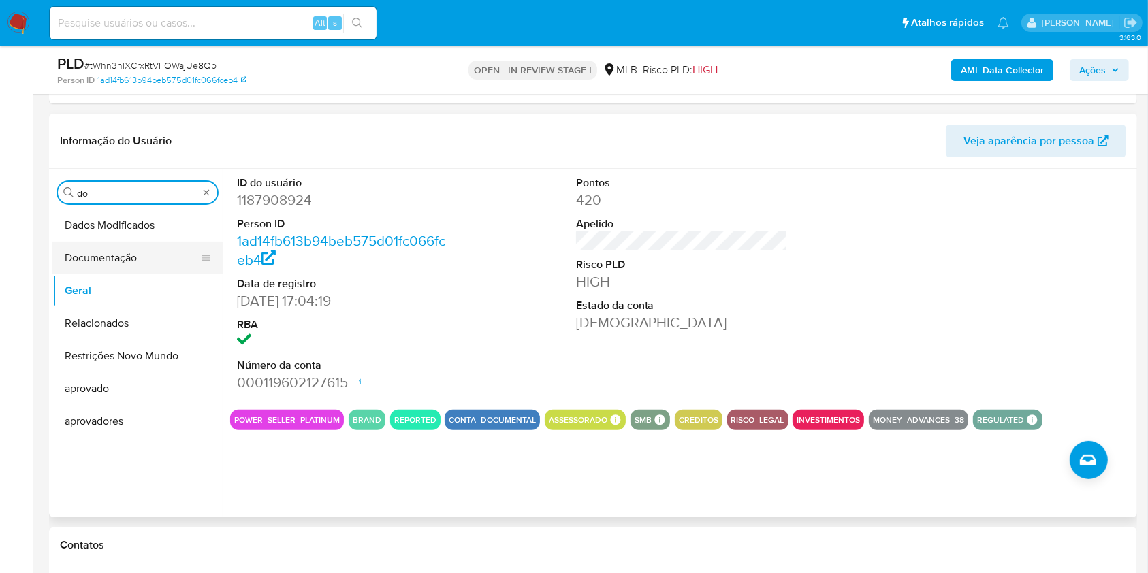
click at [142, 264] on button "Documentação" at bounding box center [131, 258] width 159 height 33
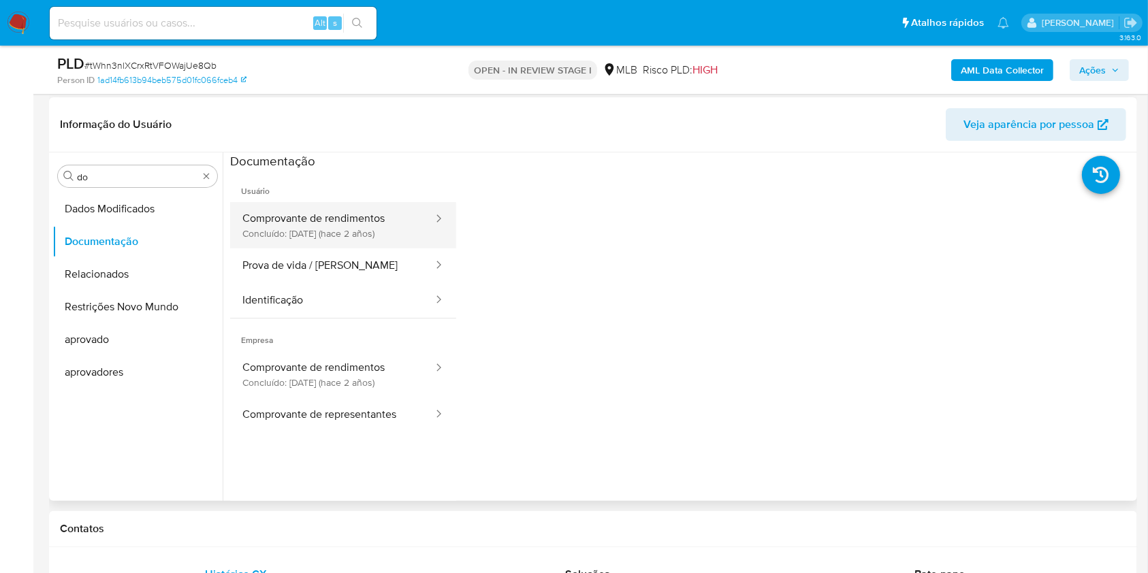
click at [310, 243] on button "Comprovante de rendimentos Concluído: 24/11/2023 (hace 2 años)" at bounding box center [332, 225] width 204 height 46
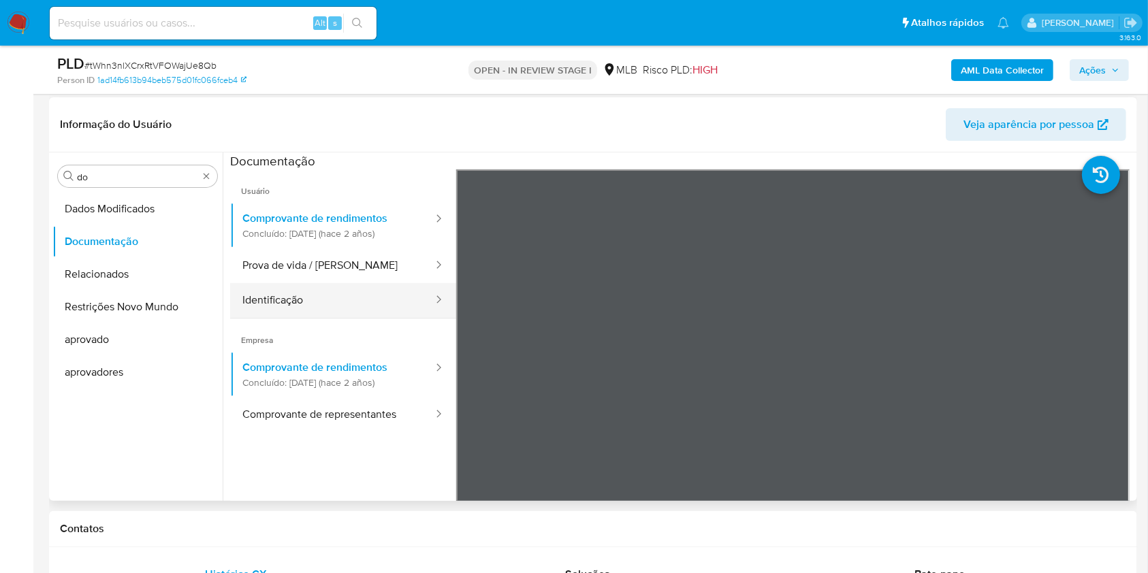
click at [328, 291] on button "Identificação" at bounding box center [332, 300] width 204 height 35
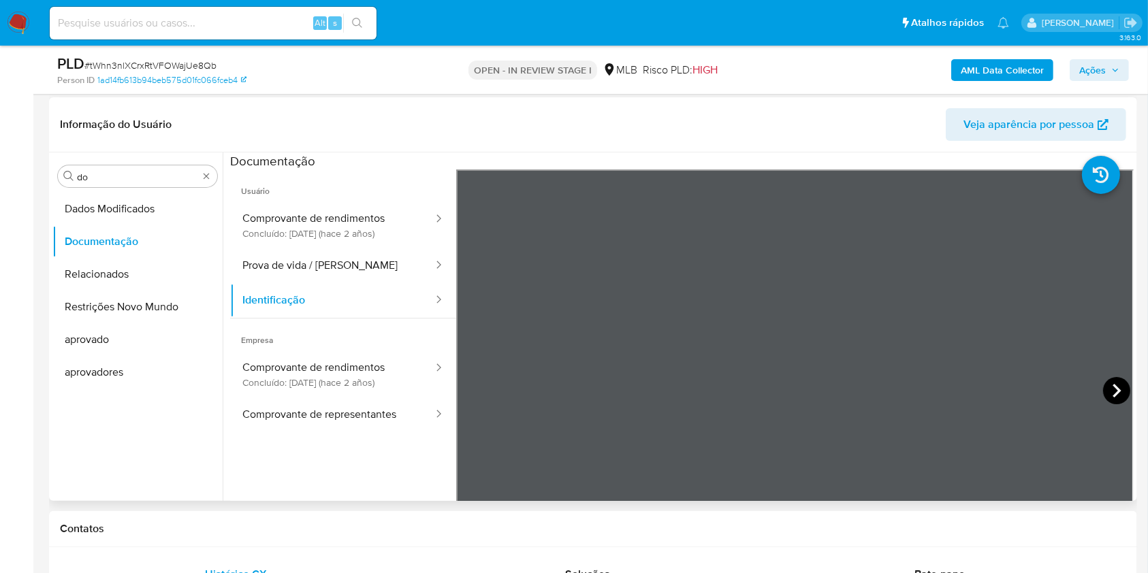
click at [1103, 389] on icon at bounding box center [1116, 390] width 27 height 27
click at [325, 215] on button "Comprovante de rendimentos Concluído: 24/11/2023 (hace 2 años)" at bounding box center [332, 225] width 204 height 46
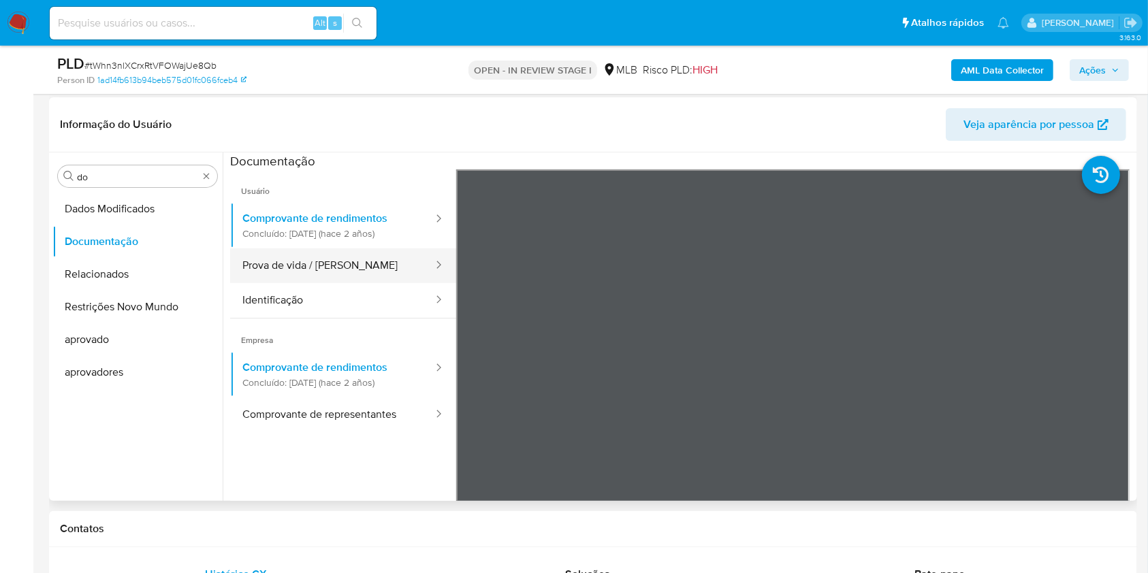
click at [340, 276] on button "Prova de vida / [PERSON_NAME]" at bounding box center [332, 266] width 204 height 35
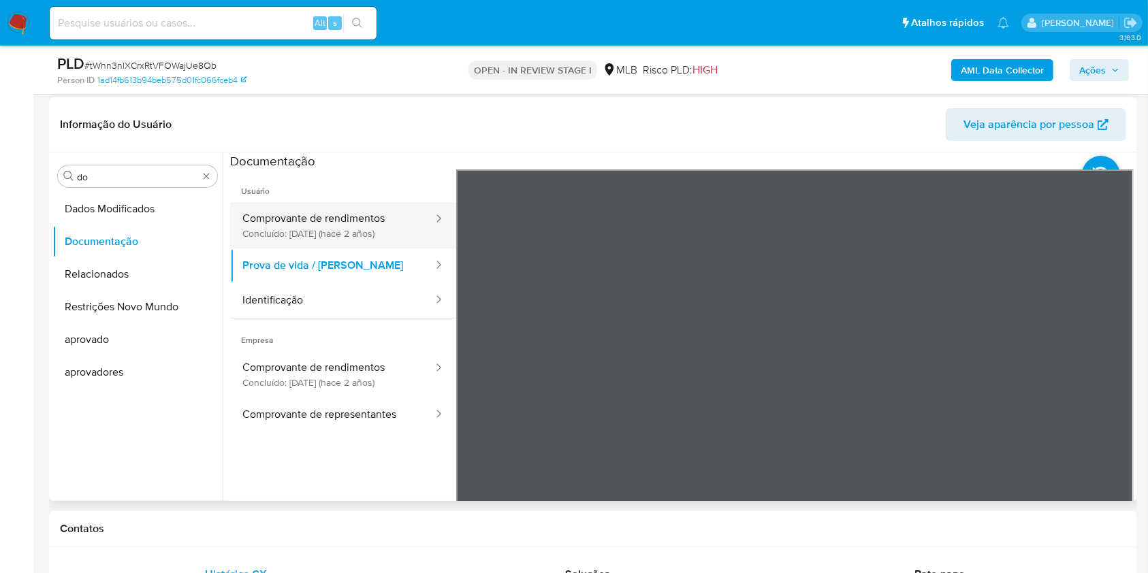
click at [370, 238] on button "Comprovante de rendimentos Concluído: 24/11/2023 (hace 2 años)" at bounding box center [332, 225] width 204 height 46
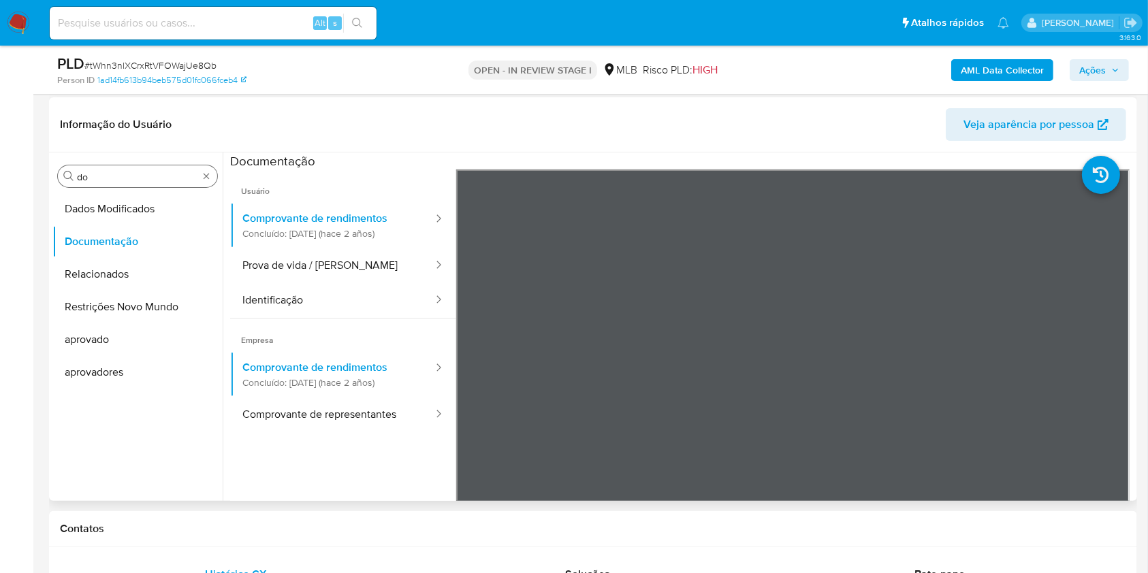
click at [82, 176] on input "do" at bounding box center [137, 177] width 121 height 12
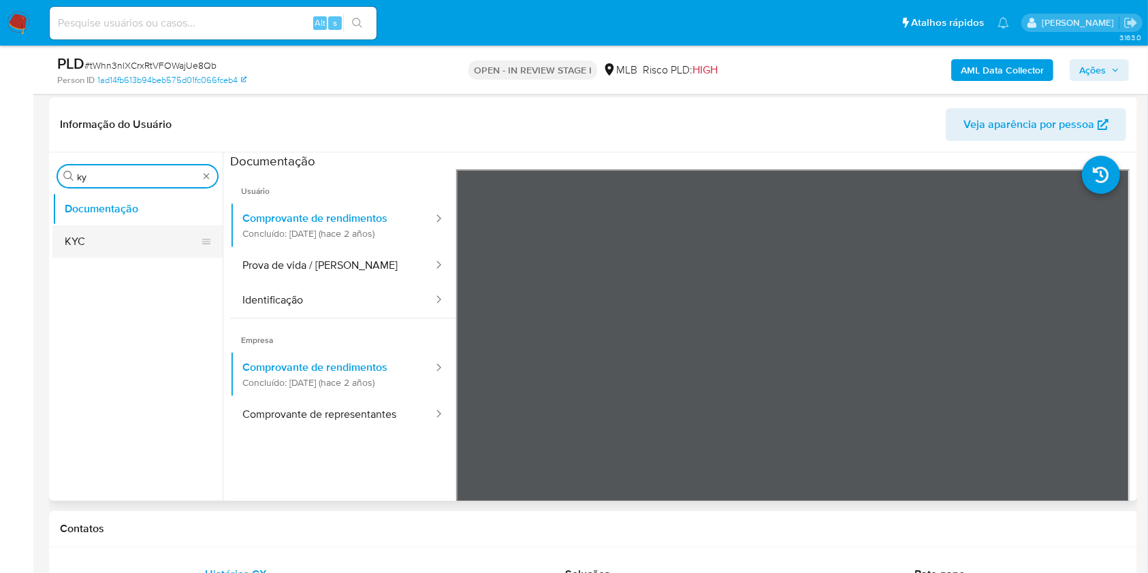
type input "ky"
click at [90, 237] on button "KYC" at bounding box center [131, 241] width 159 height 33
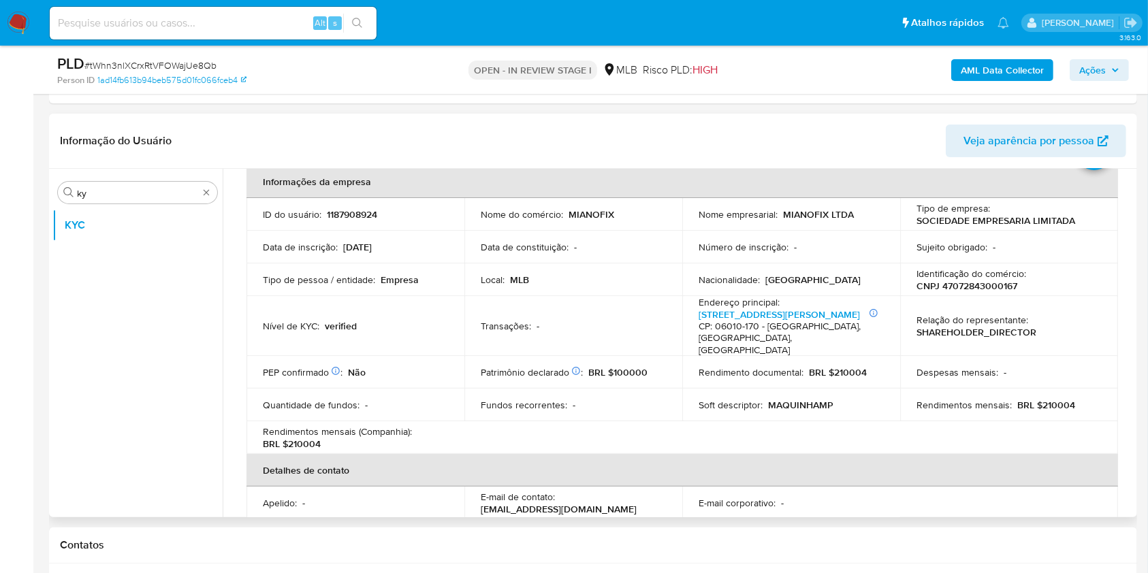
scroll to position [93, 0]
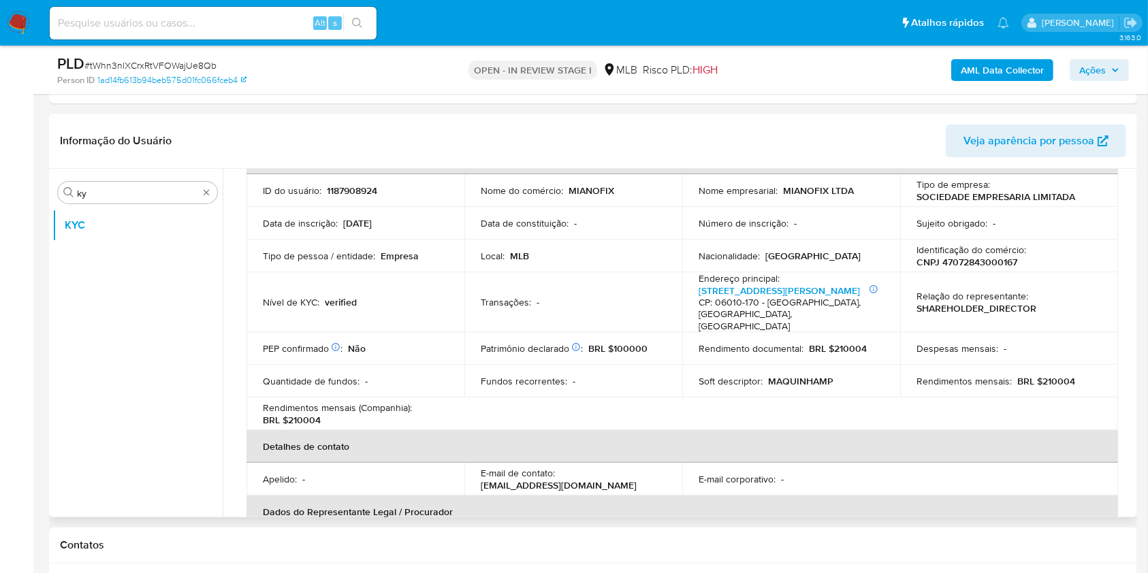
click at [1051, 375] on p "BRL $210004" at bounding box center [1046, 381] width 58 height 12
copy p "210004"
click at [658, 317] on td "Transações : -" at bounding box center [573, 302] width 218 height 61
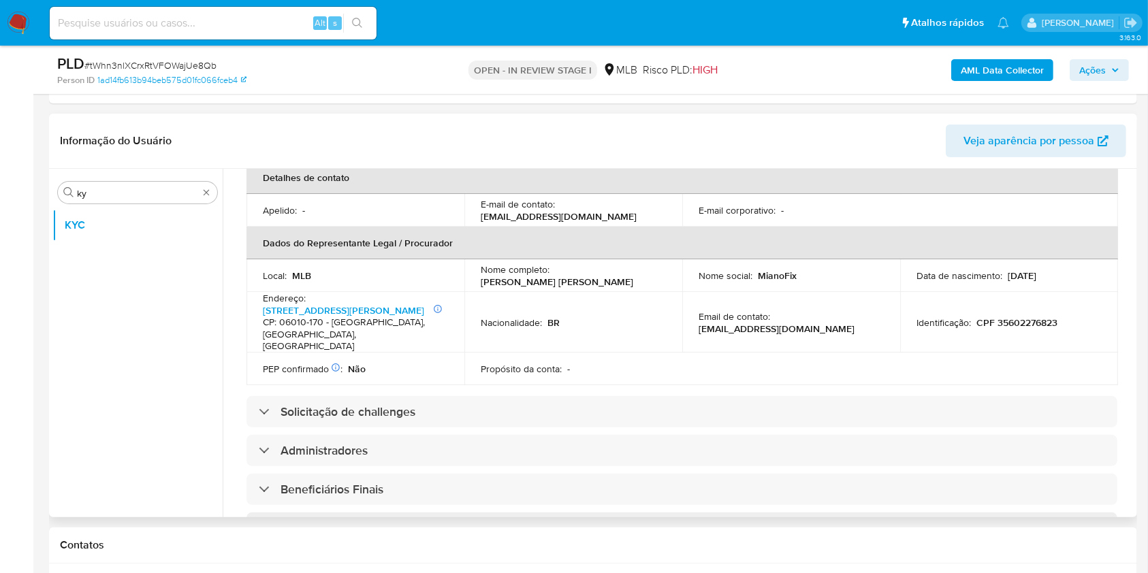
scroll to position [365, 0]
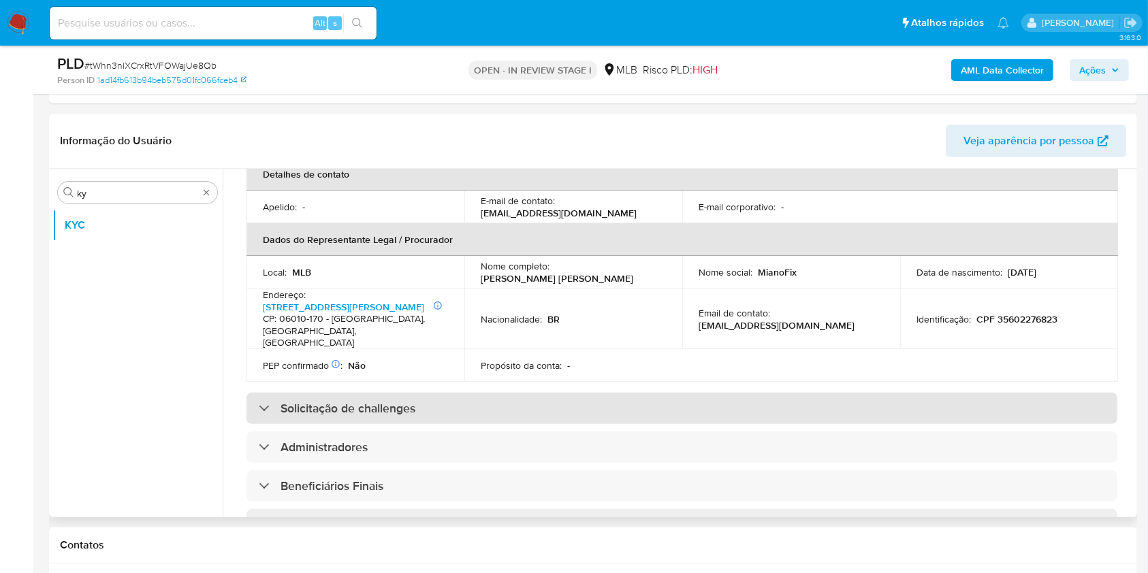
click at [585, 393] on div "Solicitação de challenges" at bounding box center [681, 408] width 871 height 31
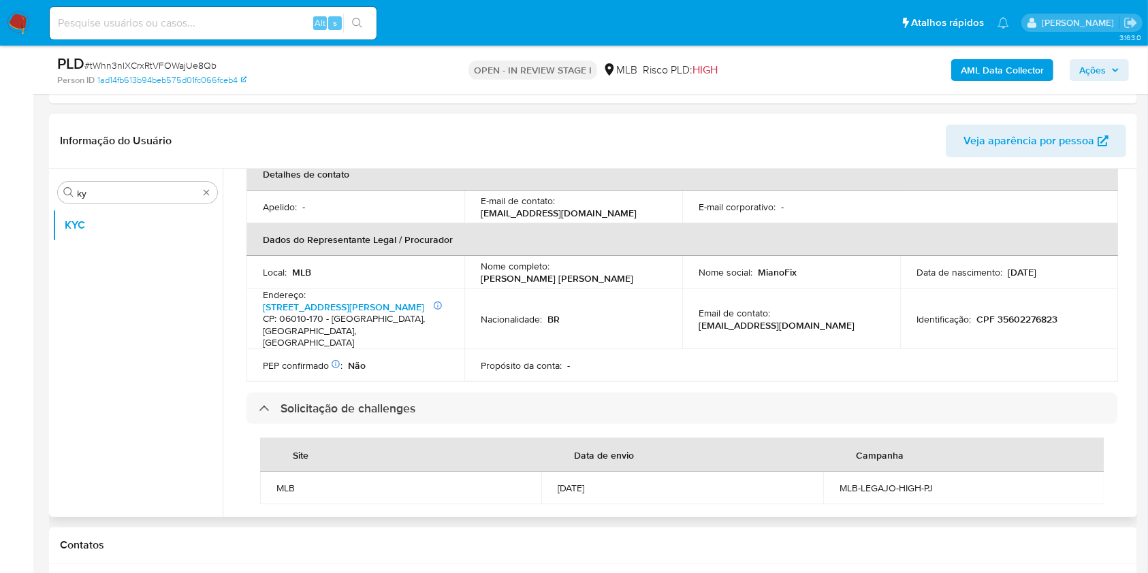
scroll to position [897, 0]
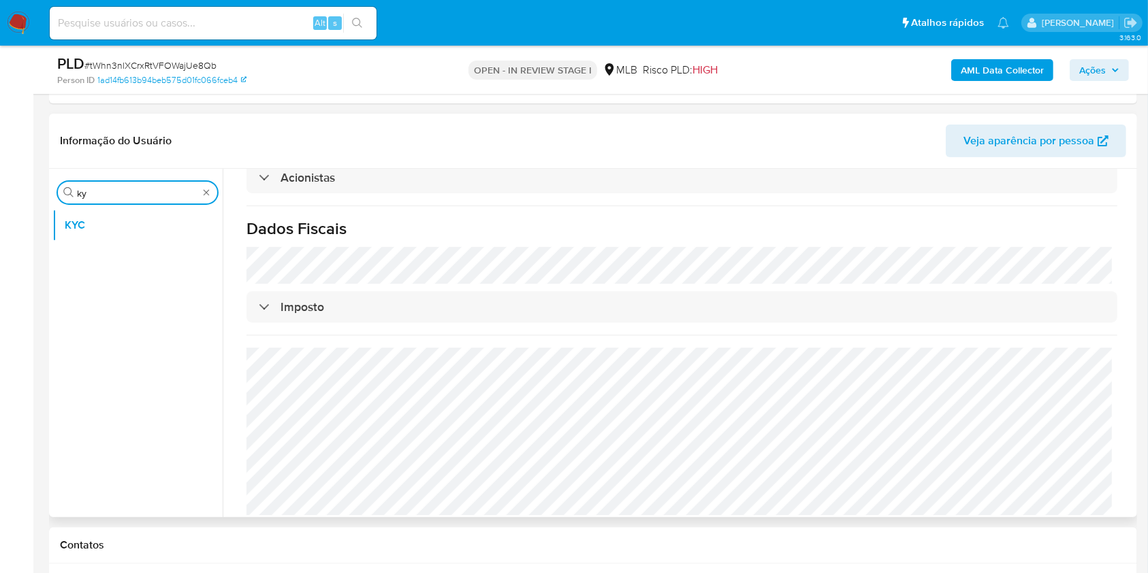
click at [127, 196] on input "ky" at bounding box center [137, 193] width 121 height 12
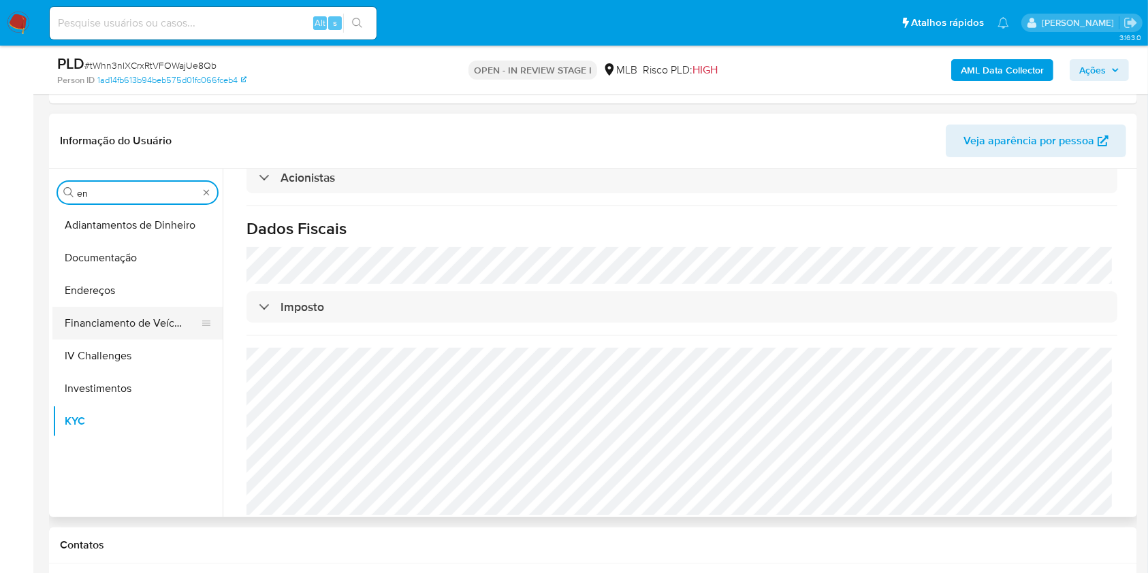
type input "en"
click at [112, 320] on button "Financiamento de Veículos" at bounding box center [131, 323] width 159 height 33
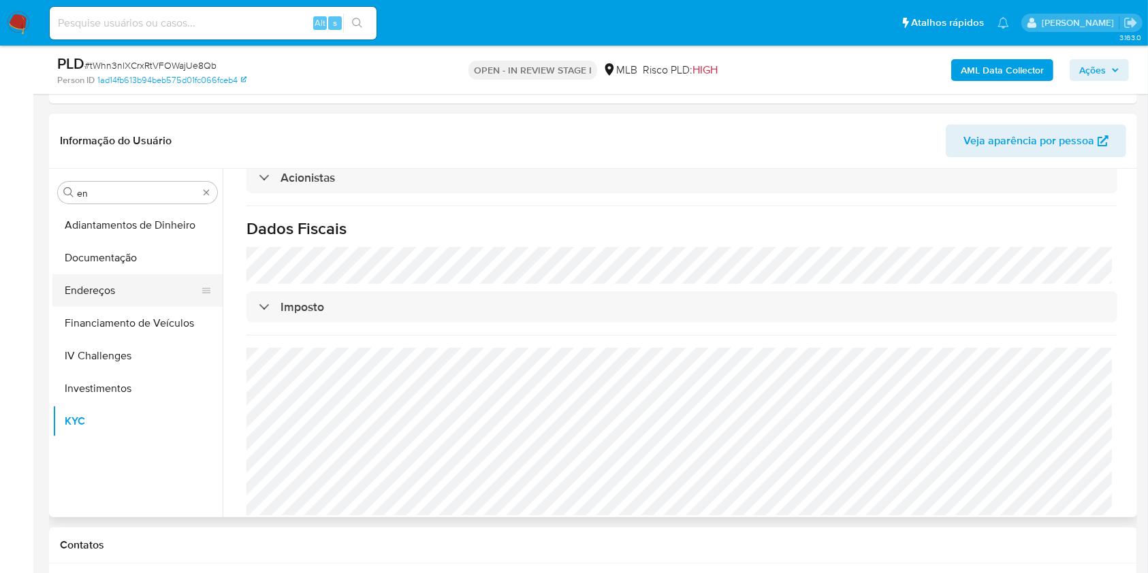
click at [95, 287] on button "Endereços" at bounding box center [131, 290] width 159 height 33
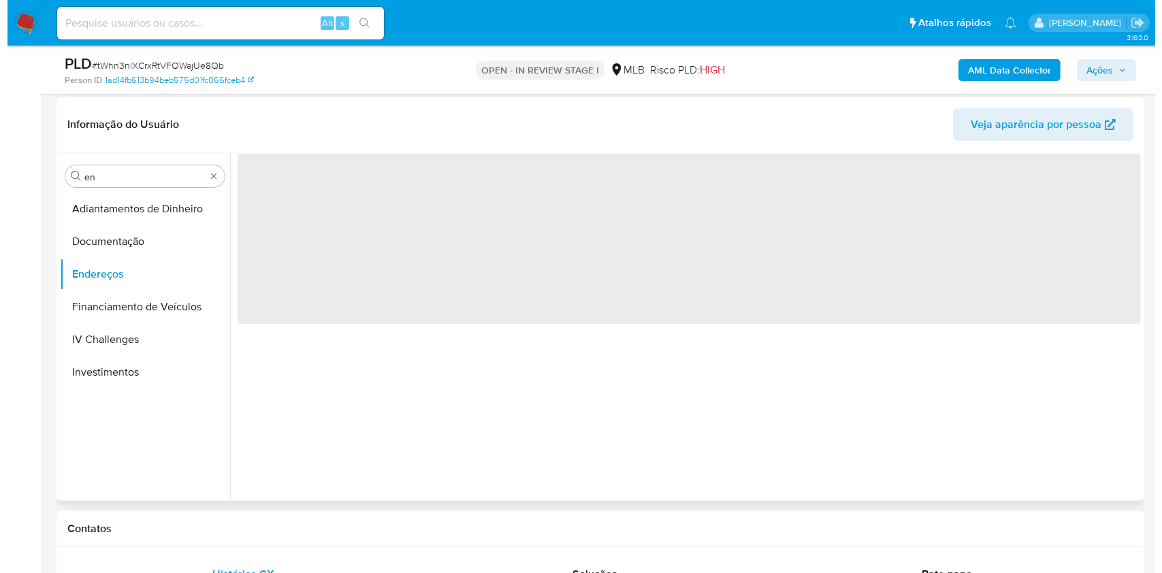
scroll to position [0, 0]
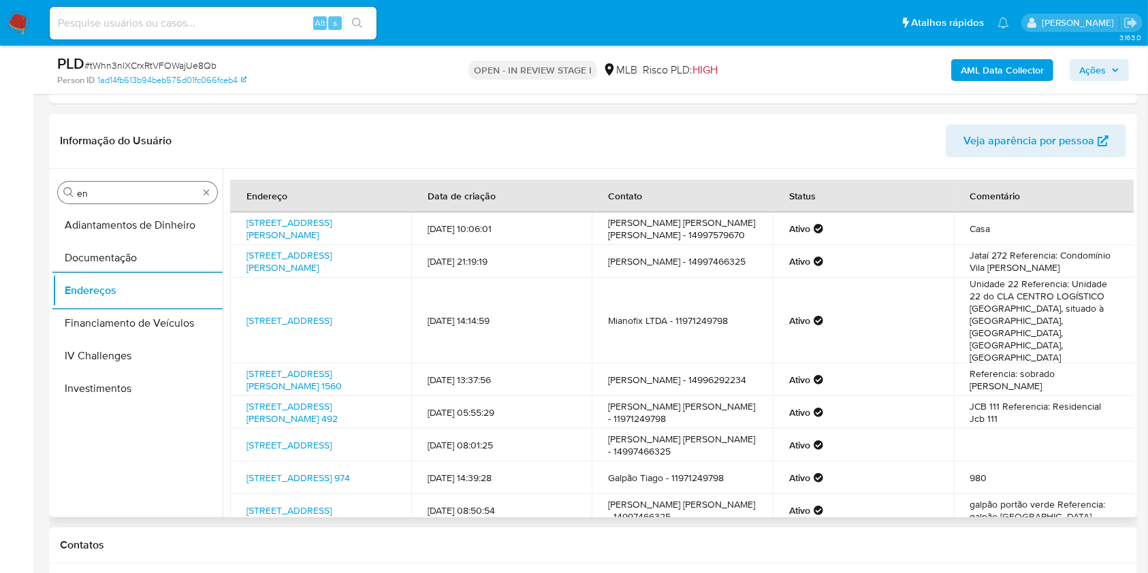
click at [110, 199] on input "en" at bounding box center [137, 193] width 121 height 12
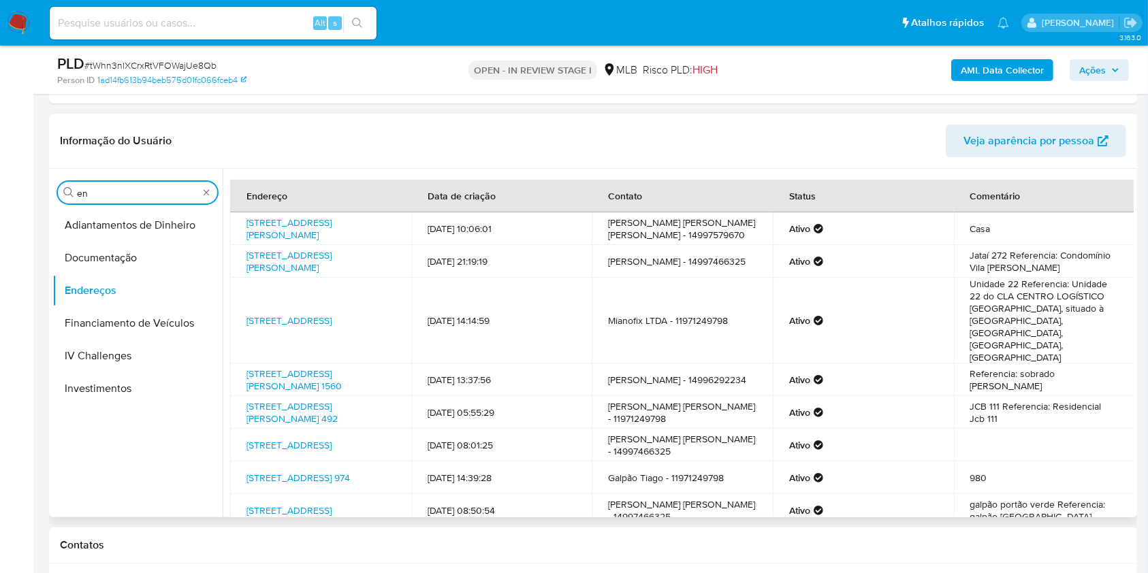
click at [110, 199] on input "en" at bounding box center [137, 193] width 121 height 12
type input "ge"
click at [99, 231] on button "Detalhe da geolocalização" at bounding box center [131, 225] width 159 height 33
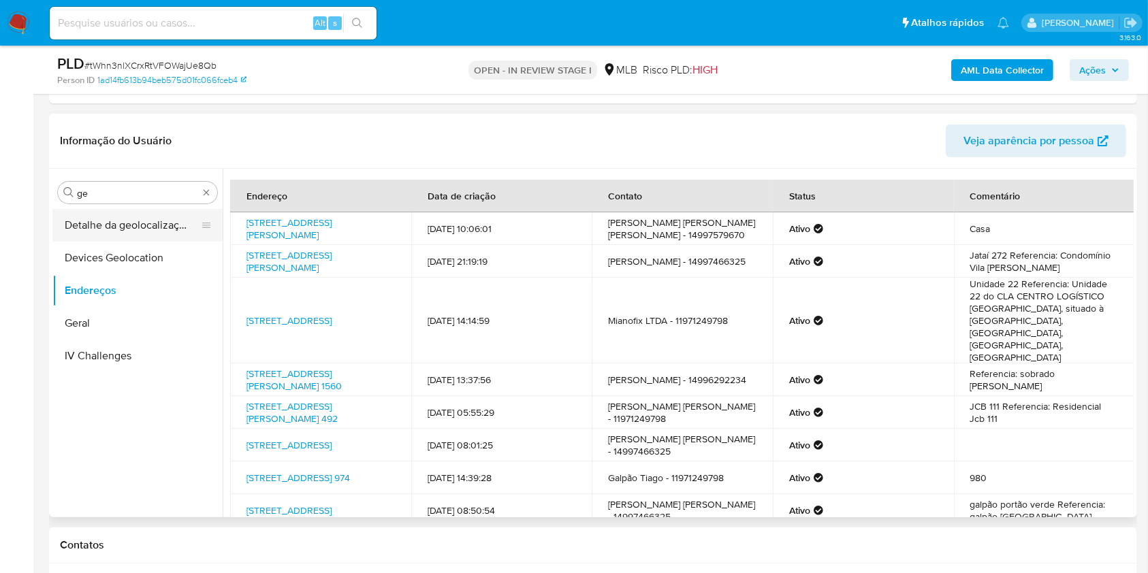
click at [99, 231] on button "Detalhe da geolocalização" at bounding box center [131, 225] width 159 height 33
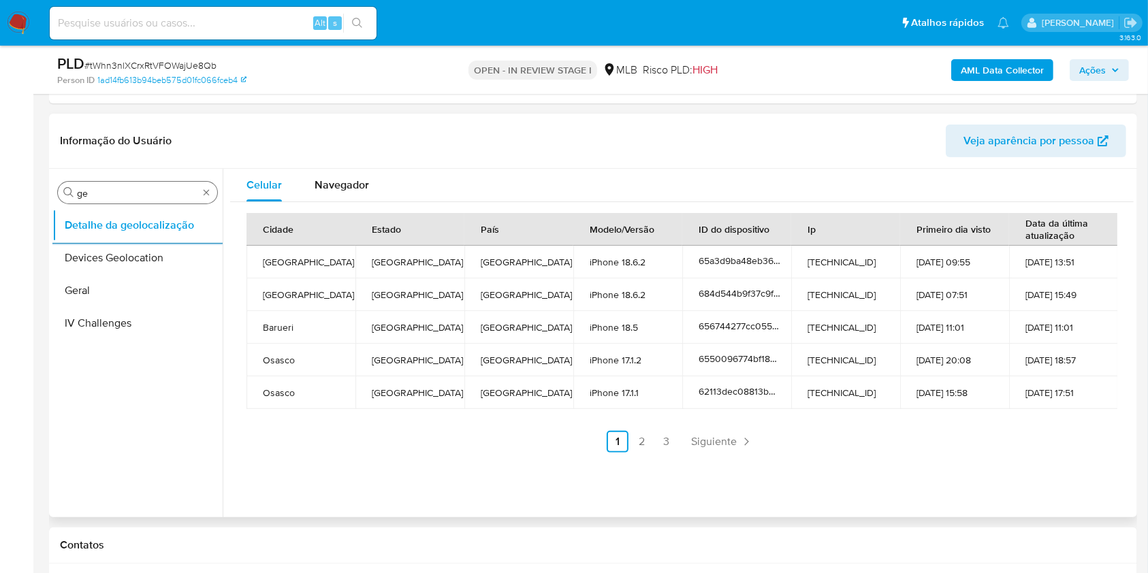
click at [104, 182] on div "Procurar ge" at bounding box center [137, 193] width 159 height 22
click at [109, 188] on input "ge" at bounding box center [137, 193] width 121 height 12
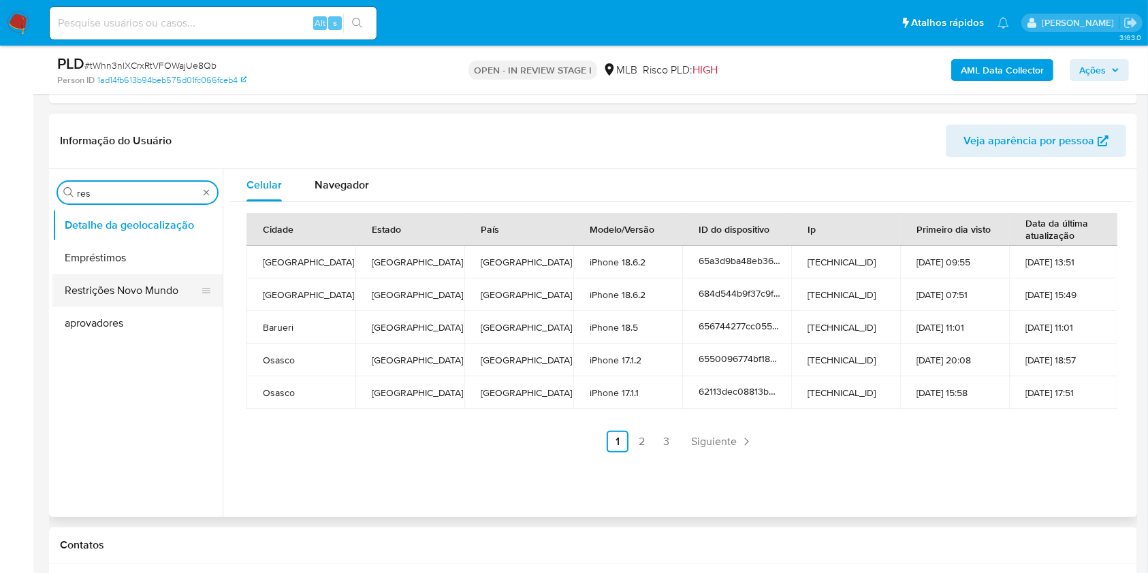
click at [118, 297] on button "Restrições Novo Mundo" at bounding box center [131, 290] width 159 height 33
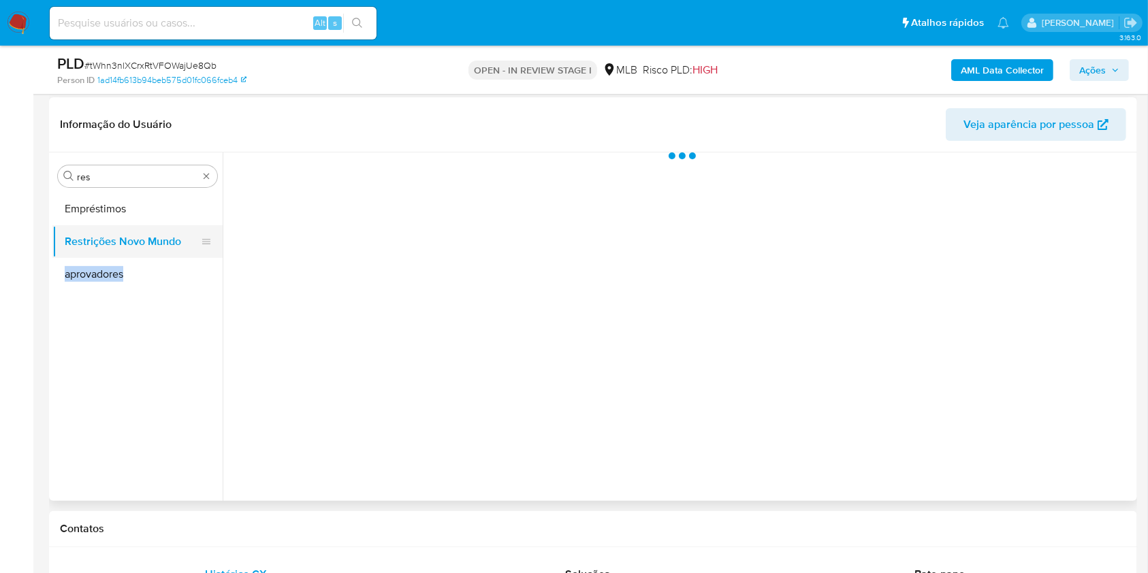
click at [118, 297] on ul "Empréstimos Restrições Novo Mundo aprovadores" at bounding box center [137, 346] width 170 height 307
click at [157, 223] on button "Empréstimos" at bounding box center [131, 209] width 159 height 33
click at [142, 242] on button "Restrições Novo Mundo" at bounding box center [131, 241] width 159 height 33
click at [404, 154] on div "Estado actual Historial" at bounding box center [682, 171] width 904 height 36
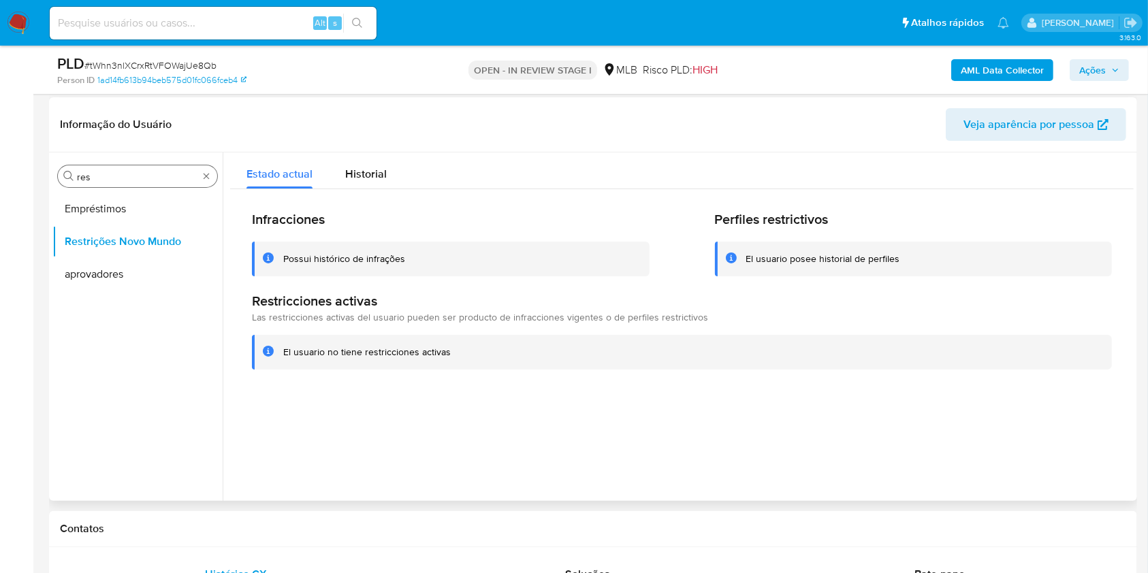
click at [164, 165] on div "Procurar res" at bounding box center [137, 176] width 159 height 22
click at [148, 163] on div "Procurar res Empréstimos Restrições Novo Mundo aprovadores" at bounding box center [137, 328] width 170 height 347
click at [125, 171] on input "res" at bounding box center [137, 177] width 121 height 12
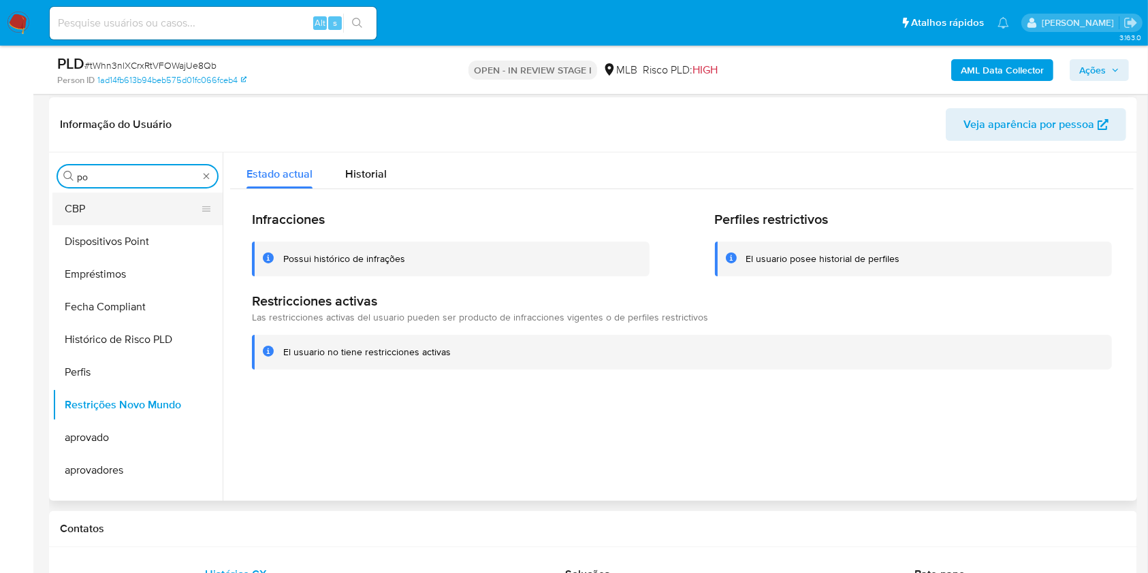
type input "po"
click at [107, 225] on button "Dispositivos Point" at bounding box center [137, 241] width 170 height 33
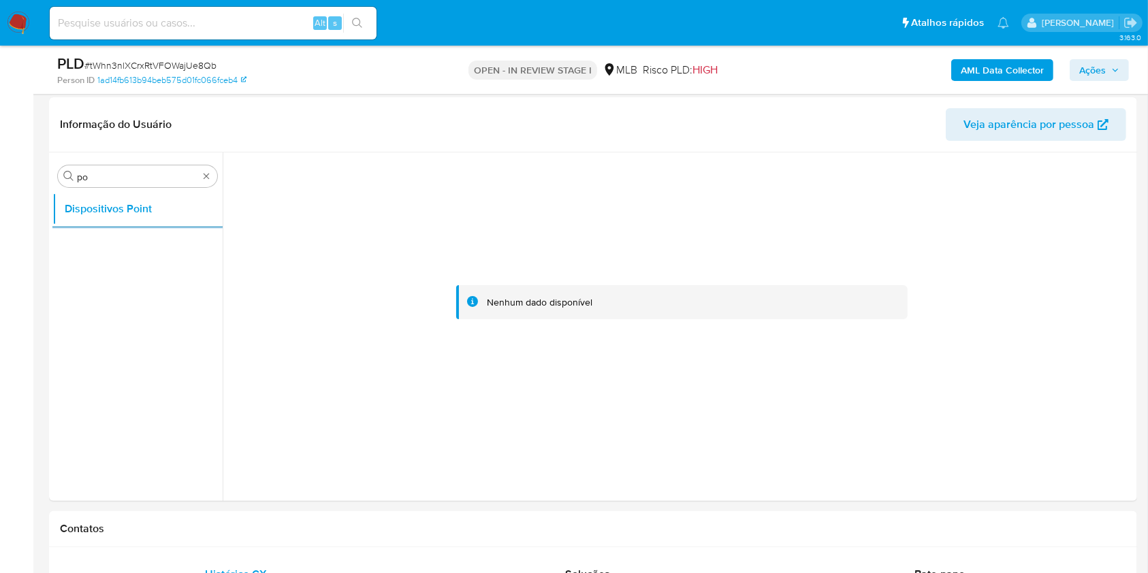
click at [979, 43] on nav "Pausado Ver notificaciones Alt s Atalhos rápidos Presiona las siguientes teclas…" at bounding box center [574, 23] width 1148 height 46
click at [1002, 71] on b "AML Data Collector" at bounding box center [1002, 70] width 83 height 22
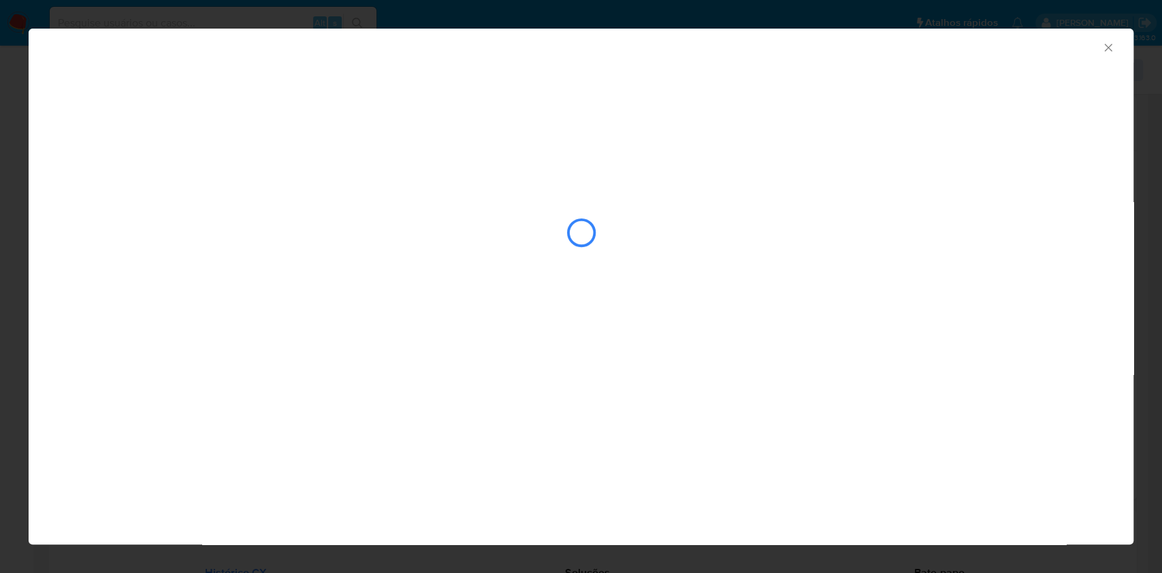
click at [394, 112] on div "AML Data Collector" at bounding box center [581, 179] width 1105 height 301
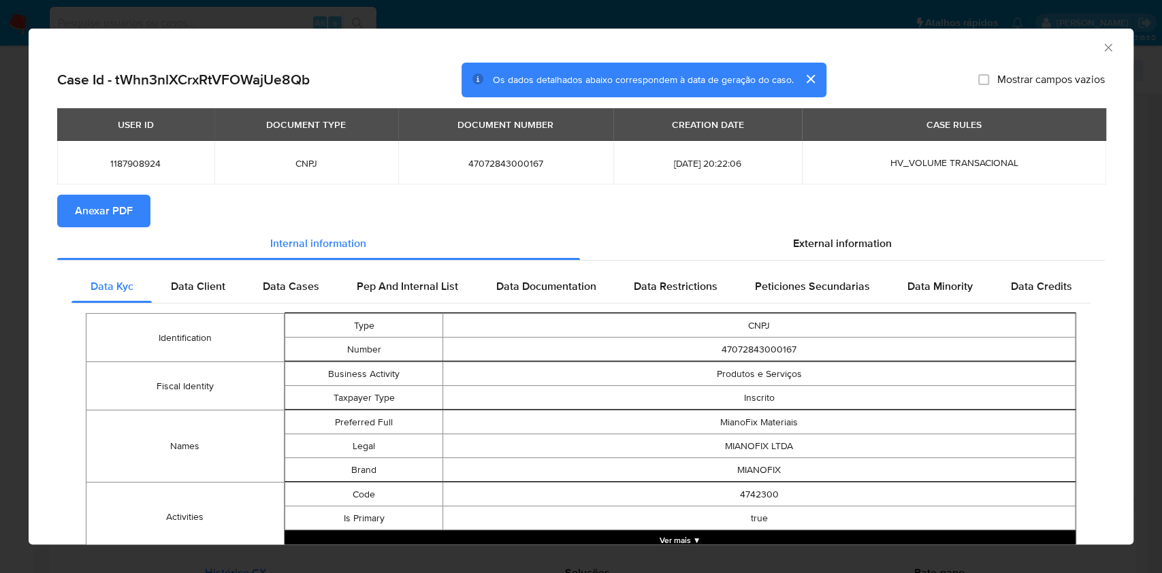
click at [83, 217] on span "Anexar PDF" at bounding box center [104, 211] width 58 height 30
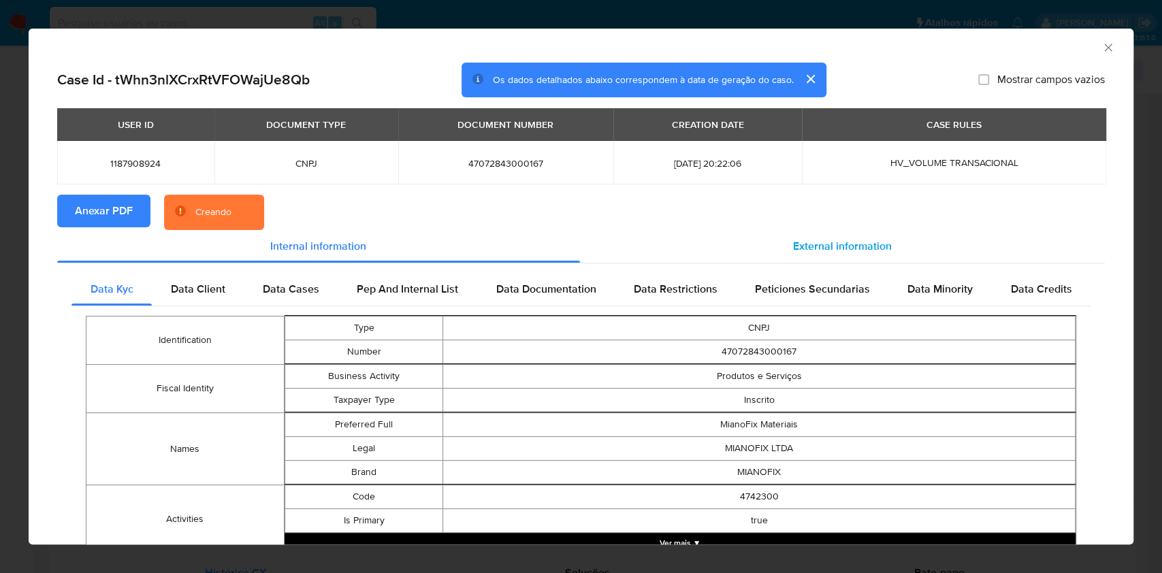
click at [814, 257] on div "External information" at bounding box center [843, 246] width 526 height 33
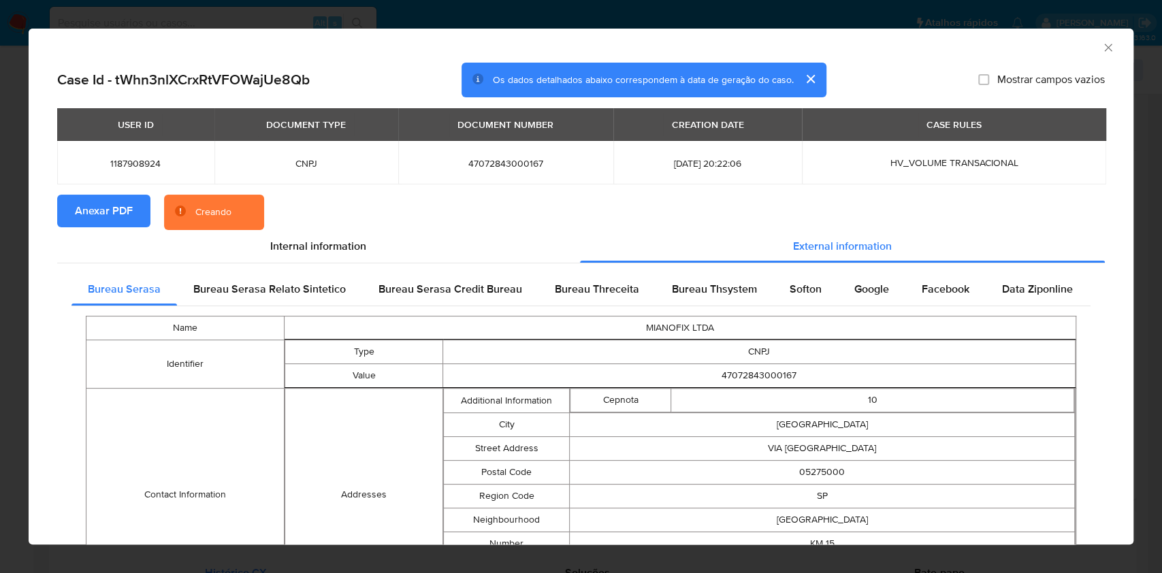
click at [774, 301] on div "Softon" at bounding box center [806, 289] width 65 height 33
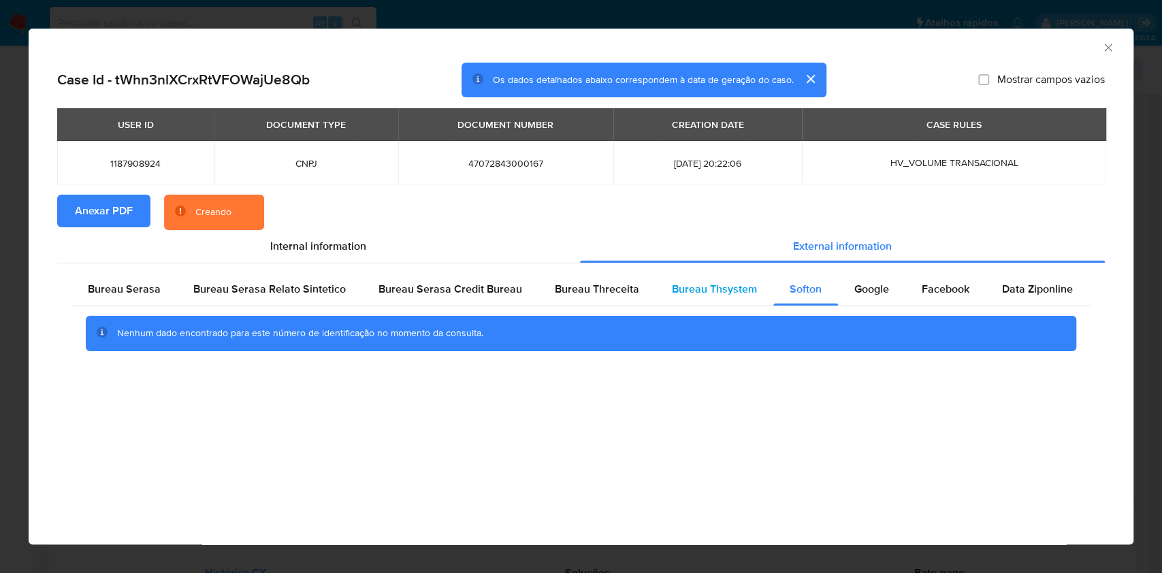
click at [701, 294] on span "Bureau Thsystem" at bounding box center [714, 289] width 85 height 16
click at [572, 297] on div "Bureau Threceita" at bounding box center [597, 289] width 117 height 33
click at [135, 299] on div "Bureau Serasa" at bounding box center [124, 289] width 106 height 33
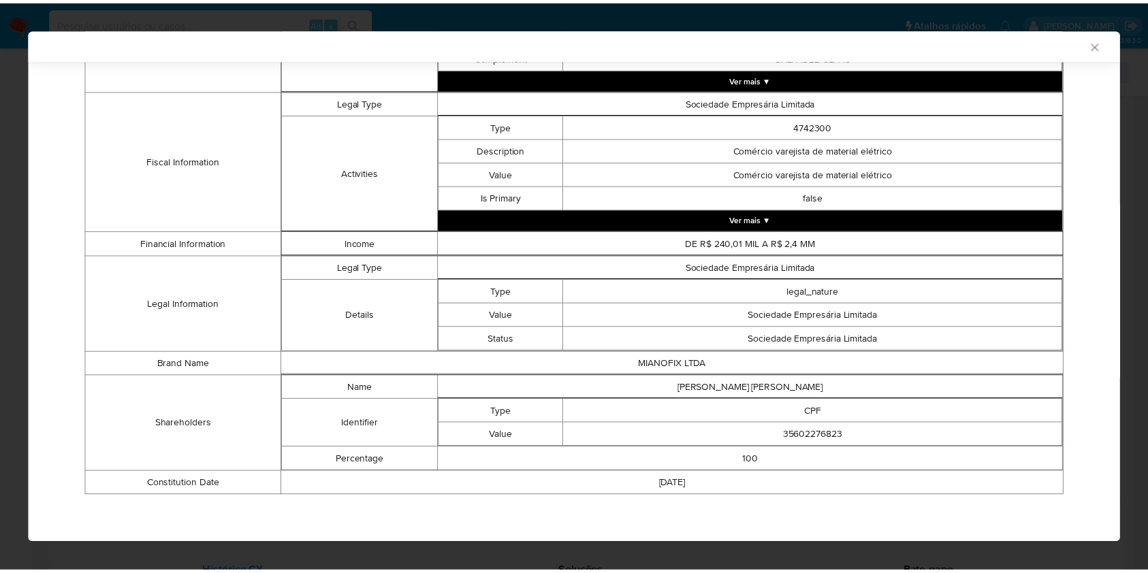
scroll to position [503, 0]
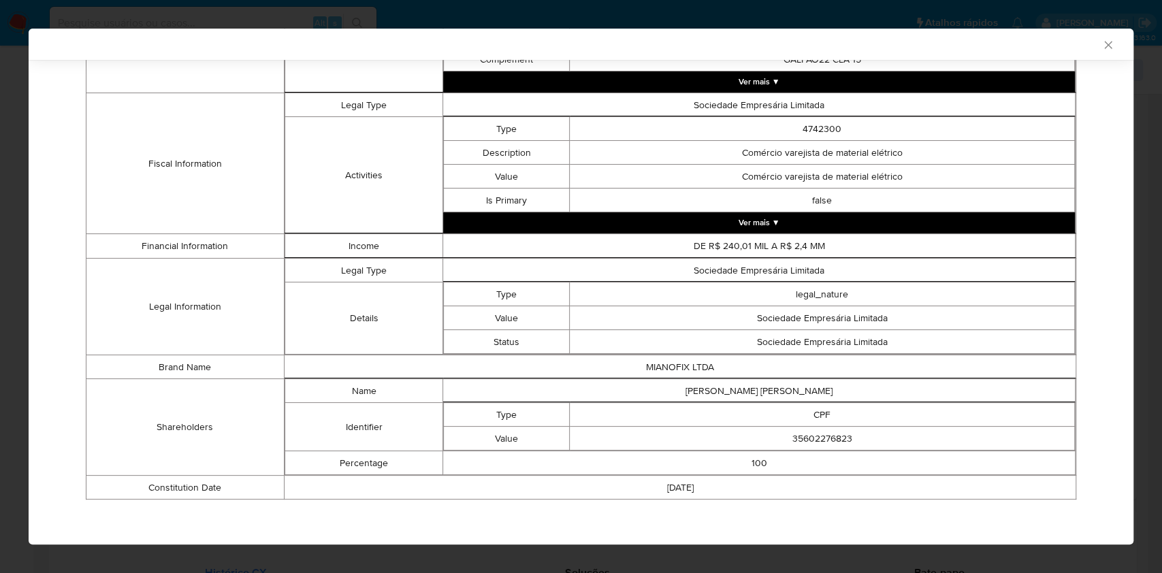
click at [0, 146] on div "AML Data Collector Case Id - tWhn3nlXCrxRtVFOWajUe8Qb Os dados detalhados abaix…" at bounding box center [581, 286] width 1162 height 573
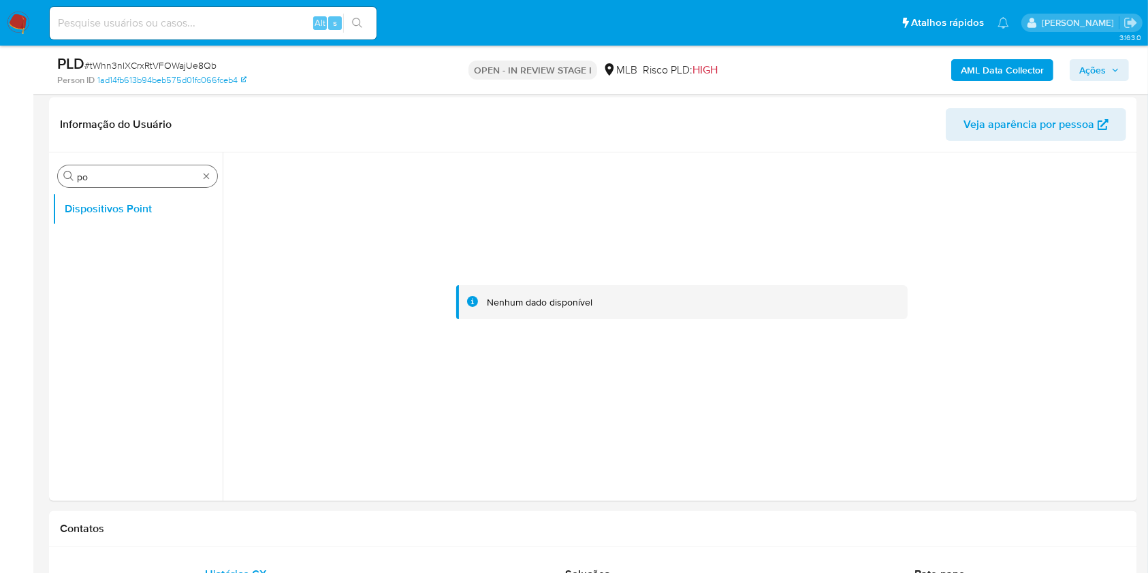
click at [94, 181] on input "po" at bounding box center [137, 177] width 121 height 12
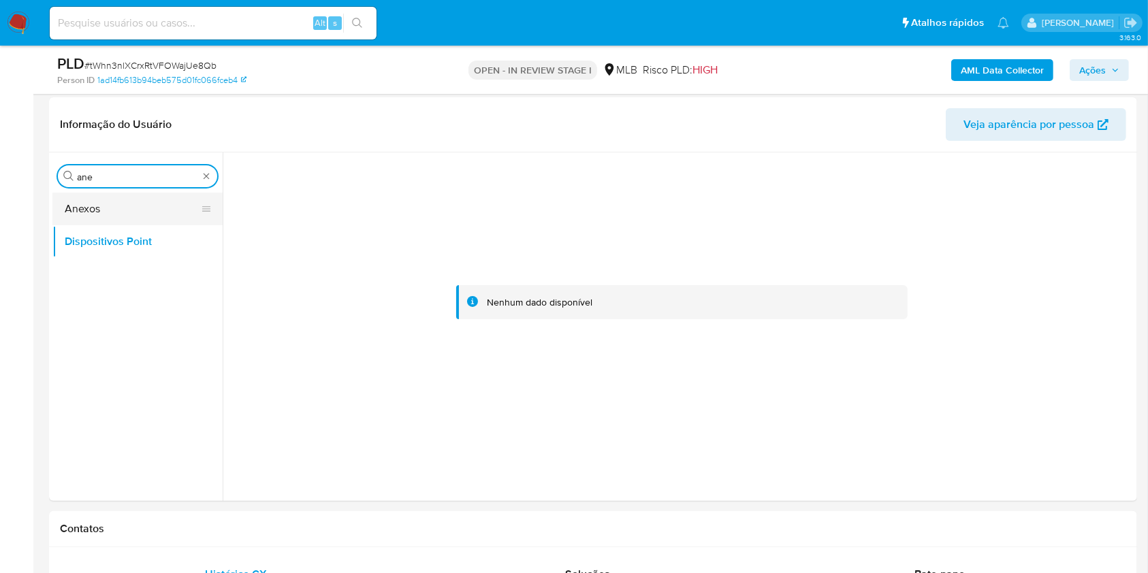
type input "ane"
click at [90, 212] on button "Anexos" at bounding box center [131, 209] width 159 height 33
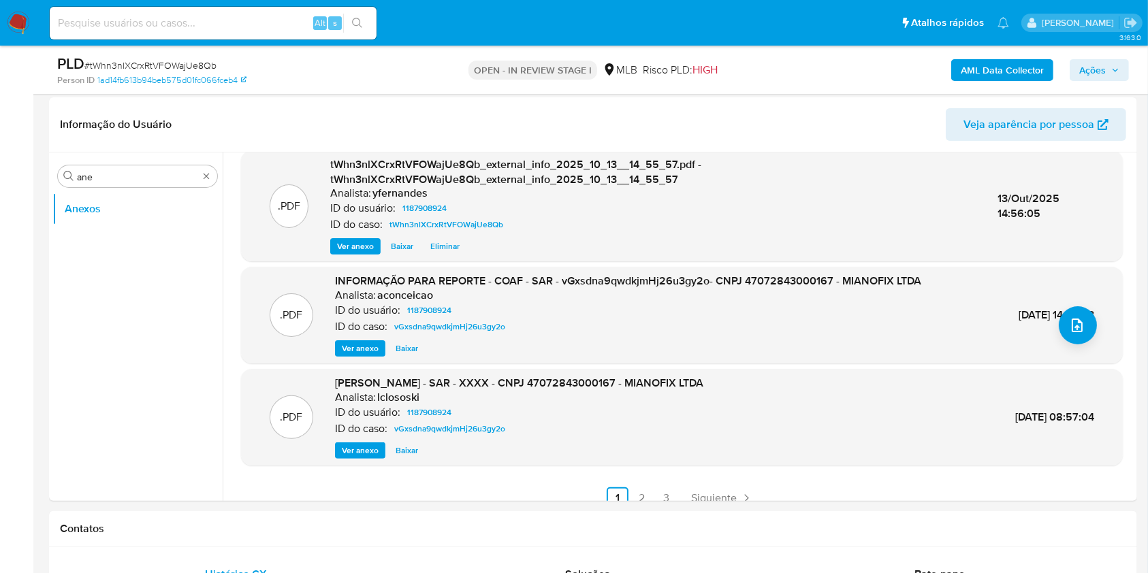
scroll to position [144, 0]
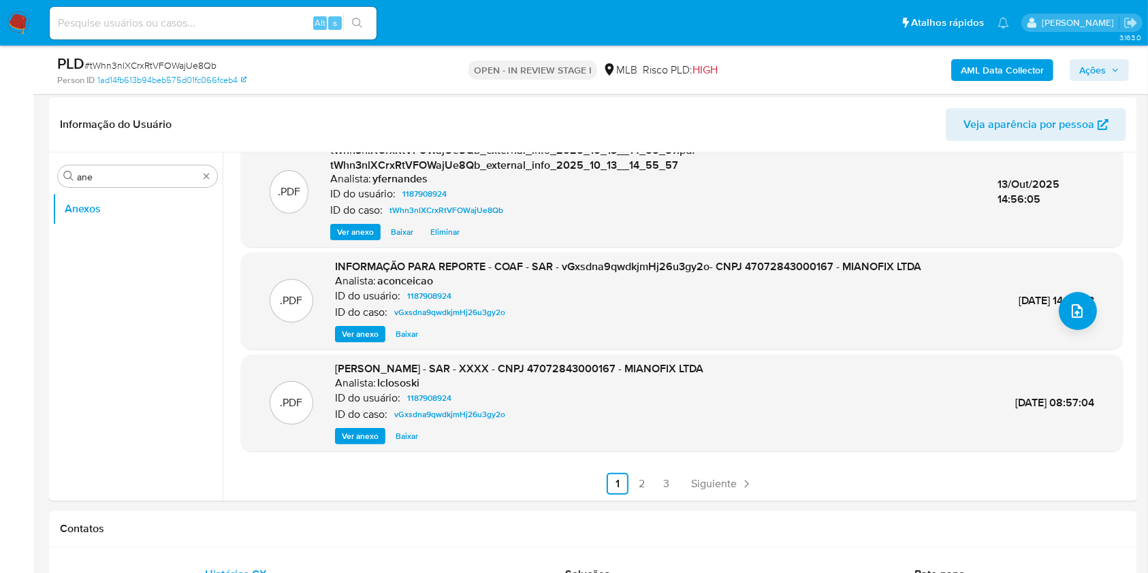
click at [360, 335] on span "Ver anexo" at bounding box center [360, 335] width 37 height 14
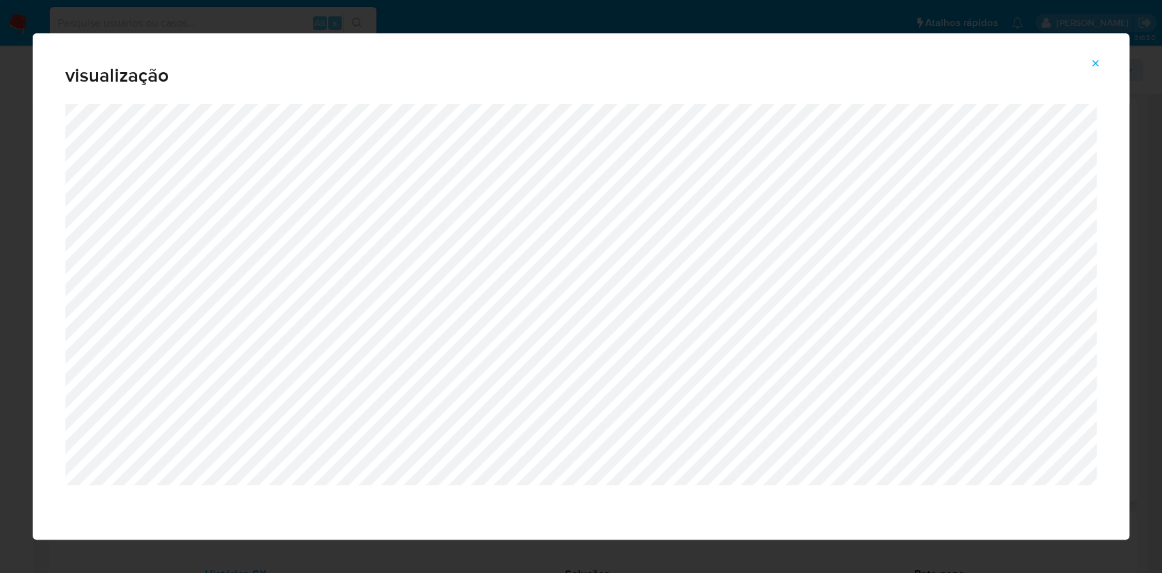
click at [0, 348] on div "visualização" at bounding box center [581, 286] width 1162 height 573
click at [1095, 57] on span "Attachment preview" at bounding box center [1095, 63] width 11 height 19
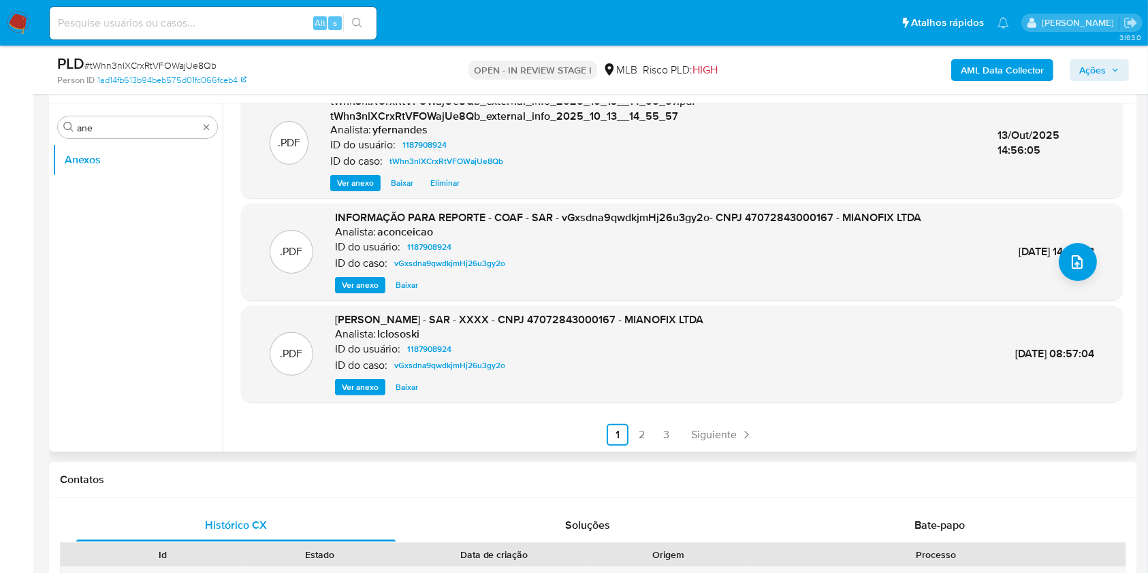
scroll to position [363, 0]
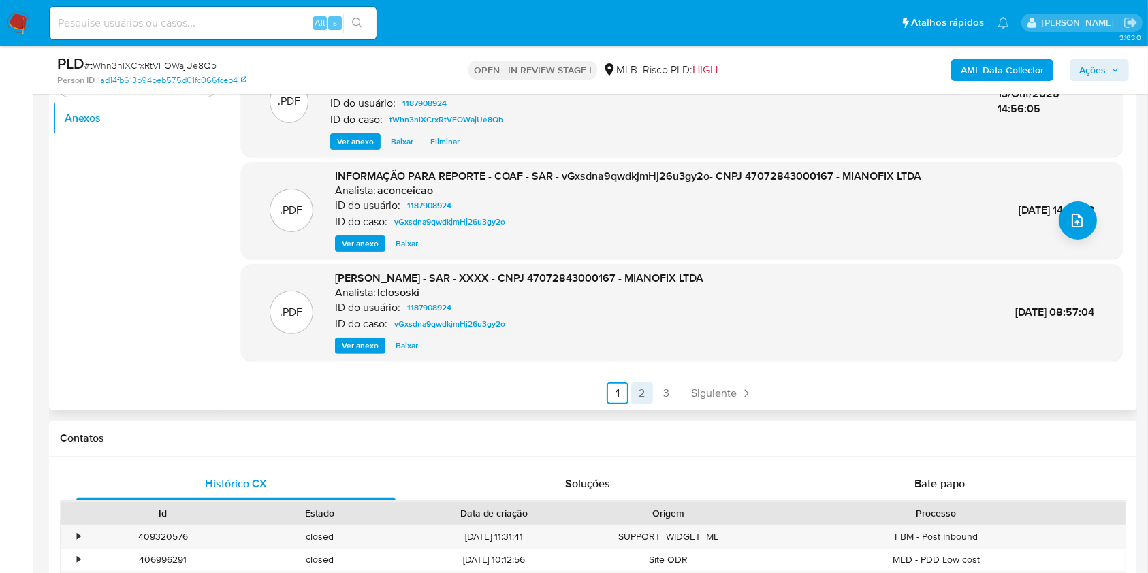
click at [646, 387] on link "2" at bounding box center [642, 394] width 22 height 22
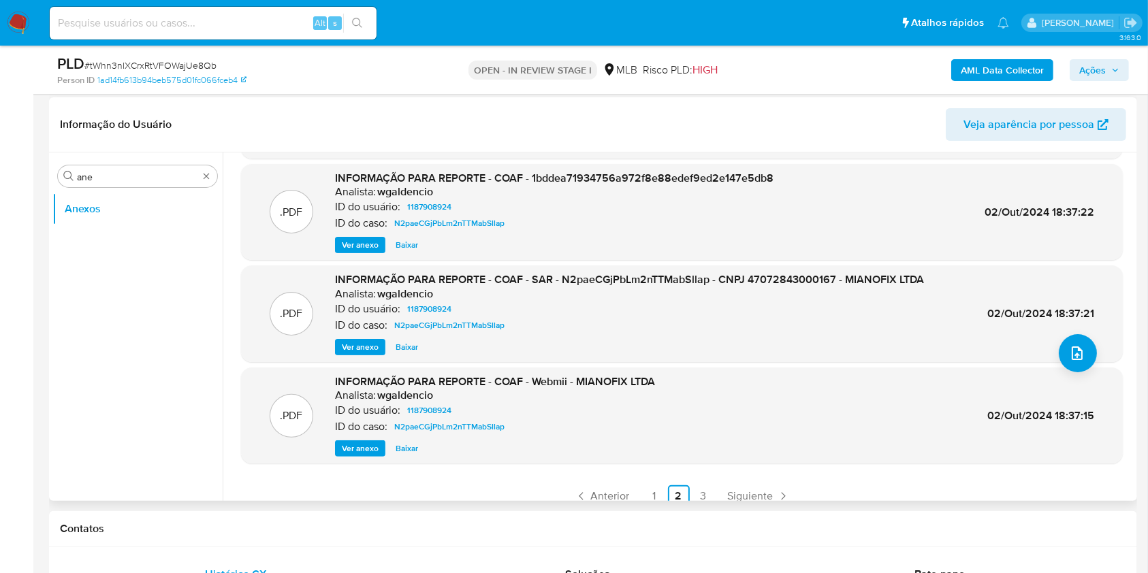
scroll to position [114, 0]
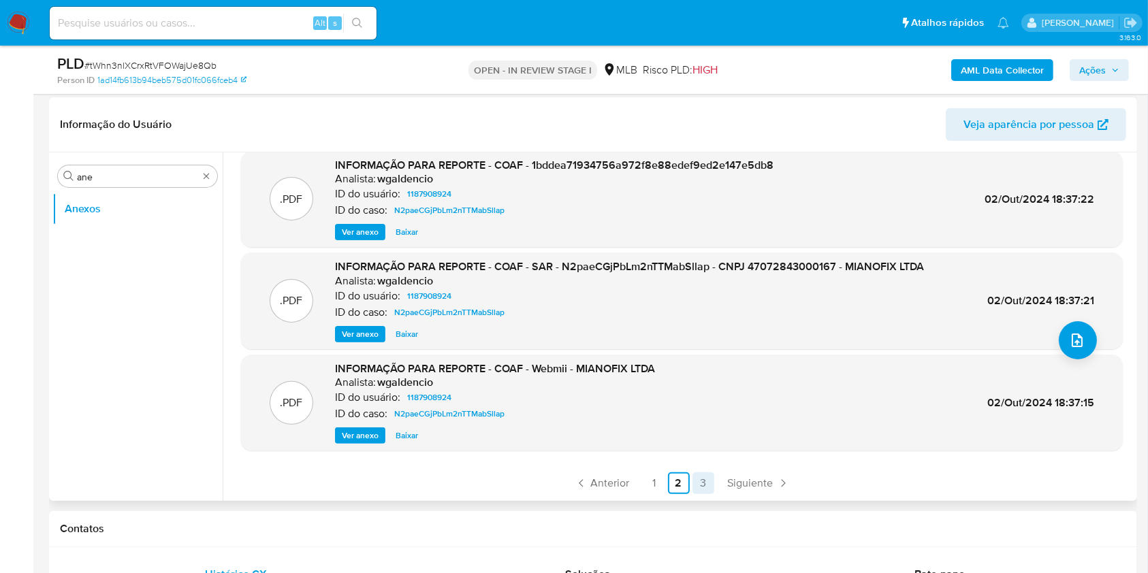
click at [699, 481] on link "3" at bounding box center [704, 484] width 22 height 22
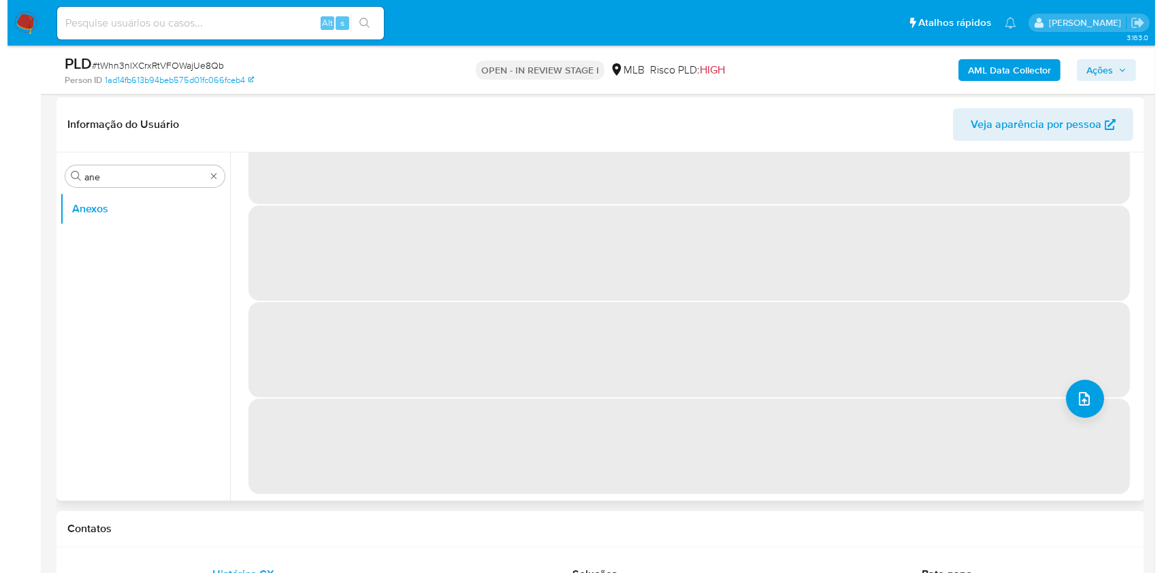
scroll to position [0, 0]
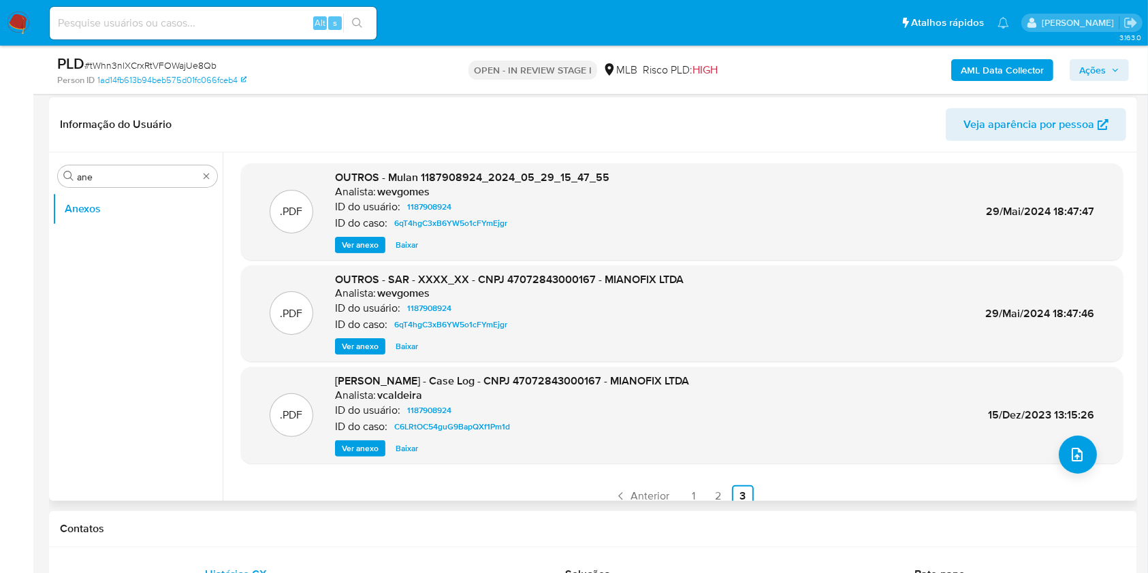
click at [354, 343] on span "Ver anexo" at bounding box center [360, 347] width 37 height 14
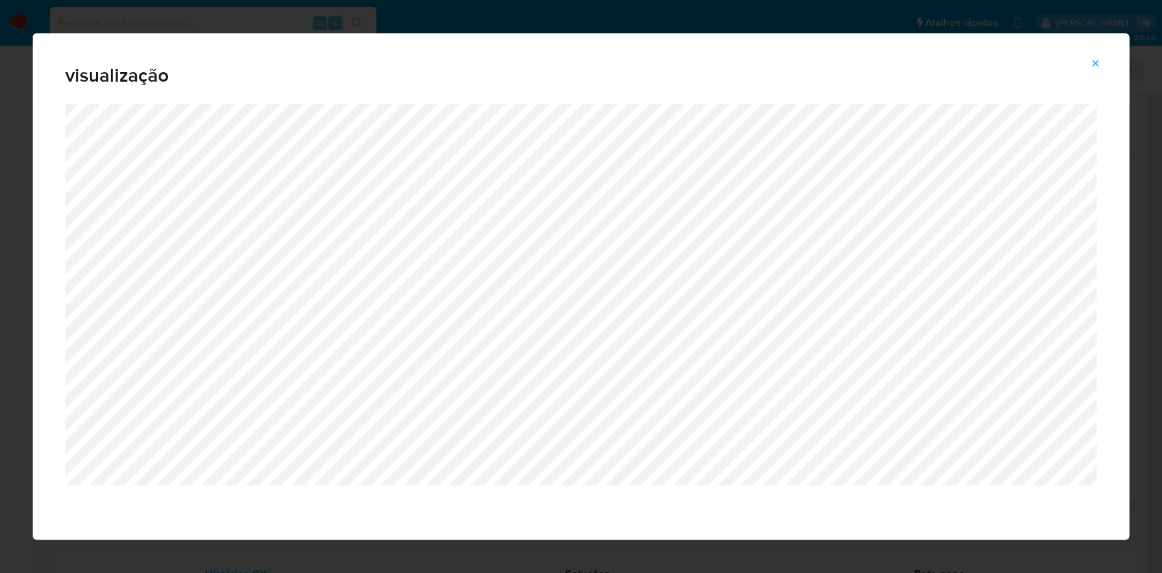
drag, startPoint x: 0, startPoint y: 227, endPoint x: 13, endPoint y: 226, distance: 13.0
click at [0, 227] on div "visualização" at bounding box center [581, 286] width 1162 height 573
click at [1095, 69] on span "Attachment preview" at bounding box center [1095, 63] width 11 height 19
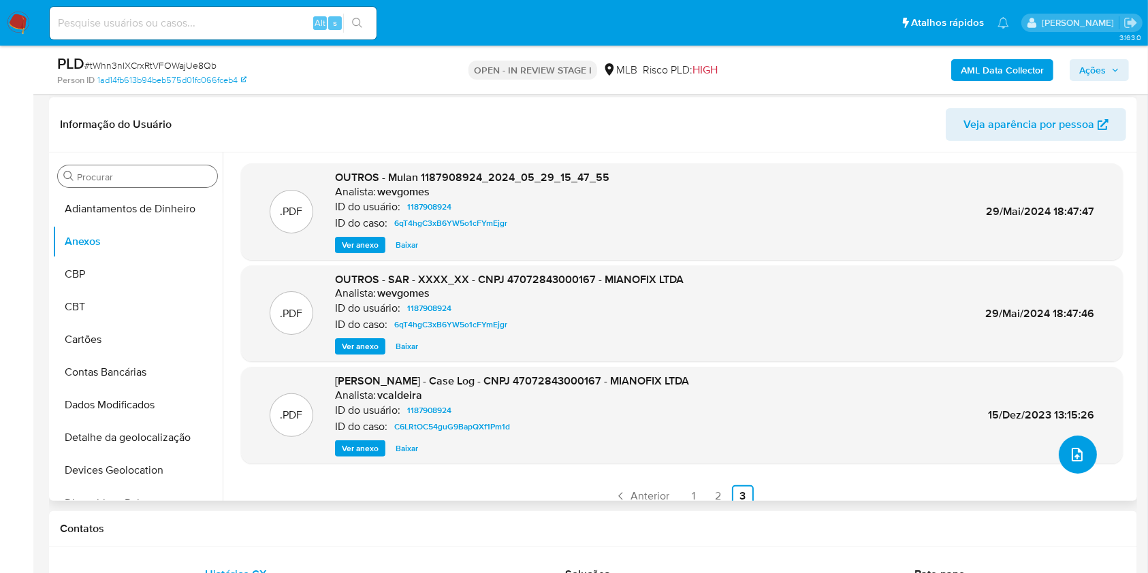
click at [1070, 441] on button "upload-file" at bounding box center [1078, 455] width 38 height 38
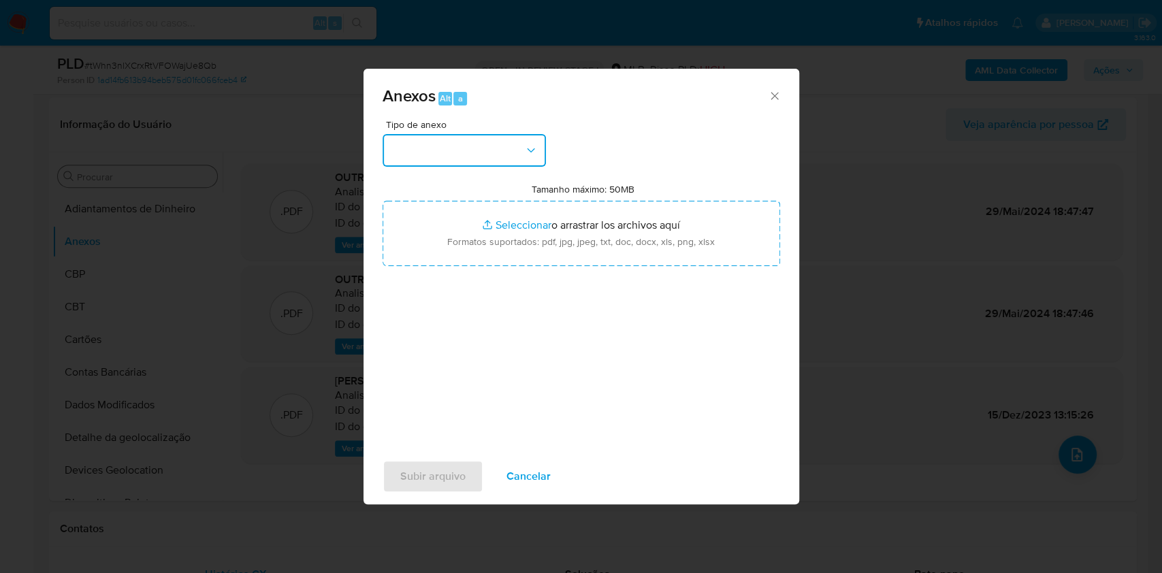
click at [496, 142] on button "button" at bounding box center [464, 150] width 163 height 33
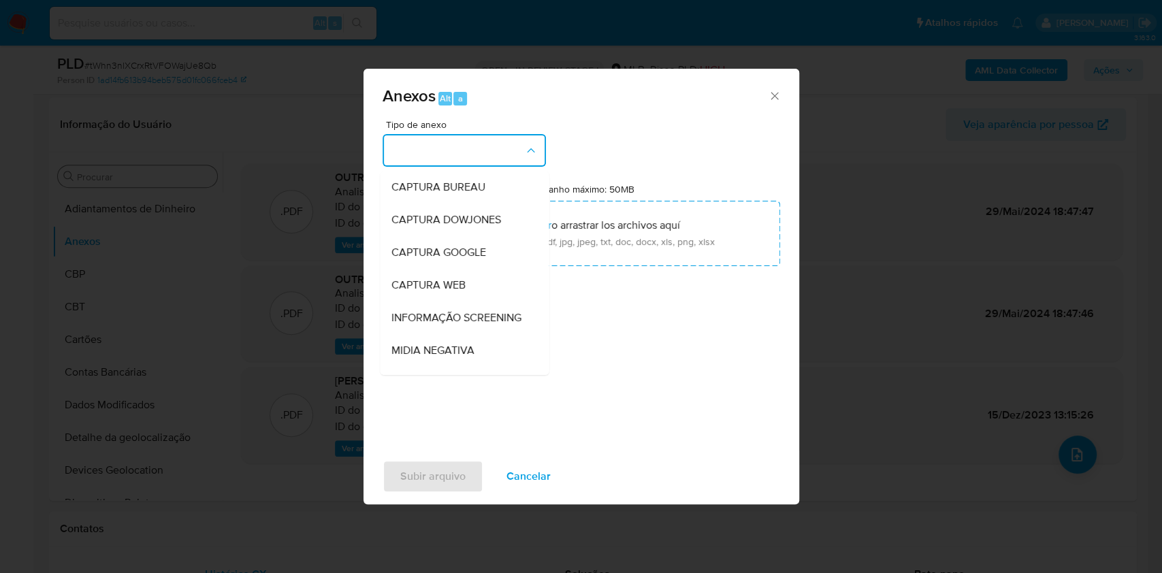
scroll to position [209, 0]
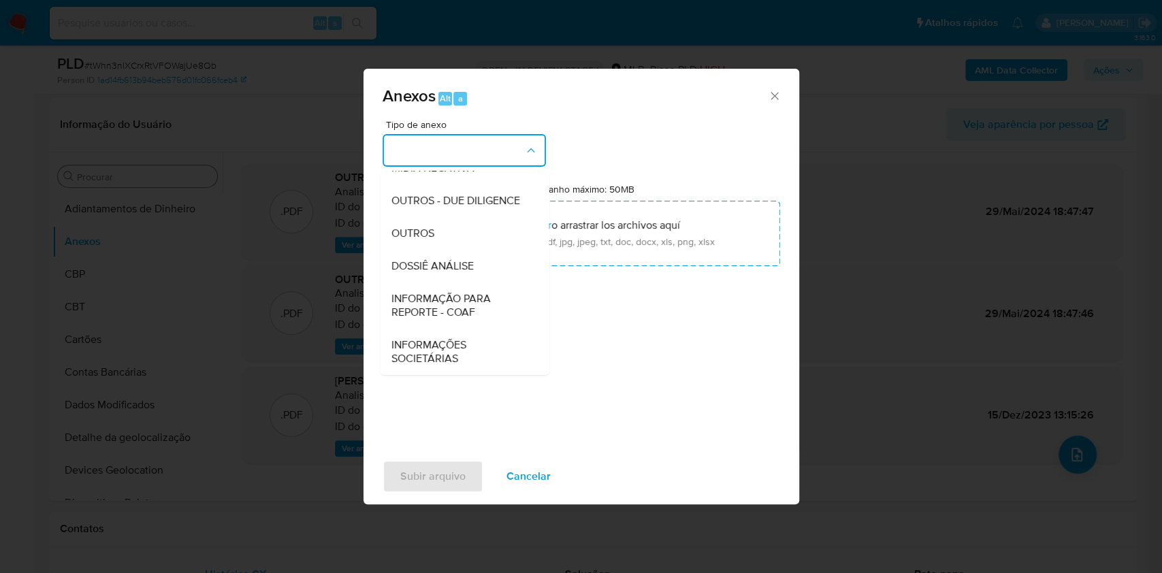
click at [425, 234] on span "OUTROS" at bounding box center [412, 234] width 43 height 14
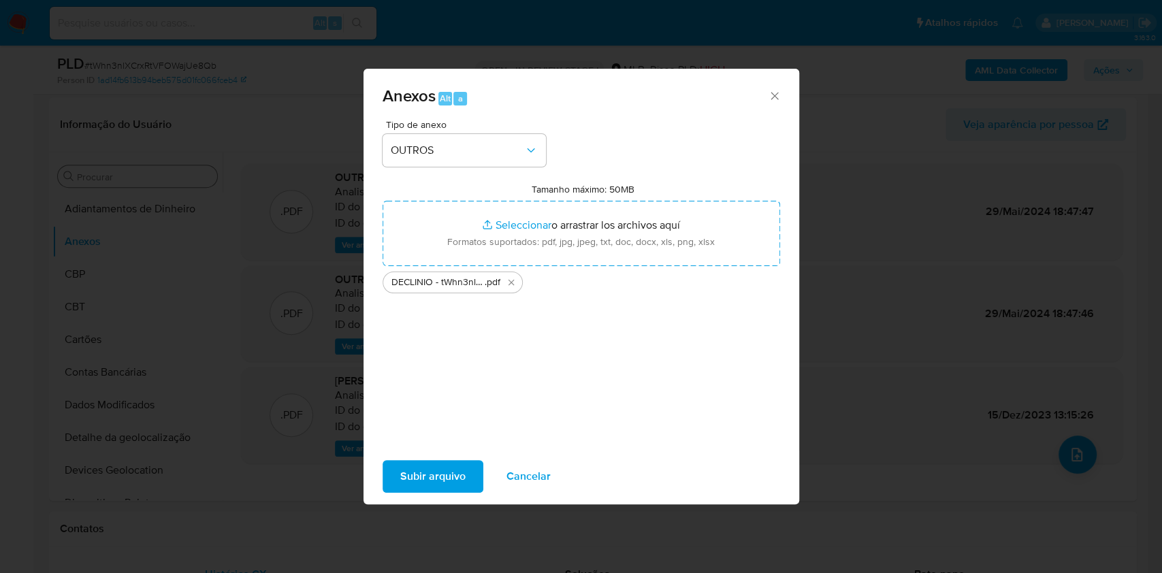
click at [431, 486] on span "Subir arquivo" at bounding box center [432, 477] width 65 height 30
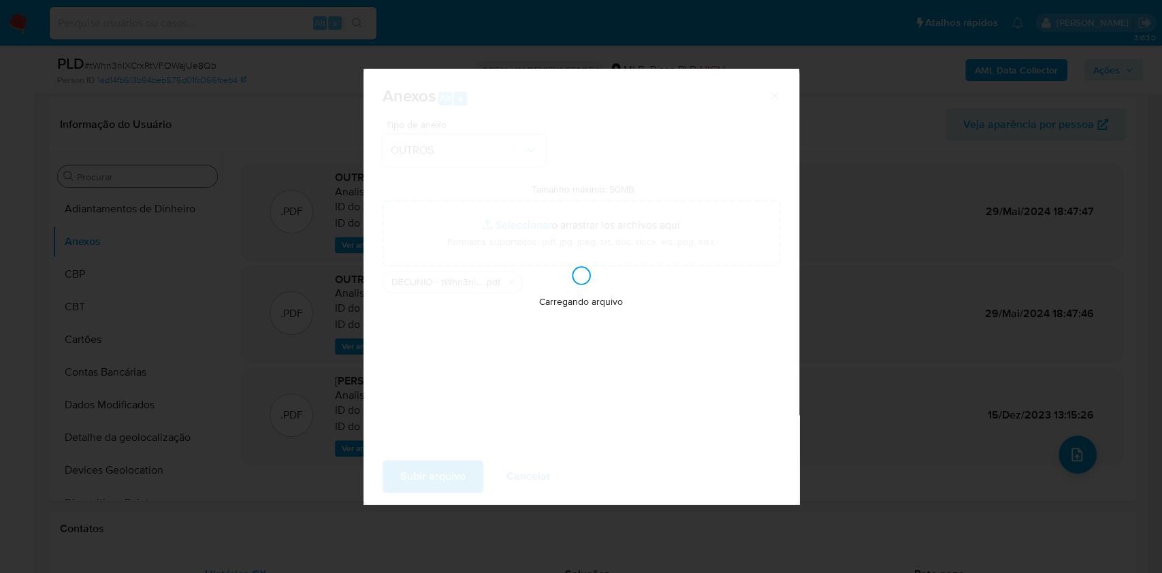
click at [250, 217] on div "Anexos Alt a Tipo de anexo OUTROS Tamanho máximo: 50MB Seleccionar archivos Sel…" at bounding box center [581, 286] width 1162 height 573
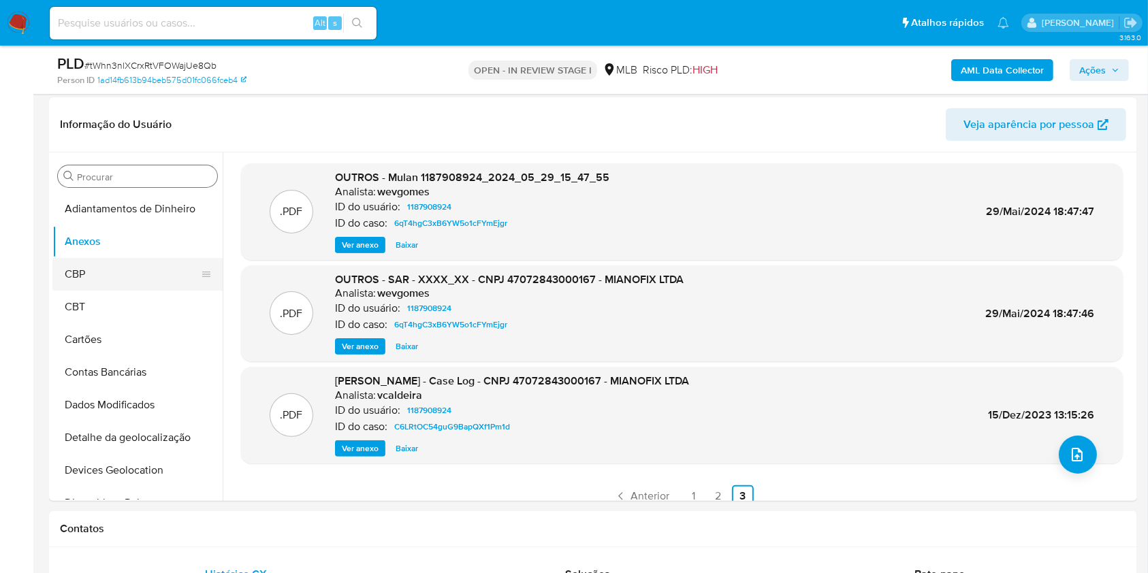
click at [180, 267] on button "CBP" at bounding box center [131, 274] width 159 height 33
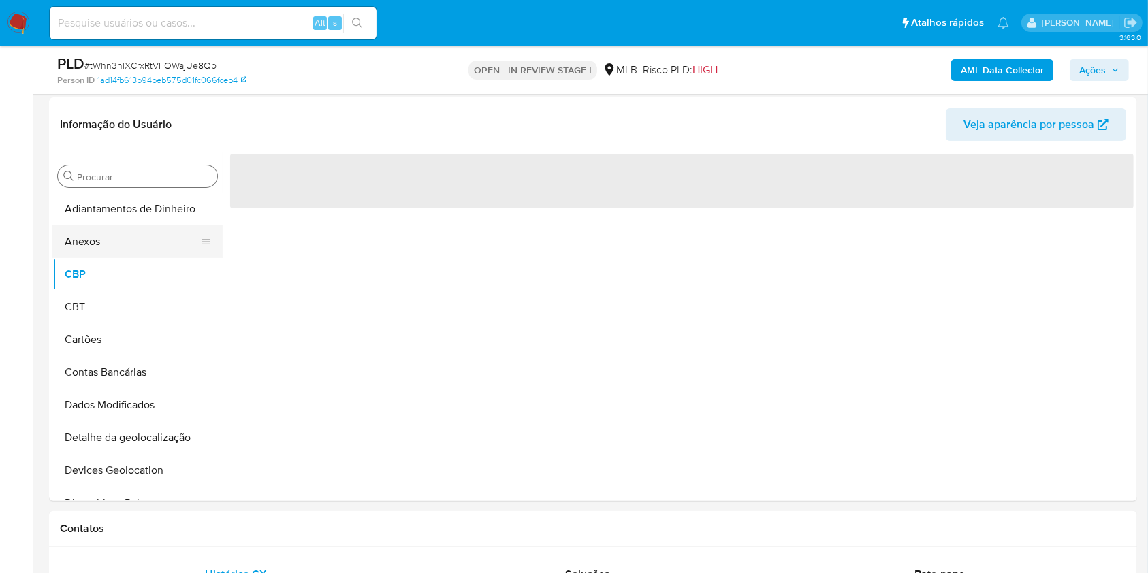
click at [153, 249] on button "Anexos" at bounding box center [131, 241] width 159 height 33
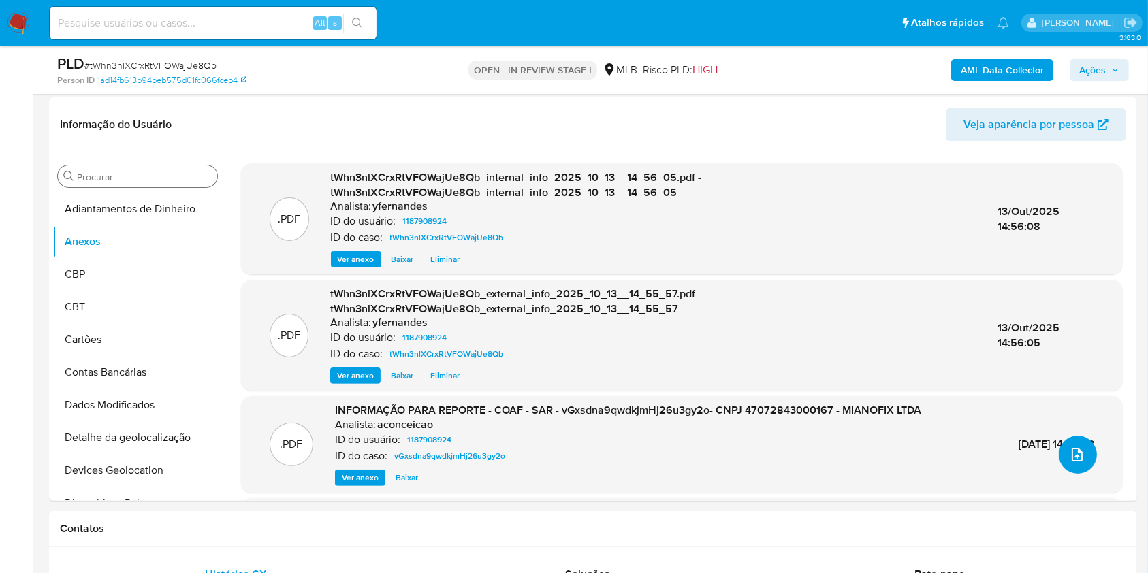
click at [1084, 451] on button "upload-file" at bounding box center [1078, 455] width 38 height 38
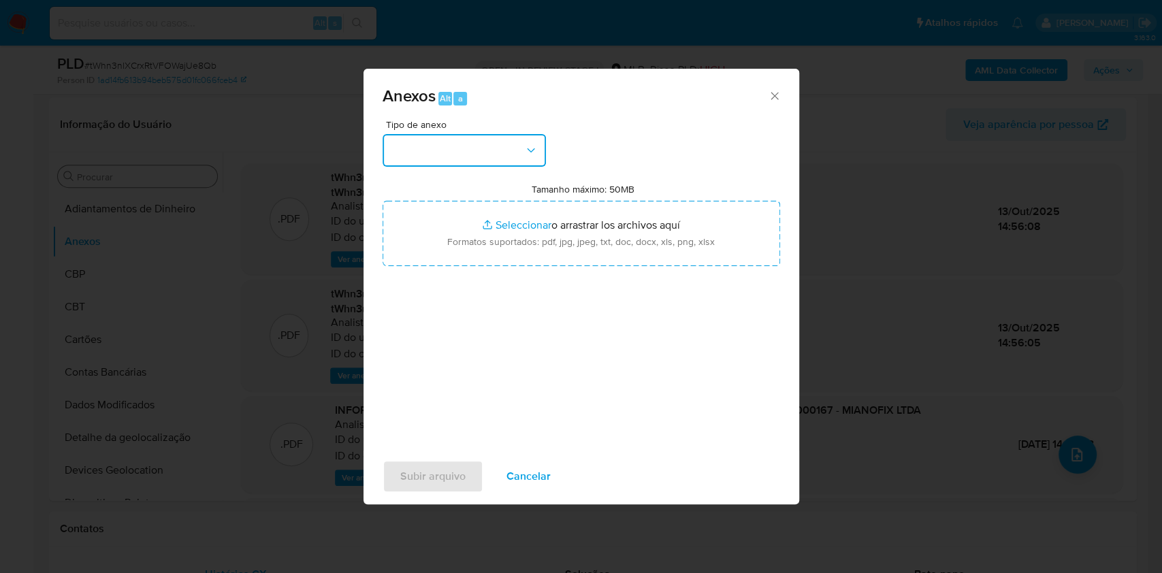
click at [464, 154] on button "button" at bounding box center [464, 150] width 163 height 33
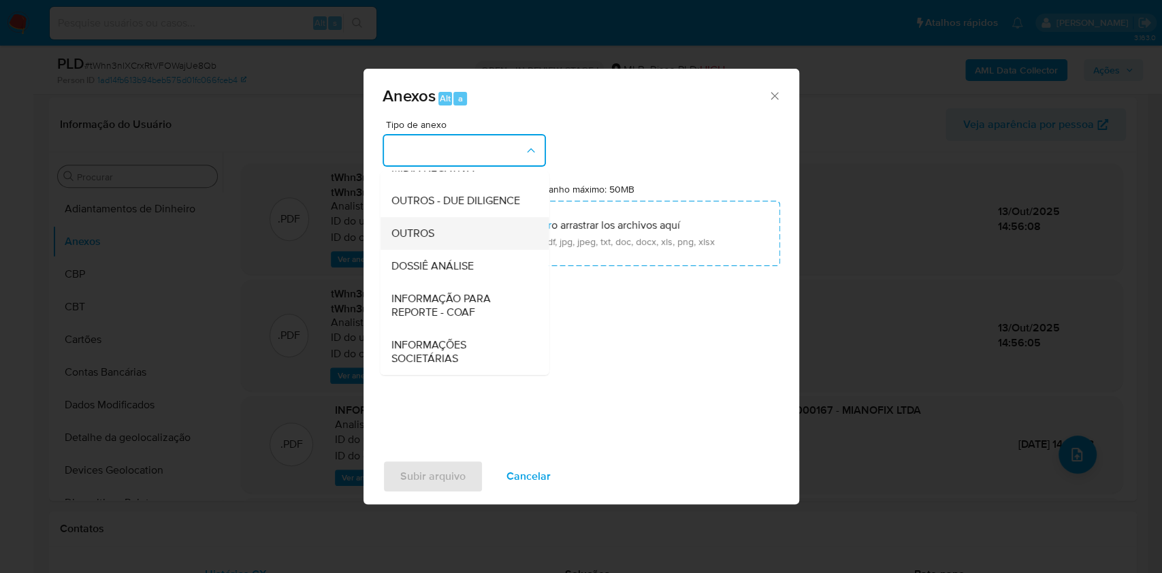
click at [441, 221] on div "OUTROS" at bounding box center [460, 233] width 139 height 33
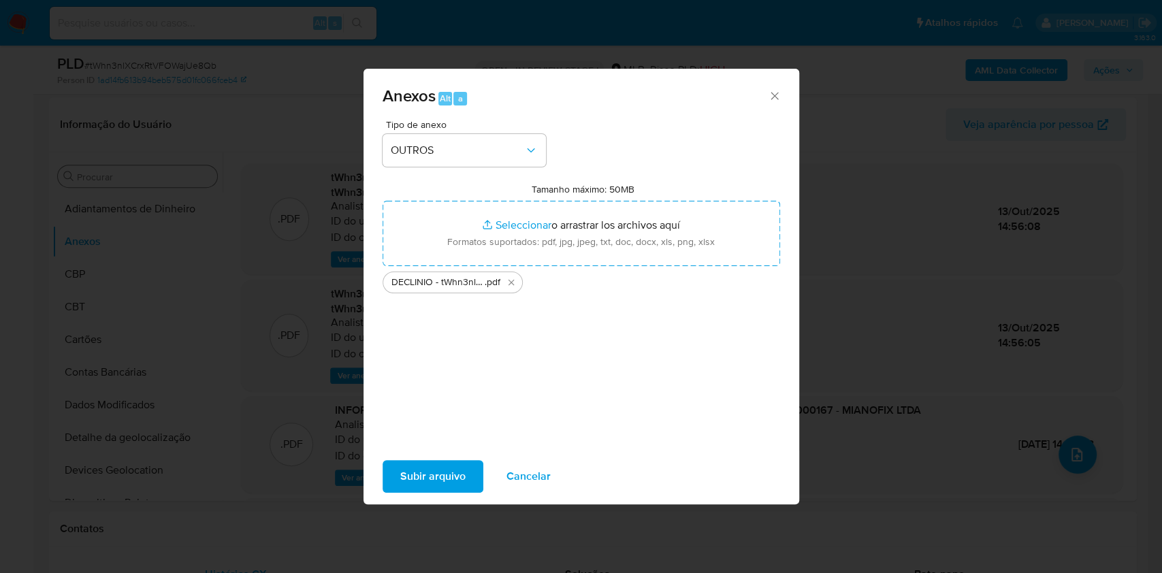
click at [775, 90] on icon "Cerrar" at bounding box center [775, 96] width 14 height 14
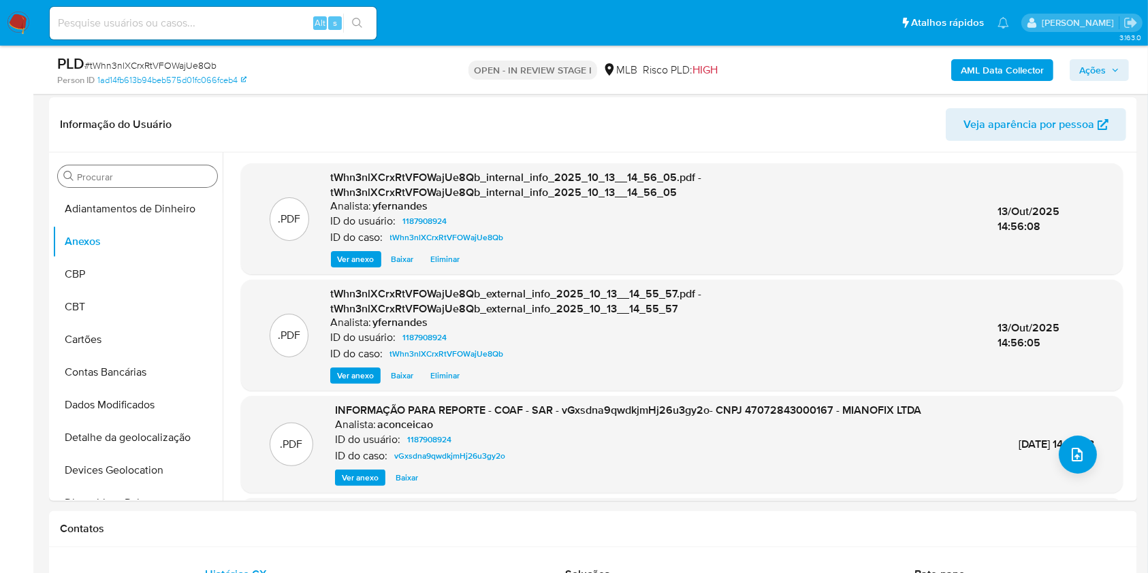
click at [1100, 74] on span "Ações" at bounding box center [1092, 70] width 27 height 22
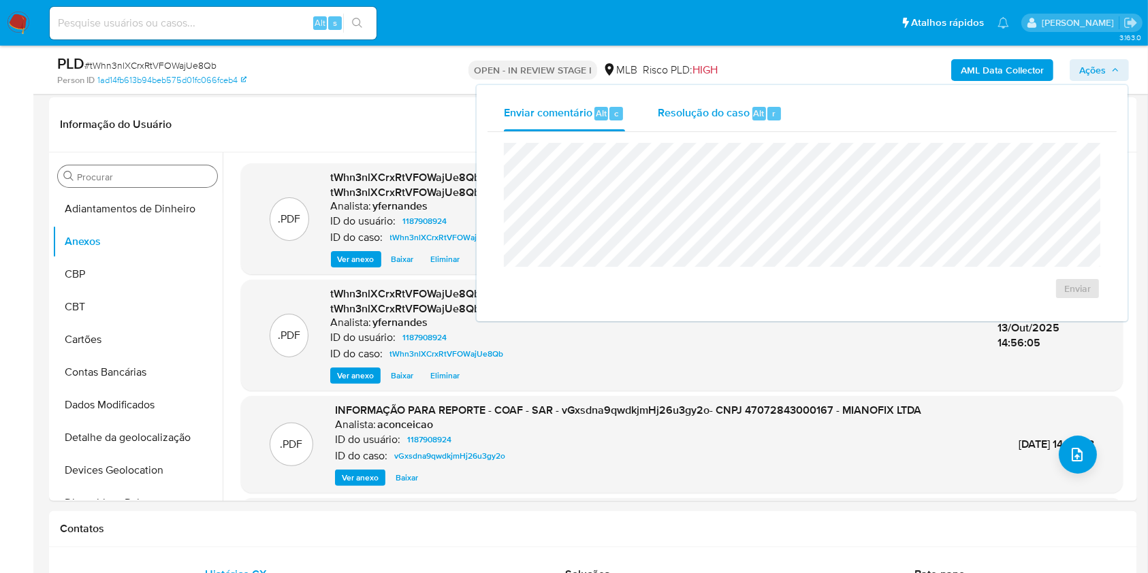
click at [683, 110] on span "Resolução do caso" at bounding box center [704, 113] width 92 height 16
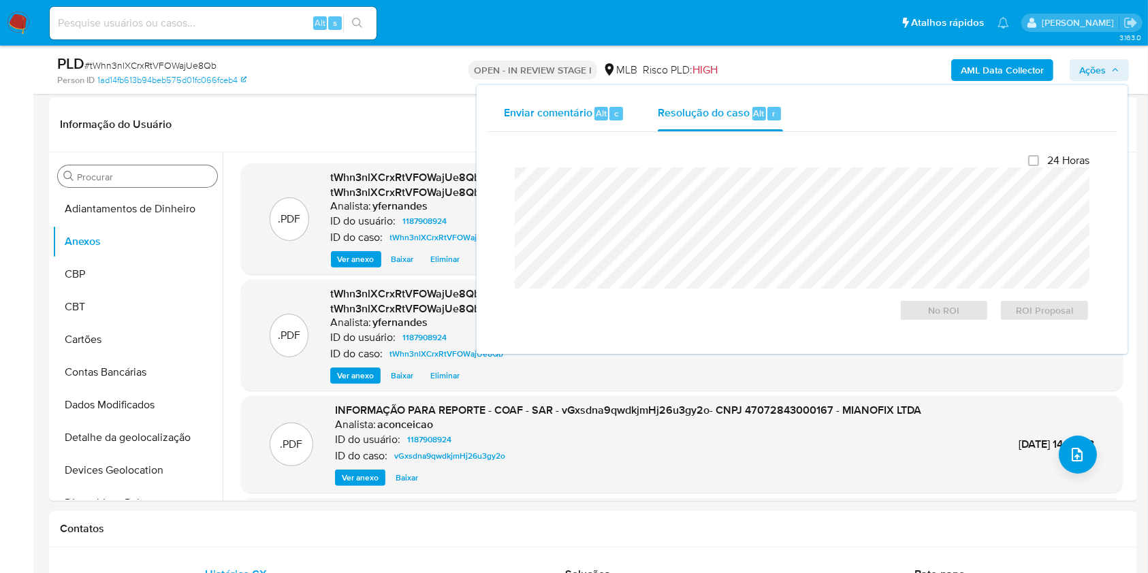
click at [579, 101] on div "Enviar comentário Alt c" at bounding box center [564, 113] width 121 height 35
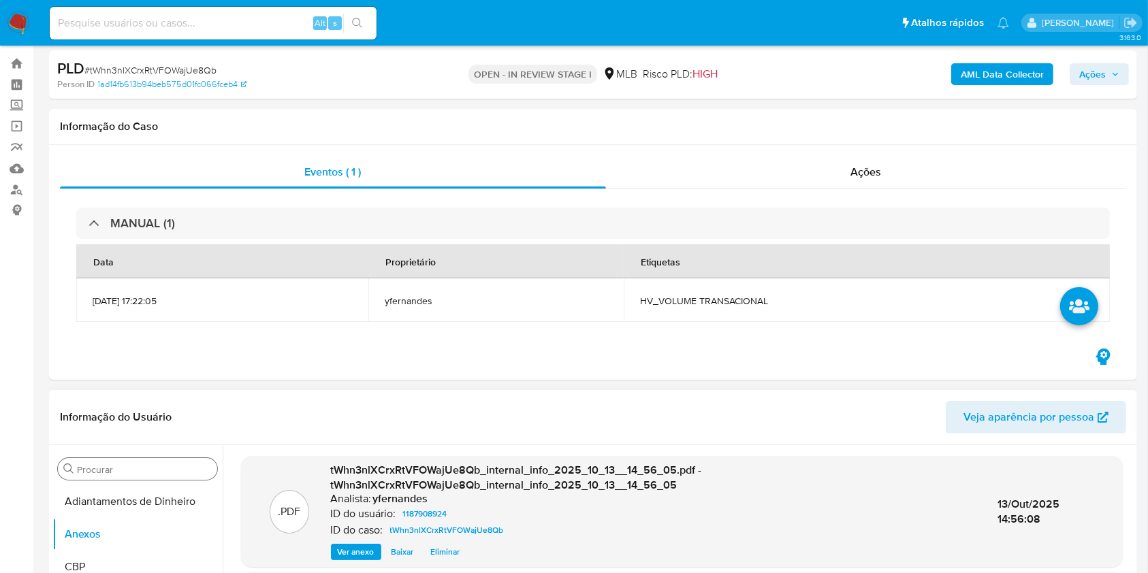
scroll to position [0, 0]
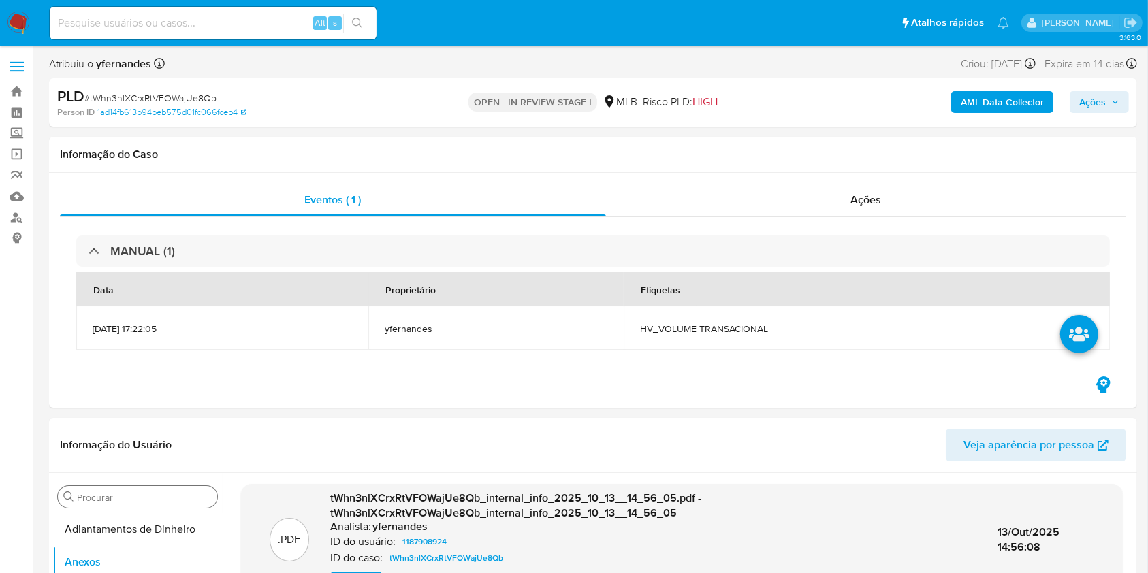
click at [1104, 99] on span "Ações" at bounding box center [1092, 102] width 27 height 22
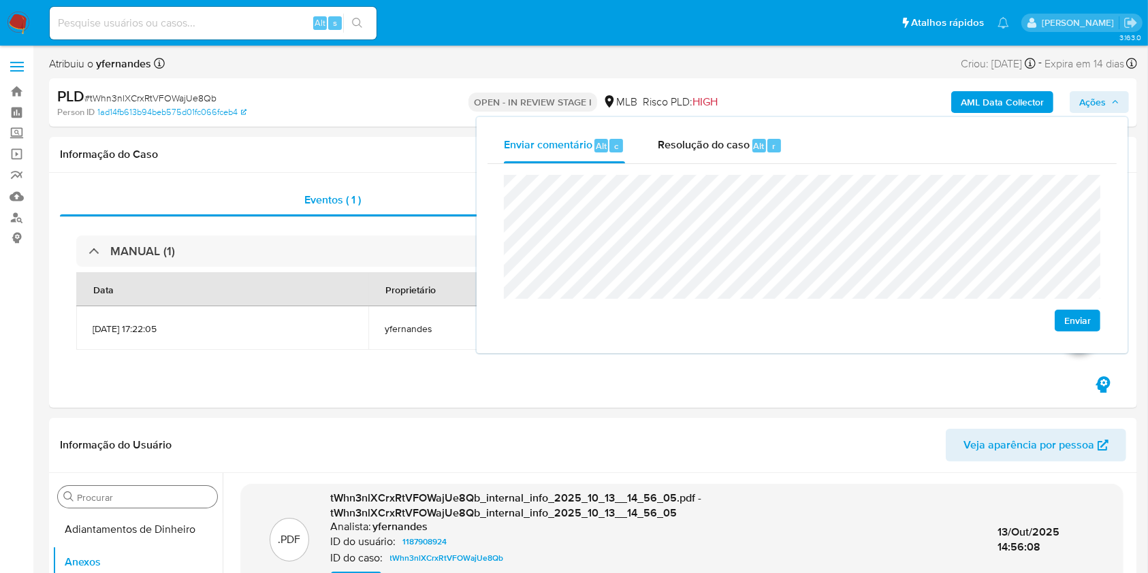
click at [1103, 325] on div "Enviar" at bounding box center [802, 253] width 629 height 178
click at [1086, 323] on span "Enviar" at bounding box center [1077, 320] width 27 height 19
click at [724, 128] on div "Resolução do caso Alt r" at bounding box center [720, 145] width 125 height 35
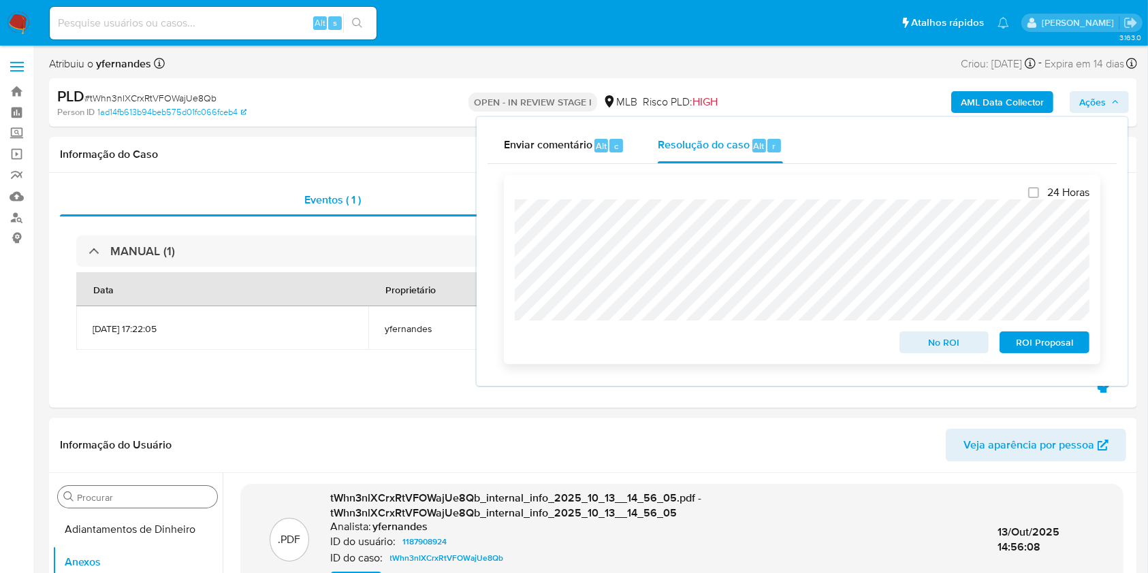
click at [915, 342] on span "No ROI" at bounding box center [944, 342] width 71 height 19
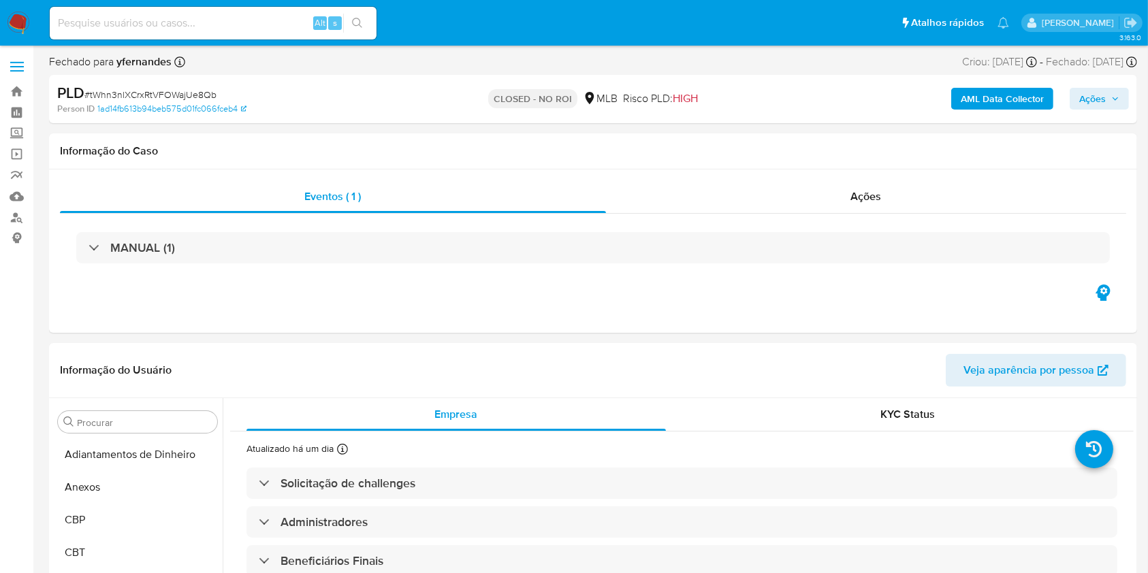
scroll to position [496, 0]
select select "10"
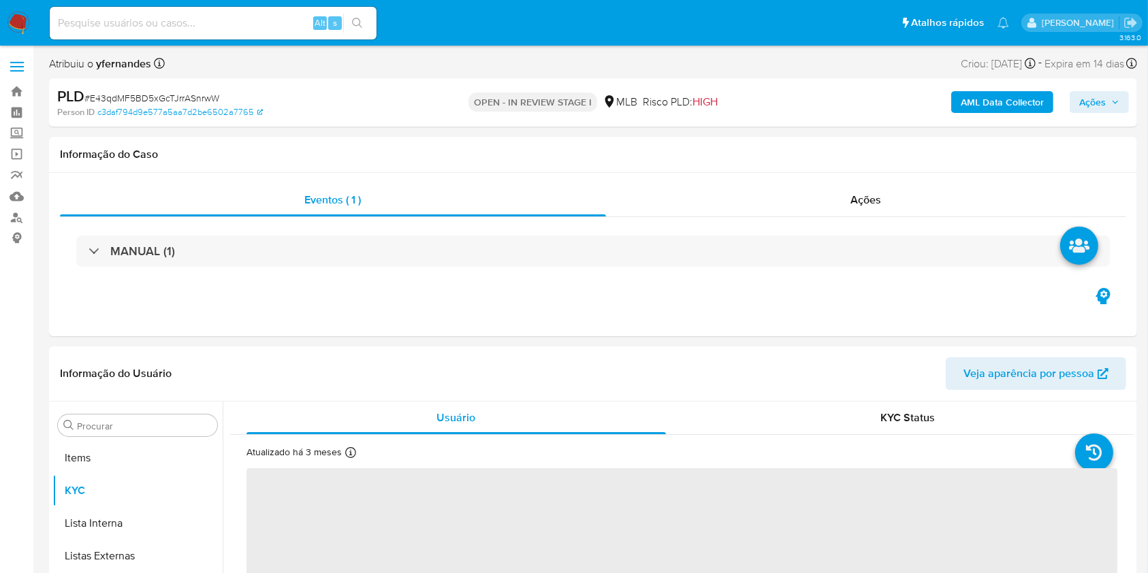
scroll to position [739, 0]
select select "10"
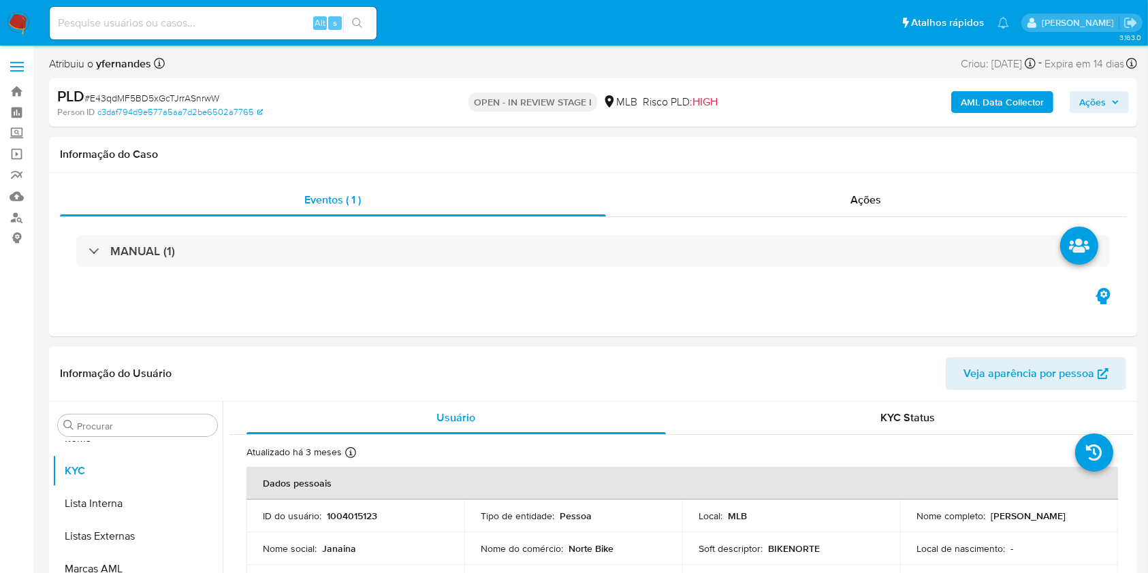
click at [117, 96] on span "# E43qdMF5BD5xGcTJrrASnrwW" at bounding box center [151, 98] width 135 height 14
drag, startPoint x: 117, startPoint y: 96, endPoint x: 179, endPoint y: 57, distance: 73.1
click at [117, 96] on span "# E43qdMF5BD5xGcTJrrASnrwW" at bounding box center [151, 98] width 135 height 14
copy span "E43qdMF5BD5xGcTJrrASnrwW"
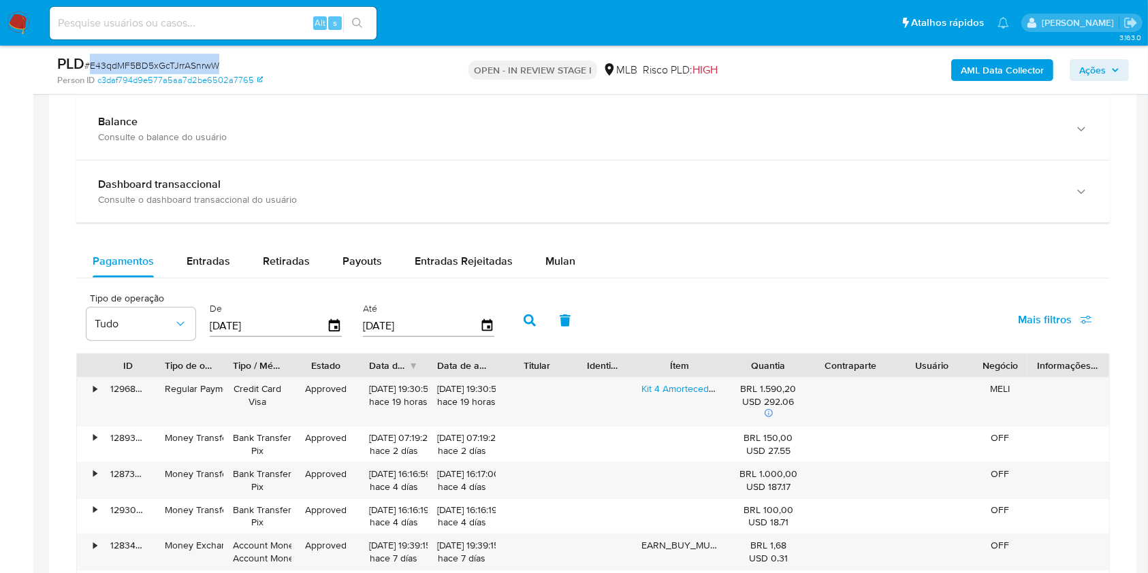
scroll to position [726, 0]
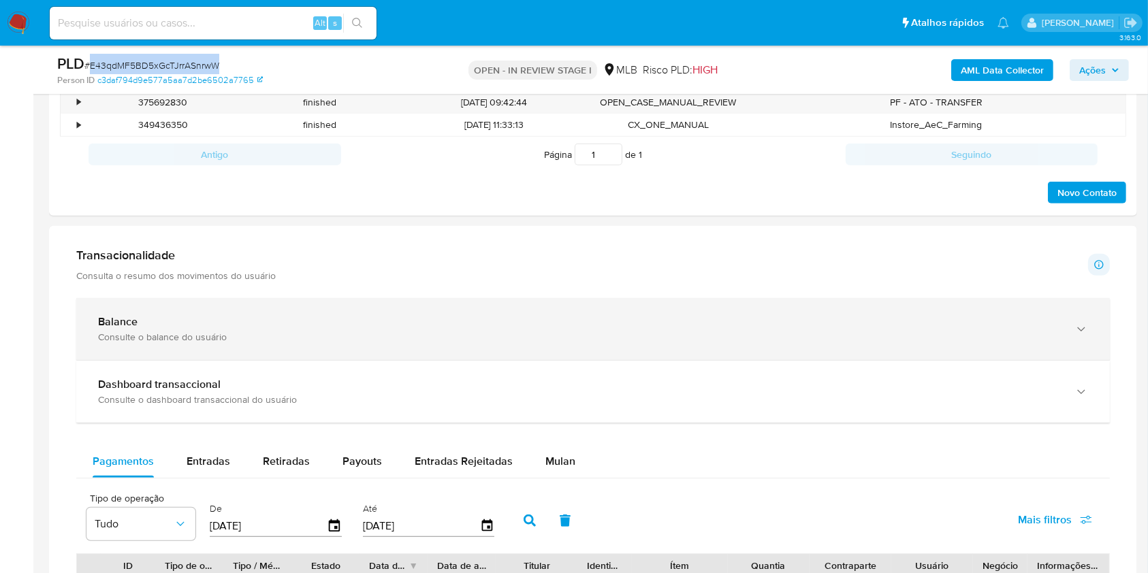
click at [191, 323] on div "Balance" at bounding box center [579, 322] width 963 height 14
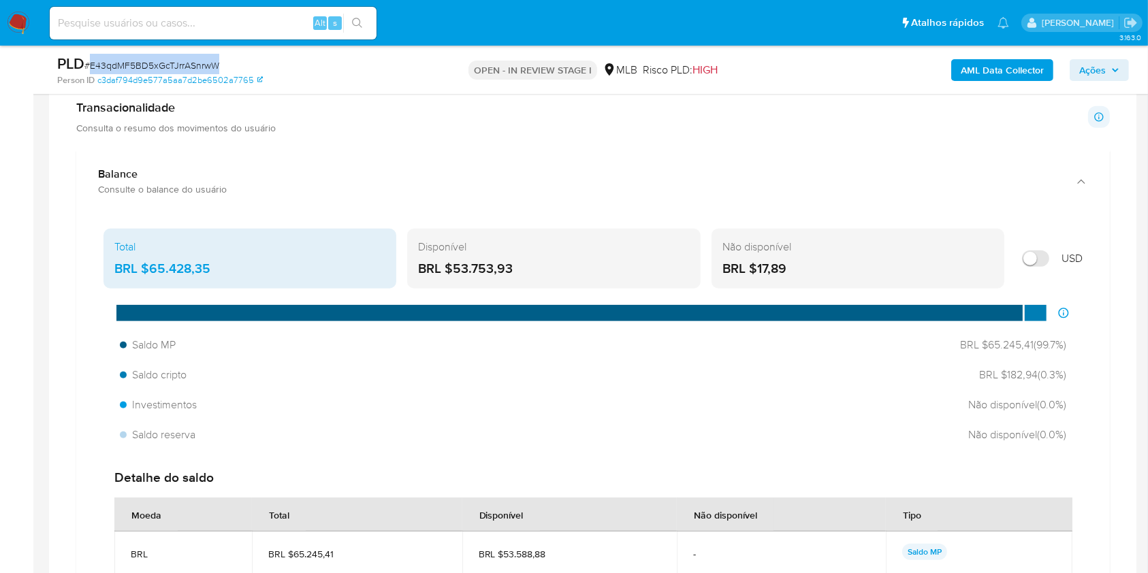
scroll to position [908, 0]
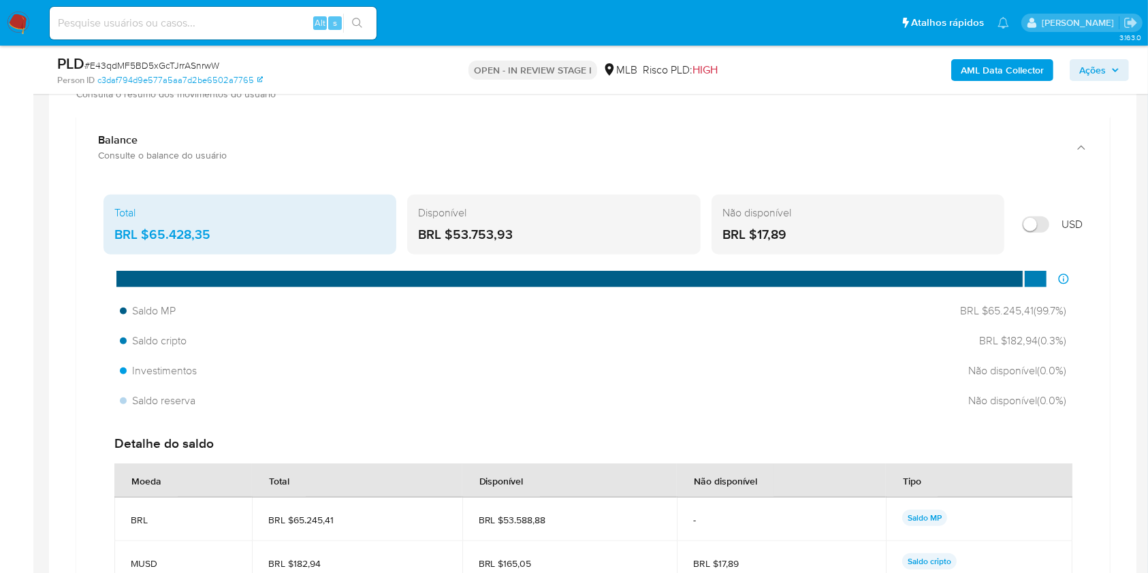
click at [190, 230] on div "BRL $65.428,35" at bounding box center [249, 235] width 271 height 18
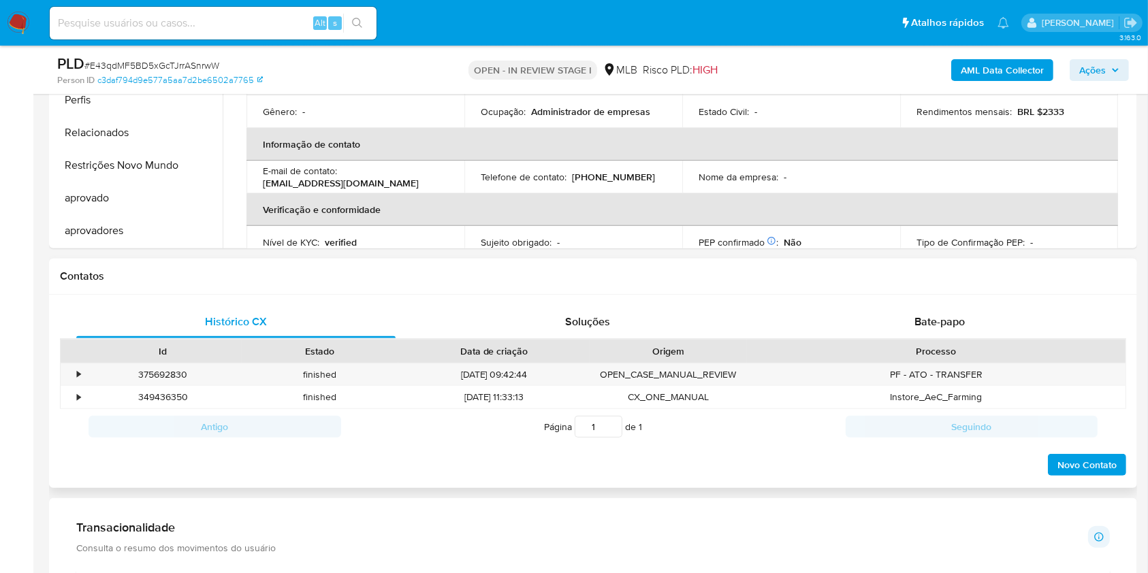
click at [50, 383] on div "Histórico CX Soluções Bate-papo Id Estado Data de criação Origem Processo • 375…" at bounding box center [593, 392] width 1088 height 194
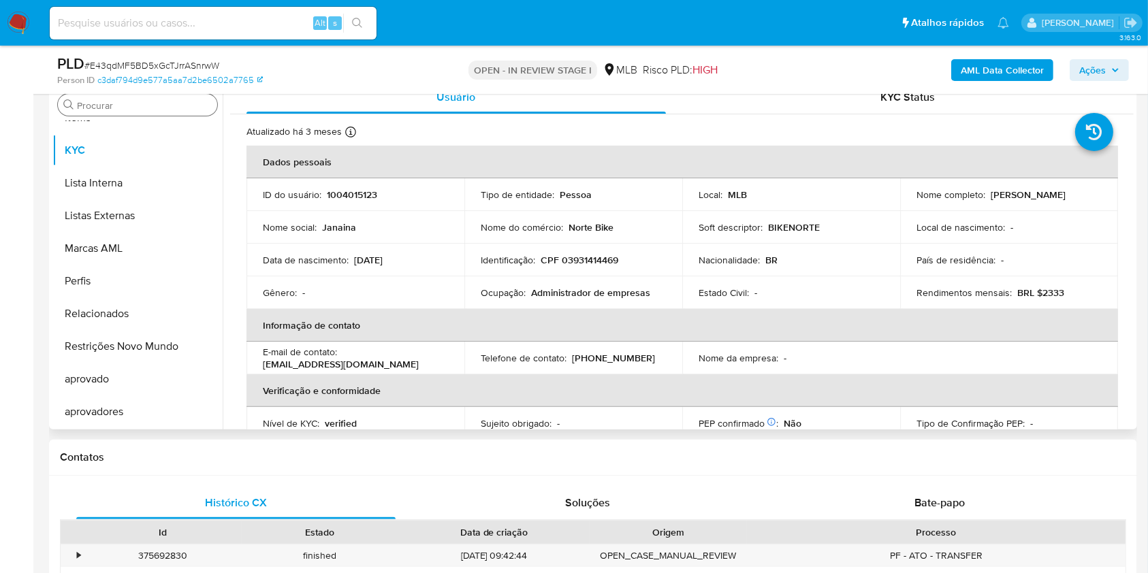
click at [123, 106] on input "Procurar" at bounding box center [144, 105] width 135 height 12
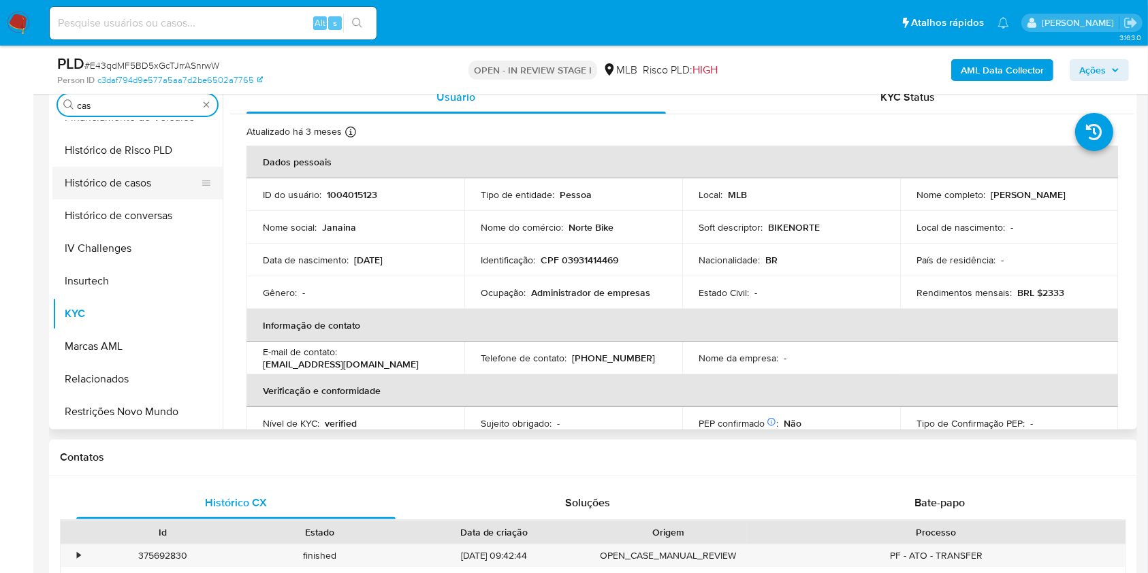
scroll to position [0, 0]
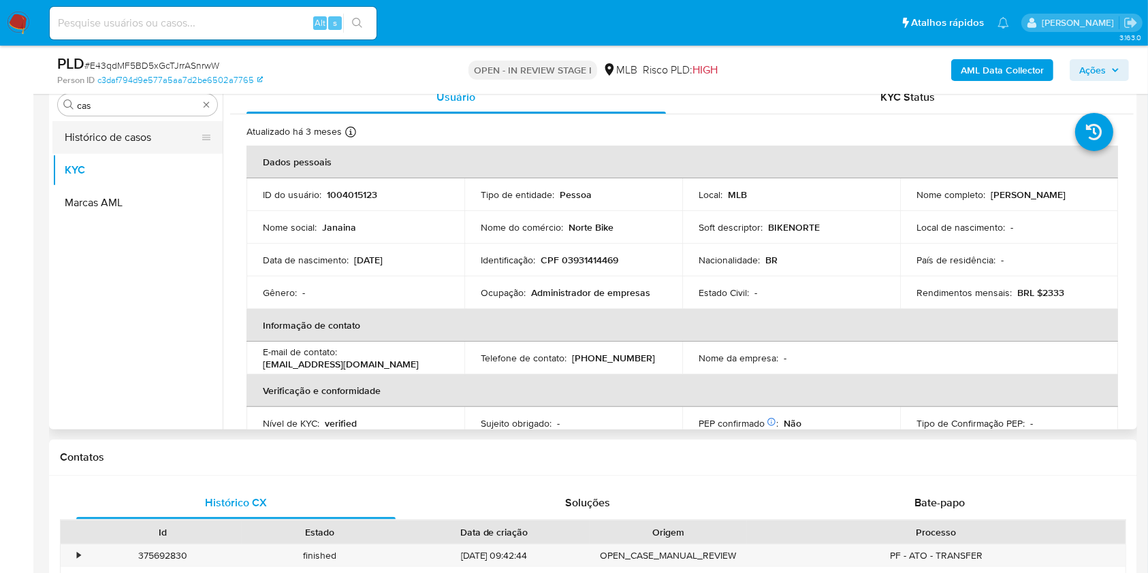
click at [97, 137] on button "Histórico de casos" at bounding box center [131, 137] width 159 height 33
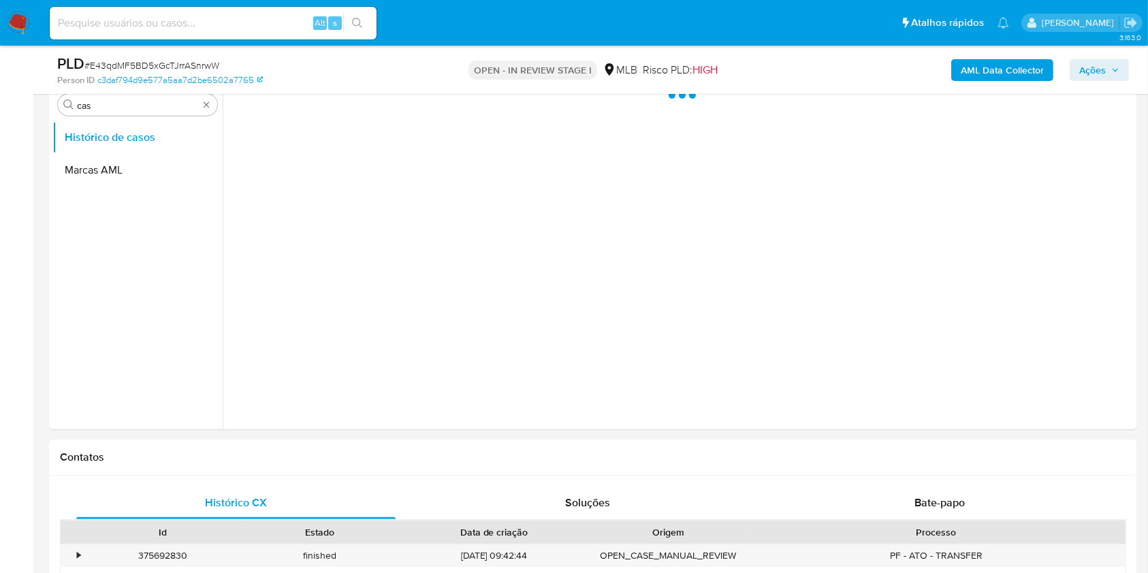
scroll to position [91, 0]
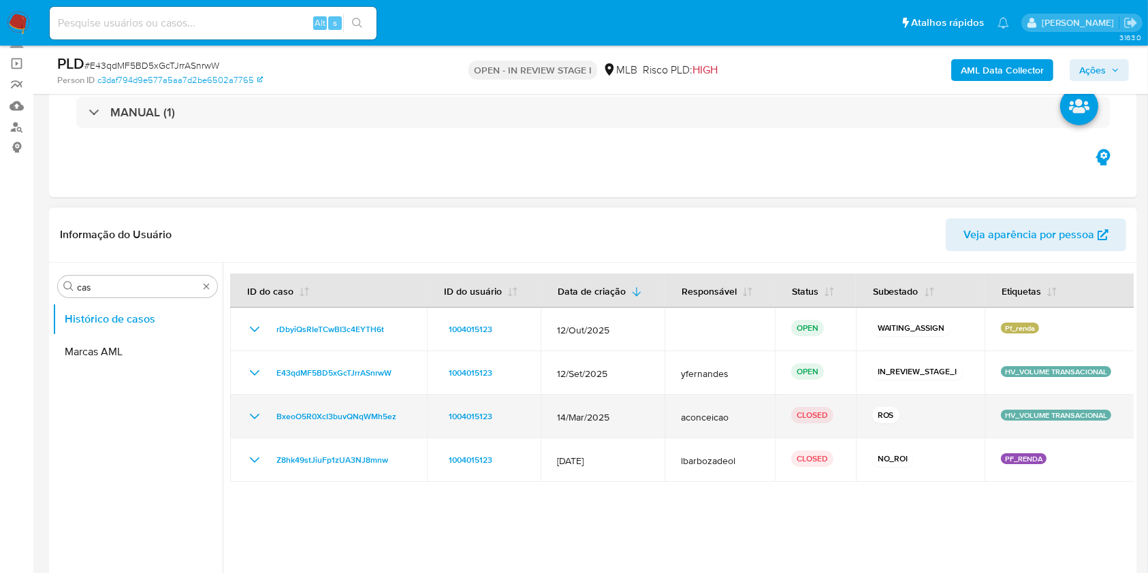
click at [253, 419] on icon "Mostrar/Ocultar" at bounding box center [254, 417] width 16 height 16
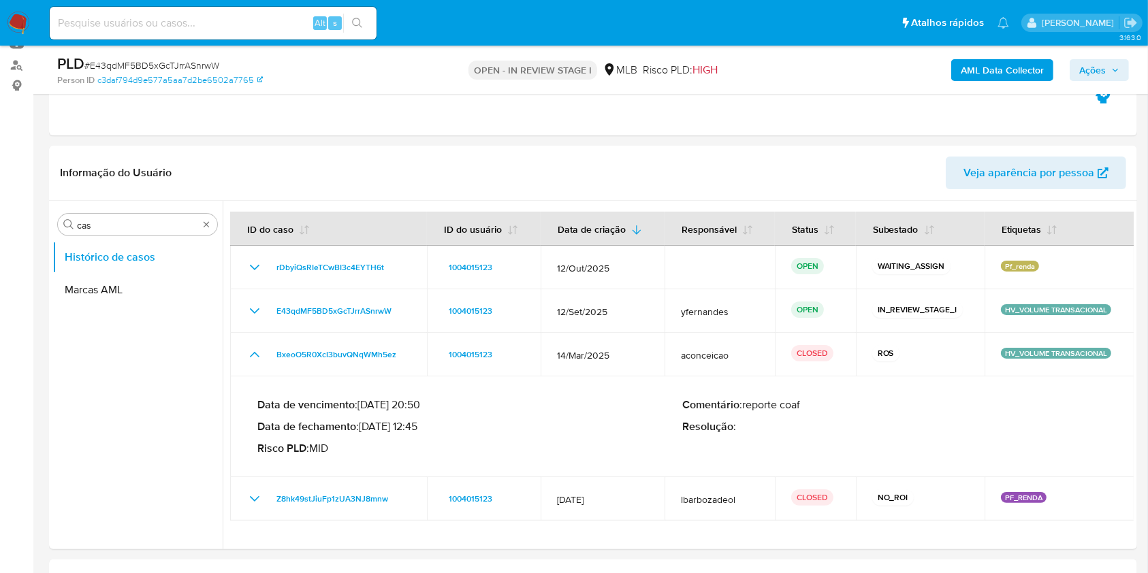
scroll to position [181, 0]
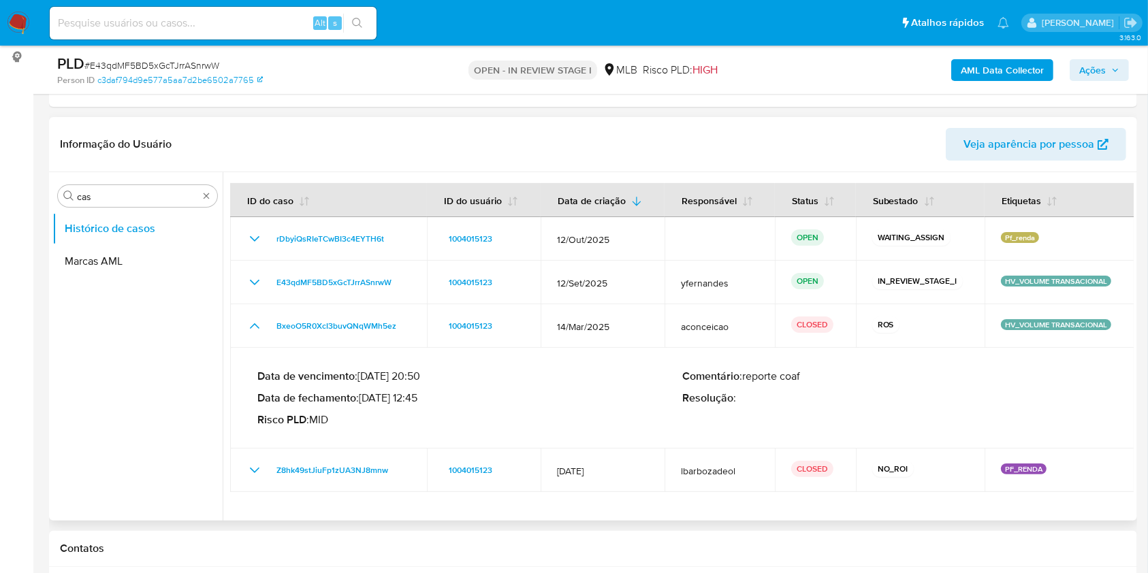
click at [605, 387] on div "Data de vencimento : [DATE] 20:50 Data de fechamento : [DATE] 12:45 Risco PLD :…" at bounding box center [469, 398] width 425 height 57
click at [114, 191] on input "cas" at bounding box center [137, 197] width 121 height 12
drag, startPoint x: 381, startPoint y: 397, endPoint x: 419, endPoint y: 392, distance: 37.8
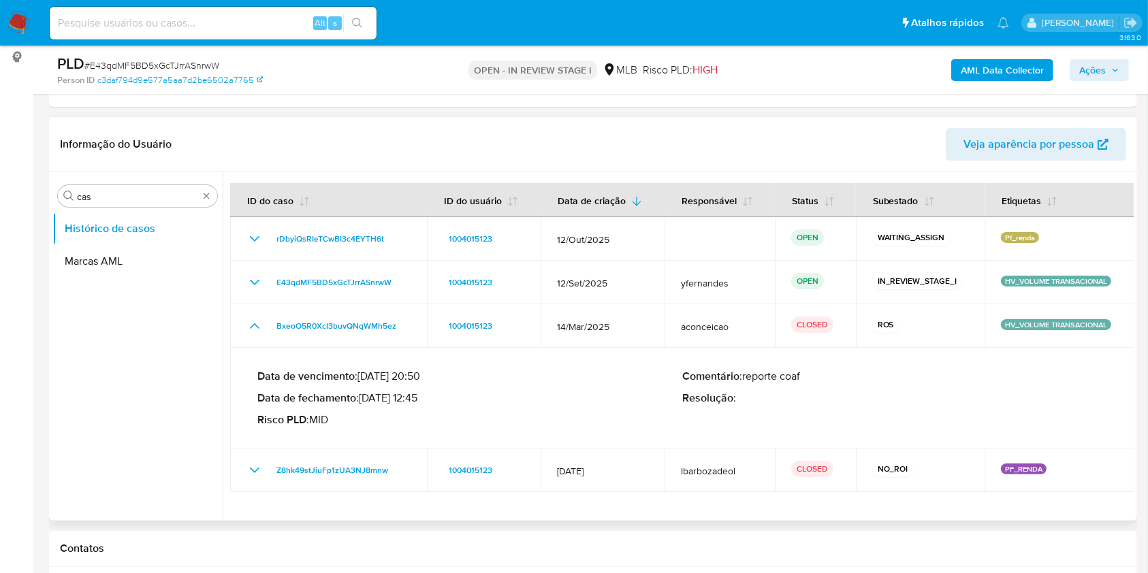
click at [419, 392] on p "Data de fechamento : 08/04/2025 12:45" at bounding box center [469, 399] width 425 height 14
click at [95, 199] on input "cas" at bounding box center [137, 197] width 121 height 12
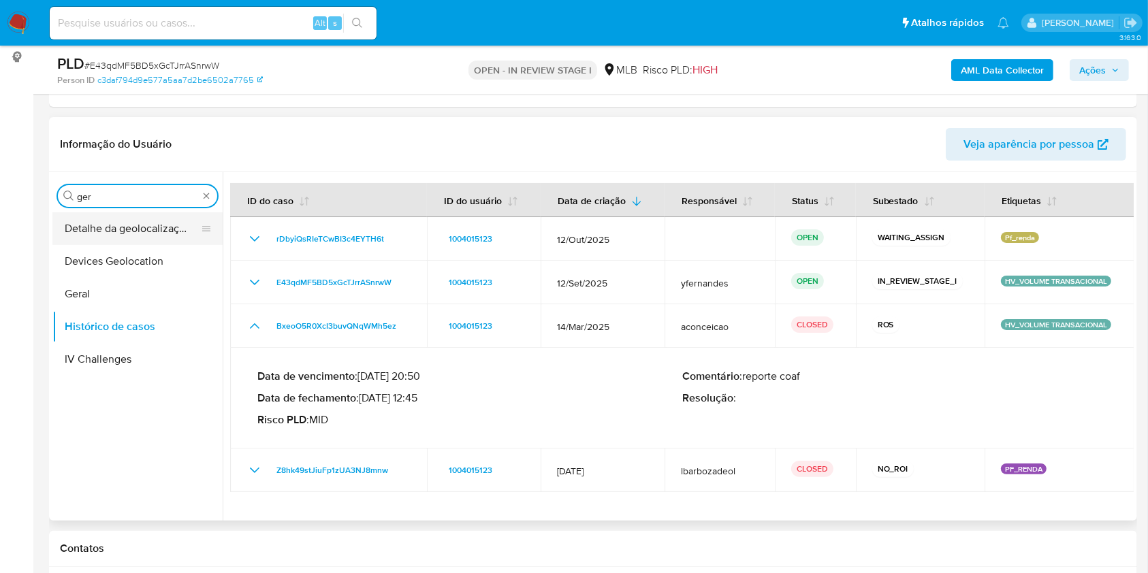
type input "ger"
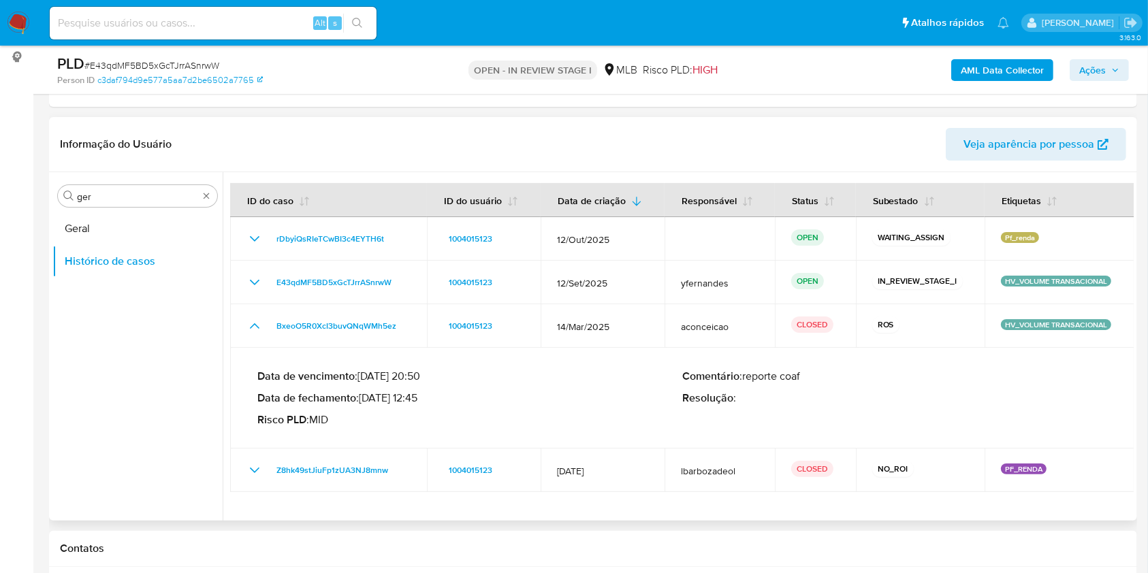
click at [82, 236] on button "Geral" at bounding box center [137, 228] width 170 height 33
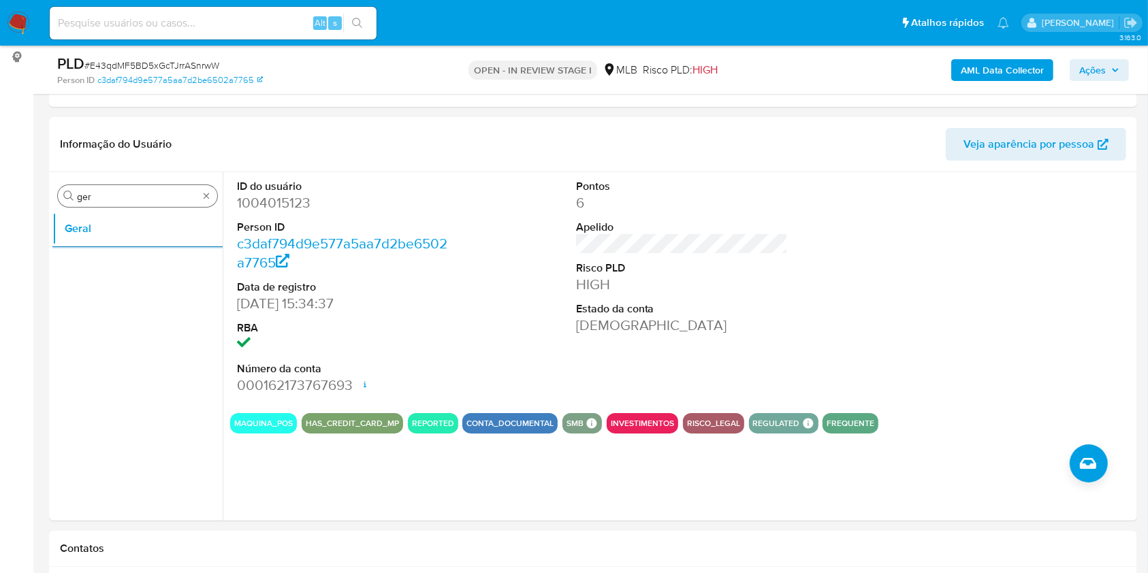
click at [116, 202] on input "ger" at bounding box center [137, 197] width 121 height 12
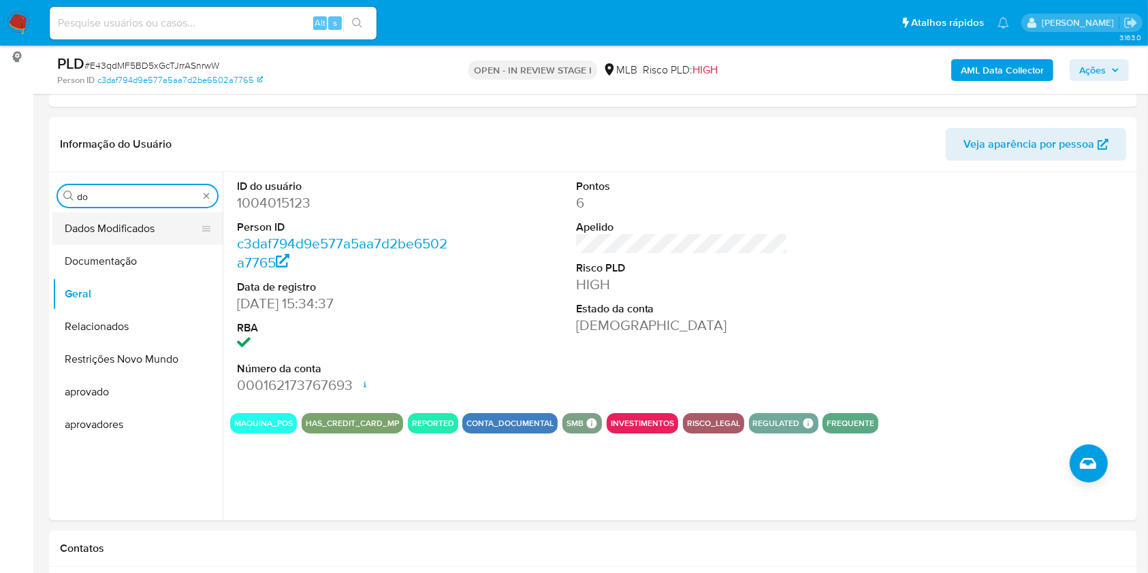
type input "do"
click at [133, 243] on button "Dados Modificados" at bounding box center [131, 228] width 159 height 33
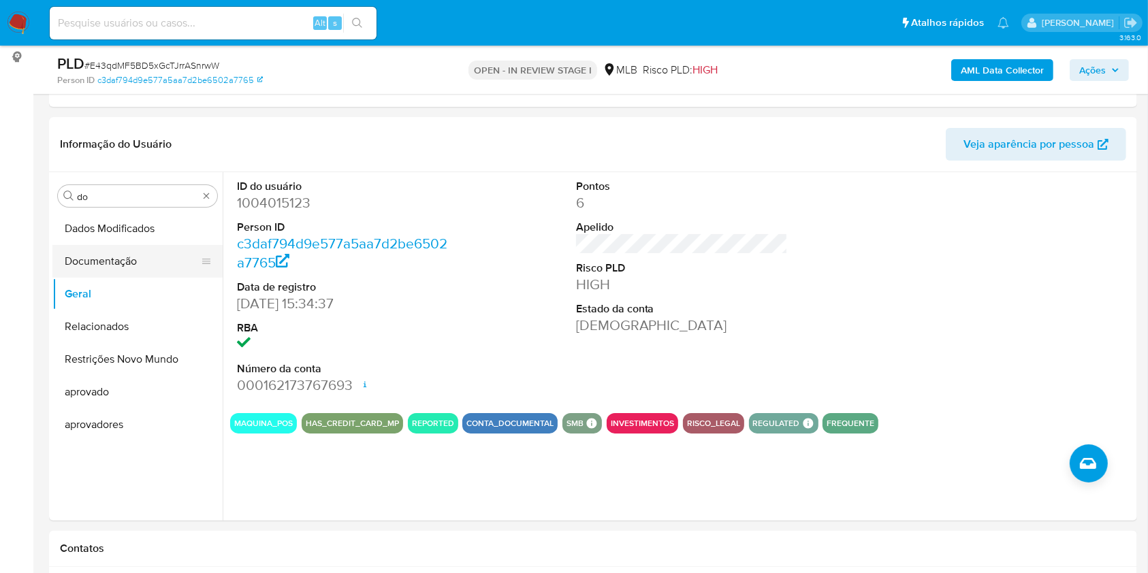
click at [139, 255] on button "Documentação" at bounding box center [131, 261] width 159 height 33
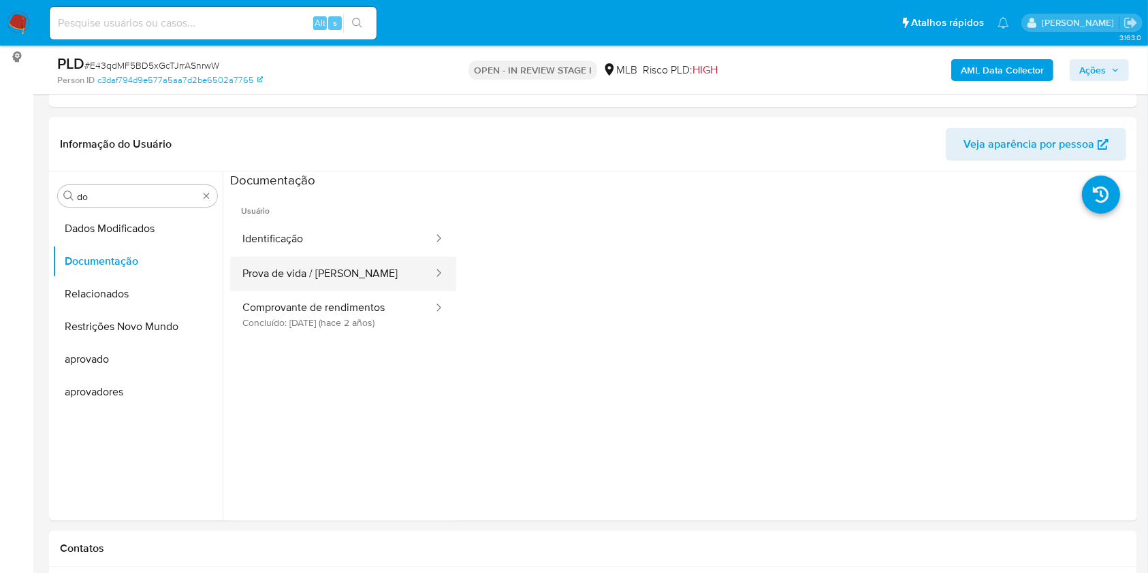
click at [340, 259] on button "Prova de vida / Selfie" at bounding box center [332, 274] width 204 height 35
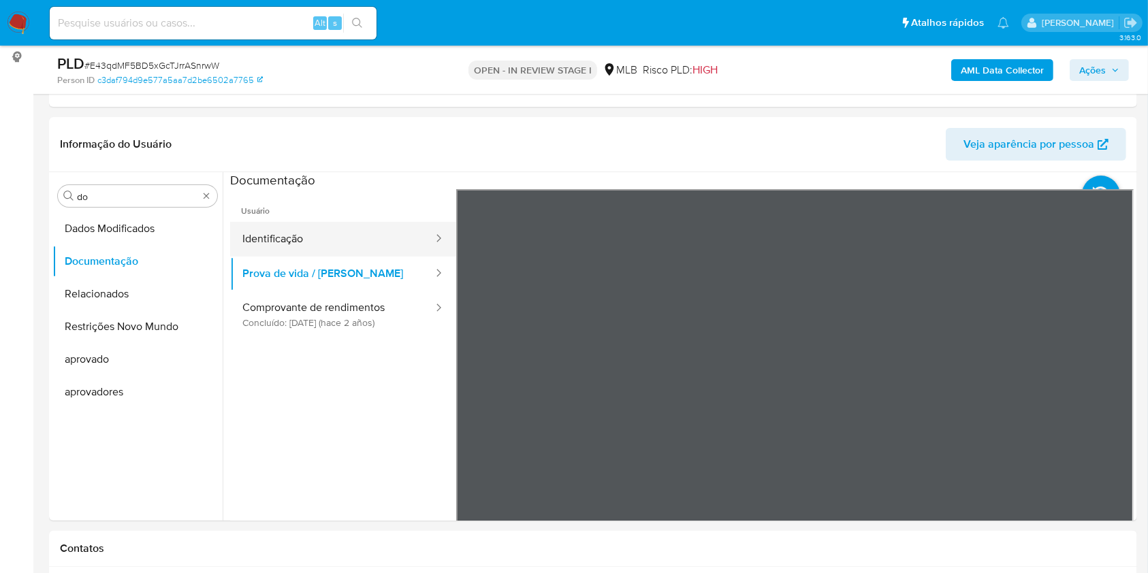
click at [338, 244] on button "Identificação" at bounding box center [332, 239] width 204 height 35
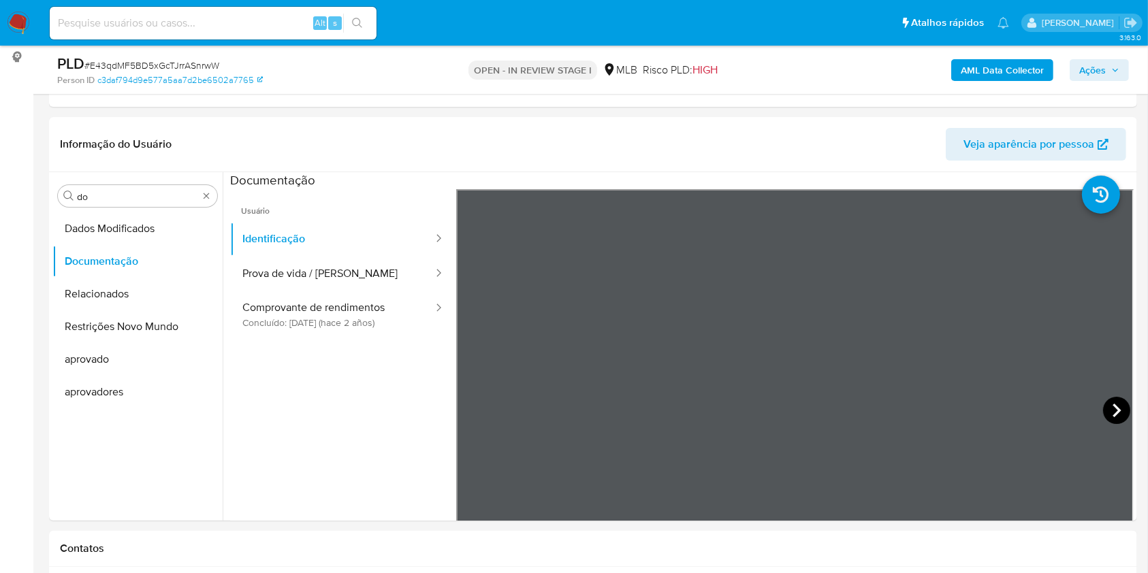
click at [1113, 404] on icon at bounding box center [1117, 411] width 8 height 14
click at [464, 410] on icon at bounding box center [473, 410] width 27 height 27
click at [325, 291] on button "Comprovante de rendimentos Concluído: 27/06/2023 (hace 2 años)" at bounding box center [332, 314] width 204 height 46
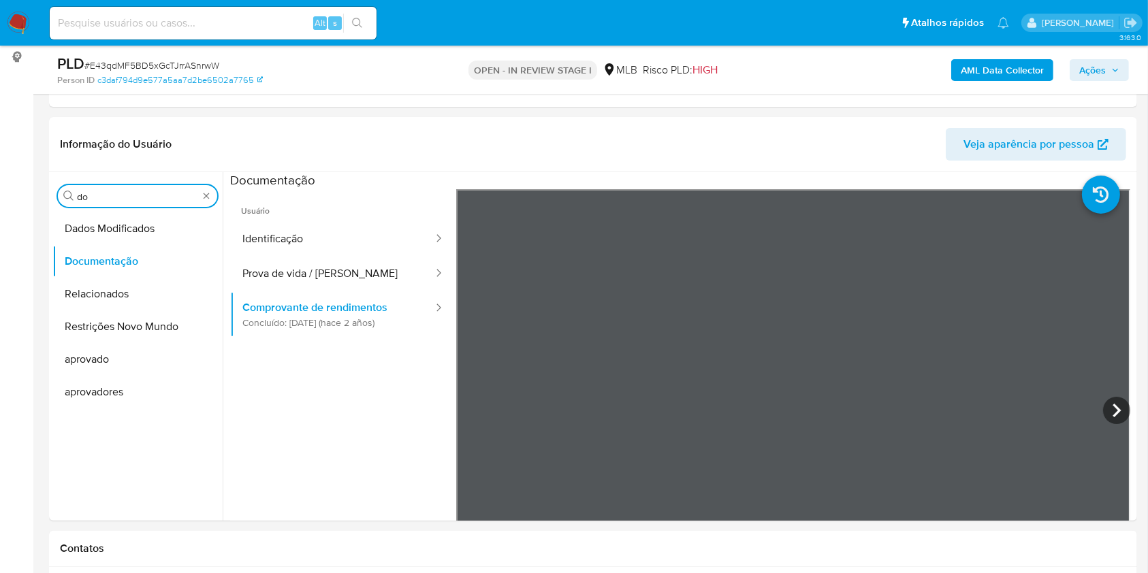
click at [104, 191] on input "do" at bounding box center [137, 197] width 121 height 12
click at [89, 200] on input "do" at bounding box center [137, 197] width 121 height 12
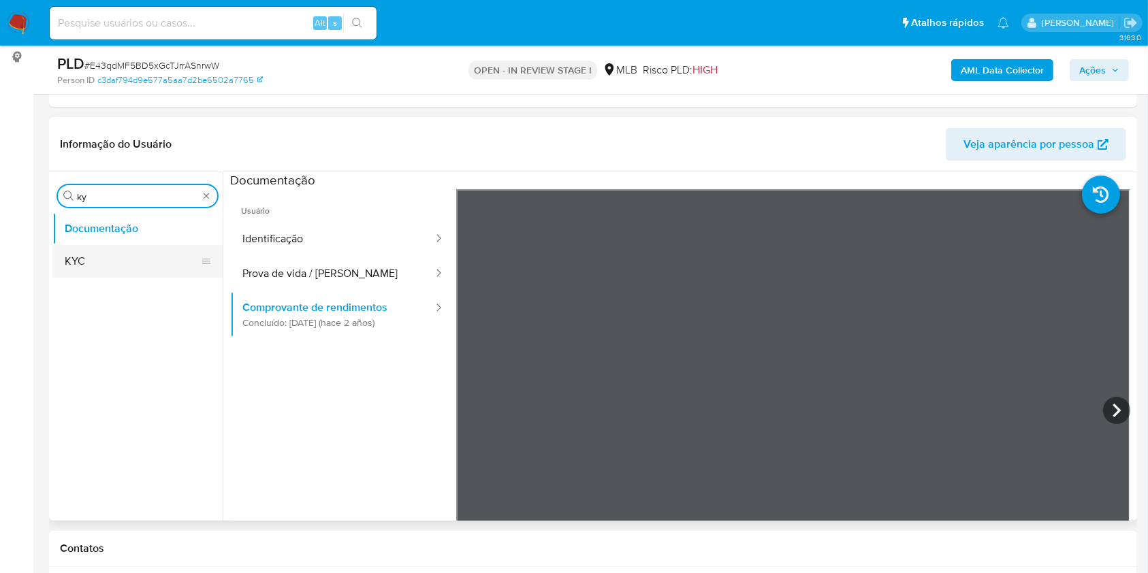
type input "ky"
click at [71, 245] on button "KYC" at bounding box center [131, 261] width 159 height 33
click at [71, 255] on button "KYC" at bounding box center [131, 261] width 159 height 33
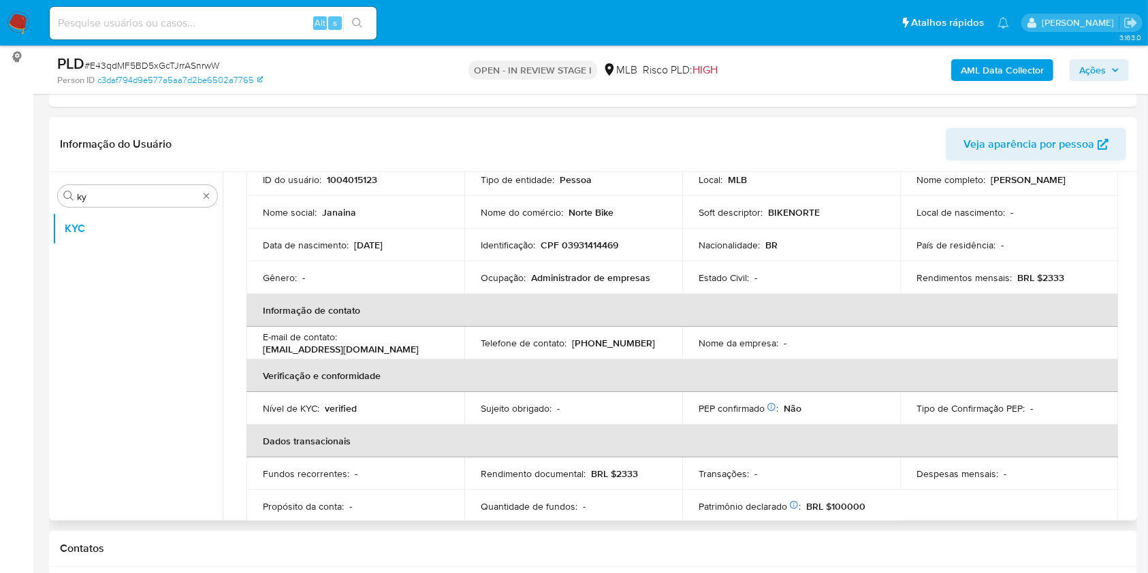
scroll to position [104, 0]
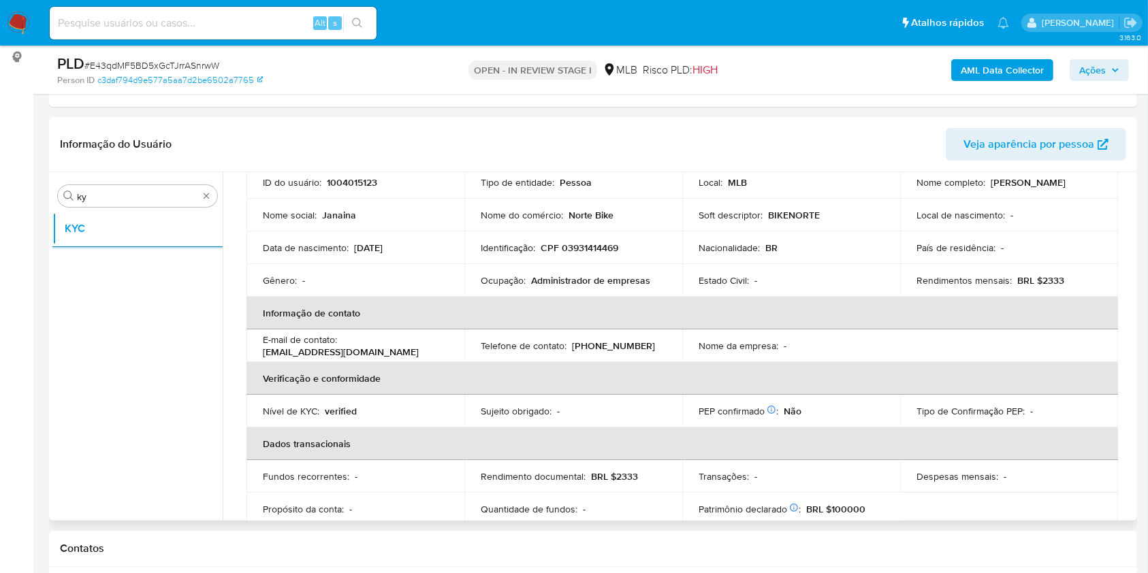
click at [582, 275] on p "Administrador de empresas" at bounding box center [590, 280] width 119 height 12
copy div "Ocupação : Administrador de empresas"
click at [658, 276] on div "Ocupação : Administrador de empresas" at bounding box center [573, 280] width 185 height 12
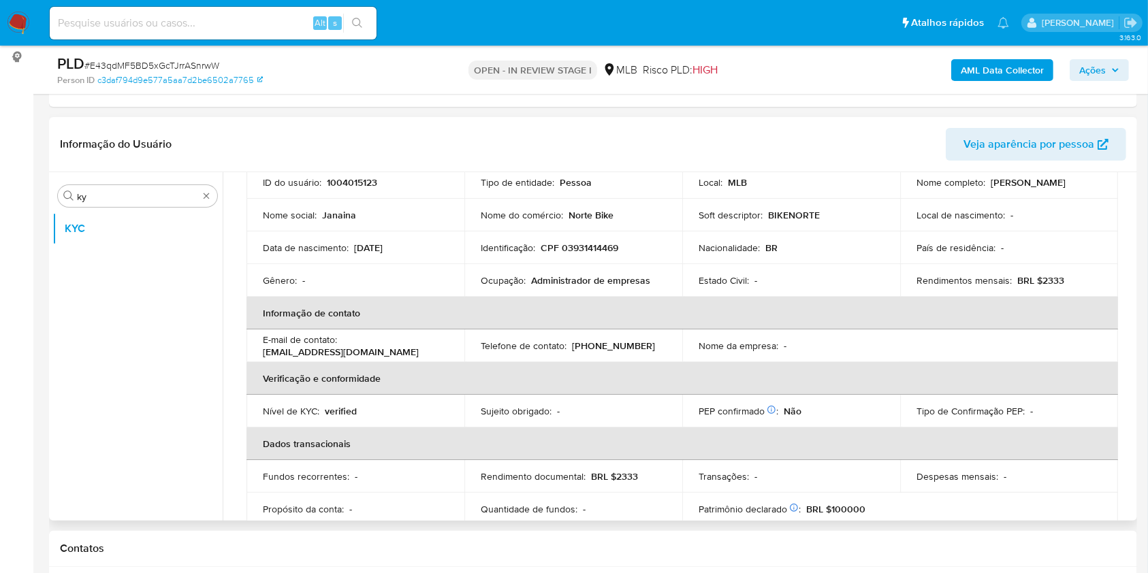
drag, startPoint x: 496, startPoint y: 276, endPoint x: 494, endPoint y: 290, distance: 14.4
click at [496, 276] on p "Ocupação :" at bounding box center [503, 280] width 45 height 12
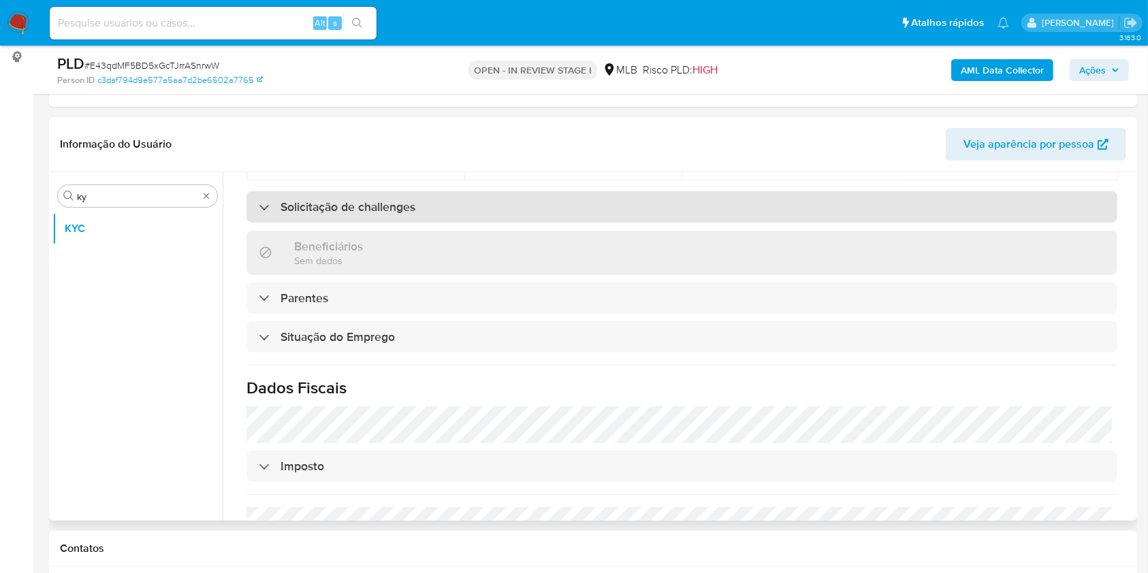
scroll to position [566, 0]
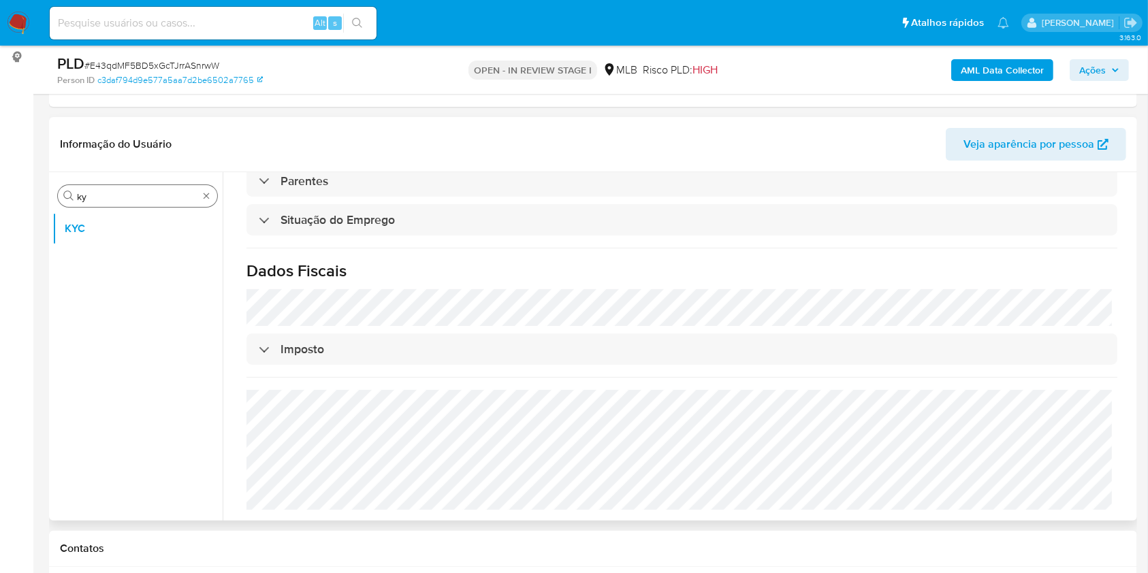
click at [102, 204] on div "Procurar ky" at bounding box center [137, 196] width 159 height 22
click at [103, 194] on input "ky" at bounding box center [137, 197] width 121 height 12
click at [104, 194] on input "ky" at bounding box center [137, 197] width 121 height 12
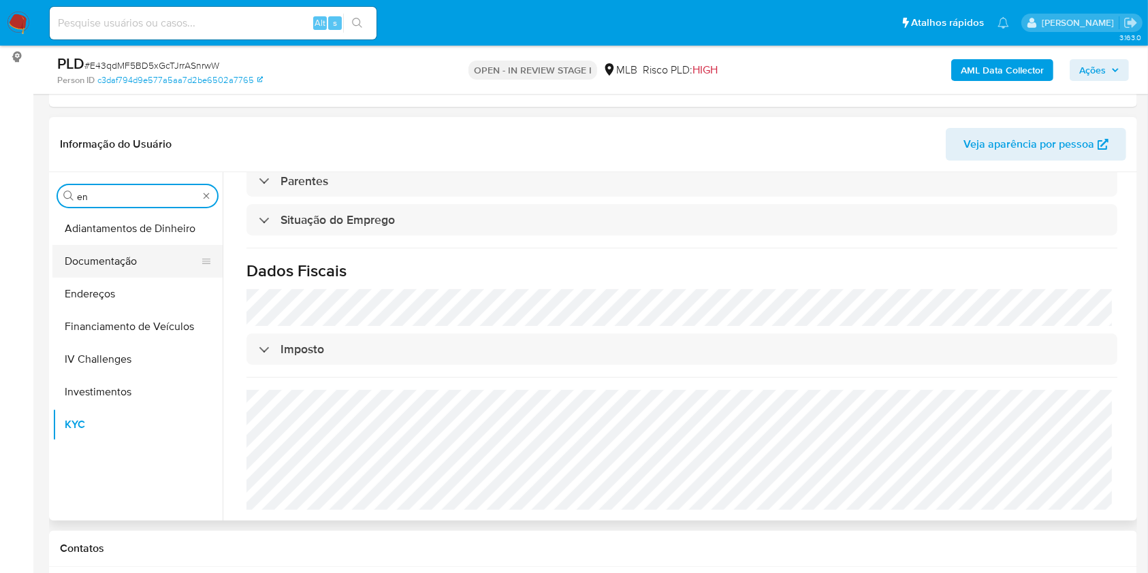
click at [140, 276] on button "Documentação" at bounding box center [131, 261] width 159 height 33
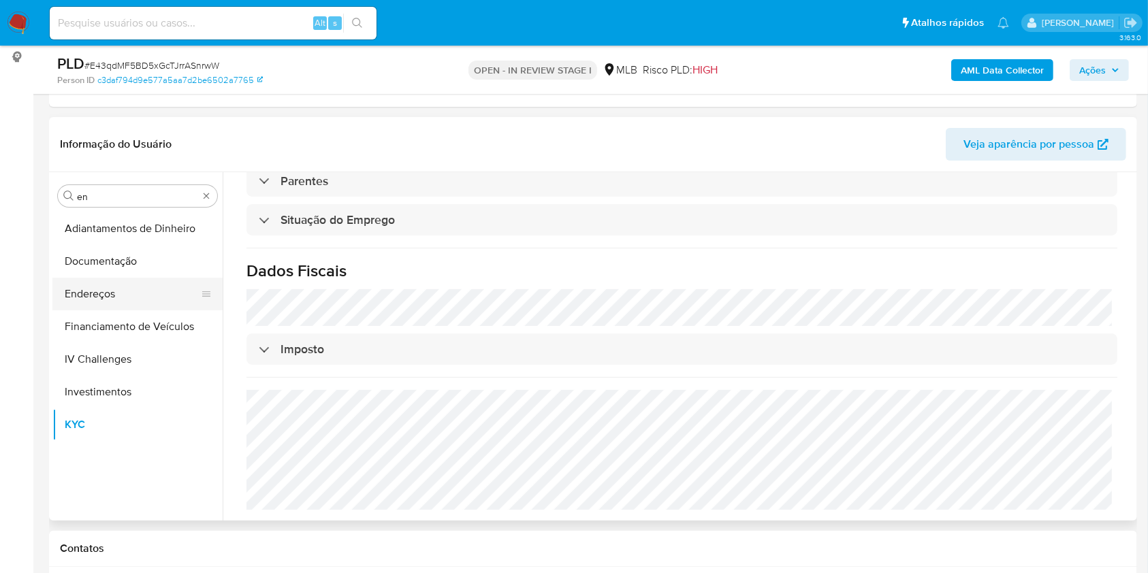
click at [109, 293] on button "Endereços" at bounding box center [131, 294] width 159 height 33
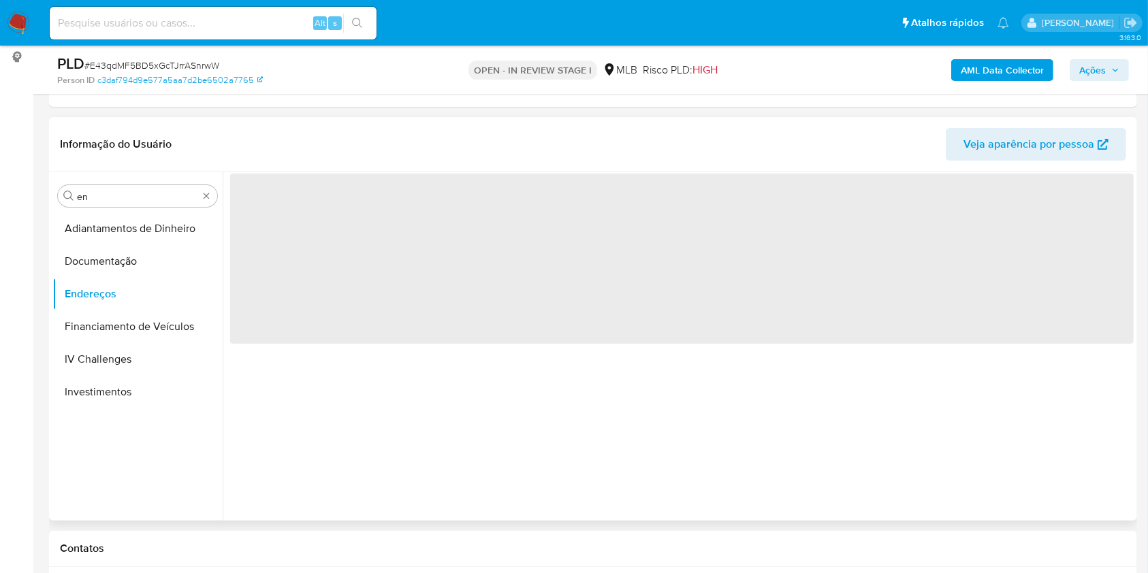
scroll to position [0, 0]
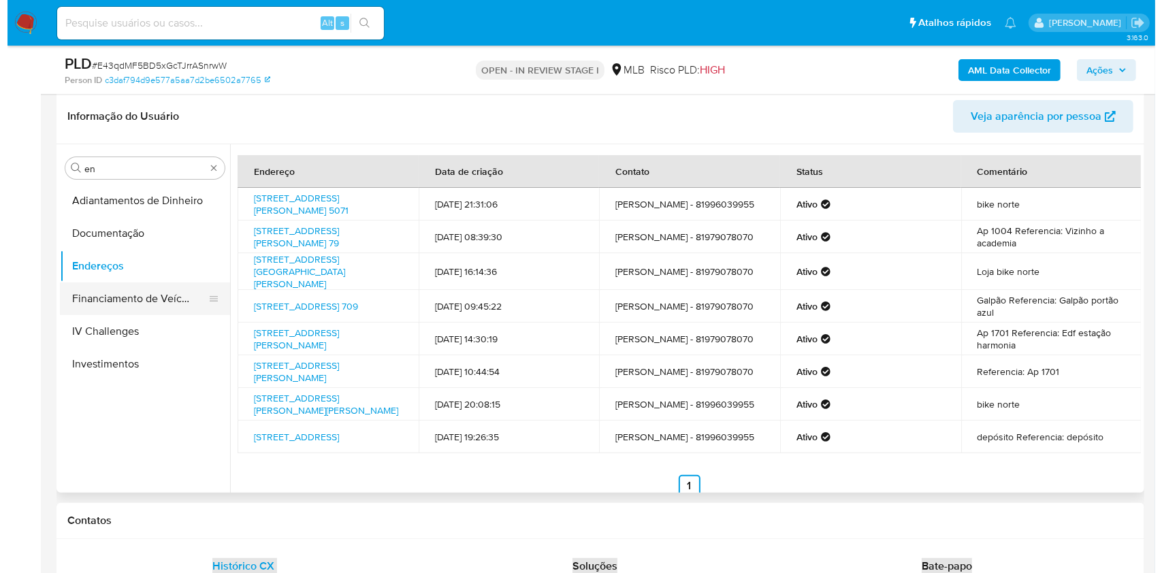
scroll to position [167, 0]
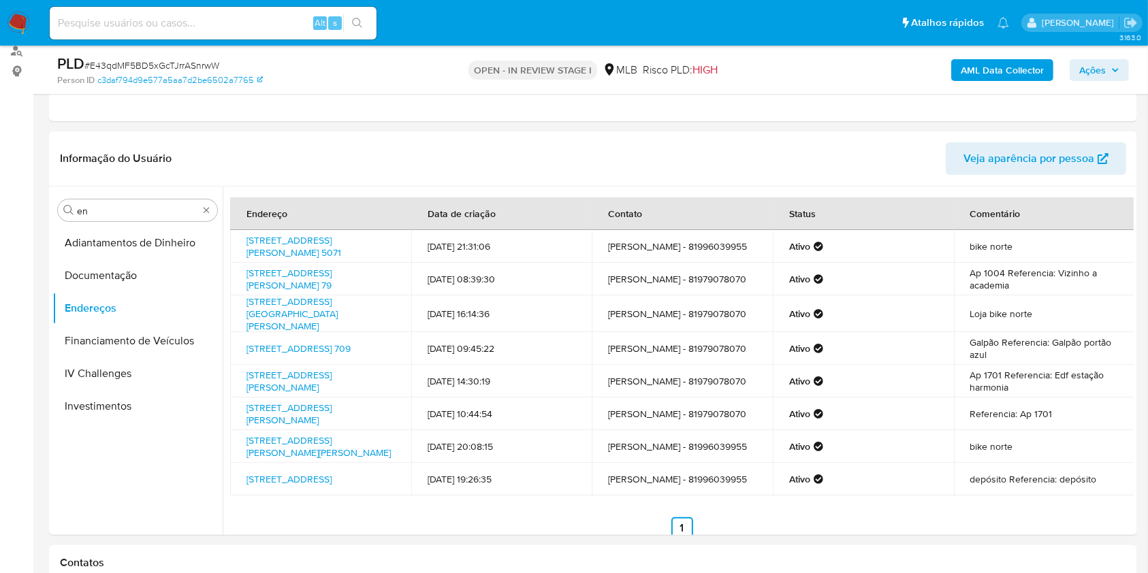
click at [144, 218] on div "Procurar en" at bounding box center [137, 211] width 159 height 22
click at [137, 206] on input "en" at bounding box center [137, 211] width 121 height 12
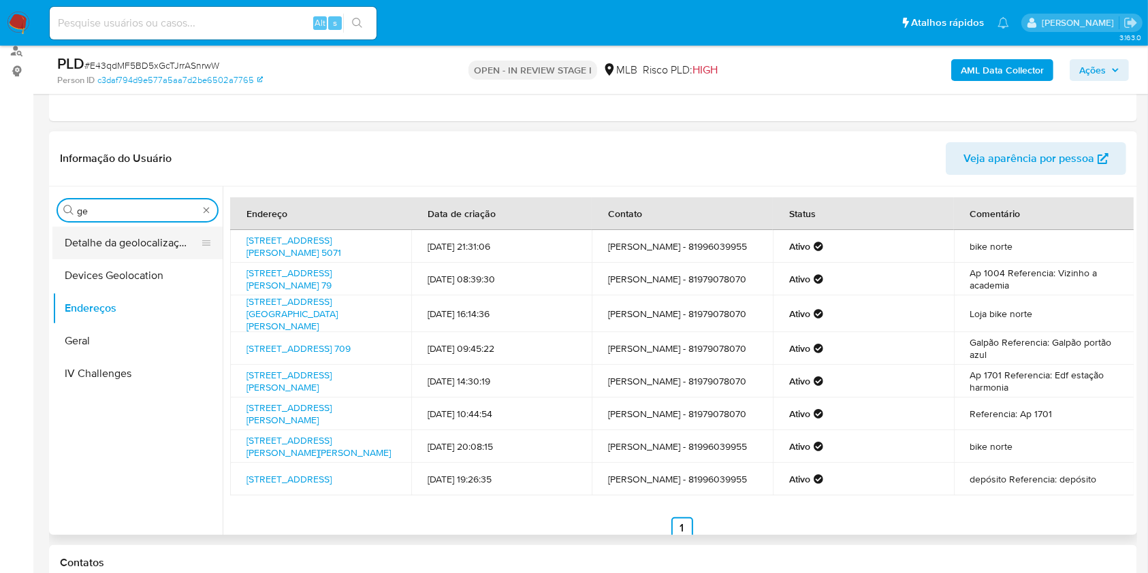
type input "ge"
click at [131, 231] on button "Detalhe da geolocalização" at bounding box center [131, 243] width 159 height 33
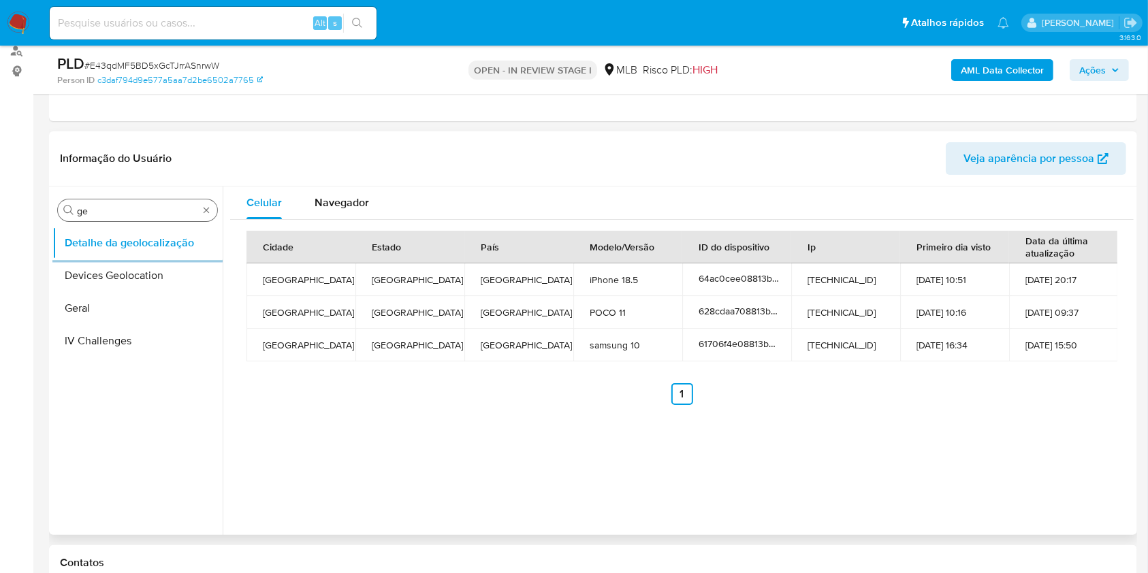
click at [114, 205] on input "ge" at bounding box center [137, 211] width 121 height 12
click at [107, 210] on input "ge" at bounding box center [137, 211] width 121 height 12
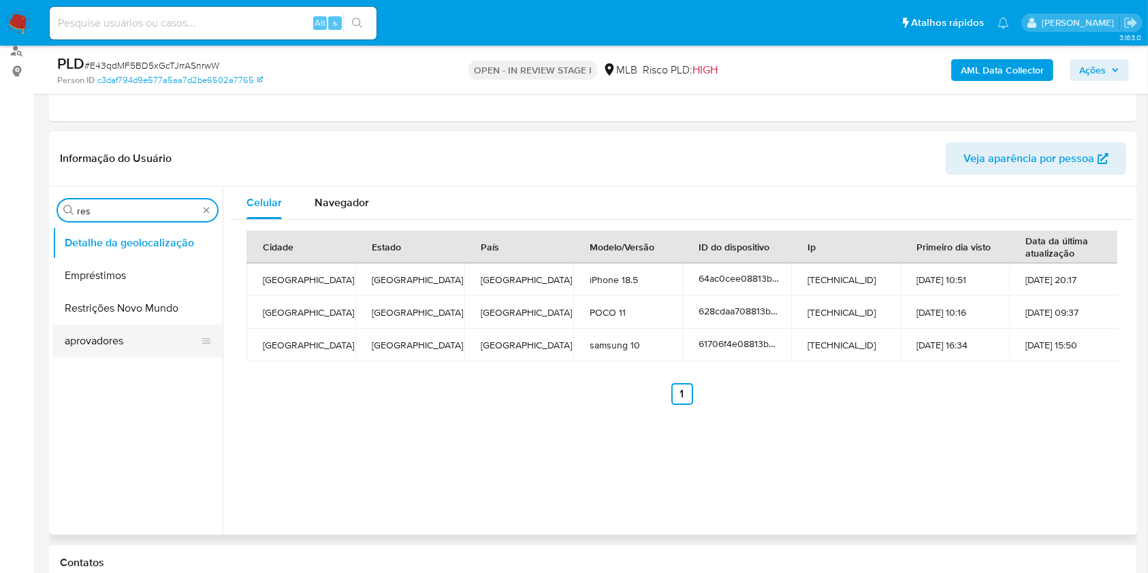
type input "res"
click at [111, 329] on button "aprovadores" at bounding box center [131, 341] width 159 height 33
click at [107, 302] on button "Restrições Novo Mundo" at bounding box center [131, 308] width 159 height 33
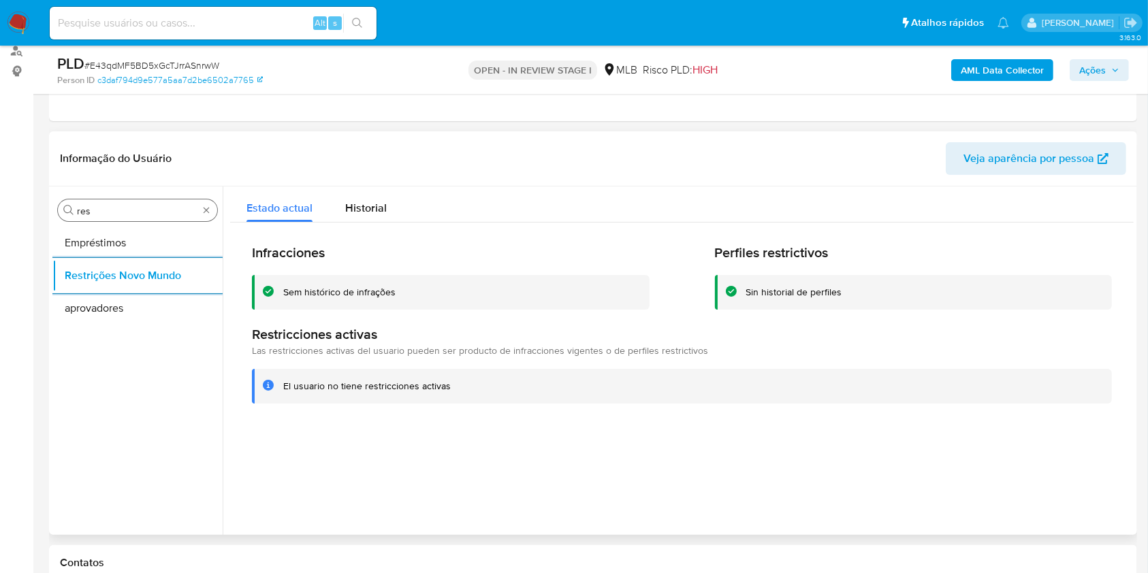
click at [114, 208] on input "res" at bounding box center [137, 211] width 121 height 12
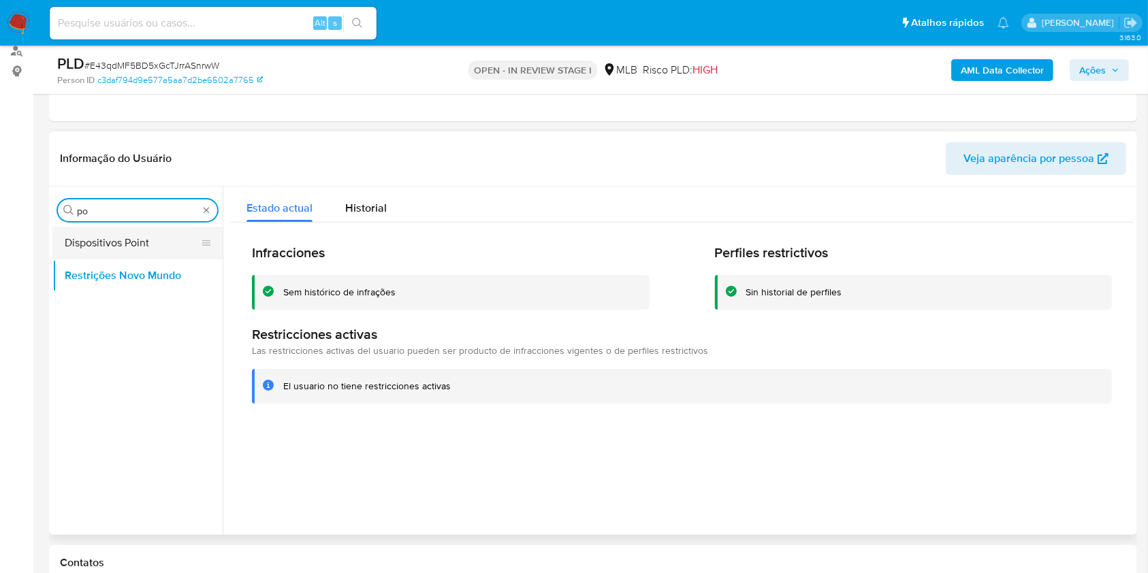
type input "po"
click at [116, 243] on button "Dispositivos Point" at bounding box center [131, 243] width 159 height 33
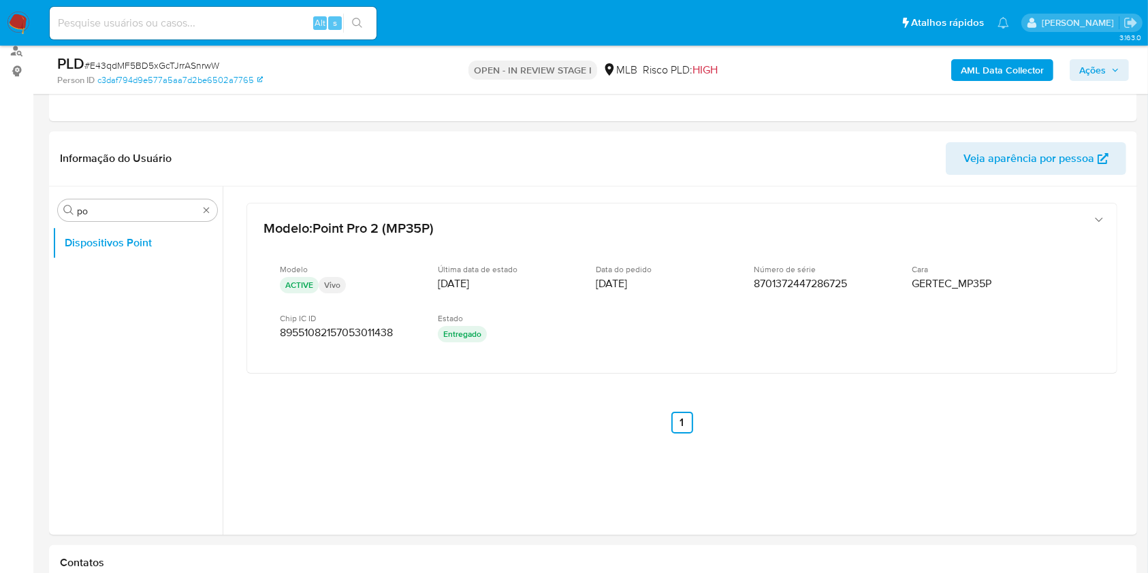
click at [979, 59] on b "AML Data Collector" at bounding box center [1002, 70] width 83 height 22
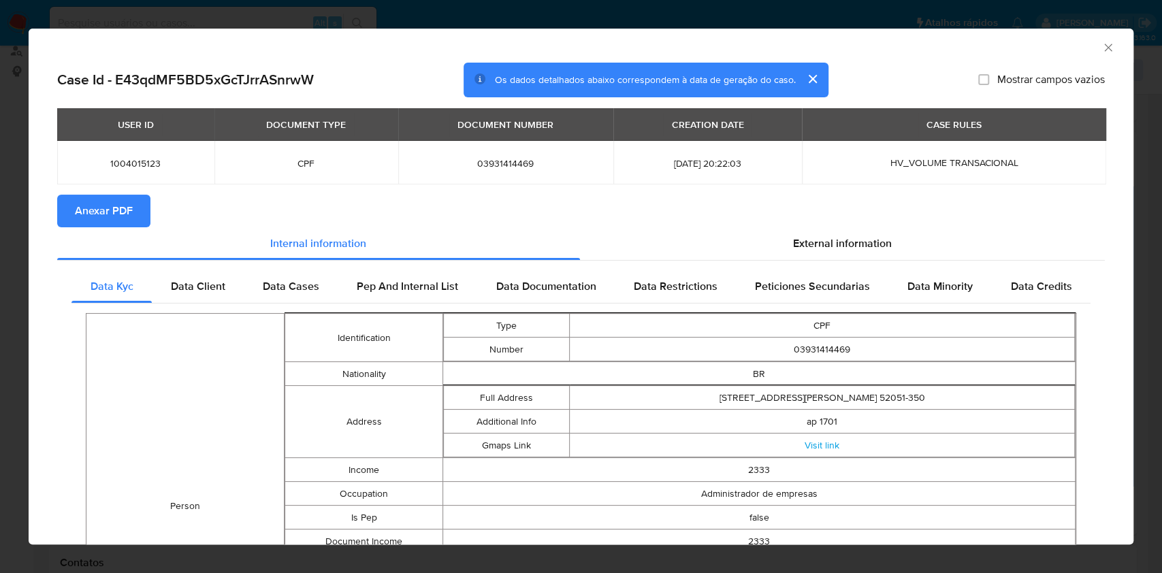
click at [136, 206] on button "Anexar PDF" at bounding box center [103, 211] width 93 height 33
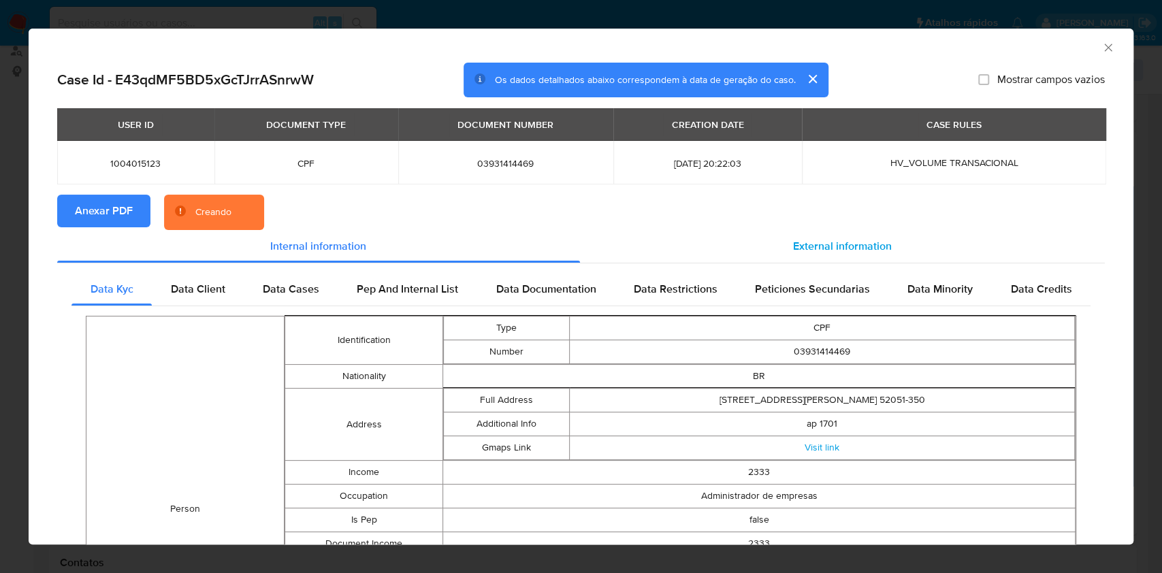
click at [763, 237] on div "External information" at bounding box center [843, 246] width 526 height 33
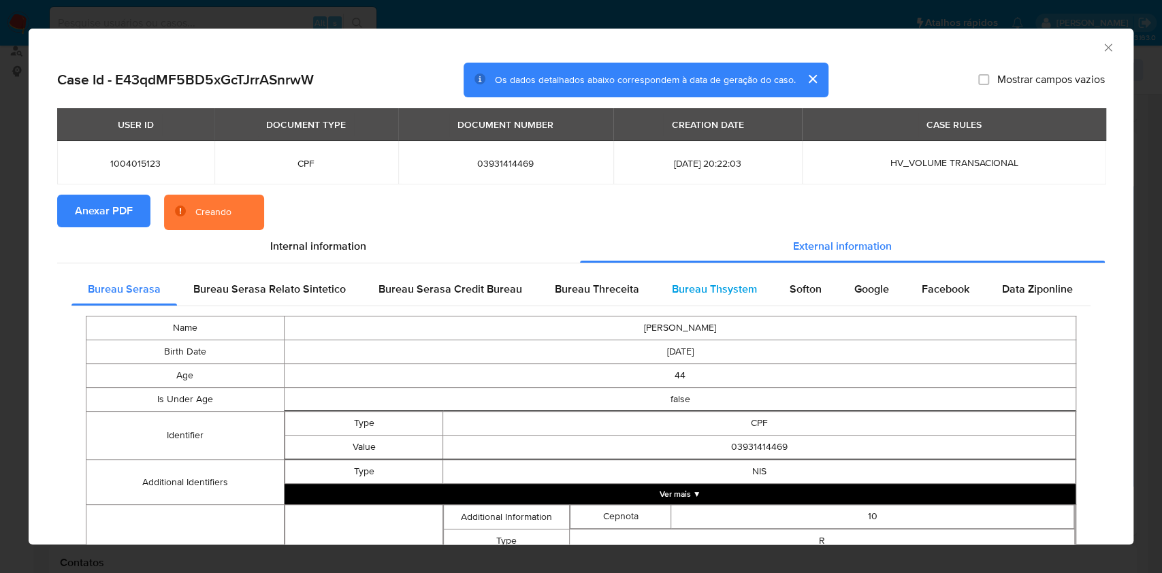
click at [720, 301] on div "Bureau Thsystem" at bounding box center [715, 289] width 118 height 33
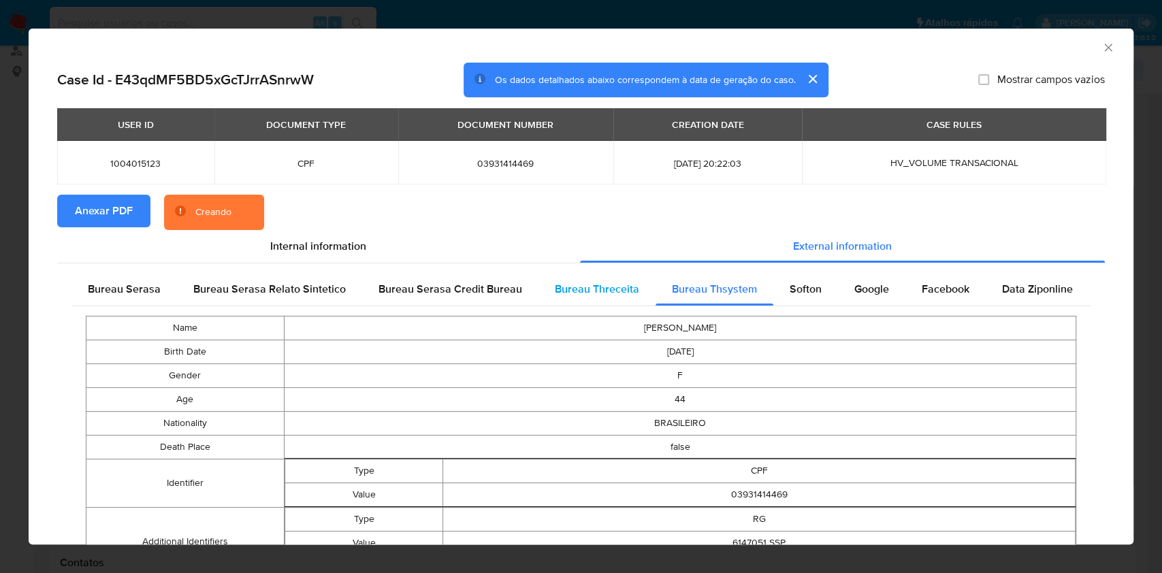
click at [581, 290] on span "Bureau Threceita" at bounding box center [597, 289] width 84 height 16
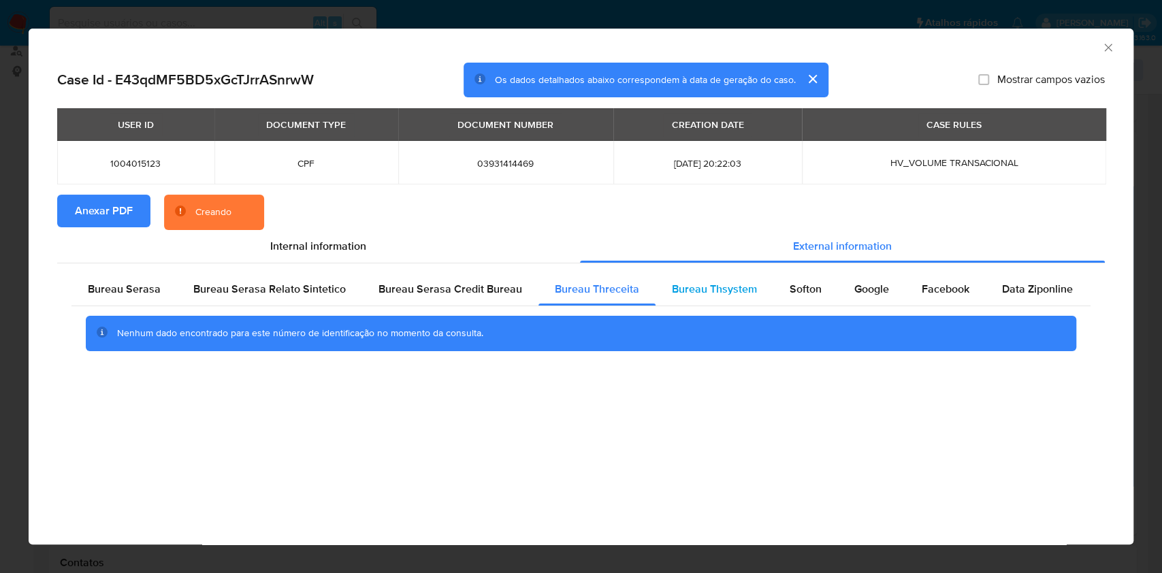
click at [656, 281] on div "Bureau Thsystem" at bounding box center [715, 289] width 118 height 33
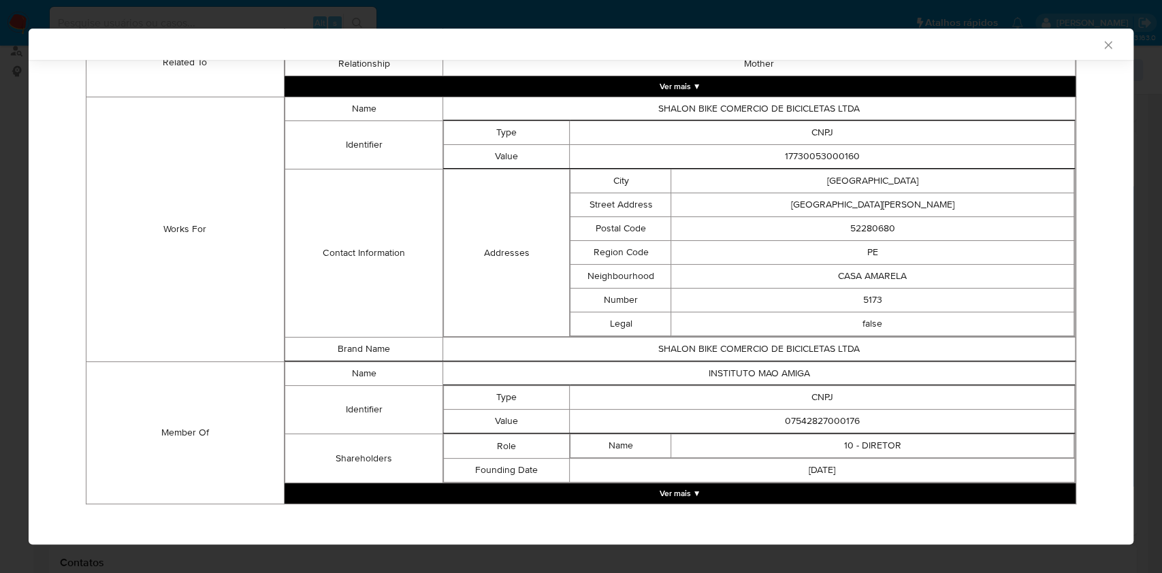
scroll to position [907, 0]
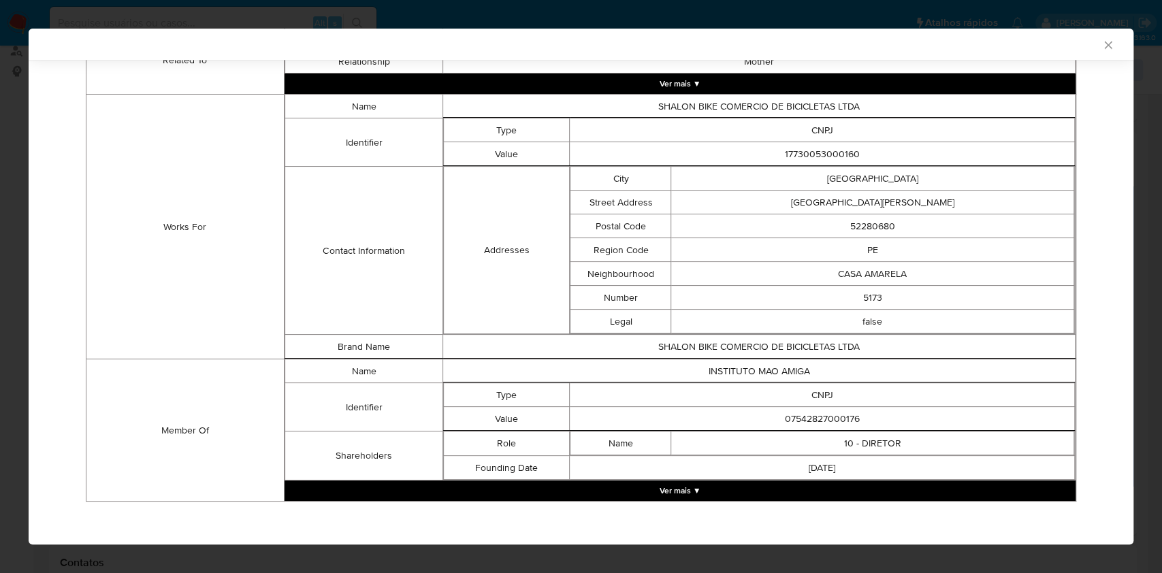
click at [774, 482] on button "Ver mais ▼" at bounding box center [680, 491] width 791 height 20
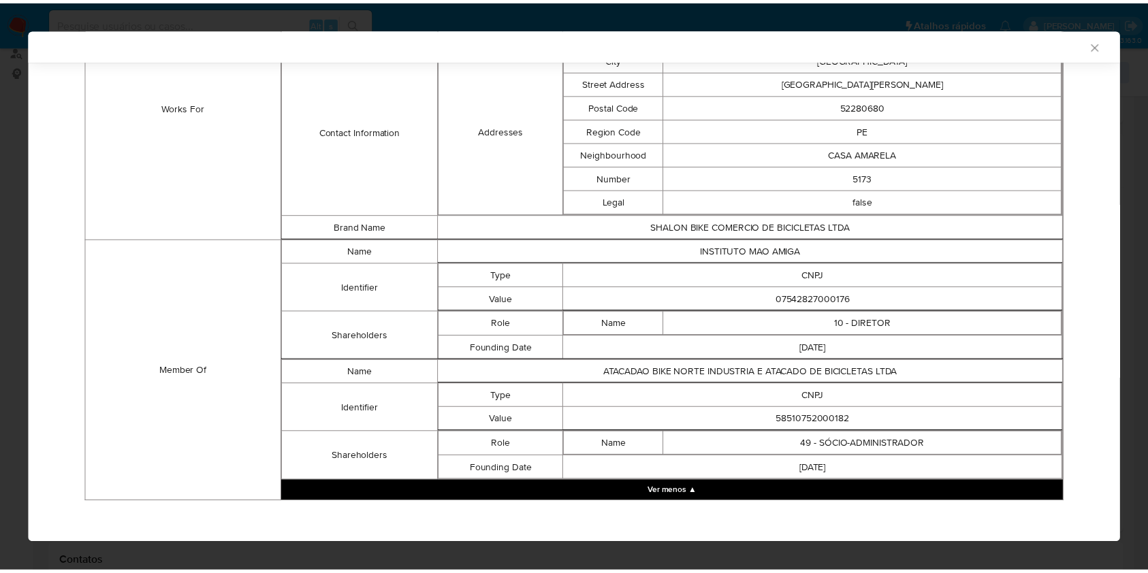
scroll to position [1025, 0]
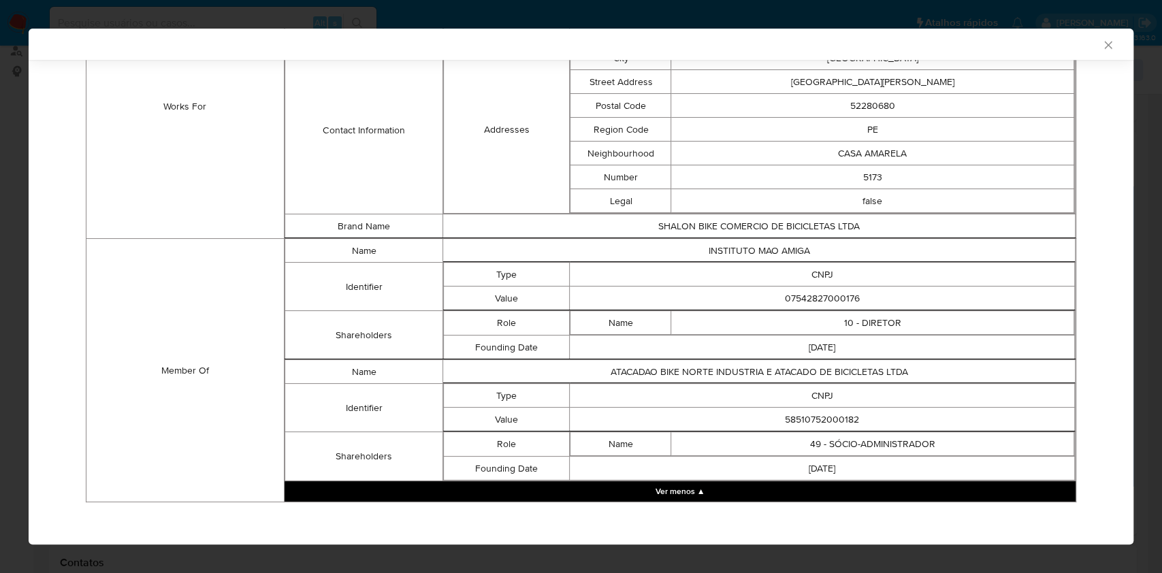
click at [804, 287] on td "07542827000176" at bounding box center [822, 299] width 505 height 24
copy td "07542827000176"
drag, startPoint x: 705, startPoint y: 316, endPoint x: 853, endPoint y: 424, distance: 182.6
click at [705, 316] on td "10 - DIRETOR" at bounding box center [872, 323] width 403 height 24
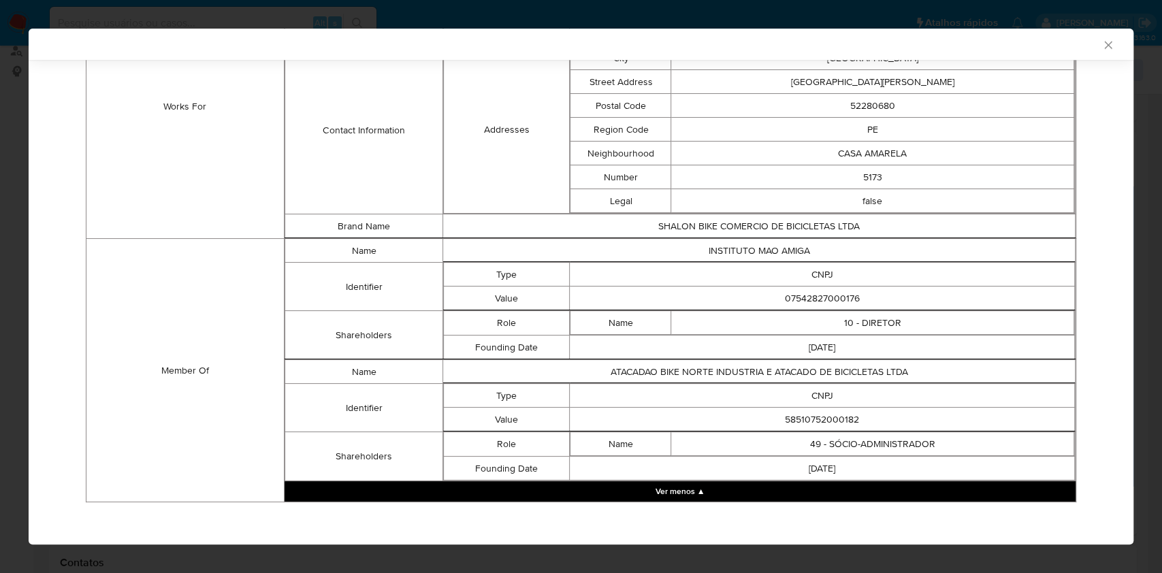
click at [840, 409] on td "58510752000182" at bounding box center [822, 420] width 505 height 24
copy td "58510752000182"
click at [0, 247] on div "AML Data Collector Case Id - E43qdMF5BD5xGcTJrrASnrwW Os dados detalhados abaix…" at bounding box center [581, 286] width 1162 height 573
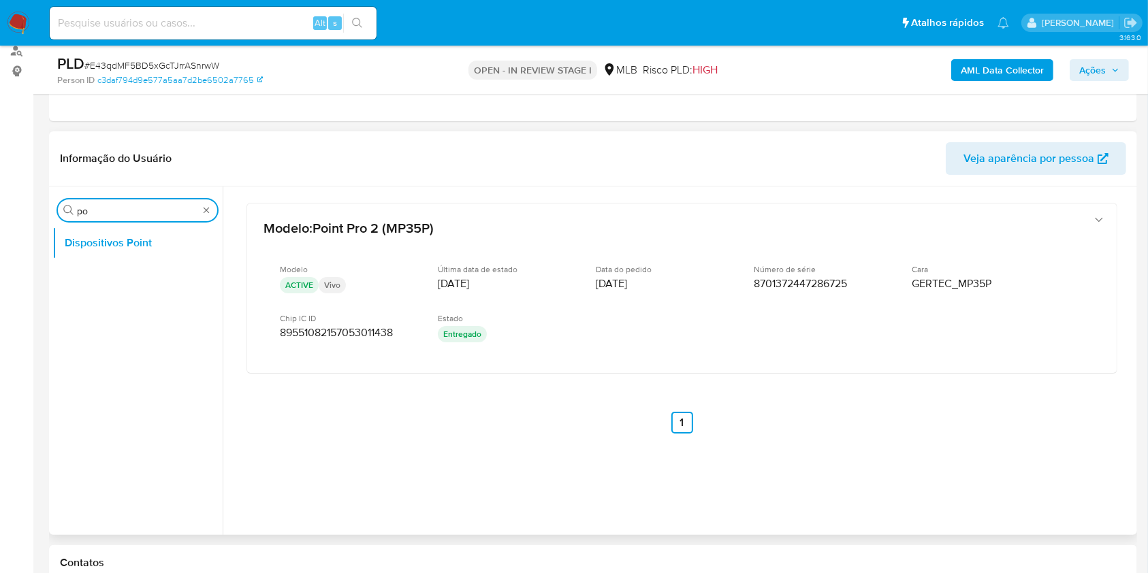
click at [123, 212] on input "po" at bounding box center [137, 211] width 121 height 12
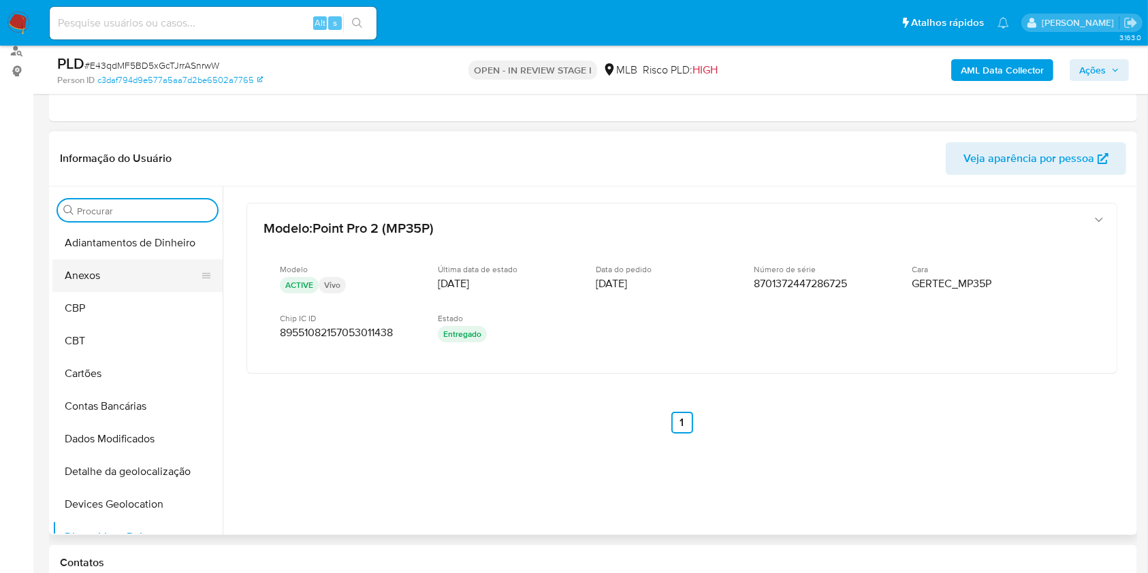
click at [116, 276] on button "Anexos" at bounding box center [131, 275] width 159 height 33
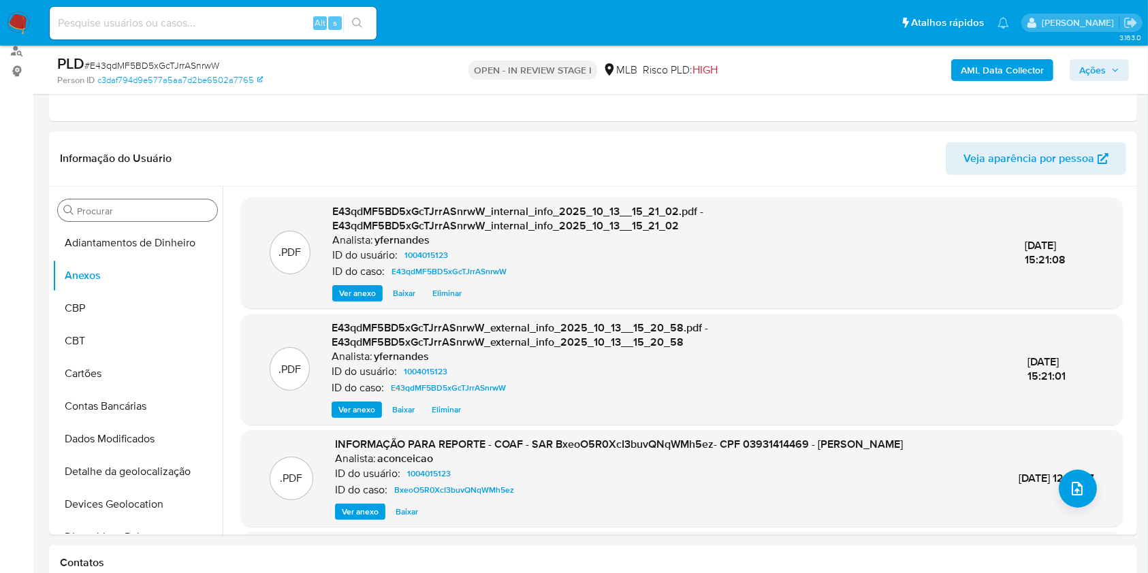
drag, startPoint x: 349, startPoint y: 112, endPoint x: 366, endPoint y: 80, distance: 36.9
click at [349, 112] on div "Eventos ( 1 ) Ações MANUAL (1)" at bounding box center [593, 39] width 1088 height 163
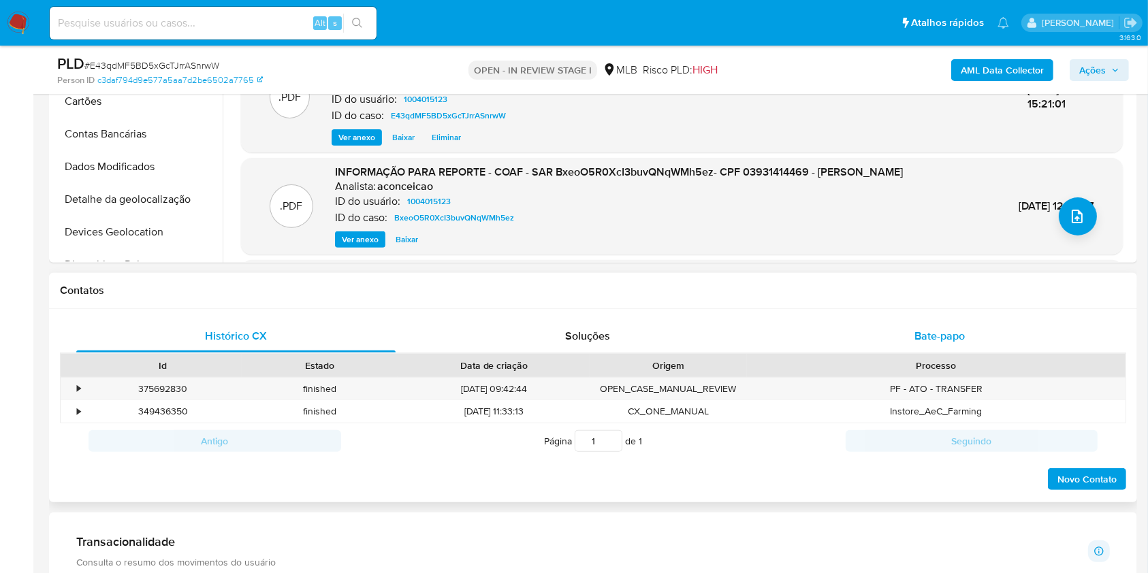
click at [965, 338] on div "Bate-papo" at bounding box center [939, 336] width 319 height 33
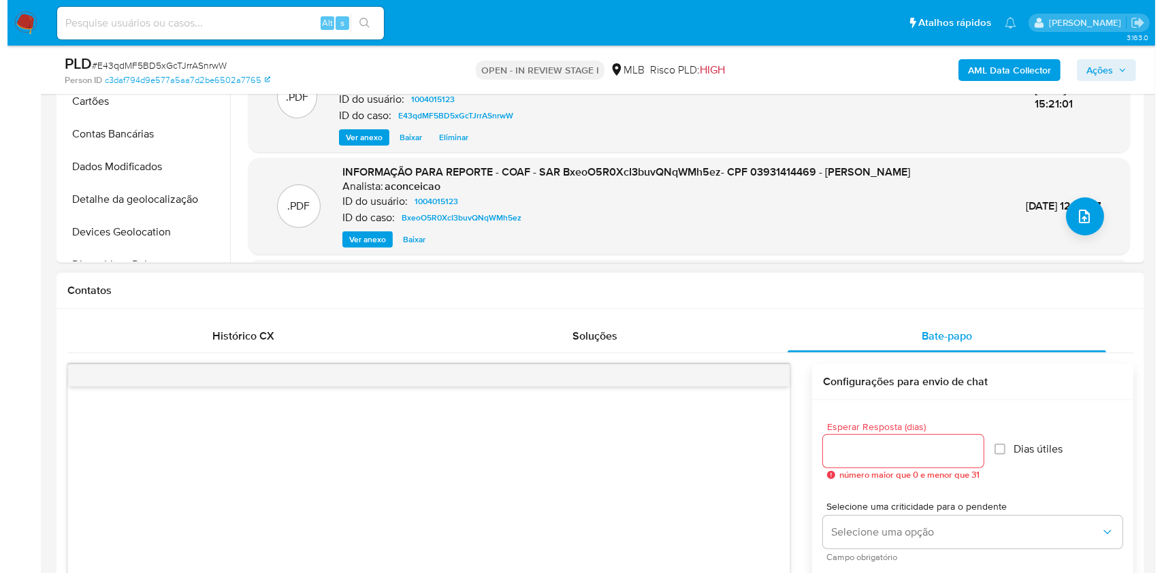
scroll to position [167, 0]
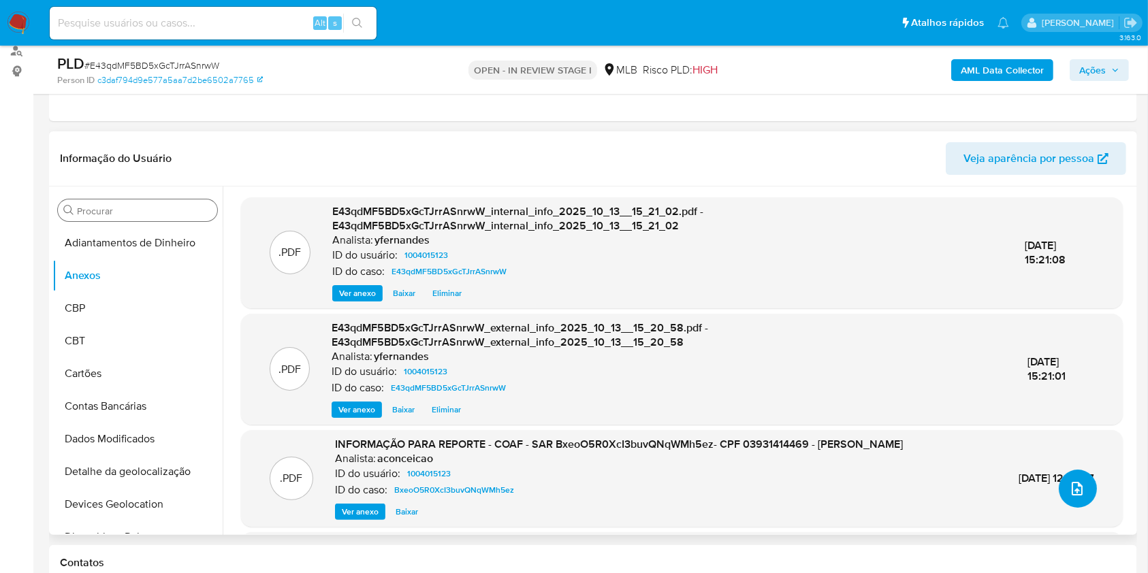
click at [1069, 493] on icon "upload-file" at bounding box center [1077, 489] width 16 height 16
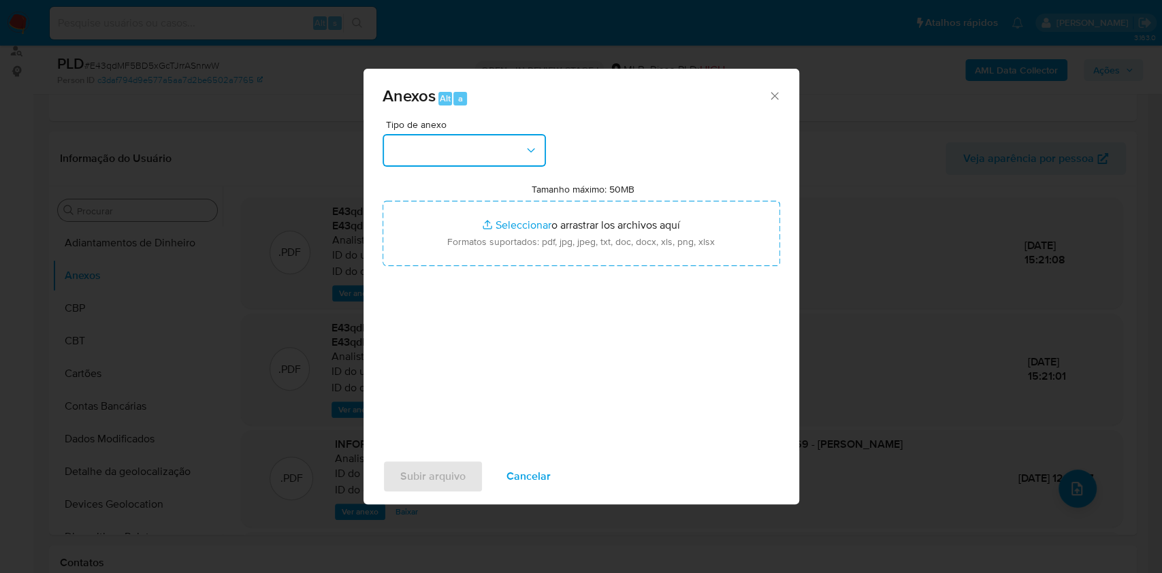
click at [453, 163] on button "button" at bounding box center [464, 150] width 163 height 33
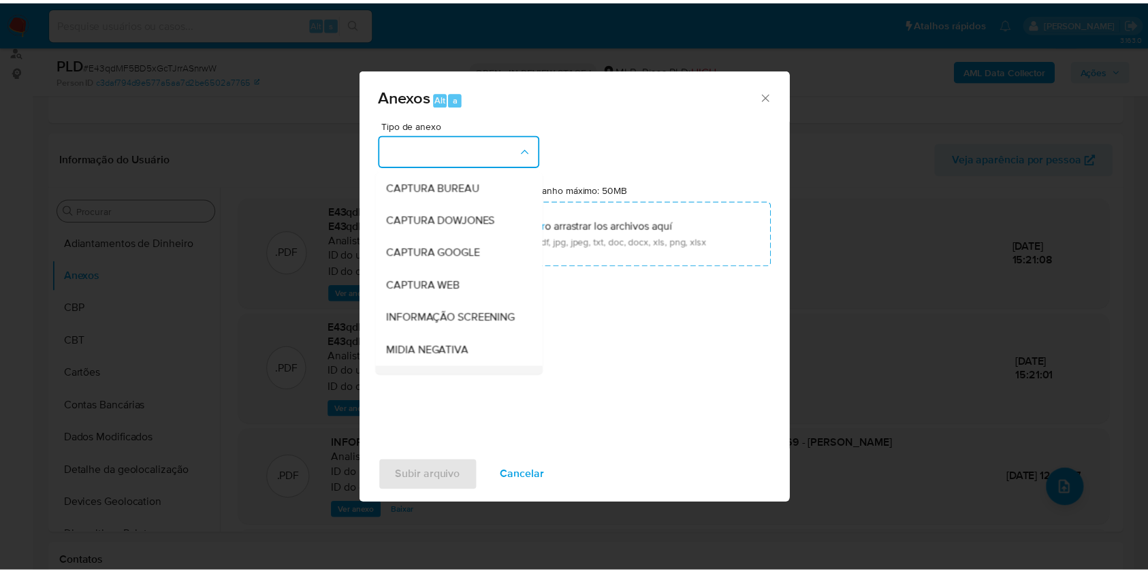
scroll to position [209, 0]
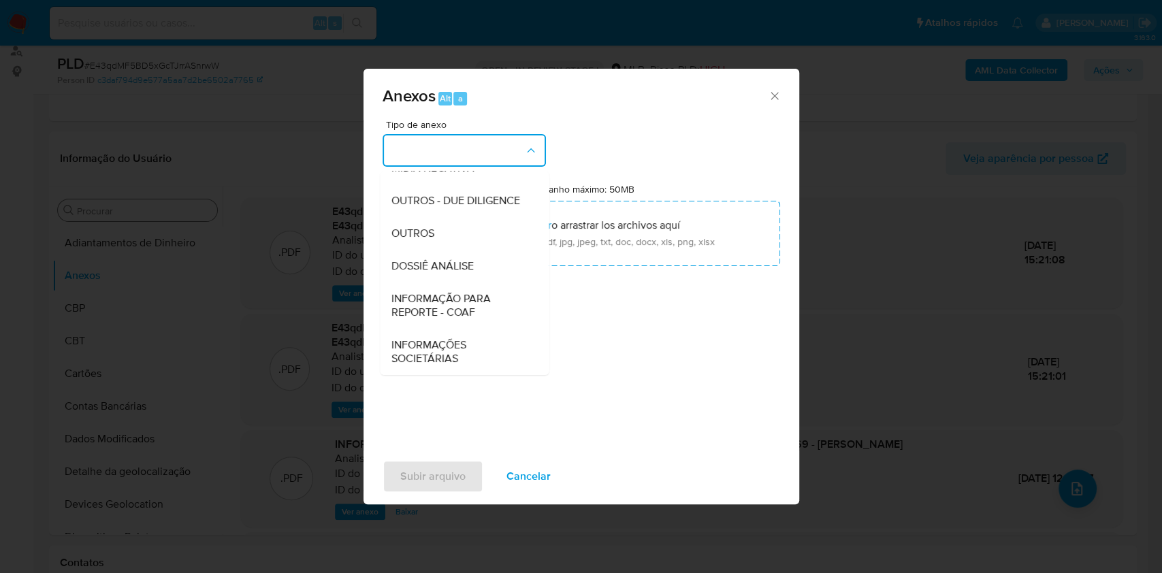
drag, startPoint x: 414, startPoint y: 244, endPoint x: 674, endPoint y: 50, distance: 324.9
click at [414, 243] on div "OUTROS" at bounding box center [460, 233] width 139 height 33
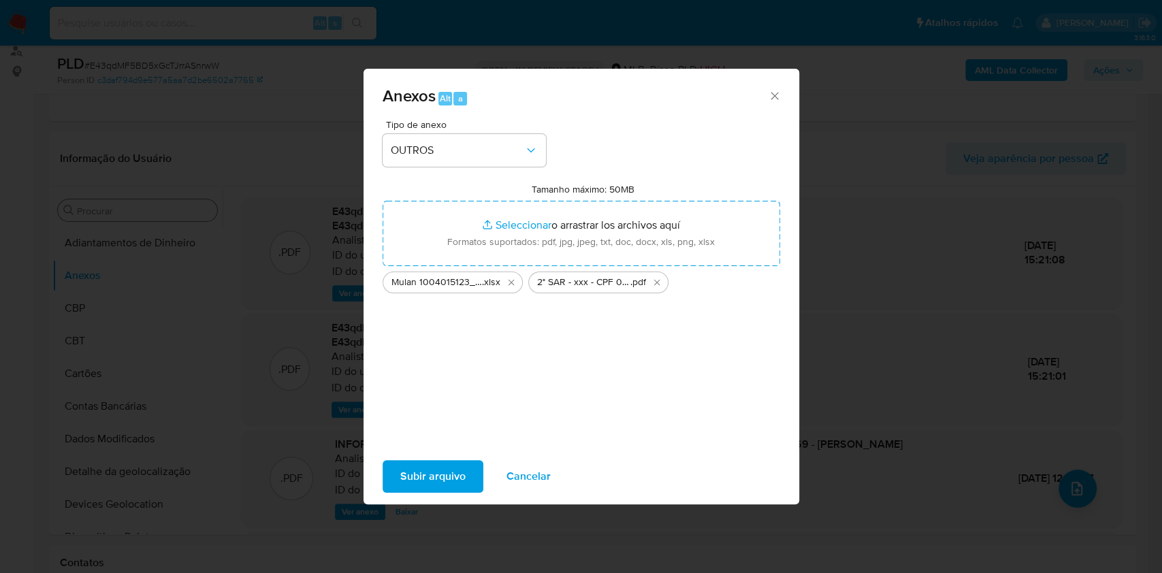
click at [431, 470] on span "Subir arquivo" at bounding box center [432, 477] width 65 height 30
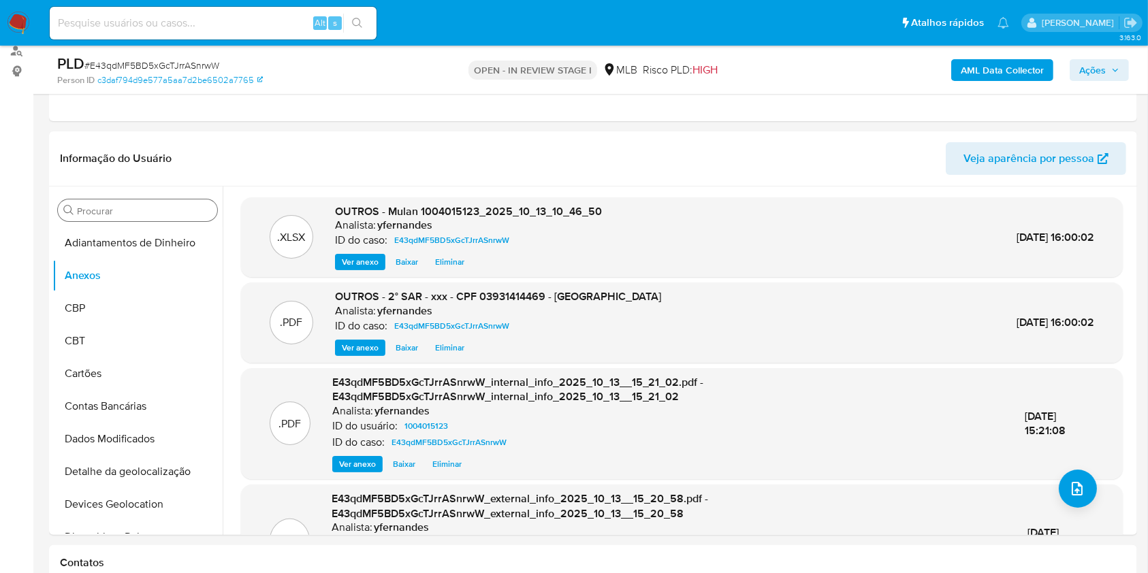
click at [1071, 74] on button "Ações" at bounding box center [1099, 70] width 59 height 22
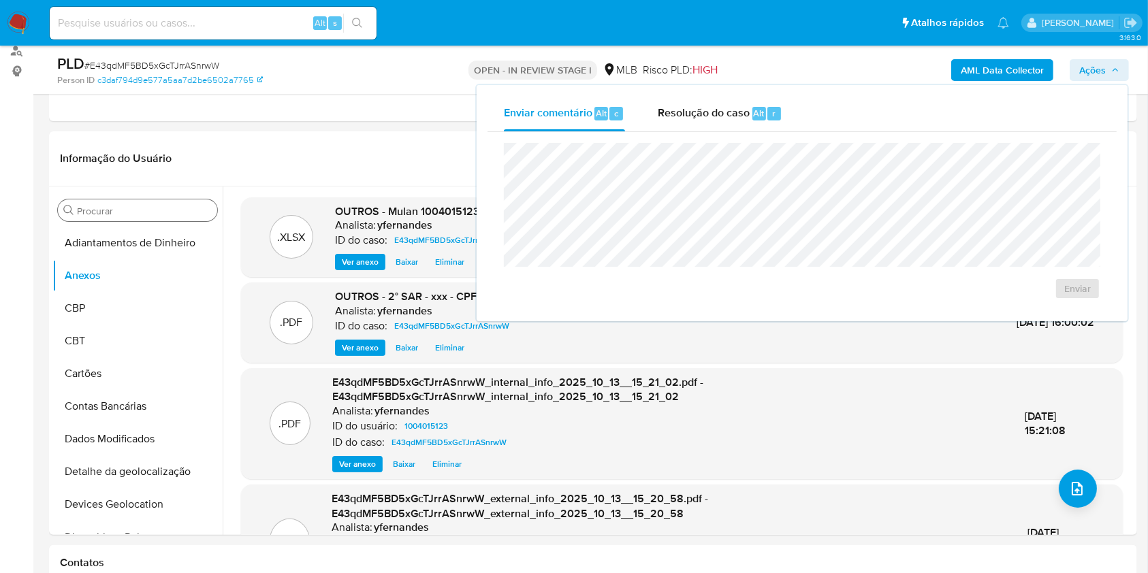
click at [662, 93] on div "Enviar comentário Alt c Resolução do caso Alt r Enviar" at bounding box center [802, 203] width 651 height 236
click at [678, 132] on div "Enviar" at bounding box center [802, 221] width 629 height 178
click at [663, 118] on span "Resolução do caso" at bounding box center [704, 113] width 92 height 16
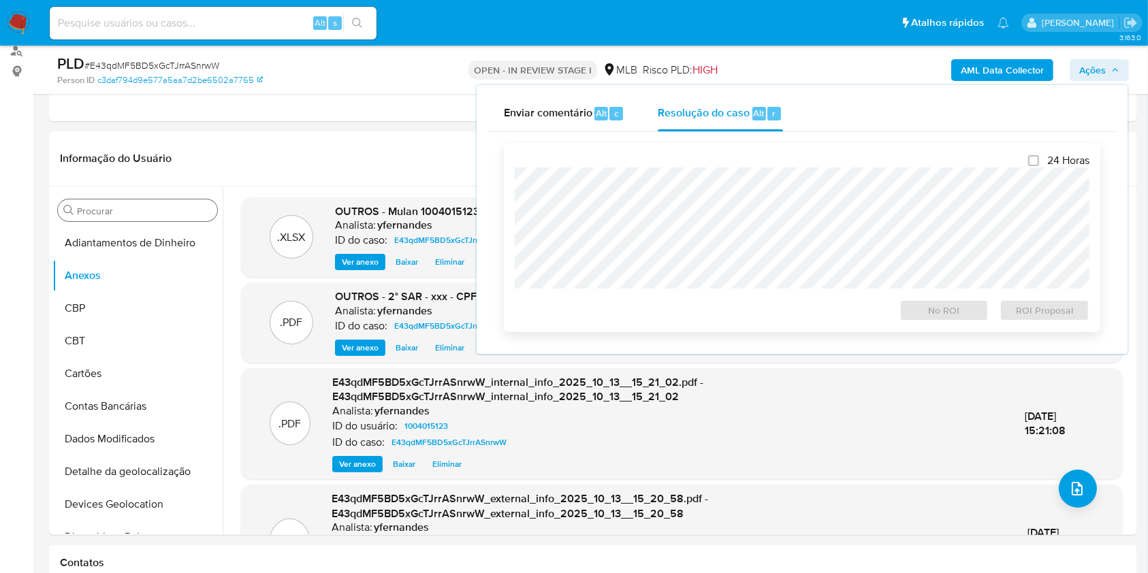
click at [671, 165] on div "24 Horas No ROI ROI Proposal" at bounding box center [802, 238] width 575 height 168
click at [1047, 324] on div "24 Horas No ROI ROI Proposal" at bounding box center [802, 237] width 596 height 189
click at [1044, 311] on span "ROI Proposal" at bounding box center [1044, 310] width 71 height 19
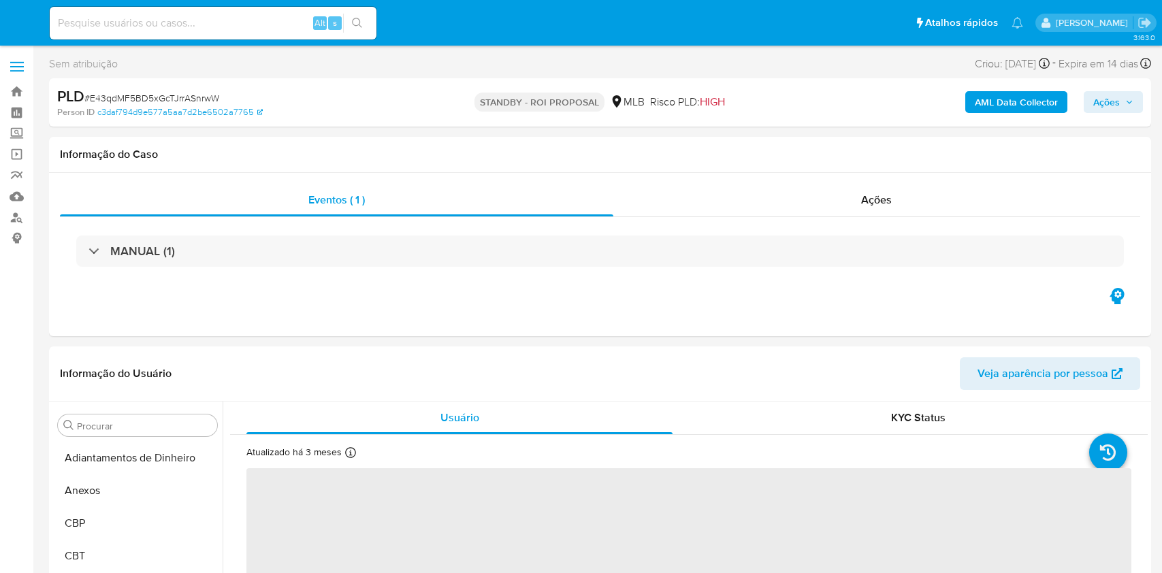
select select "10"
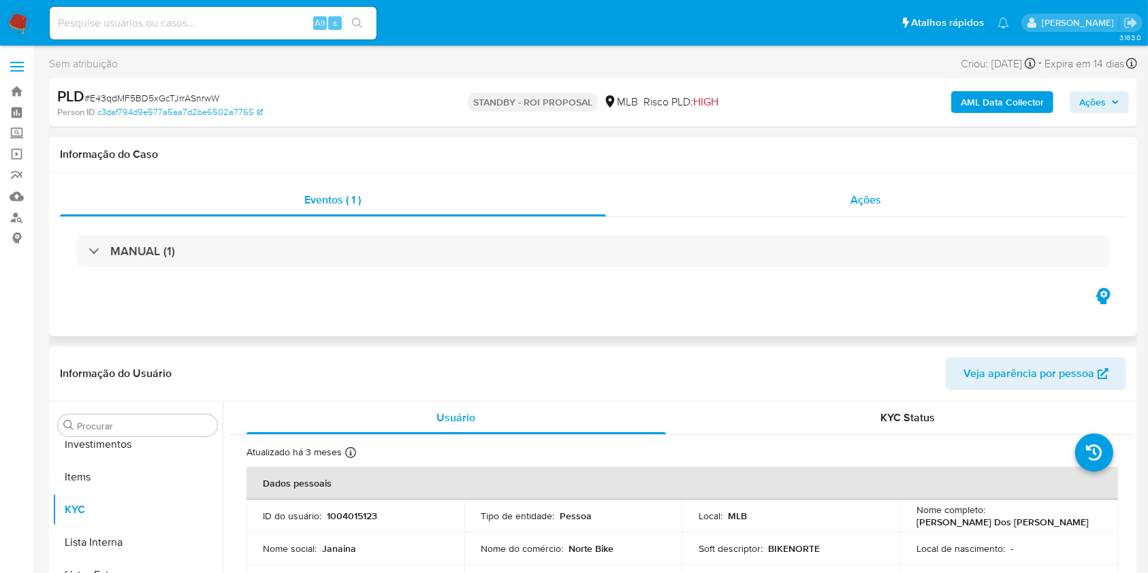
scroll to position [739, 0]
click at [748, 195] on div "Ações" at bounding box center [866, 200] width 520 height 33
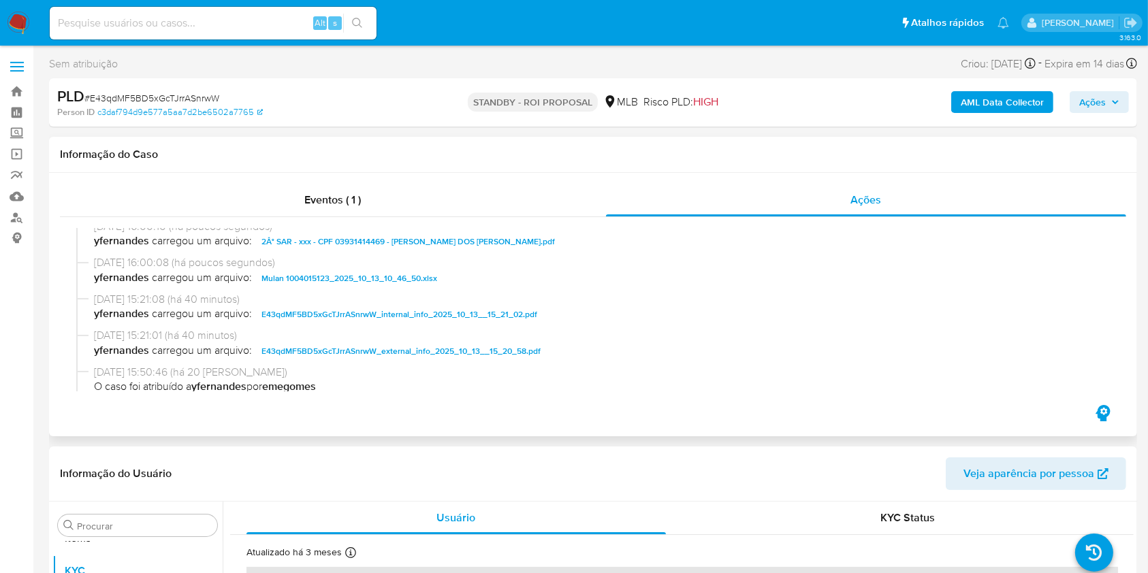
scroll to position [0, 0]
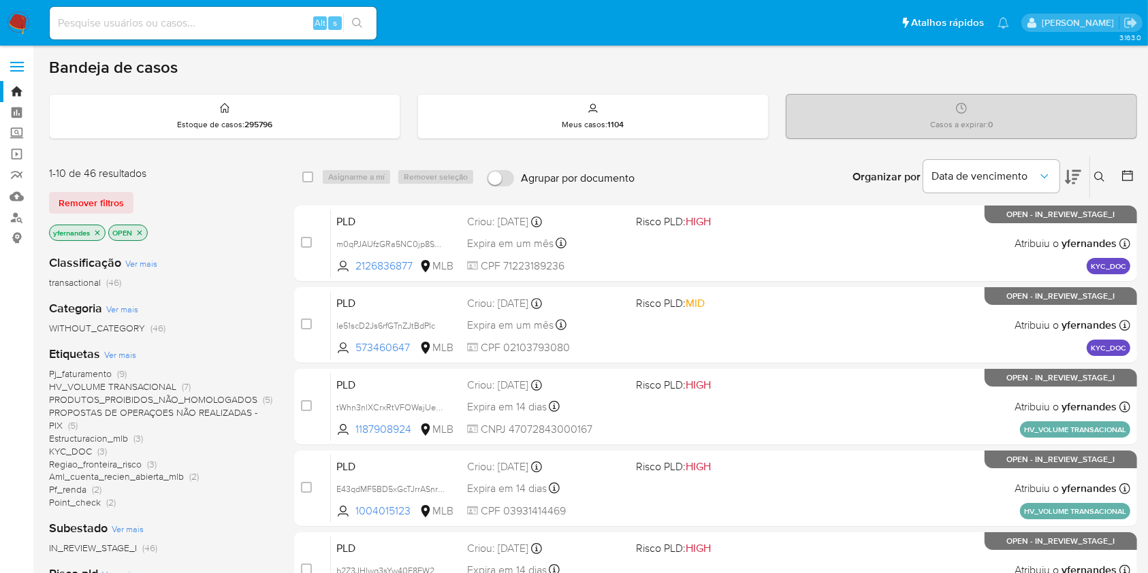
click at [25, 26] on img at bounding box center [18, 23] width 23 height 23
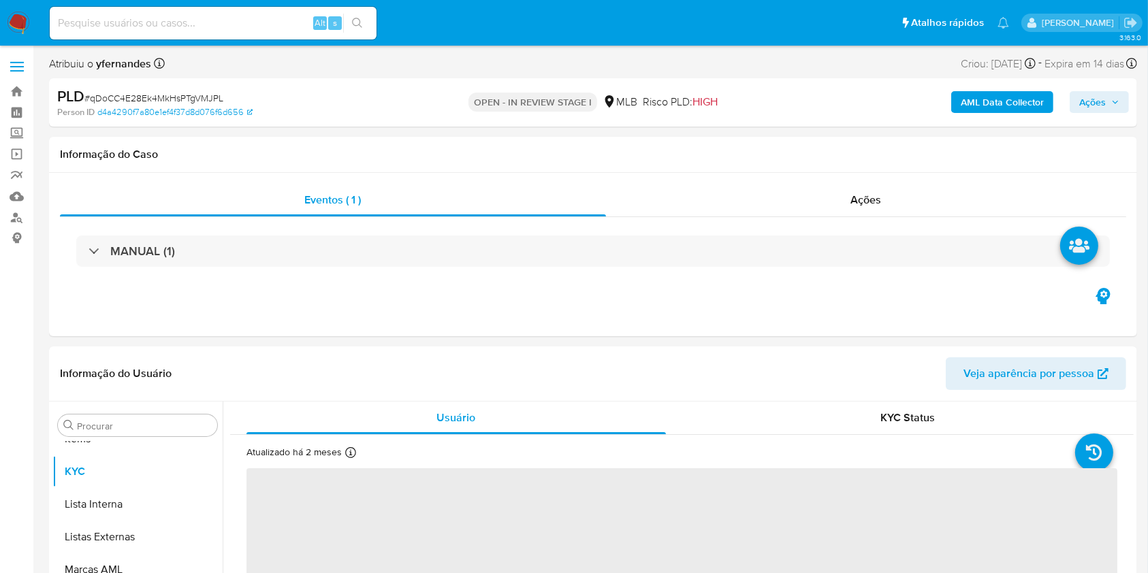
scroll to position [739, 0]
select select "10"
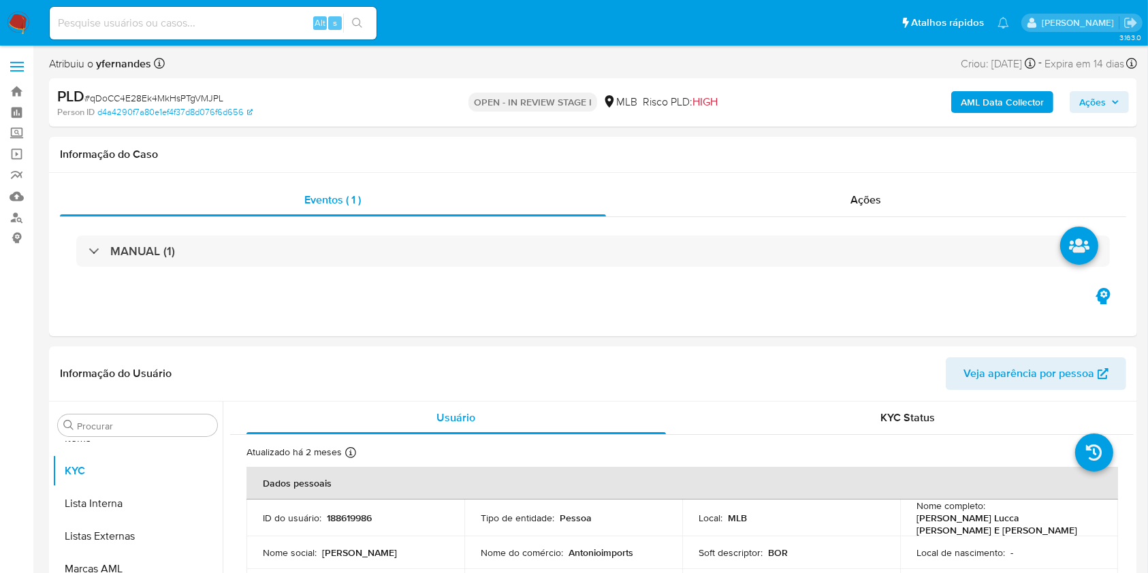
click at [135, 97] on span "# qDoCC4E28Ek4MkHsPTgVMJPL" at bounding box center [153, 98] width 139 height 14
copy span "qDoCC4E28Ek4MkHsPTgVMJPL"
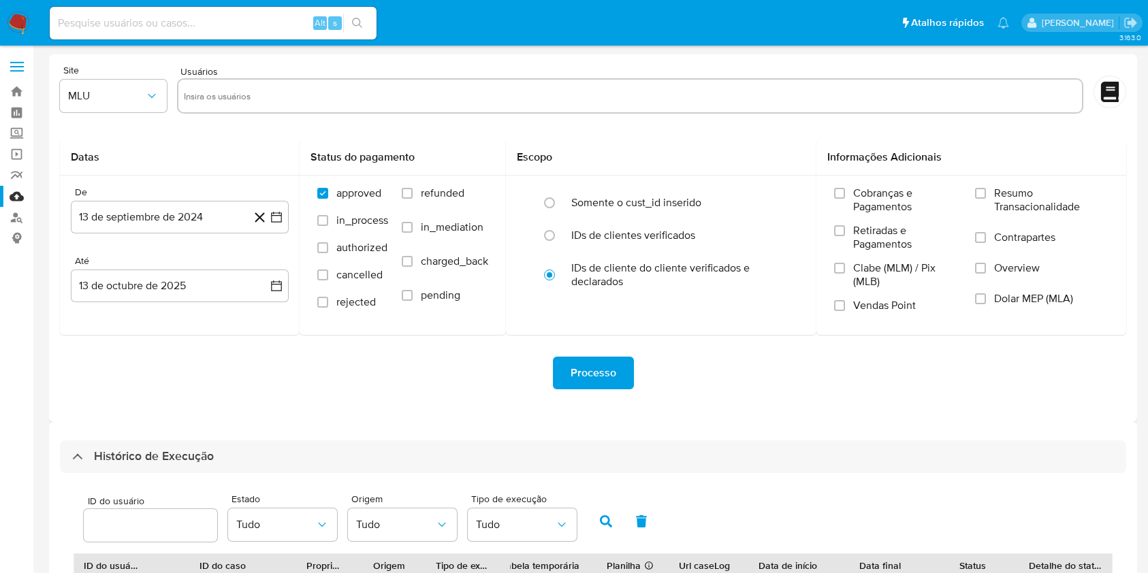
select select "10"
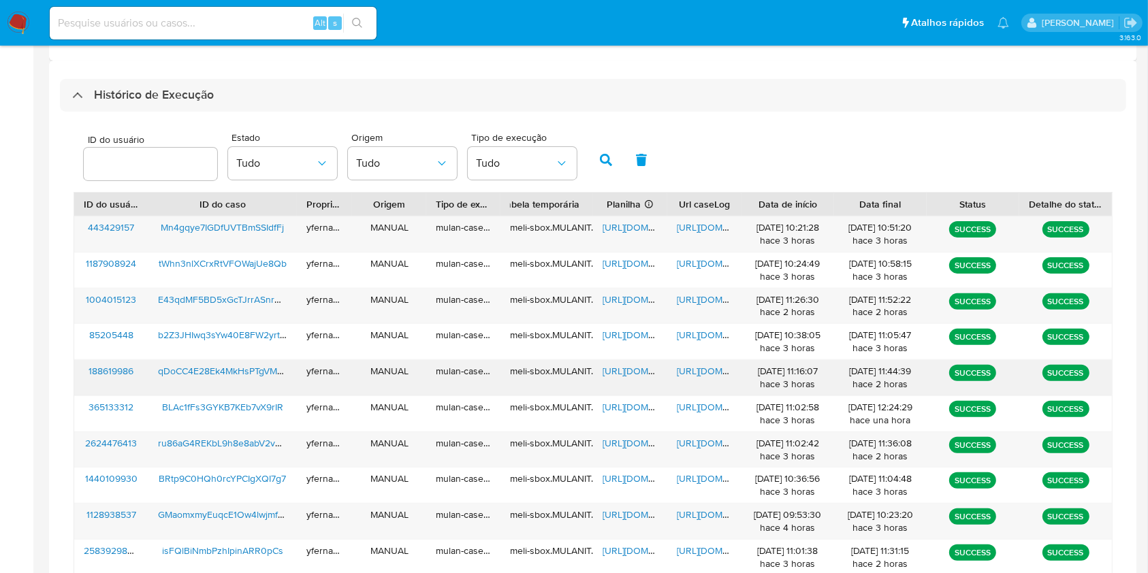
click at [618, 373] on span "[URL][DOMAIN_NAME]" at bounding box center [650, 371] width 94 height 14
click at [698, 368] on span "https://docs.google.com/document/d/1C08GVmKtqmet8S-TvMHRKa1Oo4ncFQRtgtpG7Wxcjt4…" at bounding box center [724, 371] width 94 height 14
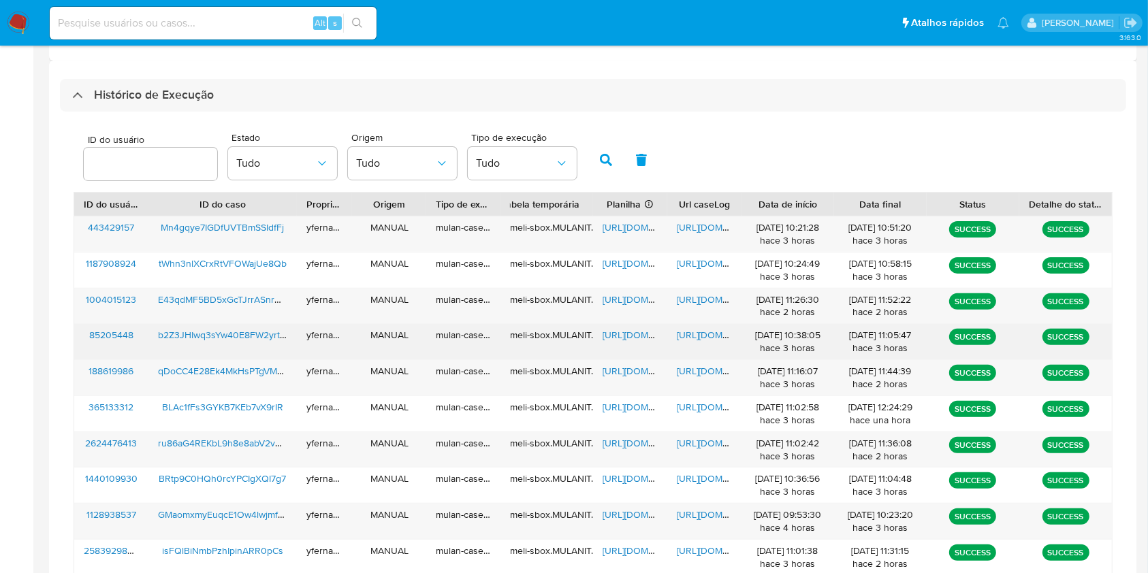
click at [637, 333] on span "https://docs.google.com/spreadsheets/d/1wyk1RJF8yhAxcracWwlPZtgGkpdLvGbG3kEAe44…" at bounding box center [650, 335] width 94 height 14
click at [680, 338] on span "https://docs.google.com/document/d/1AK1V55rz8CSOrOavmUCSf_FBz2V1Rsnkud5p5Sg3nXg…" at bounding box center [724, 335] width 94 height 14
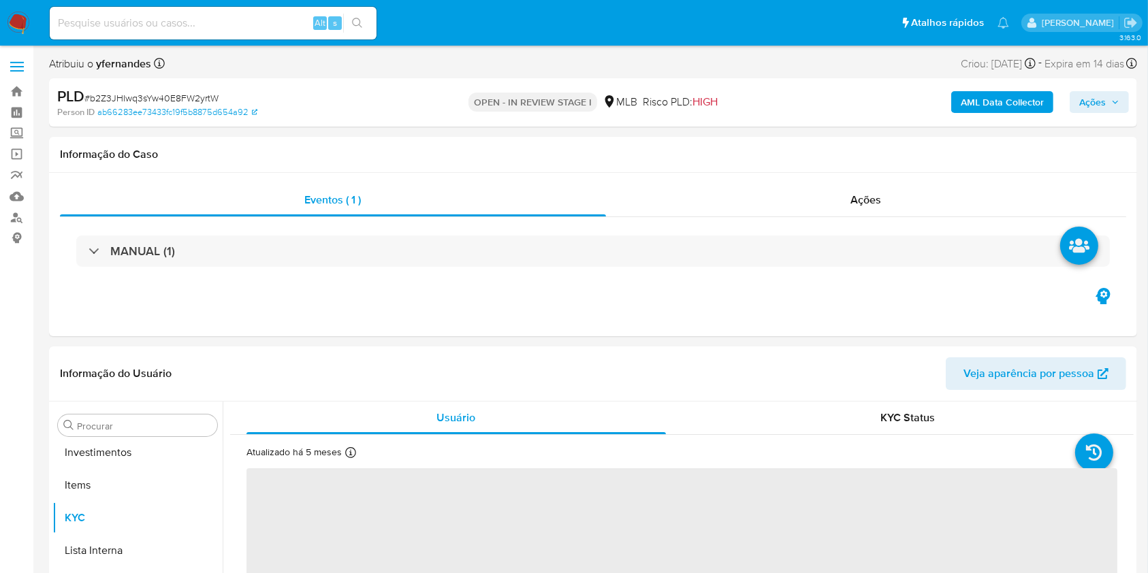
scroll to position [739, 0]
click at [201, 93] on span "# b2Z3JHIwq3sYw40E8FW2yrtW" at bounding box center [151, 98] width 134 height 14
click at [201, 92] on span "# b2Z3JHIwq3sYw40E8FW2yrtW" at bounding box center [151, 98] width 134 height 14
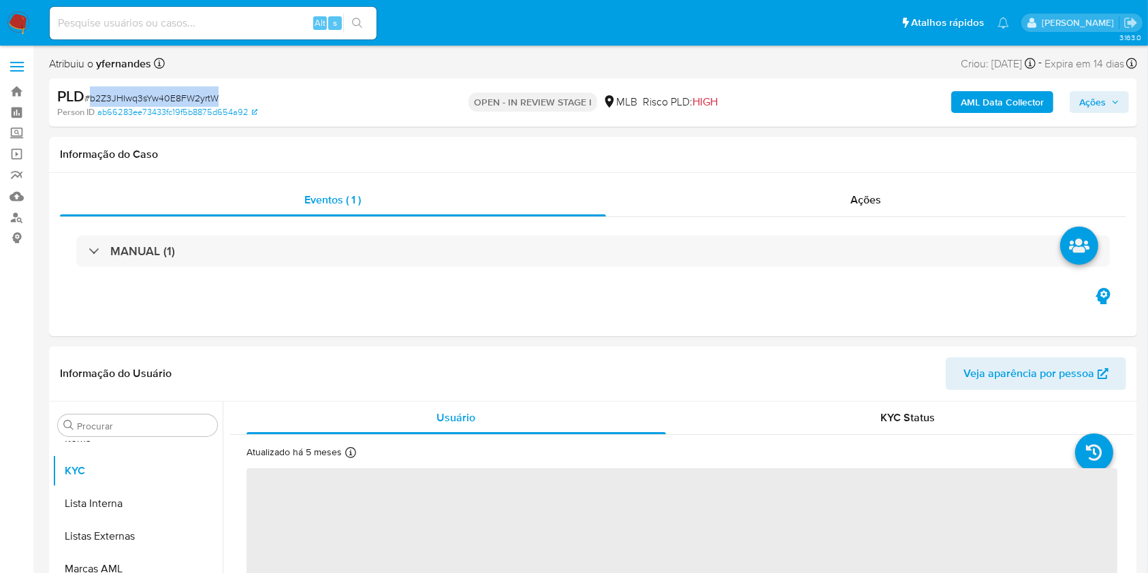
copy span "b2Z3JHIwq3sYw40E8FW2yrtW"
select select "10"
